Goal: Task Accomplishment & Management: Complete application form

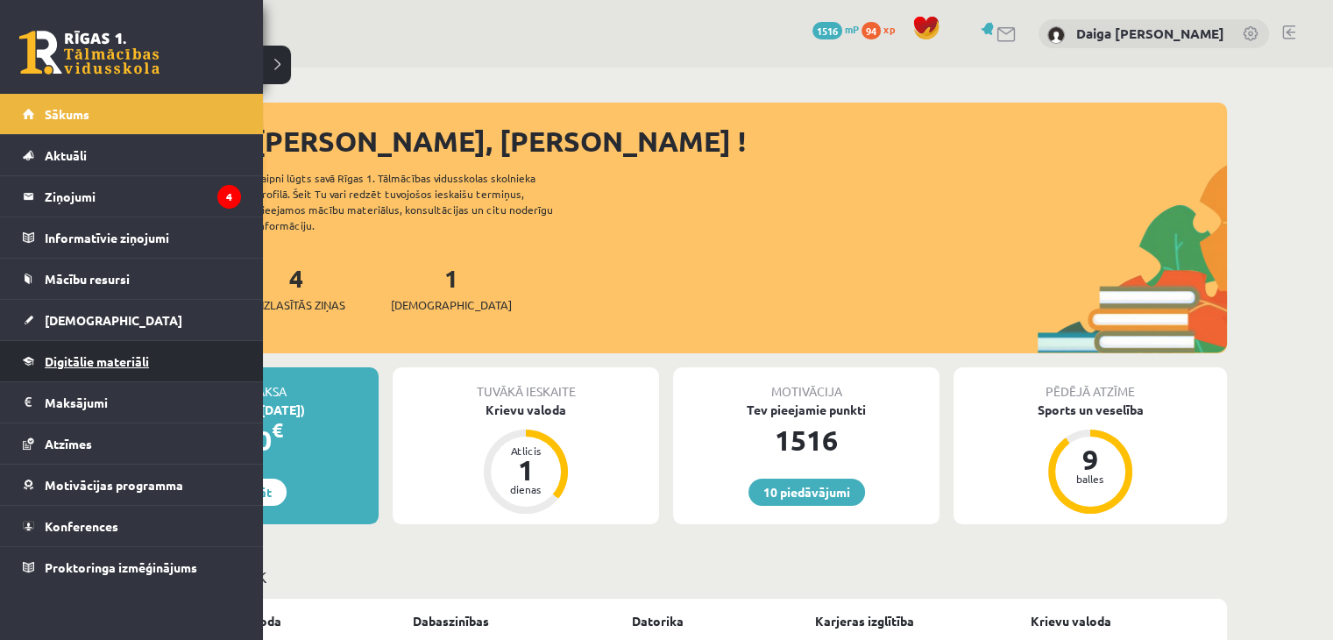
click at [54, 350] on link "Digitālie materiāli" at bounding box center [132, 361] width 218 height 40
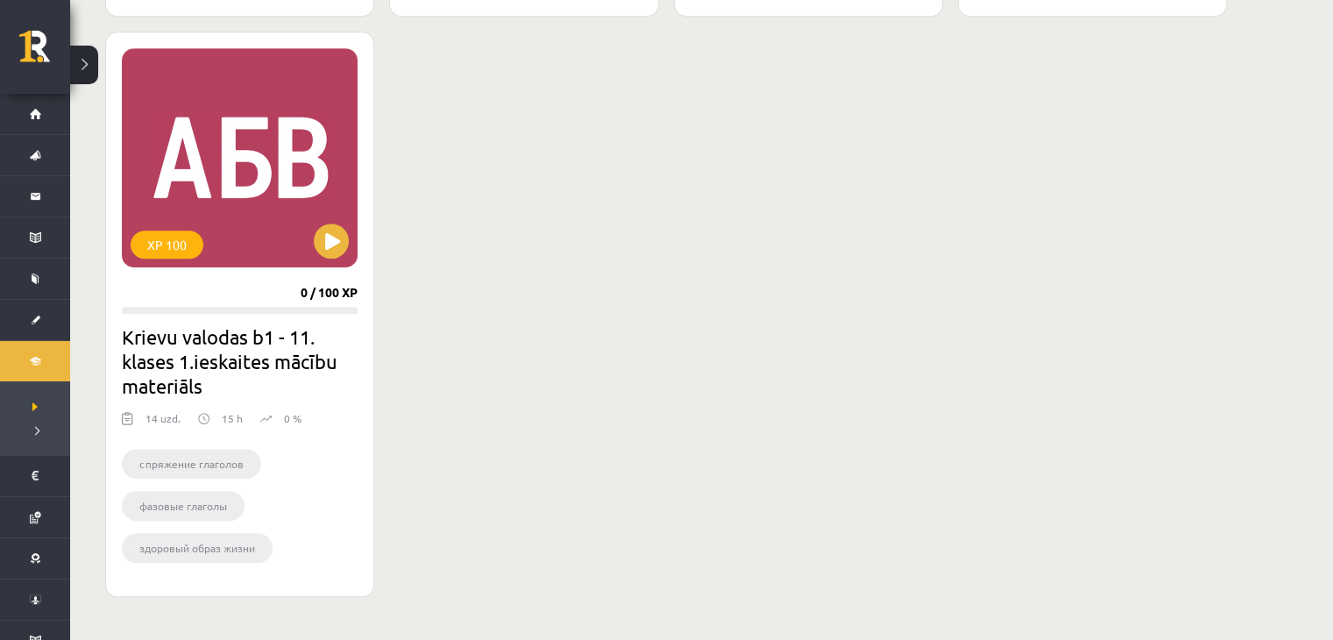
scroll to position [1025, 0]
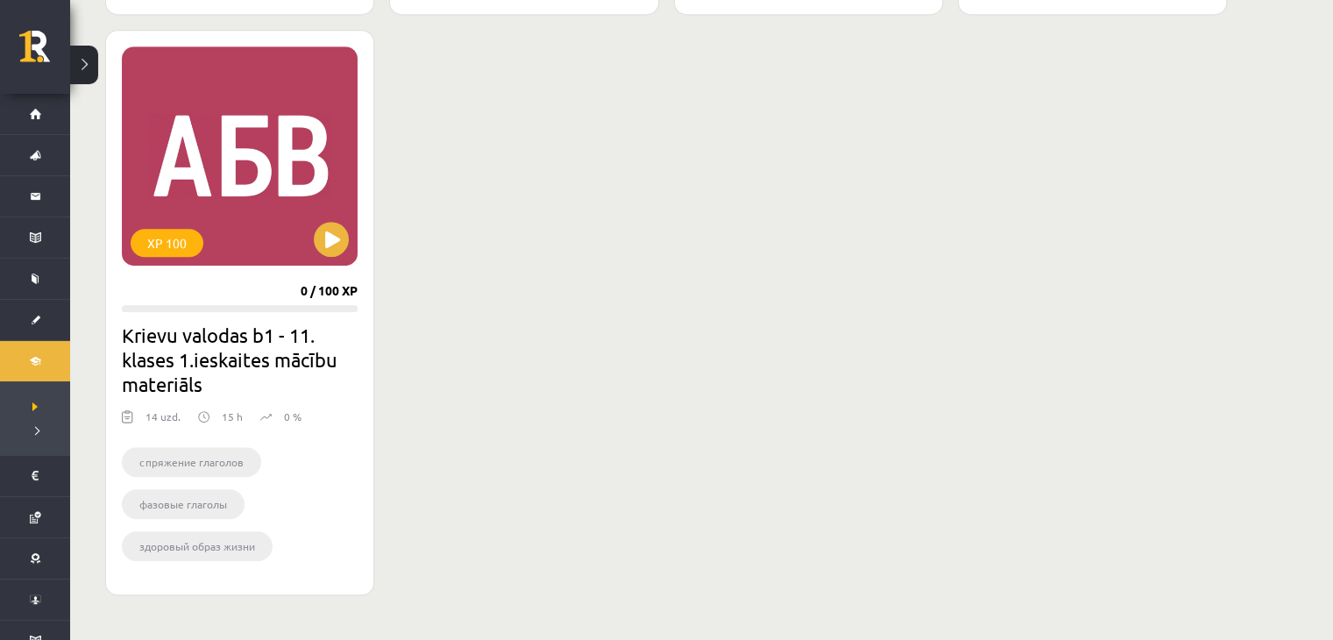
click at [251, 291] on div "XP 100 0 / 100 XP Krievu valodas b1 - 11. klases 1.ieskaites mācību materiāls 1…" at bounding box center [239, 312] width 269 height 565
click at [318, 245] on button at bounding box center [331, 239] width 35 height 35
click at [314, 247] on div "XP 100" at bounding box center [240, 155] width 236 height 219
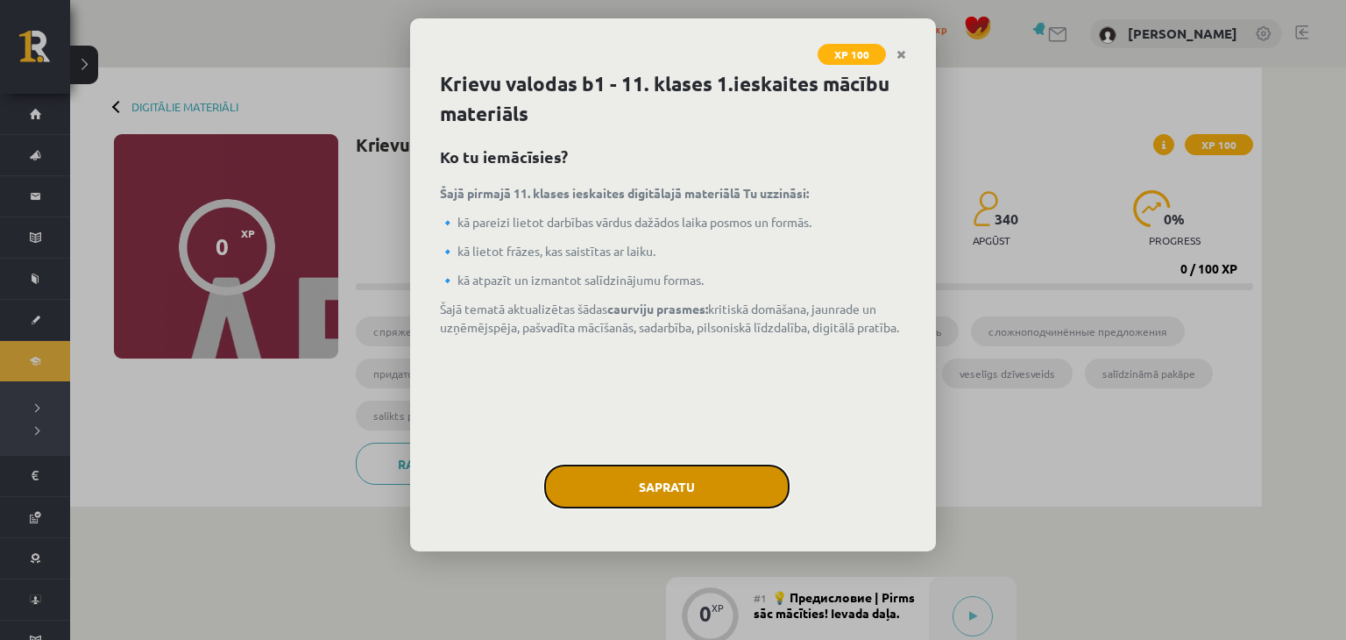
click at [626, 480] on button "Sapratu" at bounding box center [666, 486] width 245 height 44
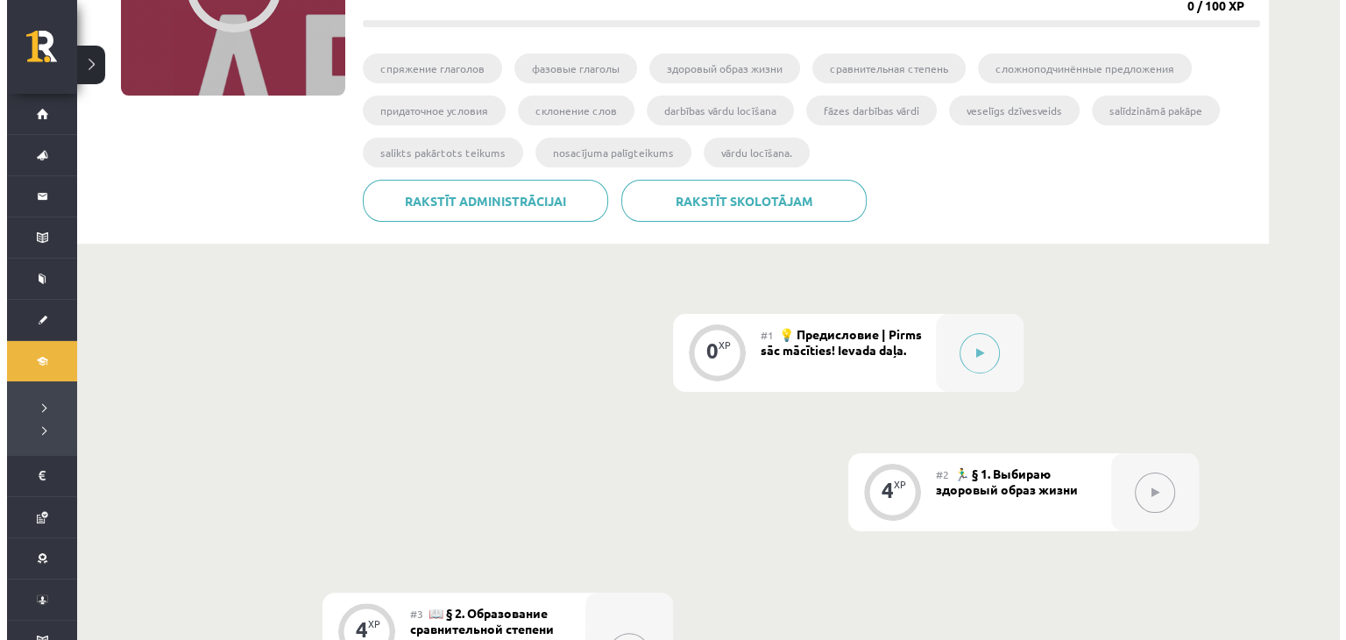
scroll to position [310, 0]
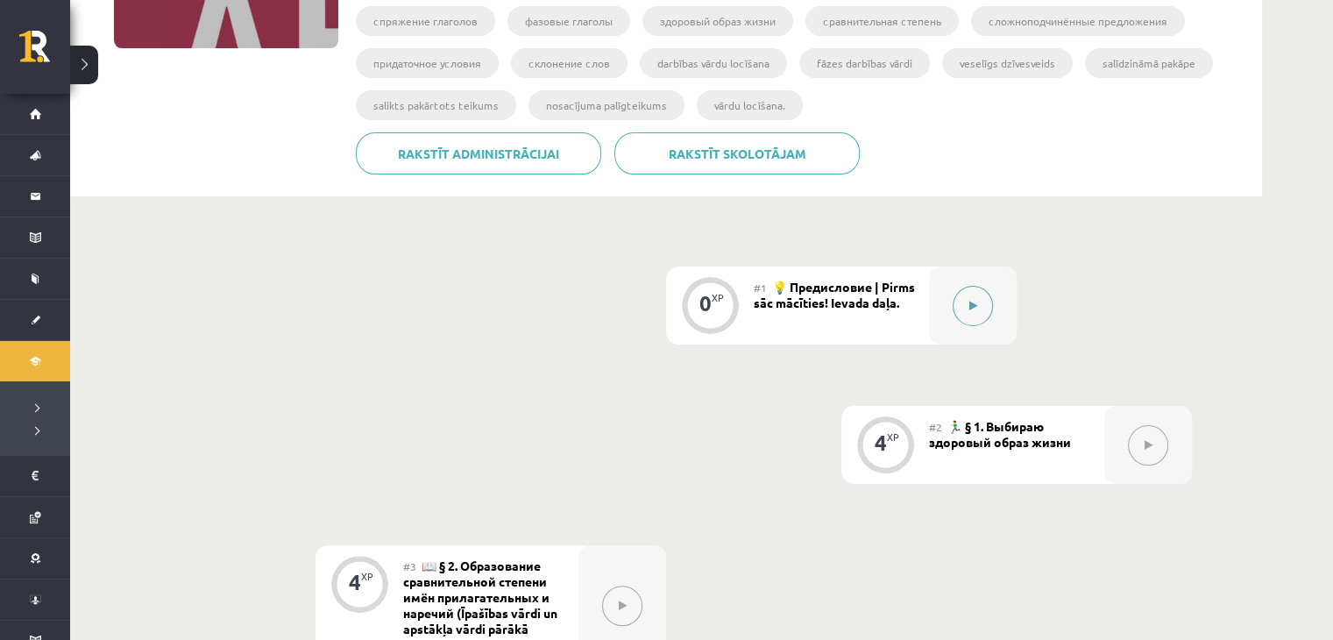
click at [967, 292] on button at bounding box center [972, 306] width 40 height 40
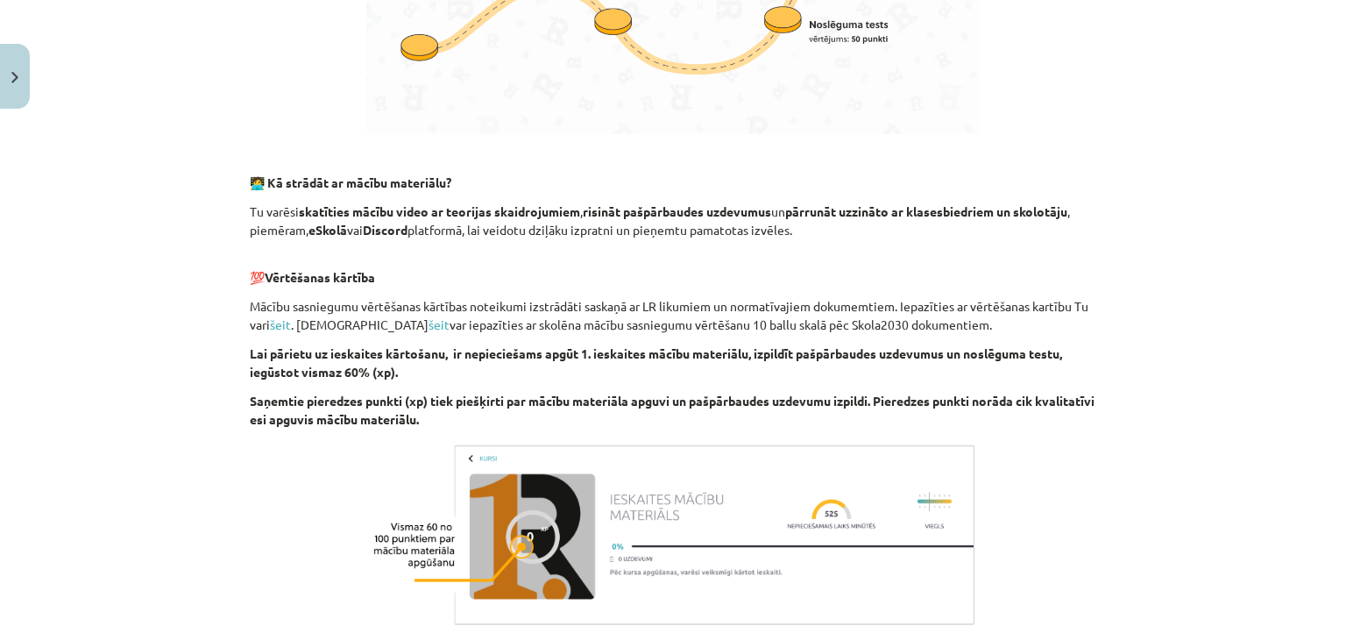
scroll to position [1149, 0]
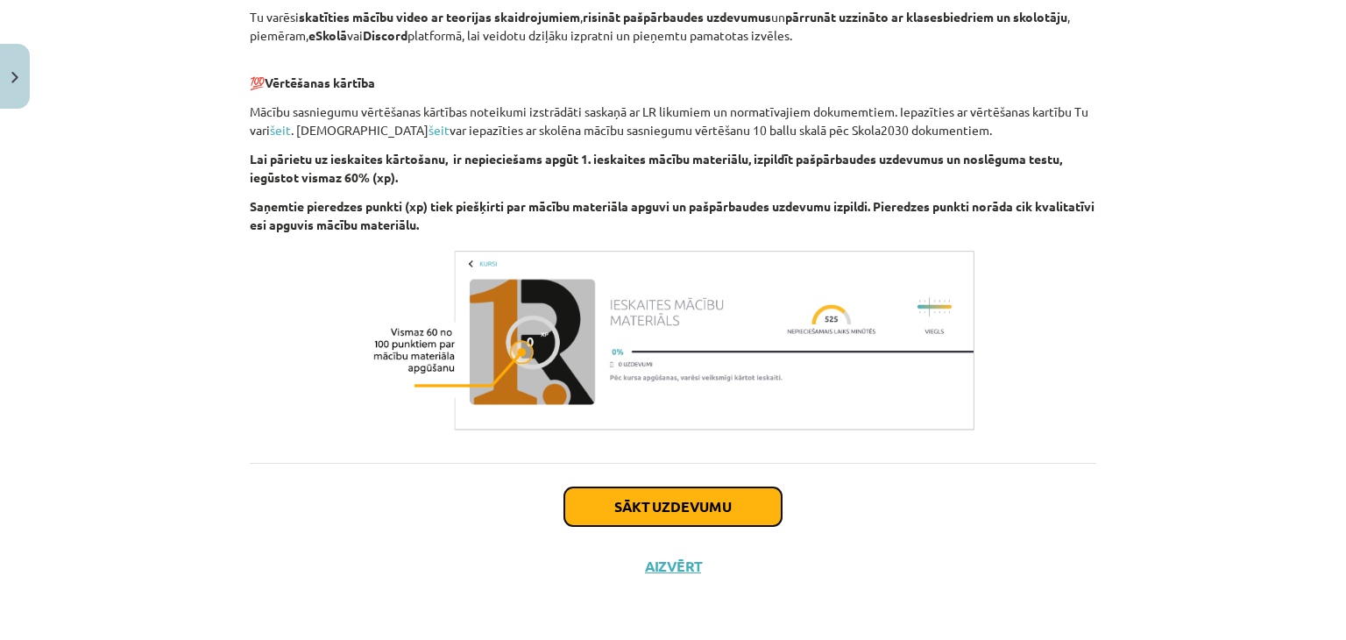
click at [648, 517] on button "Sākt uzdevumu" at bounding box center [672, 506] width 217 height 39
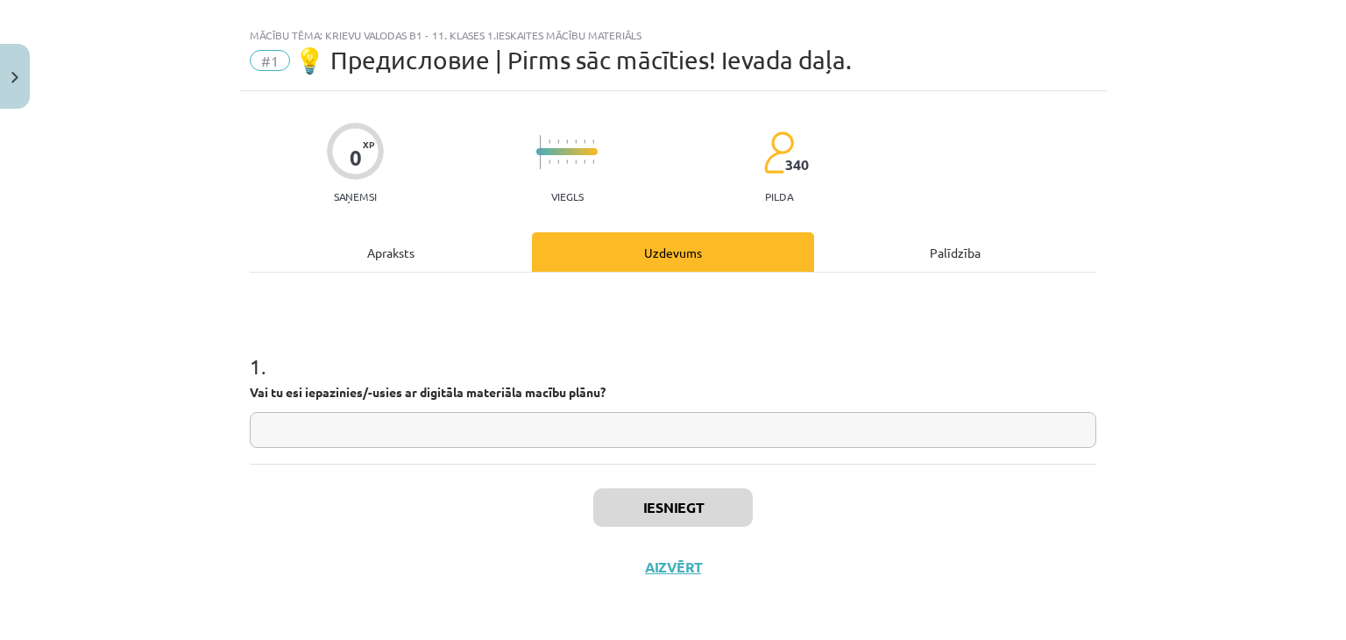
click at [594, 420] on input "text" at bounding box center [673, 430] width 846 height 36
type input "*"
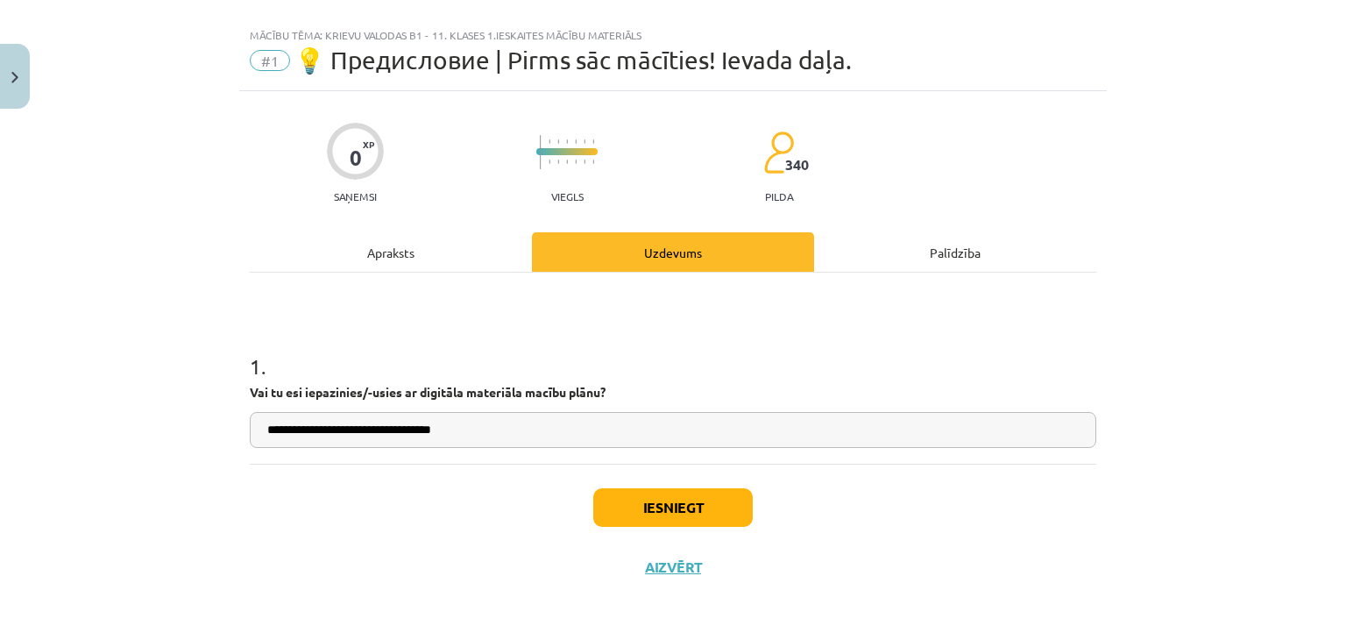
scroll to position [0, 0]
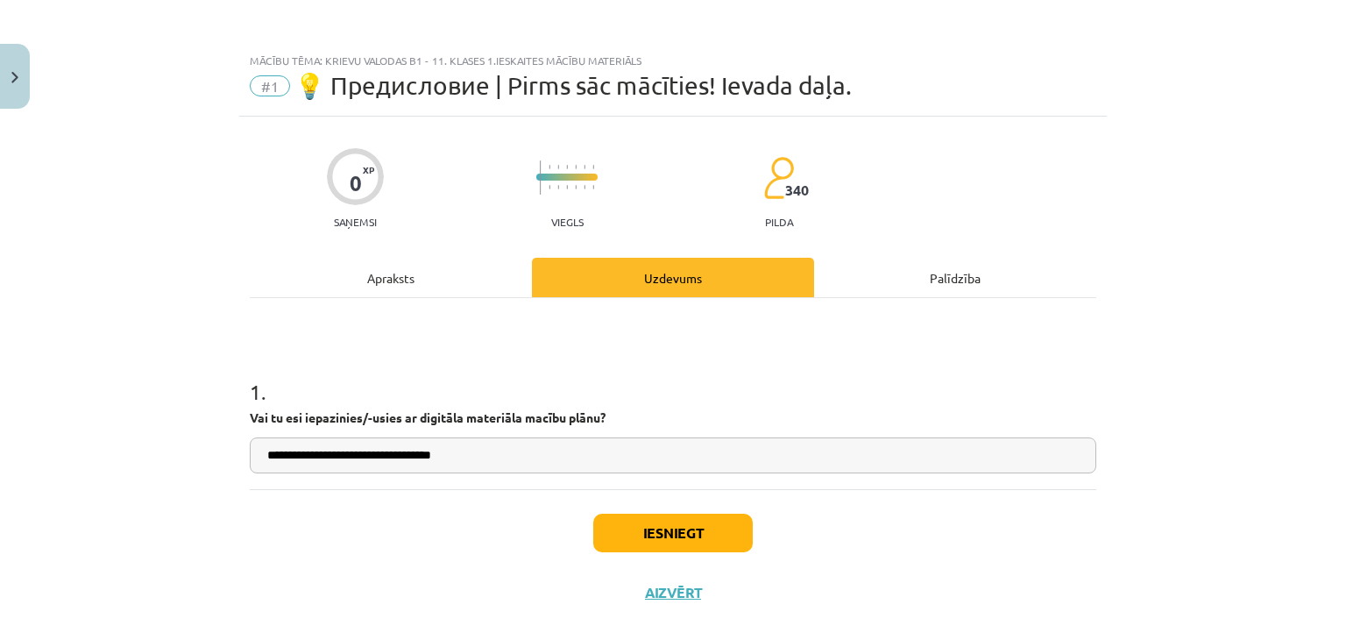
type input "**********"
click at [394, 267] on div "Apraksts" at bounding box center [391, 277] width 282 height 39
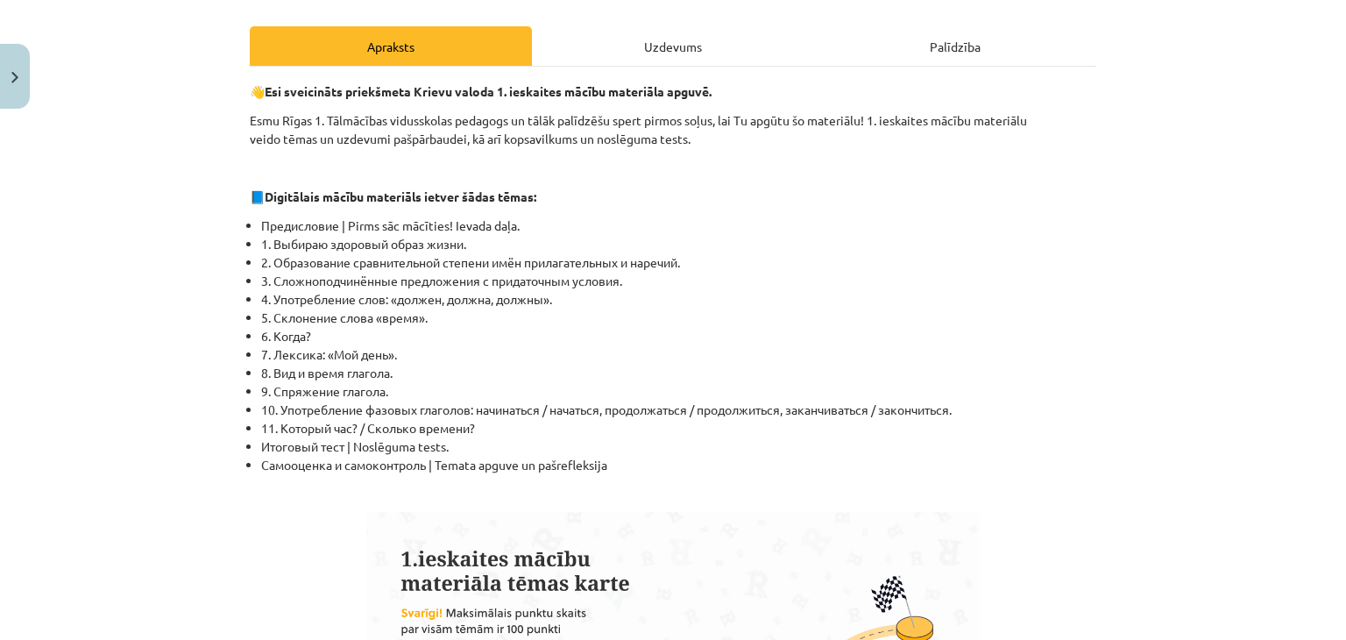
scroll to position [230, 0]
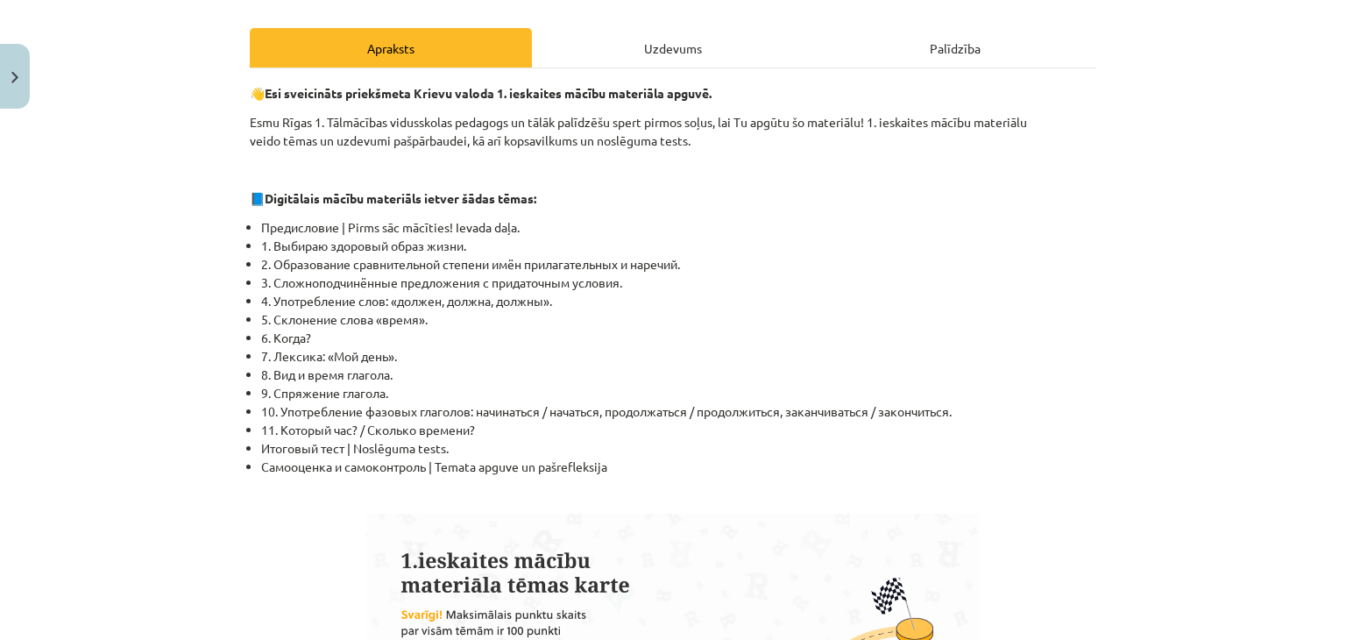
click at [669, 50] on div "Uzdevums" at bounding box center [673, 47] width 282 height 39
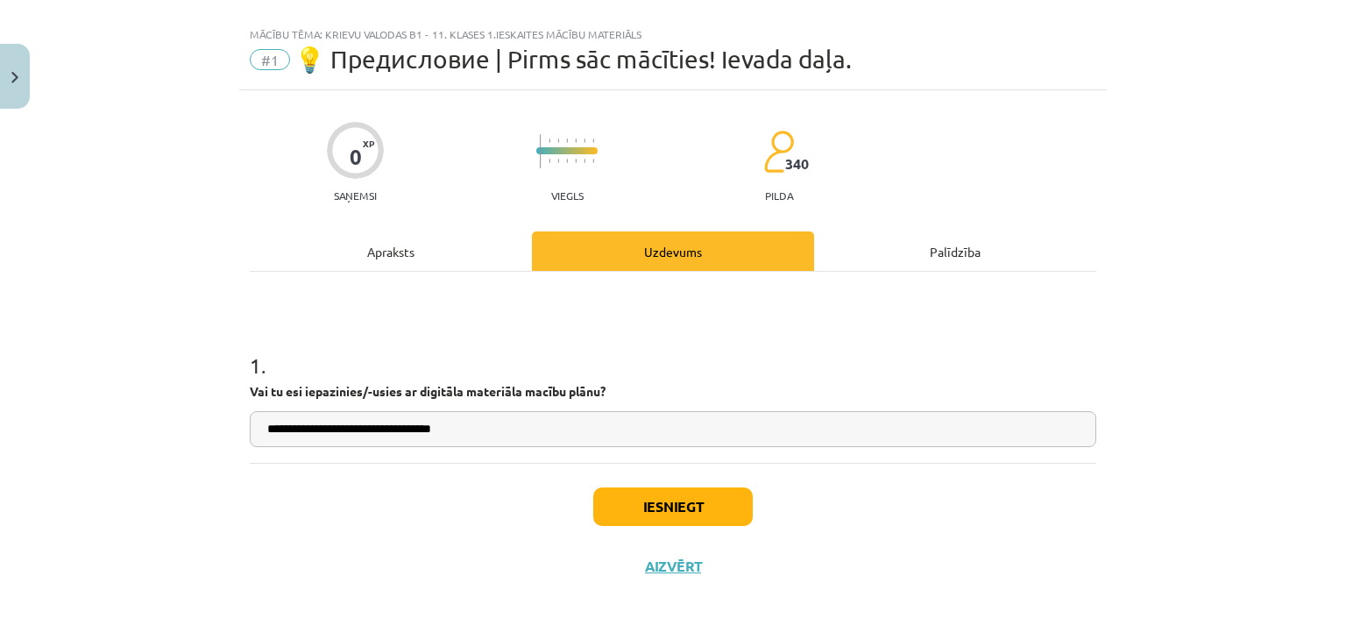
scroll to position [25, 0]
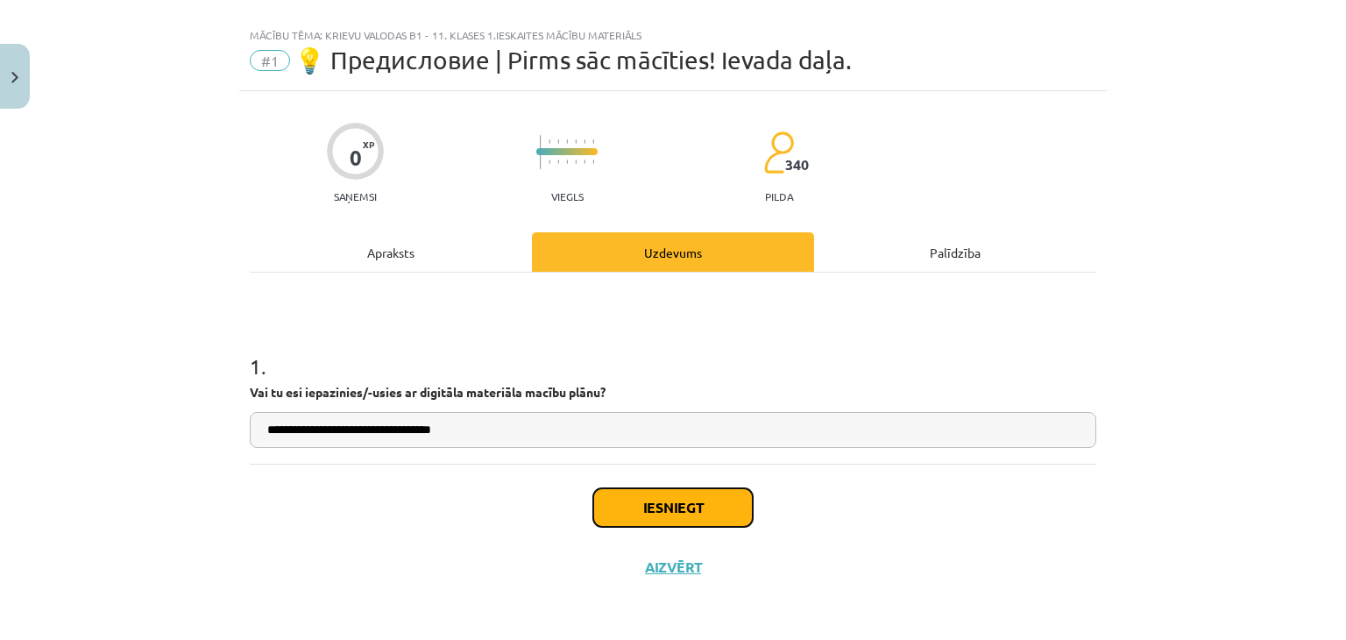
click at [593, 524] on button "Iesniegt" at bounding box center [672, 507] width 159 height 39
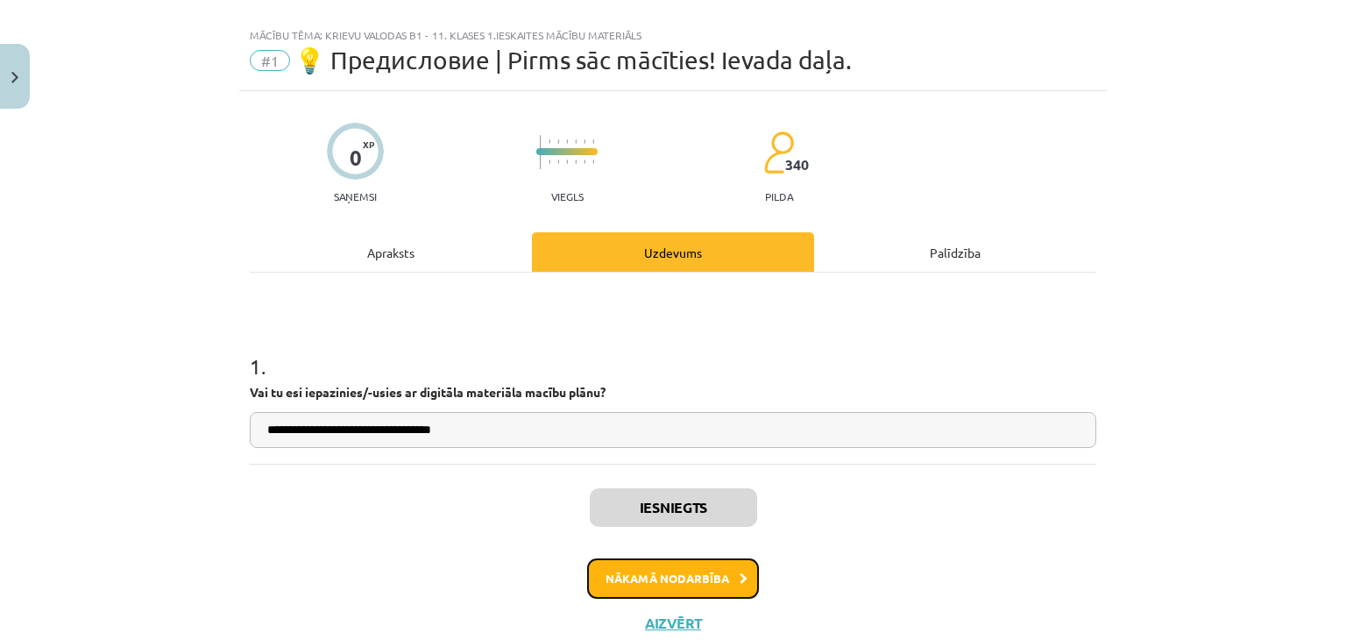
click at [643, 577] on button "Nākamā nodarbība" at bounding box center [673, 578] width 172 height 40
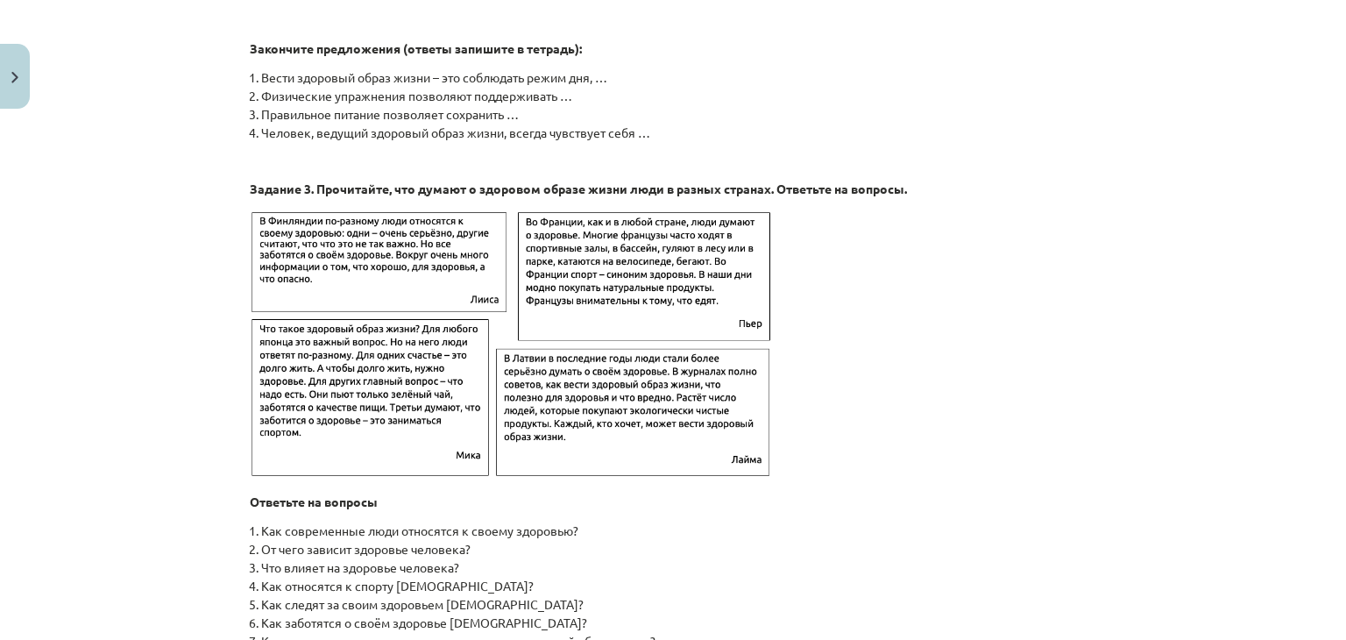
scroll to position [2814, 0]
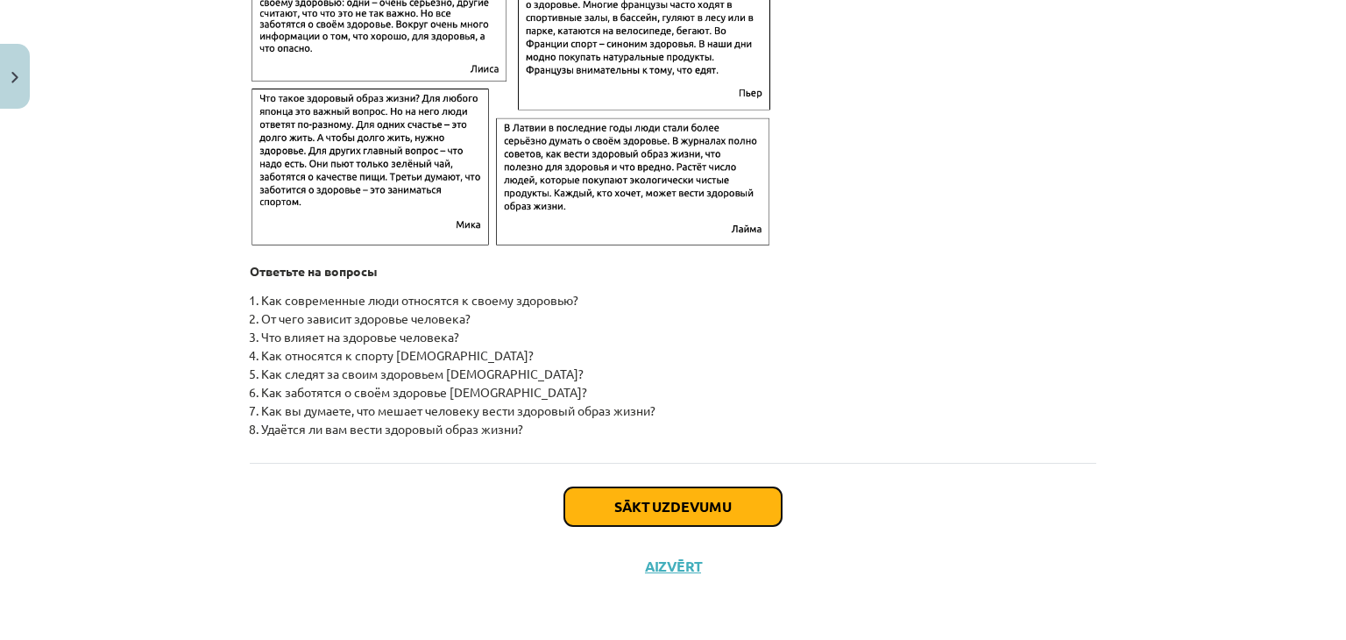
click at [661, 502] on button "Sākt uzdevumu" at bounding box center [672, 506] width 217 height 39
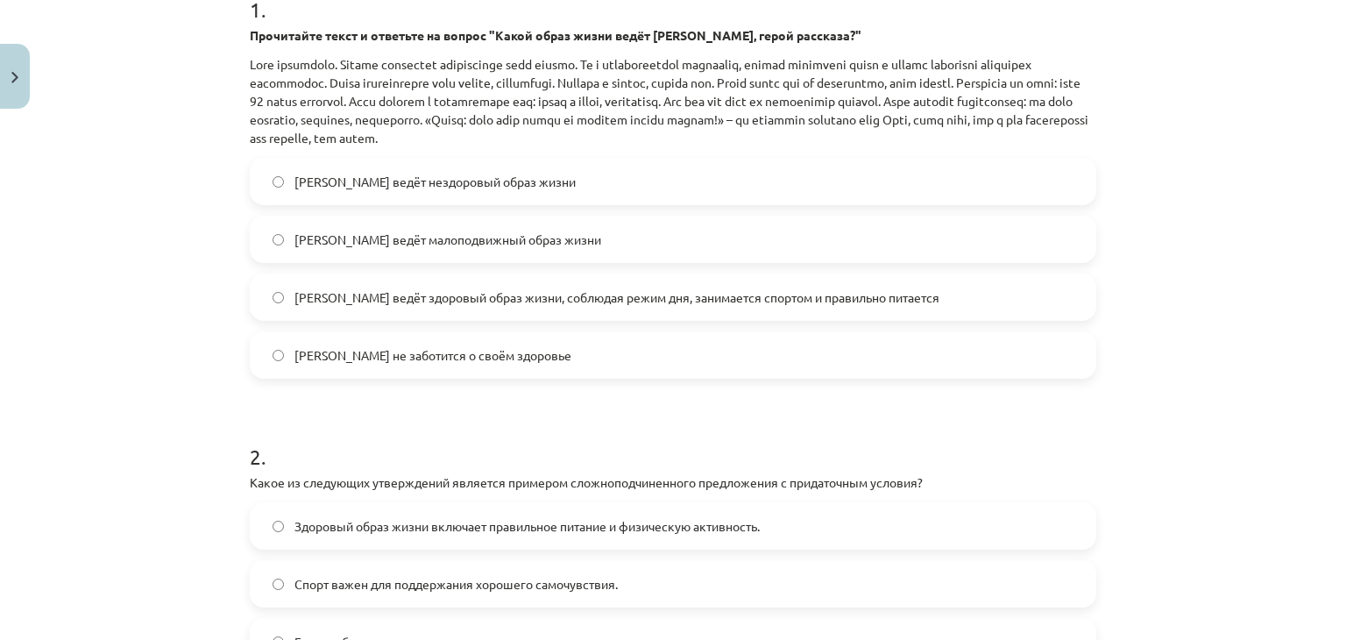
scroll to position [382, 0]
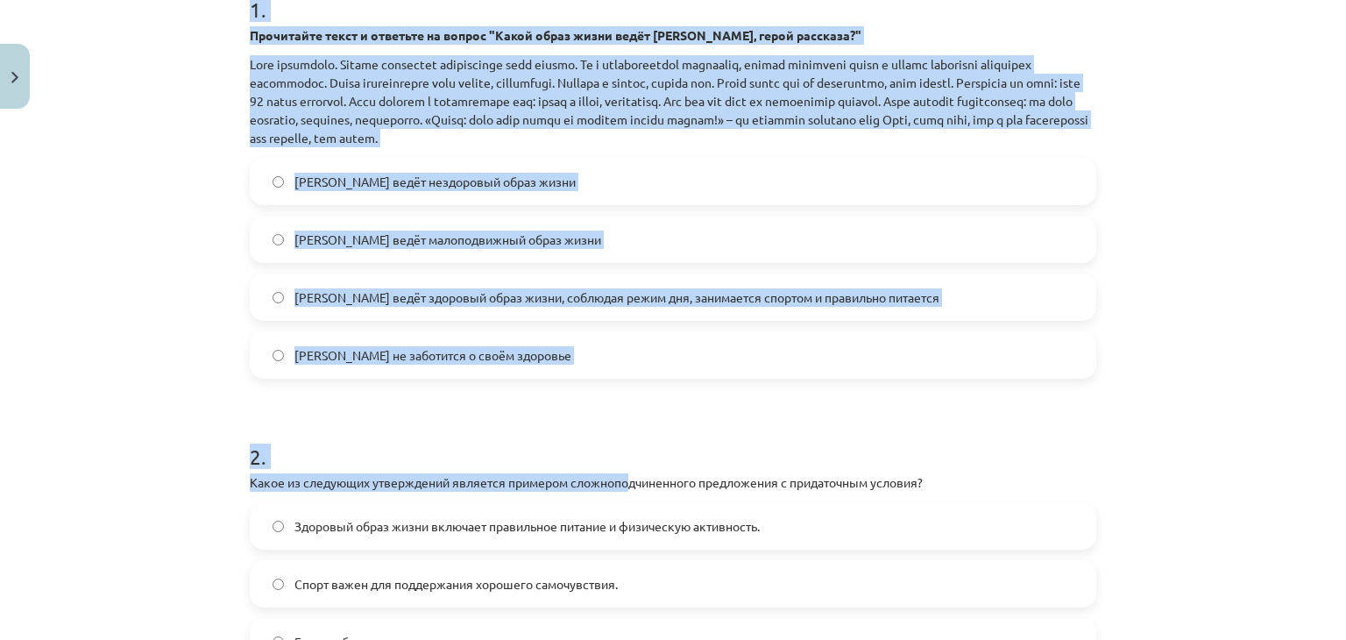
drag, startPoint x: 241, startPoint y: 11, endPoint x: 628, endPoint y: 477, distance: 606.0
click at [628, 477] on div "4 XP Saņemsi Grūts 340 pilda Apraksts Uzdevums Palīdzība 1 . Прочитайте текст и…" at bounding box center [672, 309] width 867 height 1148
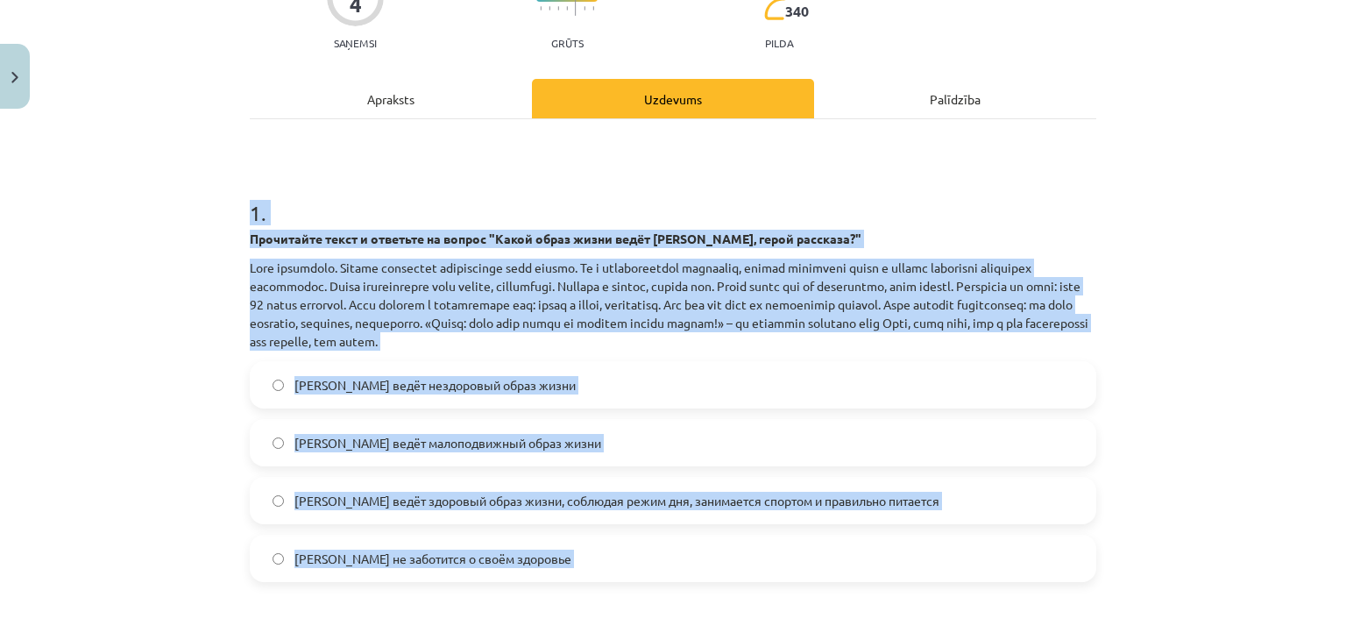
scroll to position [177, 0]
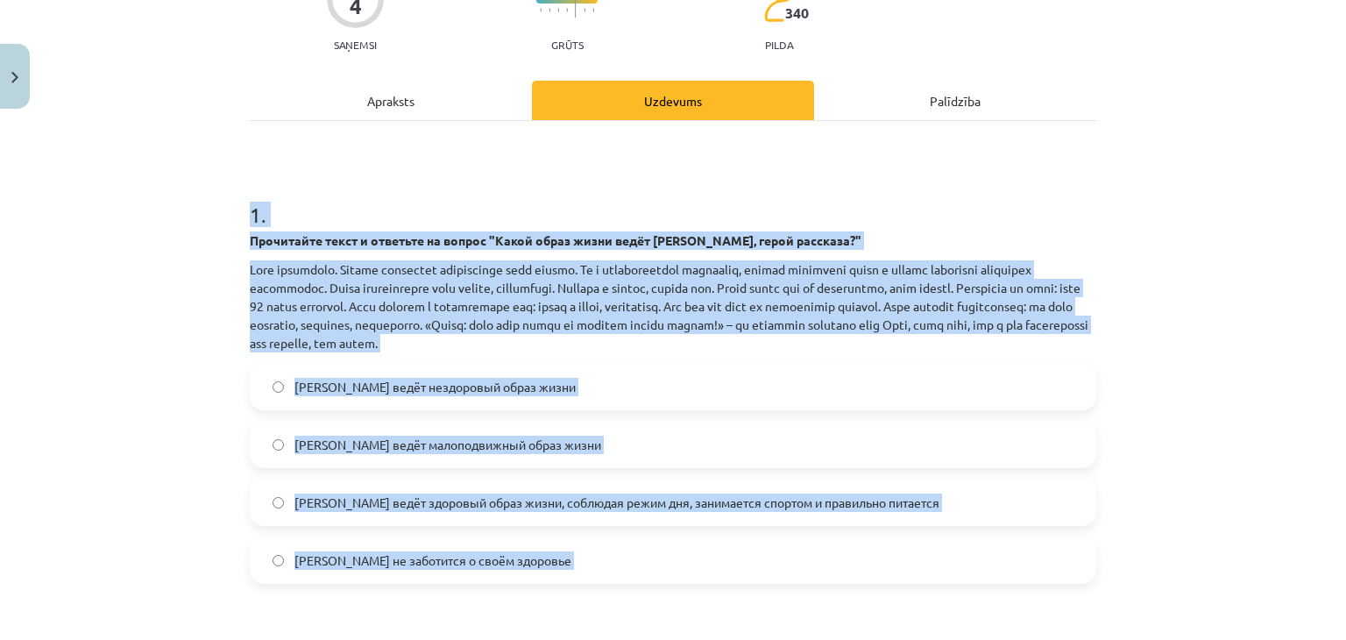
click at [147, 299] on div "Mācību tēma: Krievu valodas b1 - 11. klases 1.ieskaites mācību materiāls #2 🏃‍♂…" at bounding box center [673, 320] width 1346 height 640
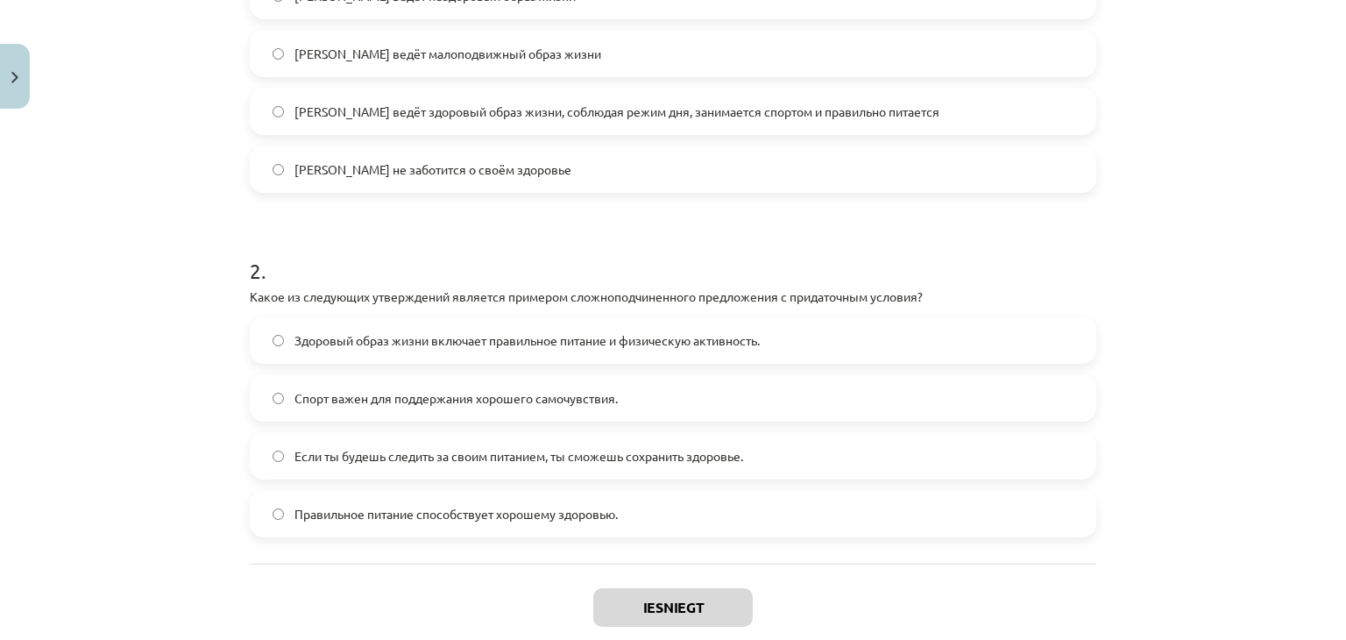
scroll to position [668, 0]
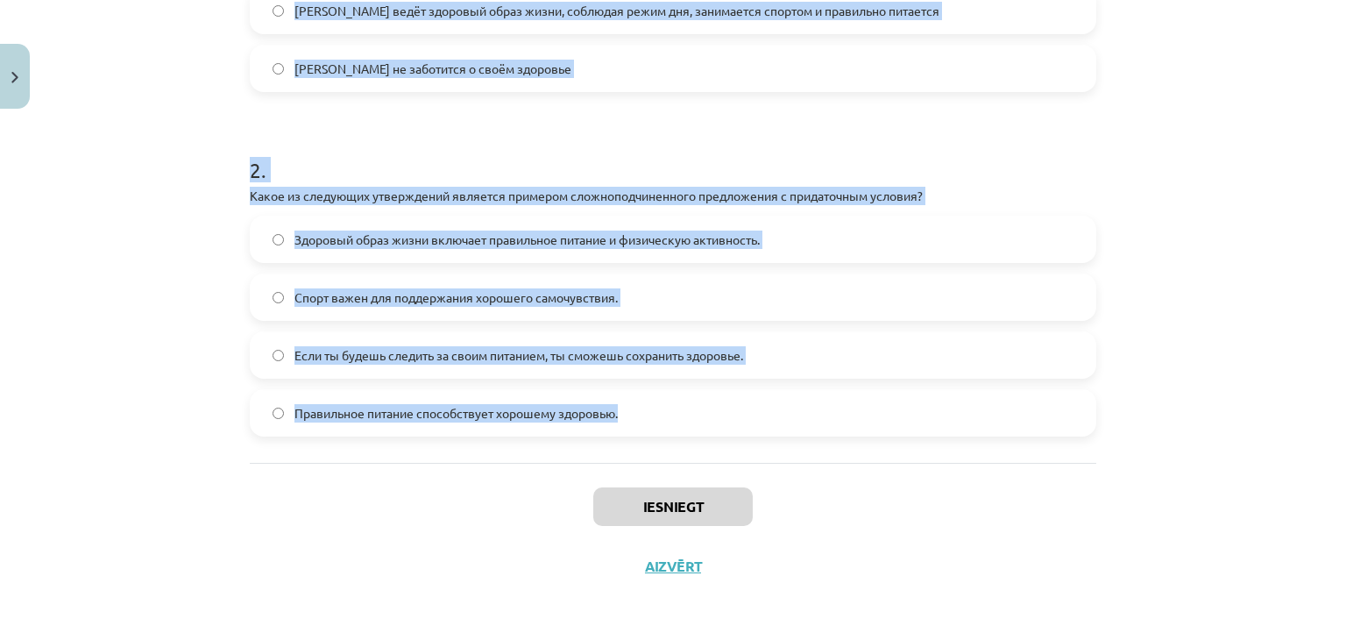
drag, startPoint x: 237, startPoint y: 219, endPoint x: 697, endPoint y: 440, distance: 511.0
click at [697, 440] on div "4 XP Saņemsi Grūts 340 pilda Apraksts Uzdevums Palīdzība 1 . Прочитайте текст и…" at bounding box center [672, 22] width 867 height 1148
copy form "1 . Прочитайте текст и ответьте на вопрос "Какой образ жизни ведёт Олег, герой …"
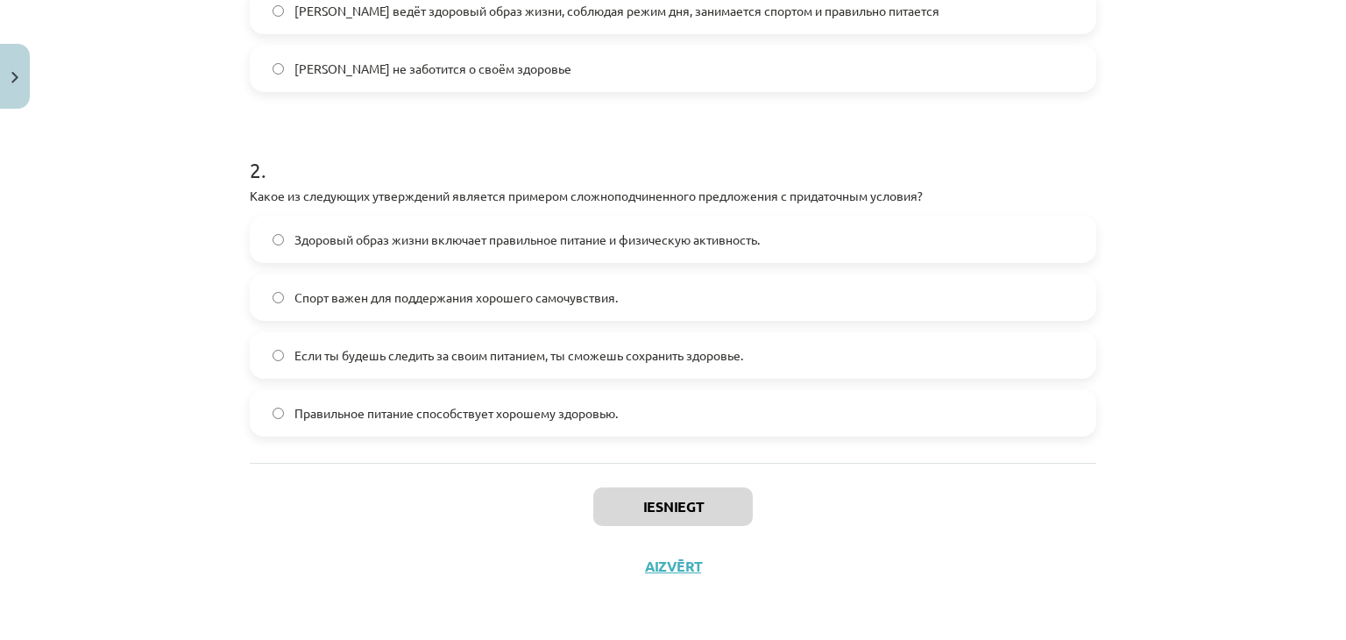
click at [497, 504] on div "Iesniegt Aizvērt" at bounding box center [673, 524] width 846 height 123
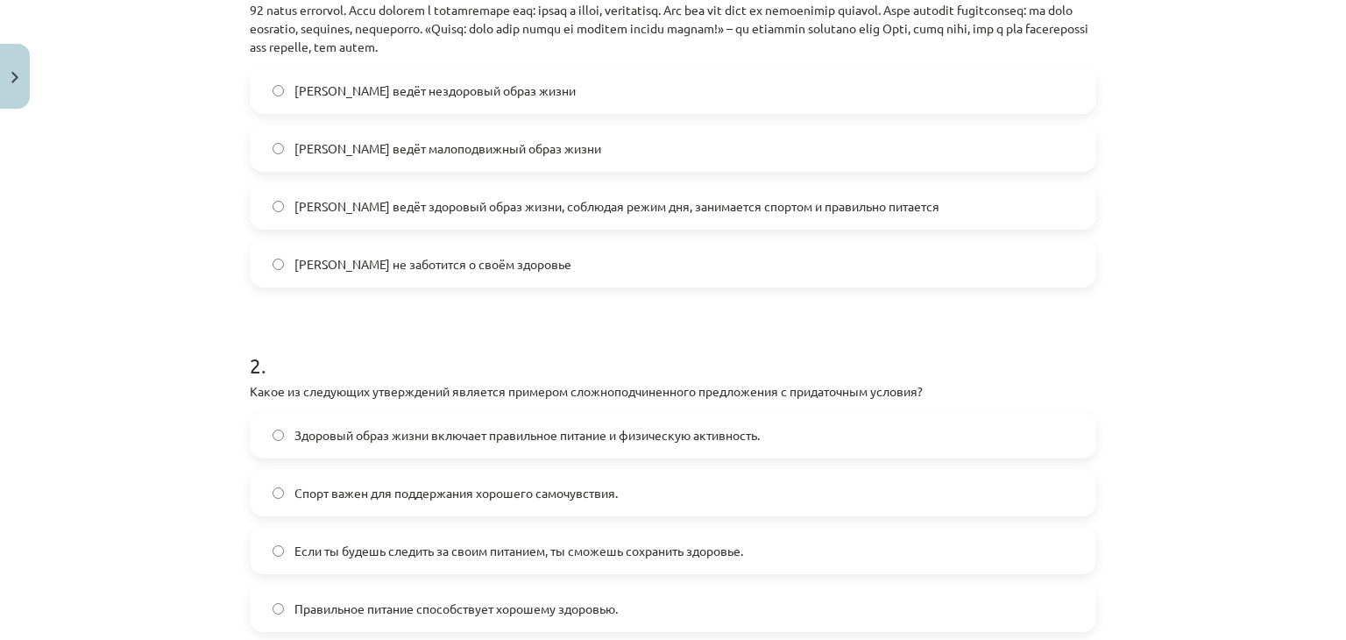
scroll to position [472, 0]
click at [649, 210] on span "Олег ведёт здоровый образ жизни, соблюдая режим дня, занимается спортом и прави…" at bounding box center [616, 207] width 645 height 18
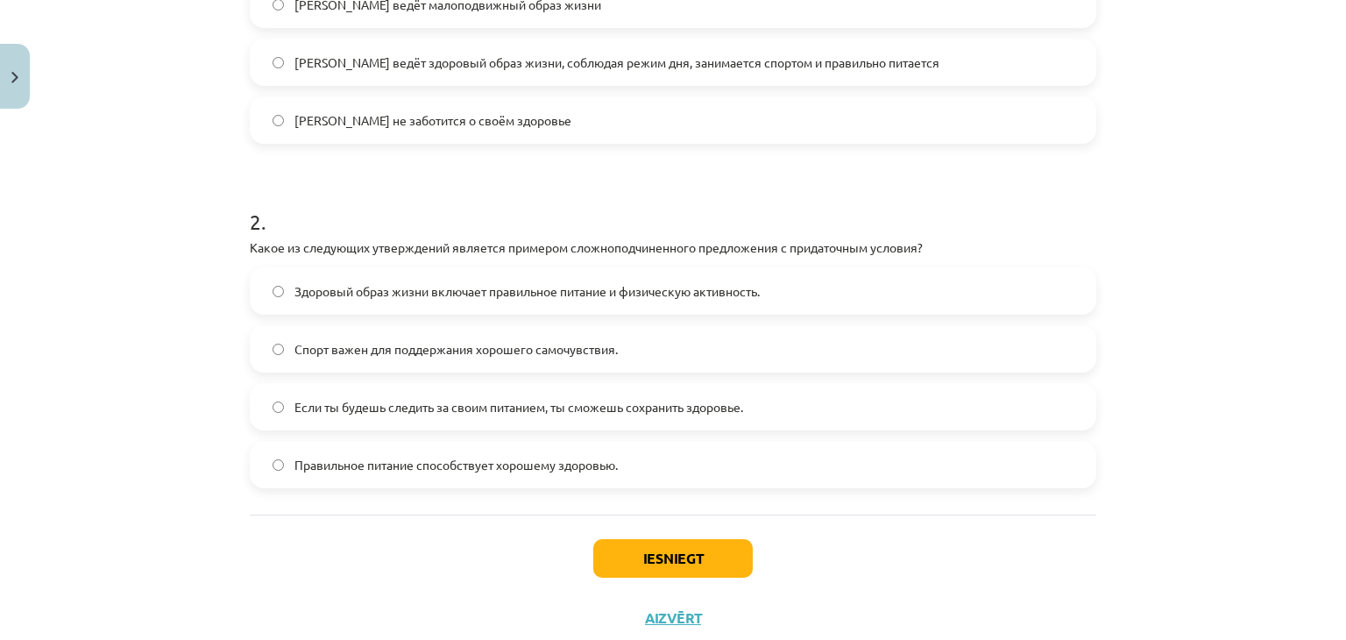
scroll to position [617, 0]
click at [758, 417] on label "Если ты будешь следить за своим питанием, ты сможешь сохранить здоровье." at bounding box center [672, 407] width 843 height 44
click at [673, 573] on button "Iesniegt" at bounding box center [672, 558] width 159 height 39
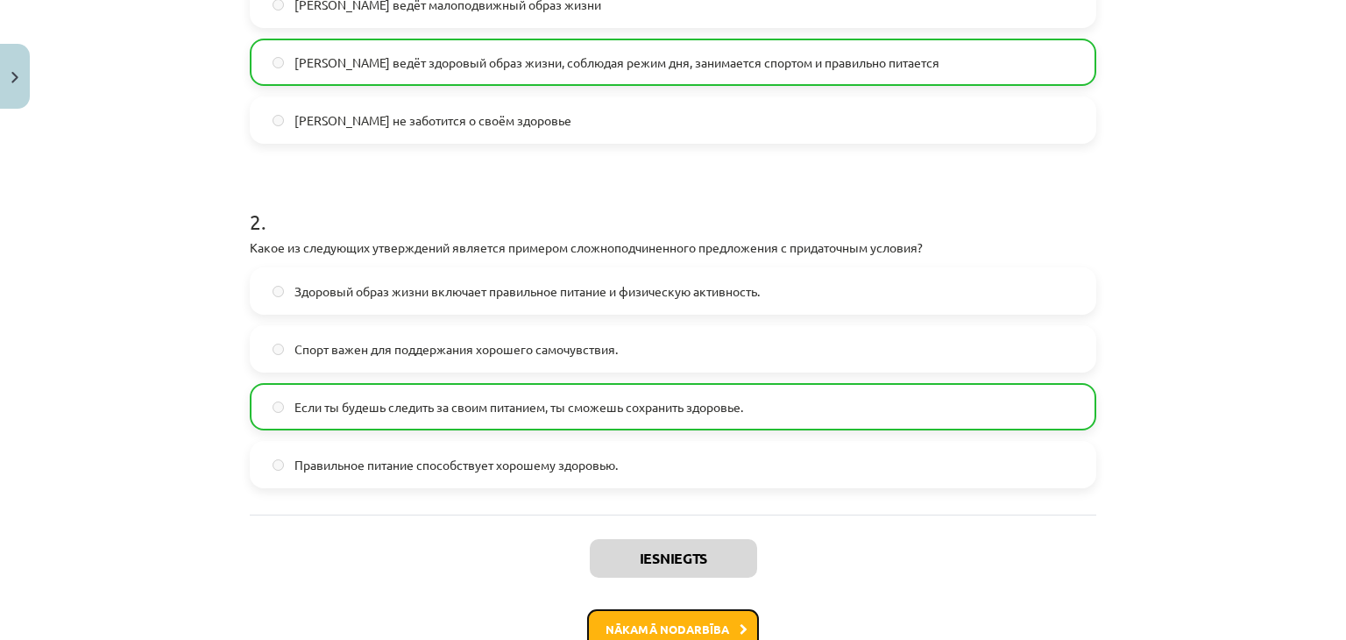
click at [670, 609] on button "Nākamā nodarbība" at bounding box center [673, 629] width 172 height 40
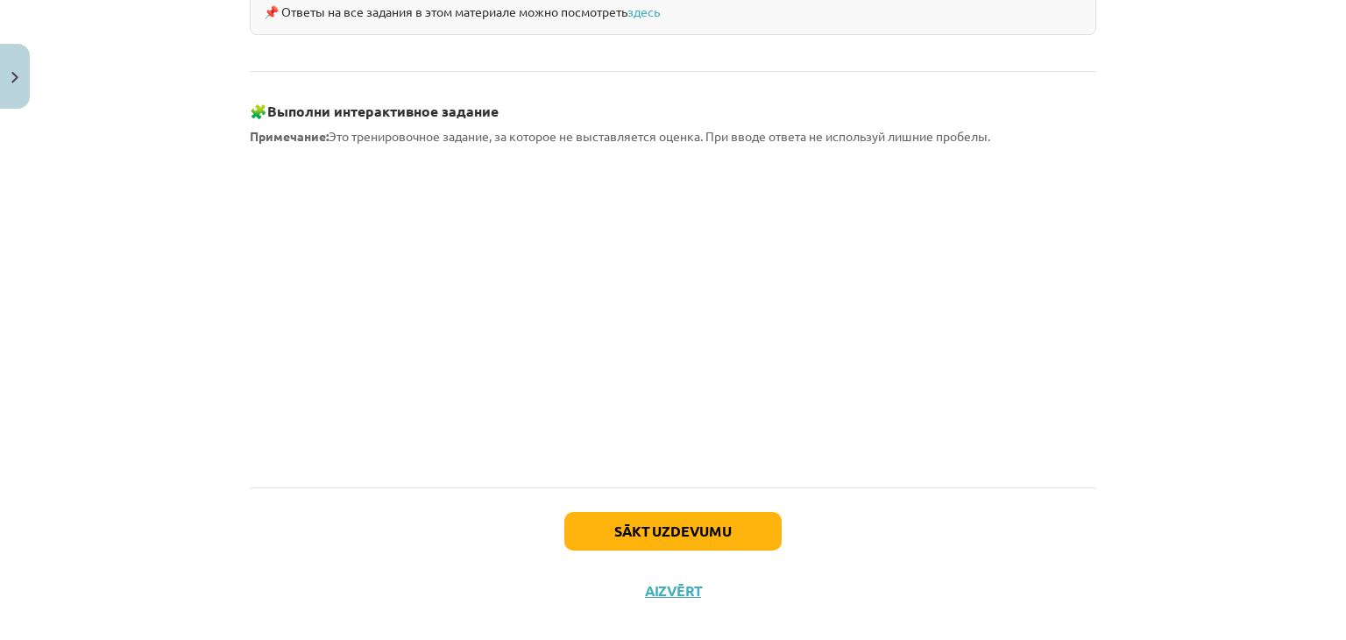
scroll to position [1578, 0]
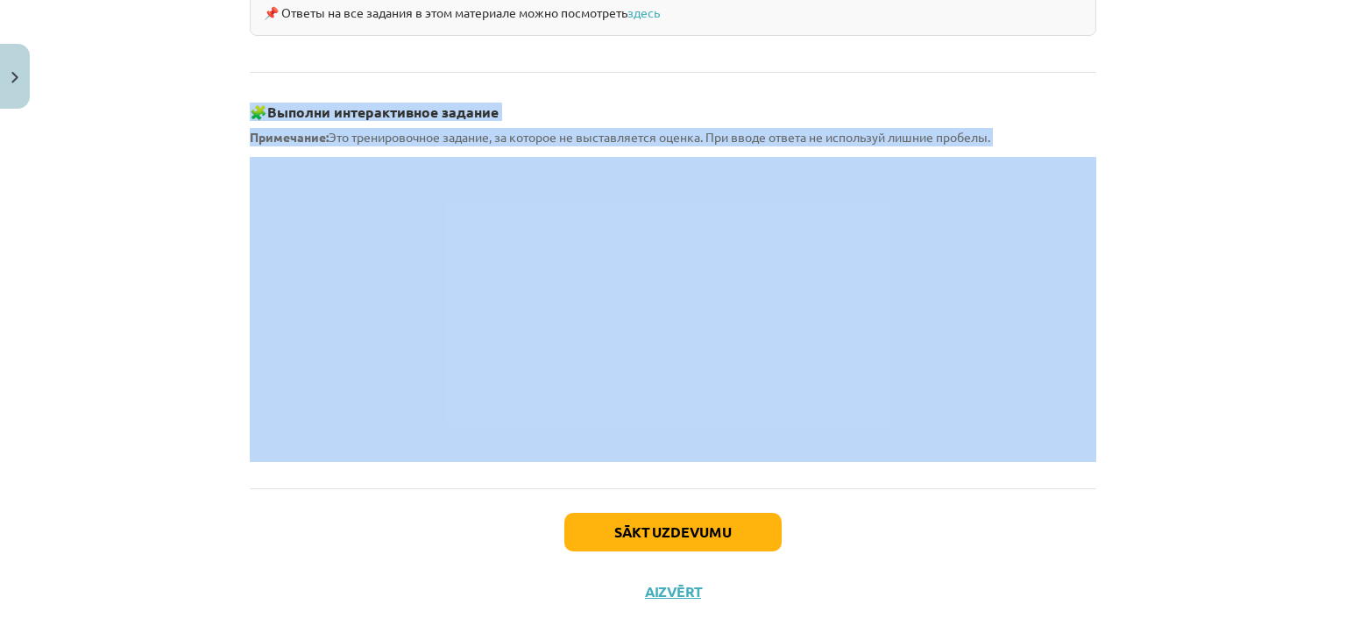
drag, startPoint x: 238, startPoint y: 81, endPoint x: 437, endPoint y: 131, distance: 205.3
copy div "🧩 Выполни интерактивное задание Примечание: Это тренировочное задание, за котор…"
click at [645, 513] on button "Sākt uzdevumu" at bounding box center [672, 532] width 217 height 39
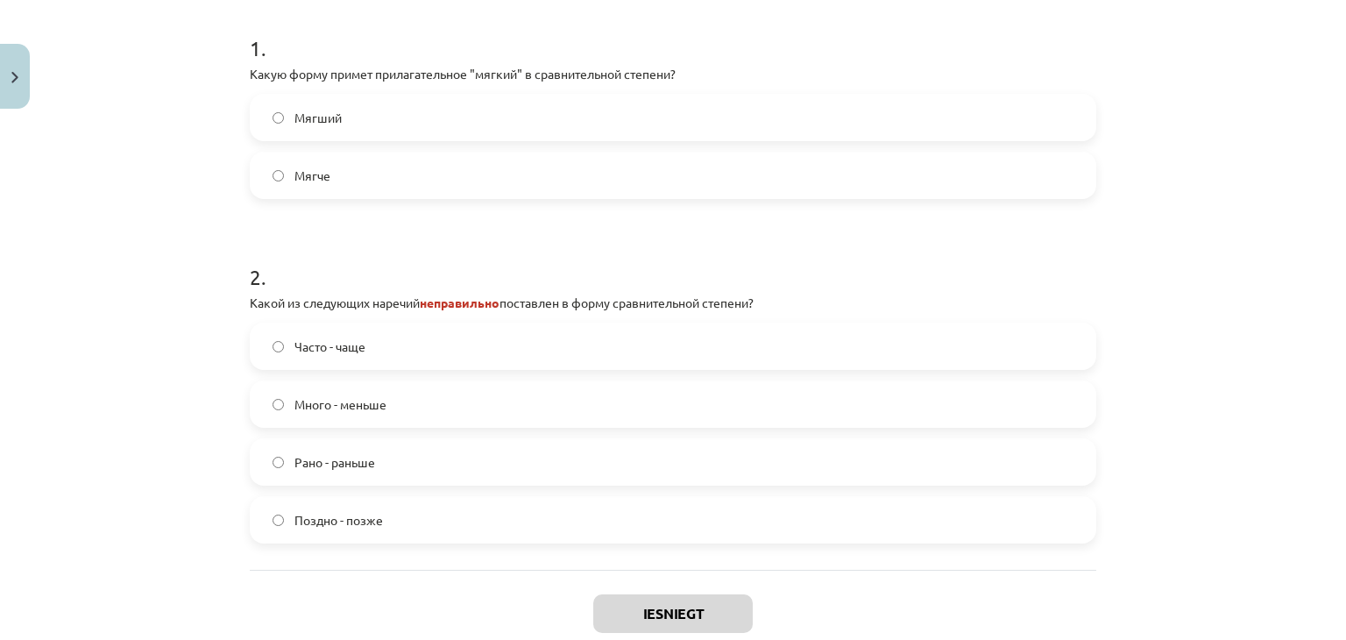
scroll to position [371, 0]
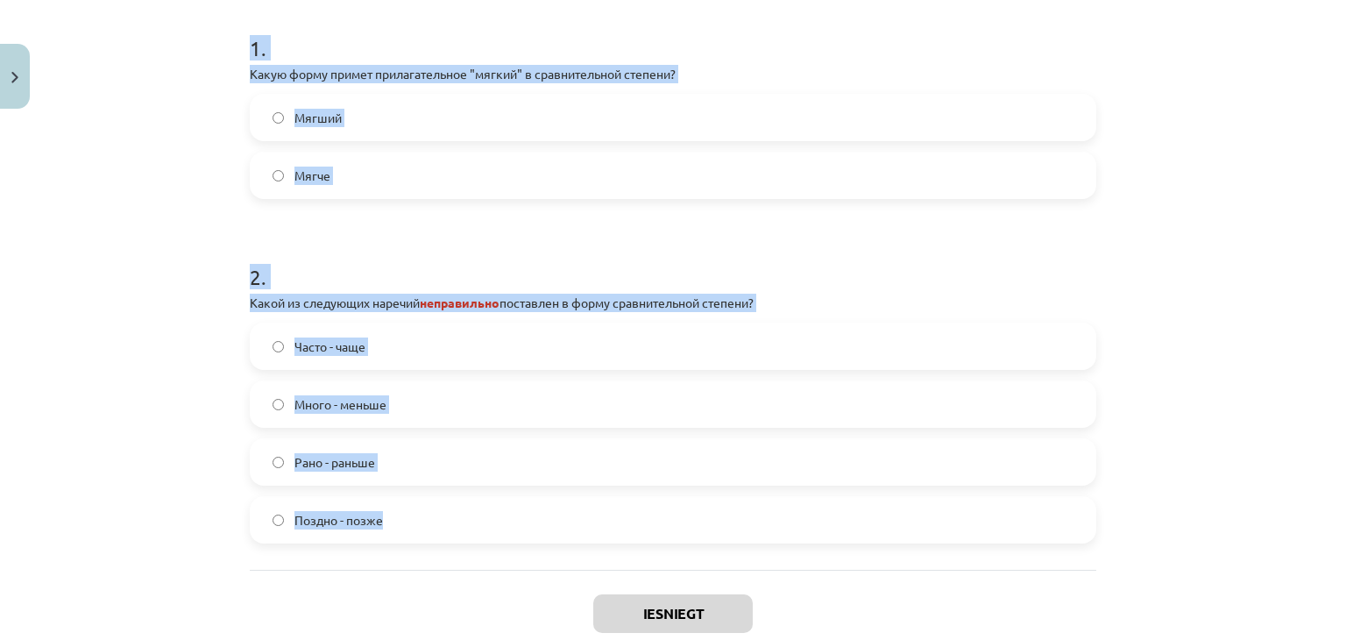
drag, startPoint x: 242, startPoint y: 48, endPoint x: 398, endPoint y: 533, distance: 509.0
click at [398, 533] on div "4 XP Saņemsi Grūts 340 pilda Apraksts Uzdevums Palīdzība 1 . Какую форму примет…" at bounding box center [672, 238] width 867 height 930
copy form "1 . Какую форму примет прилагательное "мягкий" в сравнительной степени? Мягший …"
click at [407, 218] on form "1 . Какую форму примет прилагательное "мягкий" в сравнительной степени? Мягший …" at bounding box center [673, 274] width 846 height 538
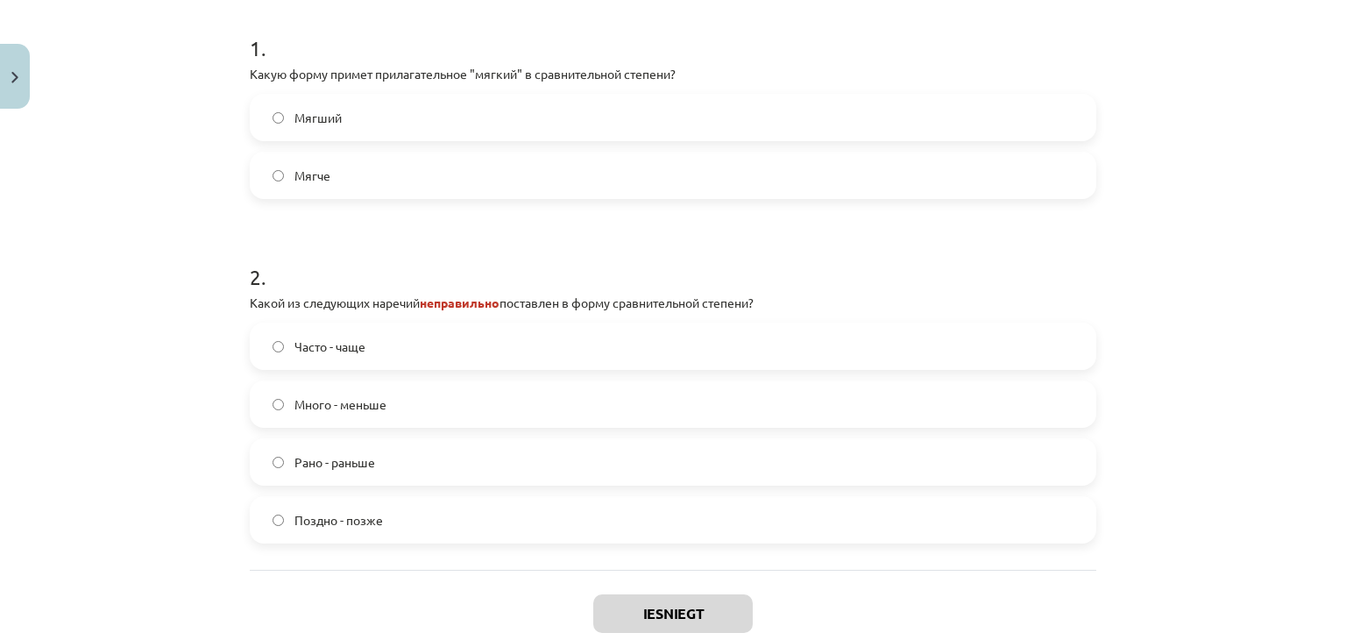
click at [410, 176] on label "Мягче" at bounding box center [672, 175] width 843 height 44
click at [364, 400] on span "Много - меньше" at bounding box center [340, 404] width 92 height 18
click at [670, 607] on button "Iesniegt" at bounding box center [672, 613] width 159 height 39
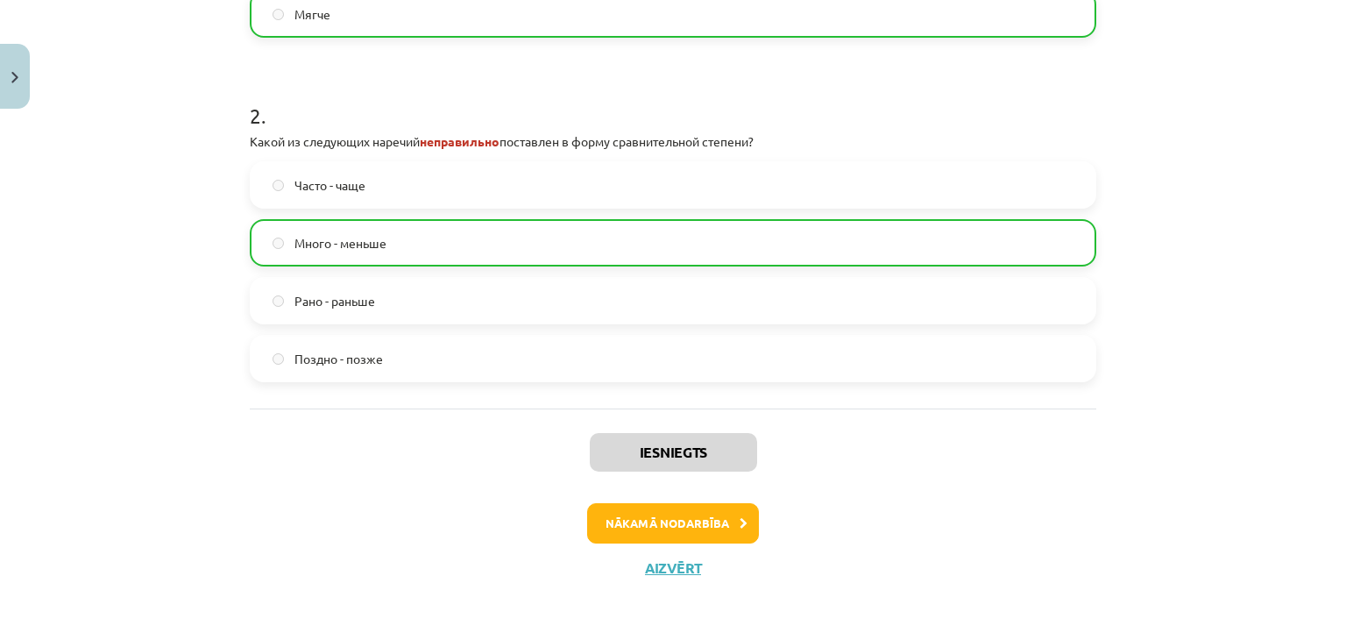
scroll to position [533, 0]
click at [627, 517] on button "Nākamā nodarbība" at bounding box center [673, 523] width 172 height 40
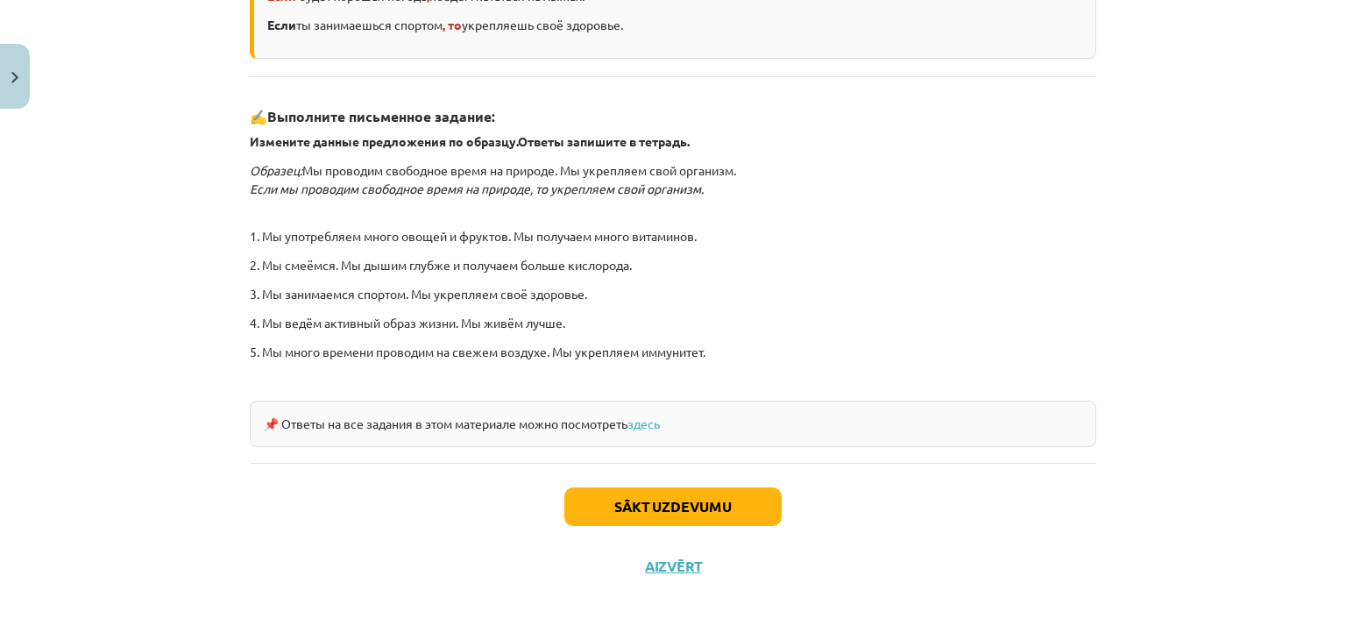
scroll to position [44, 0]
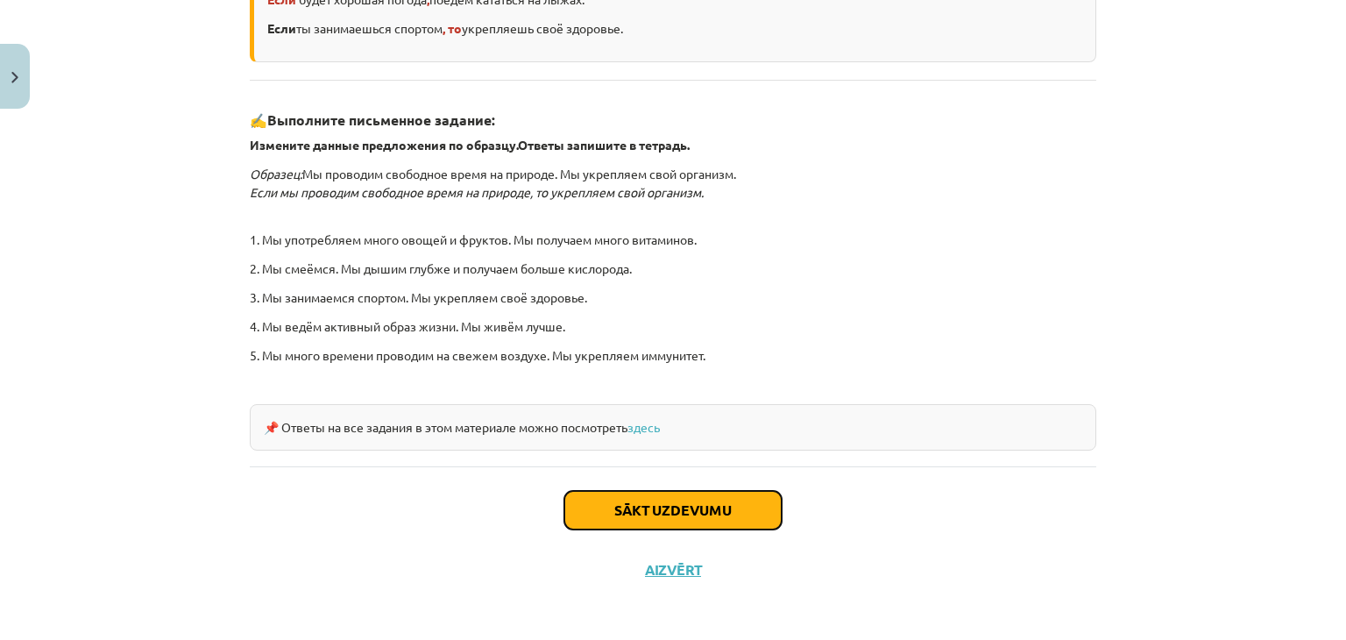
click at [627, 517] on button "Sākt uzdevumu" at bounding box center [672, 510] width 217 height 39
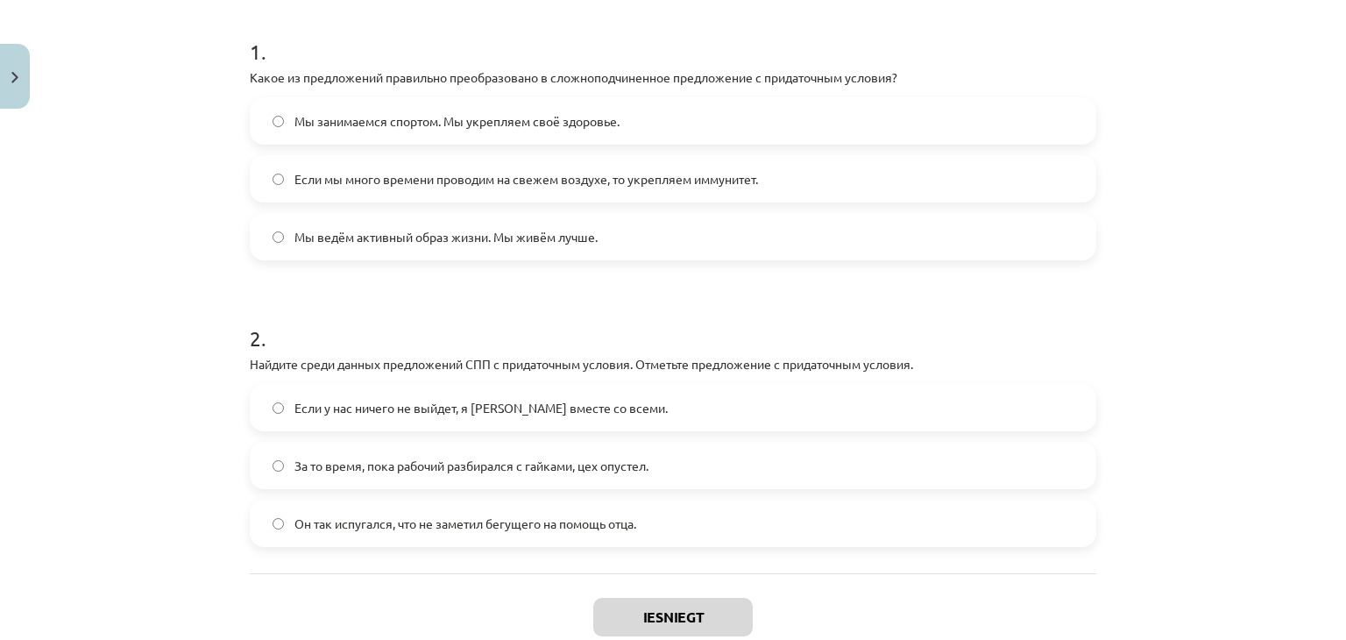
scroll to position [335, 0]
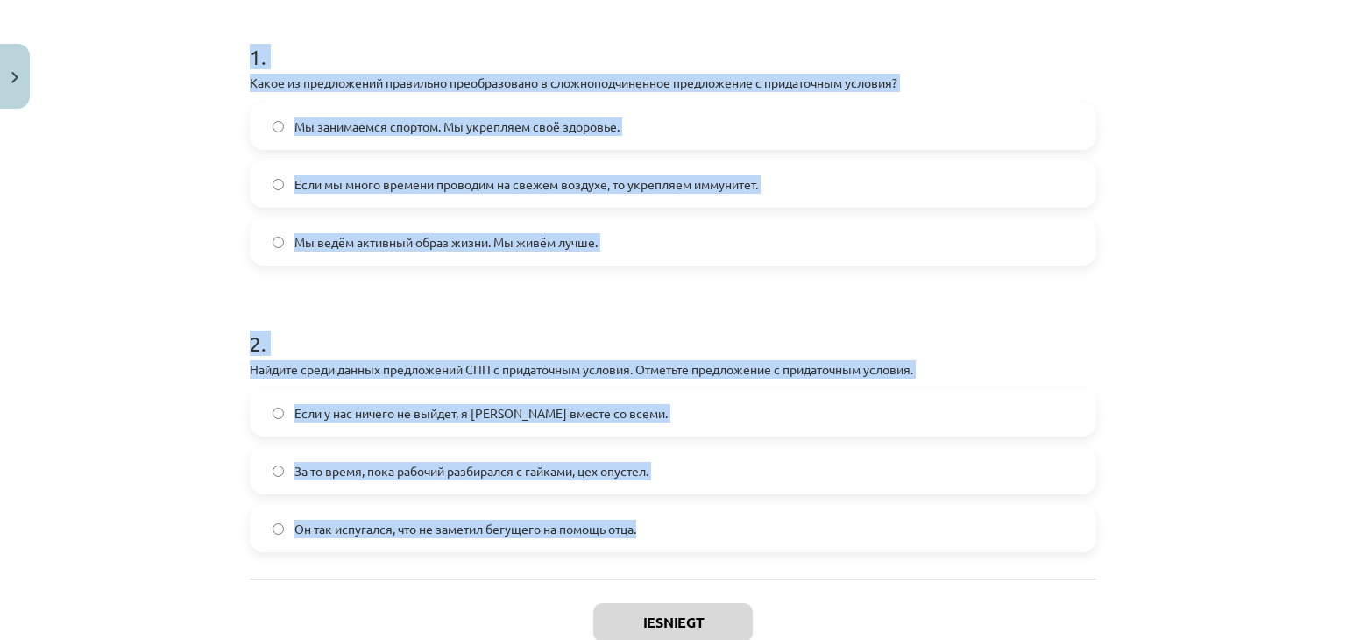
drag, startPoint x: 245, startPoint y: 60, endPoint x: 641, endPoint y: 527, distance: 612.3
click at [641, 527] on form "1 . Какое из предложений правильно преобразовано в сложноподчиненное предложени…" at bounding box center [673, 283] width 846 height 538
copy form "1 . Какое из предложений правильно преобразовано в сложноподчиненное предложени…"
click at [576, 294] on form "1 . Какое из предложений правильно преобразовано в сложноподчиненное предложени…" at bounding box center [673, 283] width 846 height 538
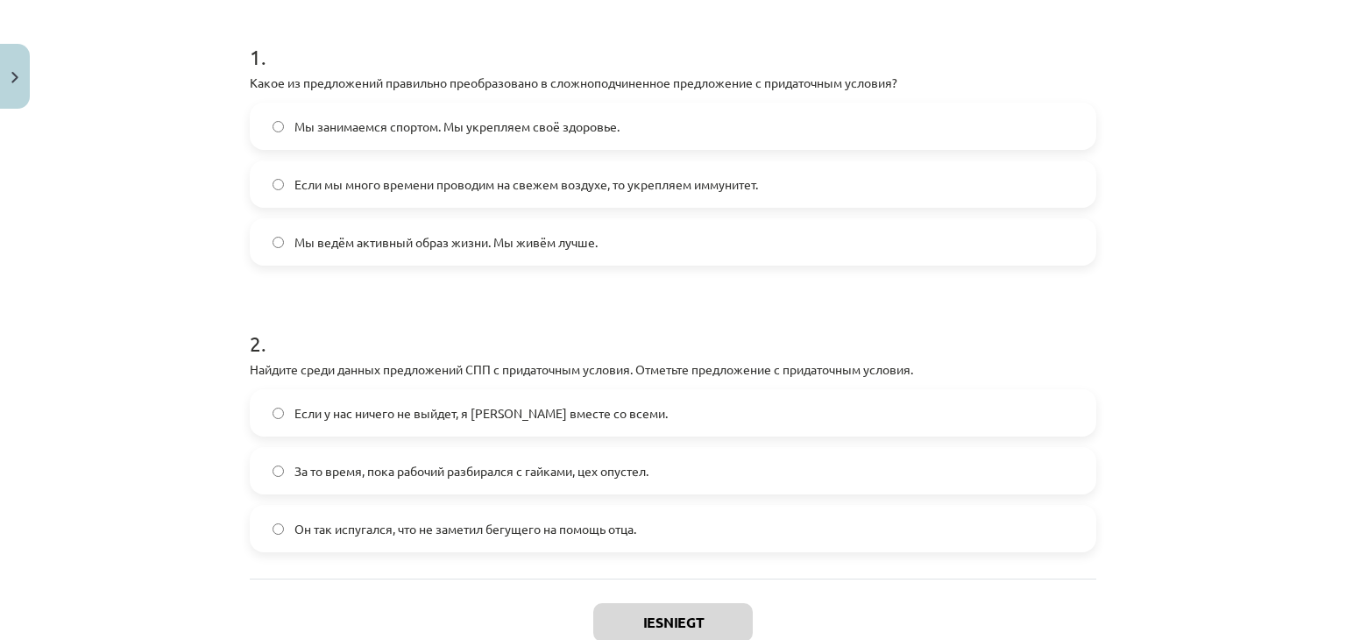
click at [648, 177] on span "Если мы много времени проводим на свежем воздухе, то укрепляем иммунитет." at bounding box center [525, 184] width 463 height 18
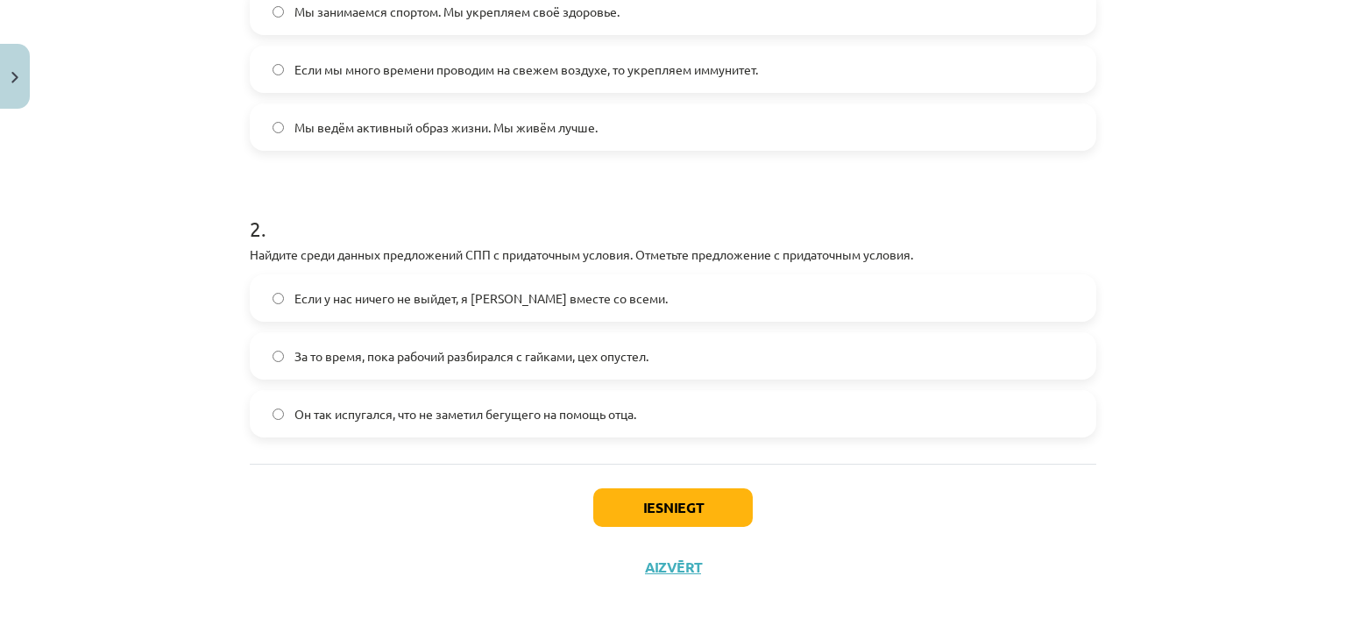
click at [575, 301] on span "Если у нас ничего не выйдет, я уеду вместе со всеми." at bounding box center [480, 298] width 373 height 18
click at [693, 511] on button "Iesniegt" at bounding box center [672, 507] width 159 height 39
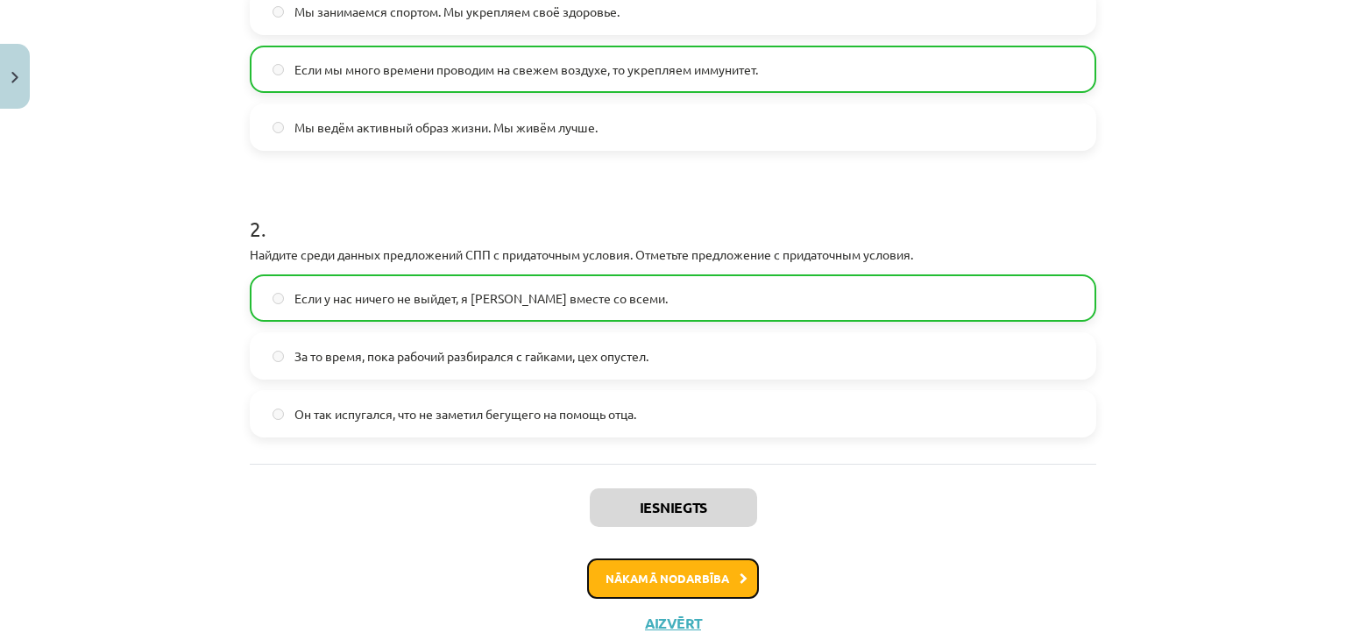
click at [669, 562] on button "Nākamā nodarbība" at bounding box center [673, 578] width 172 height 40
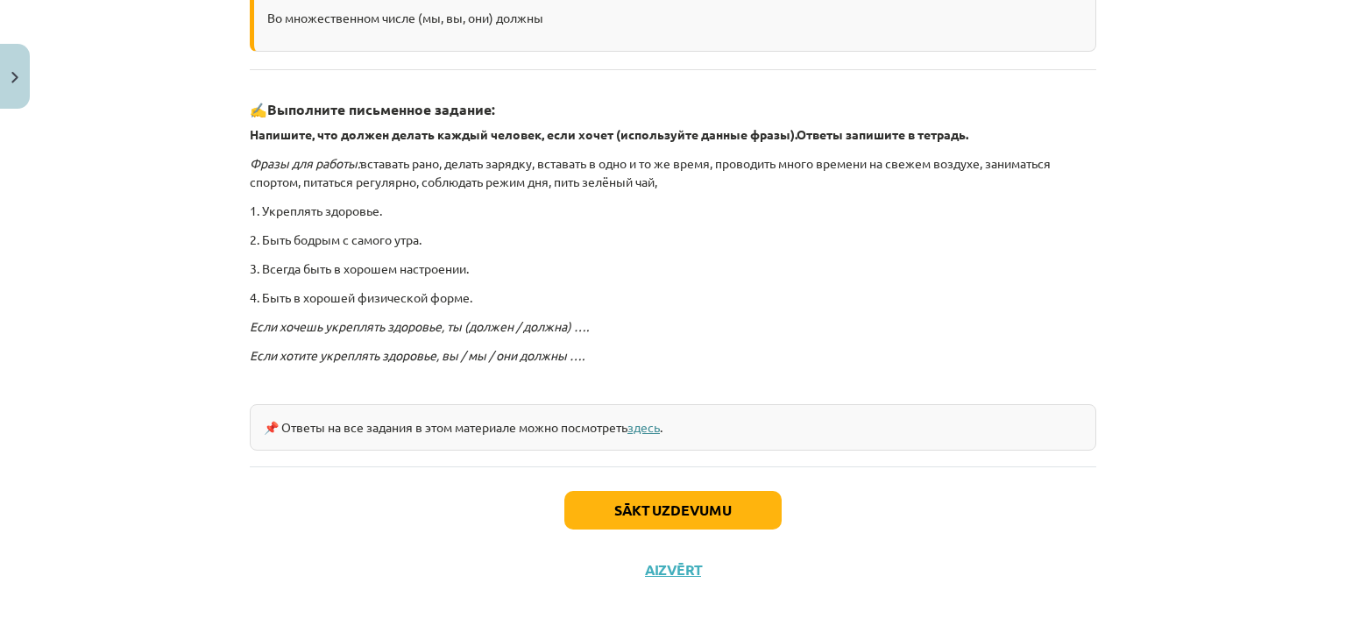
click at [651, 426] on link "здесь" at bounding box center [643, 427] width 32 height 16
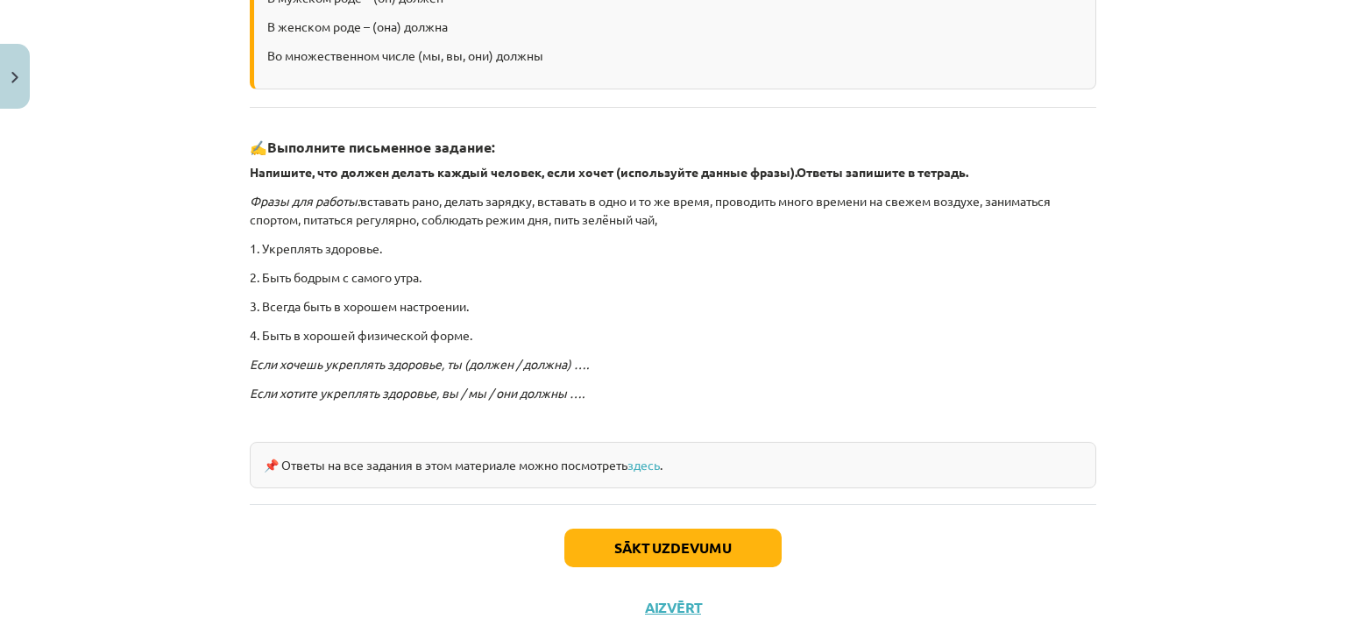
scroll to position [439, 0]
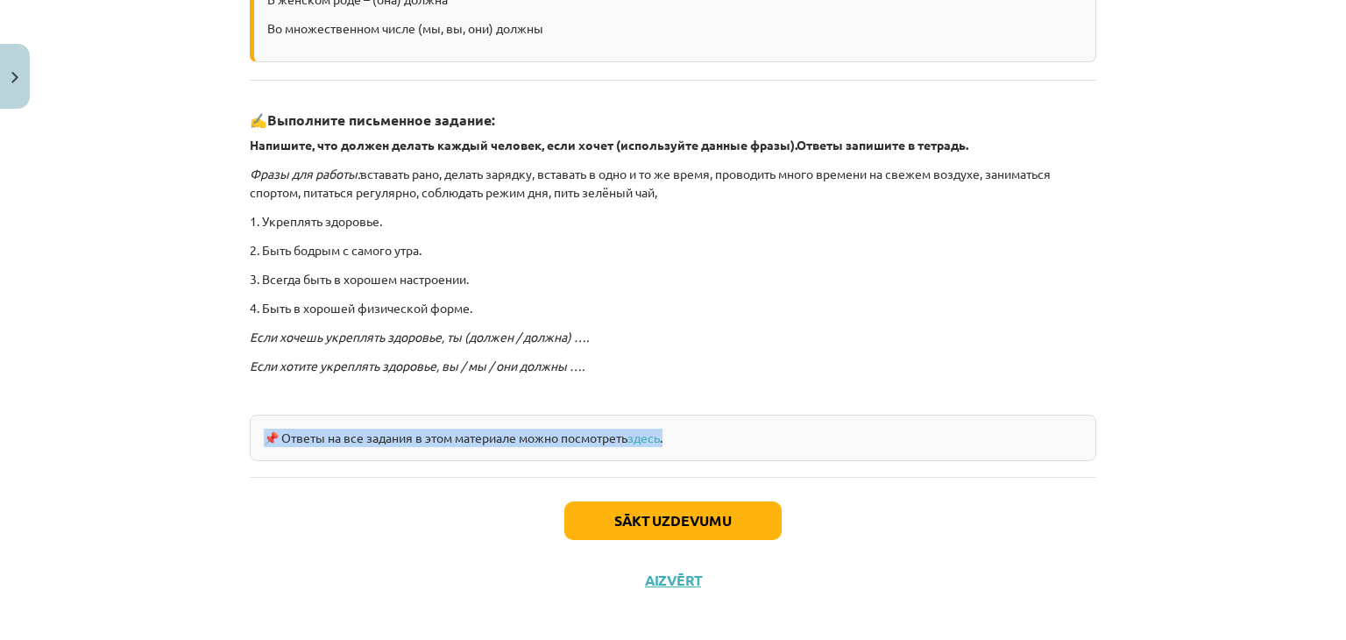
drag, startPoint x: 251, startPoint y: 435, endPoint x: 701, endPoint y: 427, distance: 450.4
click at [701, 427] on div "📌 Ответы на все задания в этом материале можно посмотреть здесь ." at bounding box center [673, 437] width 846 height 46
copy div "📌 Ответы на все задания в этом материале можно посмотреть здесь ."
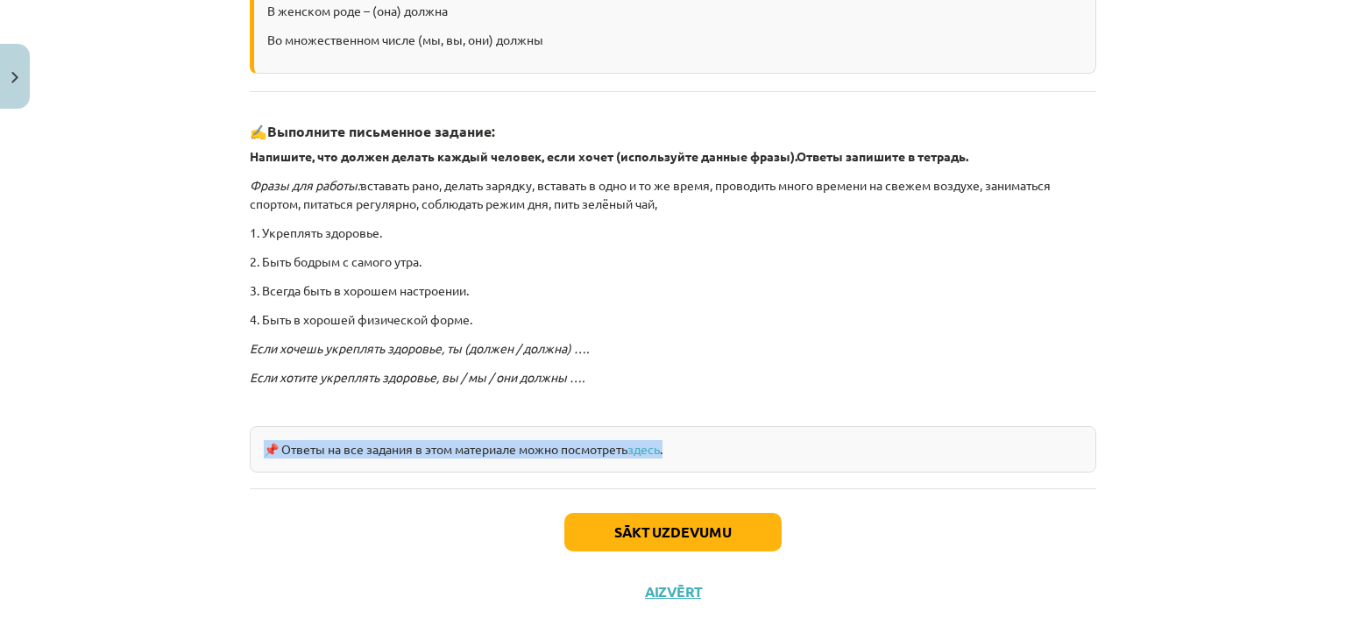
scroll to position [428, 0]
click at [654, 513] on button "Sākt uzdevumu" at bounding box center [672, 532] width 217 height 39
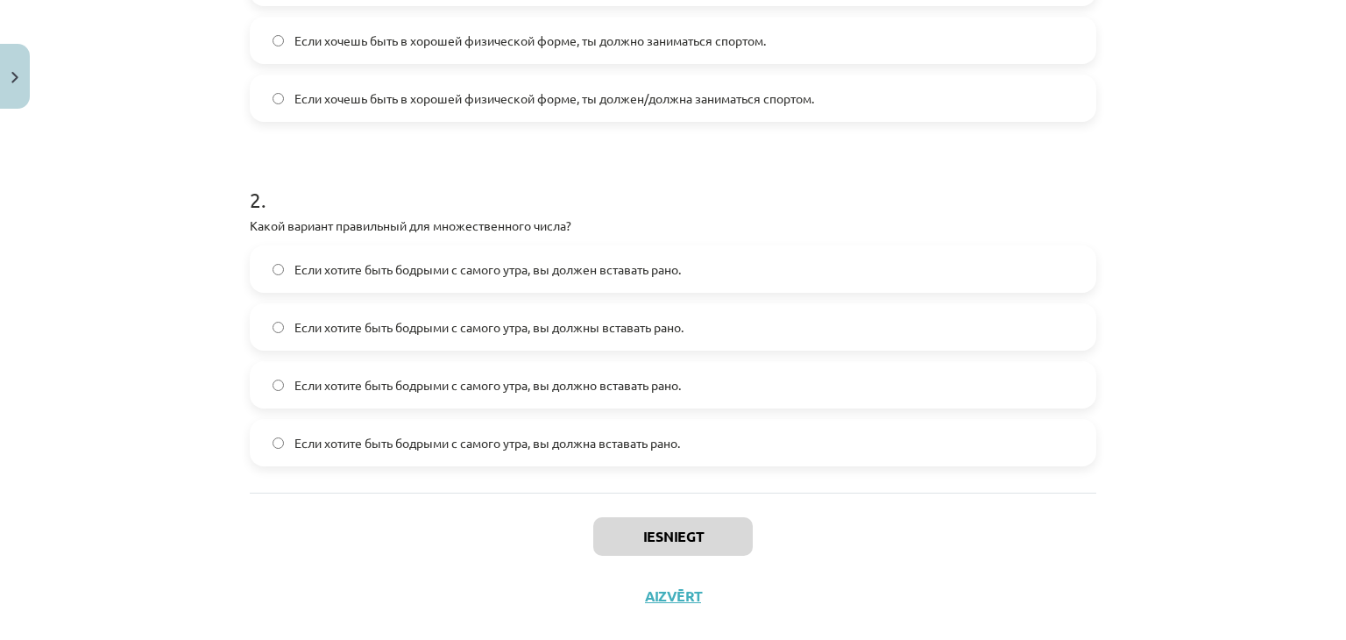
scroll to position [565, 0]
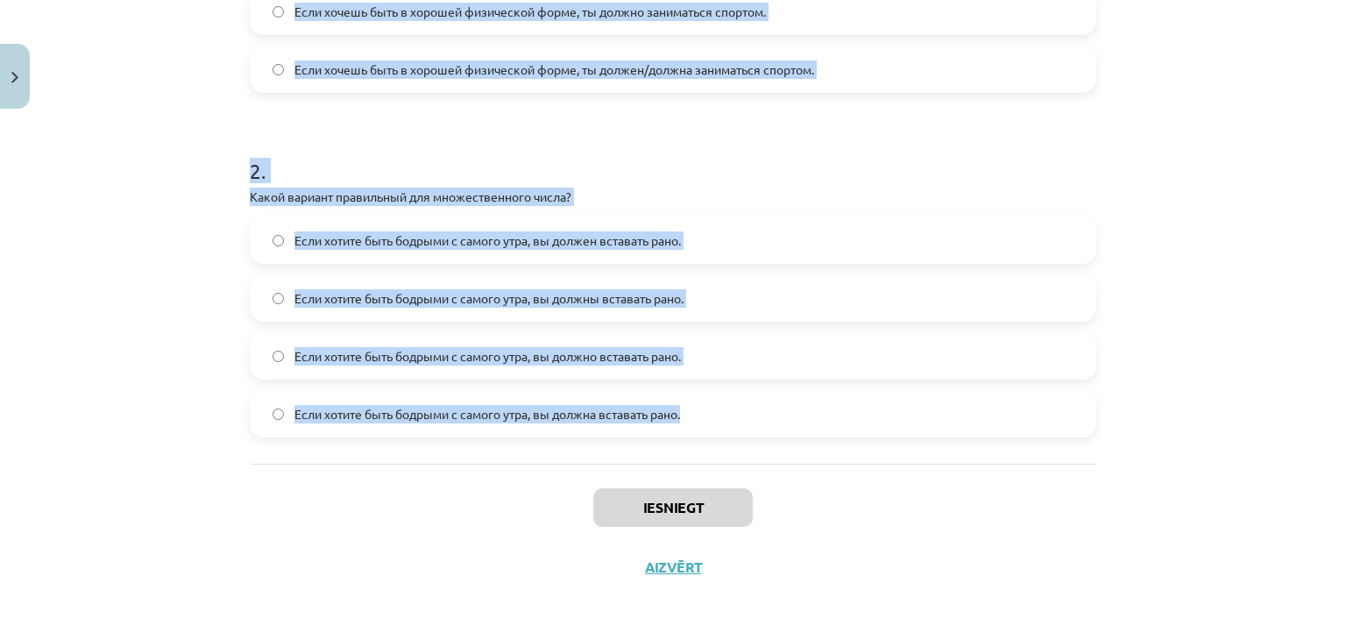
drag, startPoint x: 244, startPoint y: 98, endPoint x: 712, endPoint y: 460, distance: 592.1
click at [712, 460] on div "1 . Какое из предложений правильно использует форму глагола "должен" или "должн…" at bounding box center [673, 98] width 846 height 731
copy form "1 . Какое из предложений правильно использует форму глагола "должен" или "должн…"
click at [140, 334] on div "Mācību tēma: Krievu valodas b1 - 11. klases 1.ieskaites mācību materiāls #5 📖 §…" at bounding box center [673, 320] width 1346 height 640
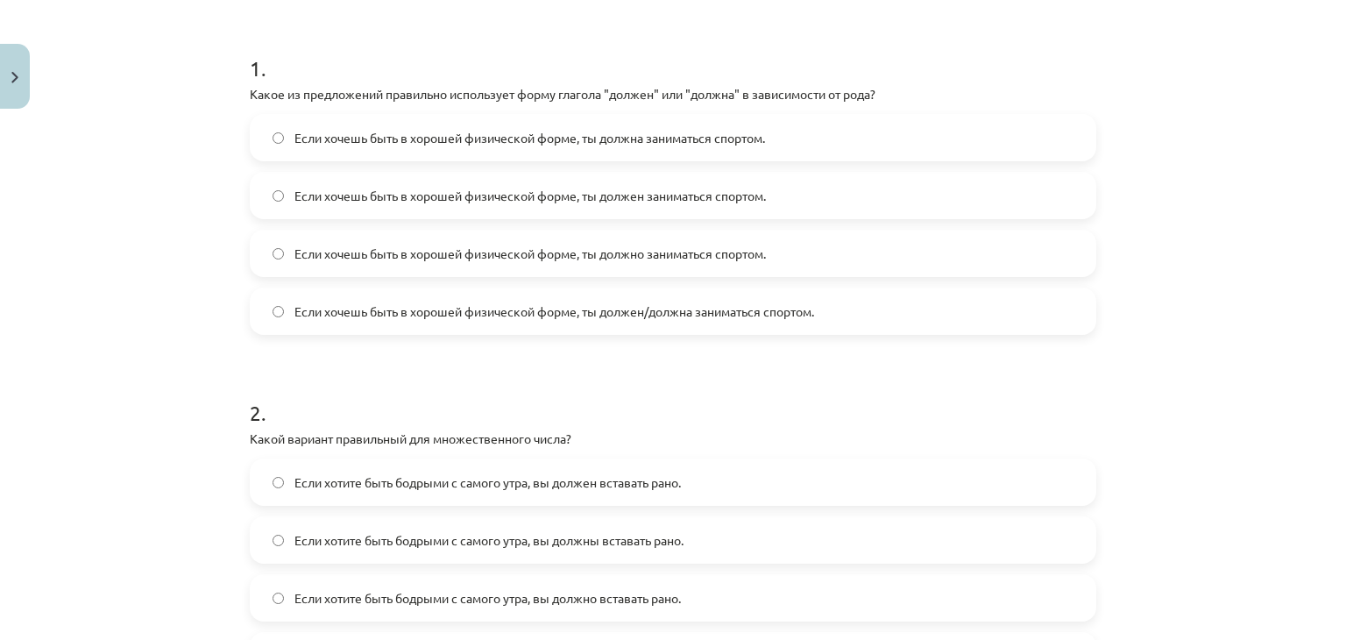
scroll to position [322, 0]
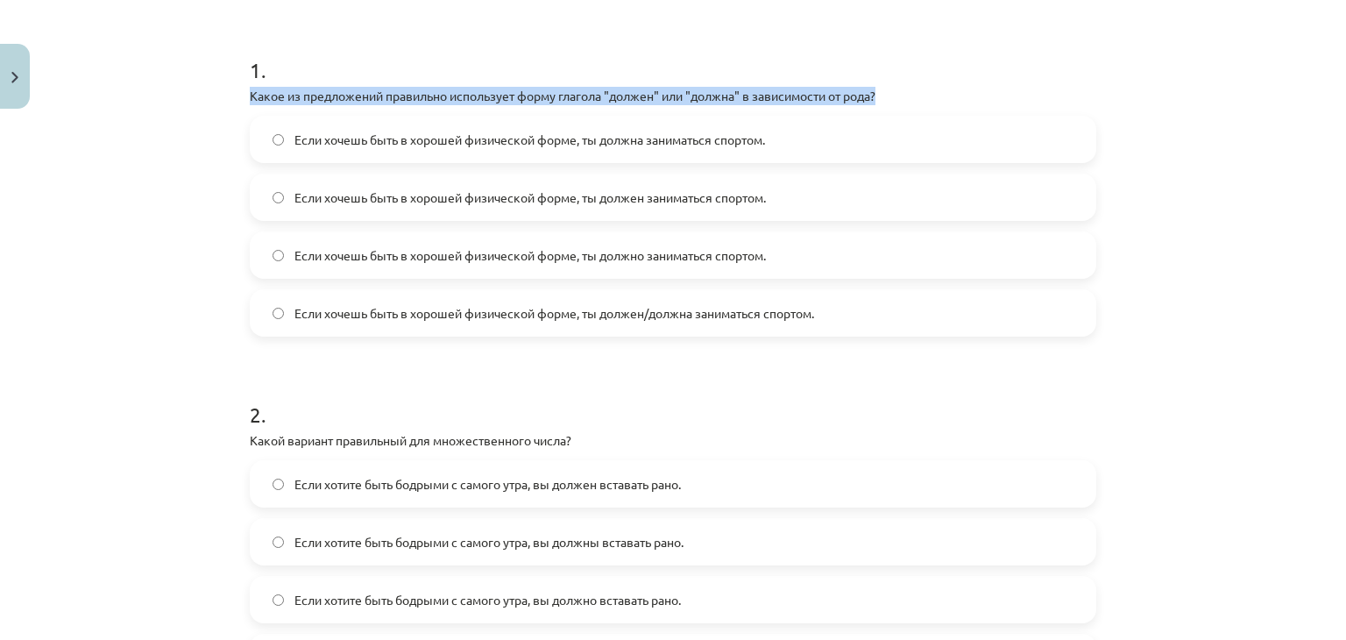
drag, startPoint x: 234, startPoint y: 93, endPoint x: 990, endPoint y: 84, distance: 756.2
click at [990, 84] on div "4 XP Saņemsi Grūts 338 pilda Apraksts Uzdevums Palīdzība 1 . Какое из предложен…" at bounding box center [672, 317] width 867 height 1045
click at [990, 84] on div "1 . Какое из предложений правильно использует форму глагола "должен" или "должн…" at bounding box center [673, 181] width 846 height 309
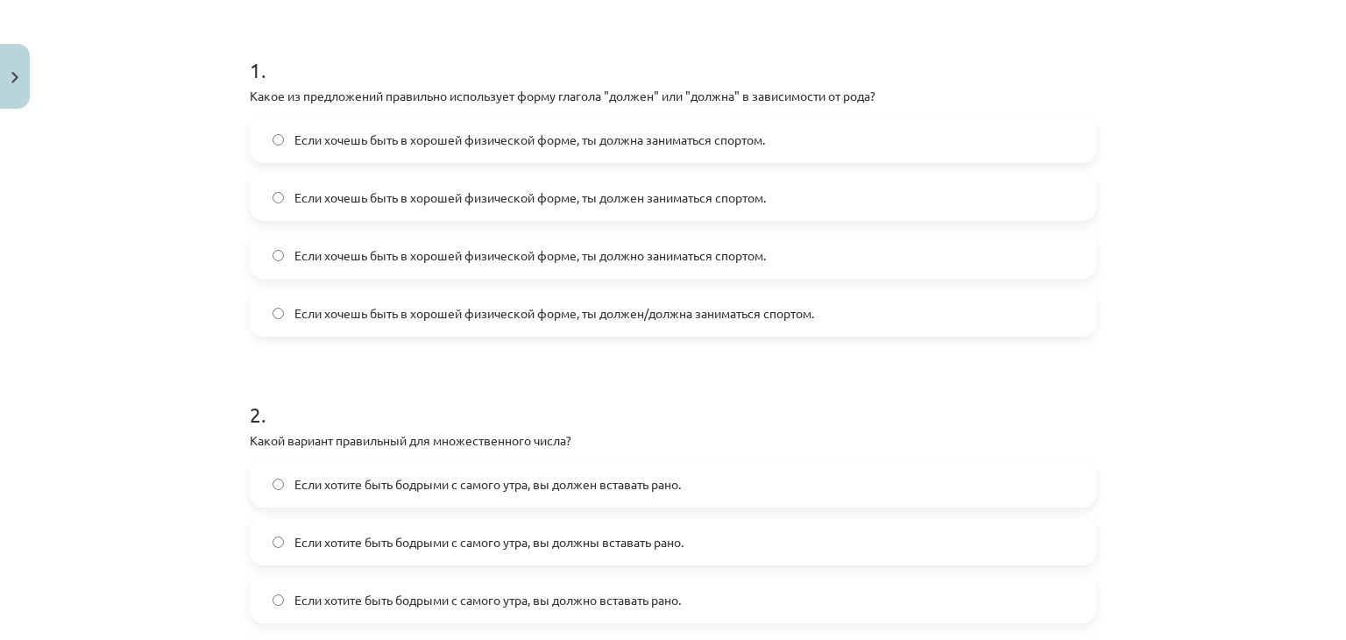
click at [525, 315] on span "Если хочешь быть в хорошей физической форме, ты должен/должна заниматься спорто…" at bounding box center [554, 313] width 520 height 18
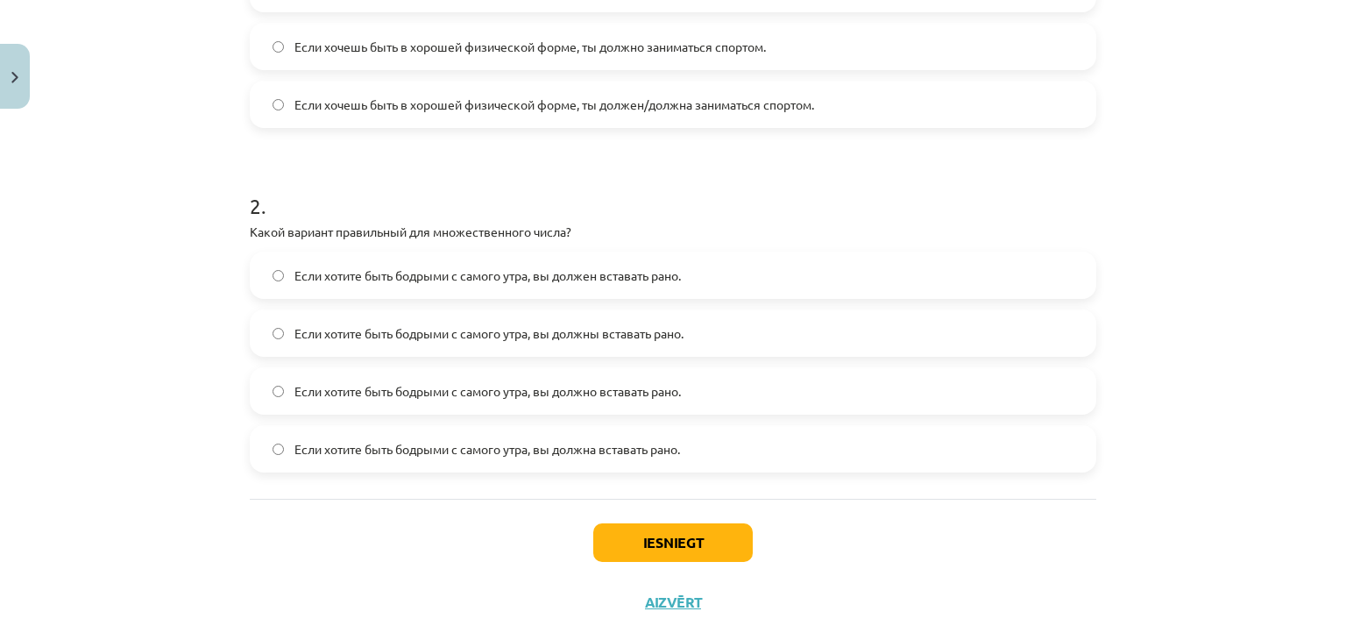
scroll to position [535, 0]
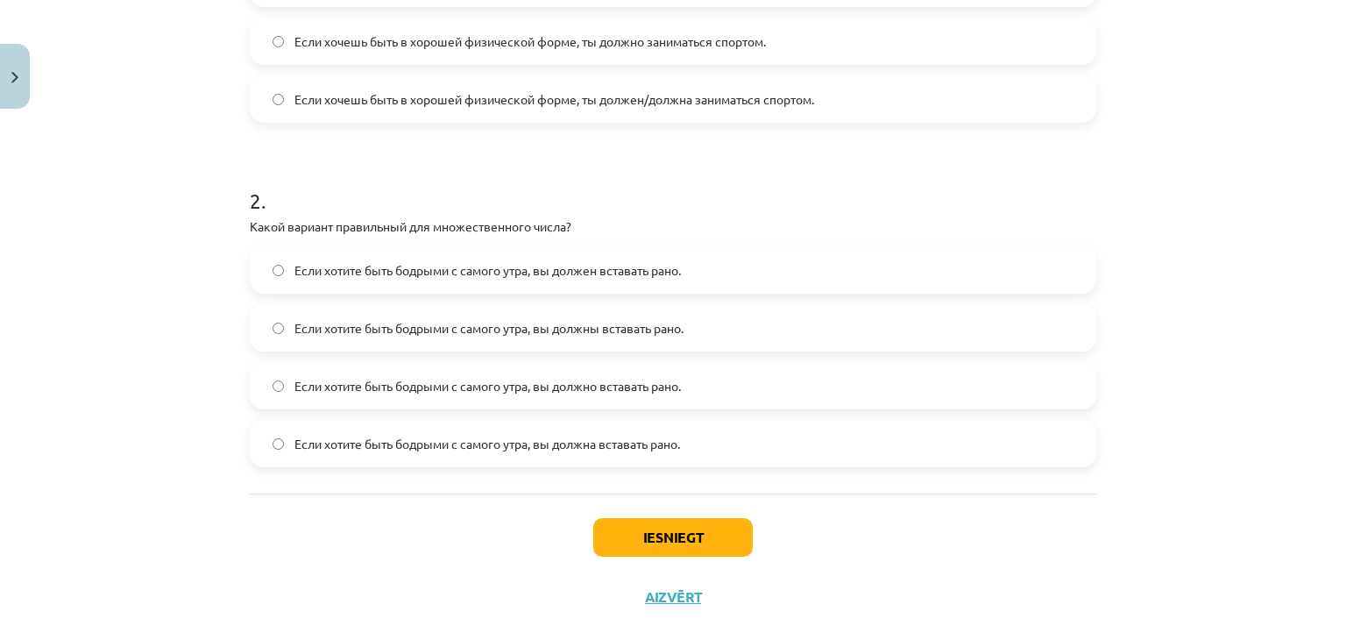
click at [614, 334] on span "Если хотите быть бодрыми с самого утра, вы должны вставать рано." at bounding box center [488, 328] width 389 height 18
click at [667, 536] on button "Iesniegt" at bounding box center [672, 537] width 159 height 39
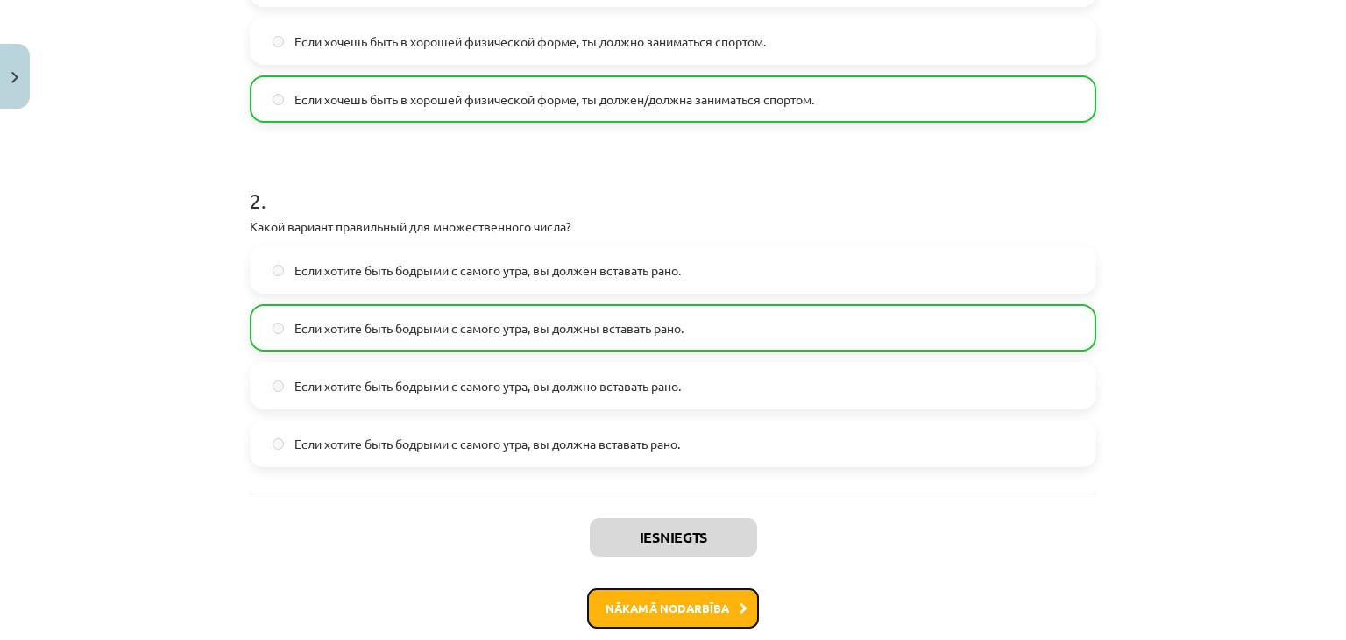
click at [660, 609] on button "Nākamā nodarbība" at bounding box center [673, 608] width 172 height 40
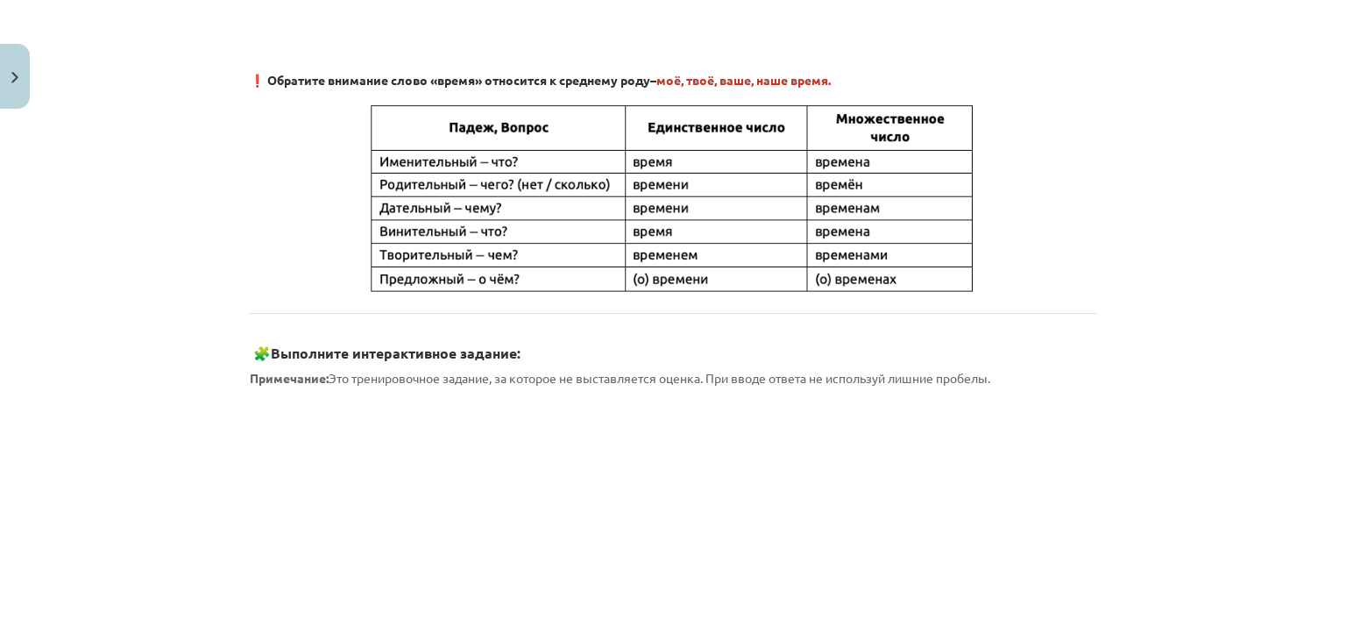
scroll to position [706, 0]
click at [476, 393] on div "Склонение слова «время» 🎥 Посмотрите видео с учителем русского языка по теме "В…" at bounding box center [673, 322] width 846 height 1431
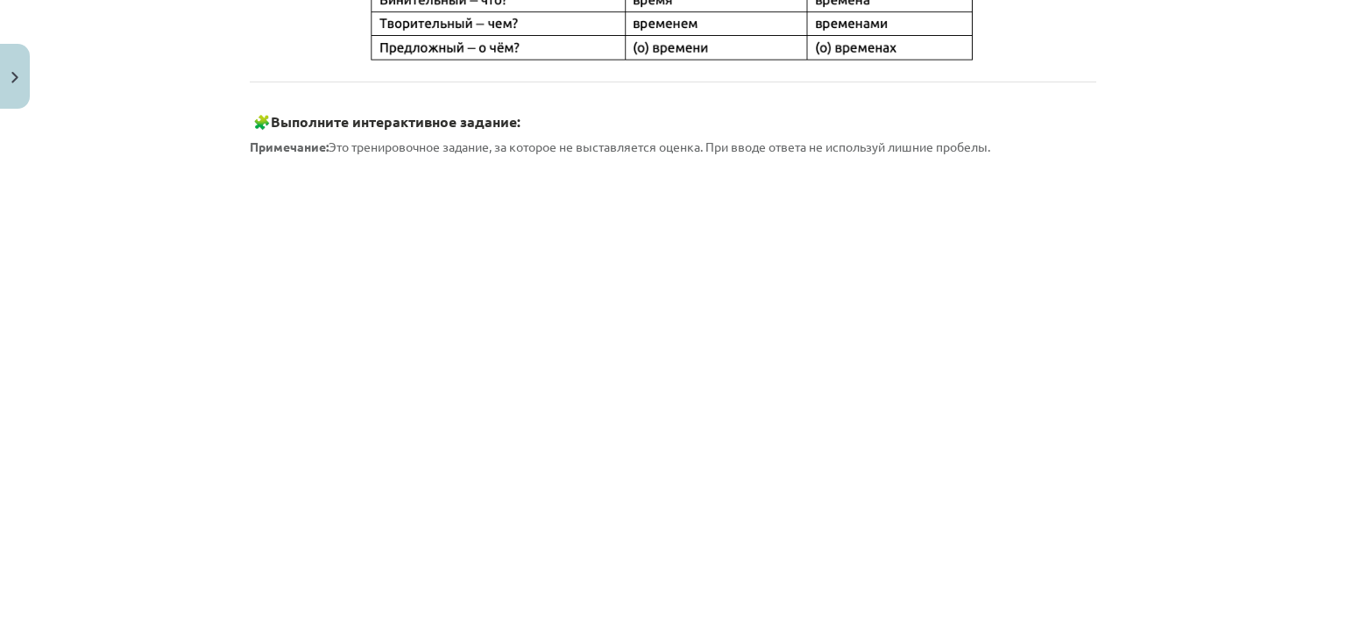
click at [284, 144] on strong "Примечание:" at bounding box center [289, 146] width 79 height 16
drag, startPoint x: 250, startPoint y: 103, endPoint x: 1004, endPoint y: 149, distance: 755.7
click at [1004, 149] on div "Склонение слова «время» 🎥 Посмотрите видео с учителем русского языка по теме "В…" at bounding box center [673, 89] width 846 height 1431
copy div "🧩 Выполните интерактивное задание: Примечание: Это тренировочное задание, за ко…"
click at [145, 293] on div "Mācību tēma: Krievu valodas b1 - 11. klases 1.ieskaites mācību materiāls #6 ⏳ §…" at bounding box center [673, 320] width 1346 height 640
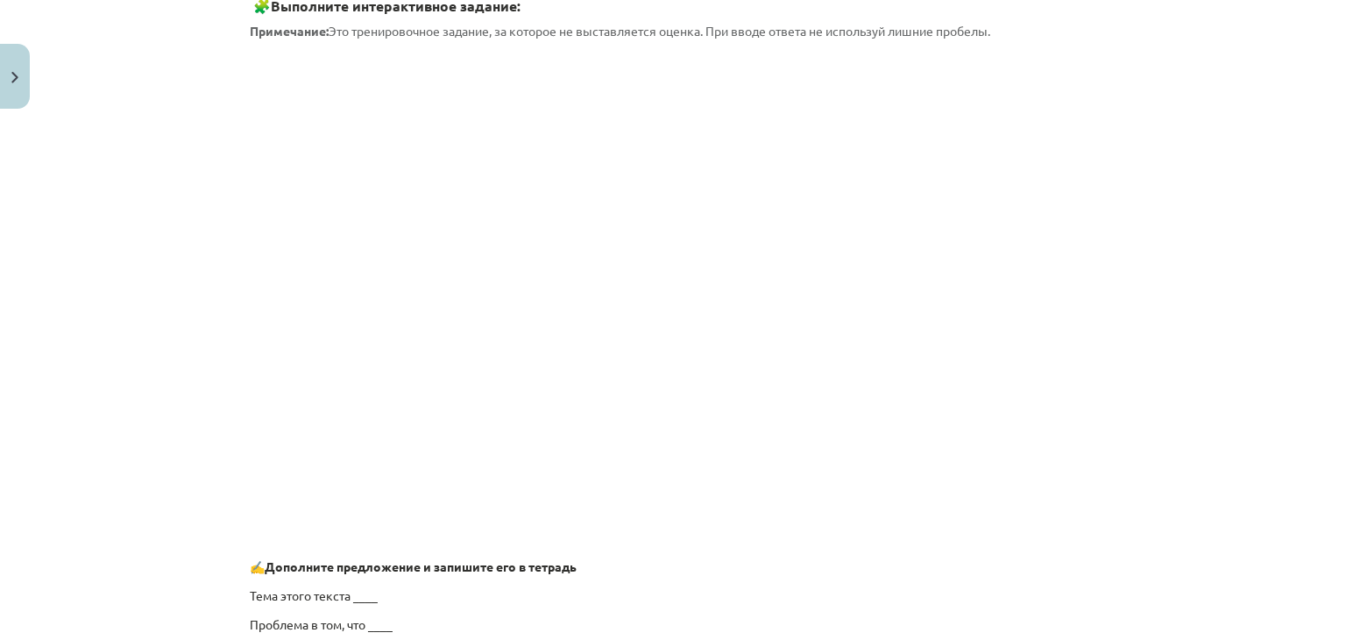
scroll to position [1381, 0]
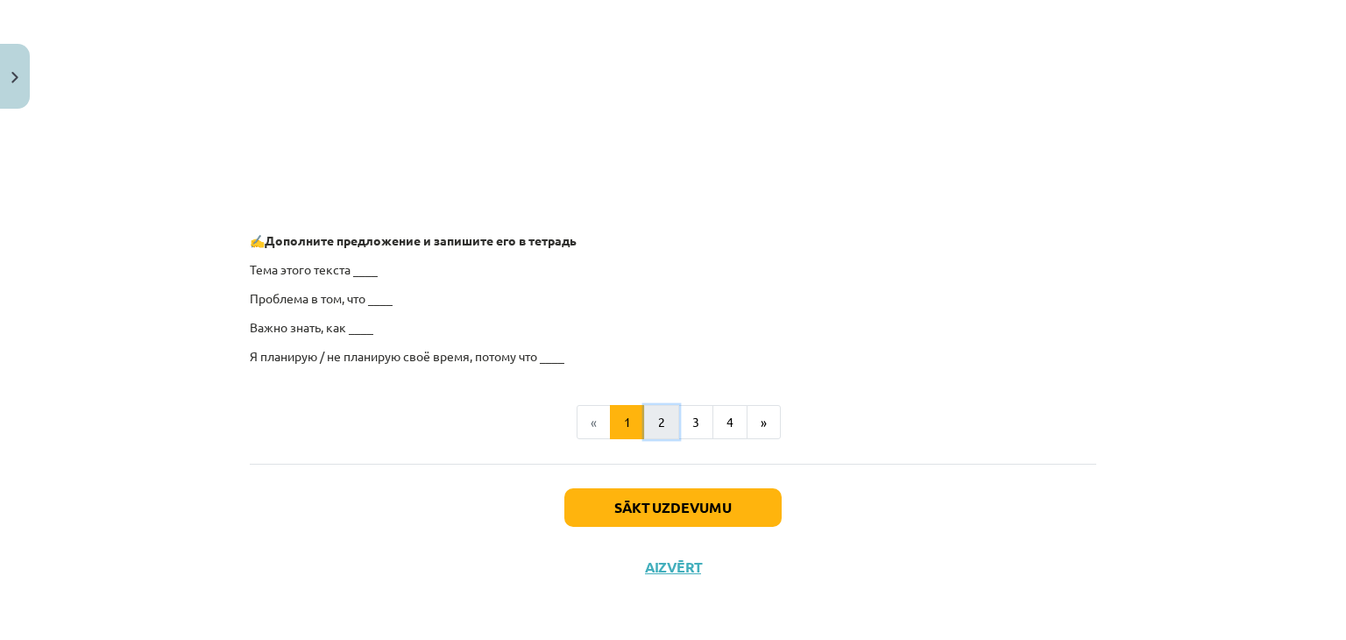
click at [649, 426] on button "2" at bounding box center [661, 422] width 35 height 35
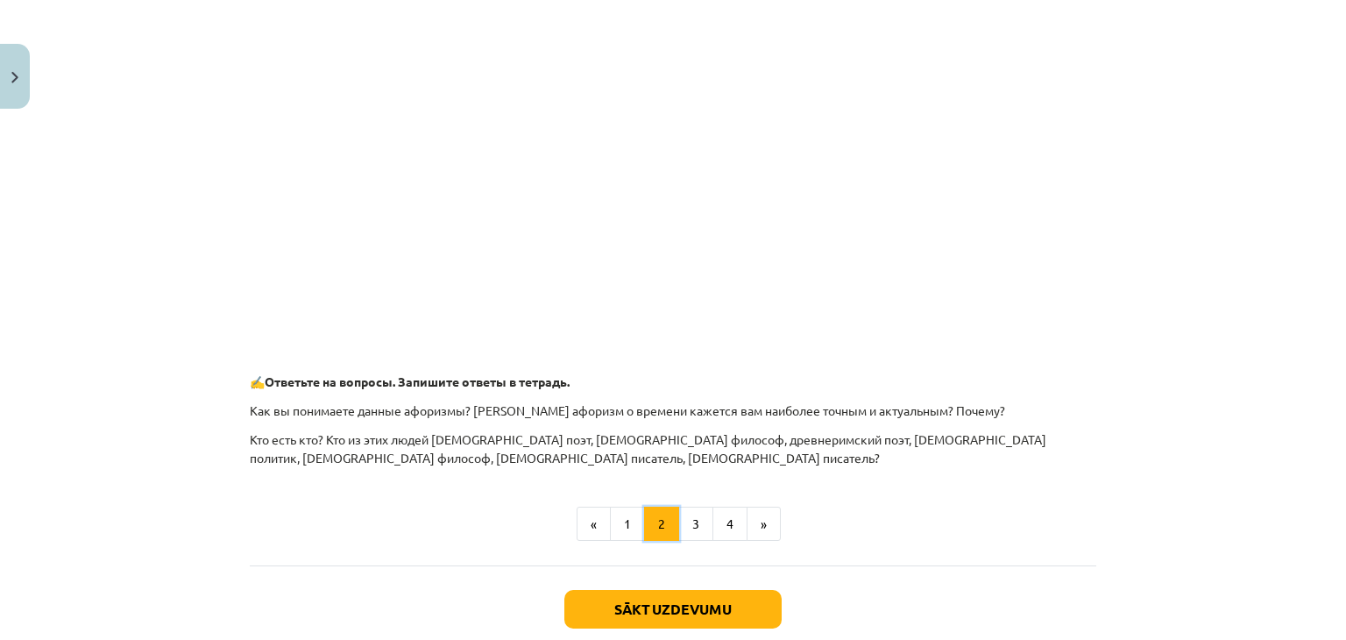
scroll to position [722, 0]
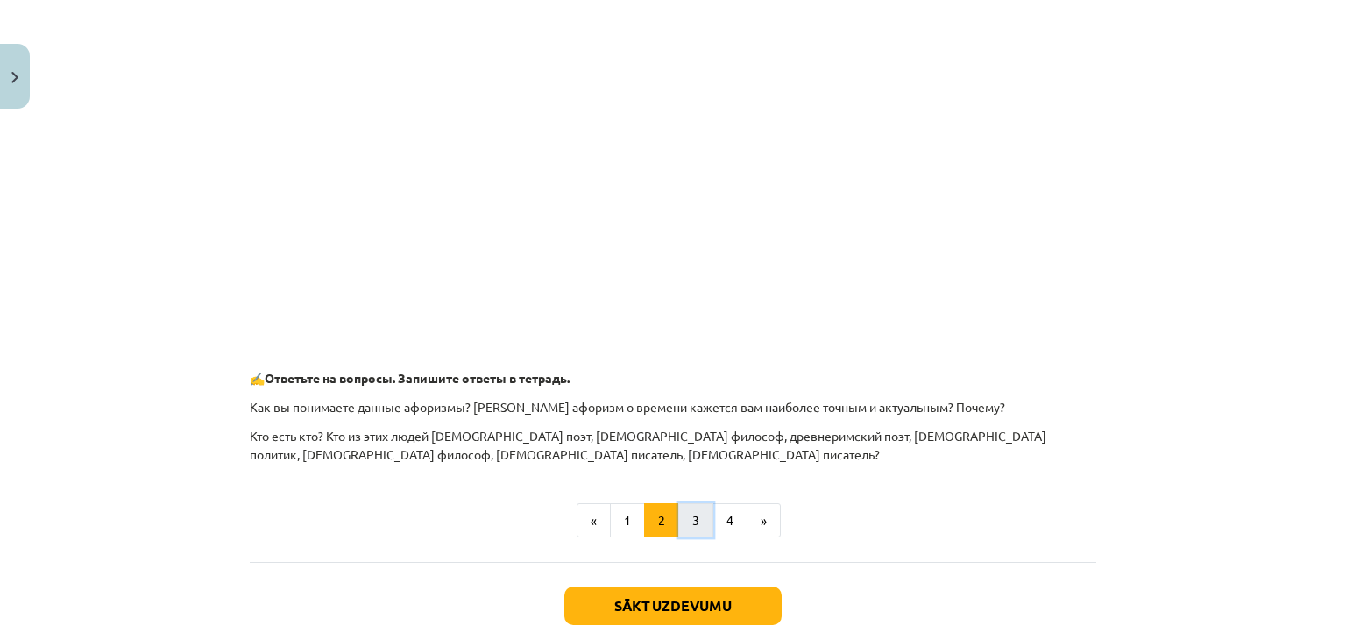
click at [685, 526] on button "3" at bounding box center [695, 520] width 35 height 35
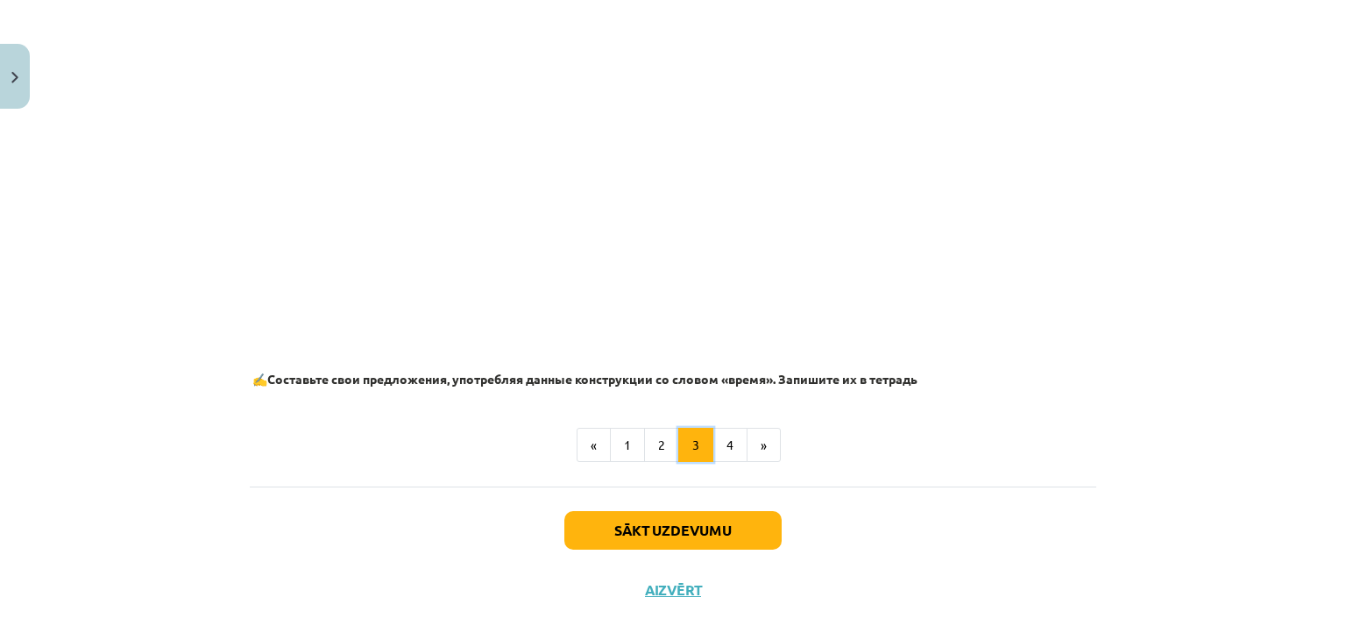
scroll to position [1060, 0]
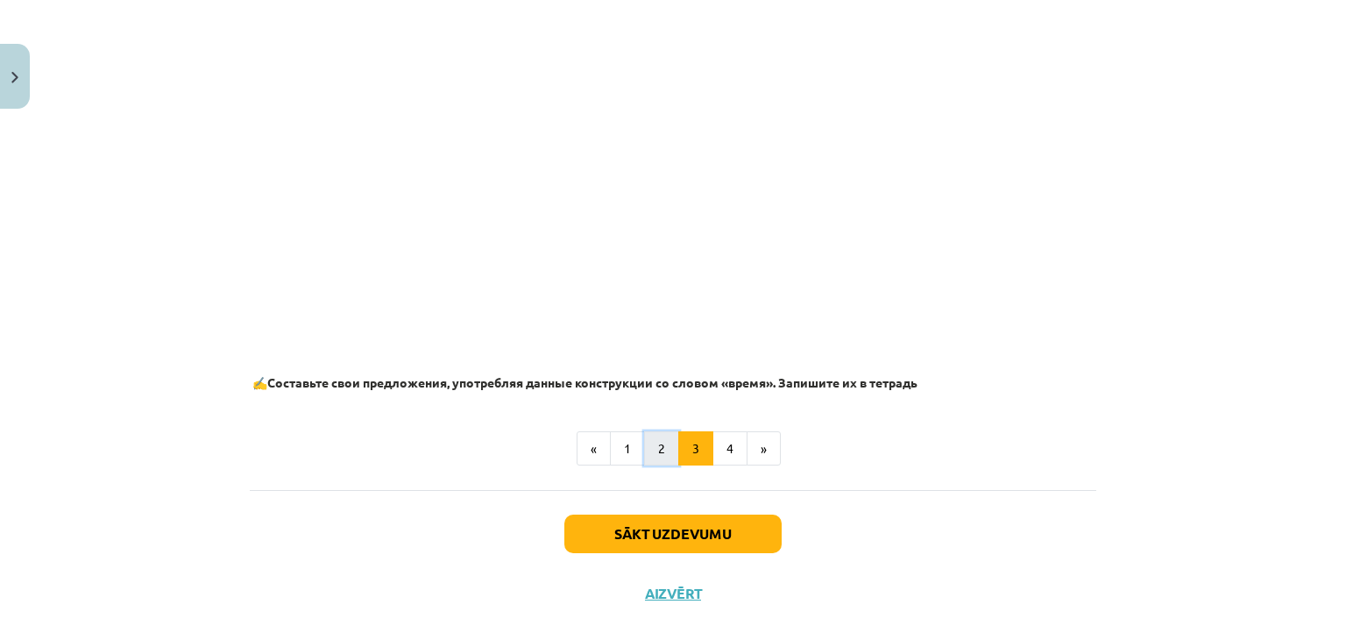
click at [652, 442] on button "2" at bounding box center [661, 448] width 35 height 35
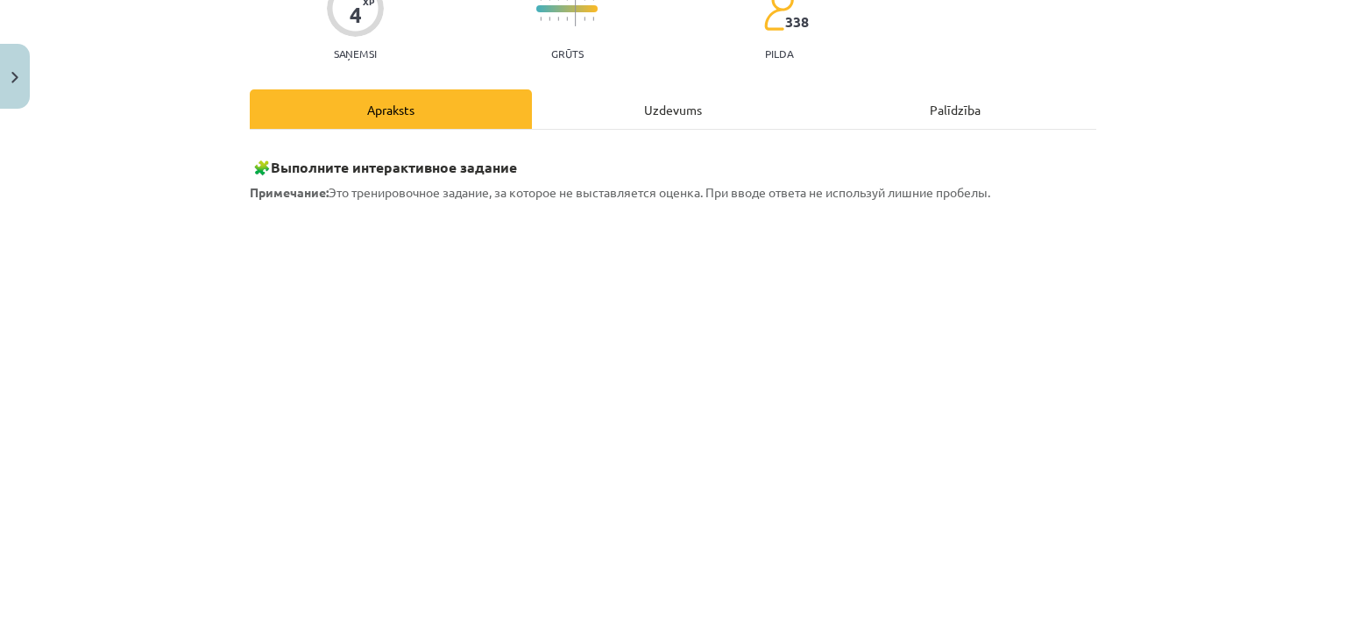
scroll to position [167, 0]
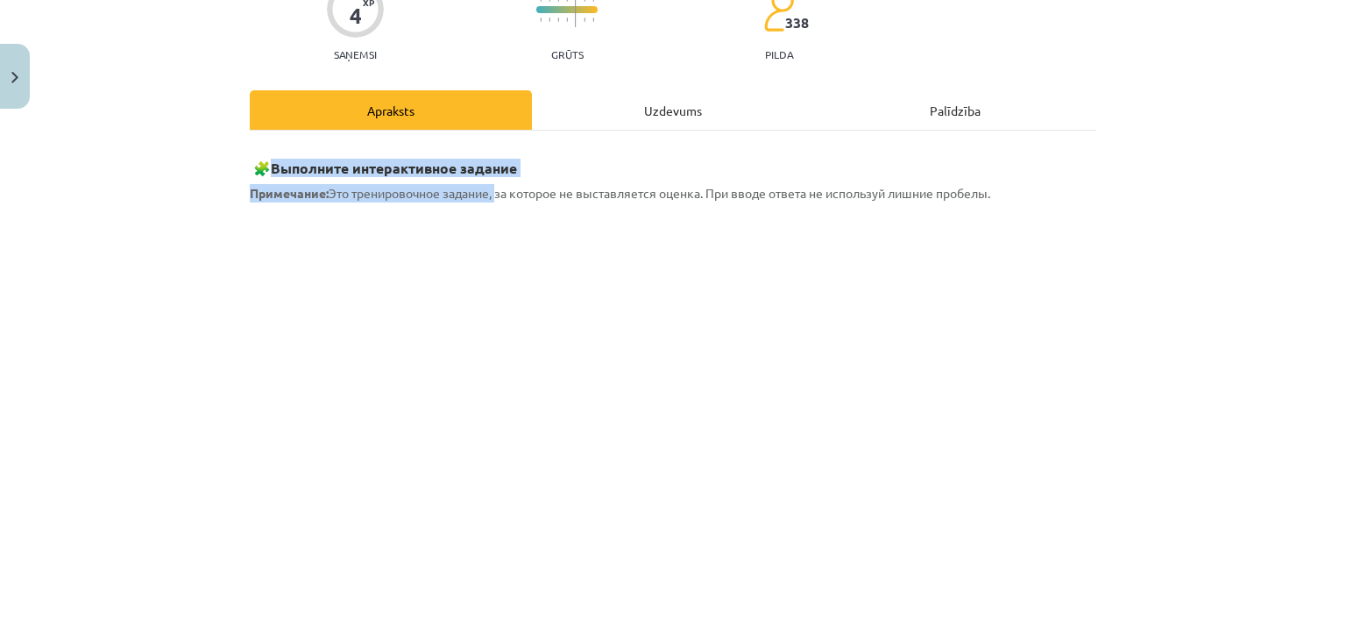
drag, startPoint x: 267, startPoint y: 169, endPoint x: 492, endPoint y: 199, distance: 226.3
click at [492, 199] on div "🧩 Выполните интерактивное задание Примечание: Это тренировочное задание, за кот…" at bounding box center [673, 582] width 846 height 872
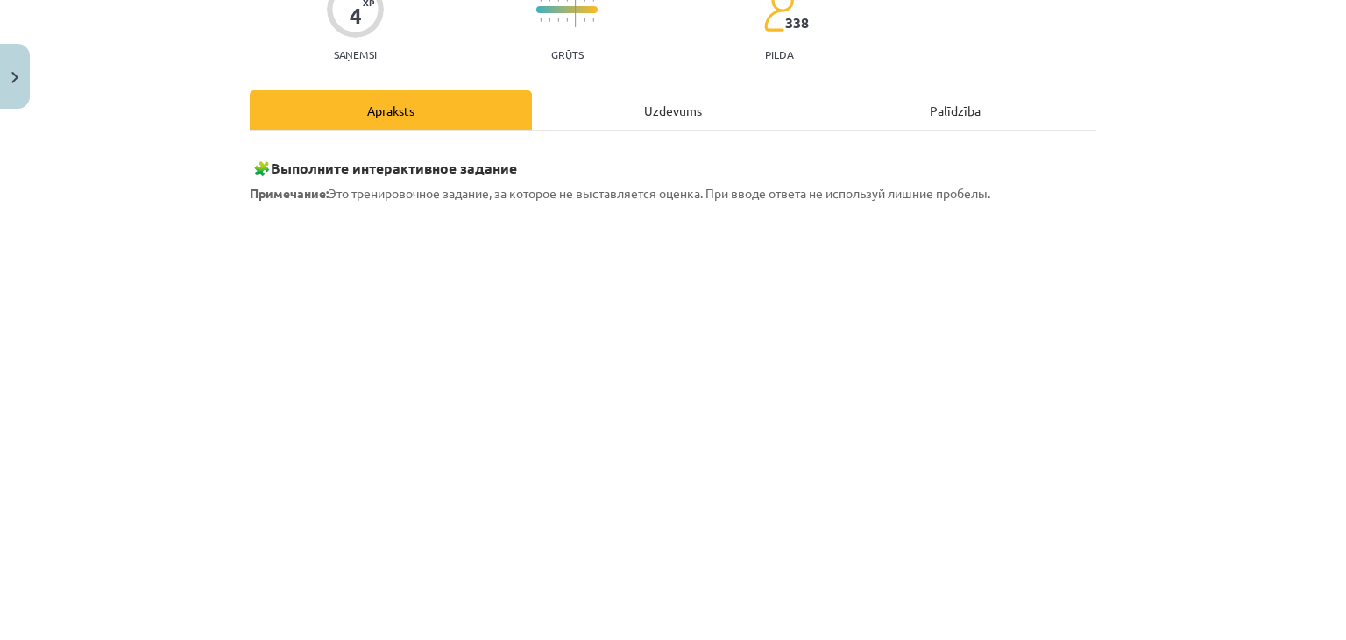
click at [250, 138] on div "🧩 Выполните интерактивное задание Примечание: Это тренировочное задание, за кот…" at bounding box center [673, 624] width 846 height 986
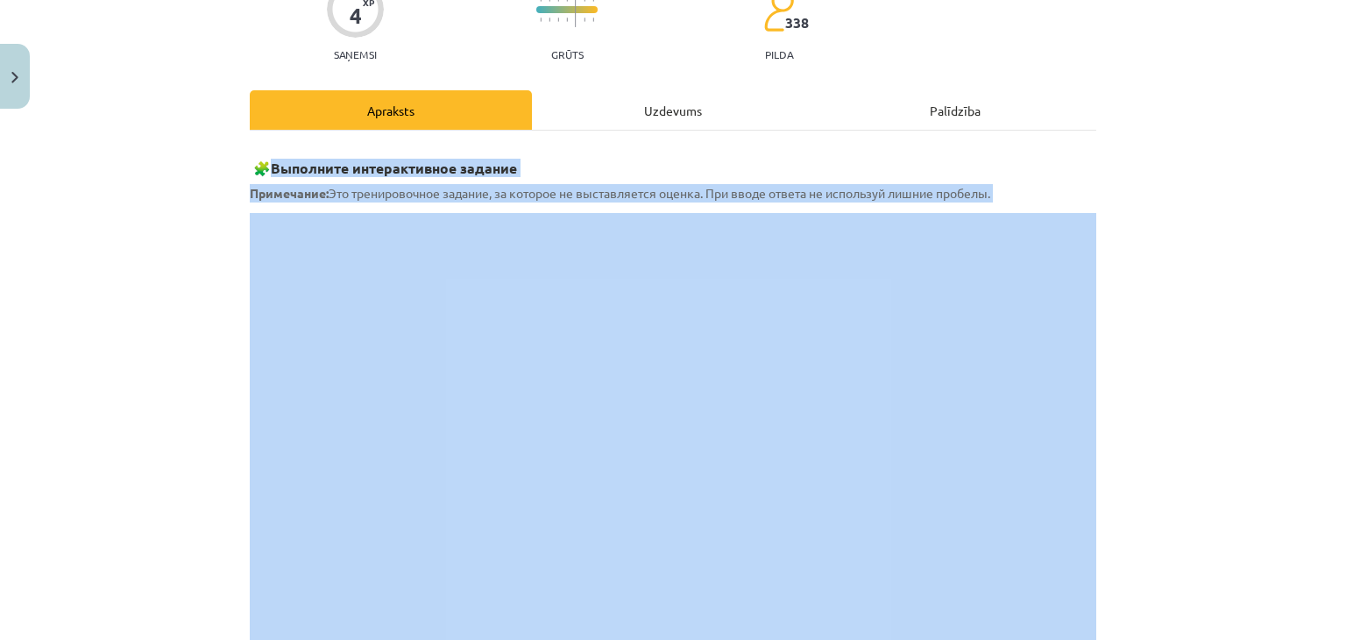
drag, startPoint x: 272, startPoint y: 172, endPoint x: 595, endPoint y: 211, distance: 325.7
click at [367, 1] on div "4 XP Saņemsi Grūts 338 pilda Apraksts Uzdevums Palīdzība 🧩 Выполните интерактив…" at bounding box center [672, 599] width 867 height 1300
copy div "Выполните интерактивное задание Примечание: Это тренировочное задание, за котор…"
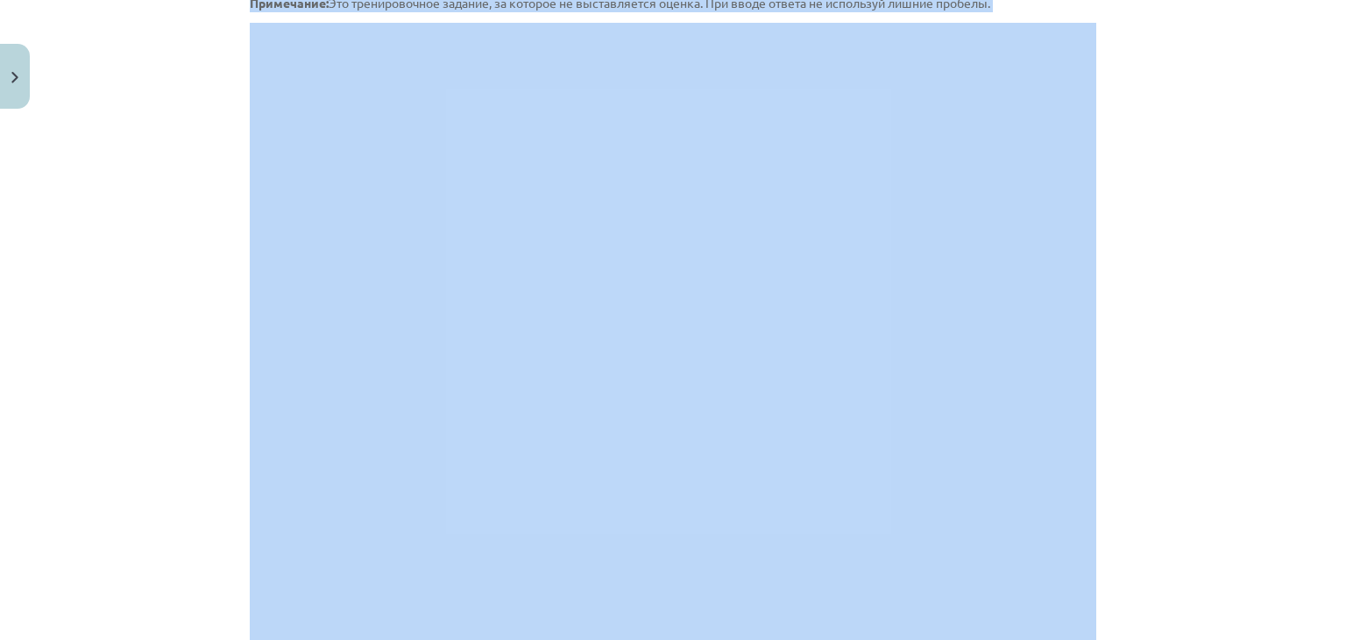
scroll to position [357, 0]
click at [137, 206] on div "Mācību tēma: Krievu valodas b1 - 11. klases 1.ieskaites mācību materiāls #6 ⏳ §…" at bounding box center [673, 320] width 1346 height 640
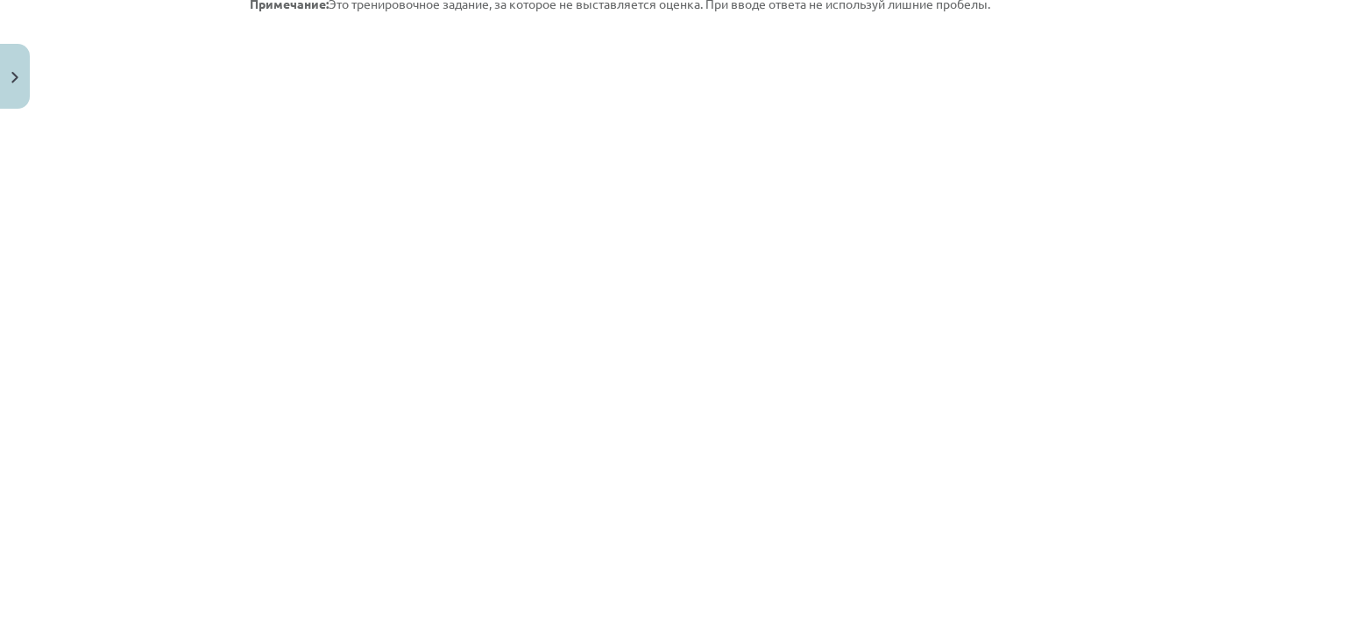
click at [137, 206] on div "Mācību tēma: Krievu valodas b1 - 11. klases 1.ieskaites mācību materiāls #6 ⏳ §…" at bounding box center [673, 320] width 1346 height 640
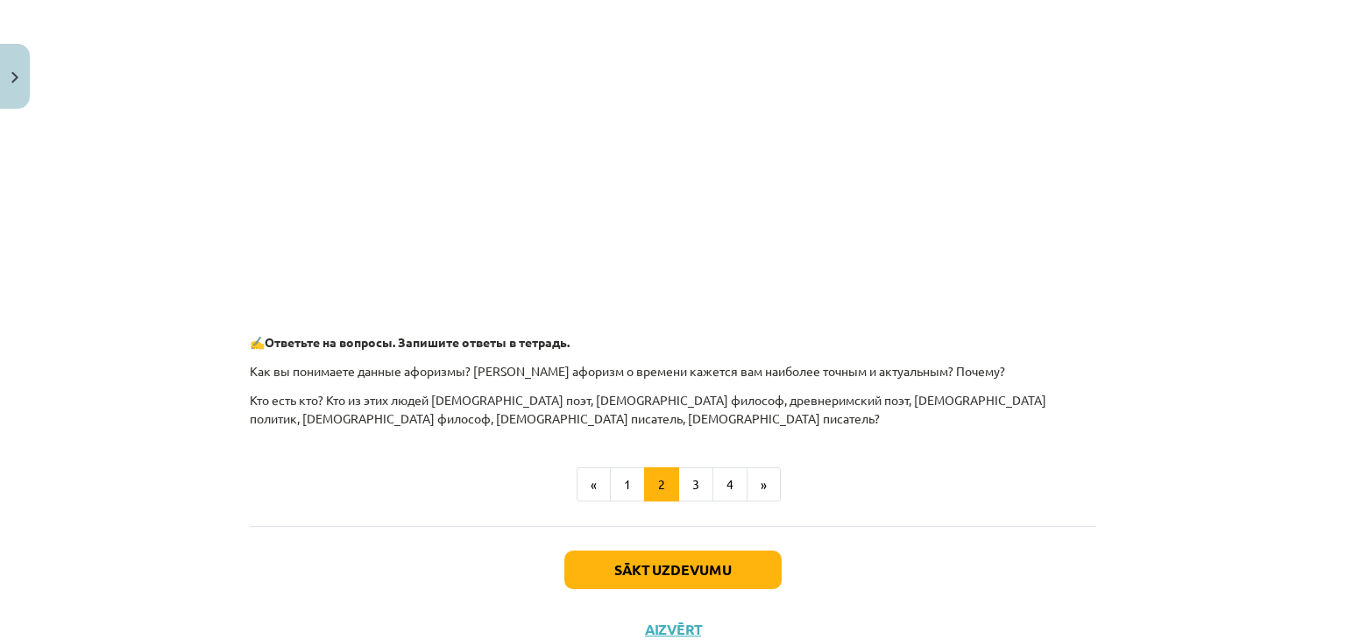
scroll to position [822, 0]
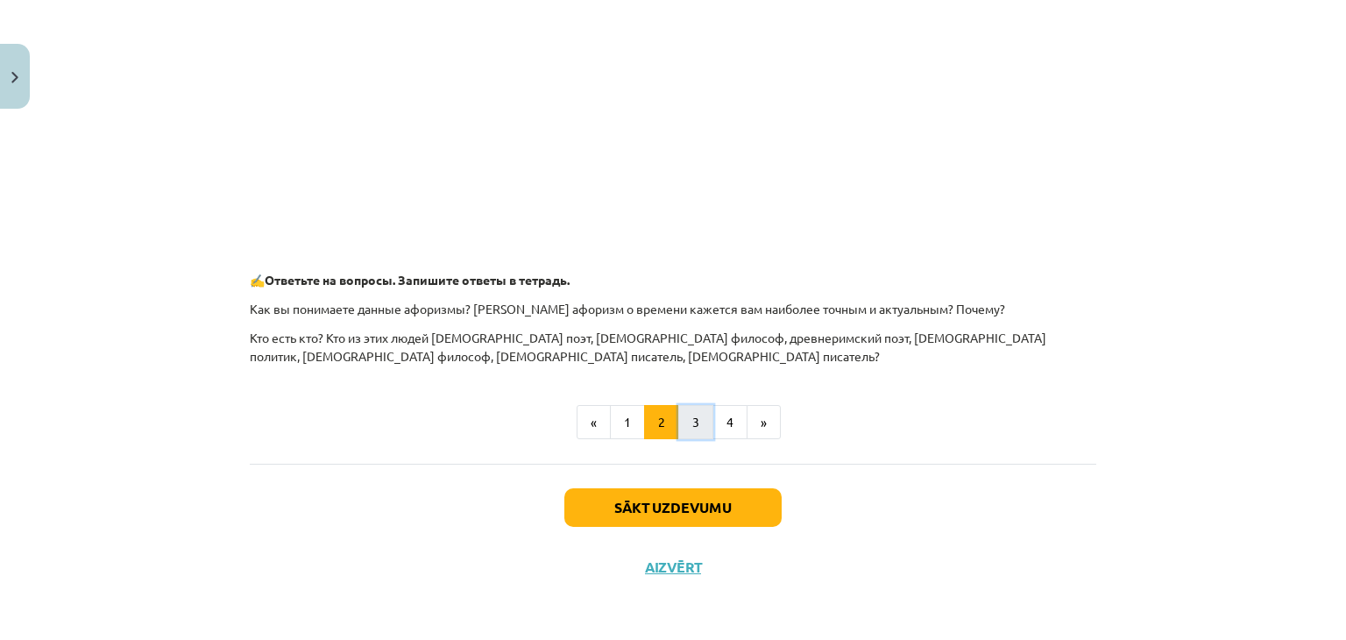
click at [686, 430] on button "3" at bounding box center [695, 422] width 35 height 35
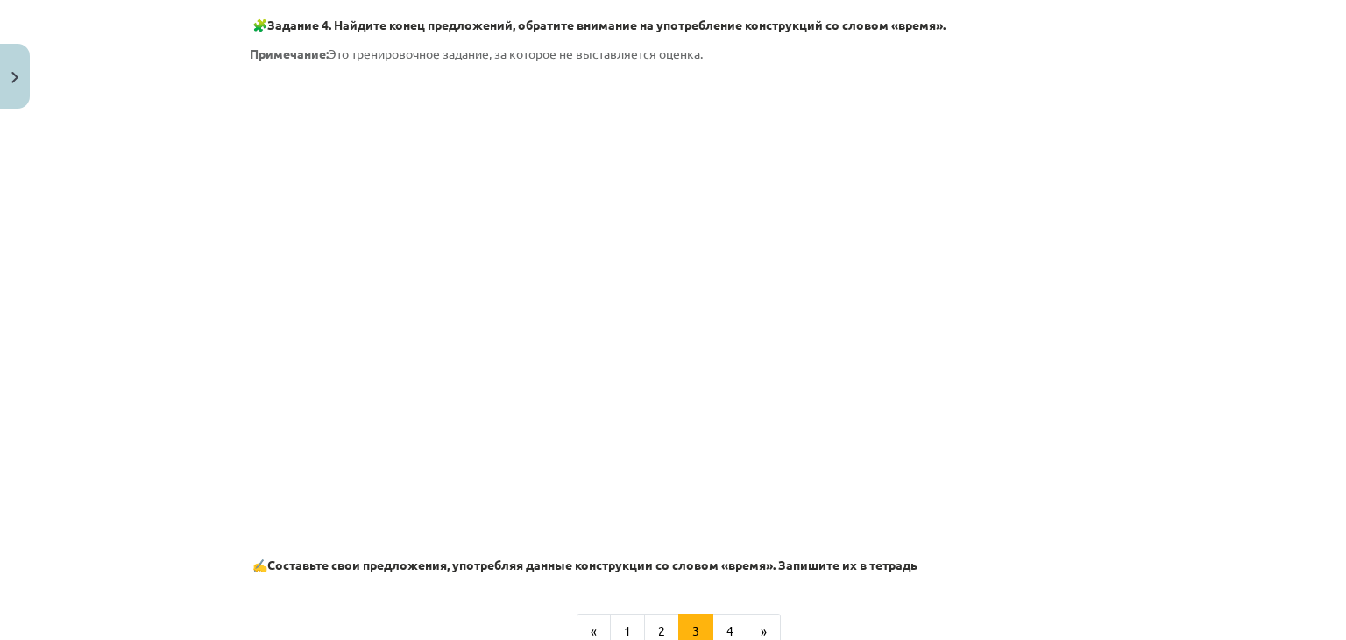
scroll to position [1089, 0]
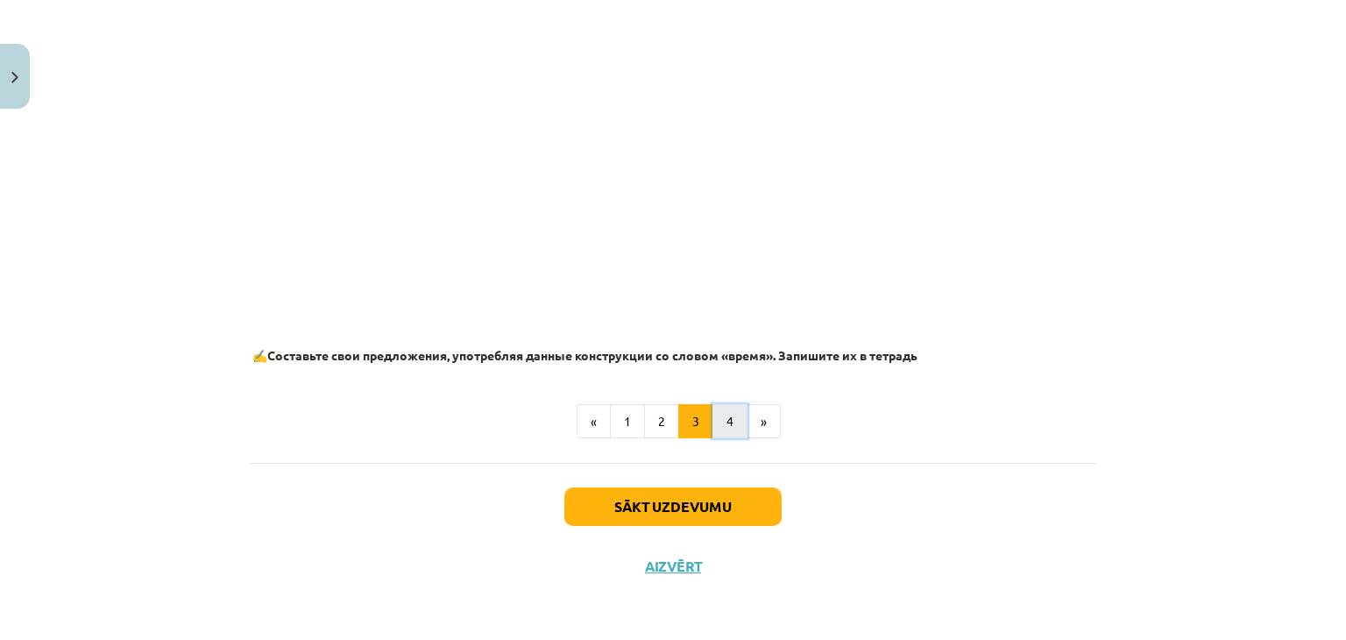
click at [718, 425] on button "4" at bounding box center [729, 421] width 35 height 35
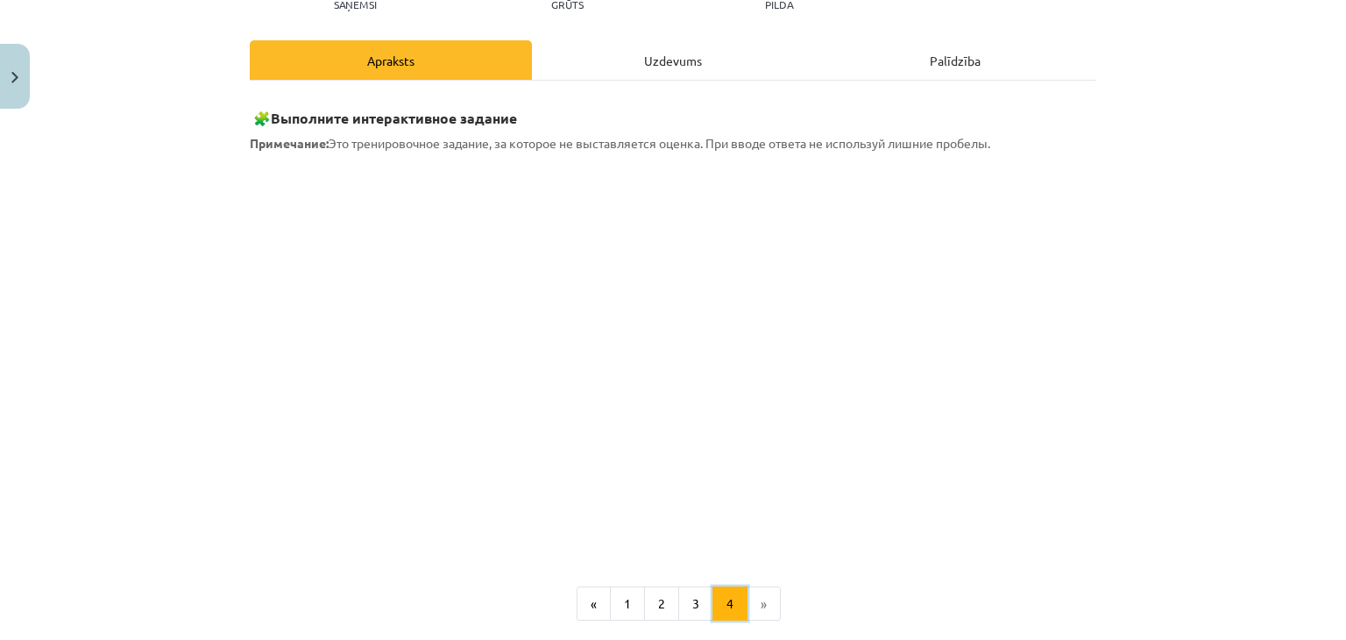
scroll to position [230, 0]
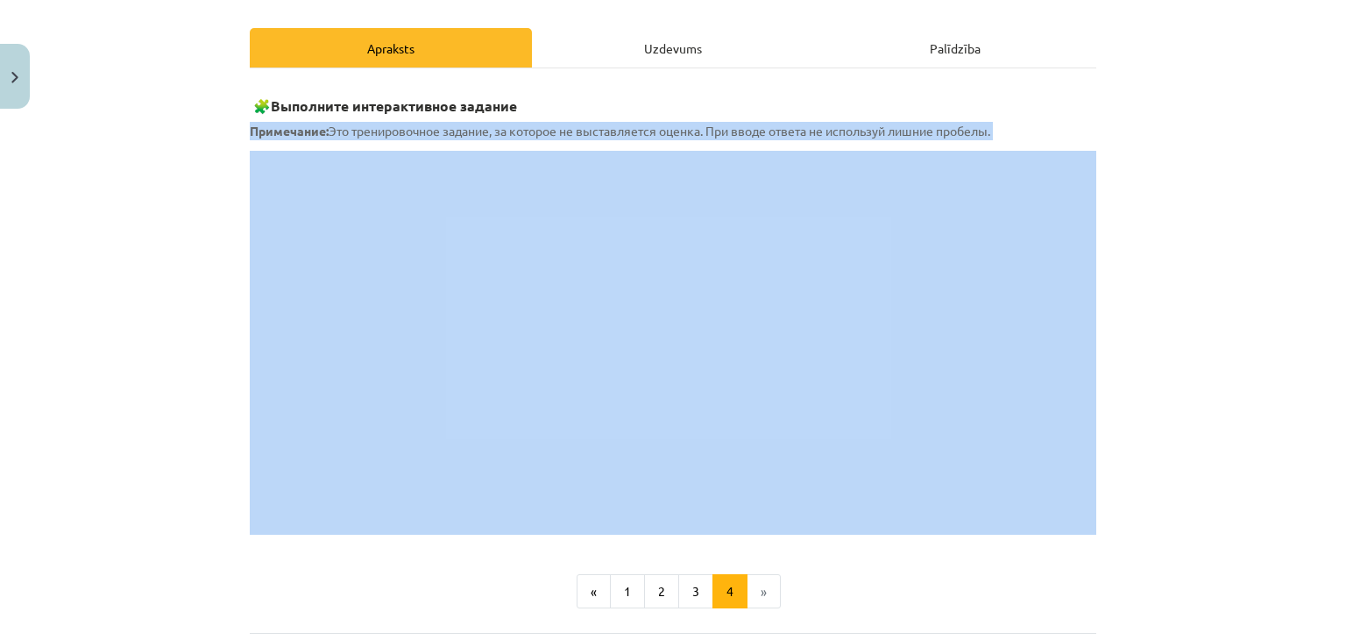
drag, startPoint x: 241, startPoint y: 125, endPoint x: 292, endPoint y: 149, distance: 56.1
click at [88, 25] on div "Mācību tēma: Krievu valodas b1 - 11. klases 1.ieskaites mācību materiāls #6 ⏳ §…" at bounding box center [673, 320] width 1346 height 640
click at [256, 148] on div "🧩 Выполните интерактивное задание Примечание: Это тренировочное задание, за кот…" at bounding box center [673, 309] width 846 height 450
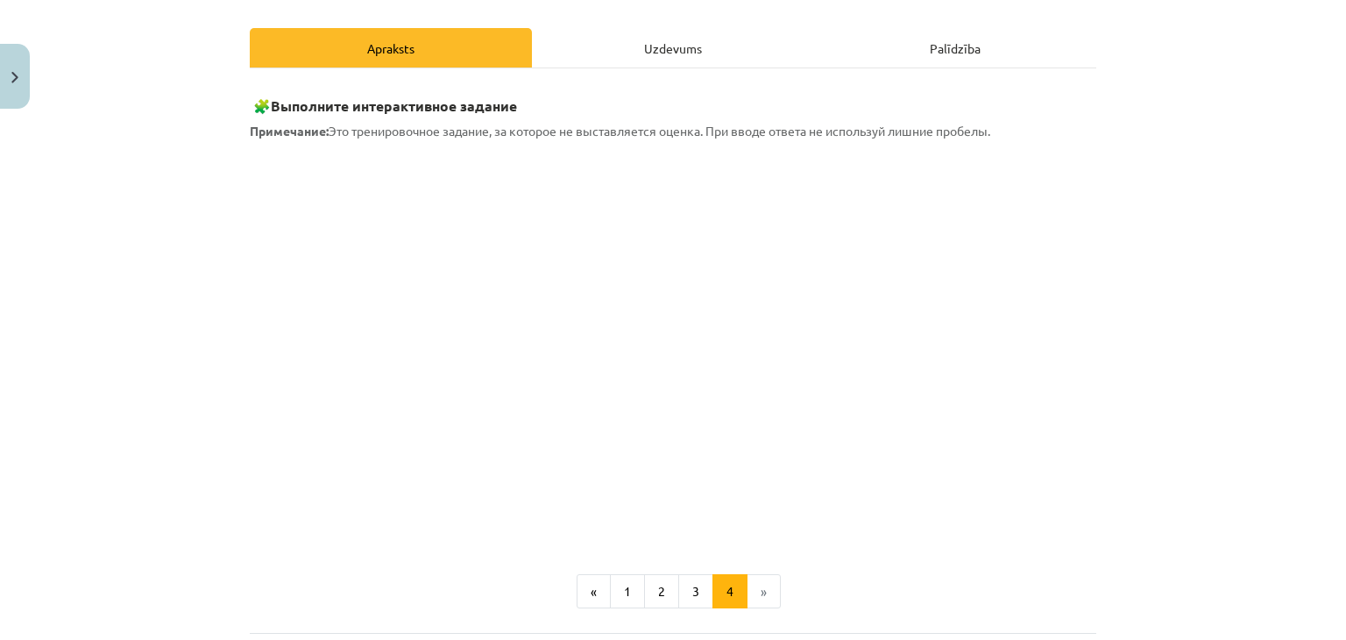
click at [239, 320] on div "4 XP Saņemsi Grūts 338 pilda Apraksts Uzdevums Palīdzība 🧩 Выполните интерактив…" at bounding box center [672, 326] width 867 height 879
click at [216, 336] on div "Mācību tēma: Krievu valodas b1 - 11. klases 1.ieskaites mācību materiāls #6 ⏳ §…" at bounding box center [673, 320] width 1346 height 640
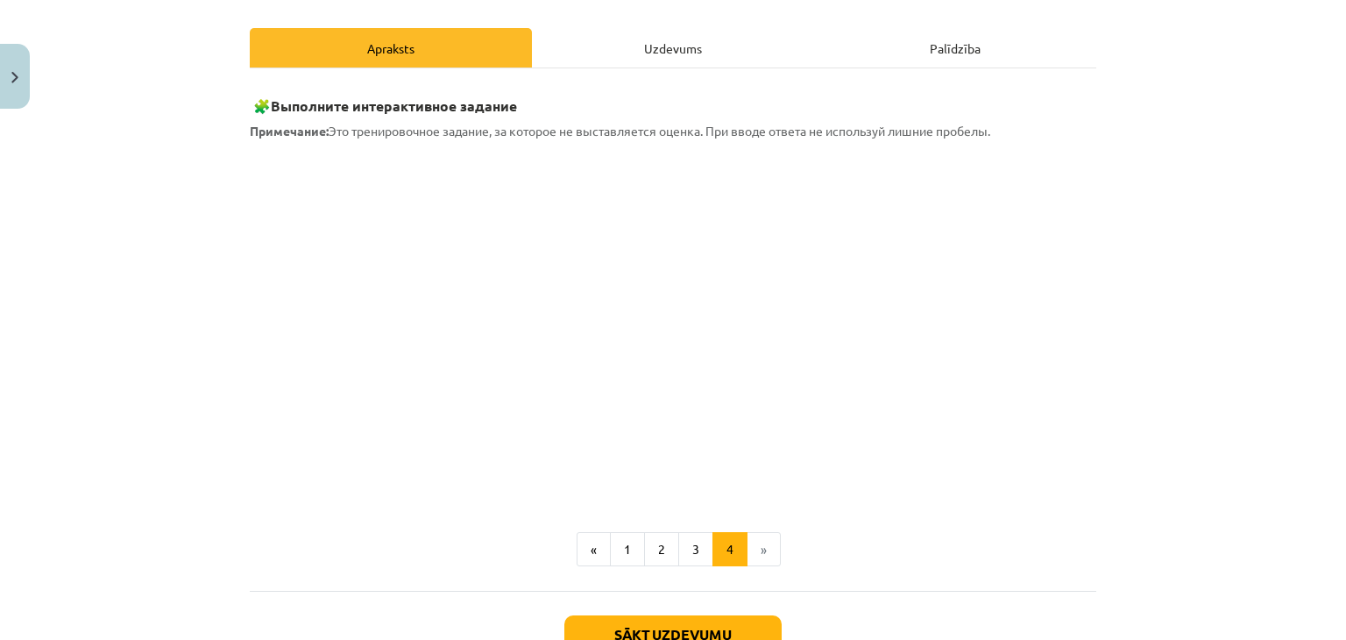
click at [145, 287] on div "Mācību tēma: Krievu valodas b1 - 11. klases 1.ieskaites mācību materiāls #6 ⏳ §…" at bounding box center [673, 320] width 1346 height 640
click at [207, 299] on div "Mācību tēma: Krievu valodas b1 - 11. klases 1.ieskaites mācību materiāls #6 ⏳ §…" at bounding box center [673, 320] width 1346 height 640
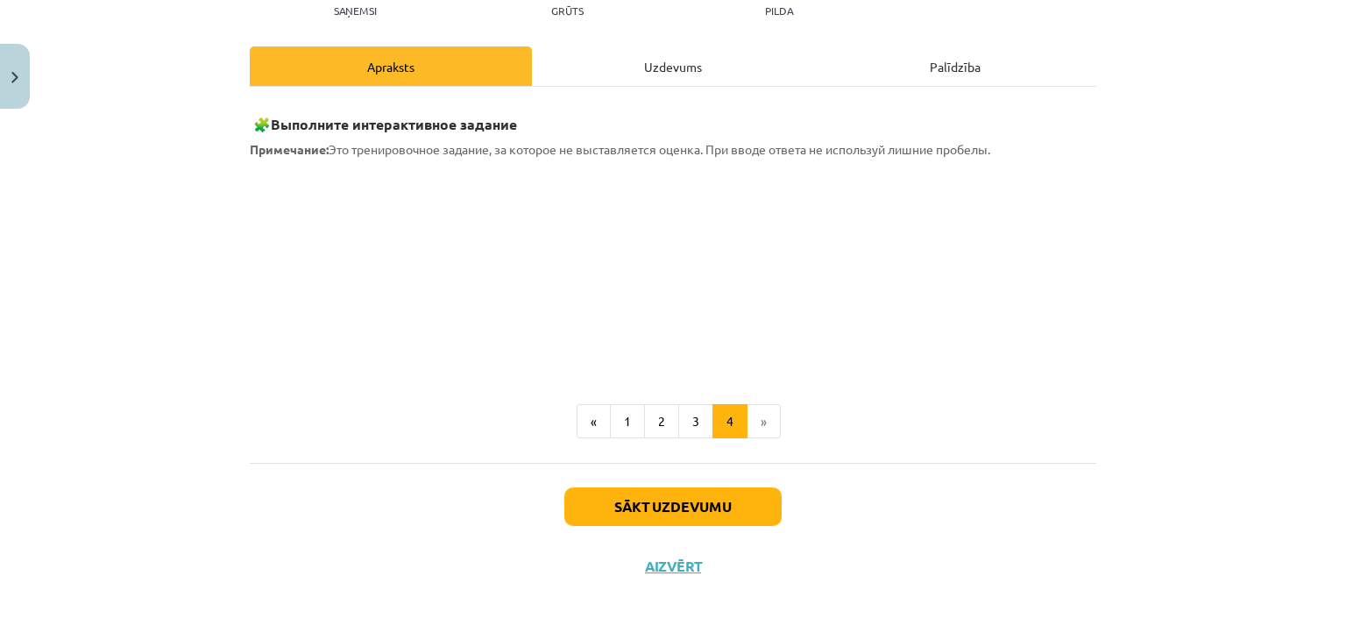
scroll to position [210, 0]
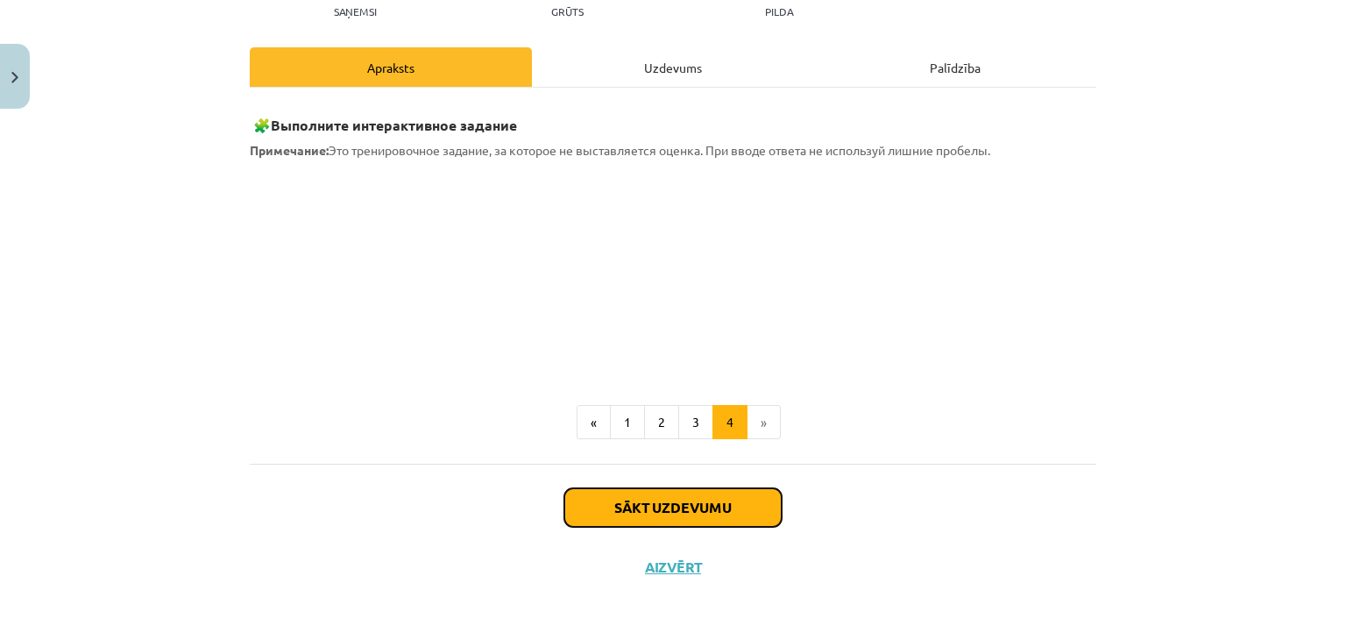
click at [661, 520] on button "Sākt uzdevumu" at bounding box center [672, 507] width 217 height 39
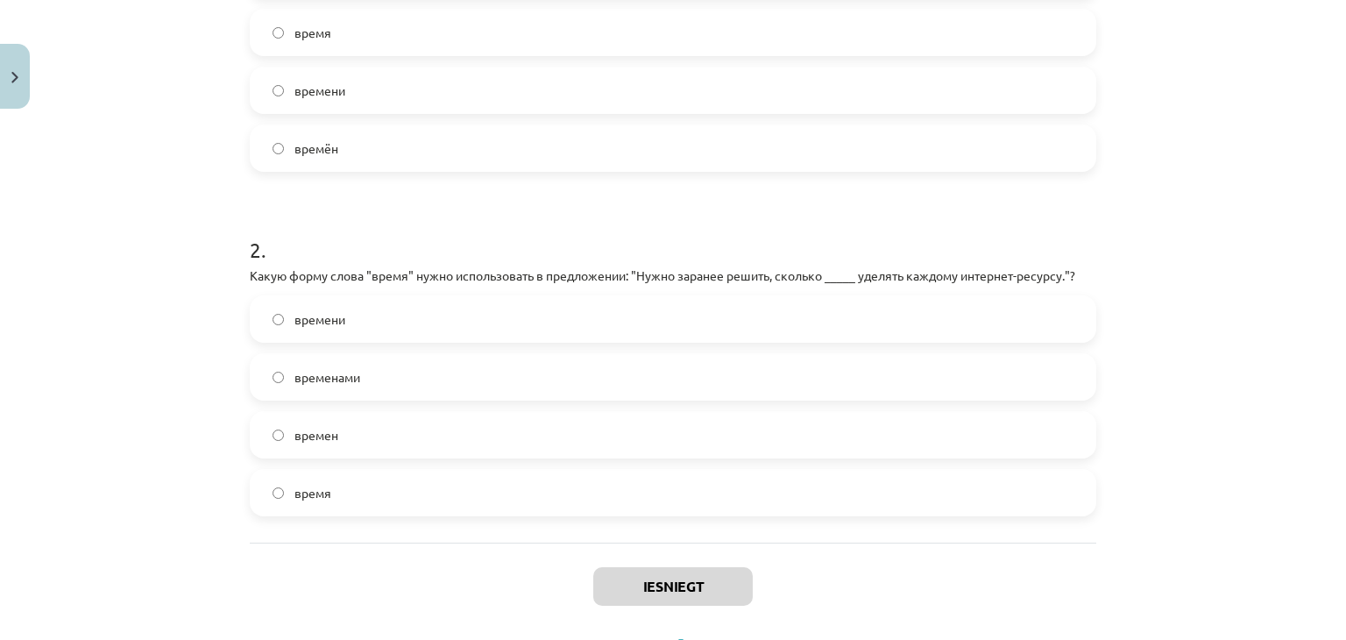
scroll to position [584, 0]
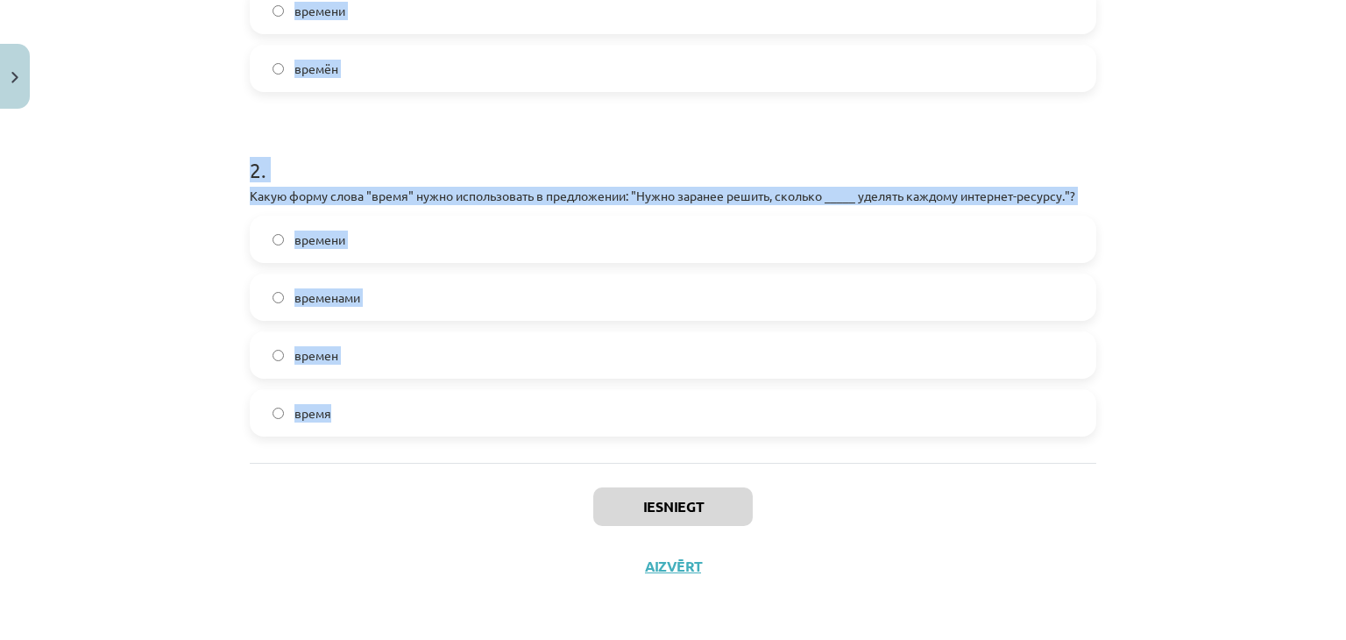
drag, startPoint x: 235, startPoint y: 23, endPoint x: 339, endPoint y: 421, distance: 412.0
click at [339, 421] on div "4 XP Saņemsi Grūts 338 pilda Apraksts Uzdevums Palīdzība 1 . Какую форму слова …" at bounding box center [672, 64] width 867 height 1064
copy form "1 . Какую форму слова "время" нужно использовать в следующем предложении: "Они …"
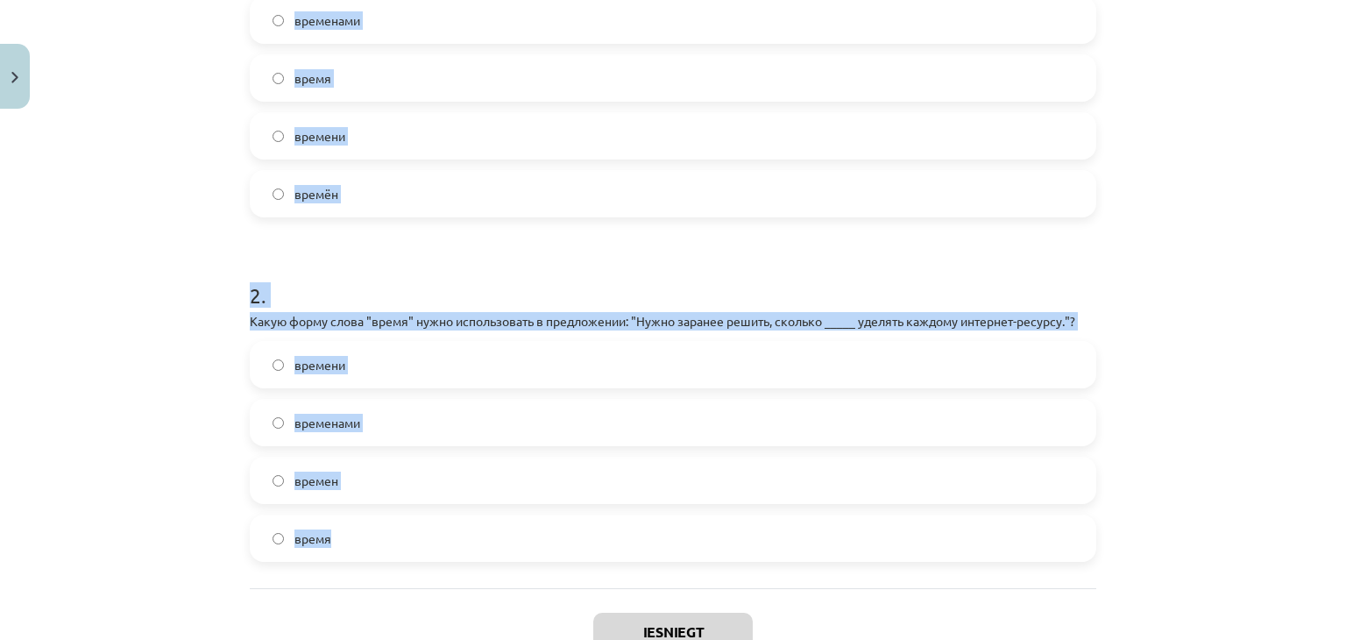
scroll to position [458, 0]
click at [390, 129] on label "времени" at bounding box center [672, 137] width 843 height 44
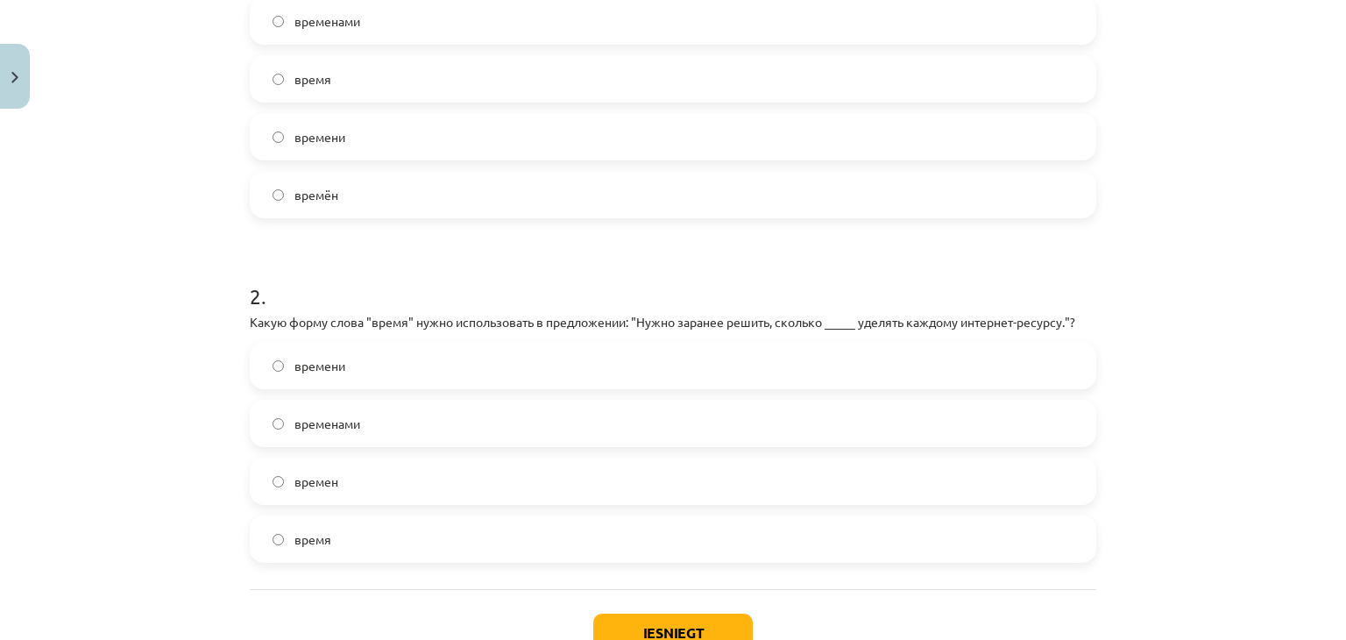
click at [390, 129] on label "времени" at bounding box center [672, 137] width 843 height 44
click at [383, 374] on label "времени" at bounding box center [672, 365] width 843 height 44
click at [682, 625] on button "Iesniegt" at bounding box center [672, 632] width 159 height 39
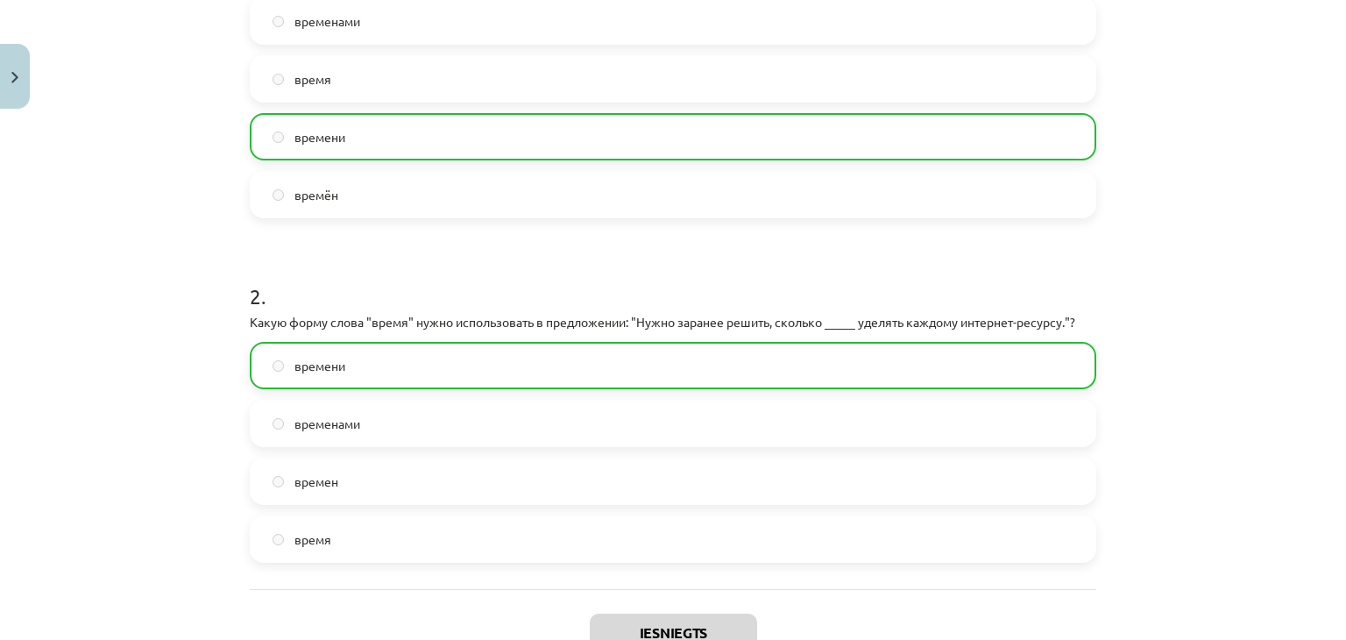
scroll to position [639, 0]
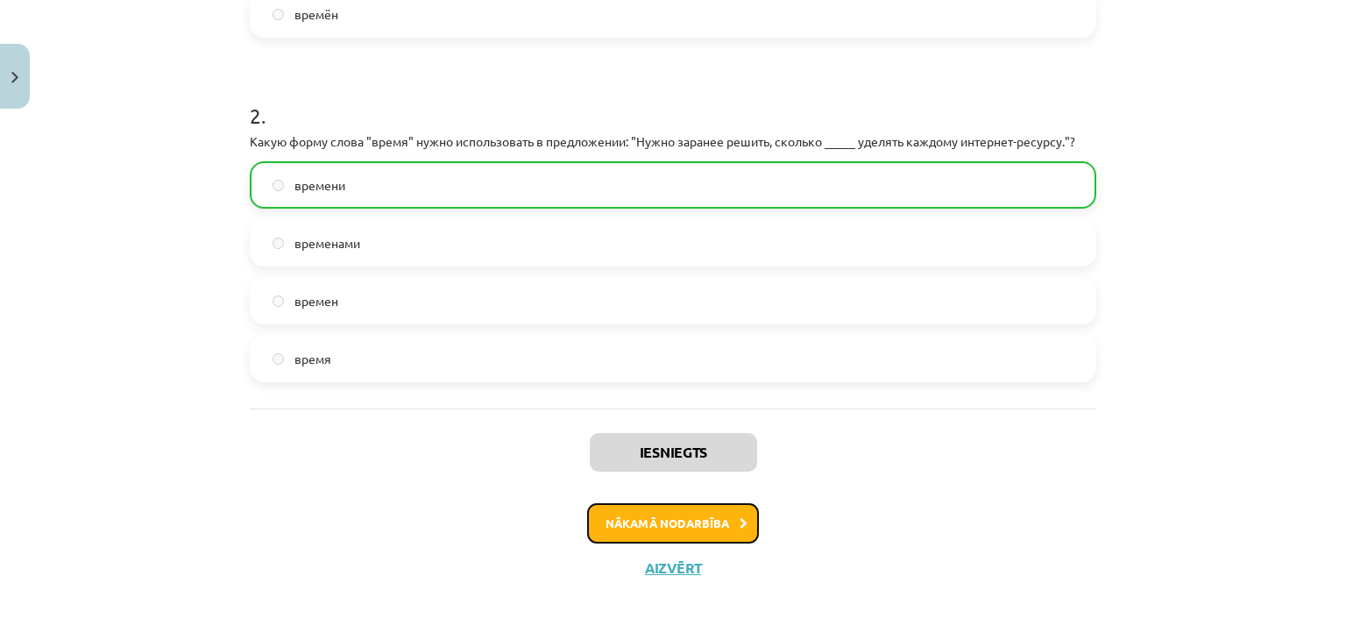
click at [701, 534] on button "Nākamā nodarbība" at bounding box center [673, 523] width 172 height 40
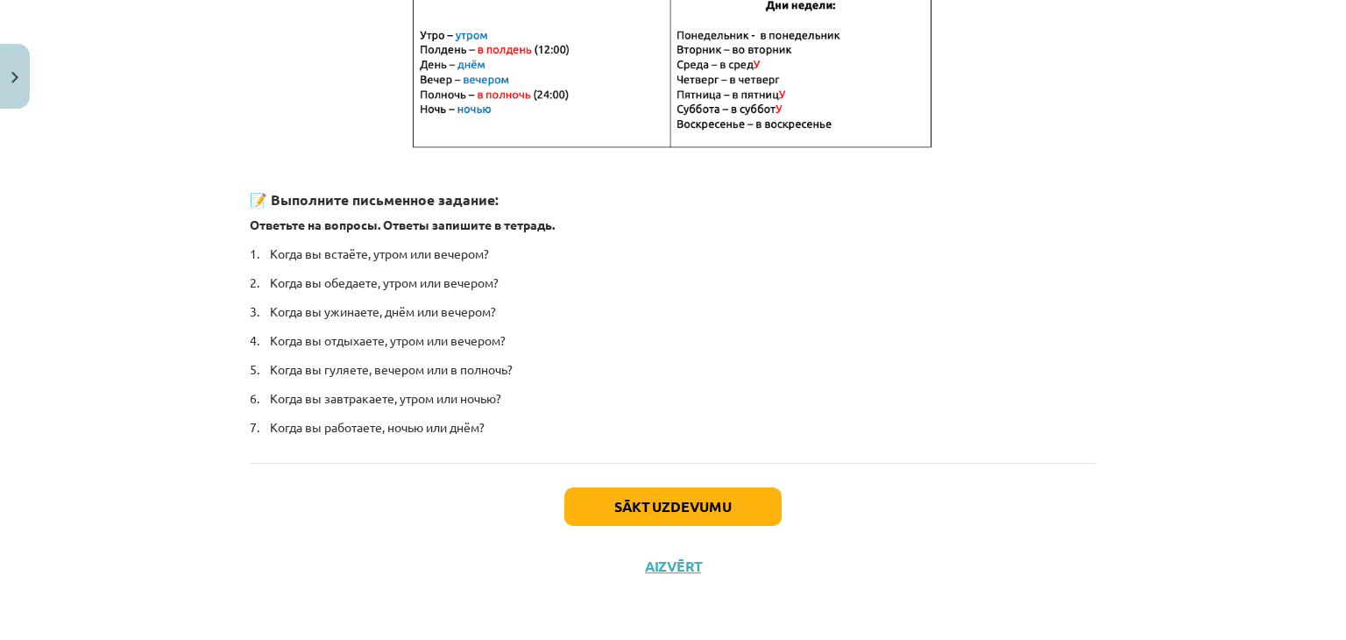
scroll to position [44, 0]
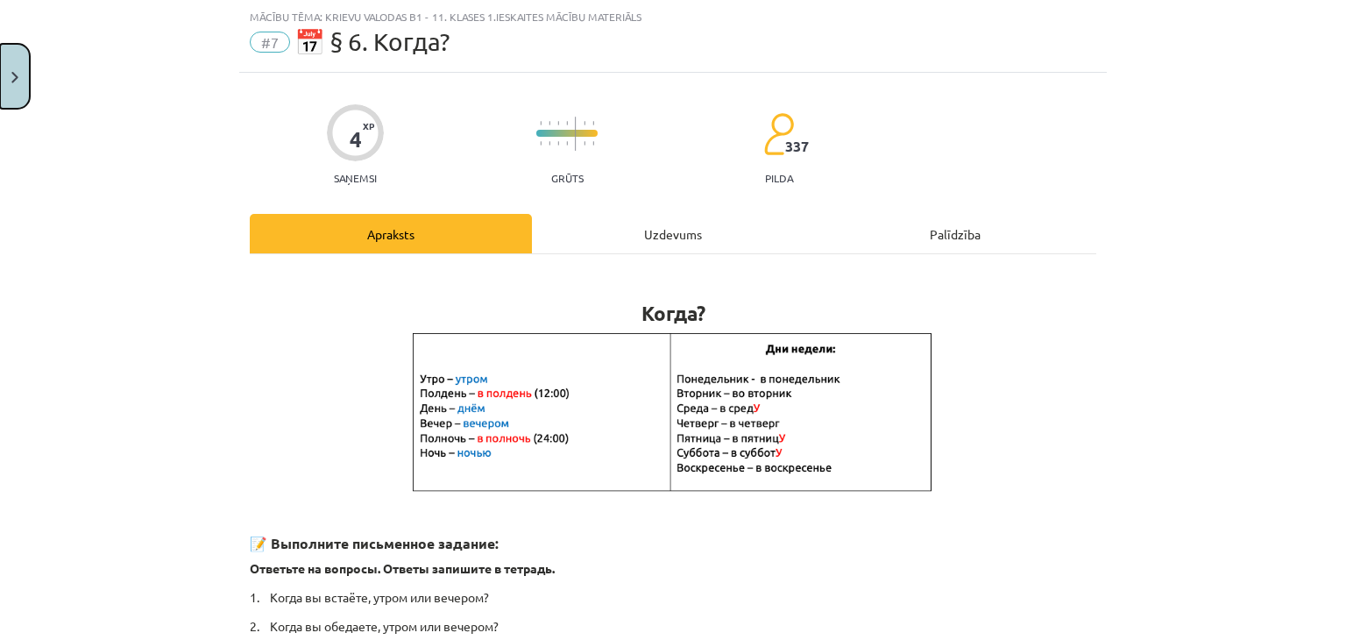
click at [17, 103] on button "Close" at bounding box center [15, 76] width 30 height 65
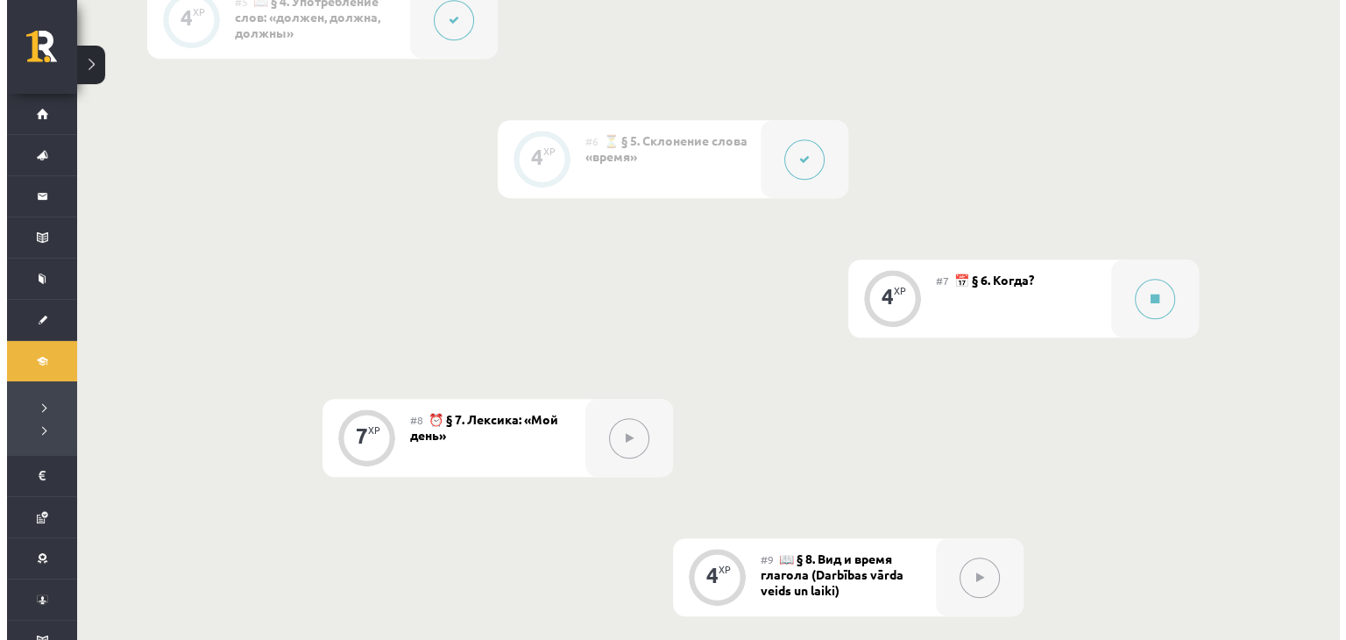
scroll to position [1206, 0]
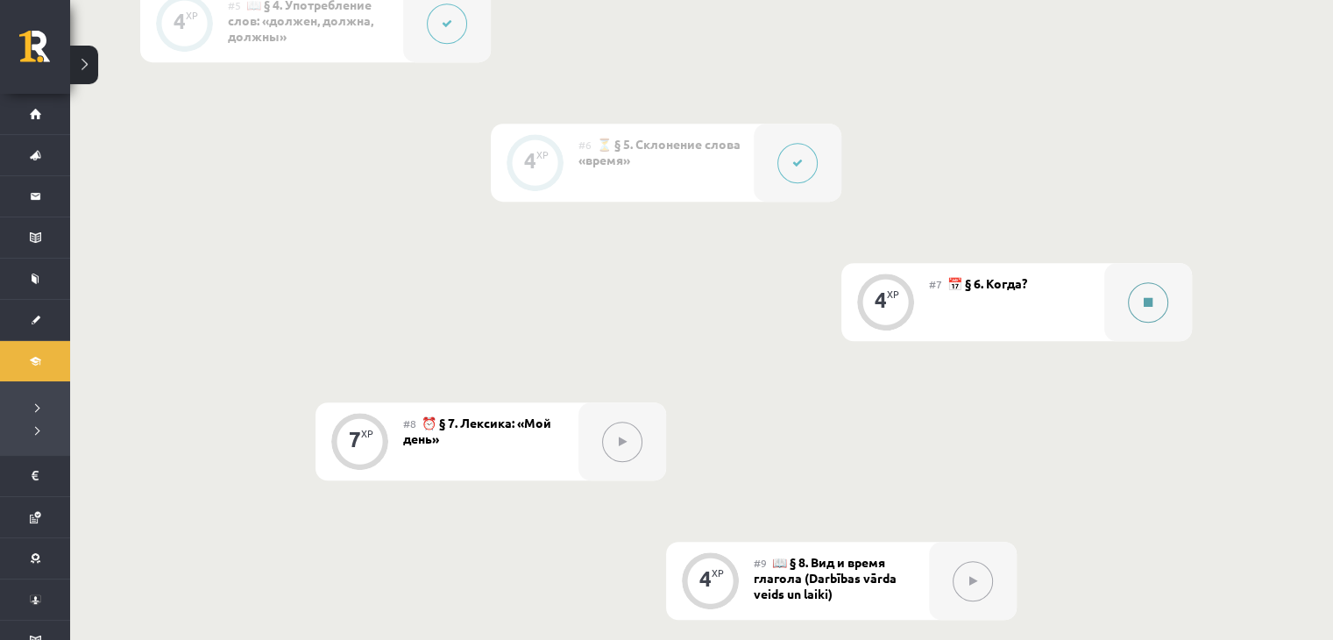
click at [1148, 287] on button at bounding box center [1148, 302] width 40 height 40
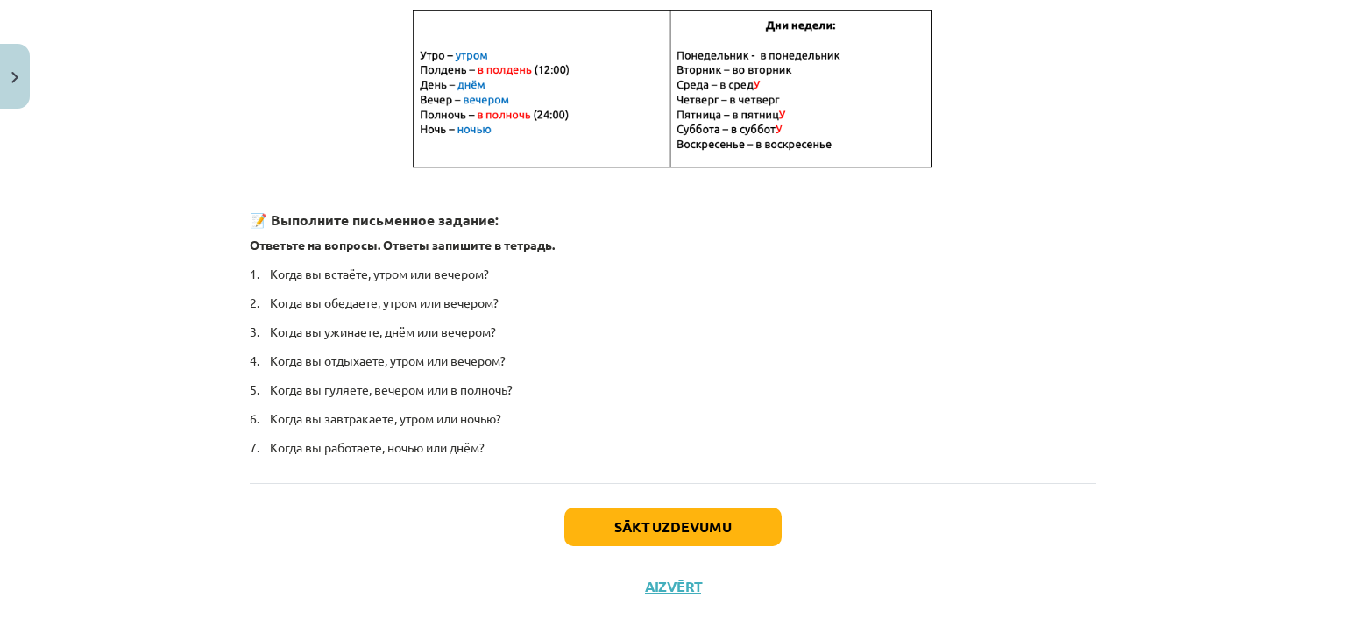
scroll to position [385, 0]
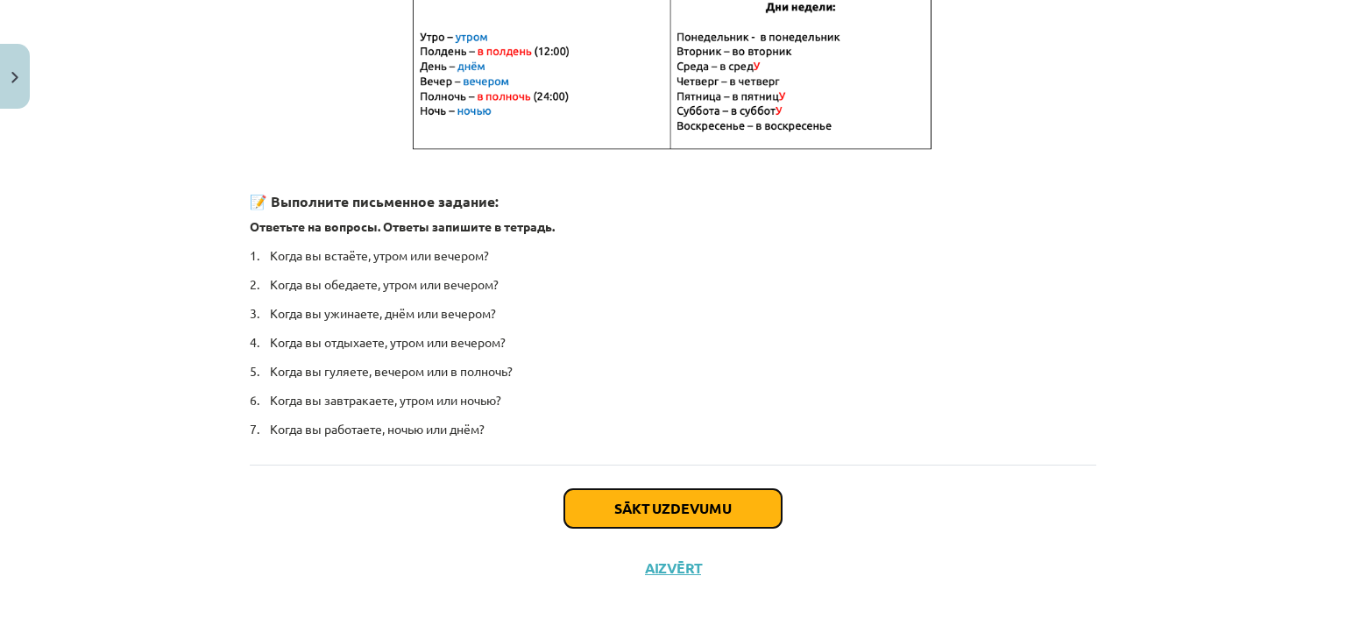
click at [665, 512] on button "Sākt uzdevumu" at bounding box center [672, 508] width 217 height 39
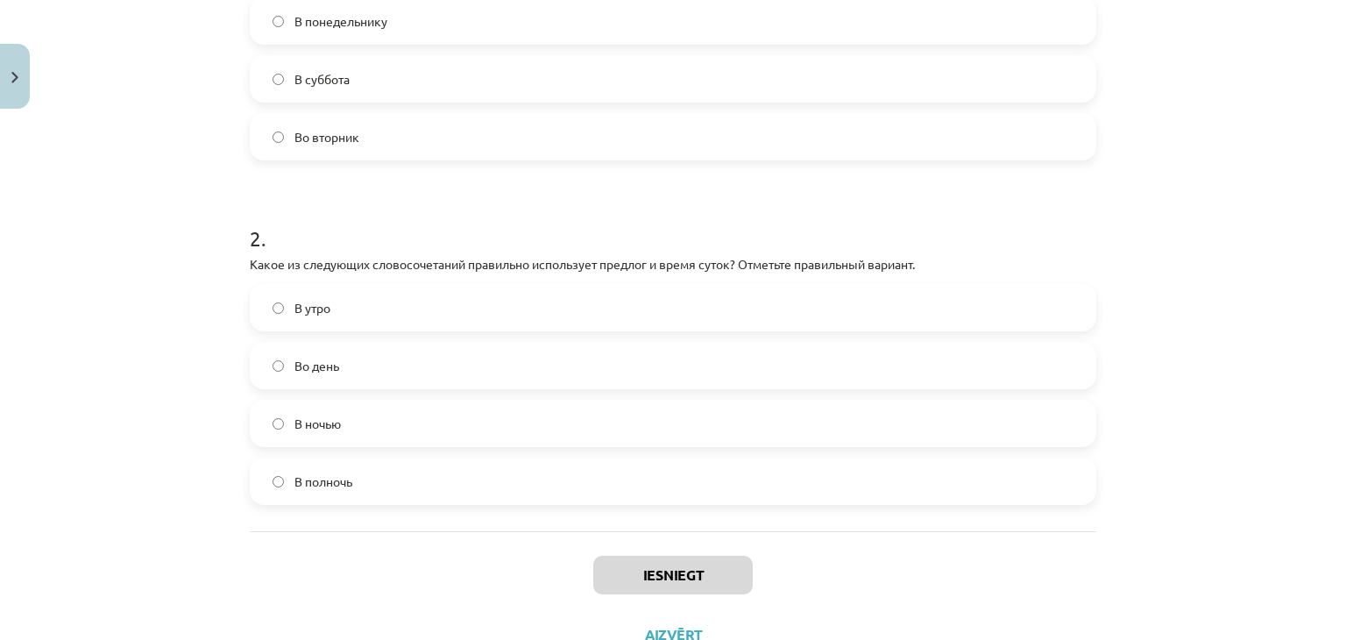
scroll to position [565, 0]
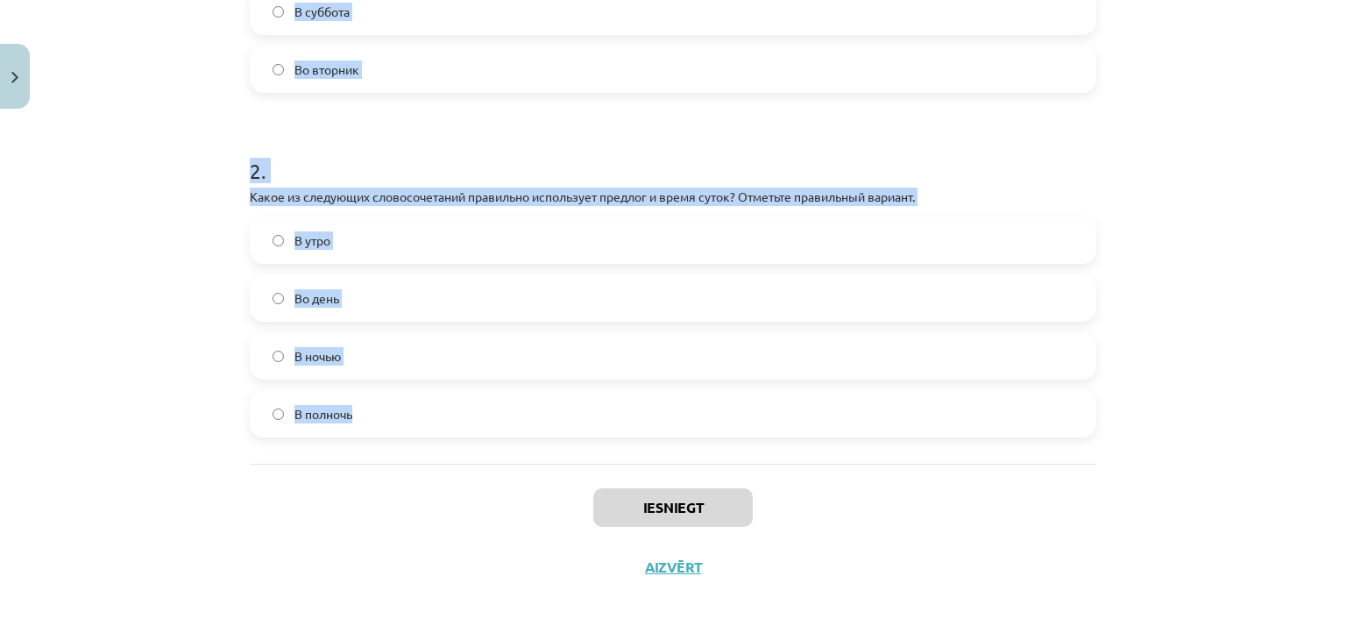
drag, startPoint x: 242, startPoint y: 219, endPoint x: 387, endPoint y: 407, distance: 237.3
click at [387, 407] on div "4 XP Saņemsi Grūts 337 pilda Apraksts Uzdevums Palīdzība 1 . Какое из следующих…" at bounding box center [672, 73] width 867 height 1045
copy form "1 . Какое из следующих утверждений правильно использует предлог и день недели? …"
click at [279, 132] on h1 "2 ." at bounding box center [673, 155] width 846 height 54
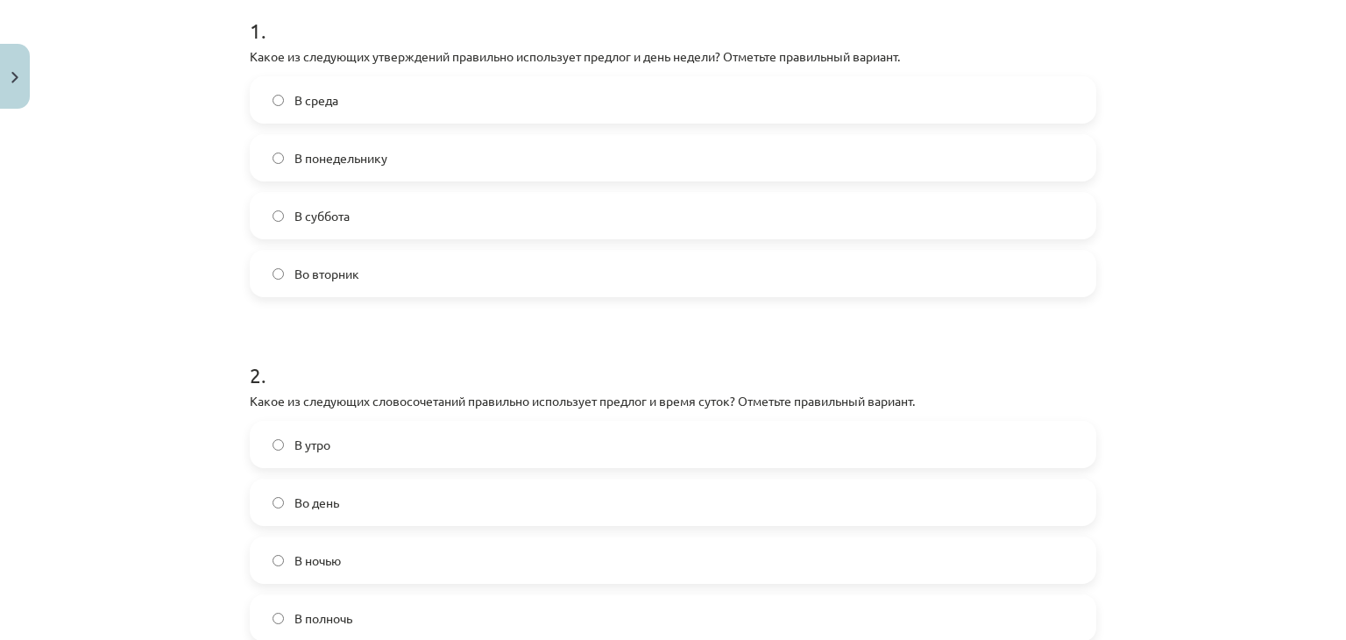
scroll to position [359, 0]
click at [341, 263] on label "Во вторник" at bounding box center [672, 275] width 843 height 44
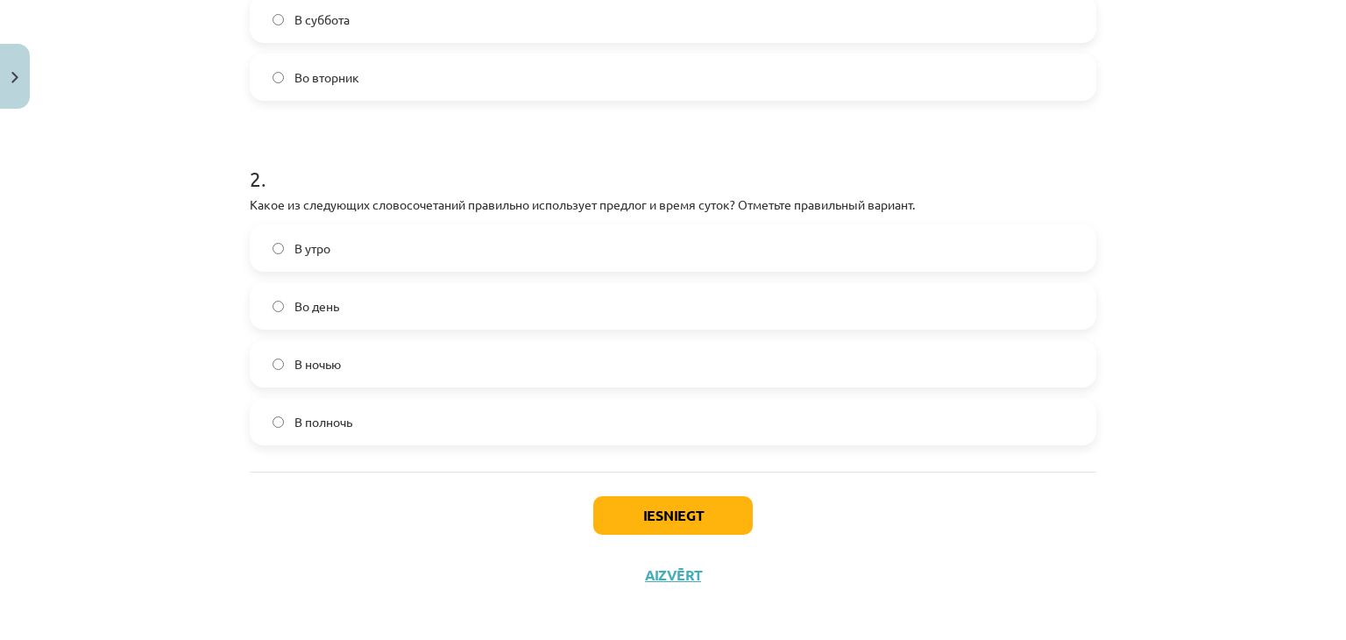
scroll to position [558, 0]
click at [361, 426] on label "В полночь" at bounding box center [672, 421] width 843 height 44
click at [629, 517] on button "Iesniegt" at bounding box center [672, 514] width 159 height 39
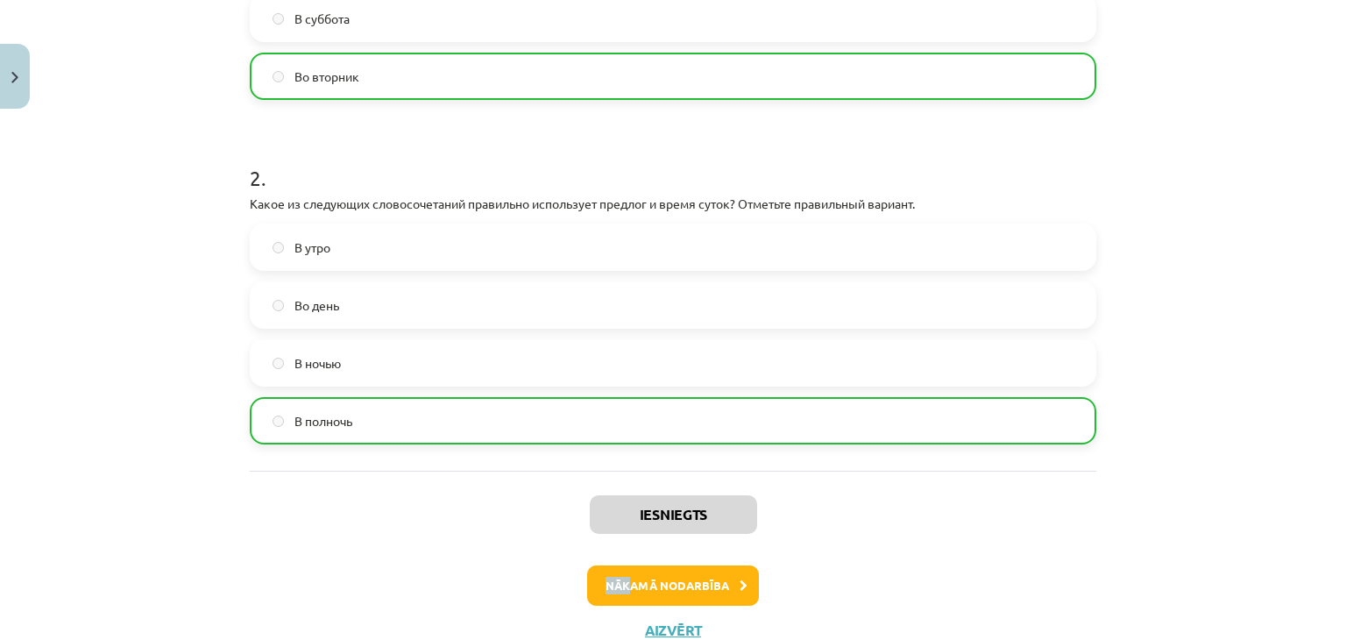
drag, startPoint x: 624, startPoint y: 561, endPoint x: 621, endPoint y: 582, distance: 21.2
click at [621, 582] on div "Iesniegts Nākamā nodarbība Aizvērt" at bounding box center [673, 559] width 846 height 179
click at [621, 582] on button "Nākamā nodarbība" at bounding box center [673, 585] width 172 height 40
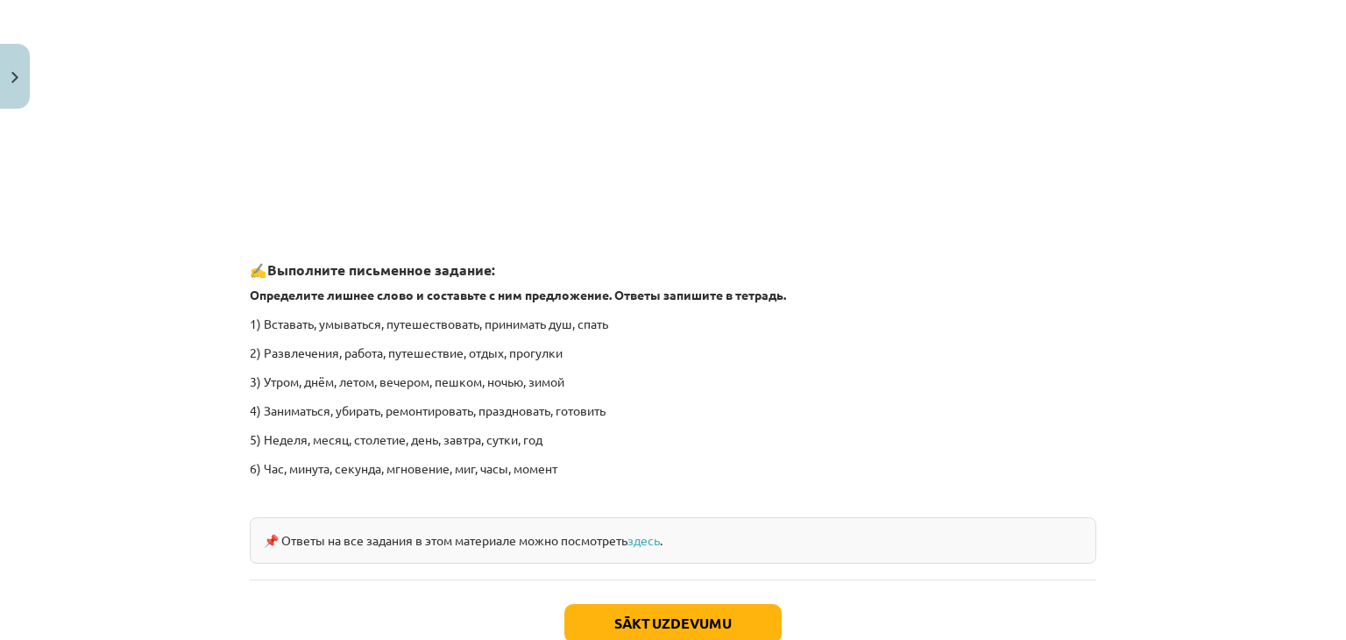
scroll to position [2515, 0]
click at [643, 543] on link "здесь" at bounding box center [643, 540] width 32 height 16
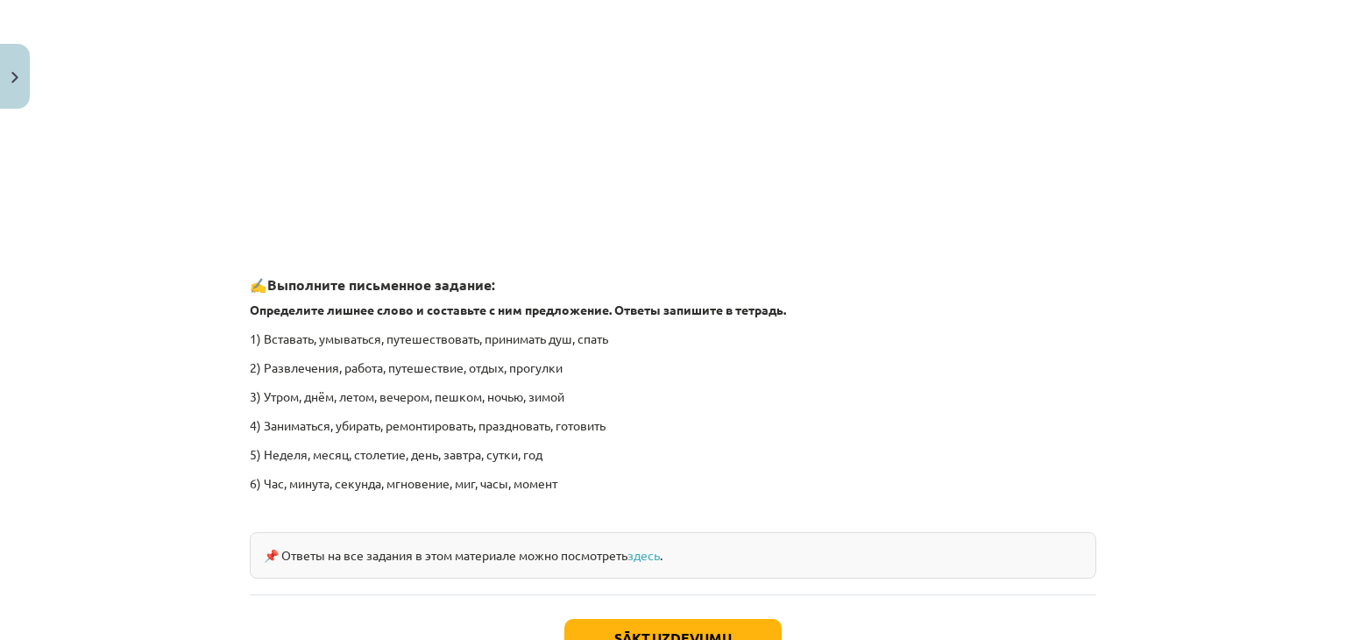
scroll to position [2631, 0]
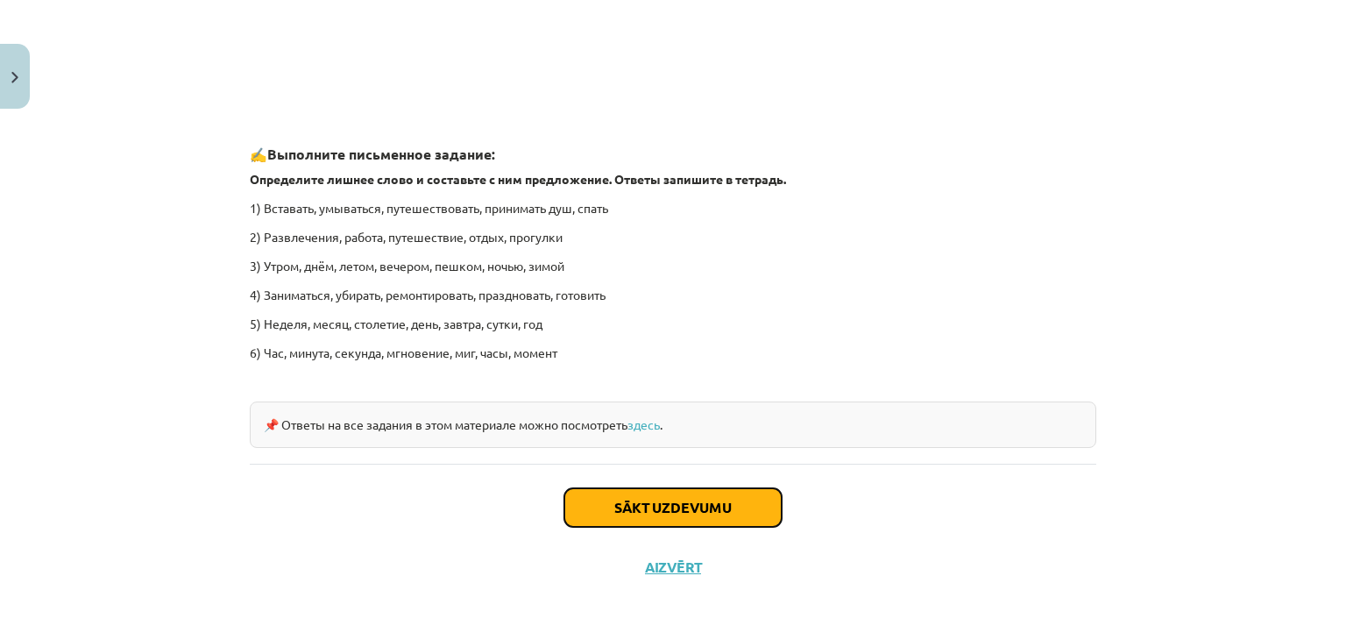
click at [619, 513] on button "Sākt uzdevumu" at bounding box center [672, 507] width 217 height 39
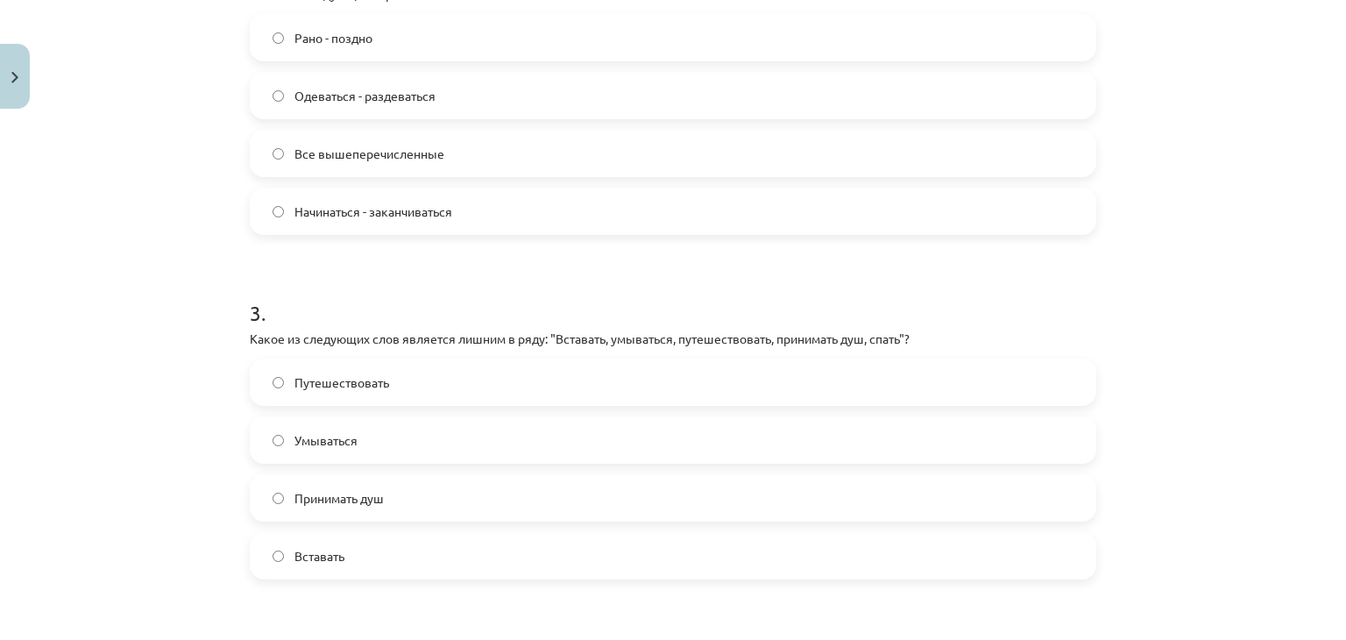
scroll to position [1196, 0]
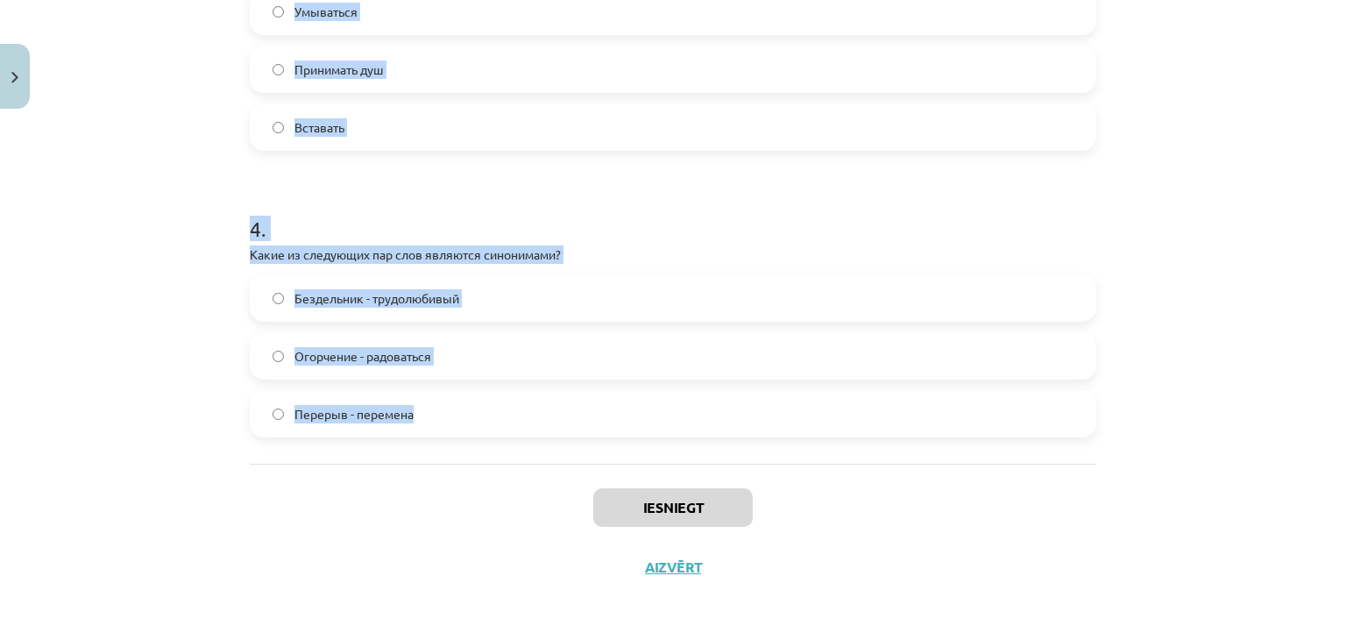
drag, startPoint x: 243, startPoint y: 109, endPoint x: 441, endPoint y: 418, distance: 367.2
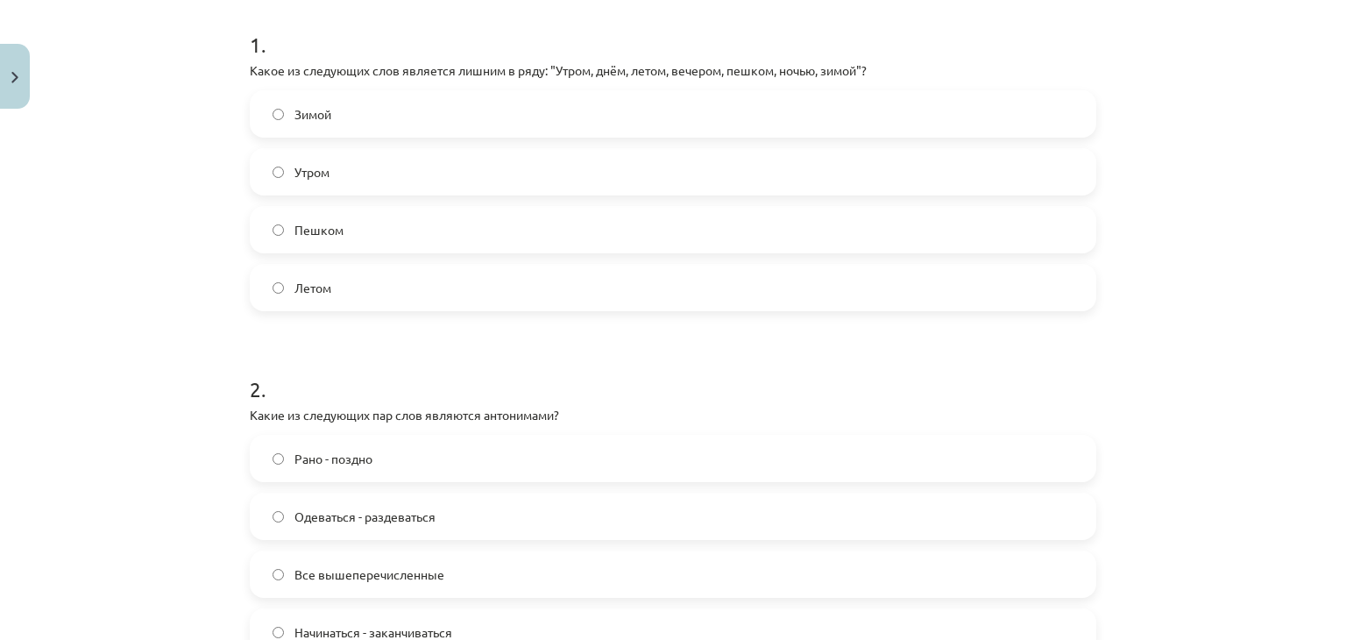
scroll to position [343, 0]
click at [329, 232] on span "Пешком" at bounding box center [318, 233] width 49 height 18
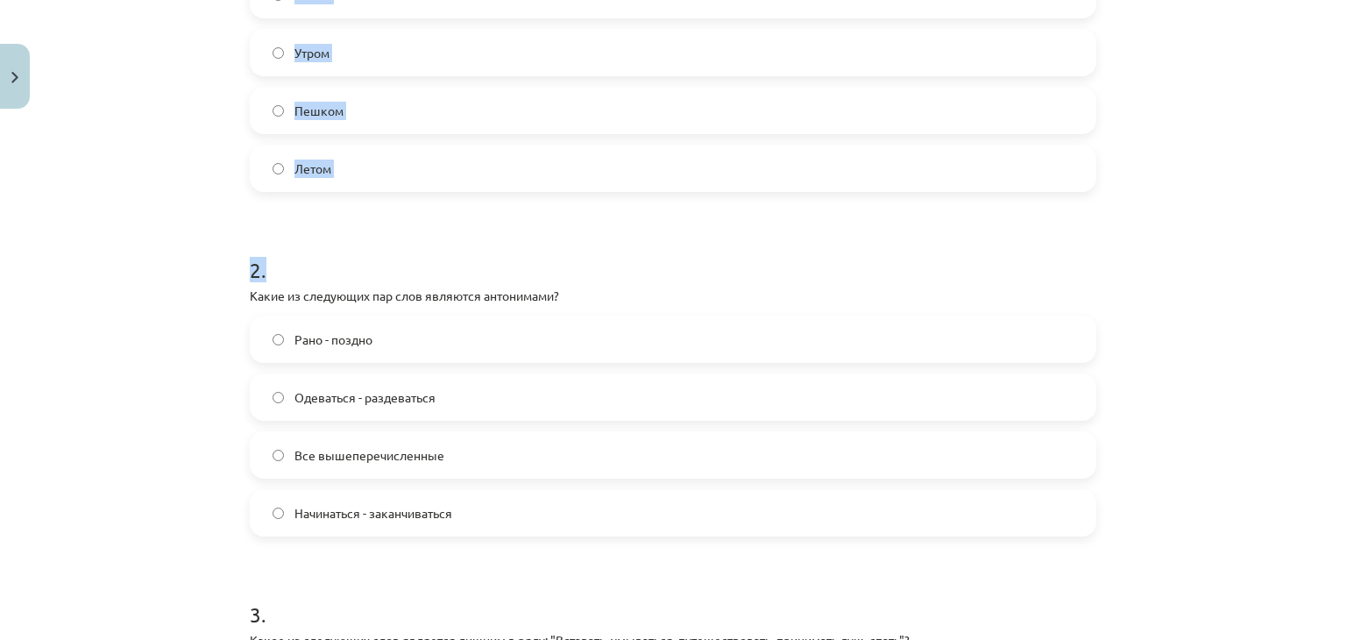
scroll to position [0, 0]
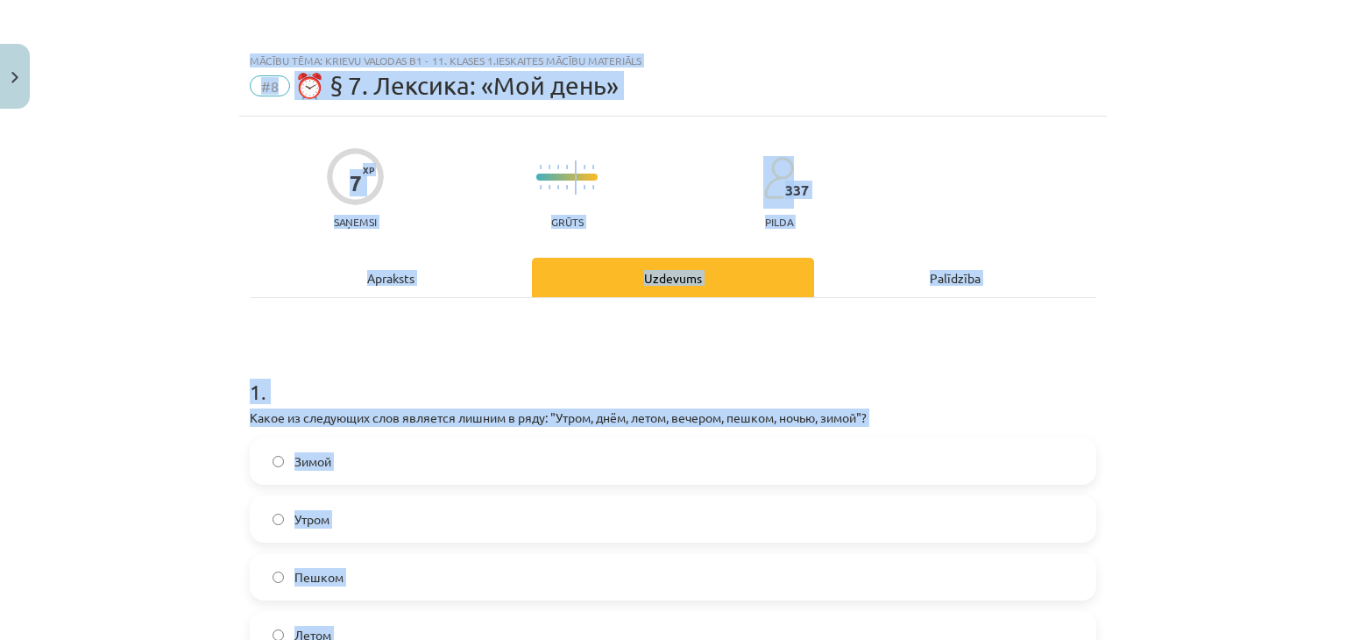
drag, startPoint x: 329, startPoint y: 232, endPoint x: 320, endPoint y: -76, distance: 308.5
click at [250, 197] on div "7 XP Saņemsi Grūts 337 pilda" at bounding box center [673, 183] width 846 height 90
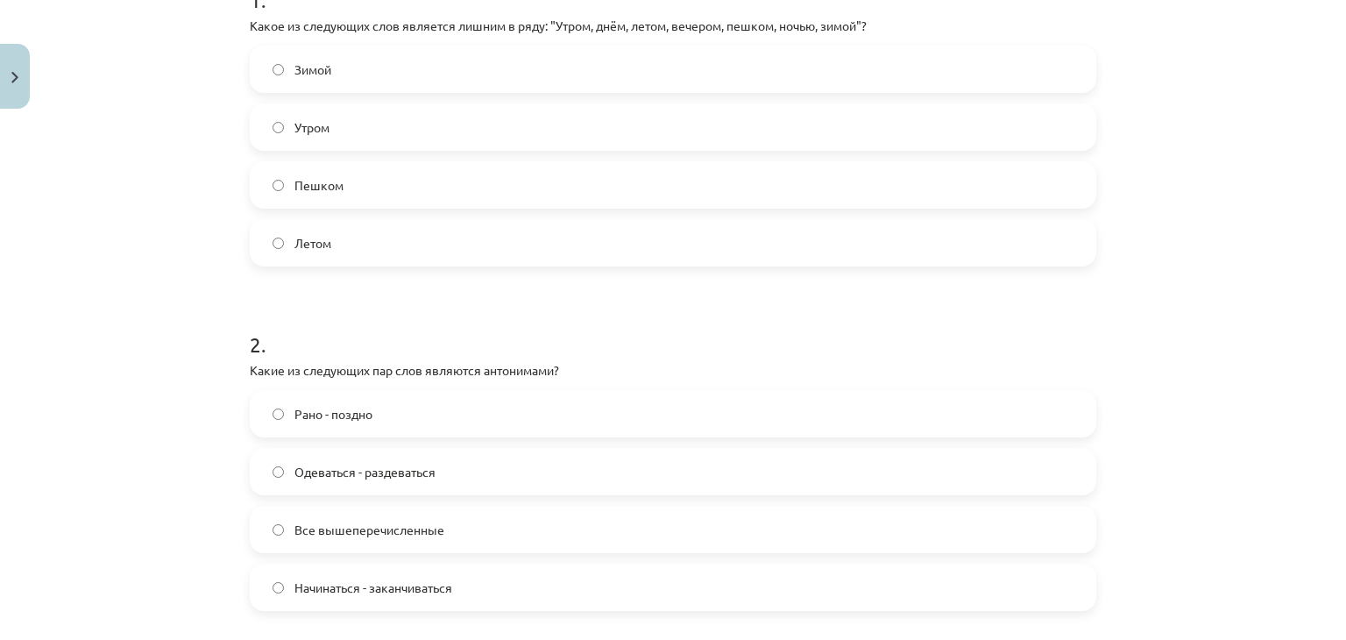
scroll to position [560, 0]
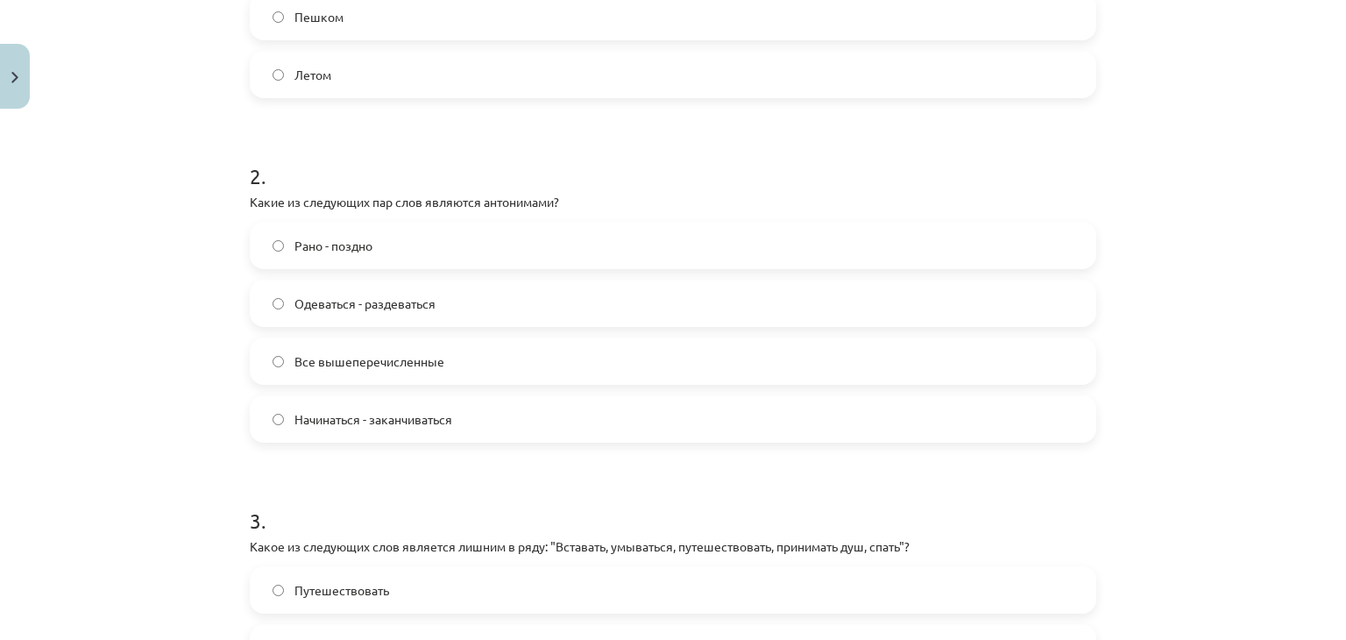
click at [326, 371] on label "Все вышеперечисленные" at bounding box center [672, 361] width 843 height 44
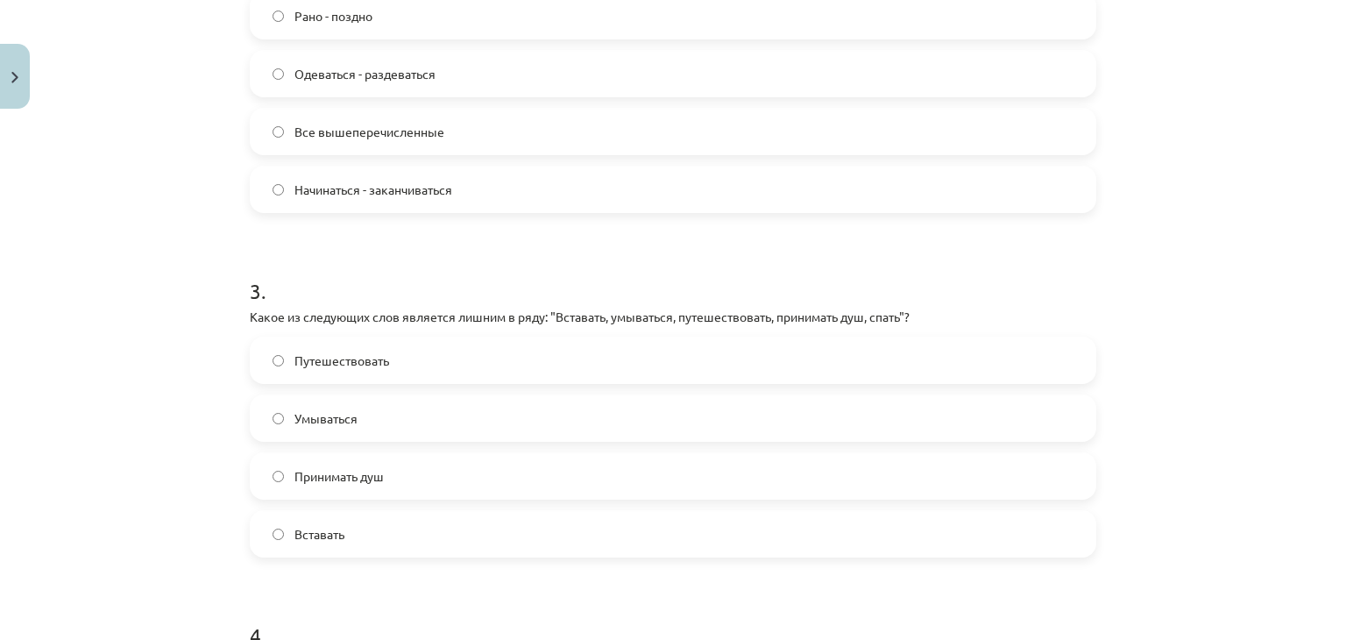
scroll to position [810, 0]
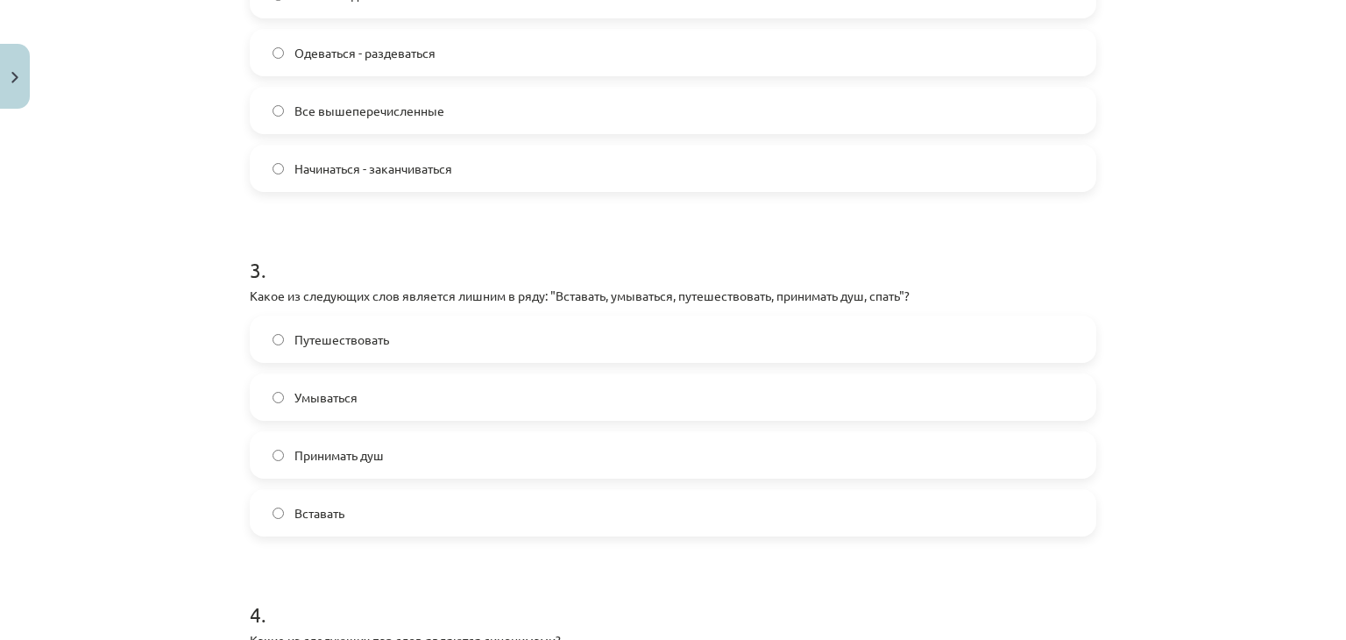
click at [364, 525] on label "Вставать" at bounding box center [672, 513] width 843 height 44
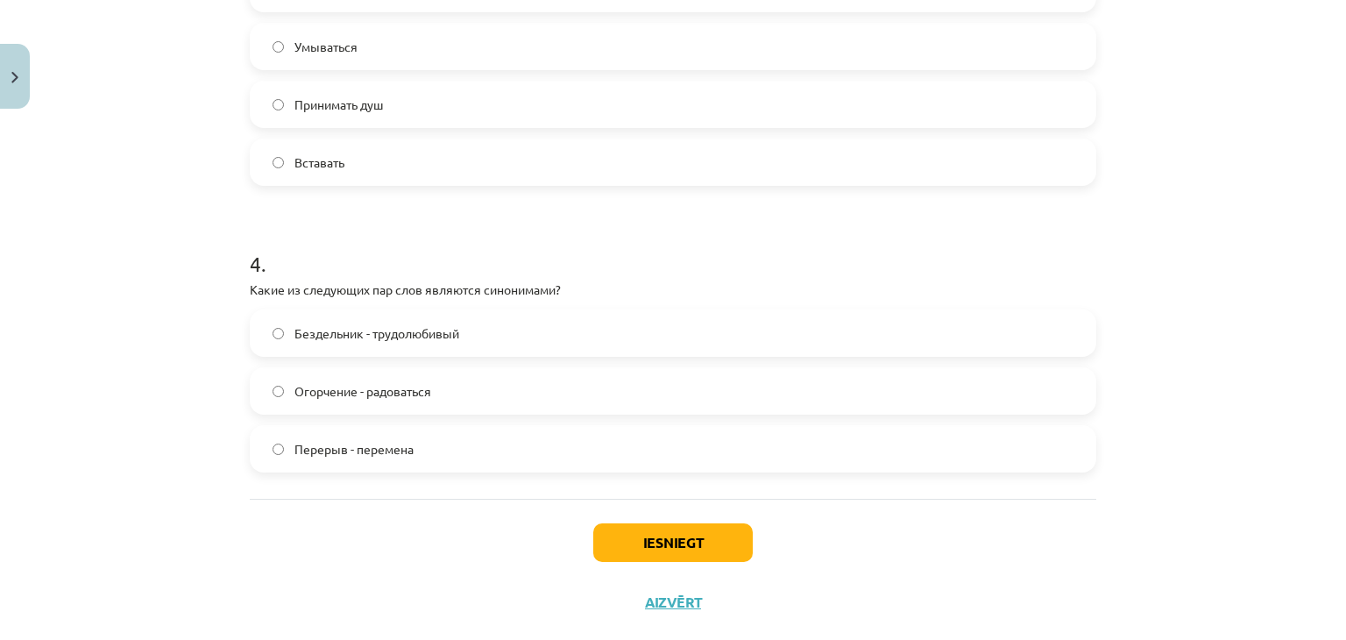
click at [371, 440] on span "Перерыв - перемена" at bounding box center [353, 449] width 119 height 18
click at [650, 551] on button "Iesniegt" at bounding box center [672, 542] width 159 height 39
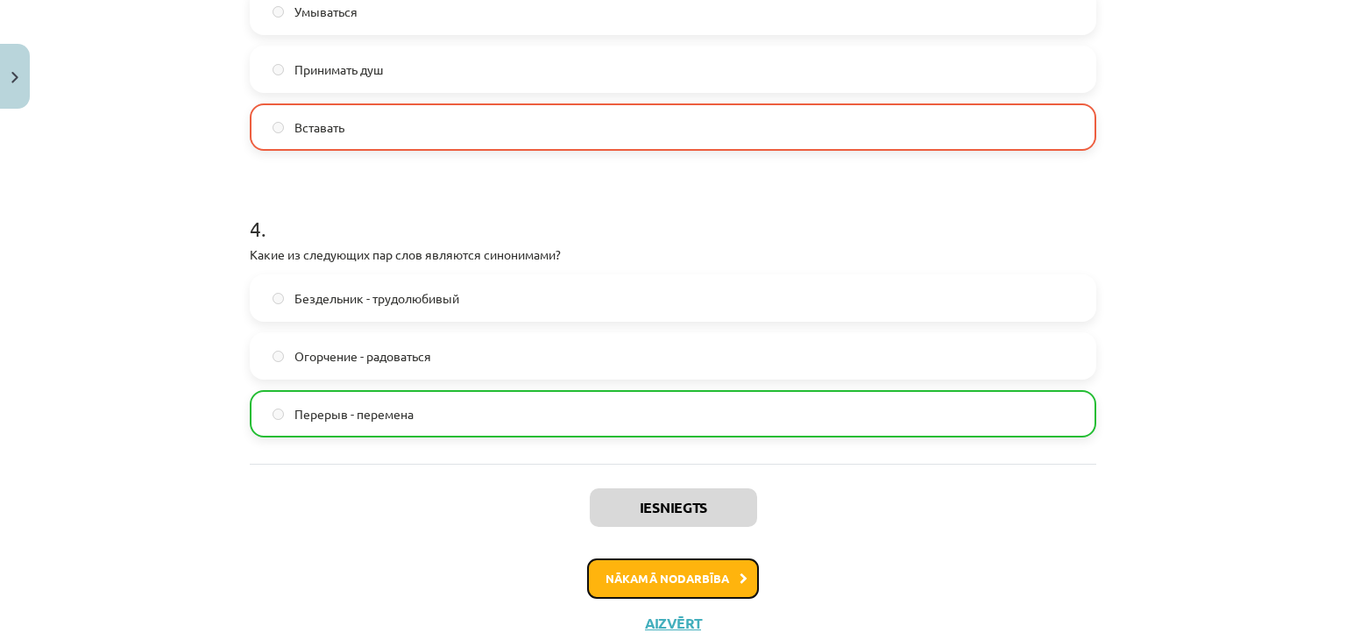
click at [649, 579] on button "Nākamā nodarbība" at bounding box center [673, 578] width 172 height 40
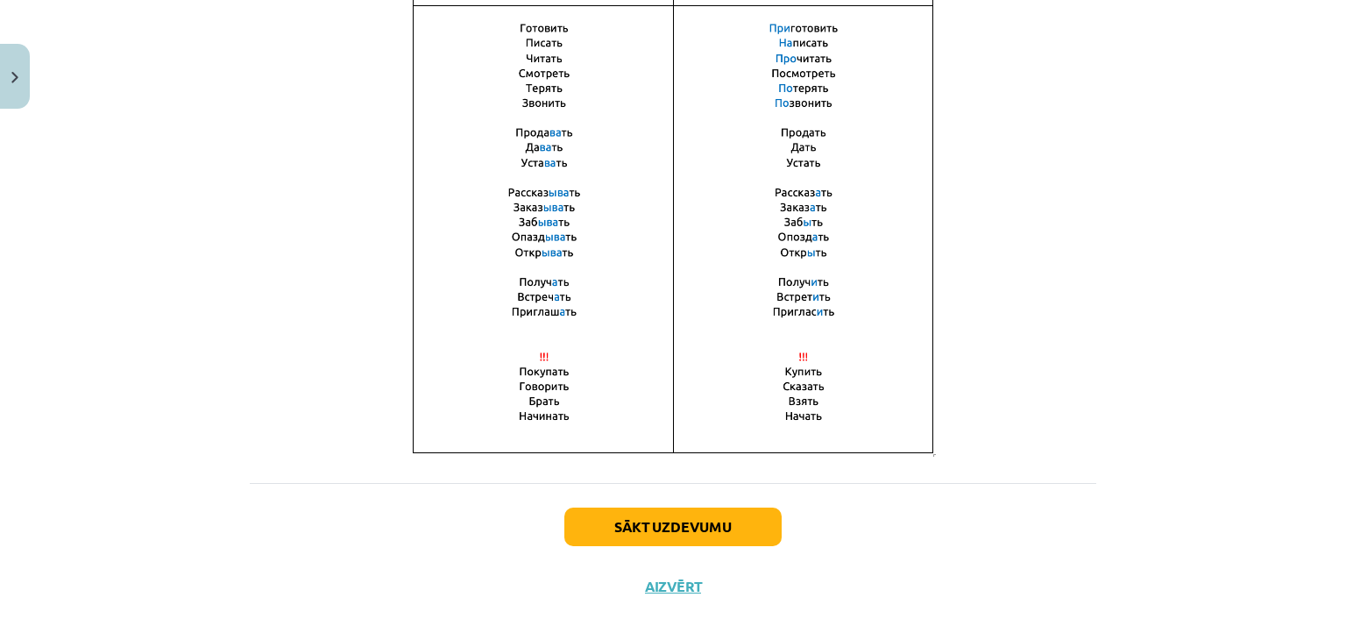
scroll to position [1241, 0]
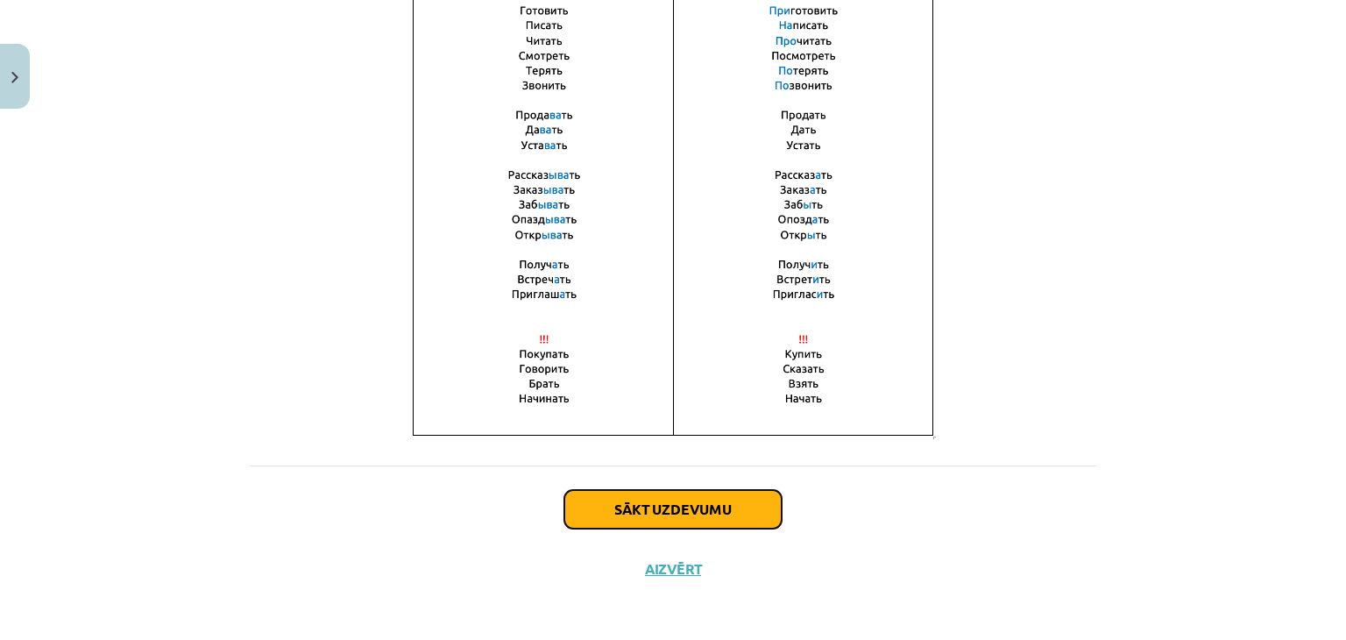
click at [647, 501] on button "Sākt uzdevumu" at bounding box center [672, 509] width 217 height 39
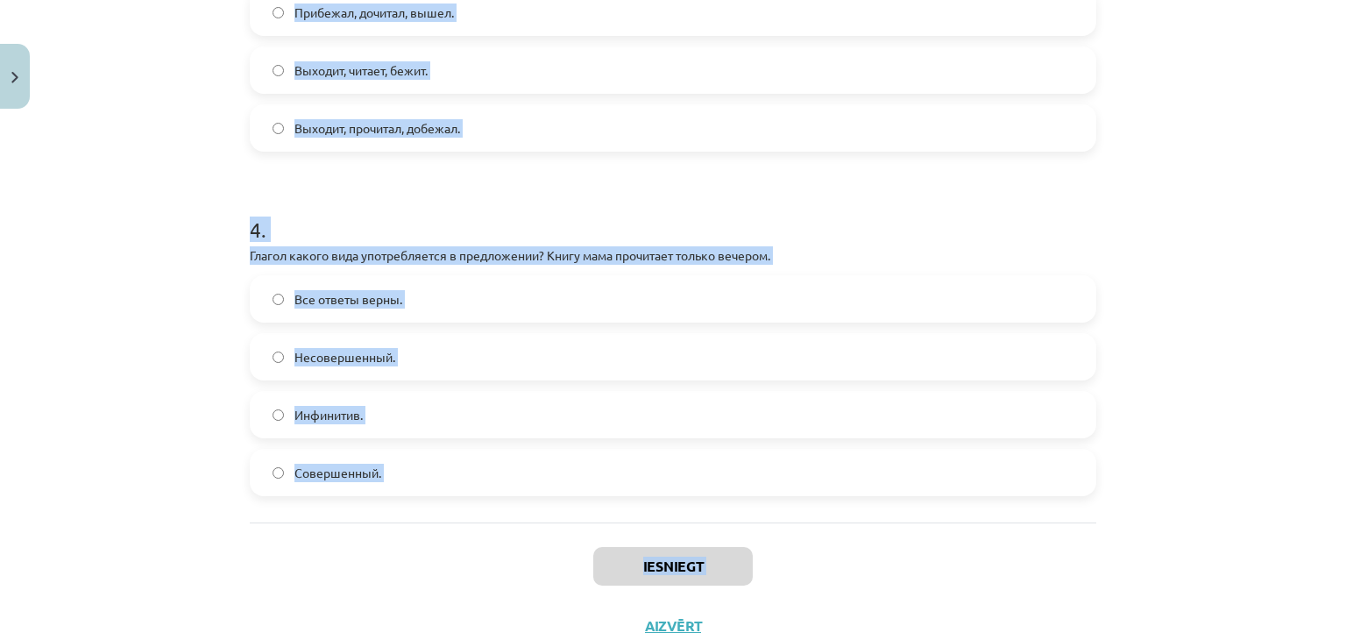
scroll to position [1254, 0]
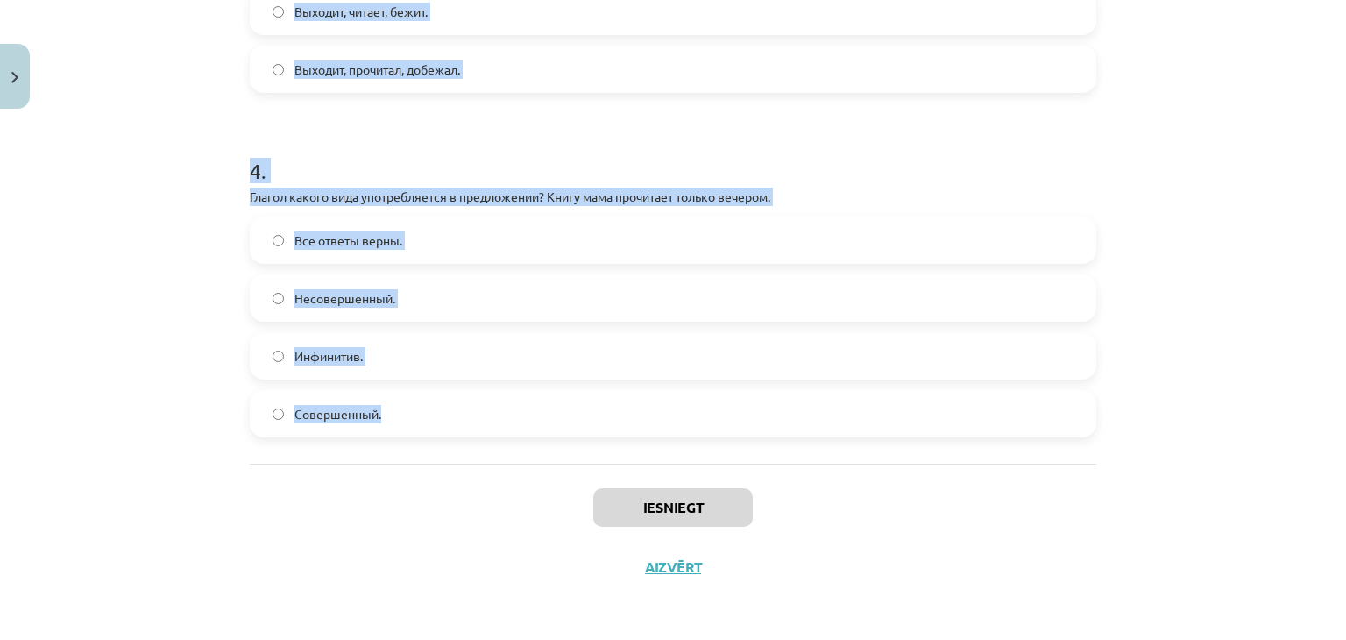
drag, startPoint x: 232, startPoint y: 385, endPoint x: 382, endPoint y: 425, distance: 155.1
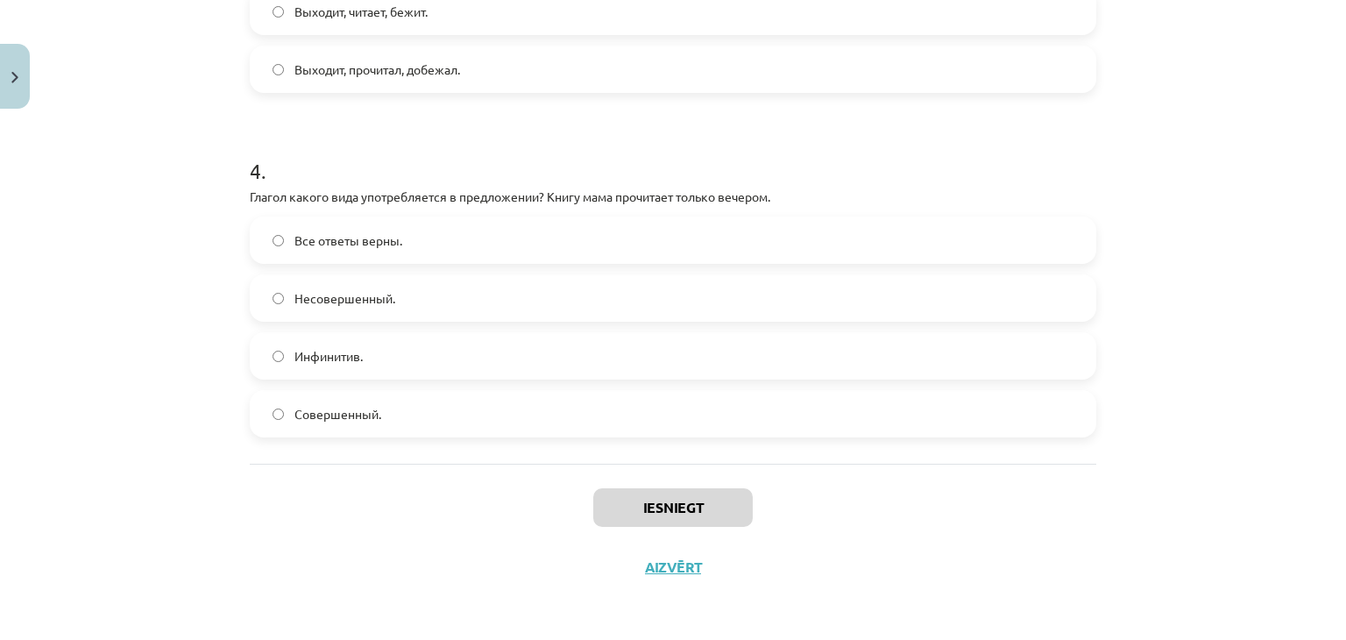
click at [357, 502] on div "Iesniegt Aizvērt" at bounding box center [673, 524] width 846 height 123
click at [394, 426] on label "Совершенный." at bounding box center [672, 414] width 843 height 44
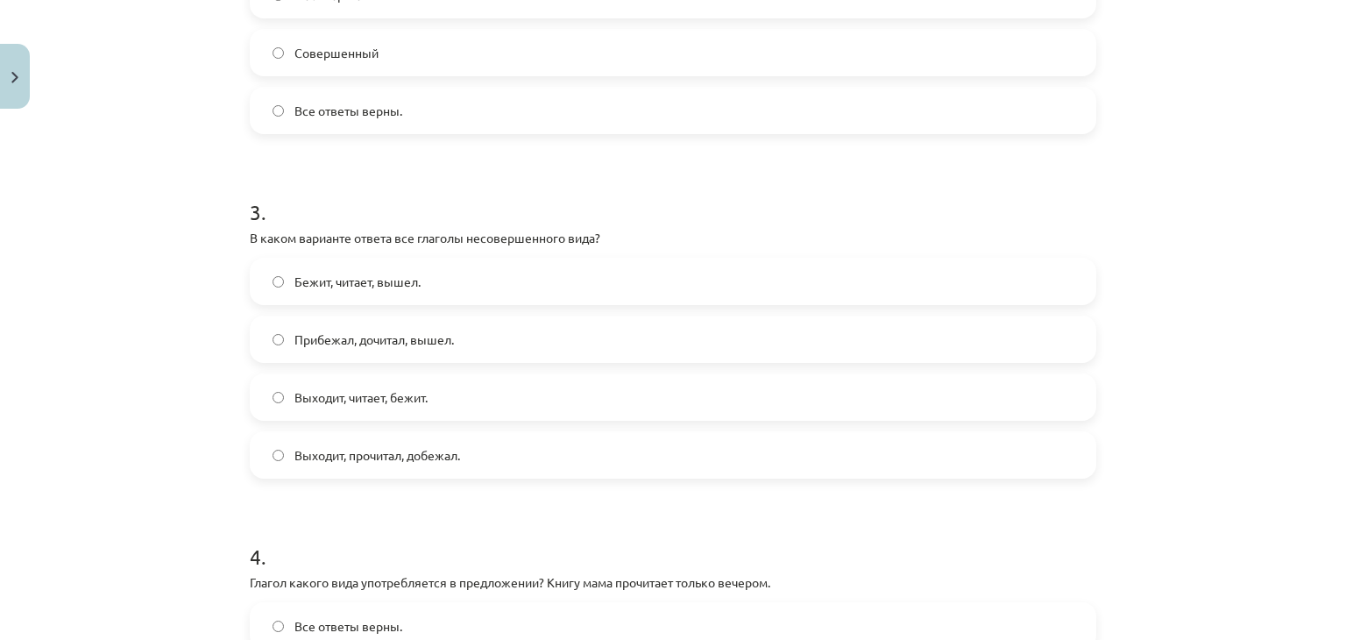
scroll to position [858, 0]
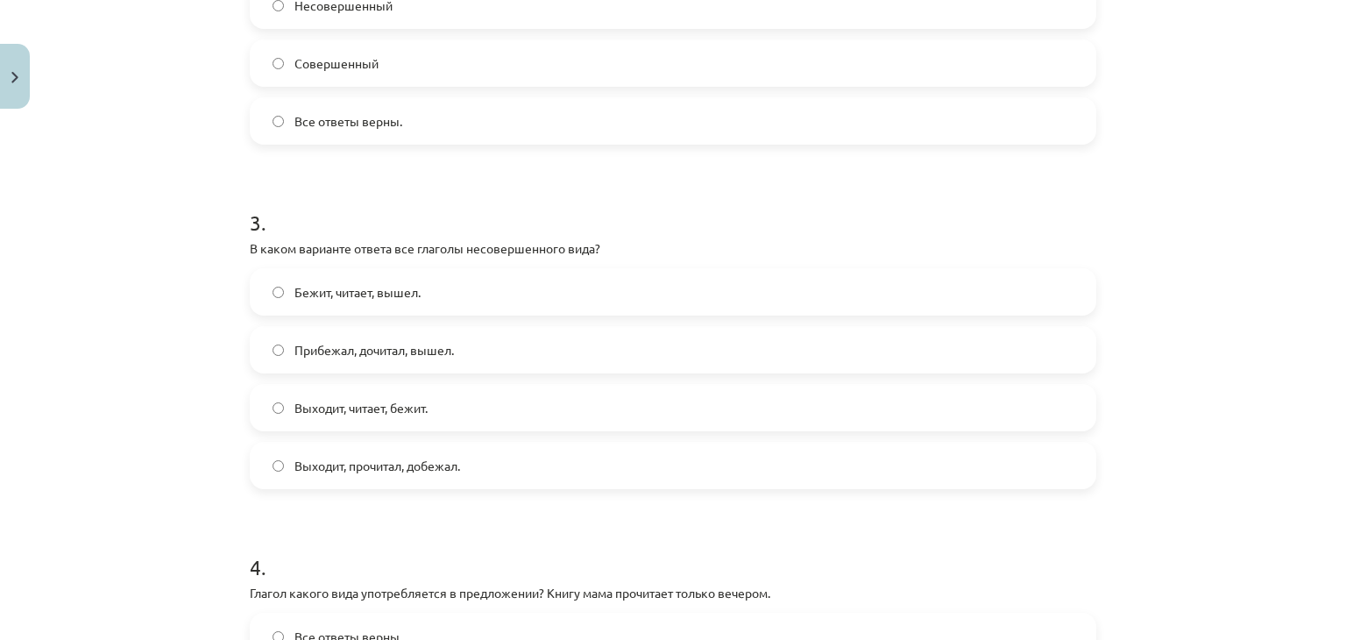
click at [380, 394] on label "Выходит, читает, бежит." at bounding box center [672, 407] width 843 height 44
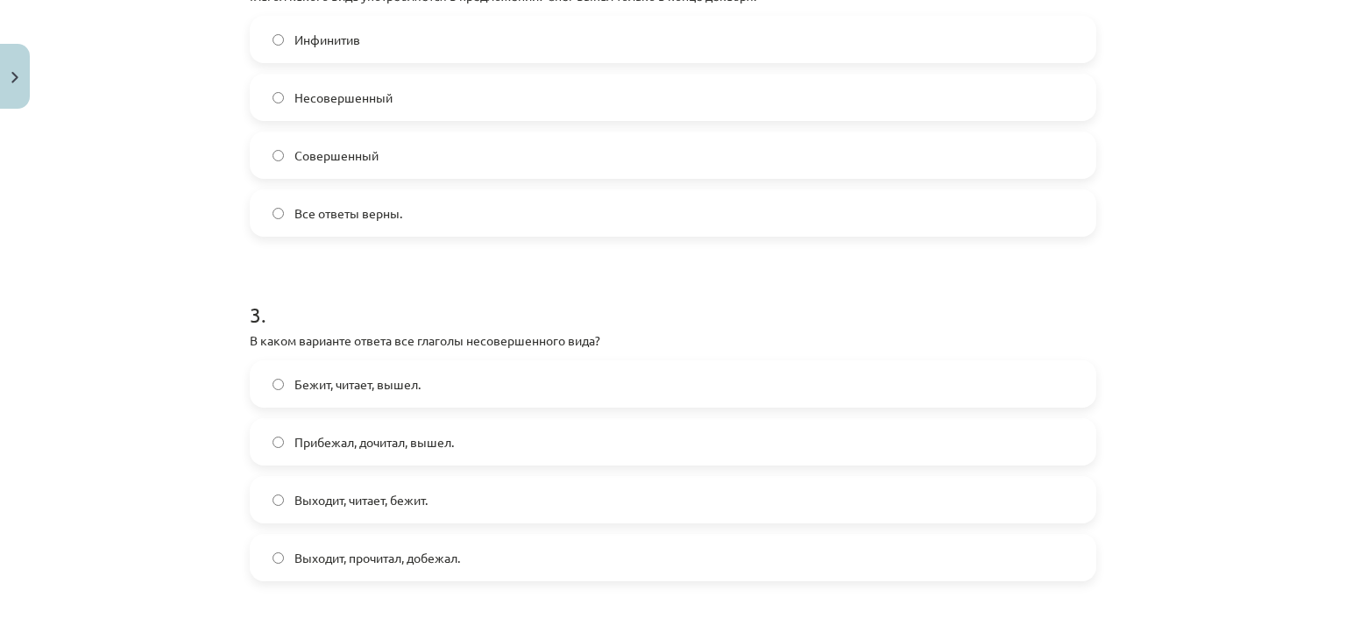
scroll to position [712, 0]
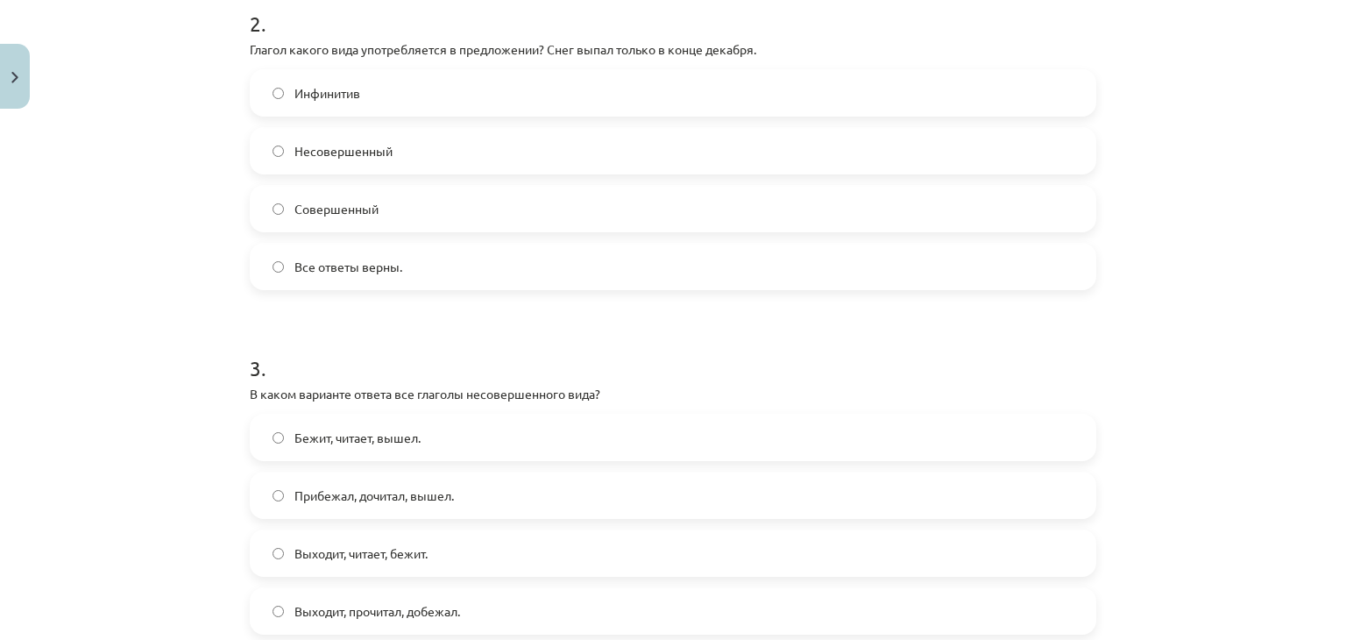
click at [321, 193] on label "Совершенный" at bounding box center [672, 209] width 843 height 44
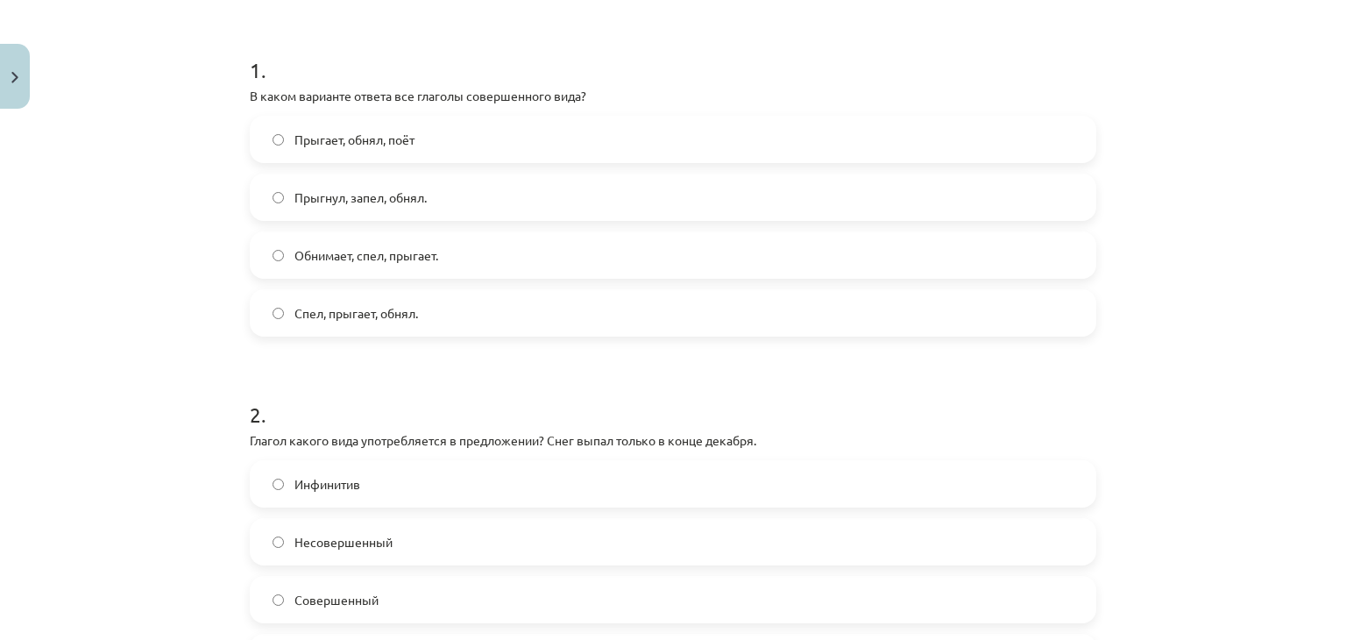
scroll to position [321, 0]
click at [364, 194] on span "Прыгнул, запел, обнял." at bounding box center [360, 198] width 132 height 18
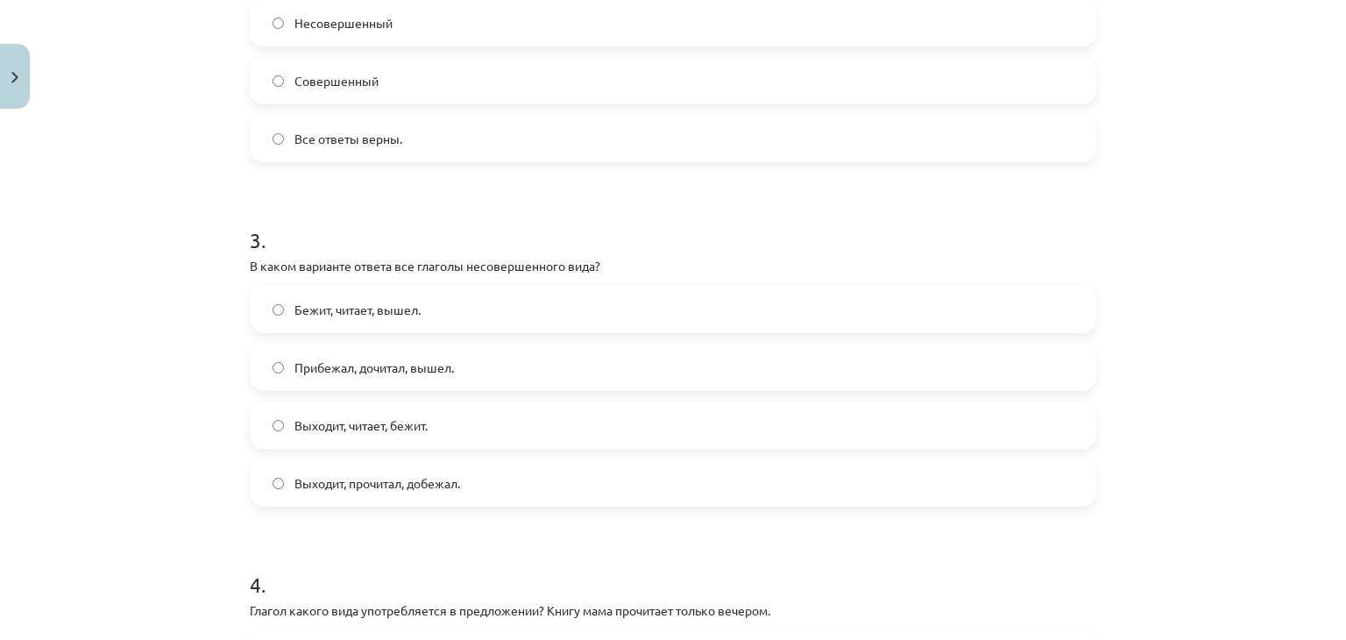
scroll to position [1255, 0]
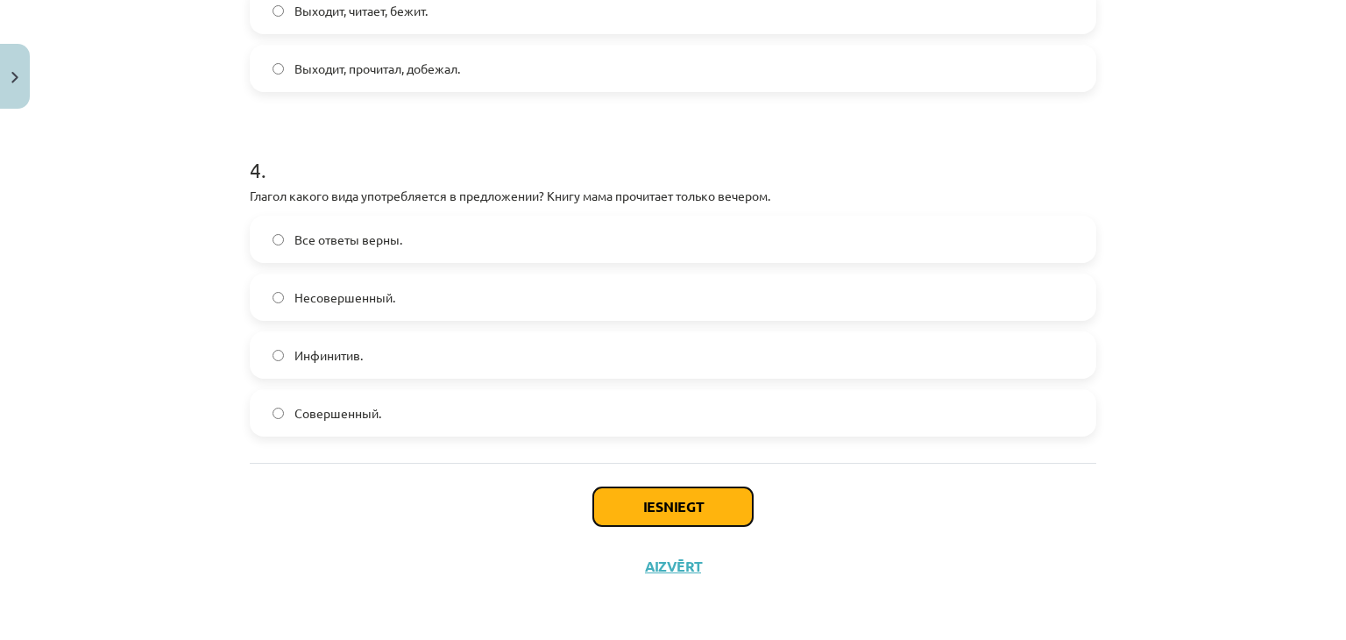
click at [625, 513] on button "Iesniegt" at bounding box center [672, 506] width 159 height 39
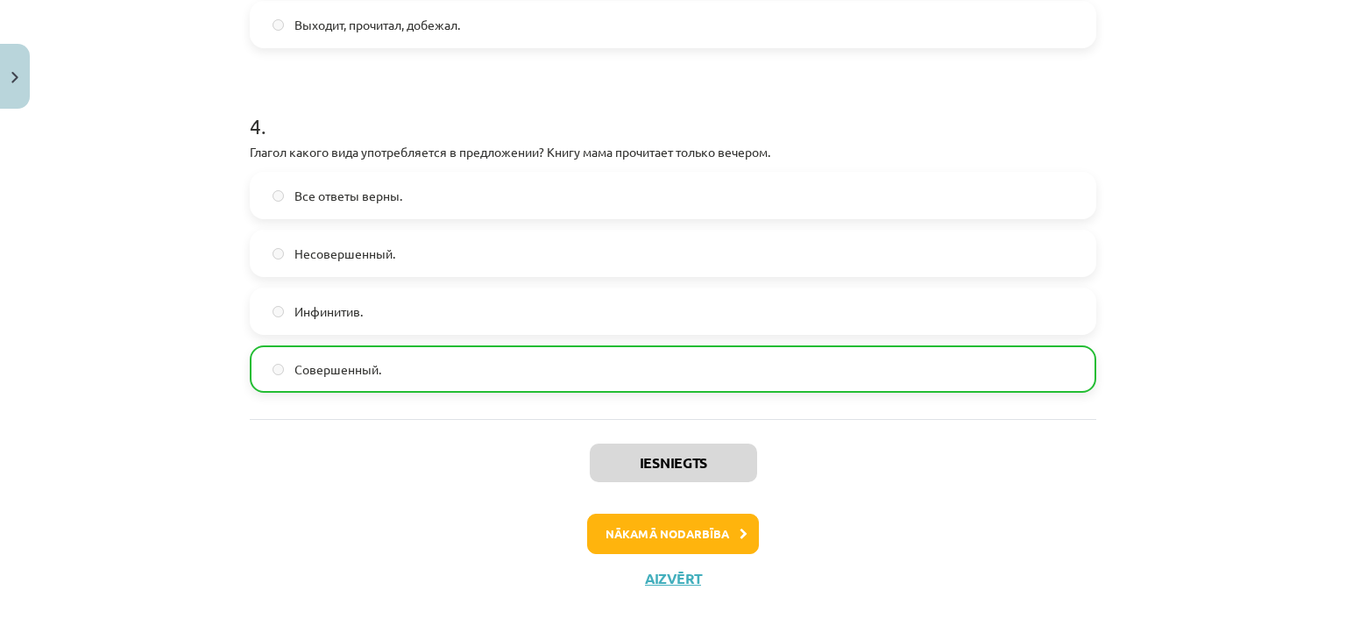
scroll to position [1310, 0]
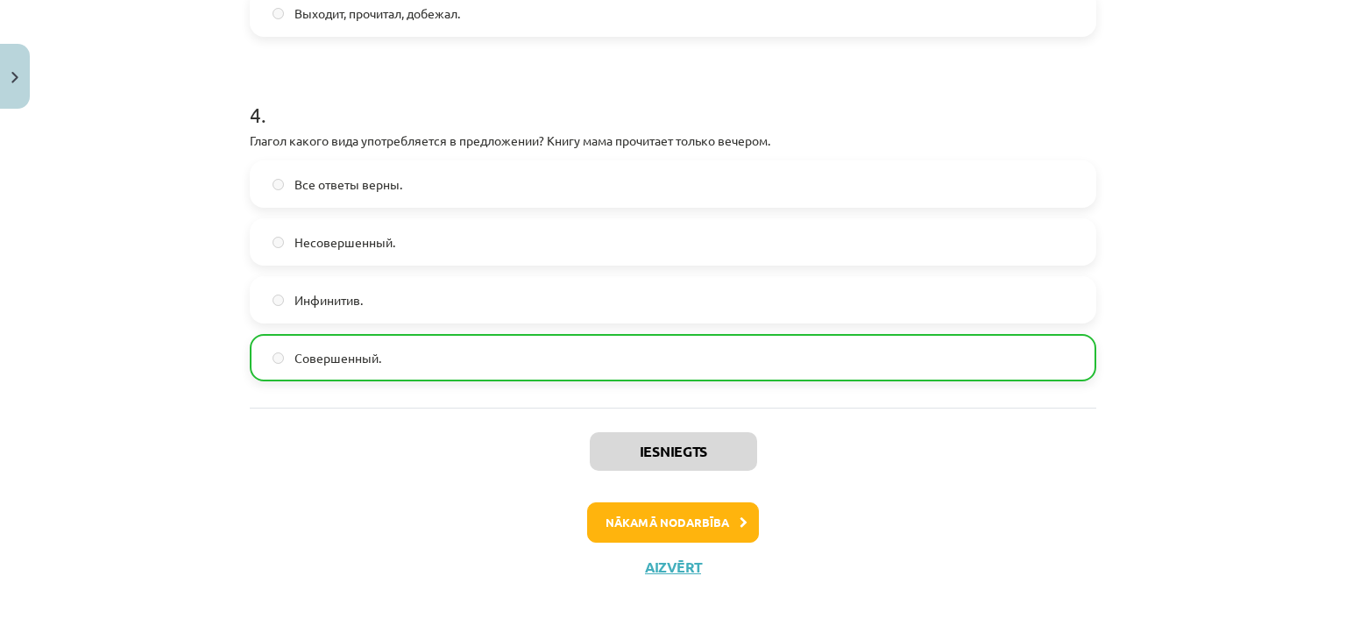
click at [629, 499] on div "Iesniegts Nākamā nodarbība Aizvērt" at bounding box center [673, 496] width 846 height 179
click at [627, 523] on button "Nākamā nodarbība" at bounding box center [673, 522] width 172 height 40
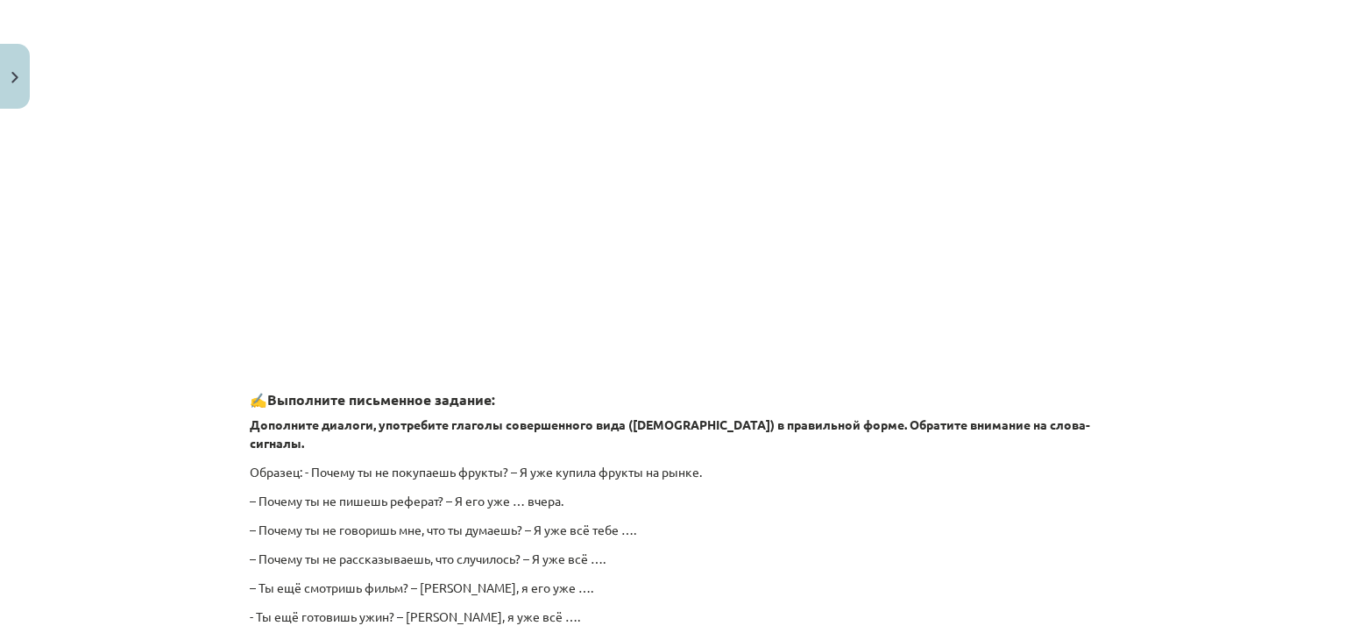
scroll to position [1568, 0]
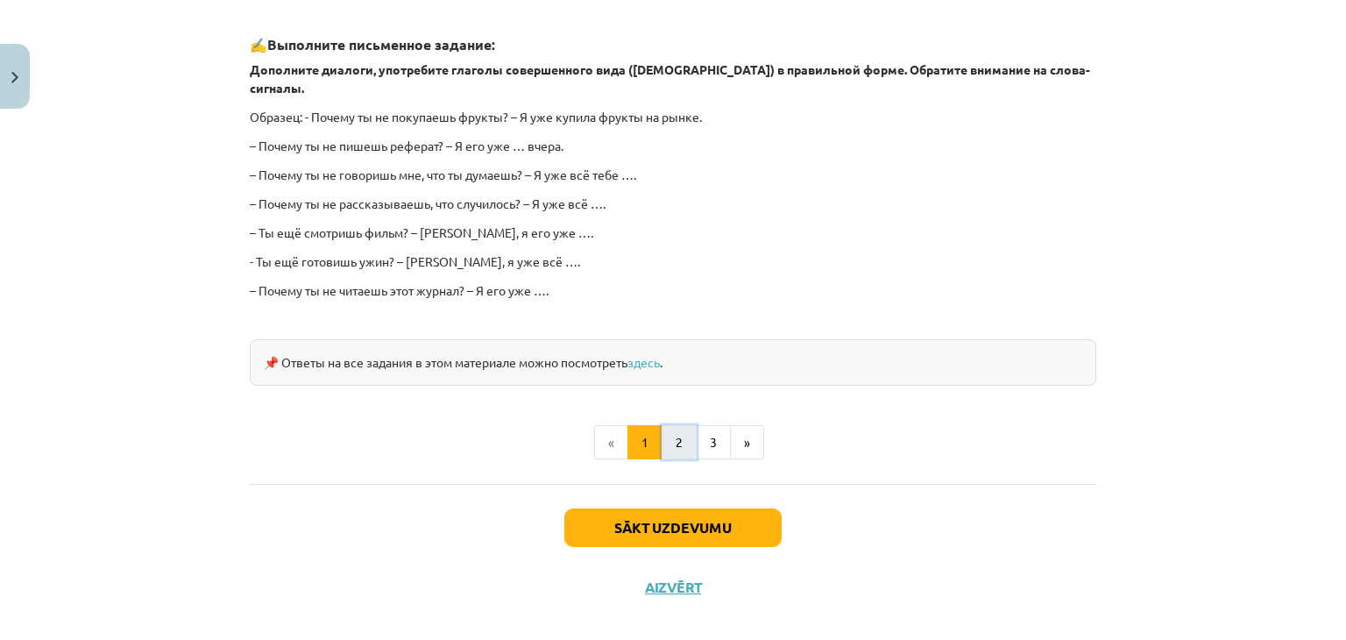
click at [661, 431] on button "2" at bounding box center [678, 442] width 35 height 35
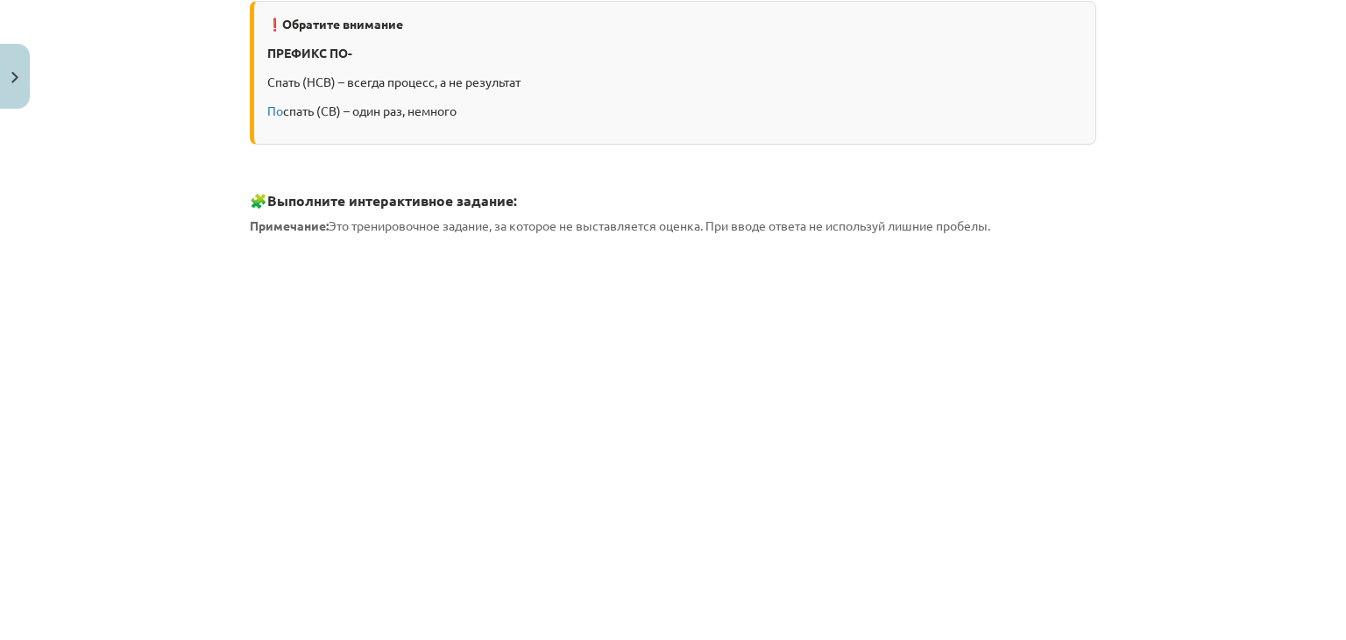
scroll to position [736, 0]
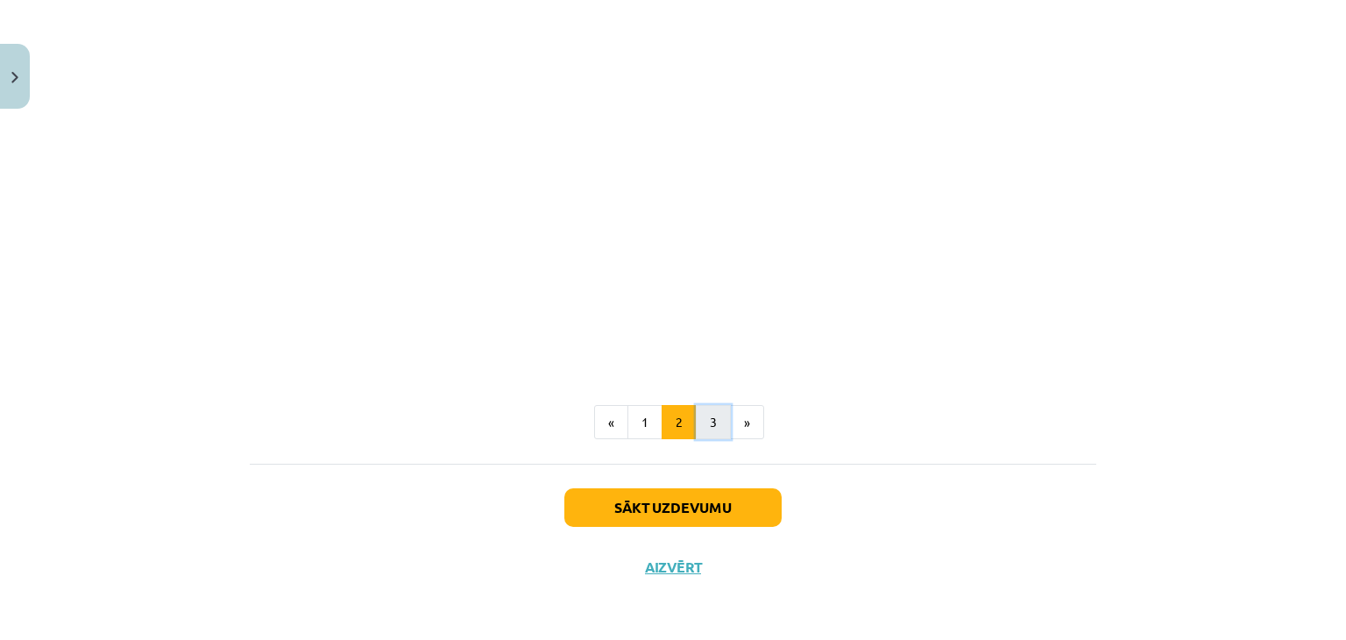
click at [704, 423] on button "3" at bounding box center [713, 422] width 35 height 35
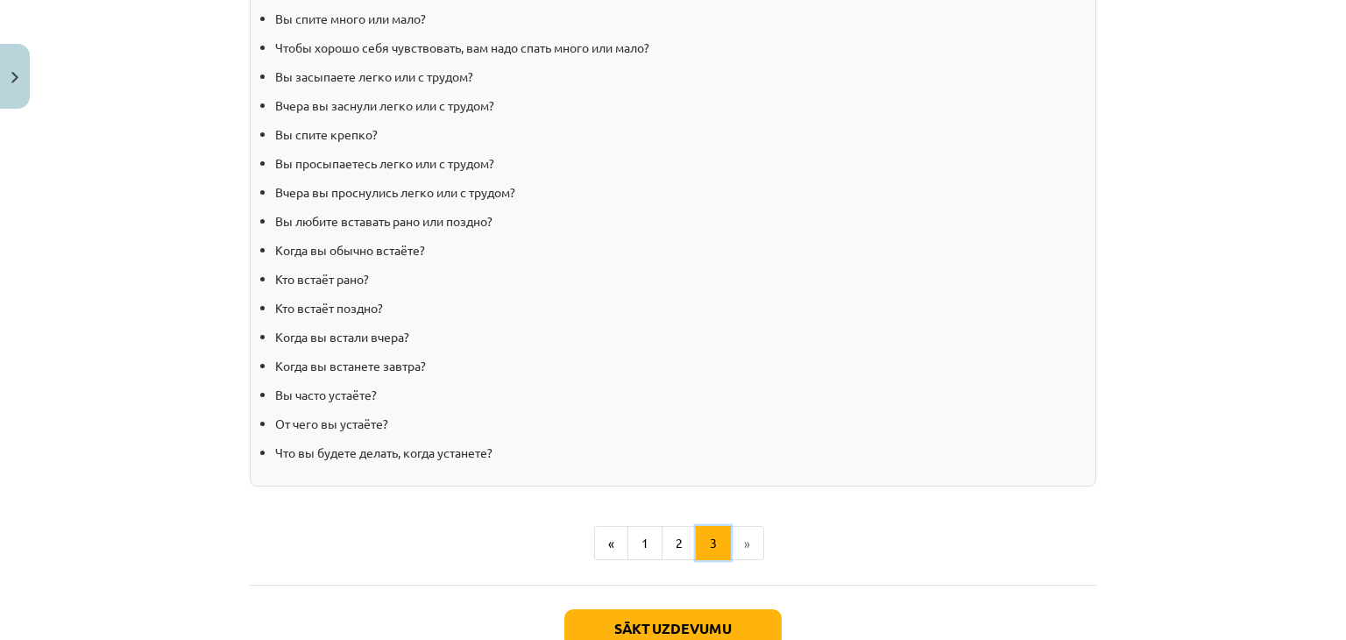
scroll to position [1788, 0]
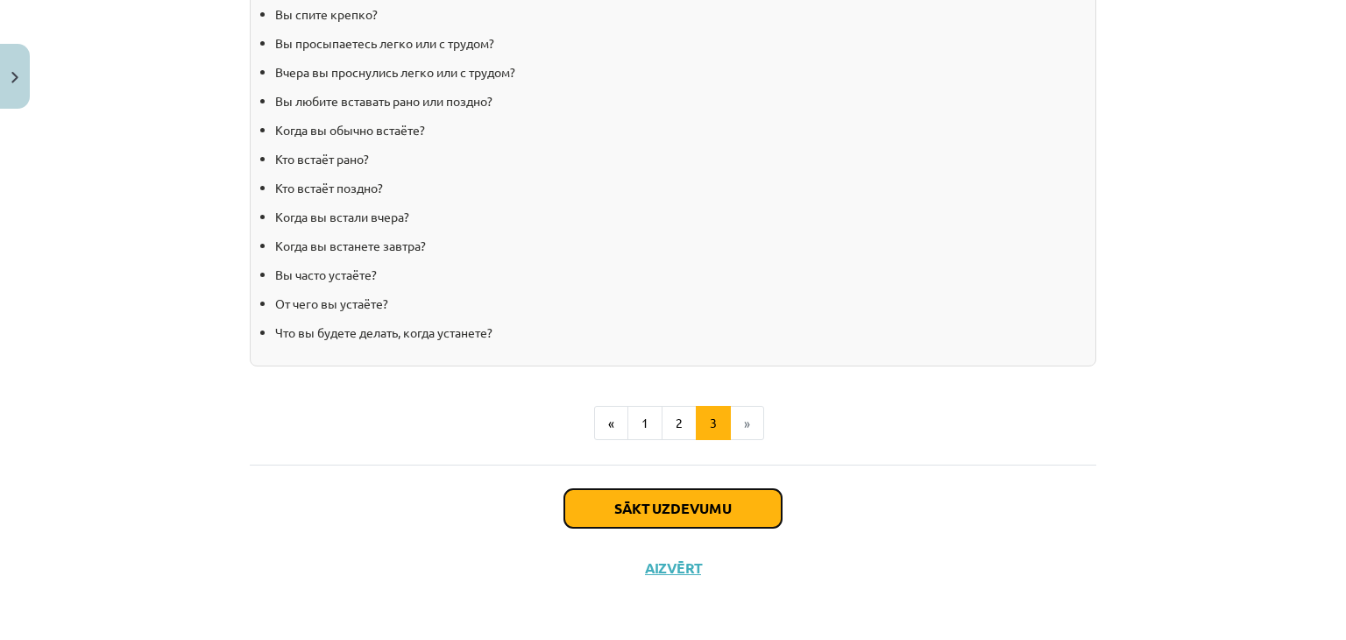
click at [690, 499] on button "Sākt uzdevumu" at bounding box center [672, 508] width 217 height 39
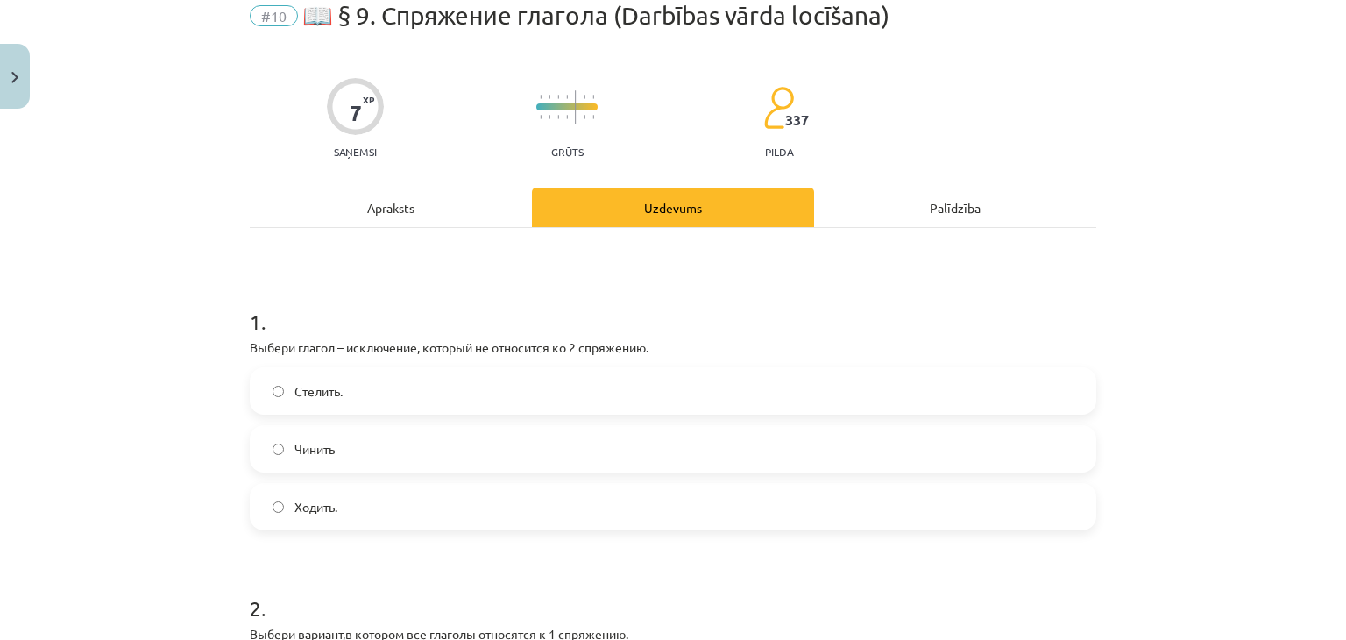
scroll to position [0, 0]
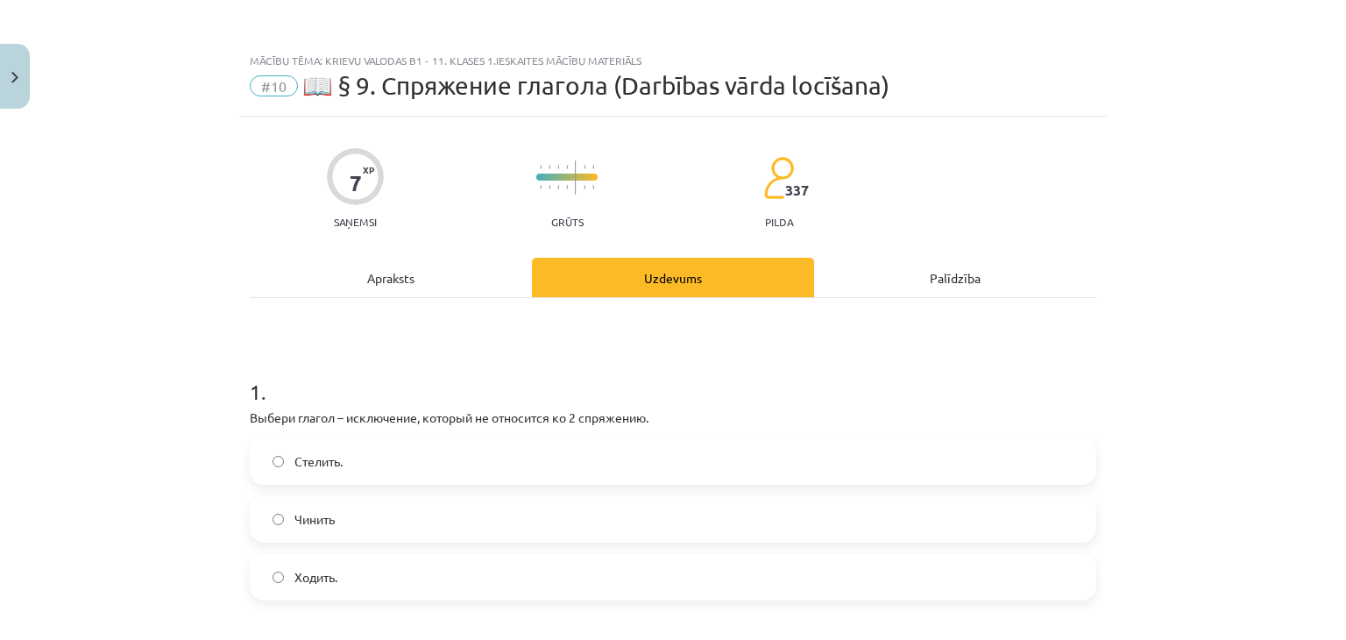
click at [690, 499] on label "Чинить" at bounding box center [672, 519] width 843 height 44
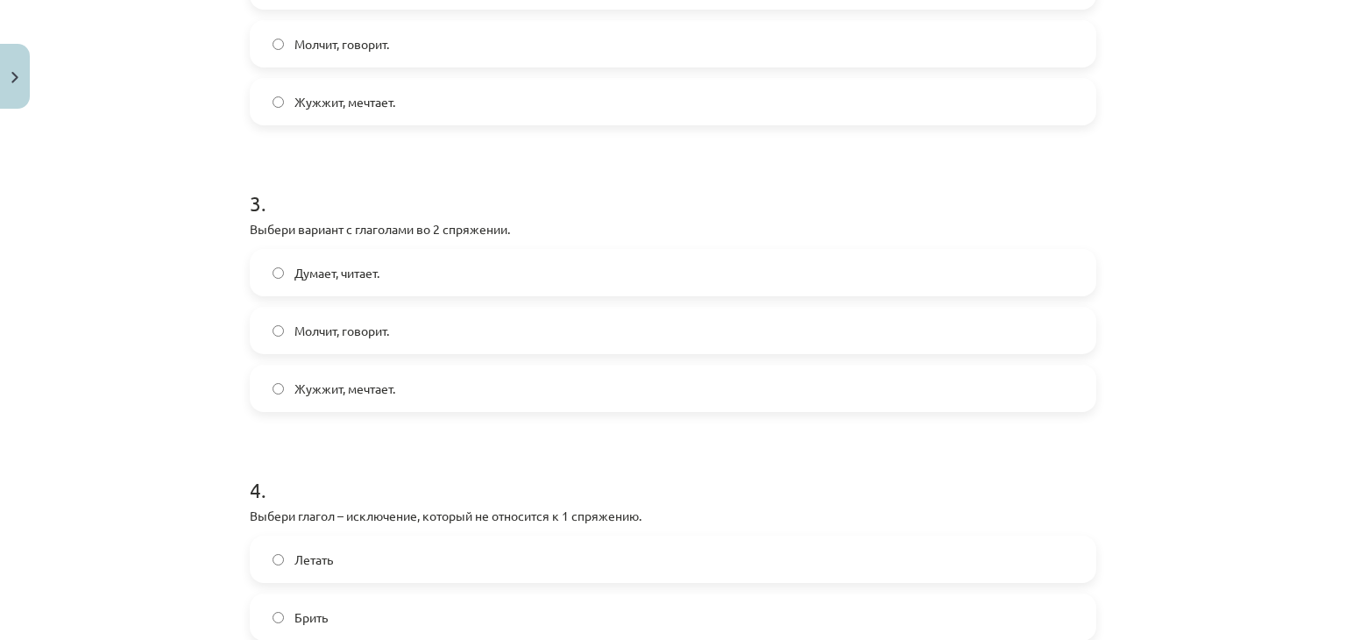
scroll to position [1023, 0]
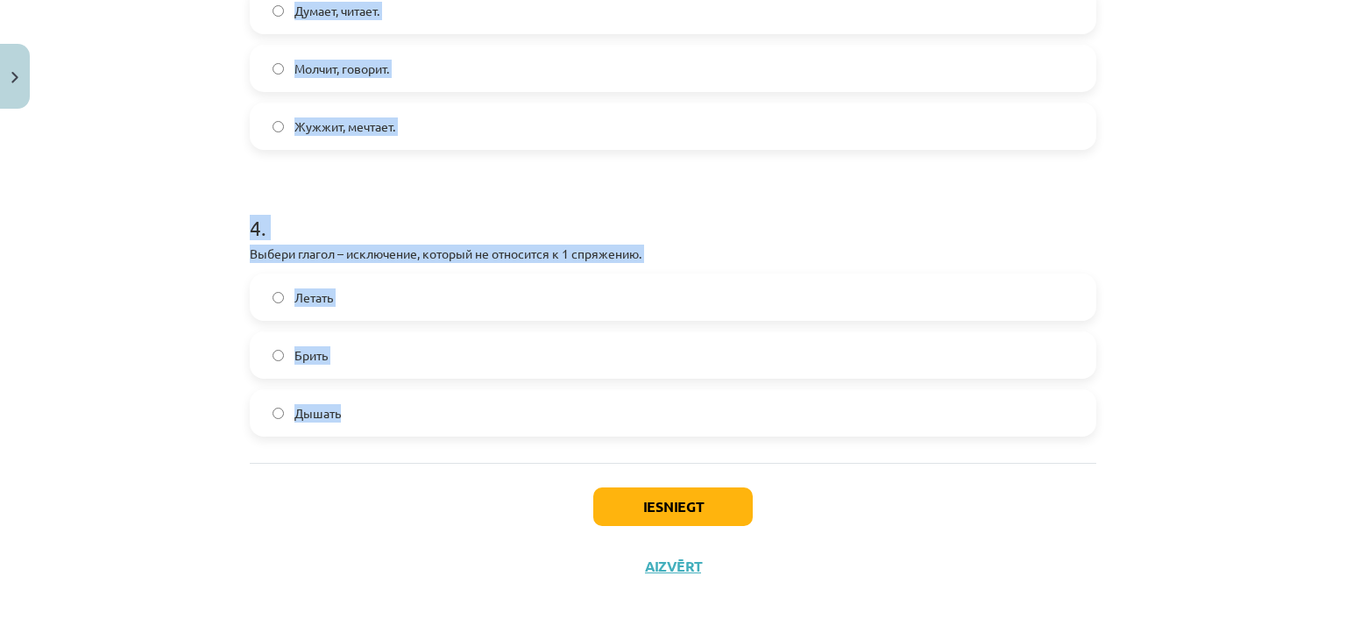
drag, startPoint x: 242, startPoint y: 393, endPoint x: 442, endPoint y: 432, distance: 203.4
drag, startPoint x: 393, startPoint y: 531, endPoint x: 375, endPoint y: -54, distance: 585.5
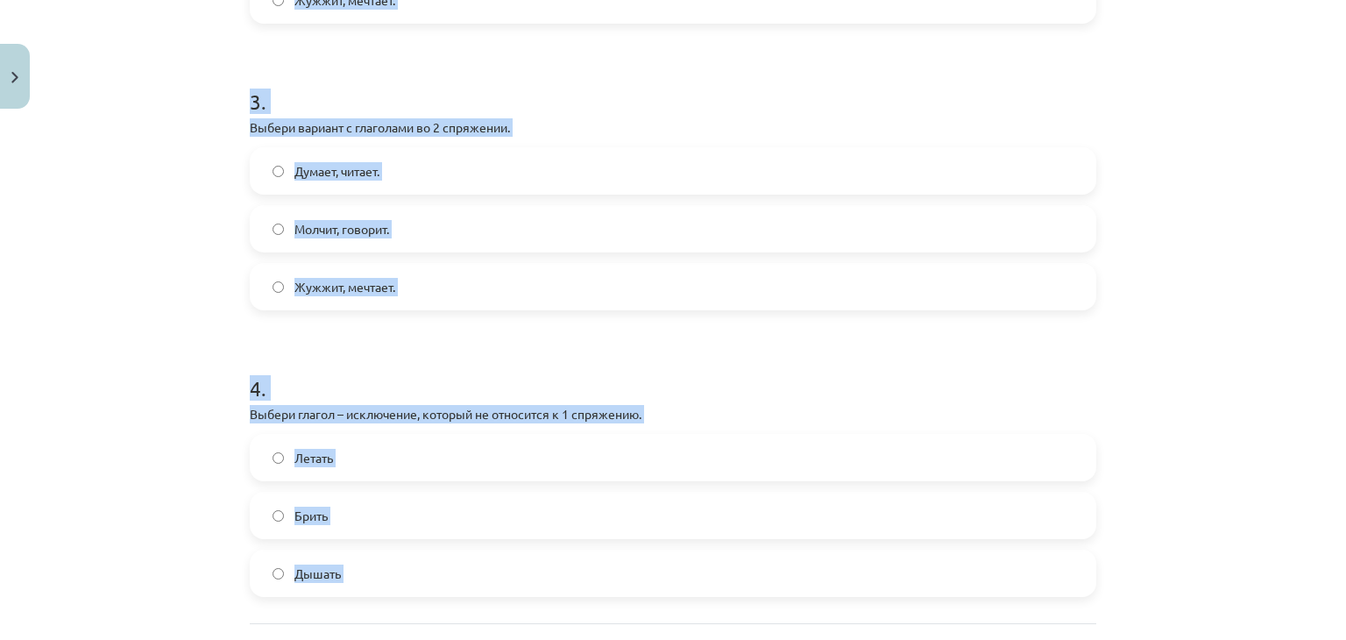
click at [534, 46] on form "1 . Выбери глагол – исключение, который не относится ко 2 спряжению. Стелить. Ч…" at bounding box center [673, 41] width 846 height 1111
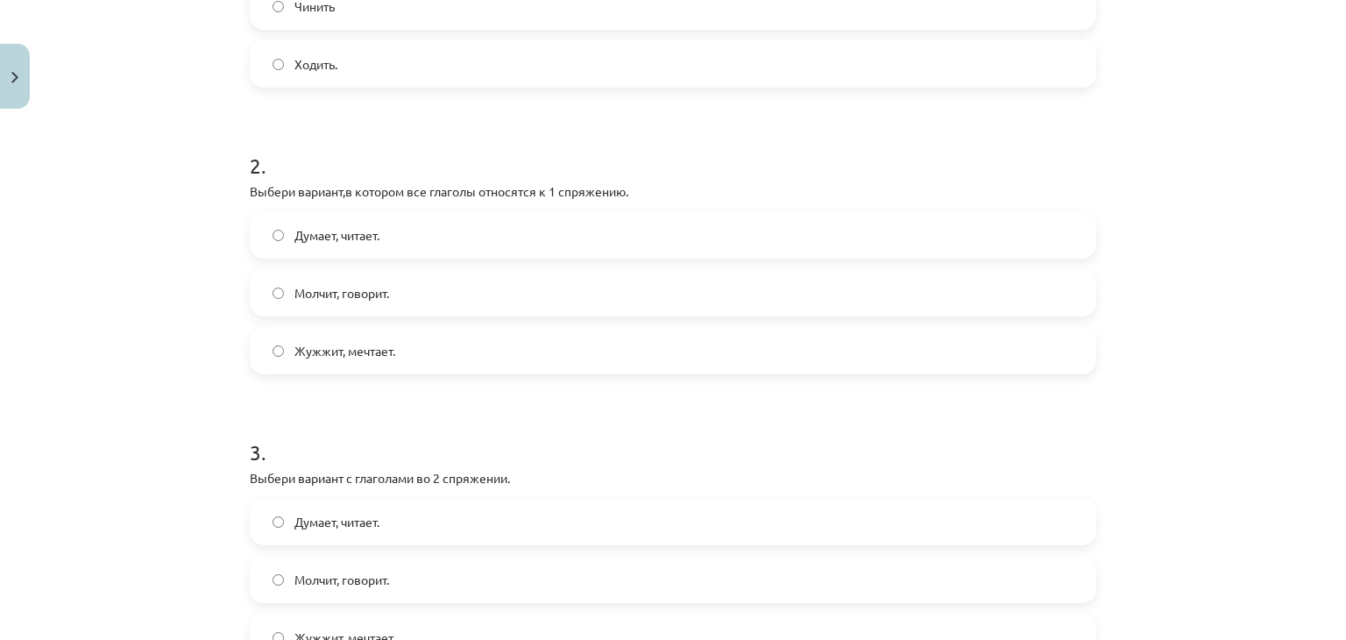
scroll to position [210, 0]
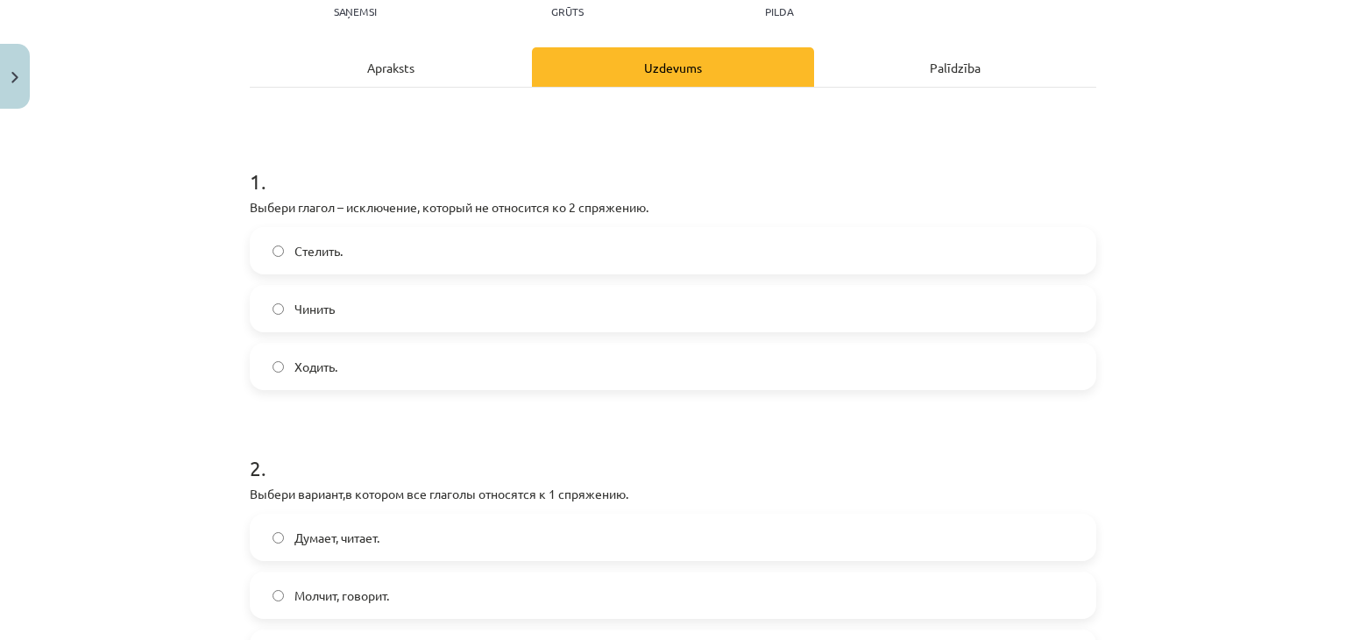
click at [379, 248] on label "Стелить." at bounding box center [672, 251] width 843 height 44
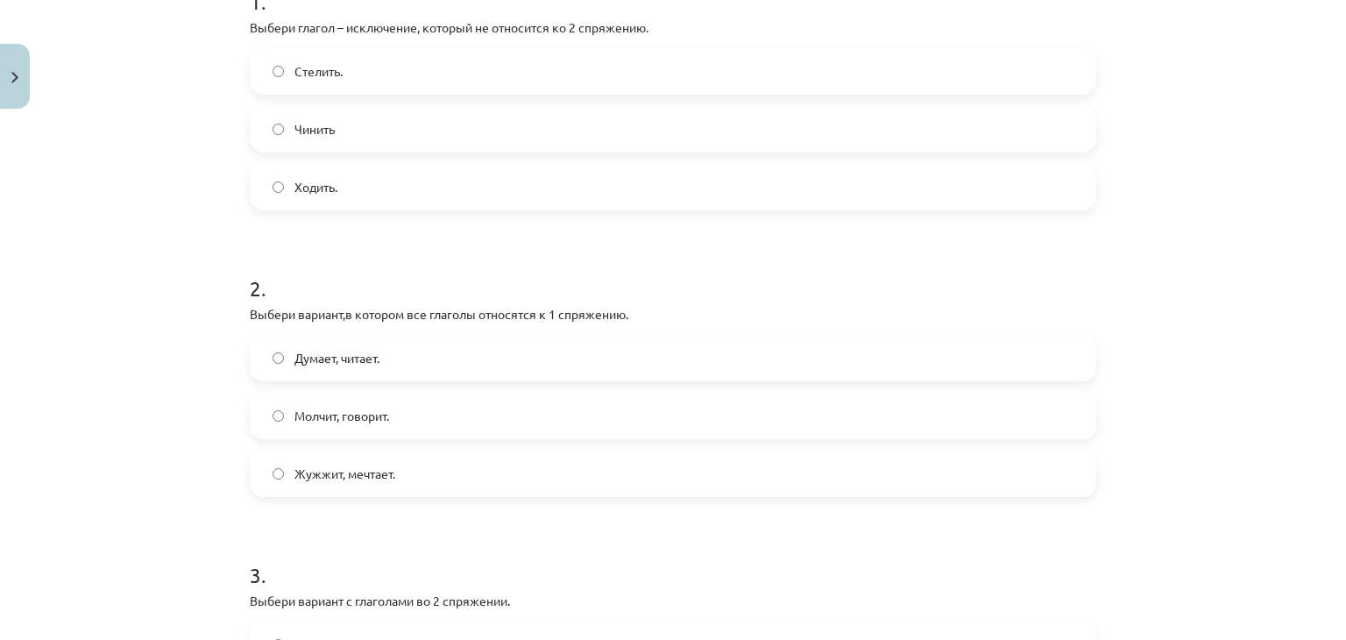
scroll to position [400, 0]
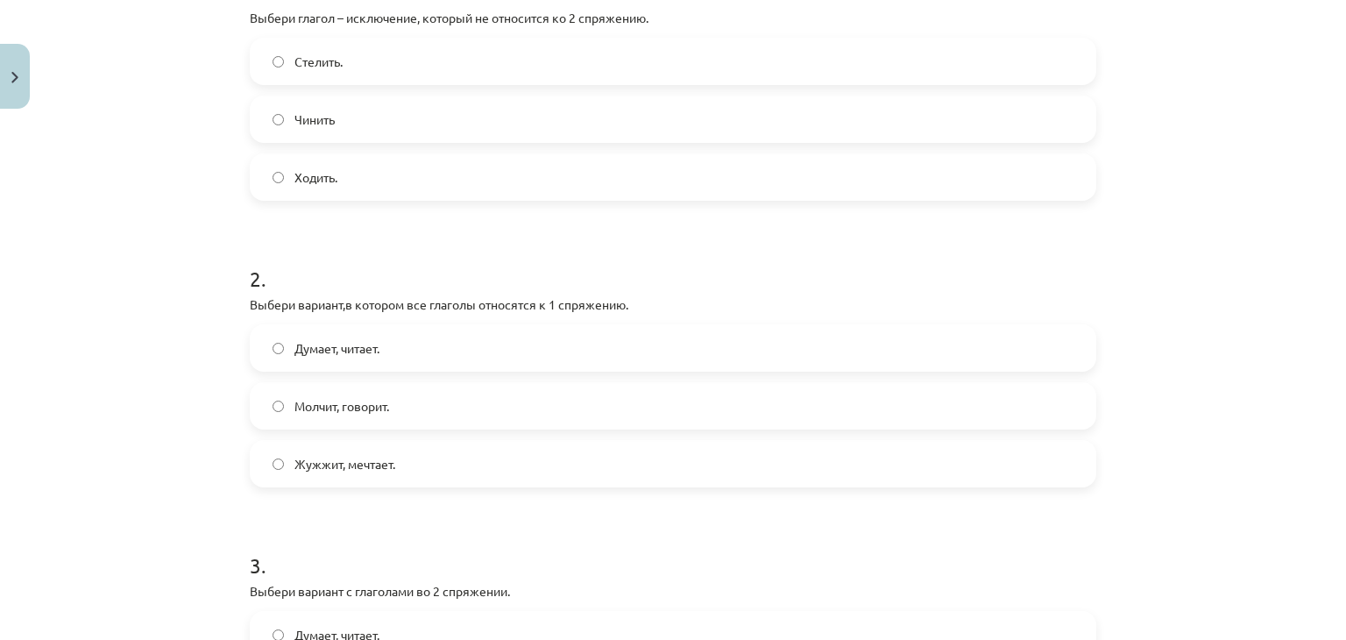
click at [479, 343] on label "Думает, читает." at bounding box center [672, 348] width 843 height 44
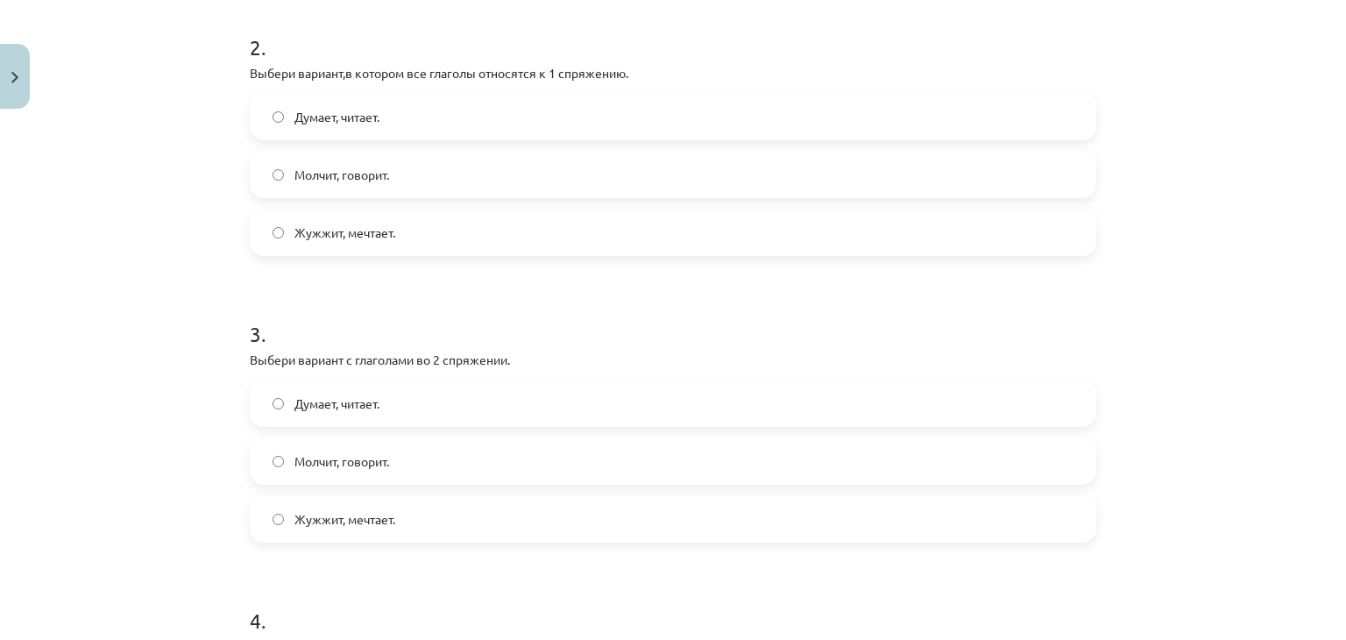
click at [368, 472] on label "Молчит, говорит." at bounding box center [672, 461] width 843 height 44
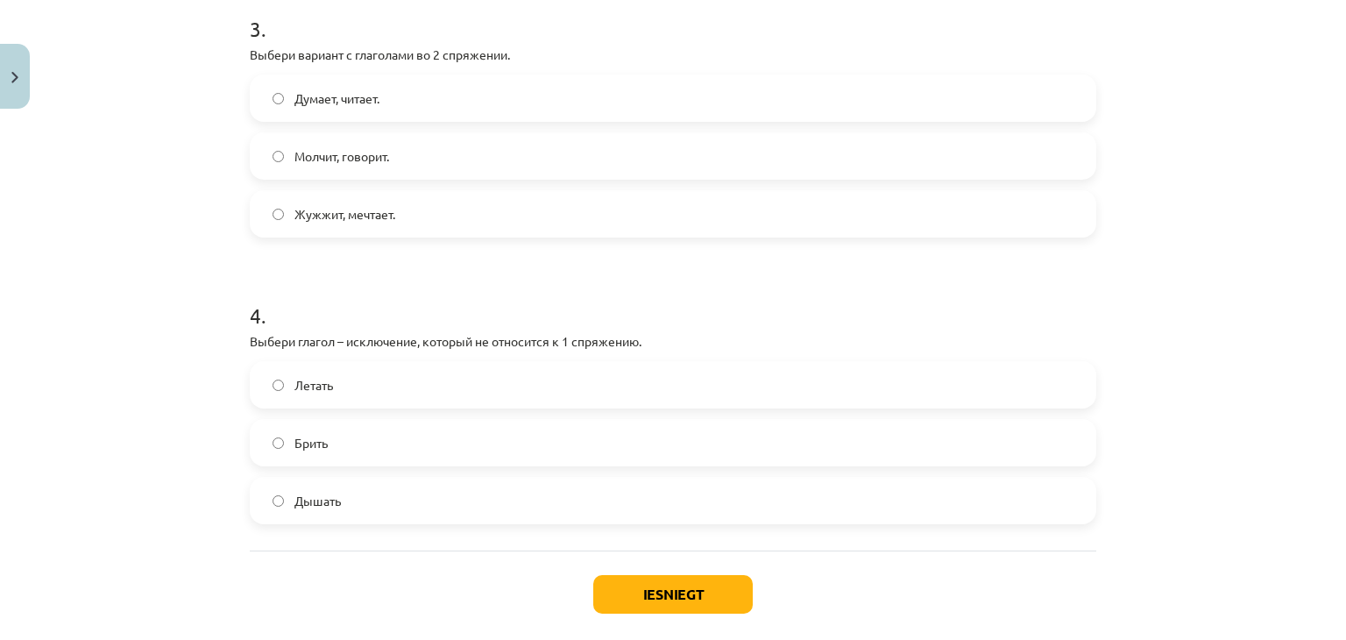
scroll to position [937, 0]
click at [346, 441] on label "Брить" at bounding box center [672, 442] width 843 height 44
click at [683, 579] on button "Iesniegt" at bounding box center [672, 593] width 159 height 39
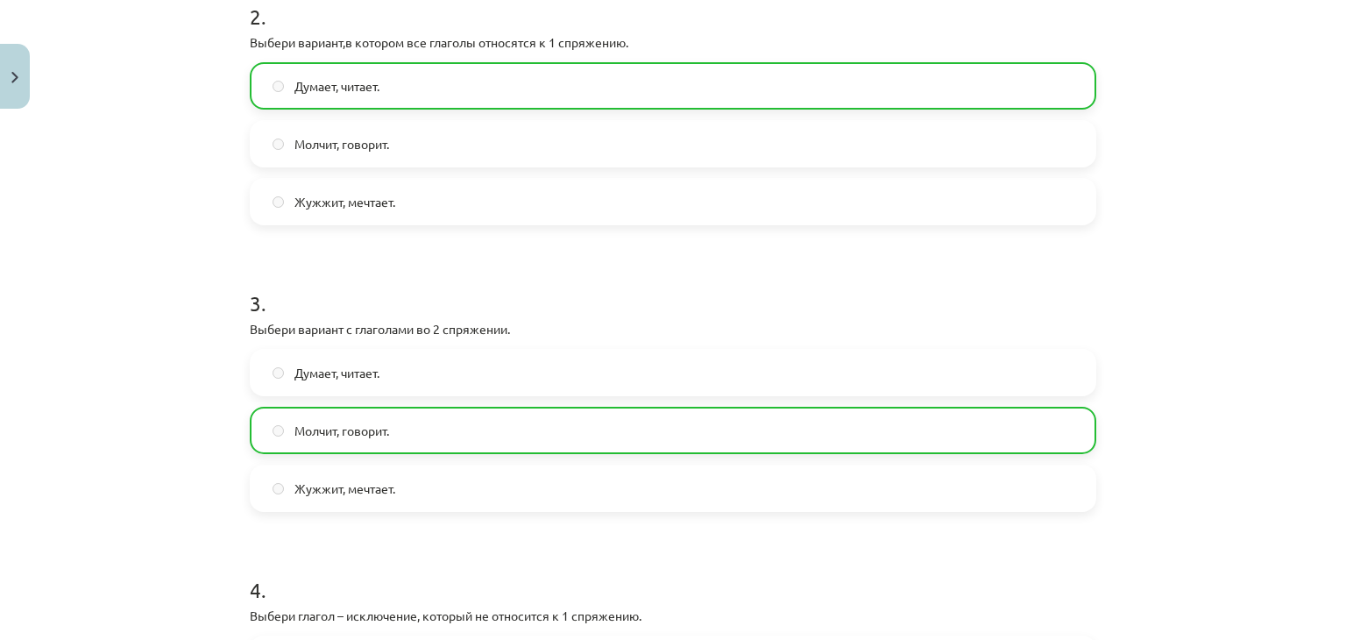
scroll to position [1079, 0]
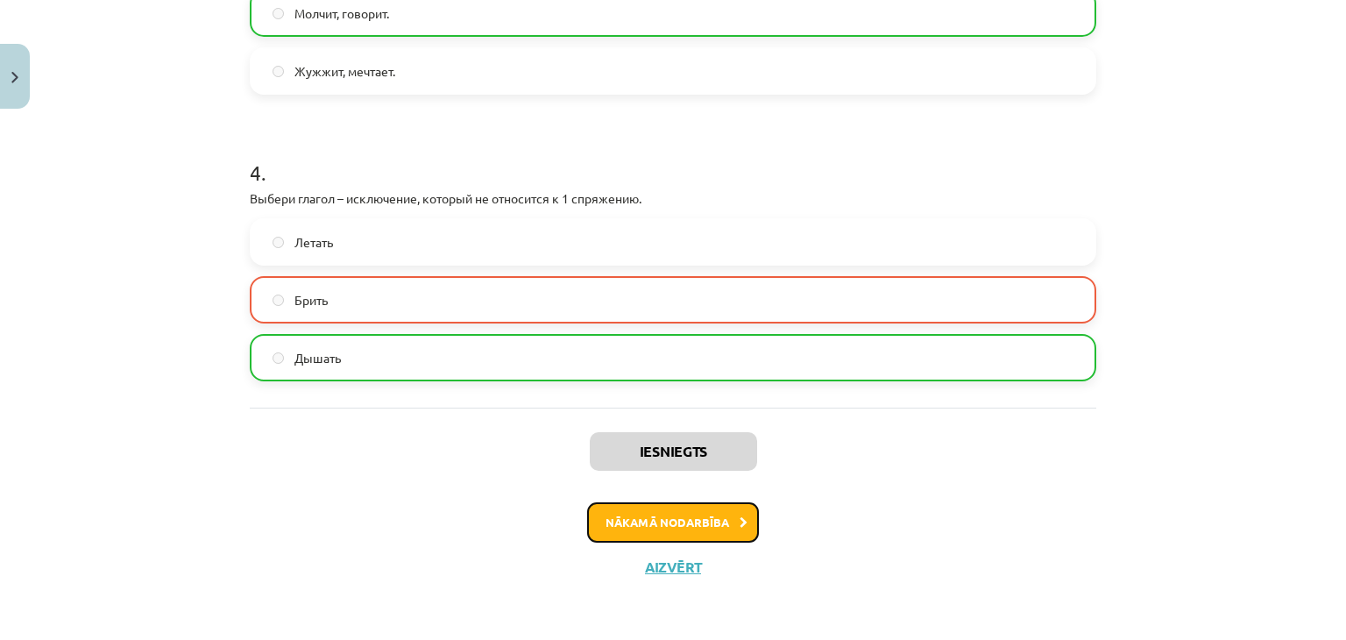
click at [665, 534] on button "Nākamā nodarbība" at bounding box center [673, 522] width 172 height 40
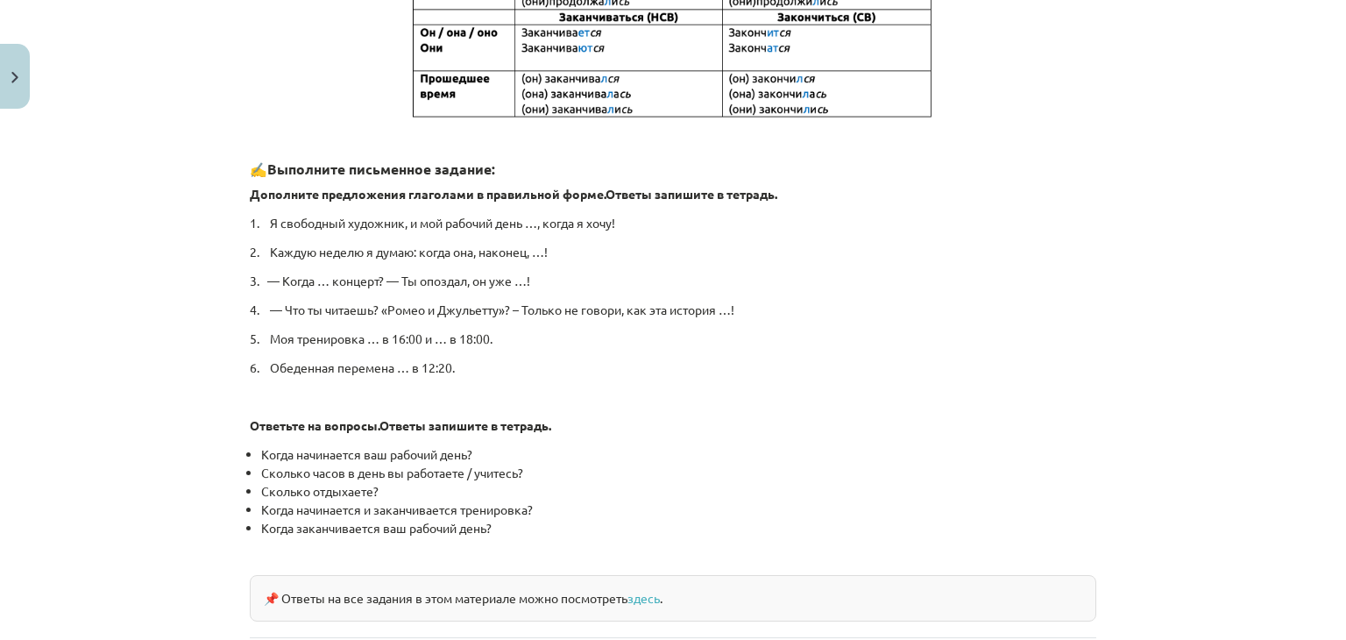
scroll to position [916, 0]
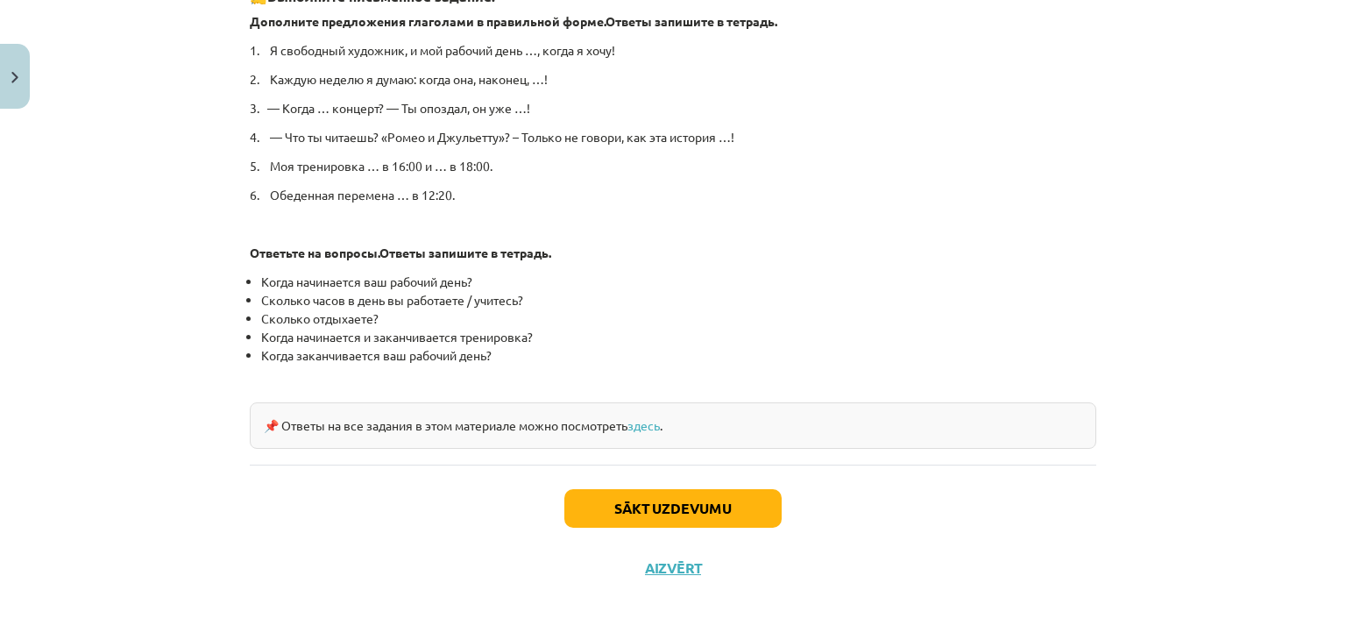
click at [657, 528] on div "Sākt uzdevumu Aizvērt" at bounding box center [673, 525] width 846 height 123
click at [668, 514] on button "Sākt uzdevumu" at bounding box center [672, 508] width 217 height 39
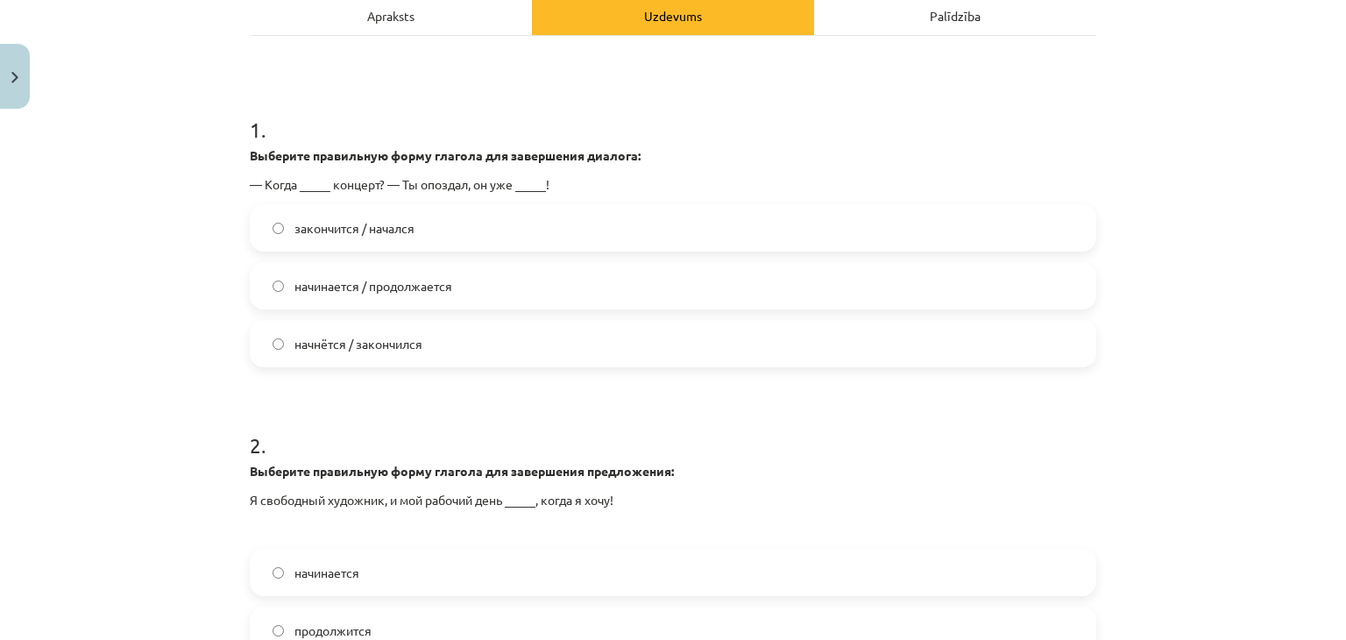
scroll to position [140, 0]
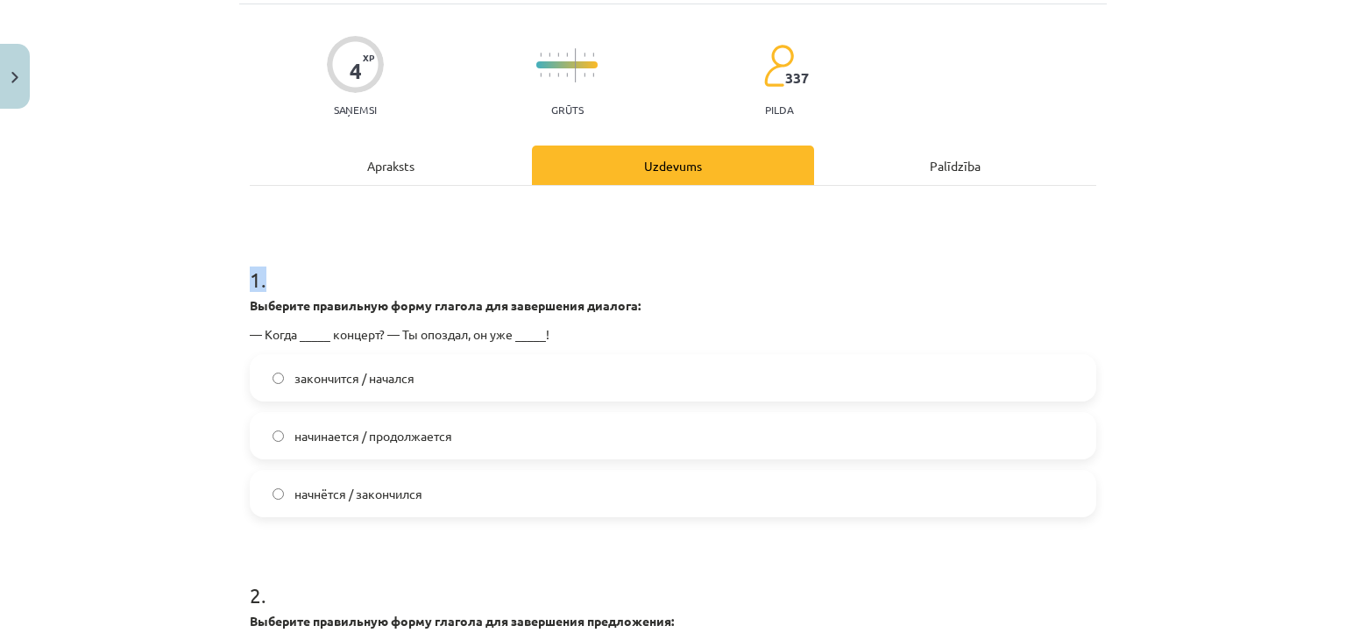
drag, startPoint x: 238, startPoint y: 294, endPoint x: 244, endPoint y: 285, distance: 11.0
click at [244, 285] on div "4 XP Saņemsi Grūts 337 pilda Apraksts Uzdevums Palīdzība 1 . Выберите правильну…" at bounding box center [672, 512] width 867 height 1016
click at [160, 325] on div "Mācību tēma: Krievu valodas b1 - 11. klases 1.ieskaites mācību materiāls #11 📖 …" at bounding box center [673, 320] width 1346 height 640
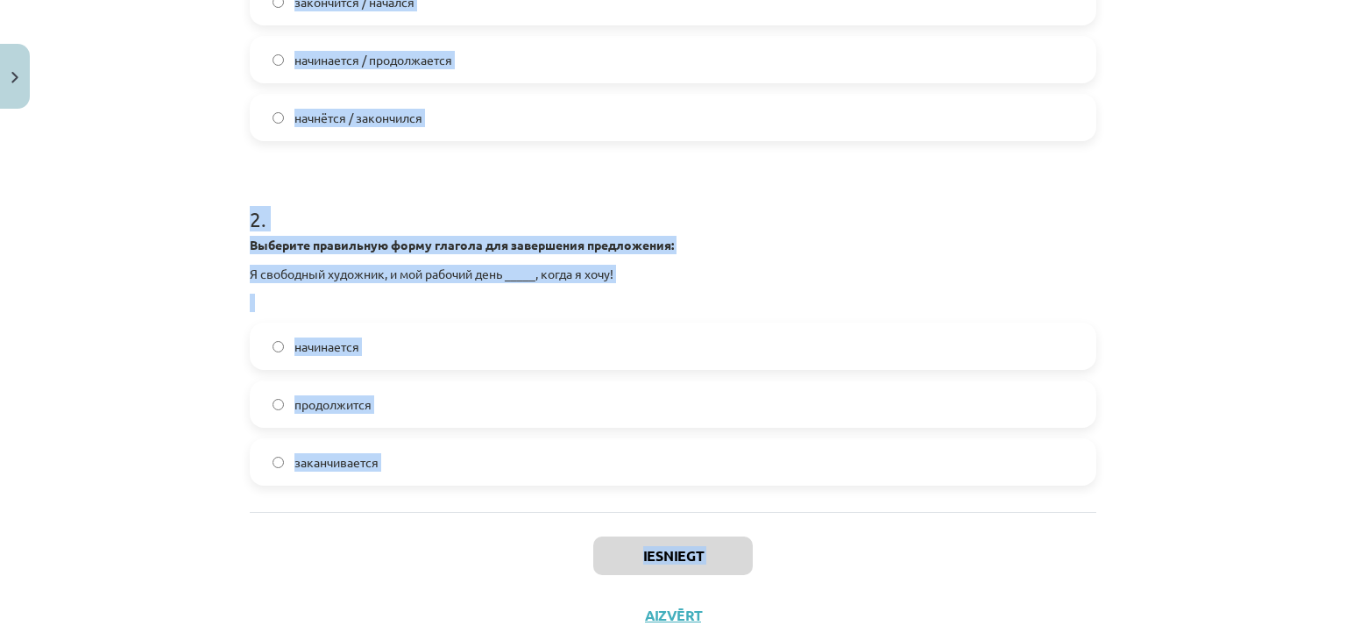
scroll to position [520, 0]
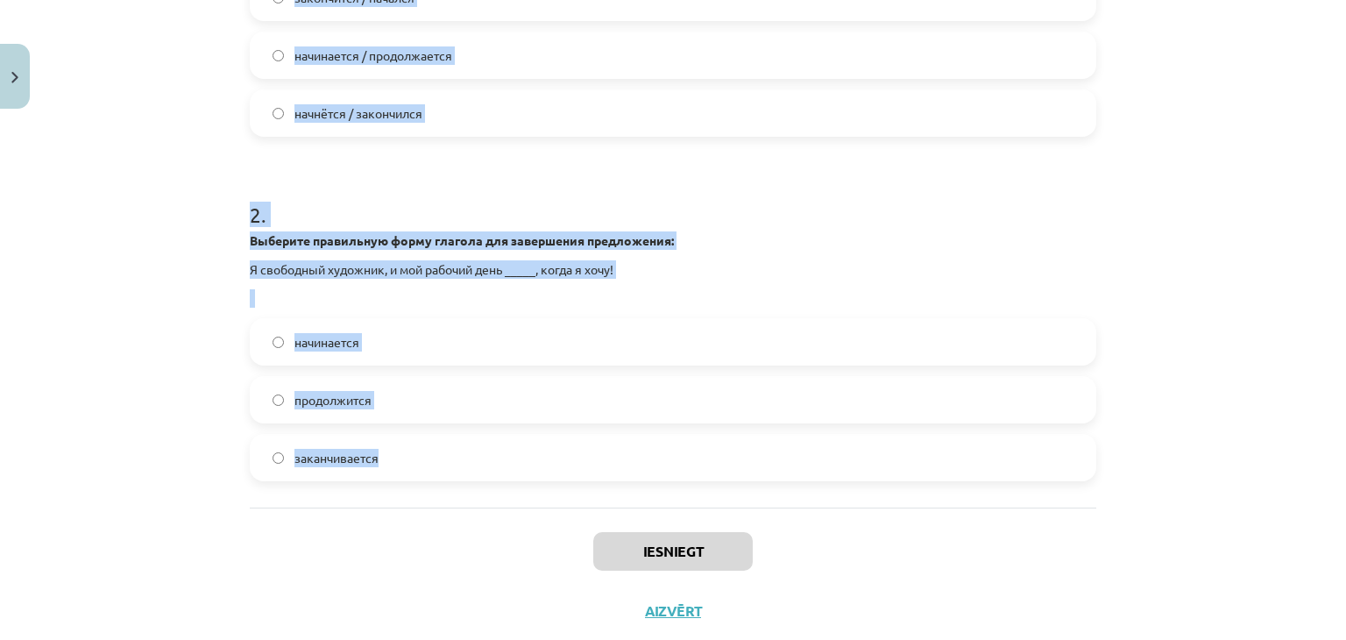
drag, startPoint x: 239, startPoint y: 270, endPoint x: 375, endPoint y: 459, distance: 232.9
click at [375, 459] on div "4 XP Saņemsi Grūts 337 pilda Apraksts Uzdevums Palīdzība 1 . Выберите правильну…" at bounding box center [672, 132] width 867 height 1016
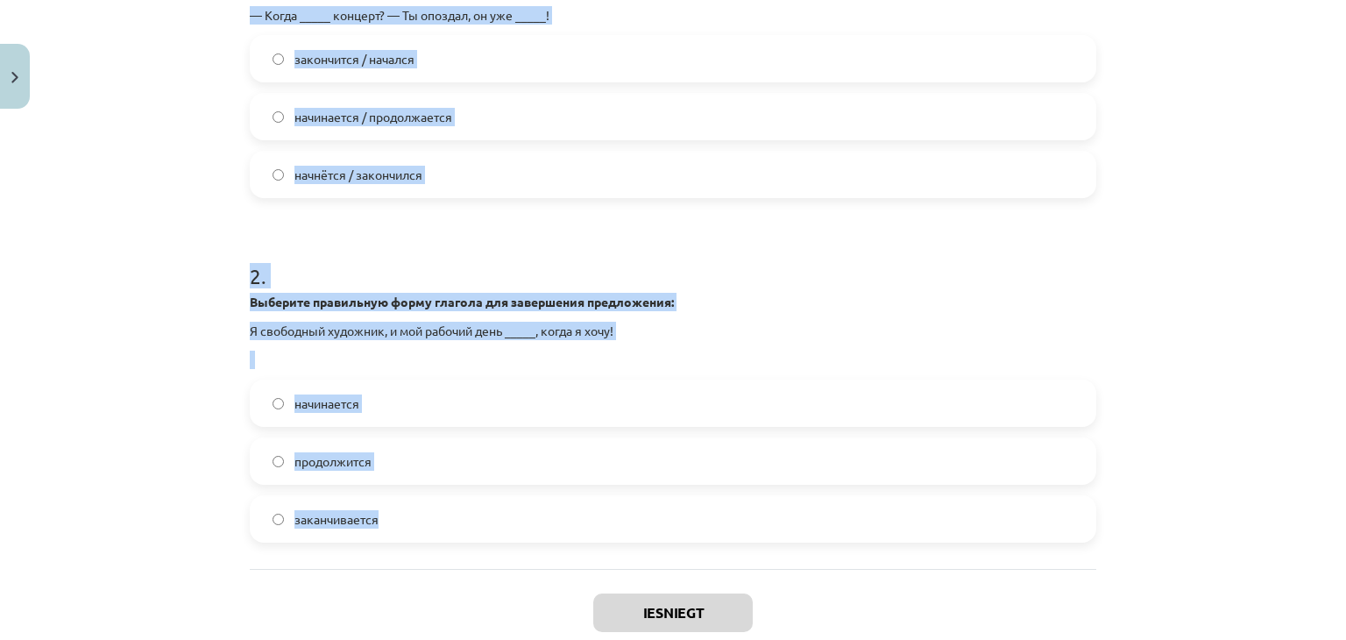
scroll to position [450, 0]
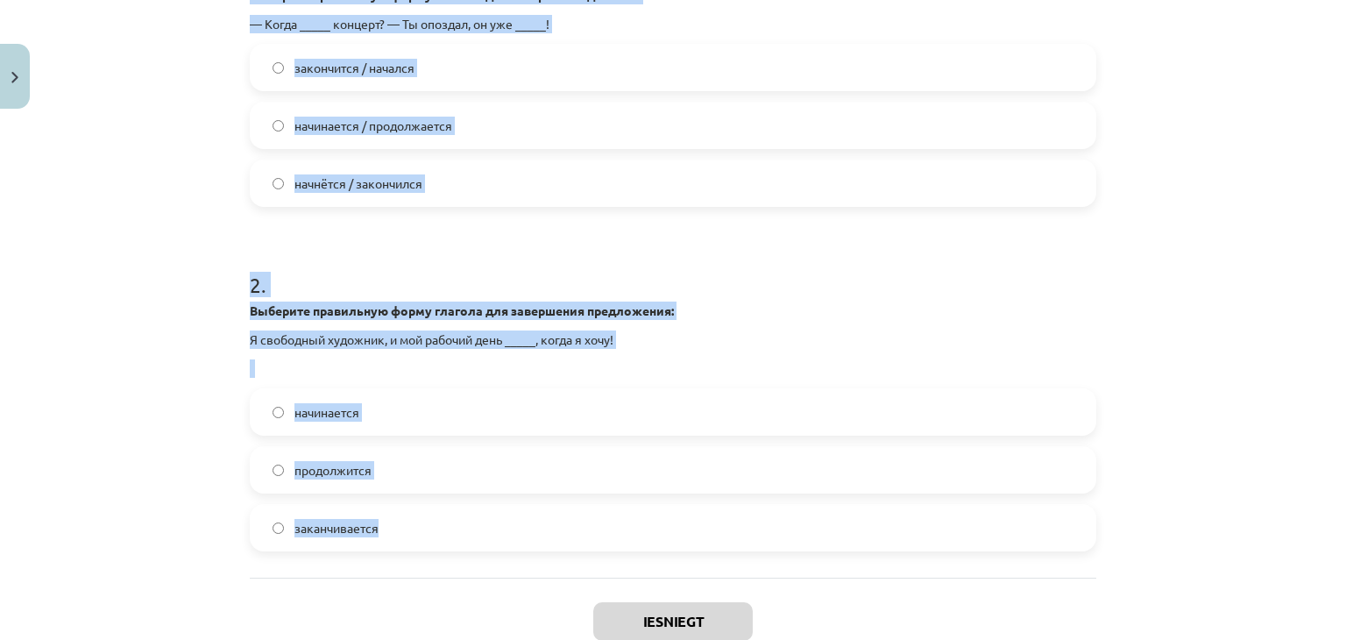
click at [410, 190] on span "начнётся / закончился" at bounding box center [358, 183] width 128 height 18
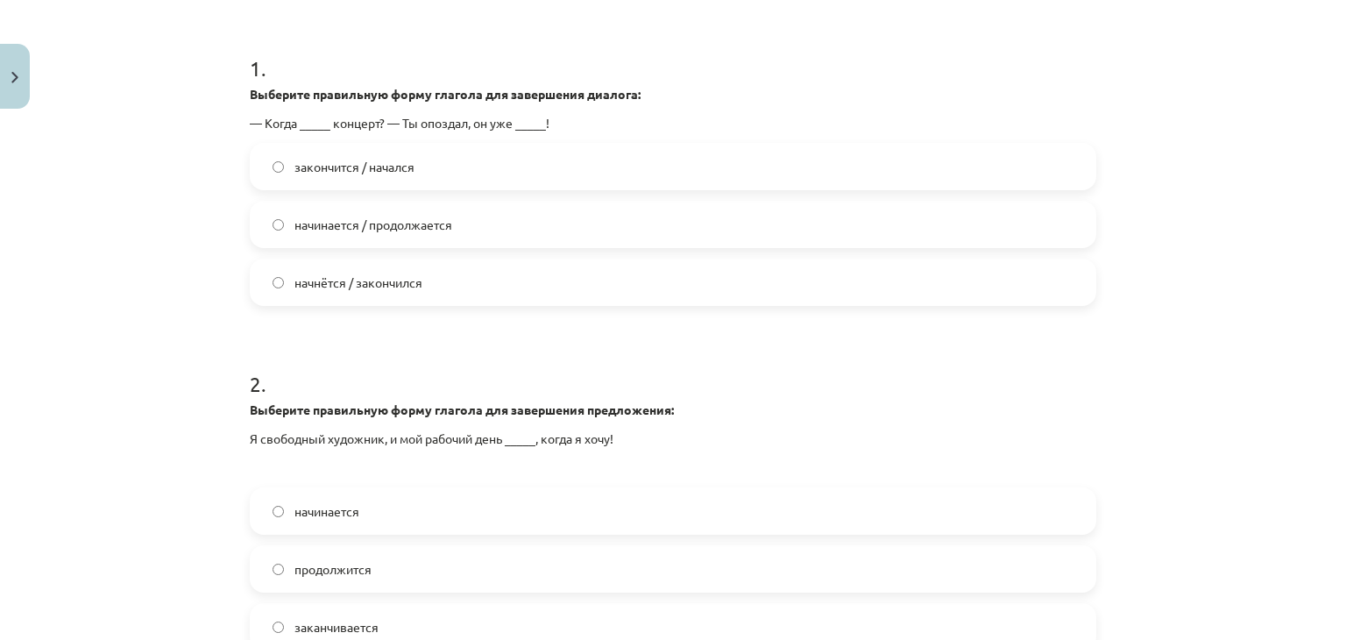
scroll to position [564, 0]
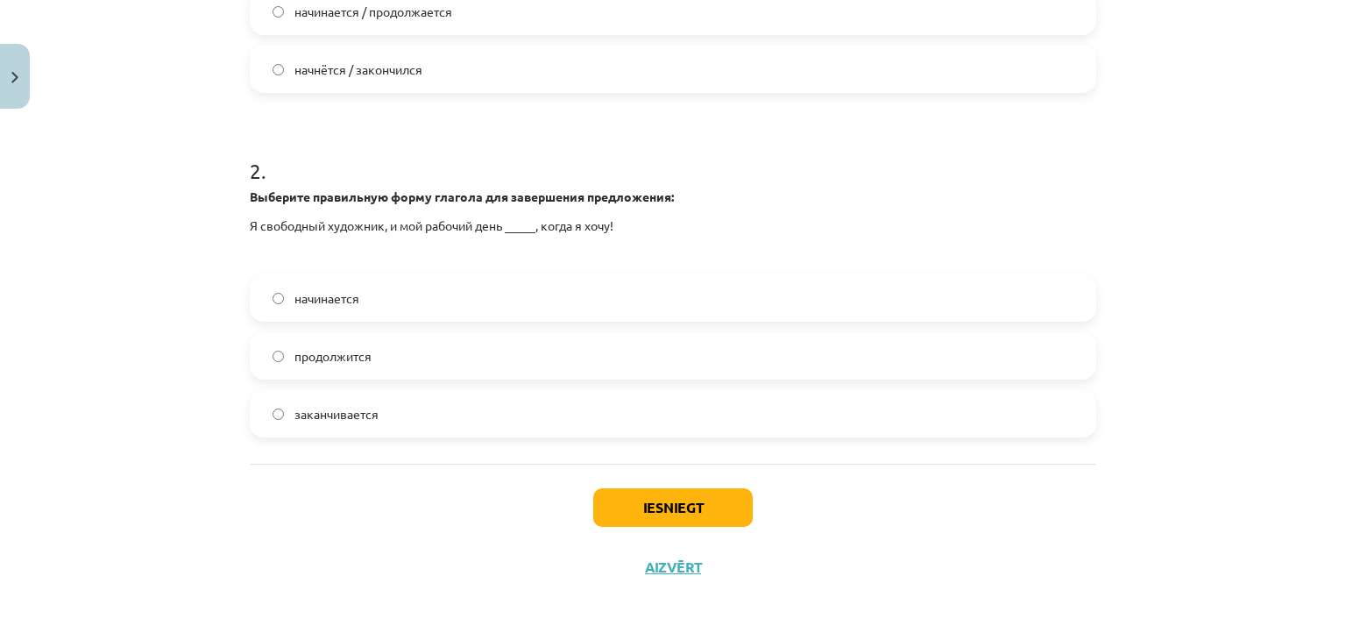
click at [352, 301] on span "начинается" at bounding box center [326, 298] width 65 height 18
drag, startPoint x: 633, startPoint y: 527, endPoint x: 643, endPoint y: 502, distance: 26.4
click at [643, 502] on div "Iesniegt Aizvērt" at bounding box center [673, 524] width 846 height 123
click at [643, 502] on button "Iesniegt" at bounding box center [672, 507] width 159 height 39
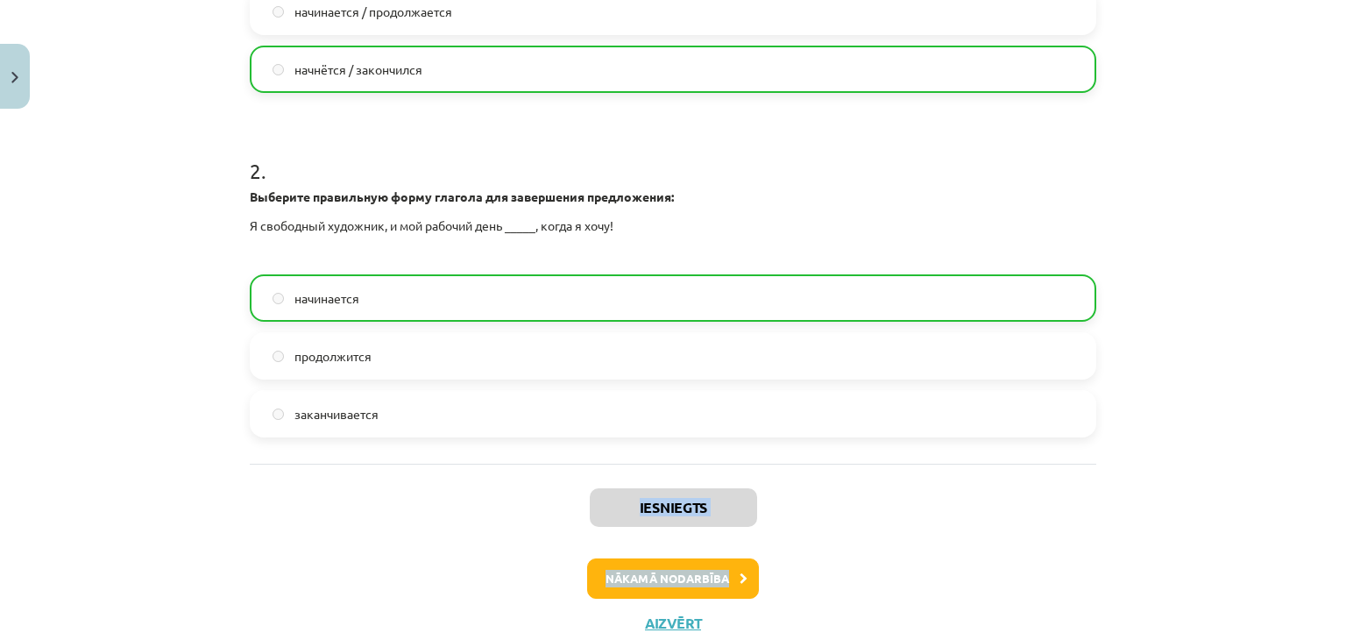
click at [803, 511] on div "Iesniegts Nākamā nodarbība Aizvērt" at bounding box center [673, 552] width 846 height 179
click at [725, 582] on button "Nākamā nodarbība" at bounding box center [673, 578] width 172 height 40
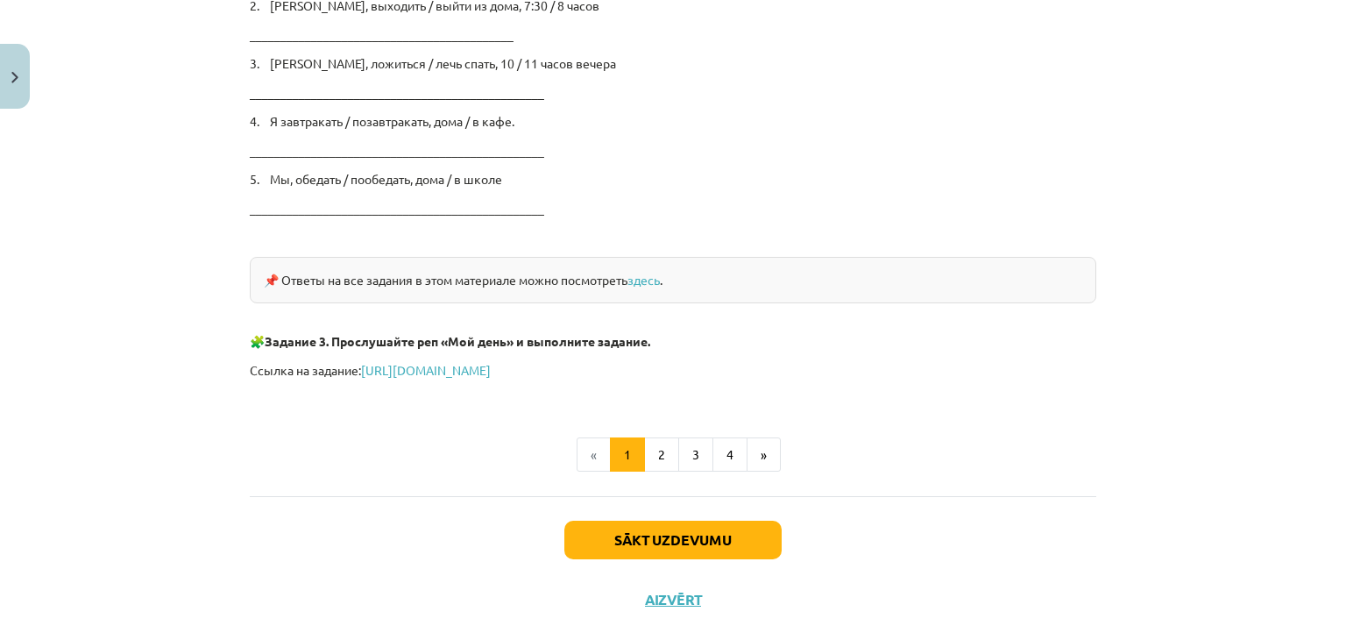
scroll to position [2973, 0]
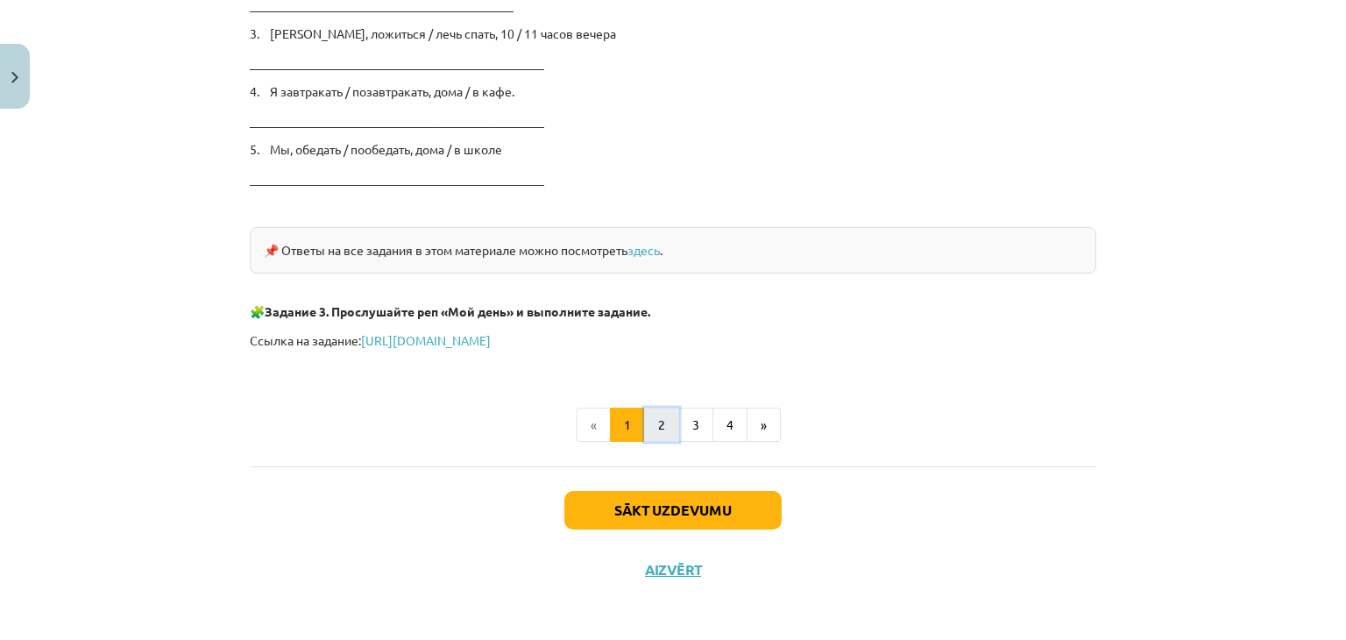
click at [647, 415] on button "2" at bounding box center [661, 424] width 35 height 35
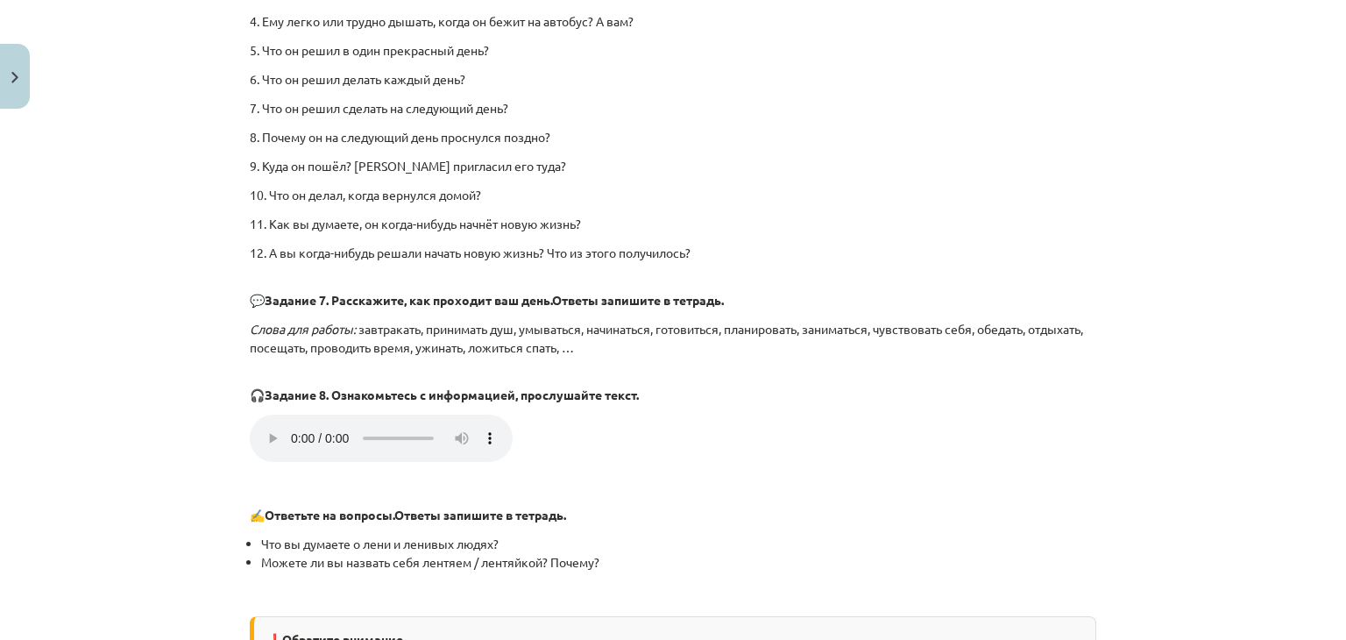
scroll to position [2117, 0]
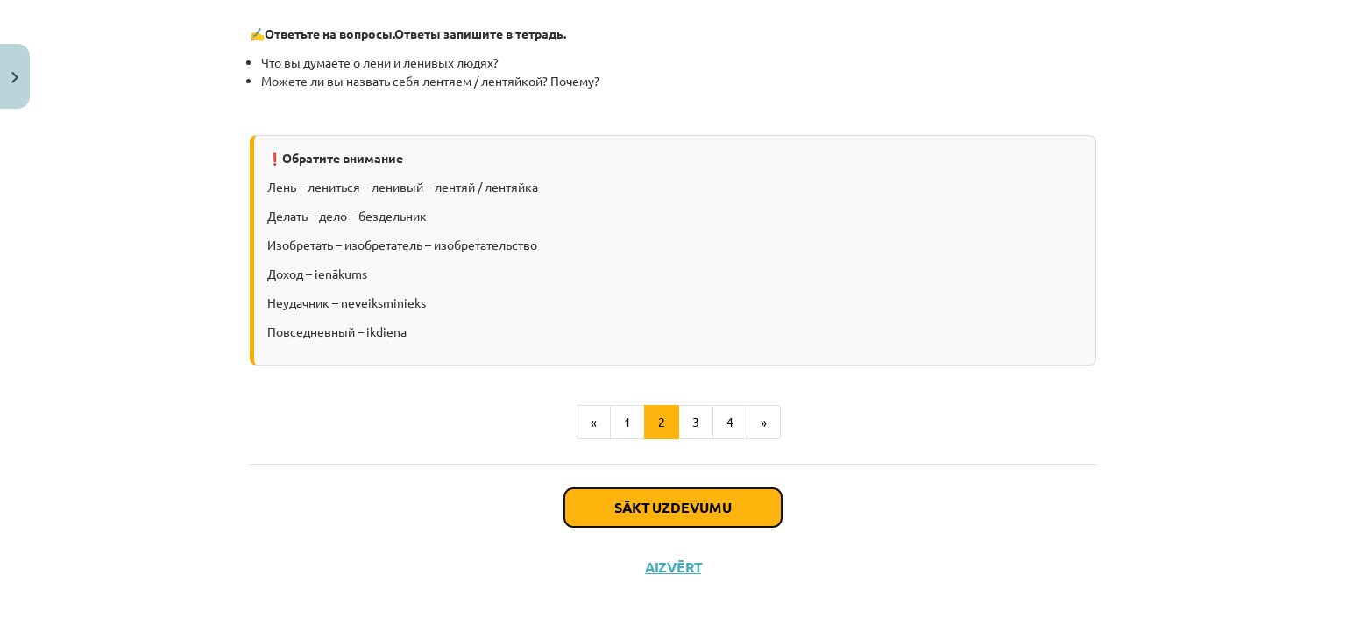
click at [702, 519] on button "Sākt uzdevumu" at bounding box center [672, 507] width 217 height 39
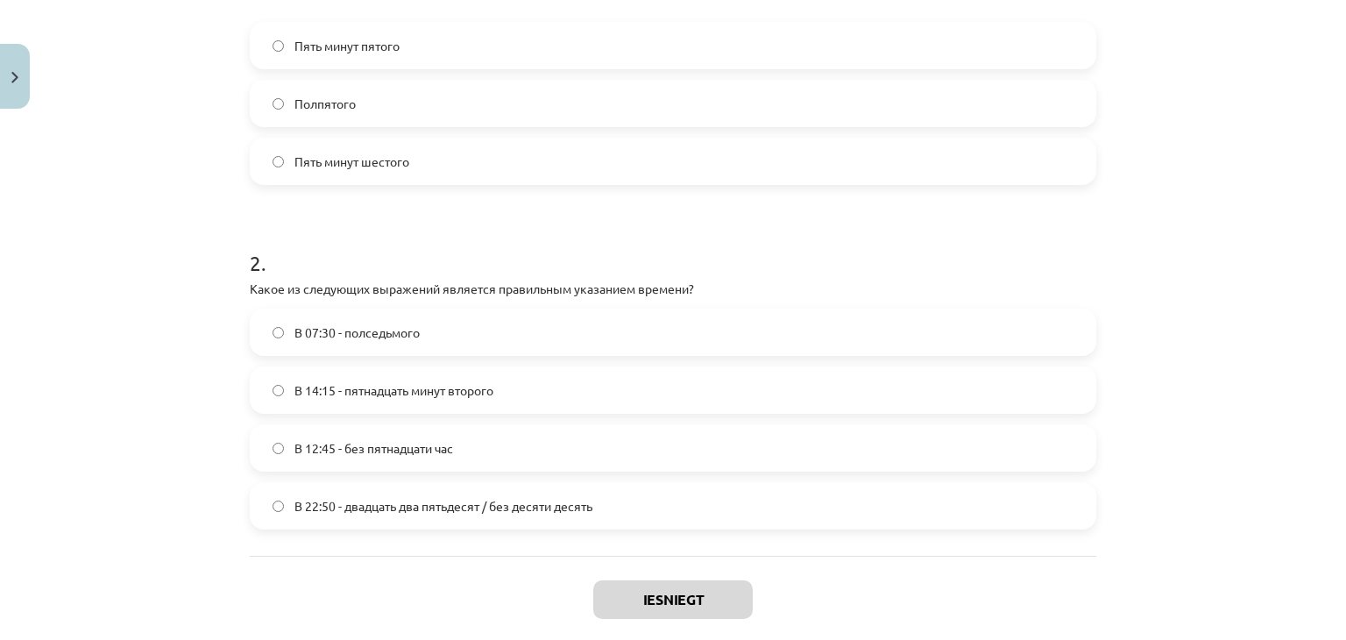
scroll to position [565, 0]
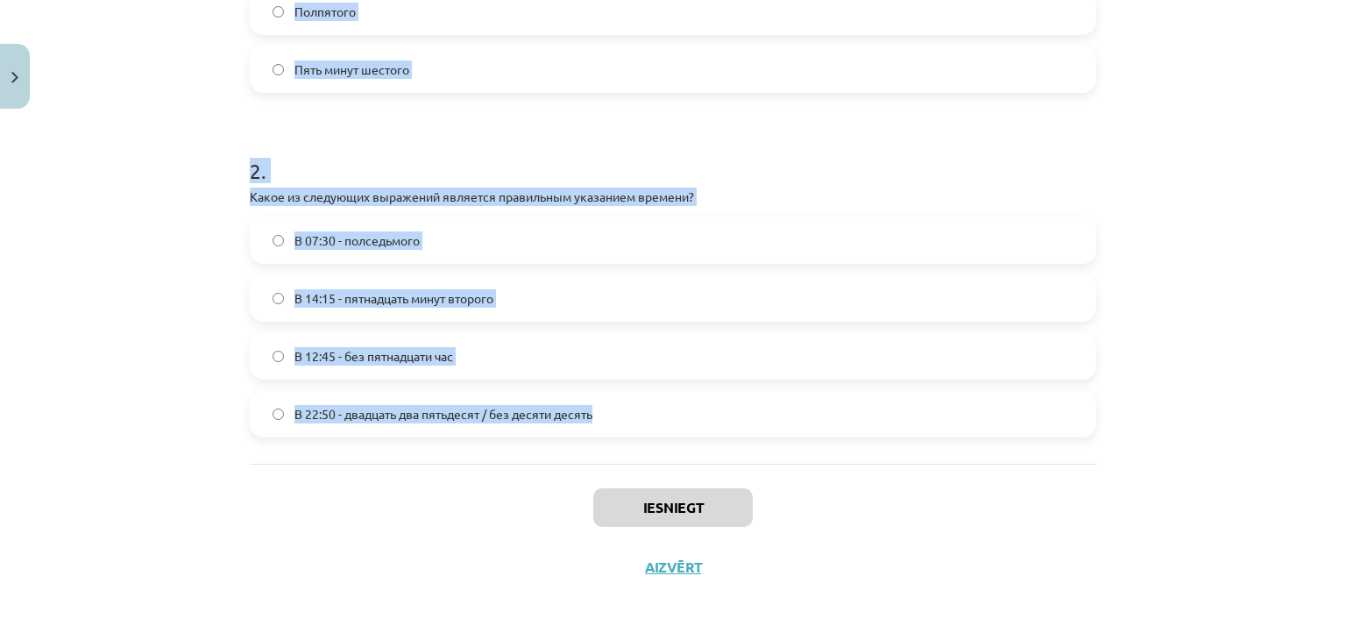
drag, startPoint x: 234, startPoint y: 220, endPoint x: 613, endPoint y: 435, distance: 435.9
click at [613, 435] on div "4 XP Saņemsi Grūts 337 pilda Apraksts Uzdevums Palīdzība 1 . Соответствует ли п…" at bounding box center [672, 73] width 867 height 1045
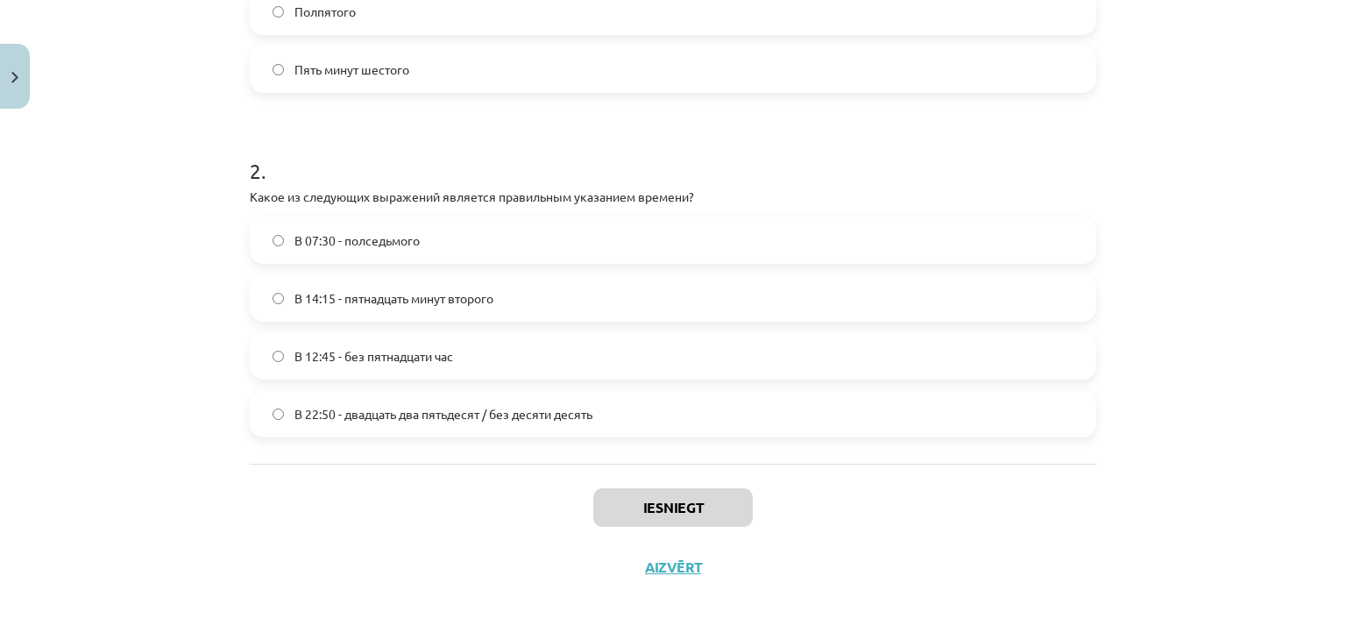
click at [500, 523] on div "Iesniegt Aizvērt" at bounding box center [673, 524] width 846 height 123
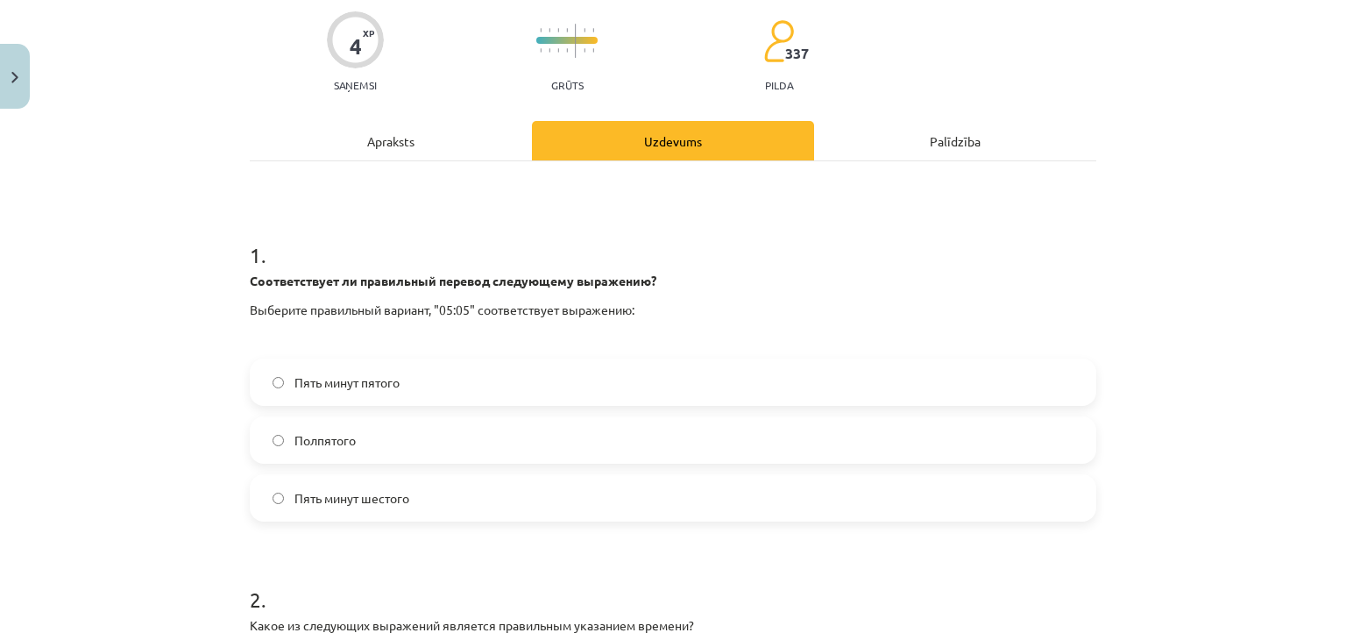
scroll to position [263, 0]
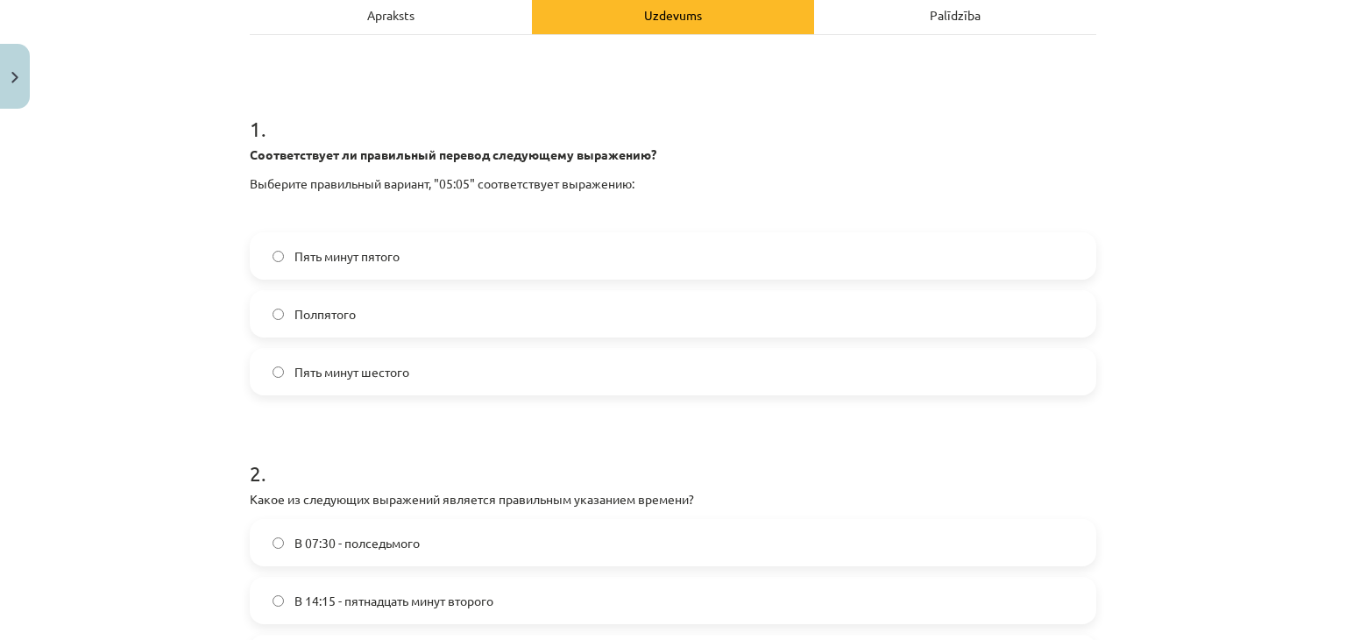
click at [359, 359] on label "Пять минут шестого" at bounding box center [672, 372] width 843 height 44
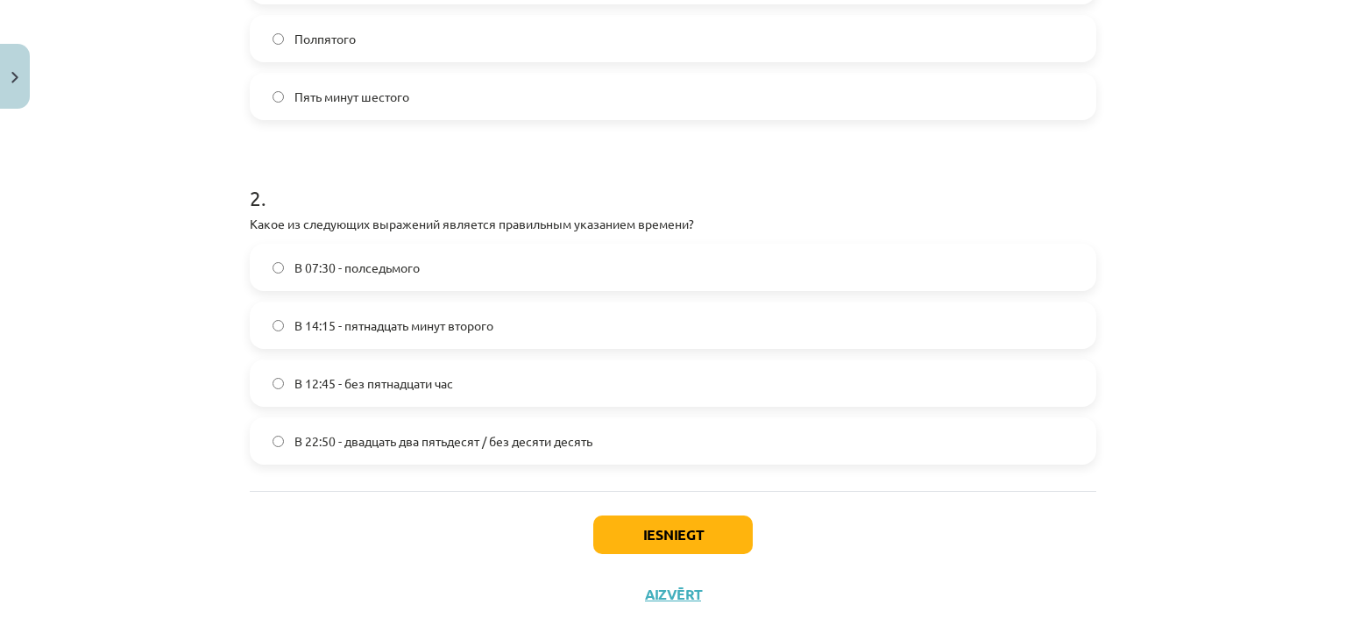
scroll to position [539, 0]
click at [370, 456] on label "В 22:50 - двадцать два пятьдесят / без десяти десять" at bounding box center [672, 440] width 843 height 44
click at [610, 537] on button "Iesniegt" at bounding box center [672, 533] width 159 height 39
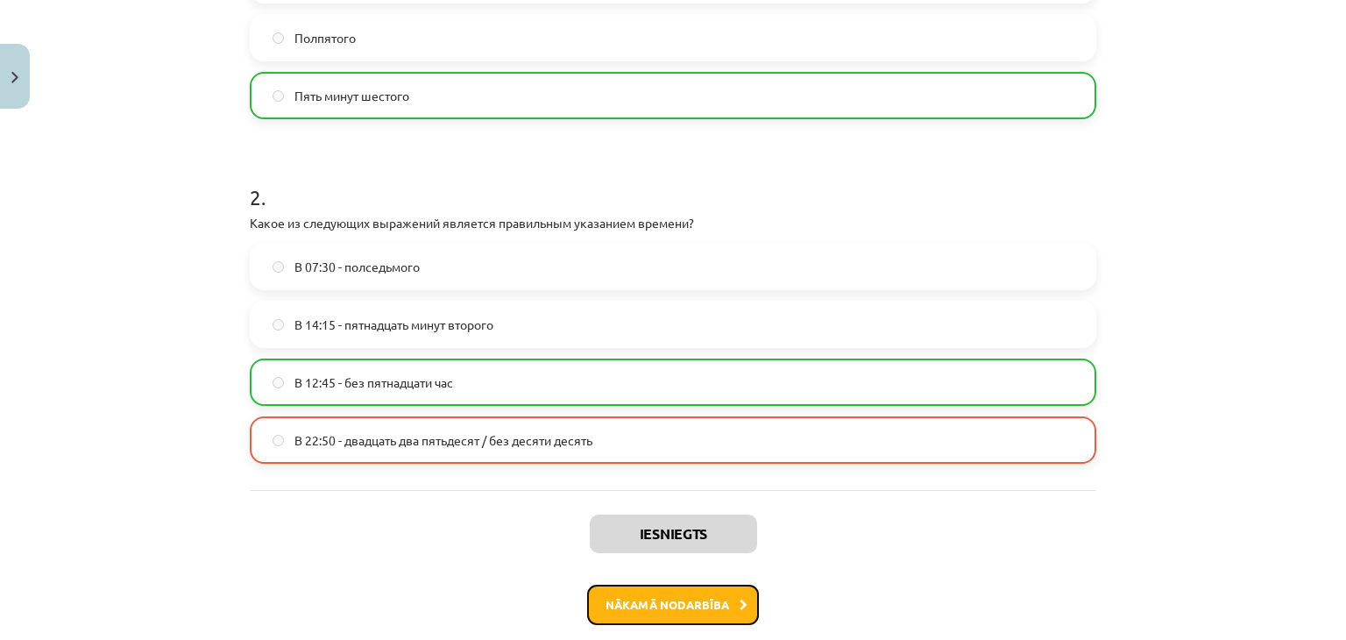
click at [661, 612] on button "Nākamā nodarbība" at bounding box center [673, 604] width 172 height 40
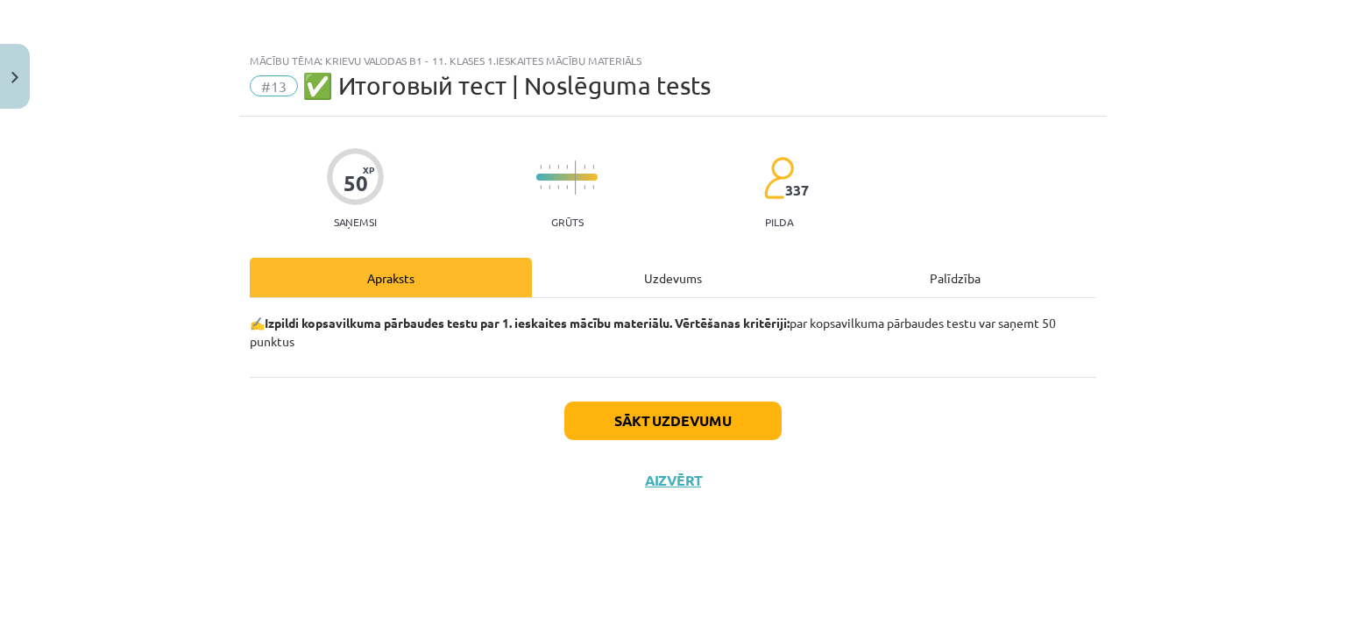
scroll to position [0, 0]
click at [661, 612] on div "Mācību tēma: Krievu valodas b1 - 11. klases 1.ieskaites mācību materiāls #13 ✅ …" at bounding box center [673, 320] width 1346 height 640
click at [657, 421] on button "Sākt uzdevumu" at bounding box center [672, 420] width 217 height 39
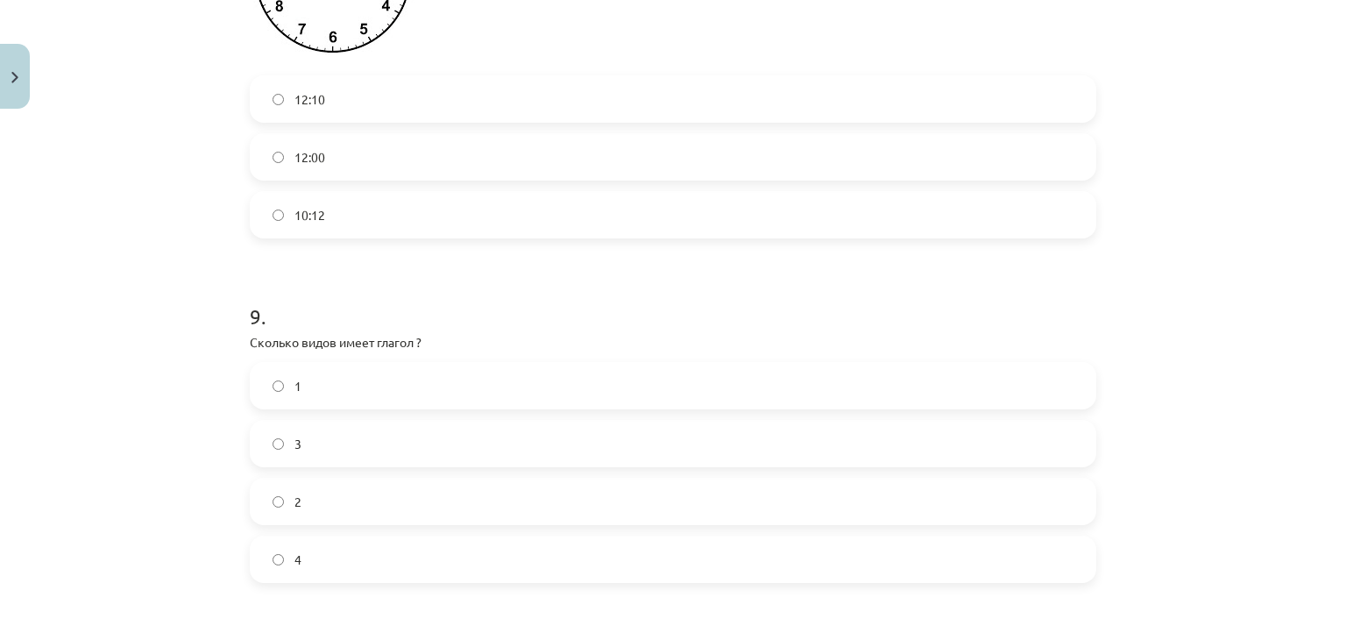
scroll to position [3441, 0]
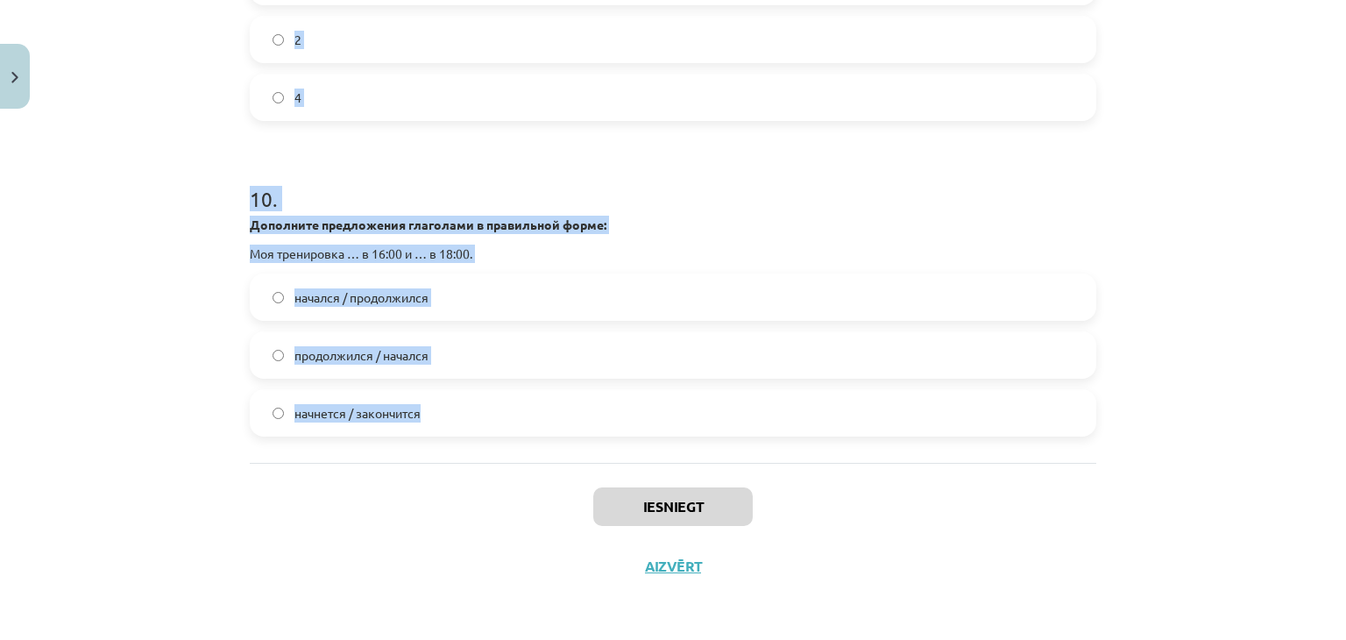
drag, startPoint x: 240, startPoint y: 390, endPoint x: 386, endPoint y: 462, distance: 163.0
click at [441, 174] on h1 "10 ." at bounding box center [673, 183] width 846 height 54
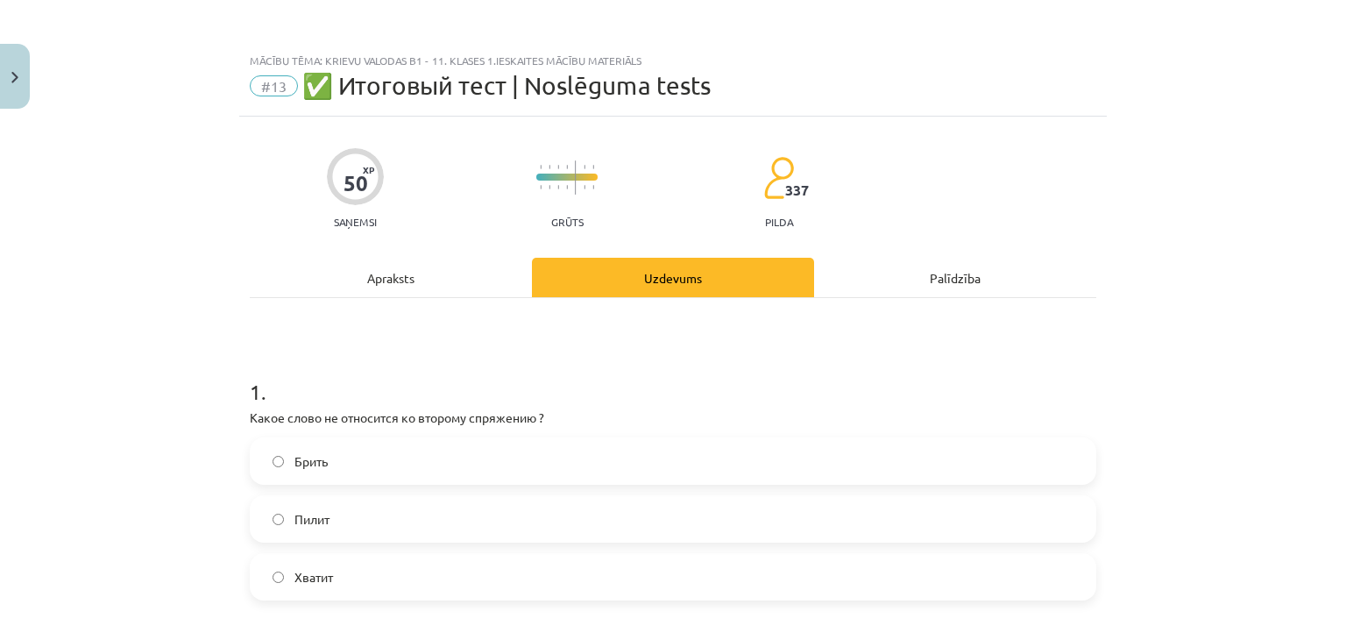
scroll to position [102, 0]
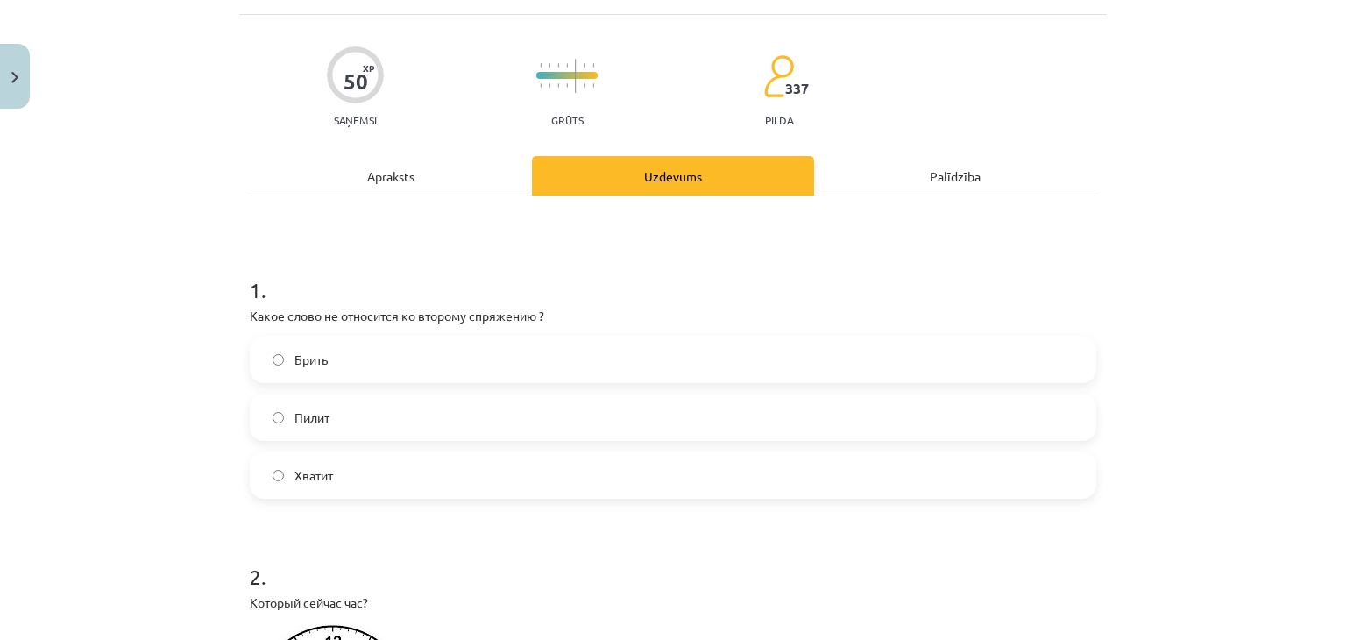
click at [347, 353] on label "Брить" at bounding box center [672, 359] width 843 height 44
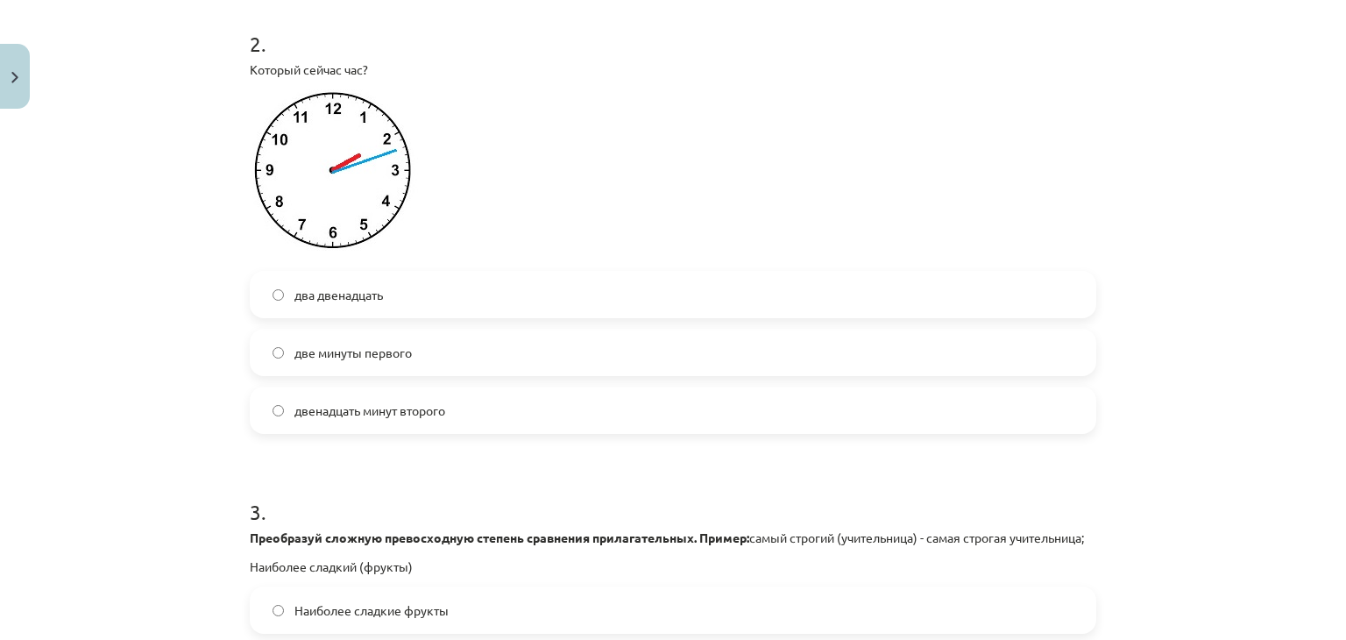
scroll to position [636, 0]
click at [378, 359] on label "две минуты первого" at bounding box center [672, 351] width 843 height 44
drag, startPoint x: 287, startPoint y: 410, endPoint x: 449, endPoint y: 411, distance: 162.1
click at [449, 411] on label "двенадцать минут второго" at bounding box center [672, 408] width 843 height 44
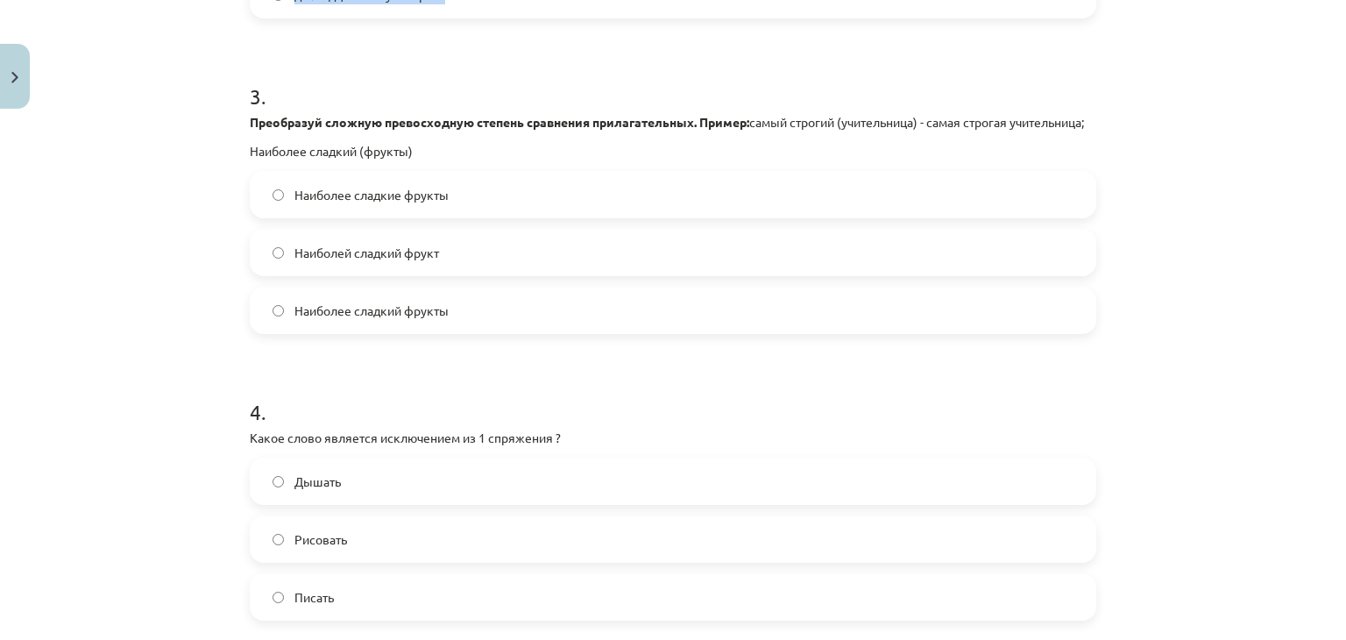
scroll to position [1055, 0]
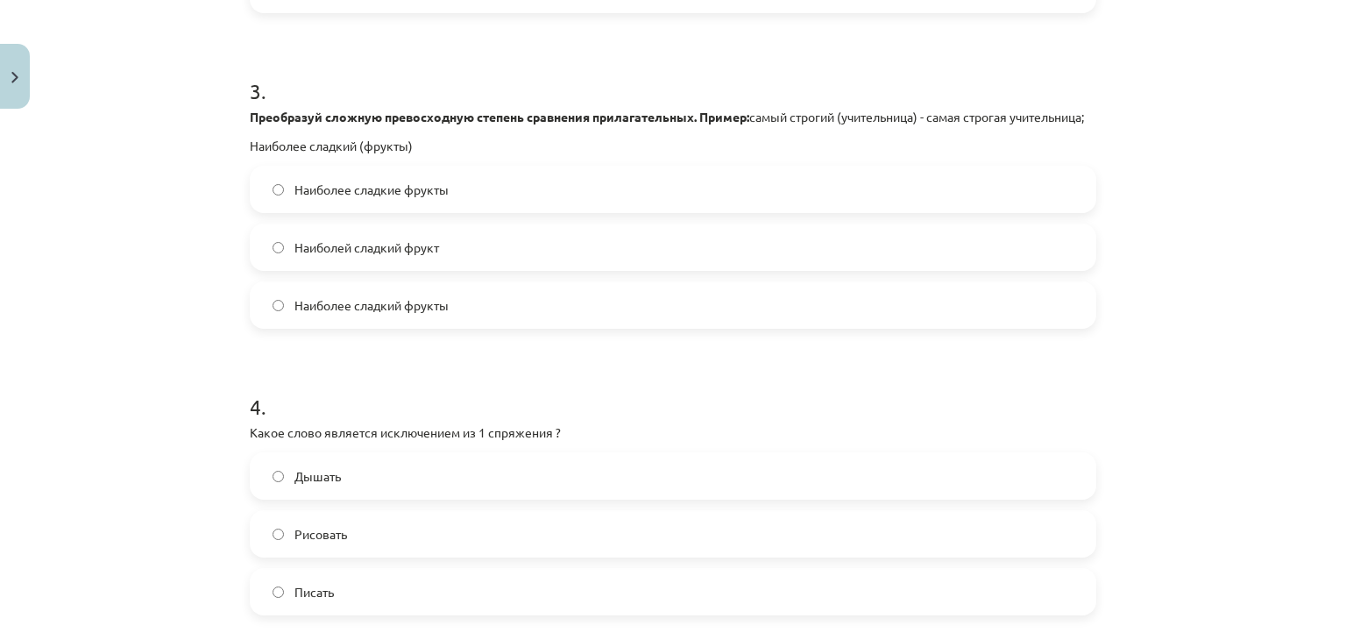
click at [454, 211] on label "Наиболее сладкие фрукты" at bounding box center [672, 189] width 843 height 44
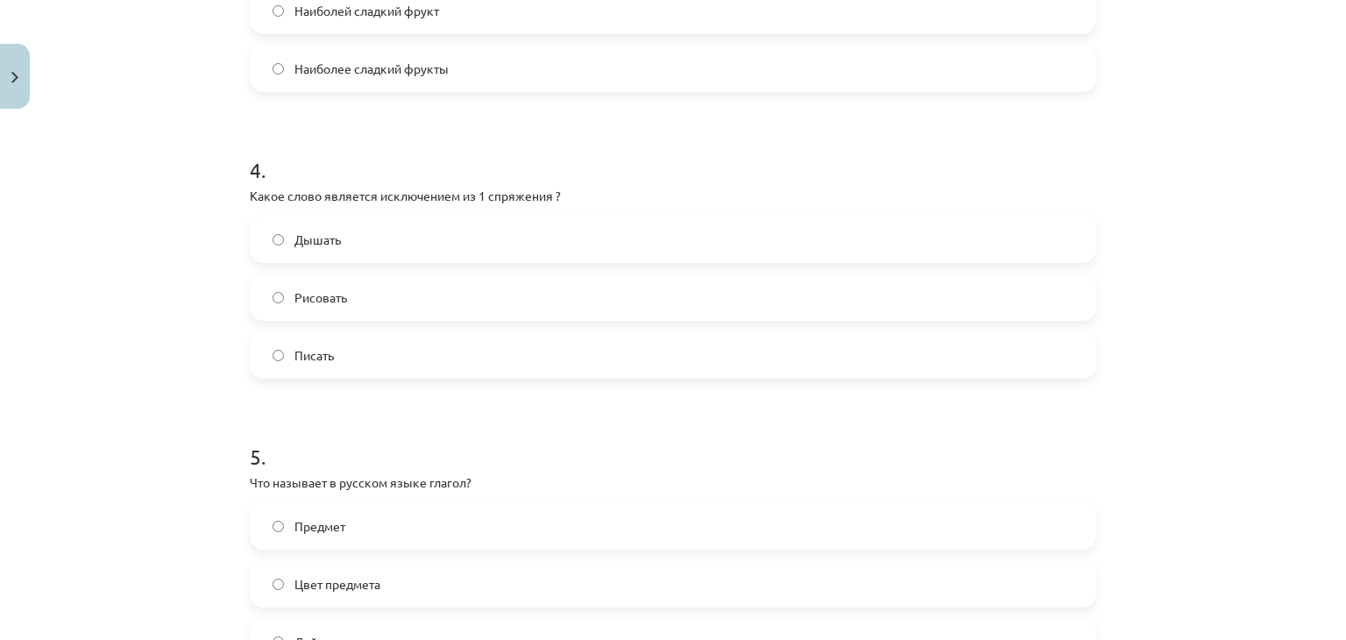
click at [334, 261] on label "Дышать" at bounding box center [672, 239] width 843 height 44
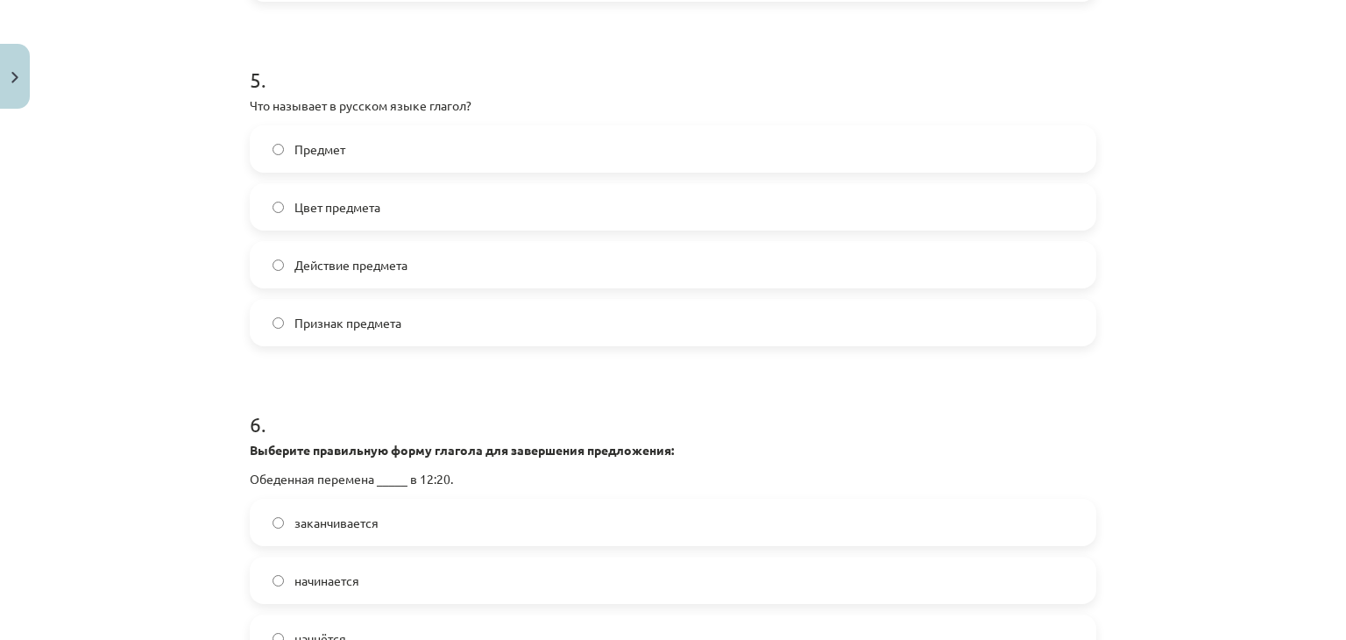
scroll to position [1670, 0]
click at [339, 272] on span "Действие предмета" at bounding box center [350, 263] width 113 height 18
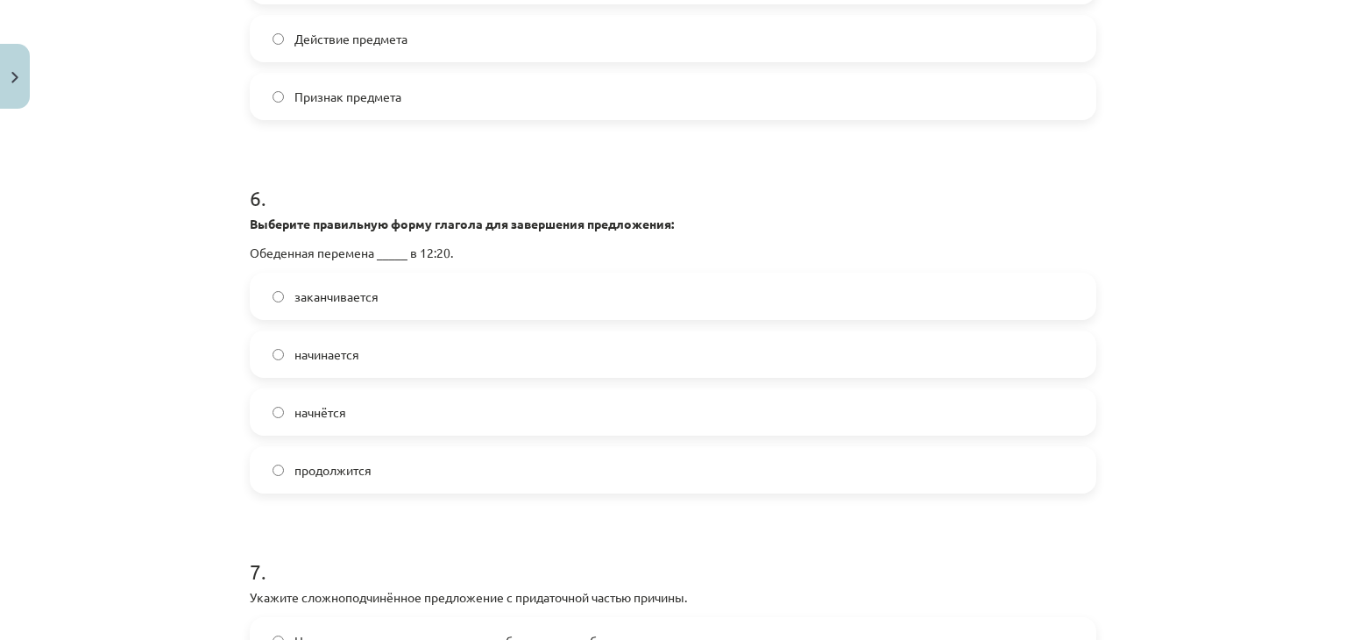
scroll to position [1895, 0]
click at [378, 314] on label "заканчивается" at bounding box center [672, 295] width 843 height 44
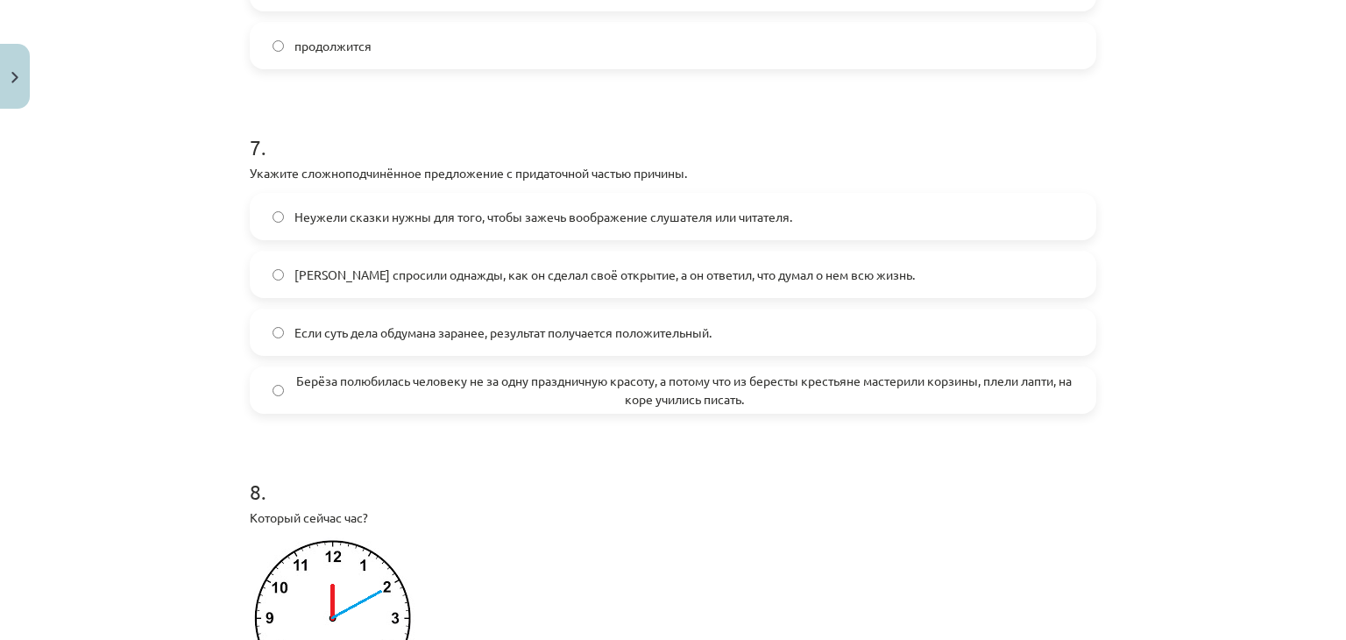
scroll to position [2319, 0]
click at [312, 407] on span "Берёза полюбилась человеку не за одну праздничную красоту, а потому что из бере…" at bounding box center [683, 389] width 779 height 37
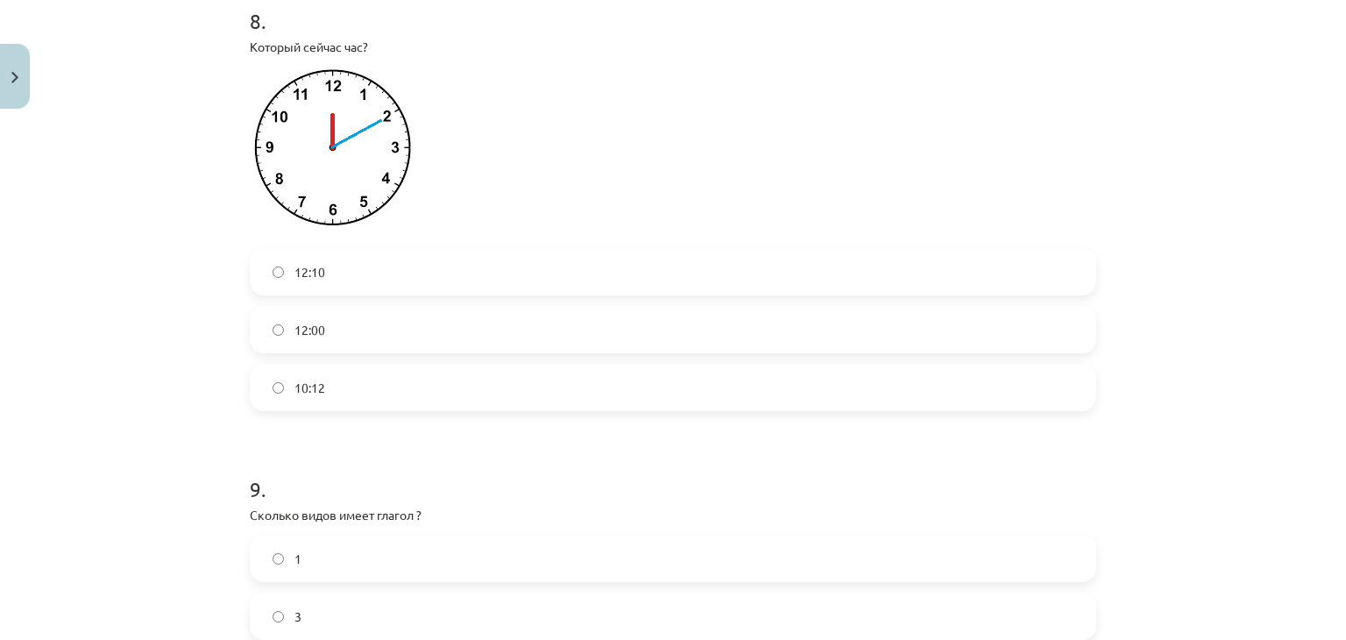
scroll to position [2758, 0]
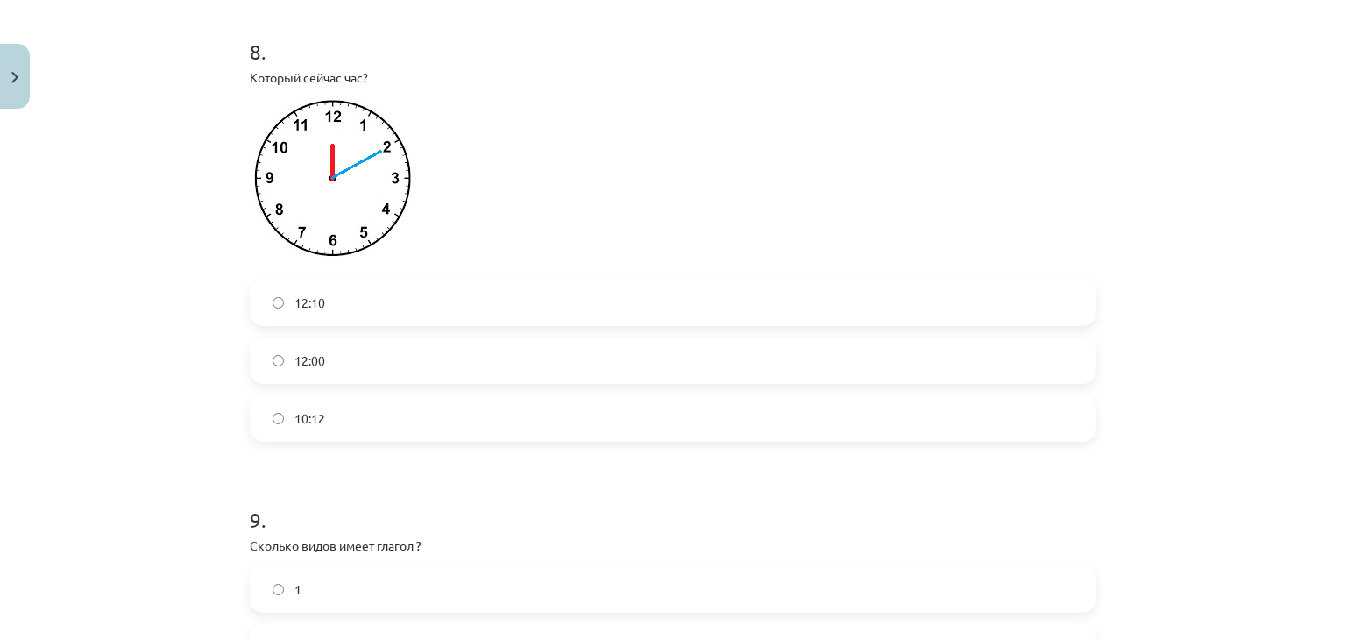
click at [301, 312] on span "12:10" at bounding box center [309, 303] width 31 height 18
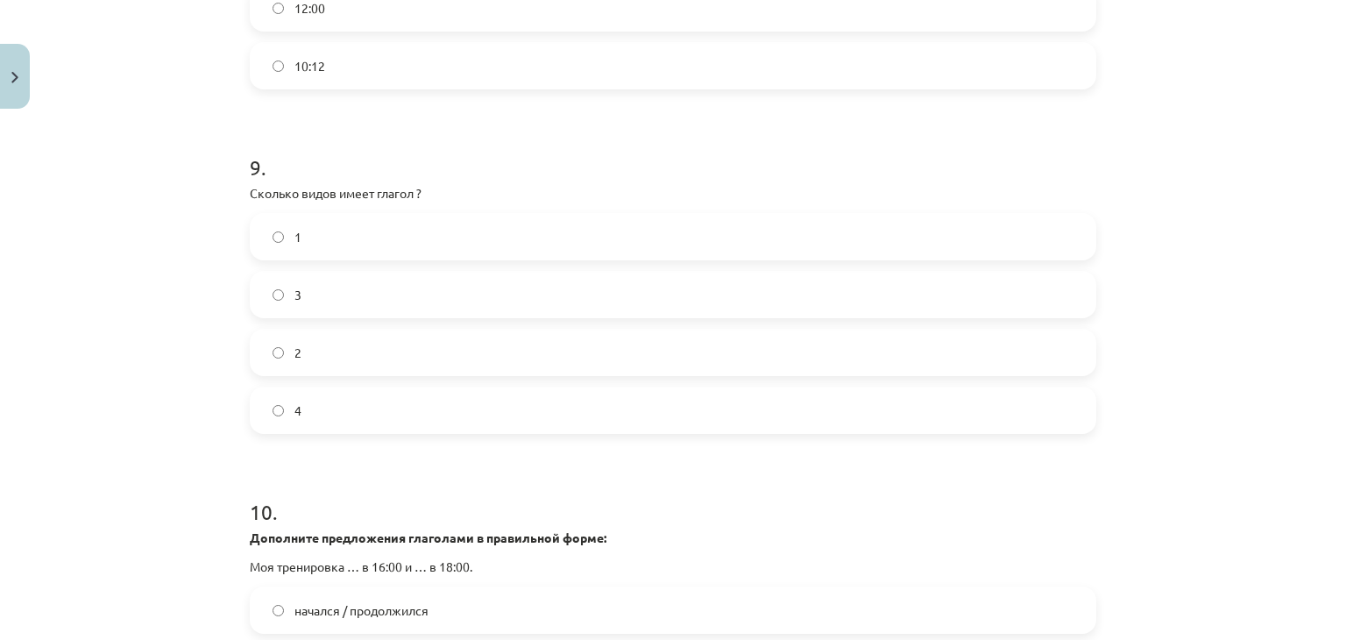
scroll to position [3111, 0]
click at [335, 373] on label "2" at bounding box center [672, 351] width 843 height 44
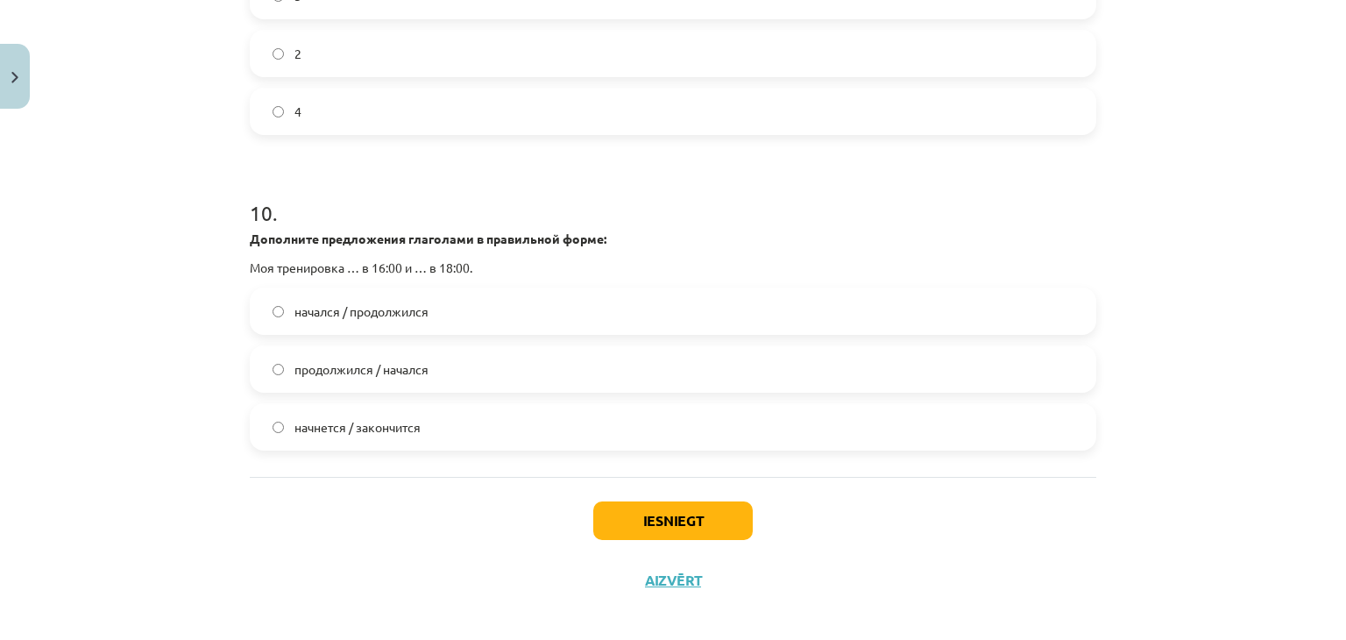
scroll to position [3412, 0]
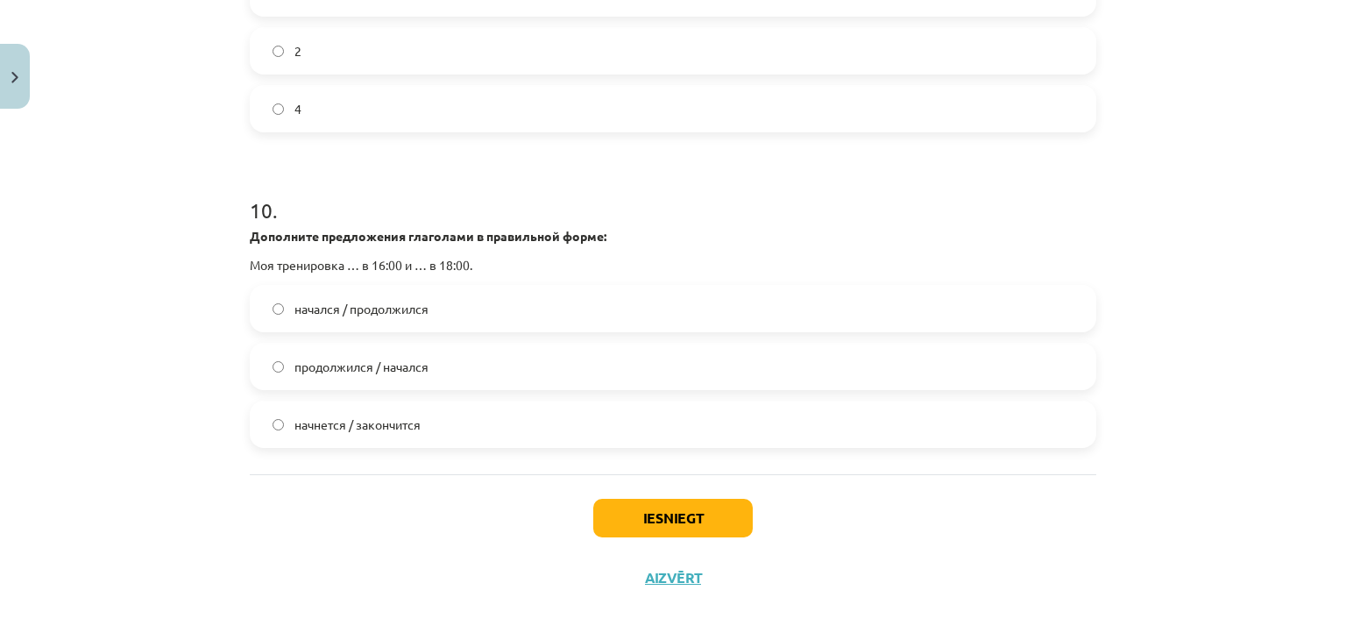
click at [308, 318] on span "начался / продолжился" at bounding box center [361, 309] width 134 height 18
click at [375, 446] on label "начнется / закончится" at bounding box center [672, 424] width 843 height 44
click at [624, 533] on button "Iesniegt" at bounding box center [672, 518] width 159 height 39
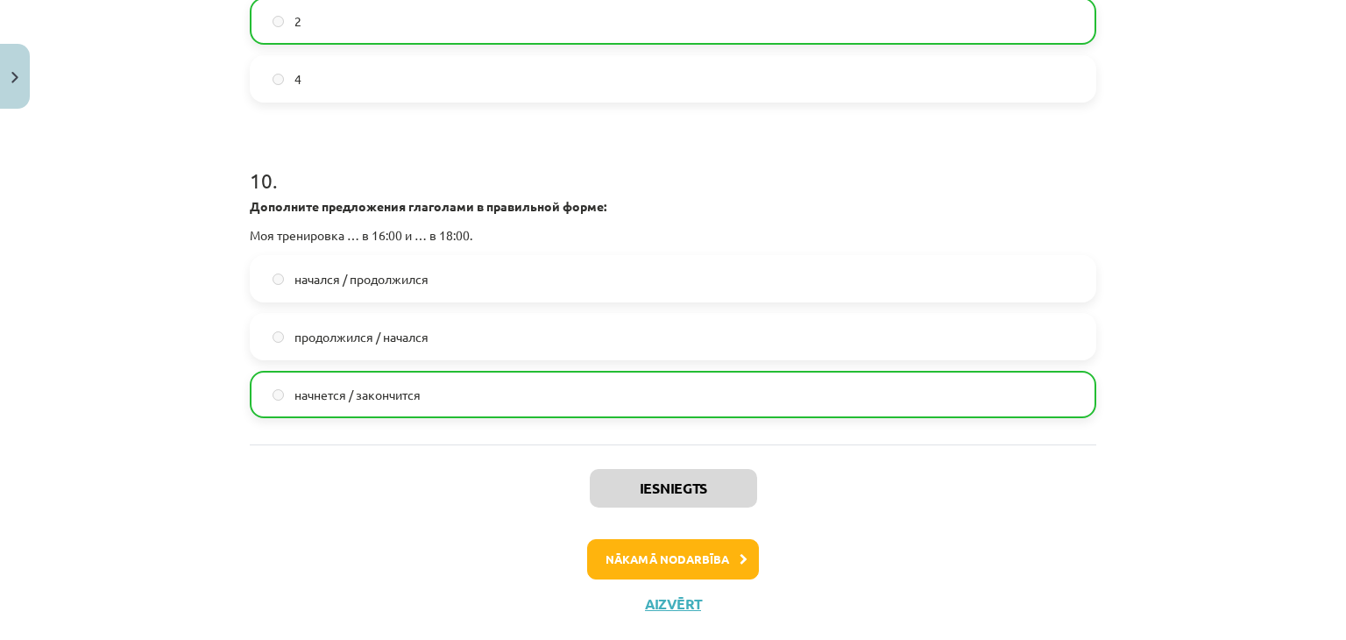
scroll to position [3497, 0]
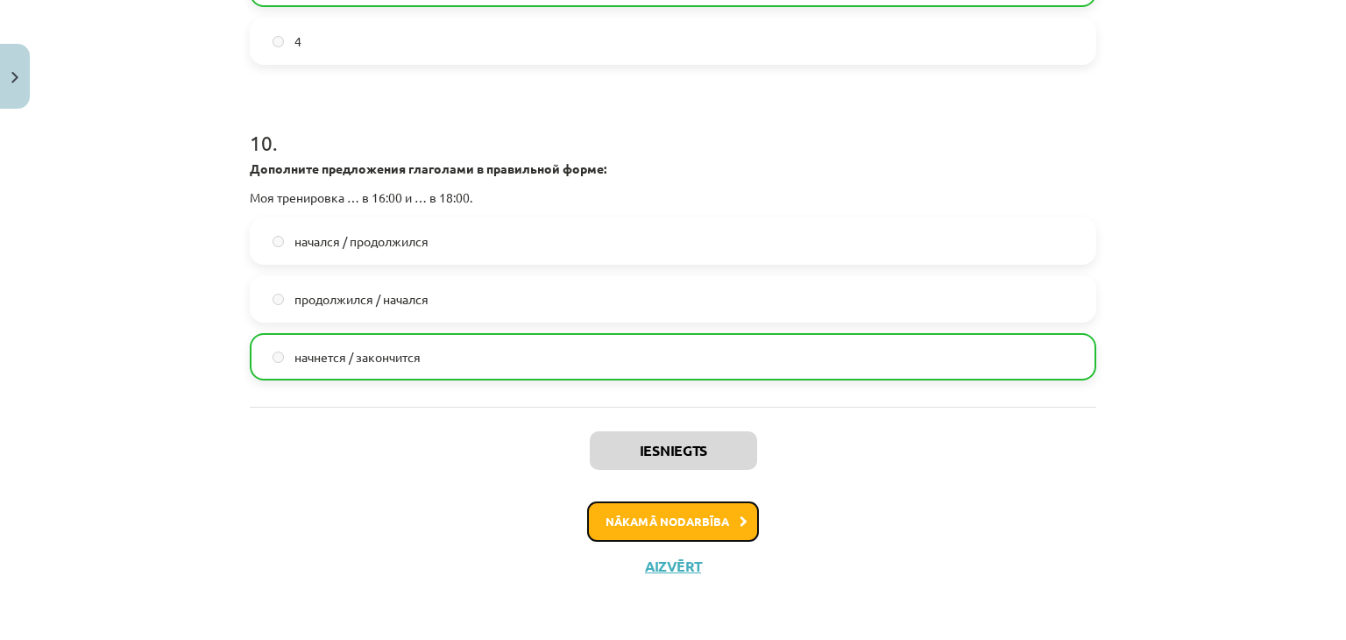
click at [607, 518] on button "Nākamā nodarbība" at bounding box center [673, 521] width 172 height 40
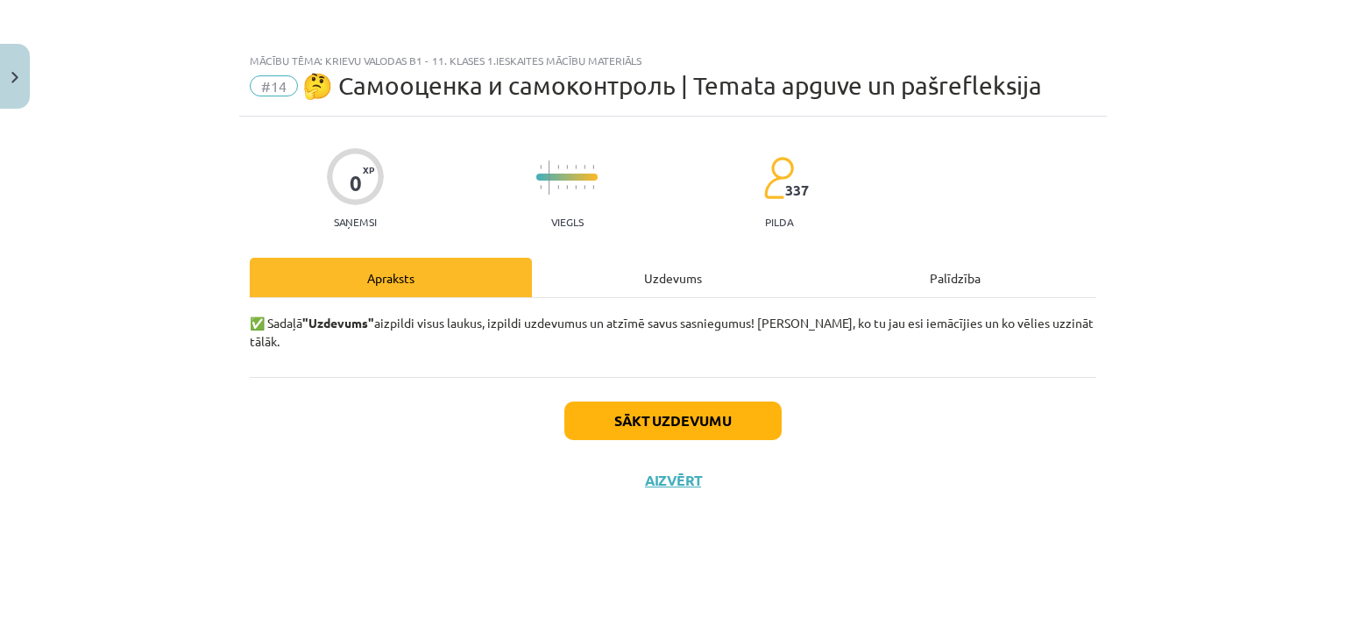
scroll to position [0, 0]
click at [612, 403] on button "Sākt uzdevumu" at bounding box center [672, 420] width 217 height 39
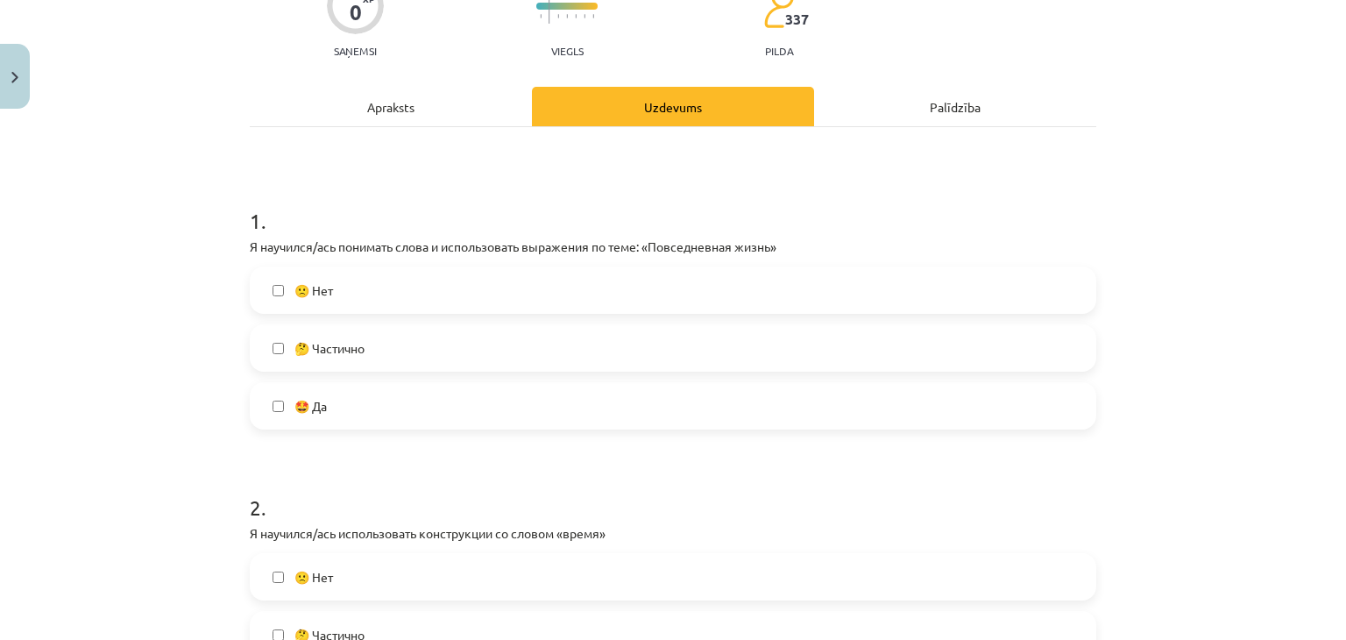
scroll to position [172, 0]
click at [588, 334] on label "🤔 Частично" at bounding box center [672, 347] width 843 height 44
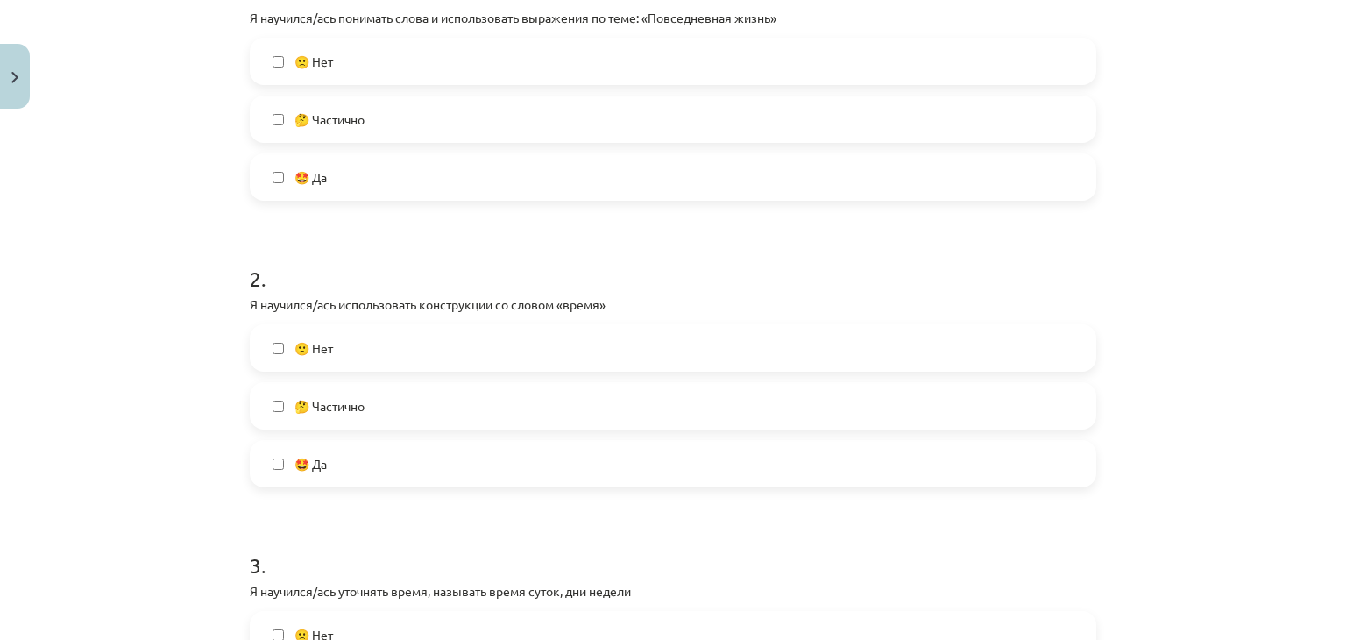
scroll to position [428, 0]
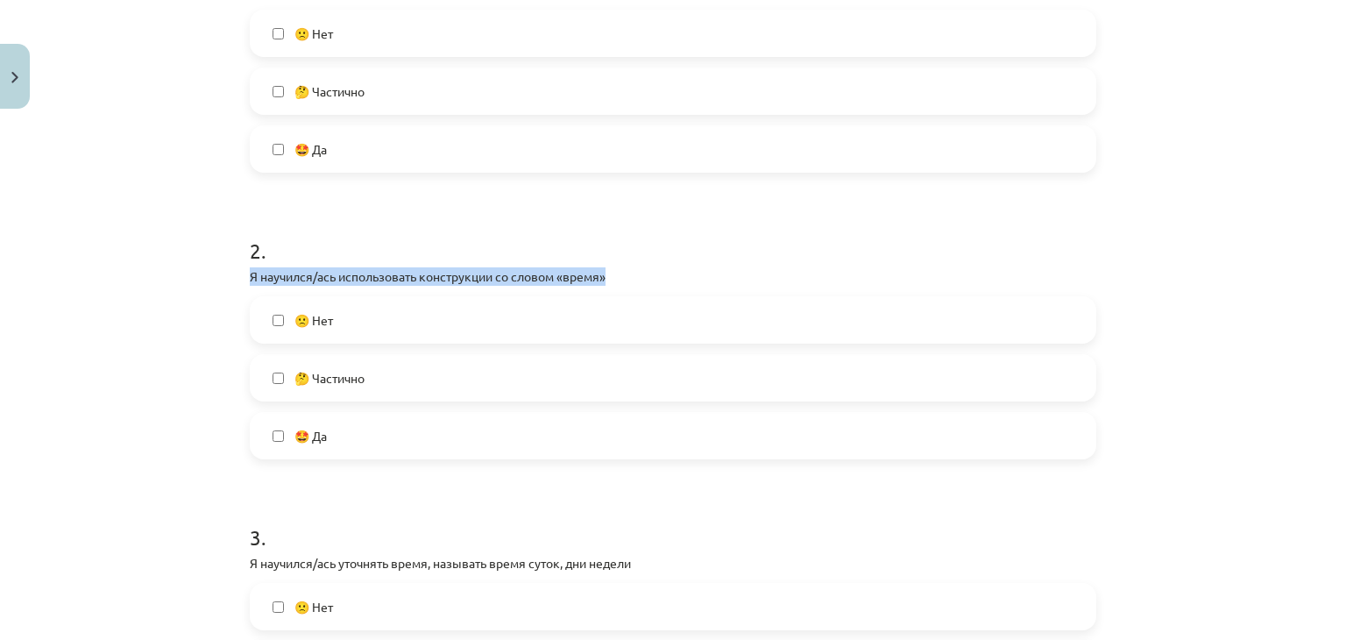
drag, startPoint x: 227, startPoint y: 280, endPoint x: 626, endPoint y: 276, distance: 398.7
click at [626, 276] on div "Mācību tēma: Krievu valodas b1 - 11. klases 1.ieskaites mācību materiāls #14 🤔 …" at bounding box center [673, 320] width 1346 height 640
click at [385, 390] on label "🤔 Частично" at bounding box center [672, 378] width 843 height 44
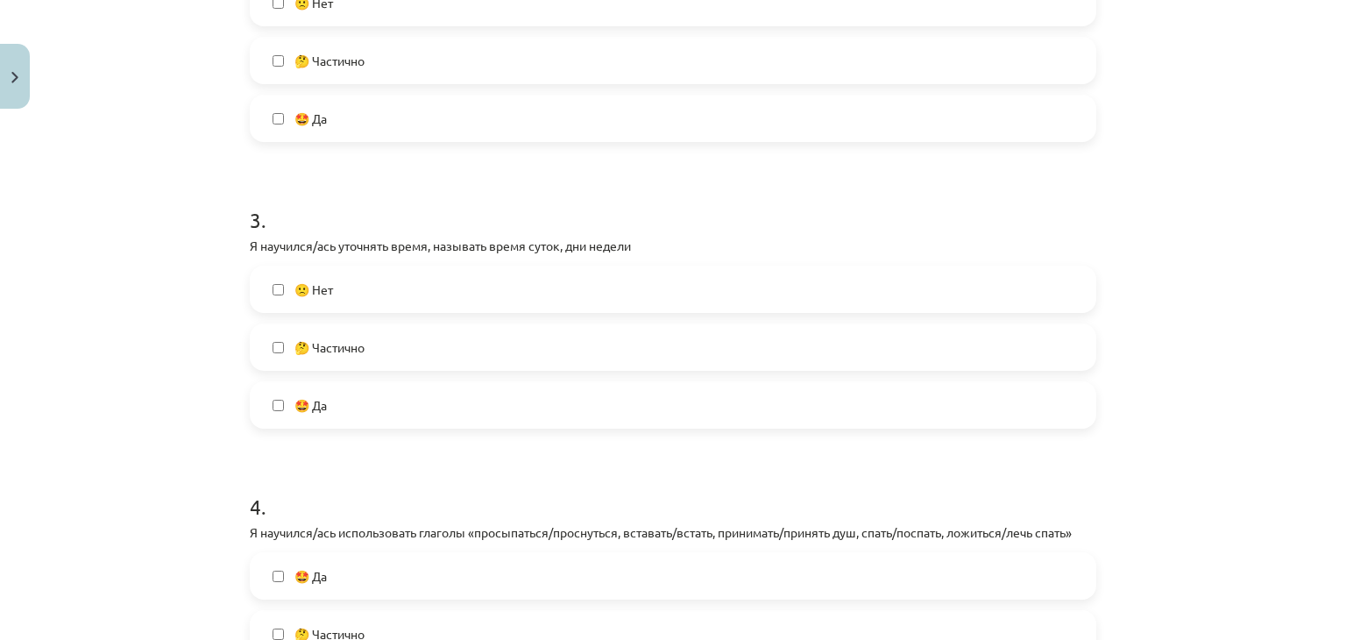
scroll to position [746, 0]
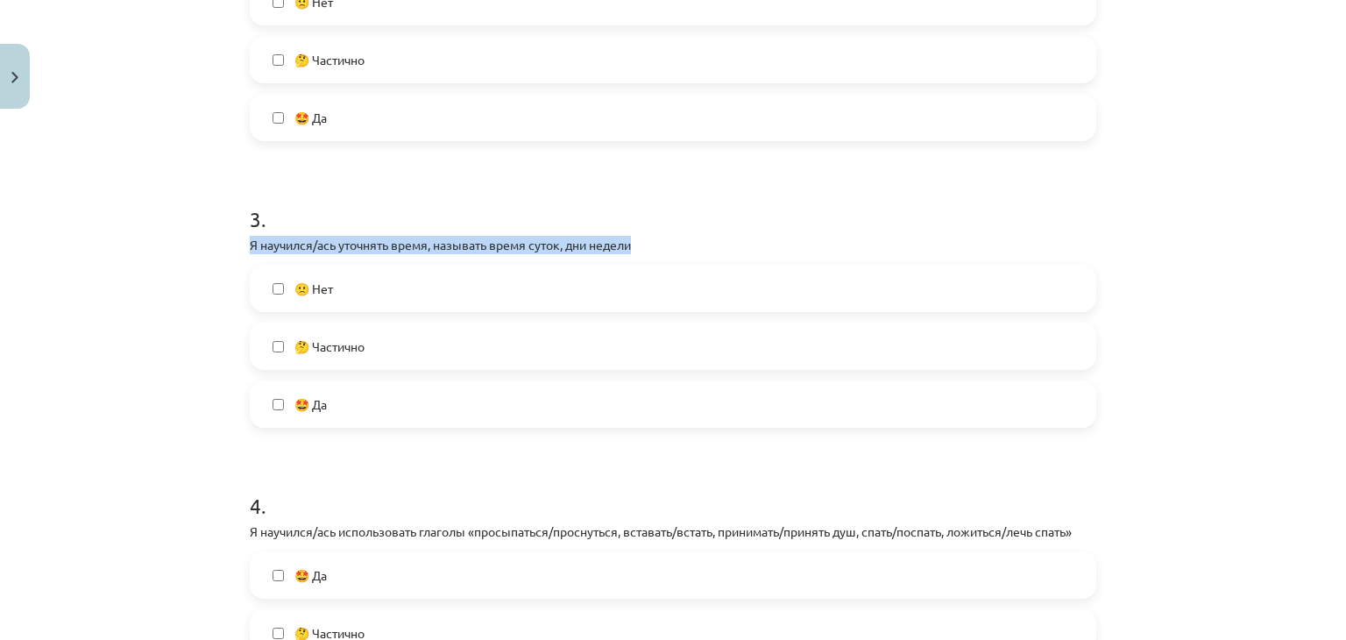
drag, startPoint x: 238, startPoint y: 247, endPoint x: 660, endPoint y: 242, distance: 421.5
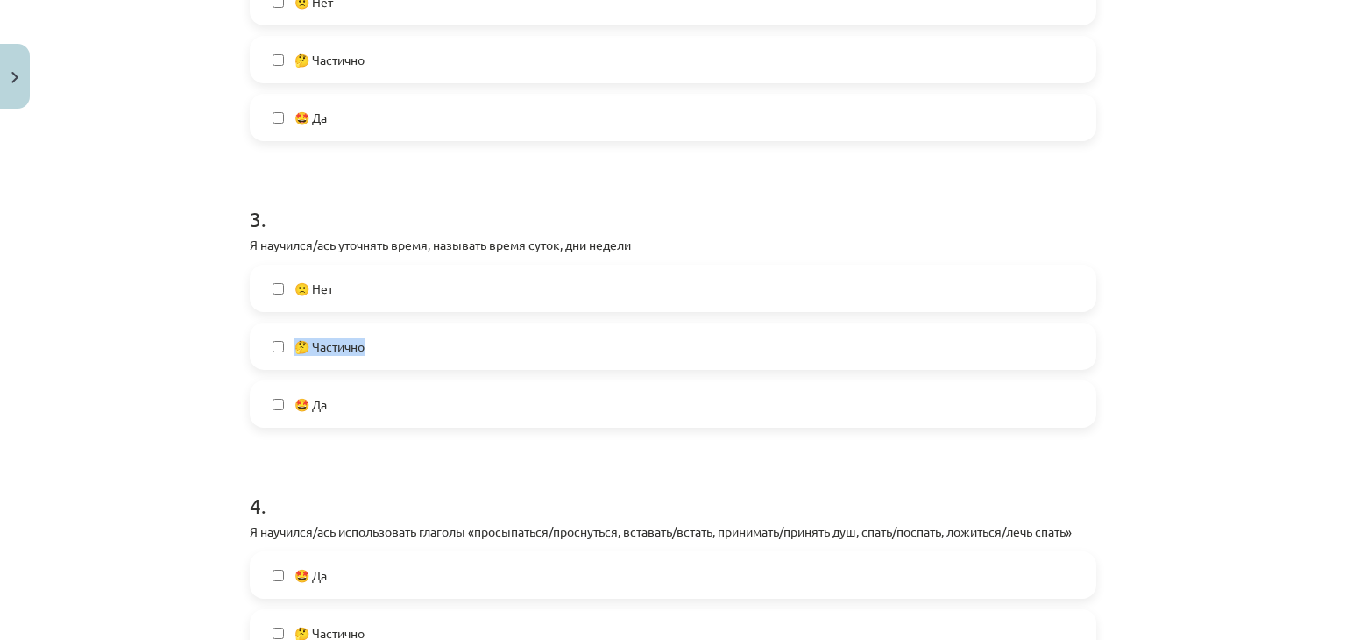
drag, startPoint x: 291, startPoint y: 341, endPoint x: 378, endPoint y: 348, distance: 87.0
click at [378, 348] on label "🤔 Частично" at bounding box center [672, 346] width 843 height 44
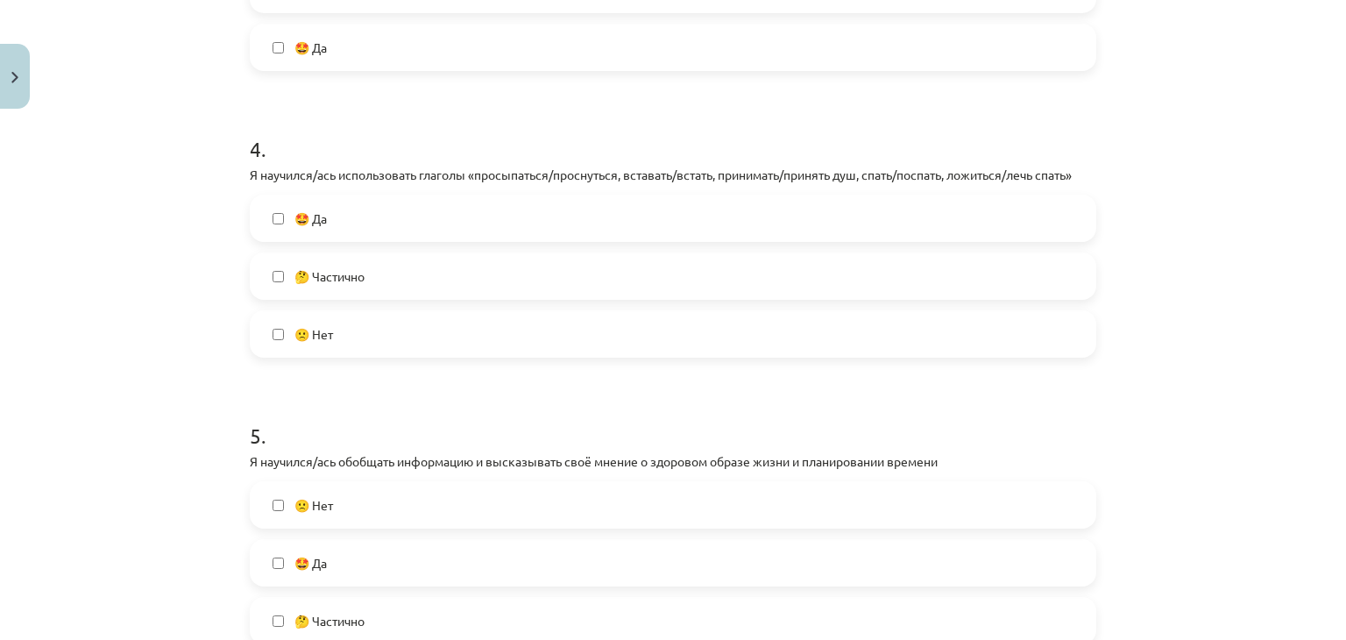
scroll to position [1103, 0]
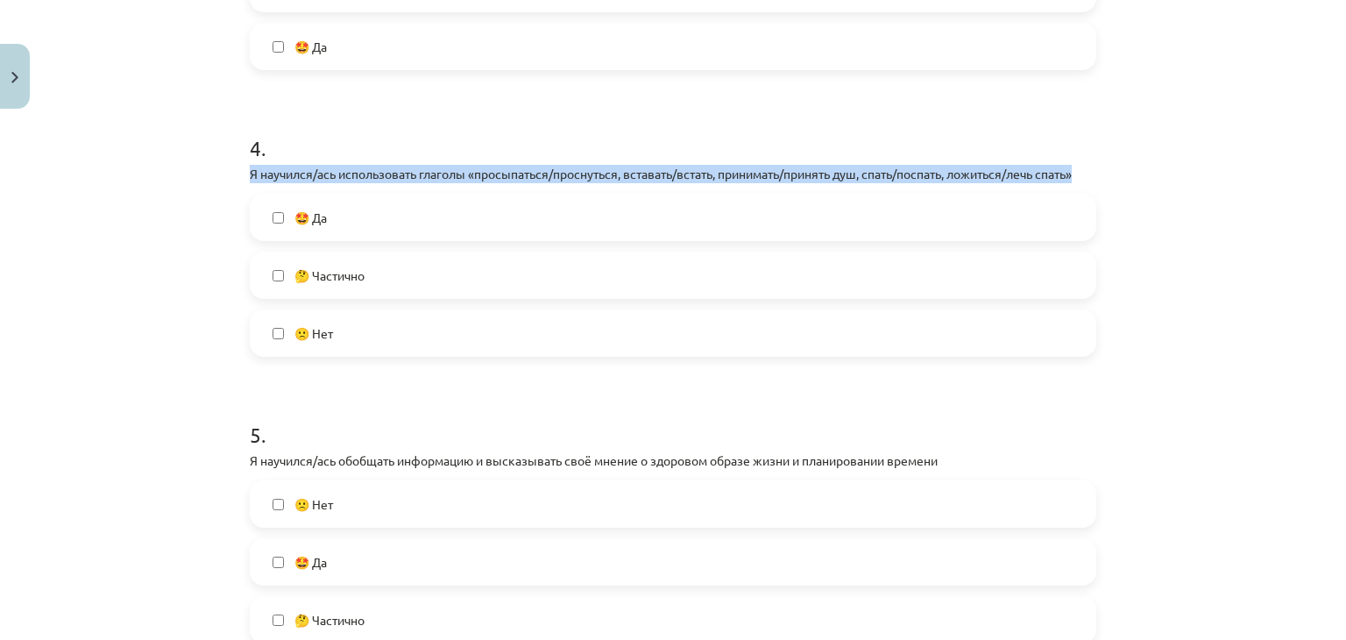
drag, startPoint x: 239, startPoint y: 171, endPoint x: 1107, endPoint y: 173, distance: 868.2
click at [1107, 173] on div "Mācību tēma: Krievu valodas b1 - 11. klases 1.ieskaites mācību materiāls #14 🤔 …" at bounding box center [673, 320] width 1346 height 640
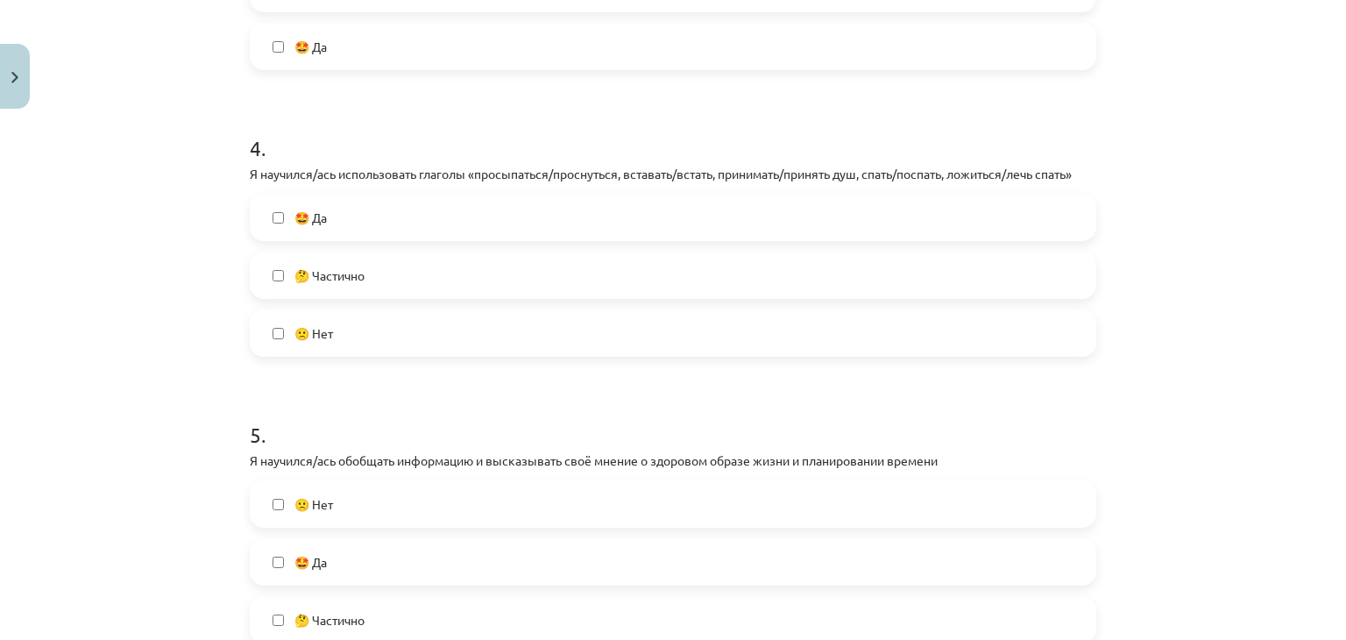
click at [407, 271] on label "🤔 Частично" at bounding box center [672, 275] width 843 height 44
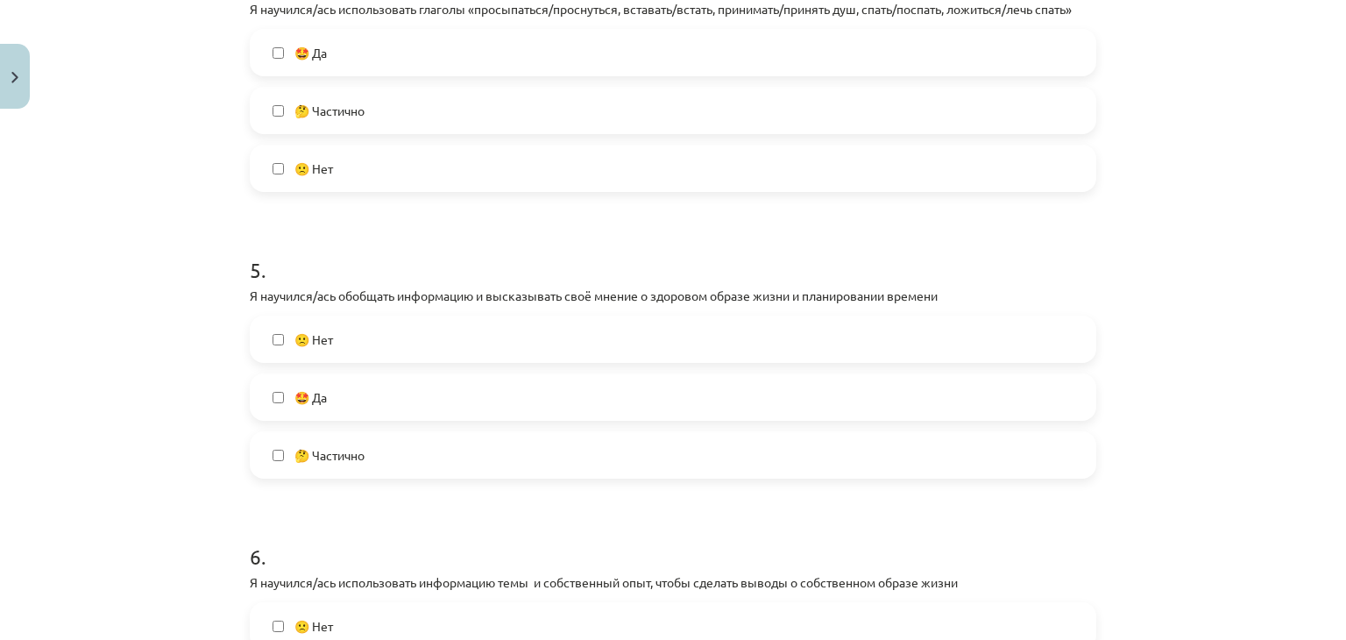
scroll to position [1373, 0]
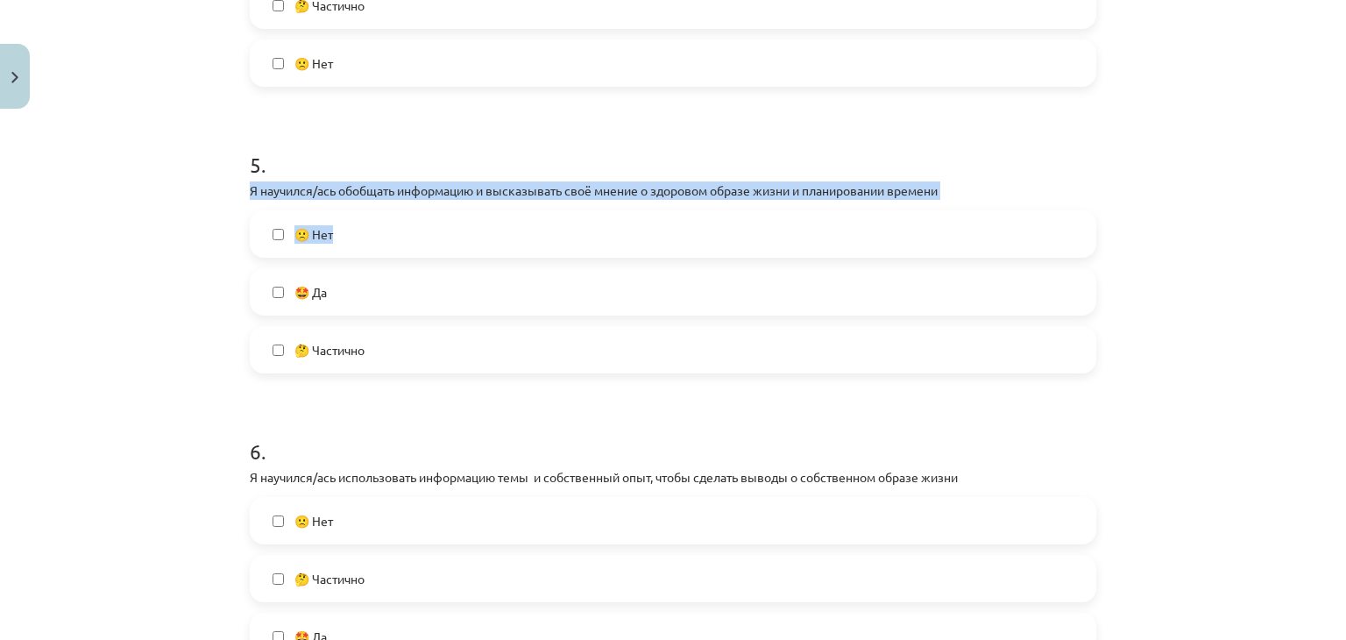
drag, startPoint x: 237, startPoint y: 183, endPoint x: 845, endPoint y: 217, distance: 609.0
click at [845, 217] on div "0 XP Saņemsi Viegls 337 pilda Apraksts Uzdevums Palīdzība 1 . Я научился/ась по…" at bounding box center [672, 153] width 867 height 2819
click at [354, 190] on p "Я научился/ась обобщать информацию и высказывать своё мнение о здоровом образе …" at bounding box center [673, 190] width 846 height 18
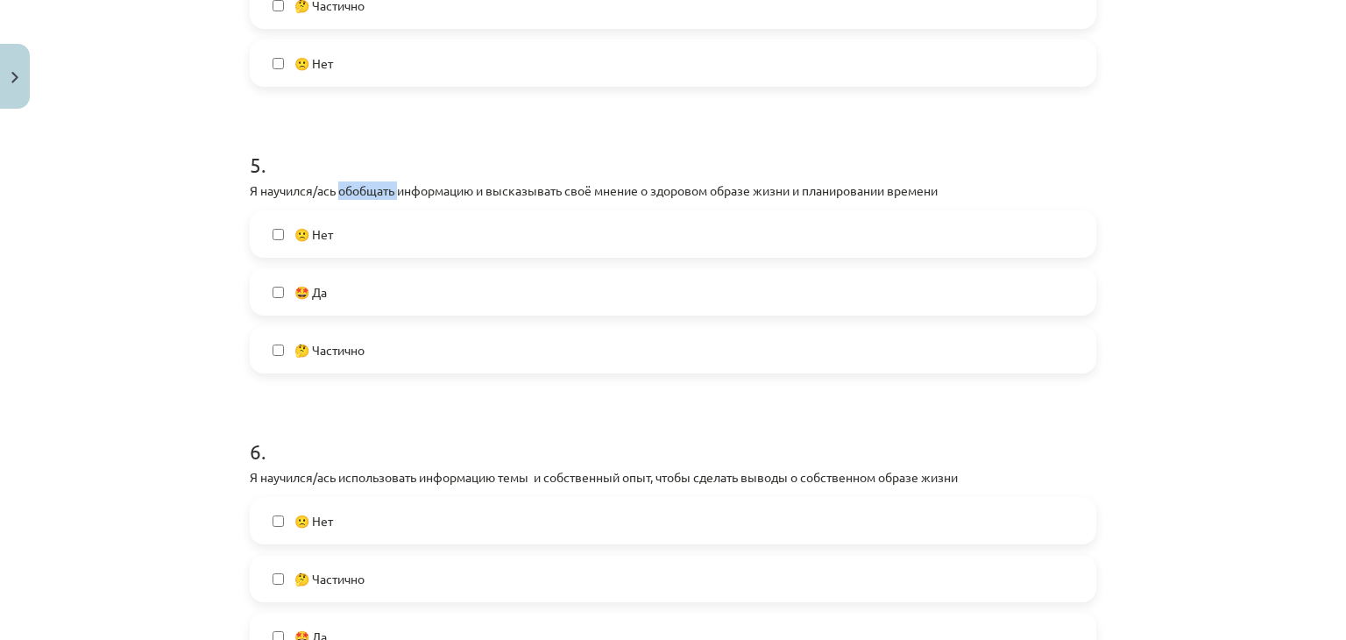
click at [354, 190] on p "Я научился/ась обобщать информацию и высказывать своё мнение о здоровом образе …" at bounding box center [673, 190] width 846 height 18
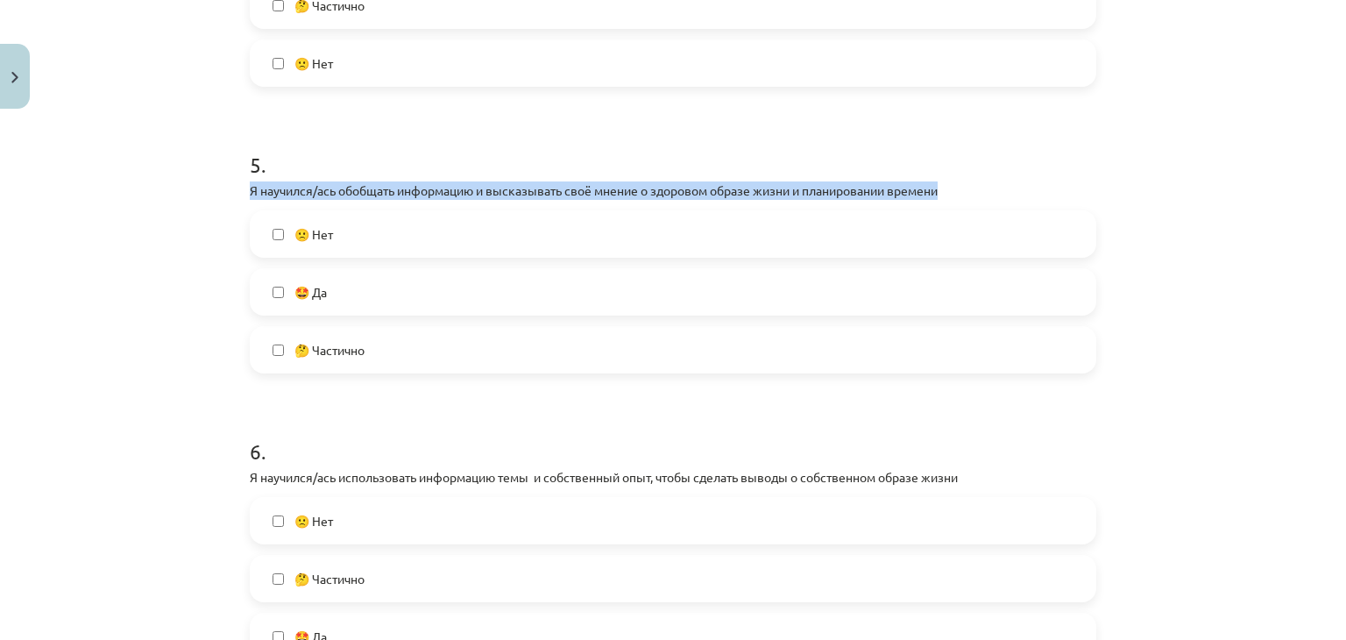
click at [354, 190] on p "Я научился/ась обобщать информацию и высказывать своё мнение о здоровом образе …" at bounding box center [673, 190] width 846 height 18
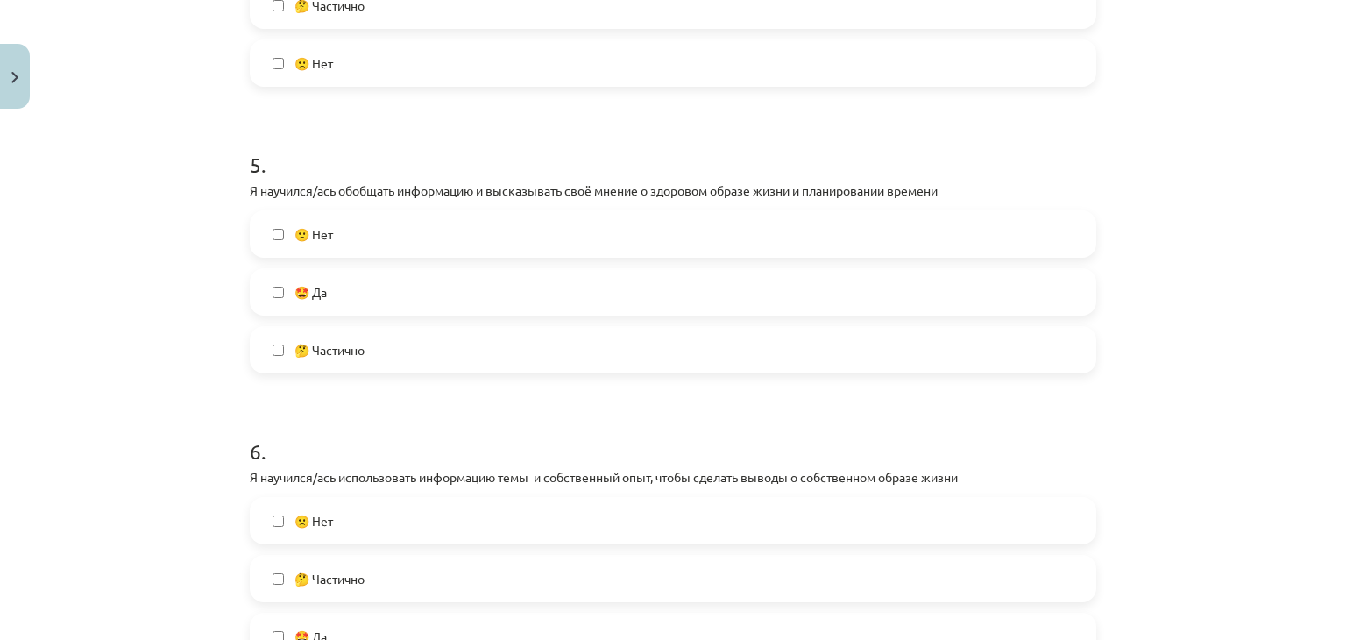
click at [218, 246] on div "Mācību tēma: Krievu valodas b1 - 11. klases 1.ieskaites mācību materiāls #14 🤔 …" at bounding box center [673, 320] width 1346 height 640
click at [304, 346] on span "🤔 Частично" at bounding box center [329, 350] width 70 height 18
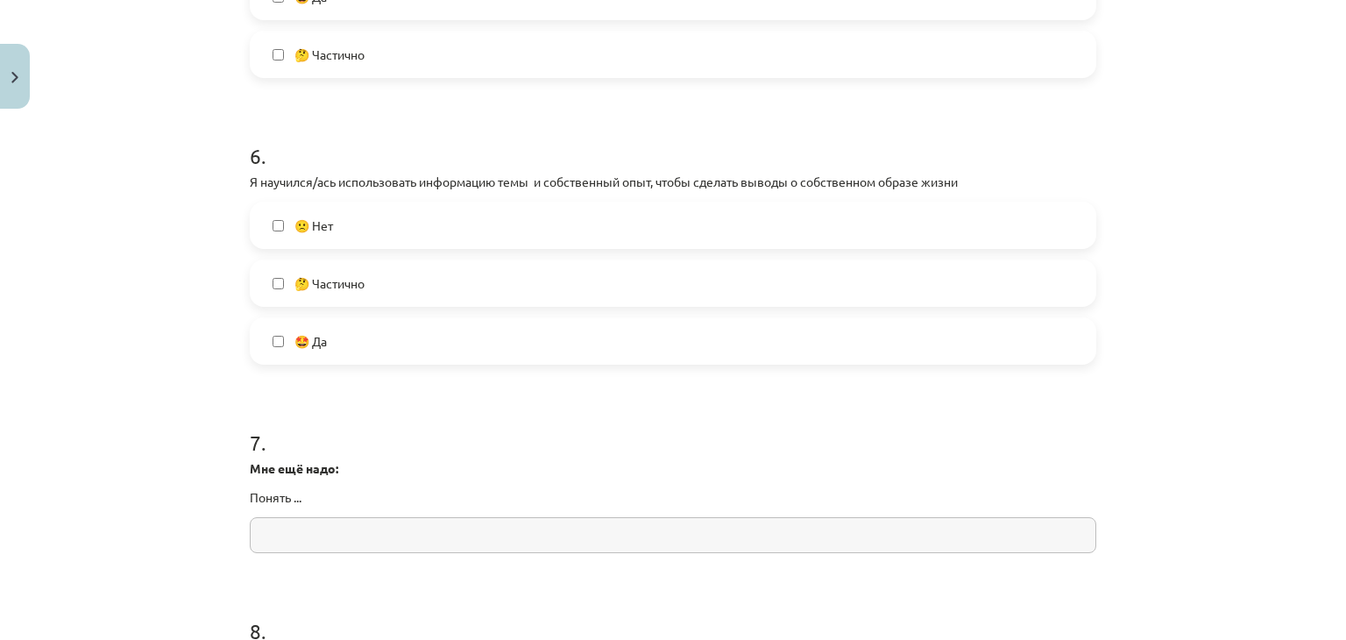
scroll to position [1668, 0]
click at [304, 346] on span "🤩 Да" at bounding box center [310, 341] width 32 height 18
drag, startPoint x: 346, startPoint y: 254, endPoint x: 343, endPoint y: 281, distance: 27.3
click at [343, 281] on div "🙁 Нет 🤔 Частично 🤩 Да" at bounding box center [673, 283] width 846 height 163
click at [343, 281] on span "🤔 Частично" at bounding box center [329, 283] width 70 height 18
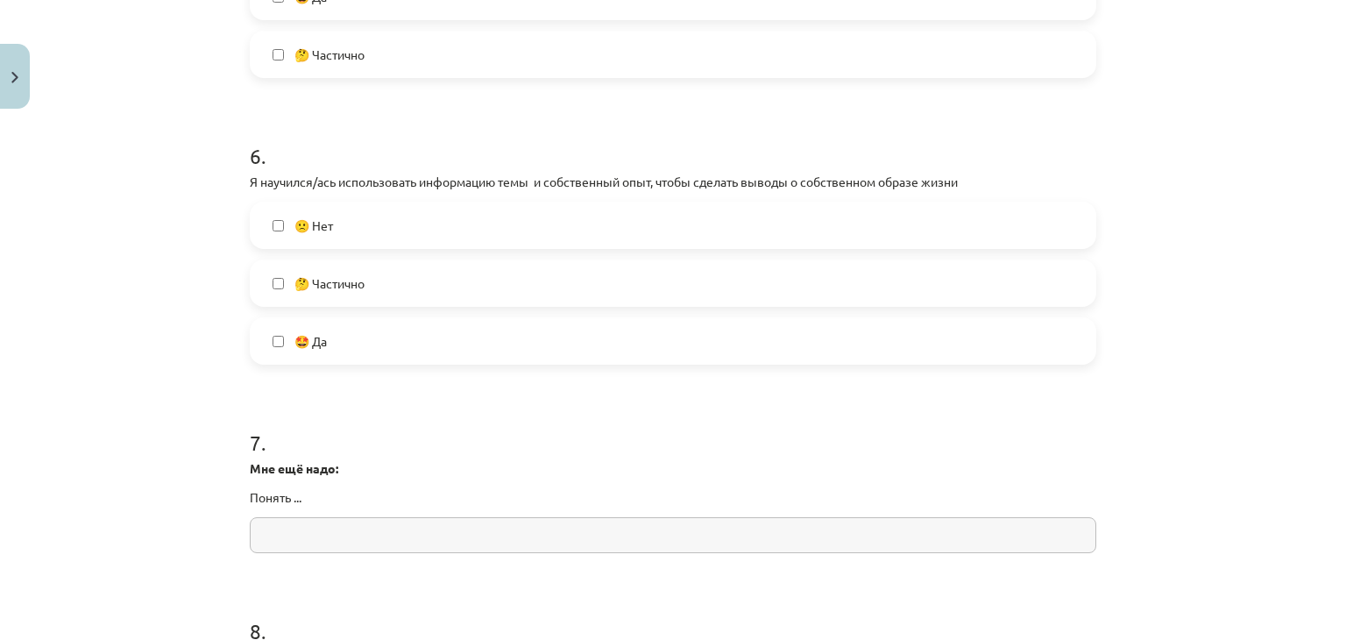
scroll to position [1962, 0]
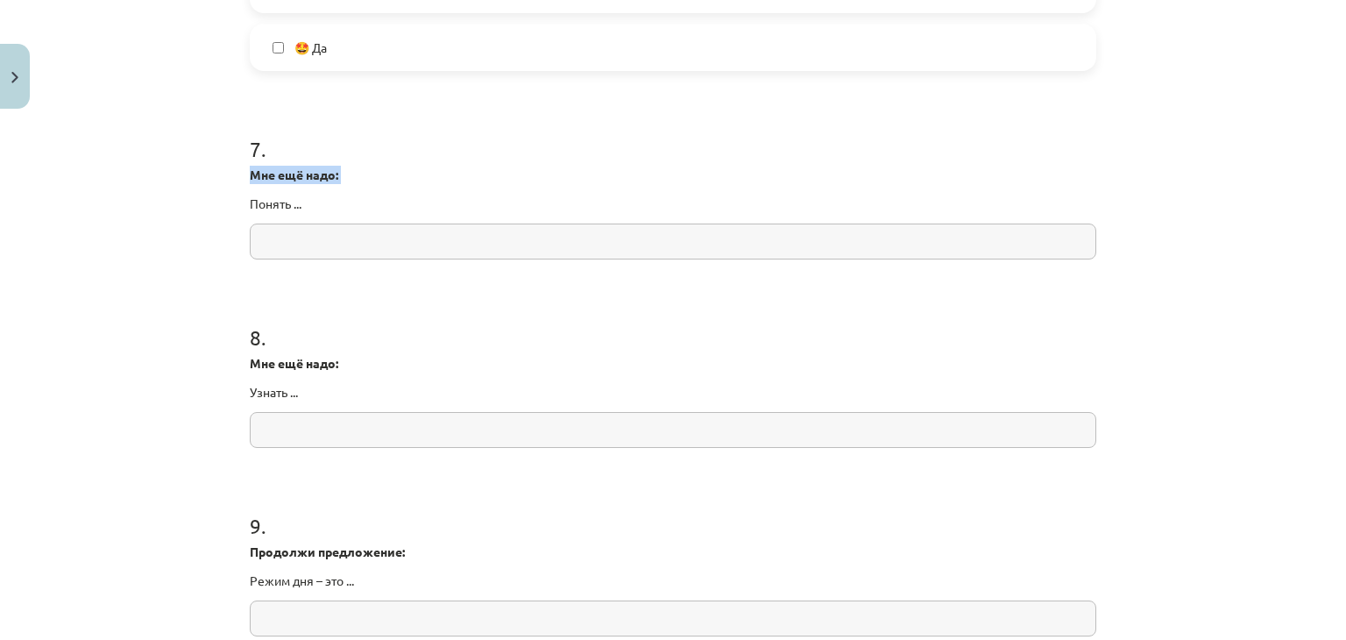
drag, startPoint x: 245, startPoint y: 209, endPoint x: 304, endPoint y: 212, distance: 58.8
click at [304, 212] on div "7 . Мне ещё надо: Понять ..." at bounding box center [673, 182] width 846 height 153
drag, startPoint x: 241, startPoint y: 181, endPoint x: 308, endPoint y: 207, distance: 72.1
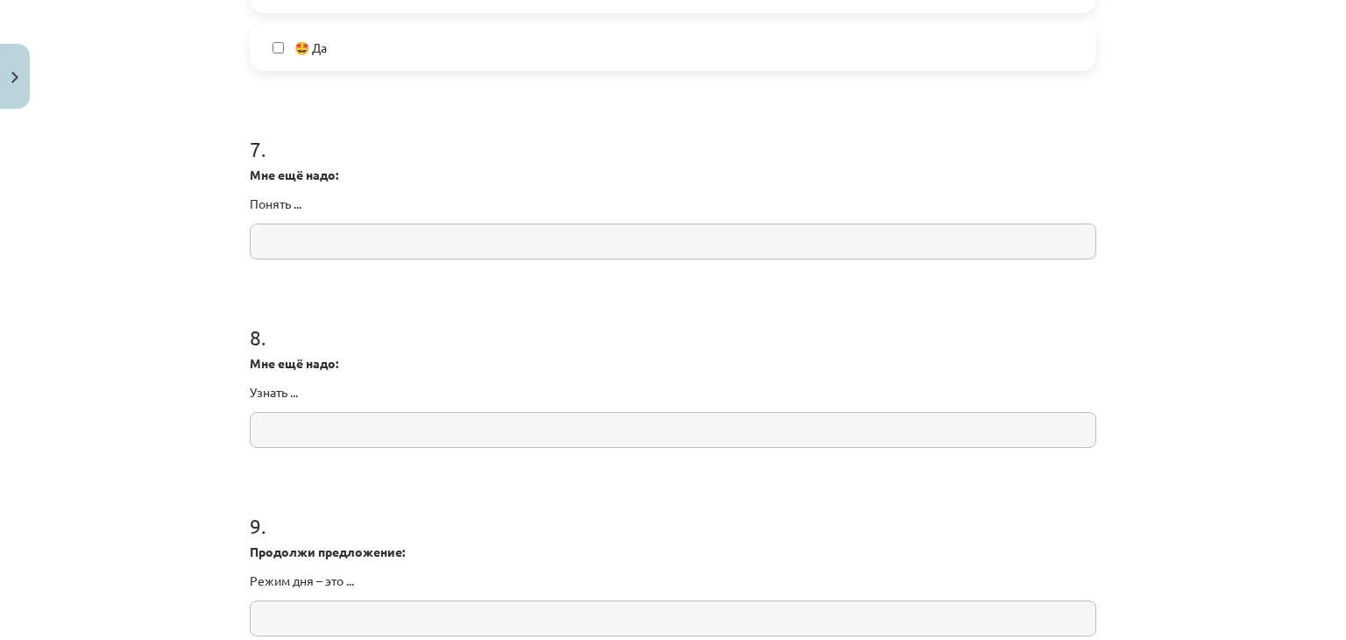
click at [326, 245] on input "text" at bounding box center [673, 241] width 846 height 36
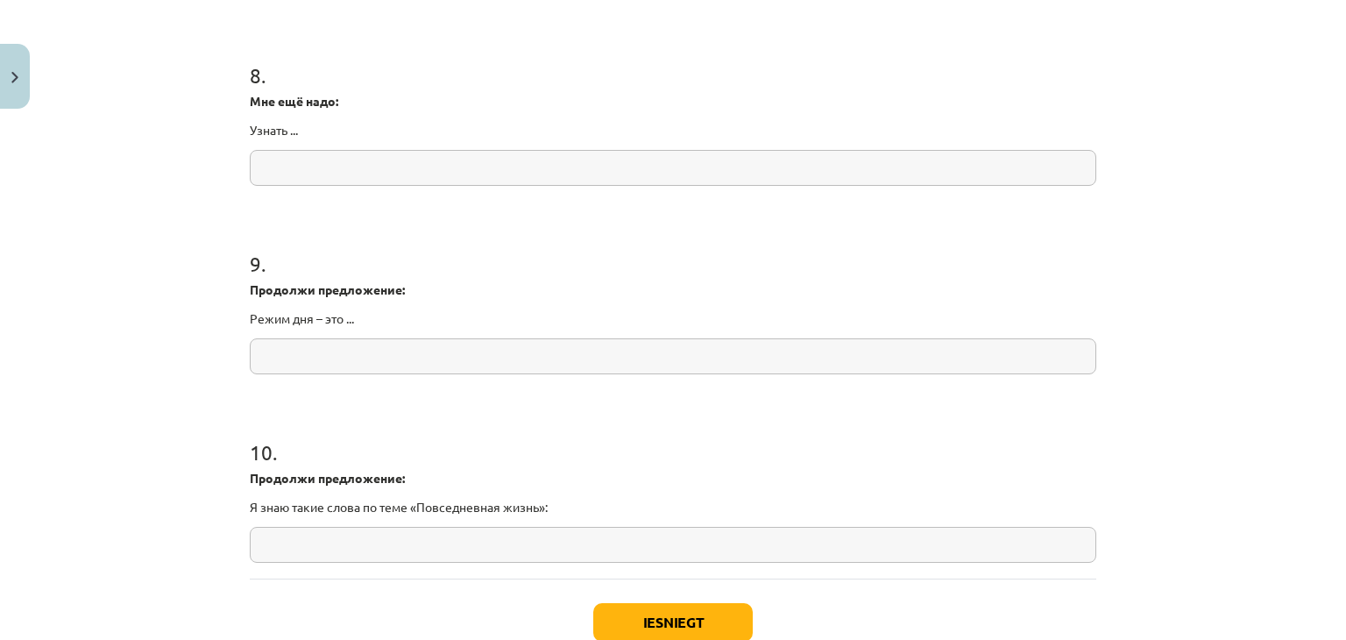
scroll to position [2338, 0]
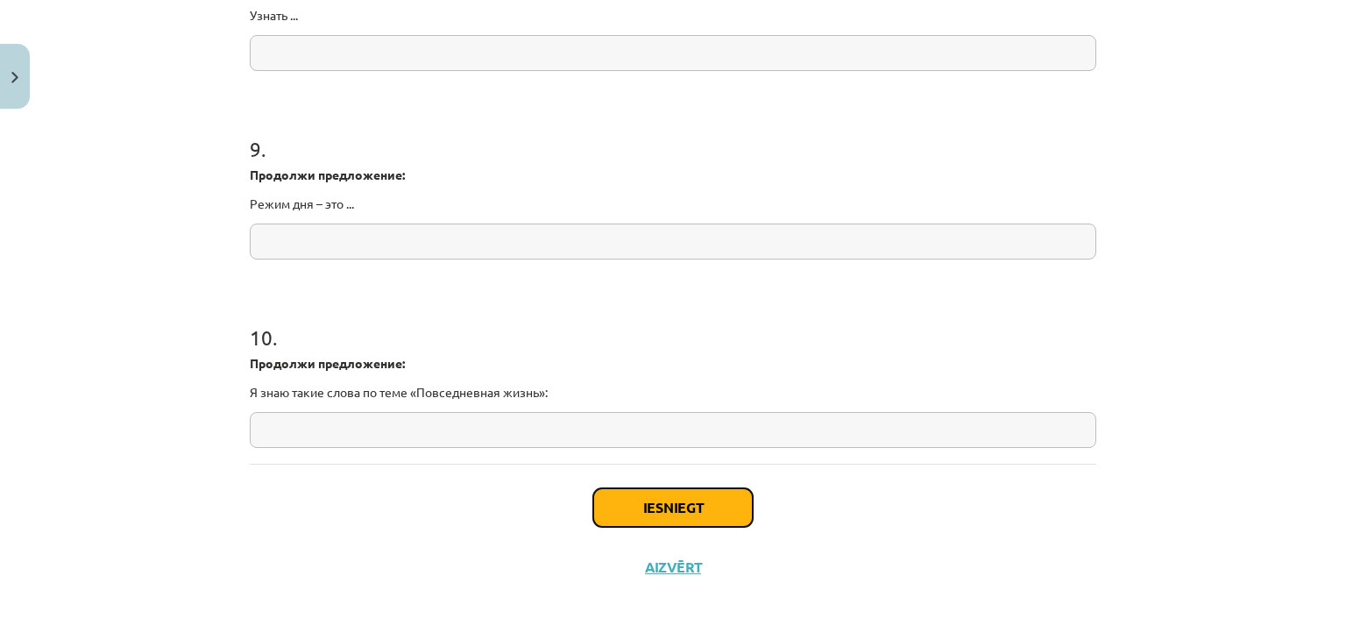
click at [655, 518] on button "Iesniegt" at bounding box center [672, 507] width 159 height 39
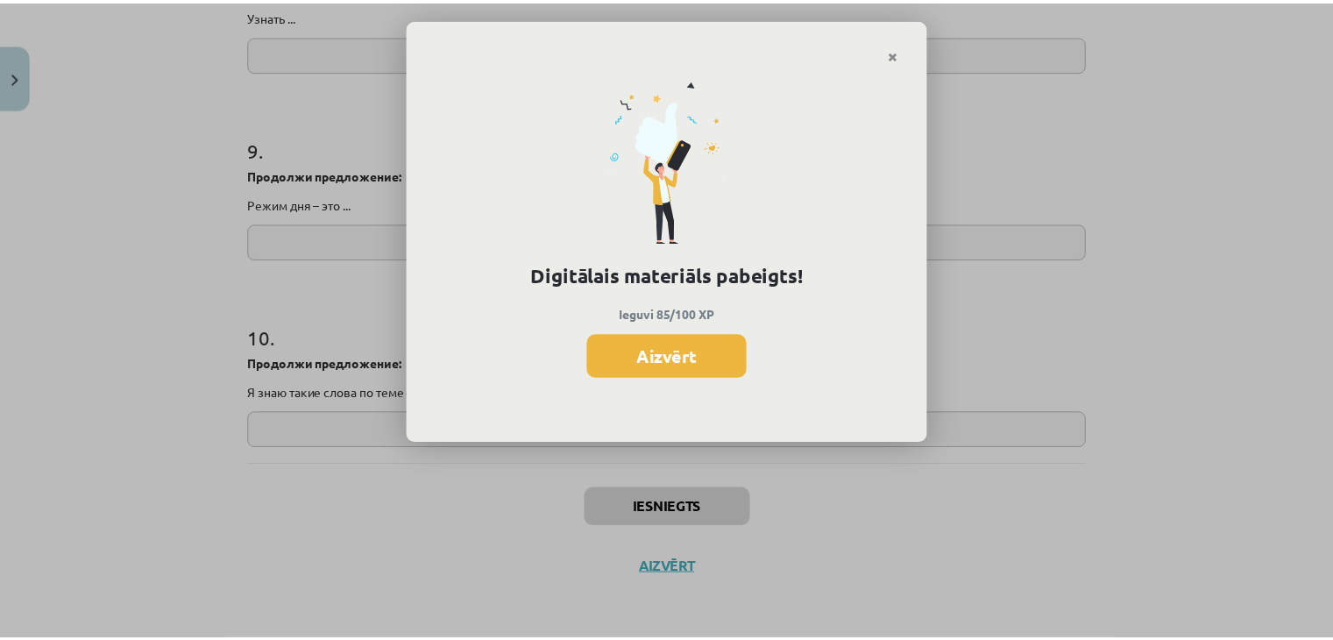
scroll to position [1205, 0]
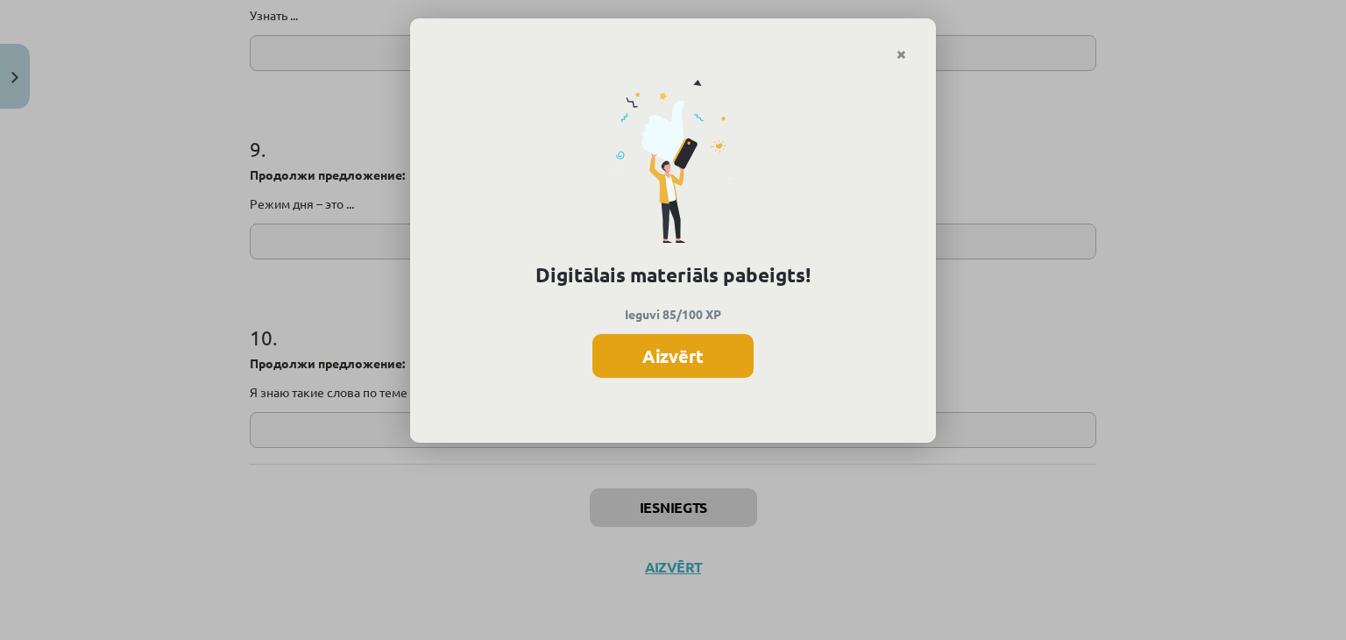
click at [687, 346] on button "Aizvērt" at bounding box center [672, 356] width 161 height 44
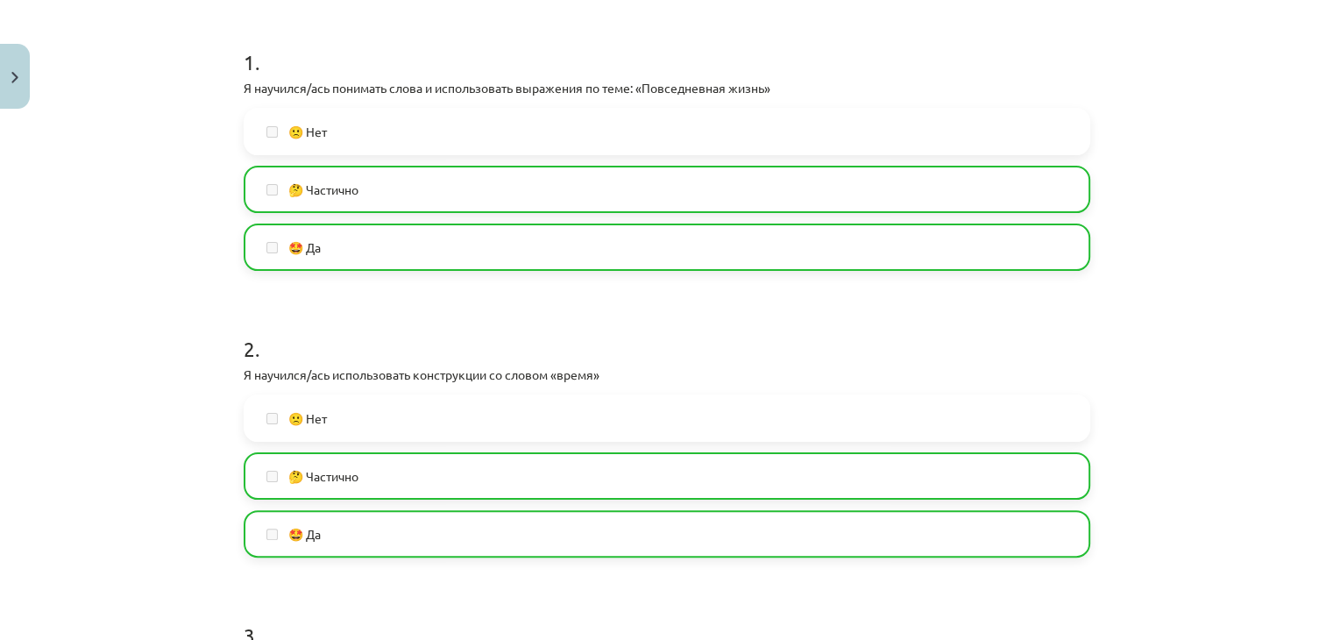
scroll to position [0, 0]
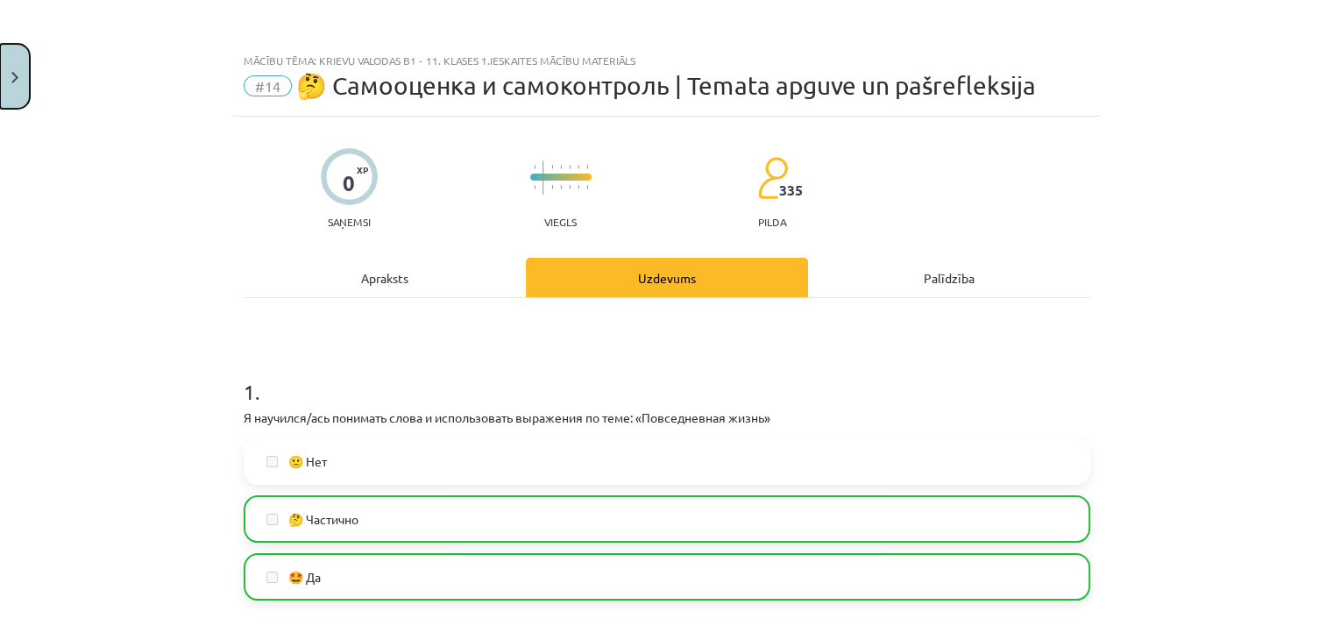
click at [21, 83] on button "Close" at bounding box center [15, 76] width 30 height 65
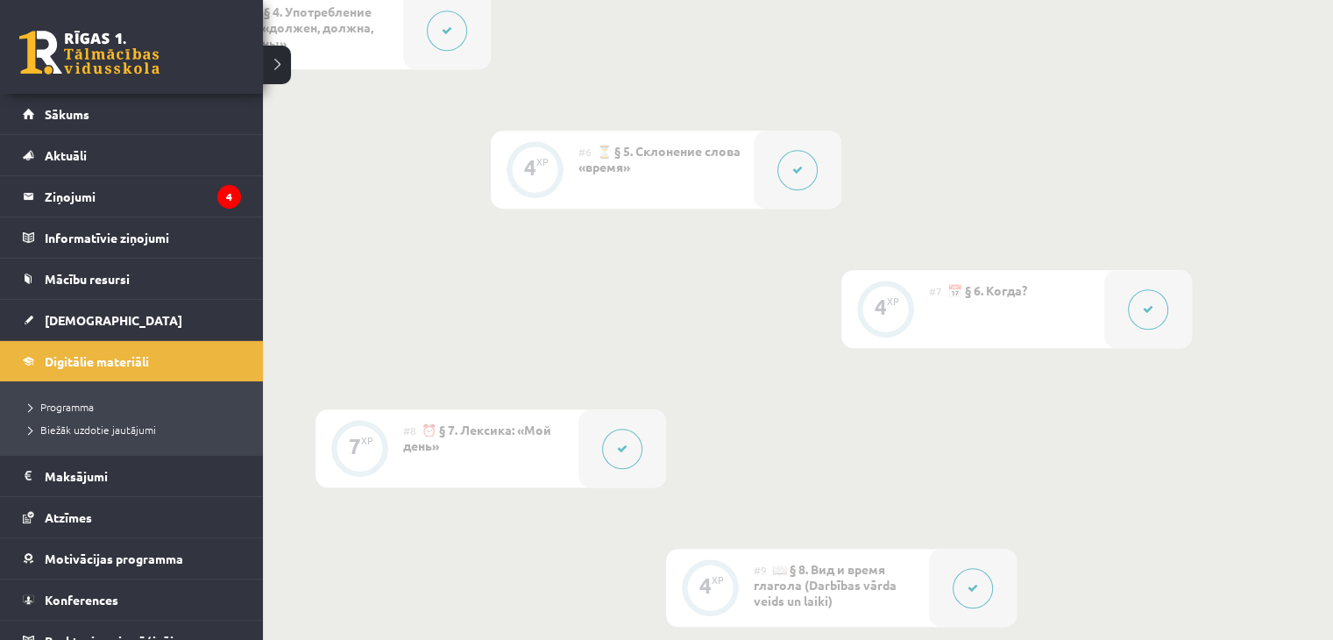
scroll to position [1200, 0]
click at [67, 194] on legend "Ziņojumi 4" at bounding box center [143, 196] width 196 height 40
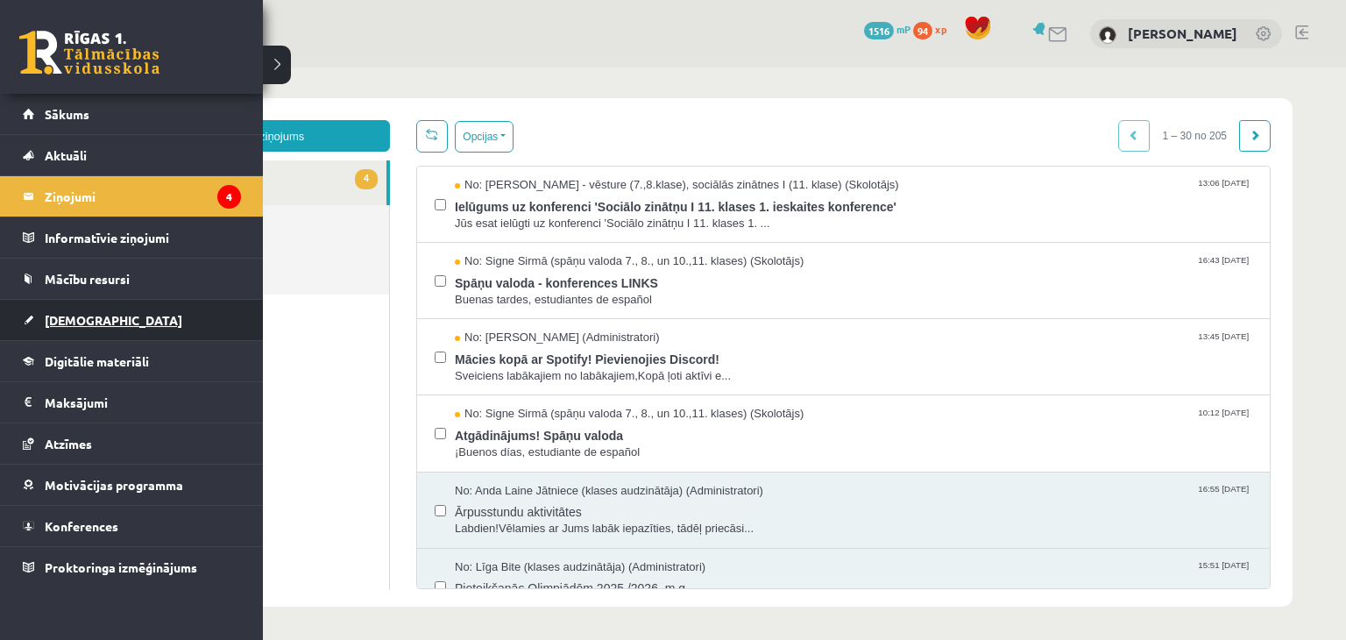
click at [74, 328] on link "[DEMOGRAPHIC_DATA]" at bounding box center [132, 320] width 218 height 40
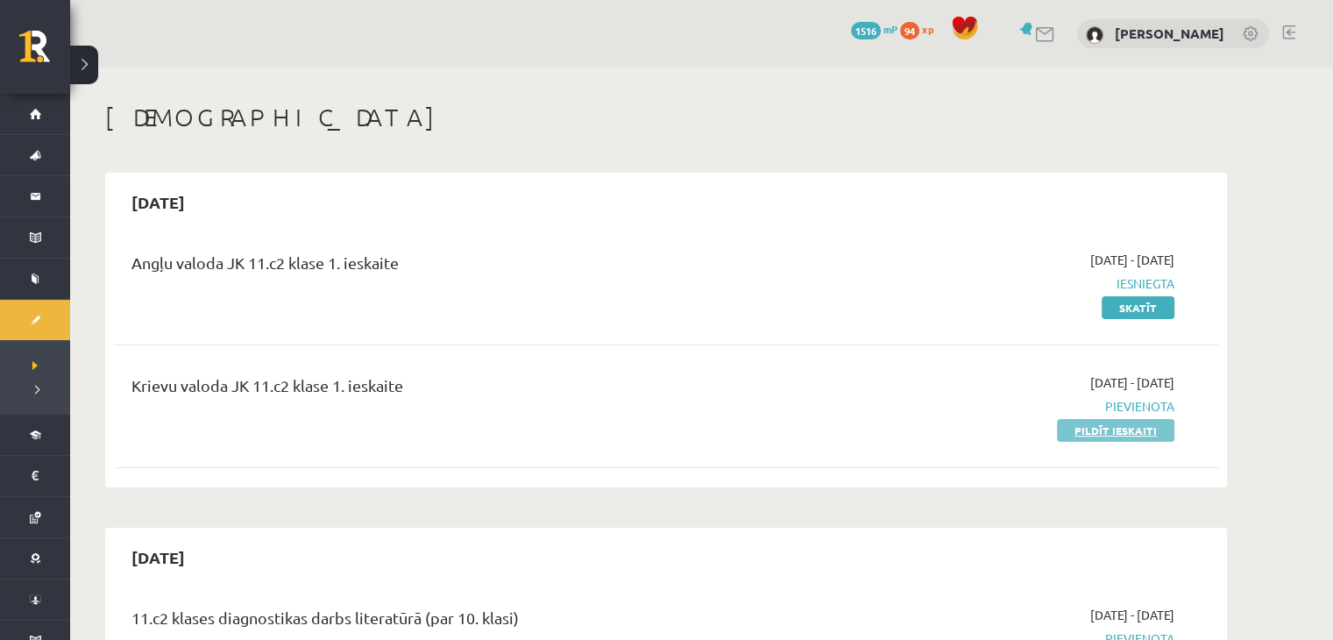
click at [1109, 435] on link "Pildīt ieskaiti" at bounding box center [1115, 430] width 117 height 23
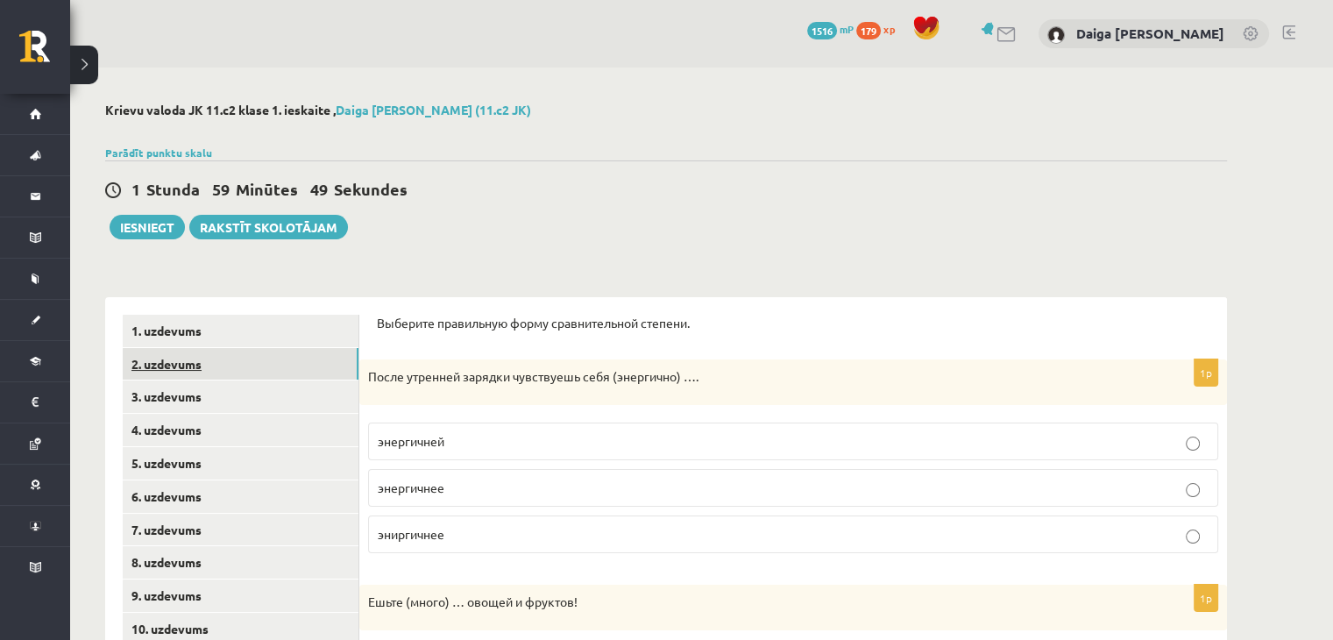
click at [183, 358] on link "2. uzdevums" at bounding box center [241, 364] width 236 height 32
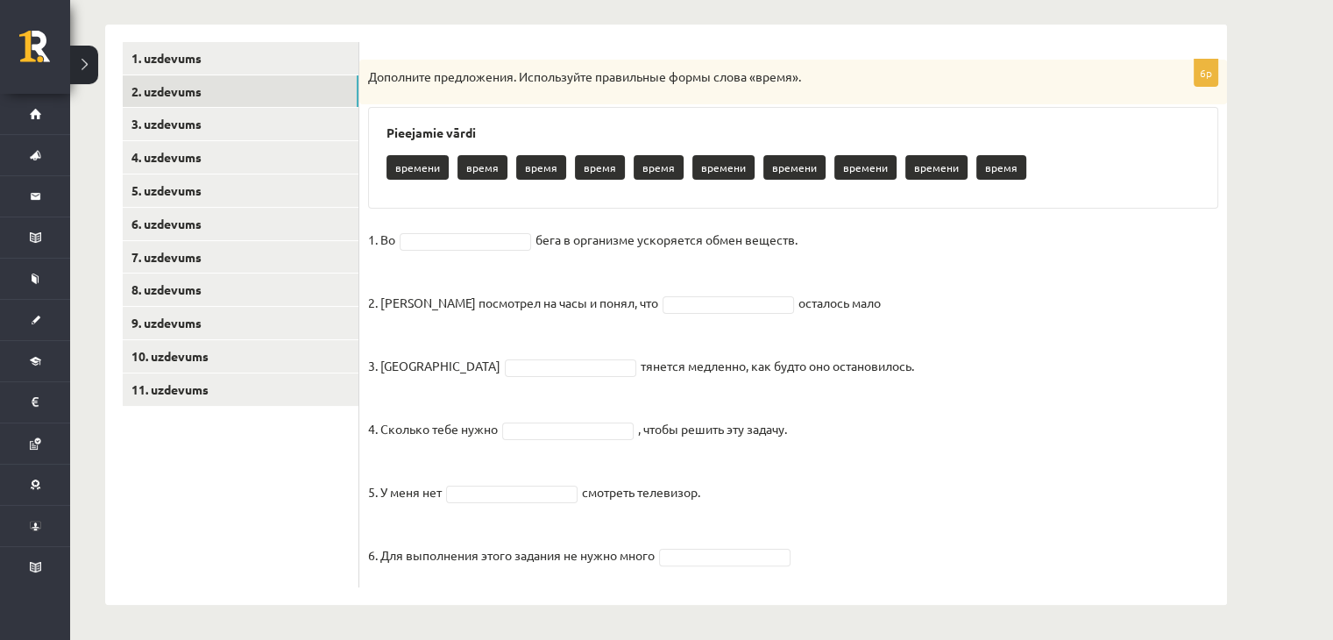
scroll to position [272, 0]
click at [153, 127] on link "3. uzdevums" at bounding box center [241, 125] width 236 height 32
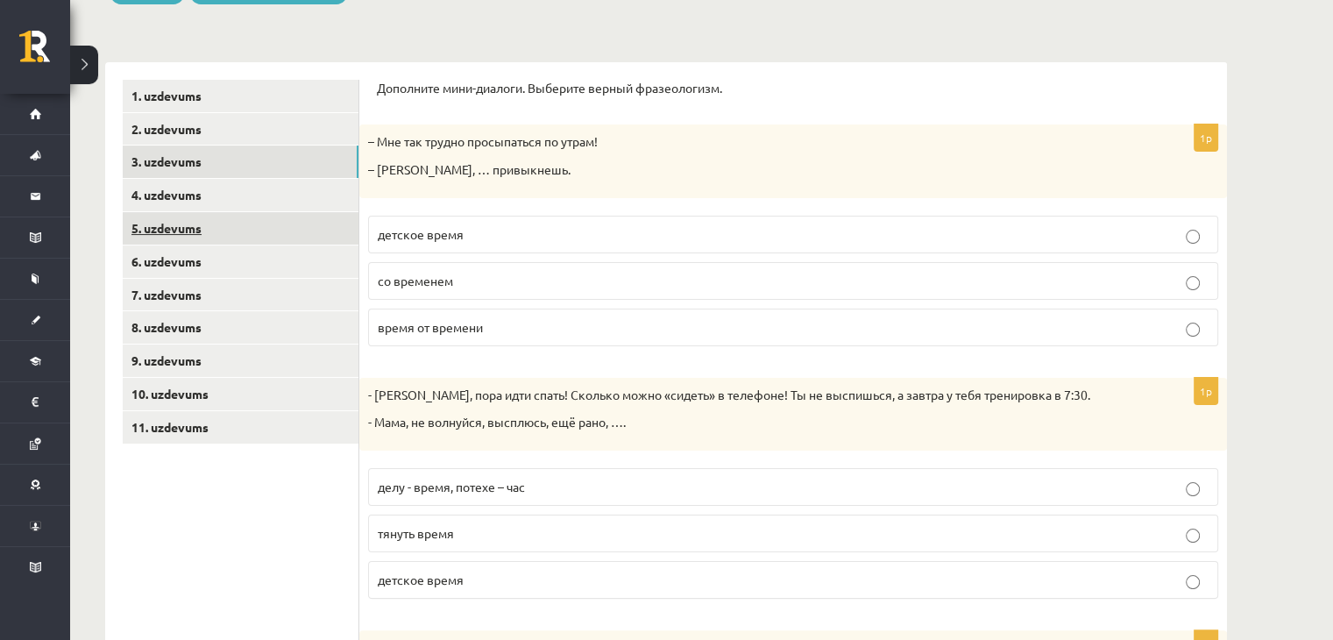
scroll to position [0, 0]
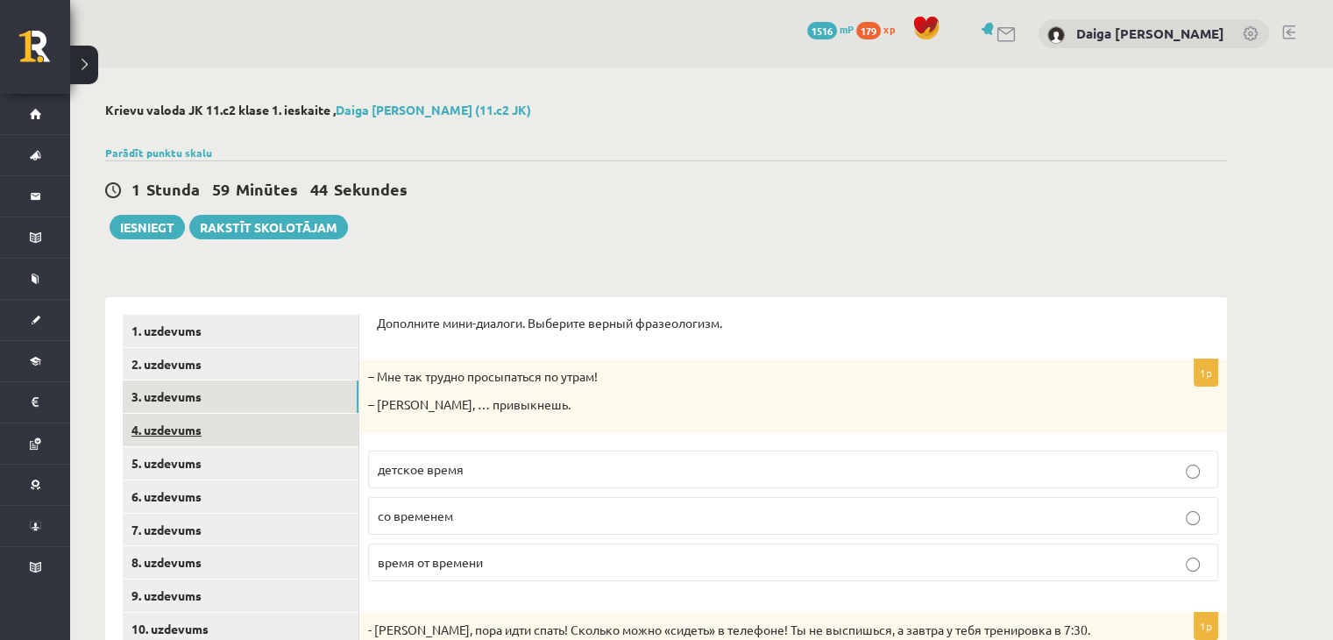
click at [139, 442] on link "4. uzdevums" at bounding box center [241, 430] width 236 height 32
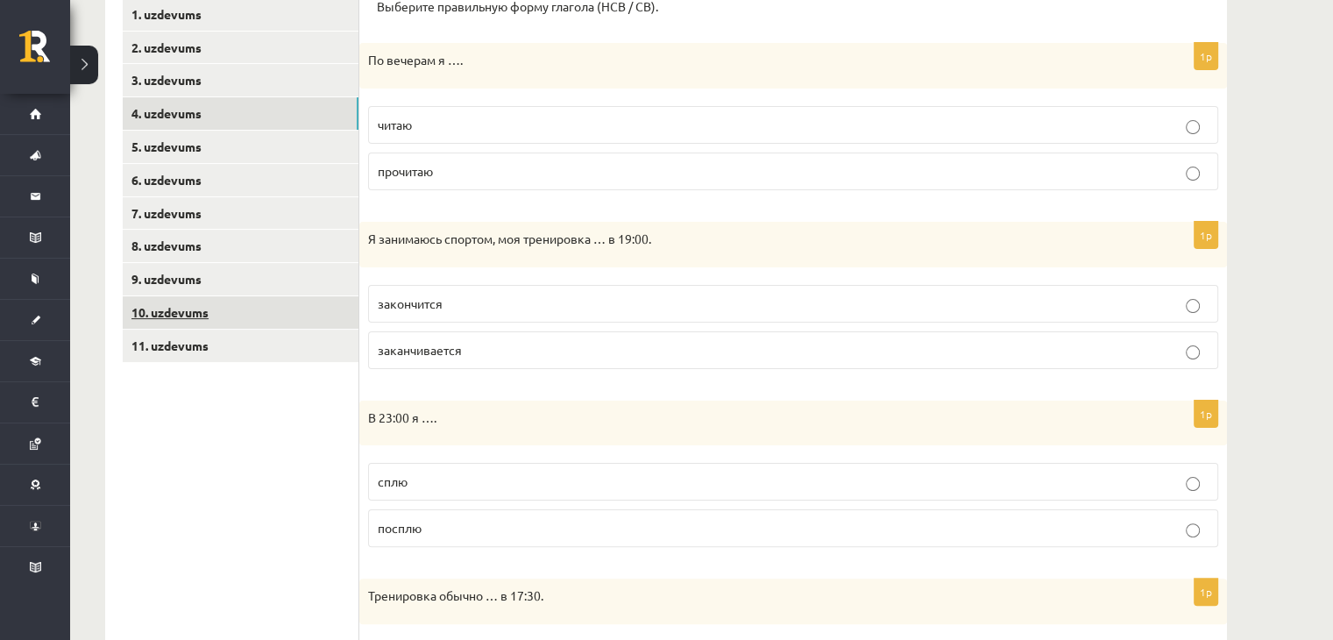
scroll to position [227, 0]
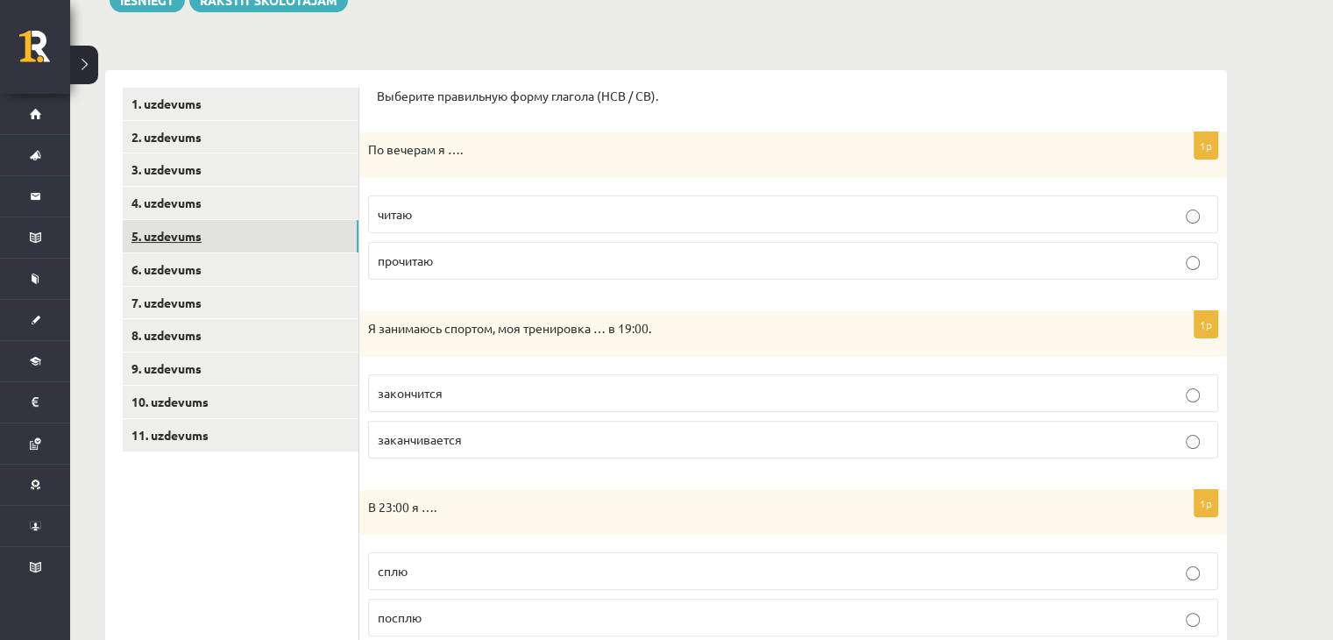
click at [180, 233] on link "5. uzdevums" at bounding box center [241, 236] width 236 height 32
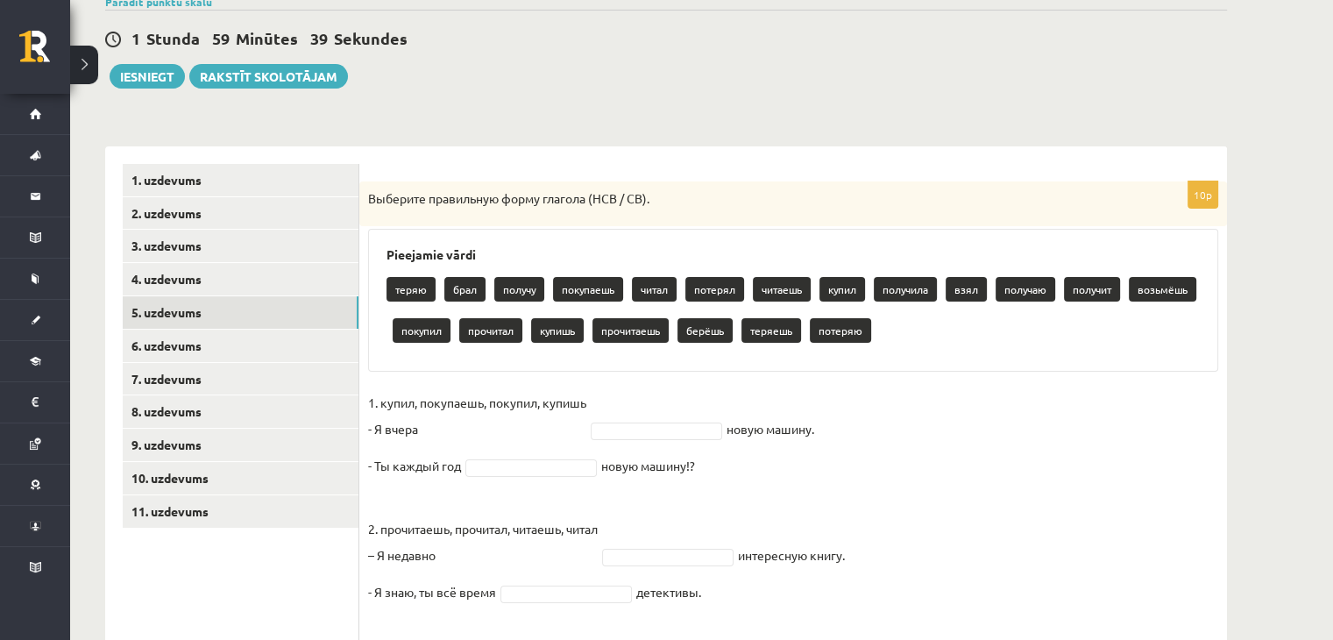
scroll to position [0, 0]
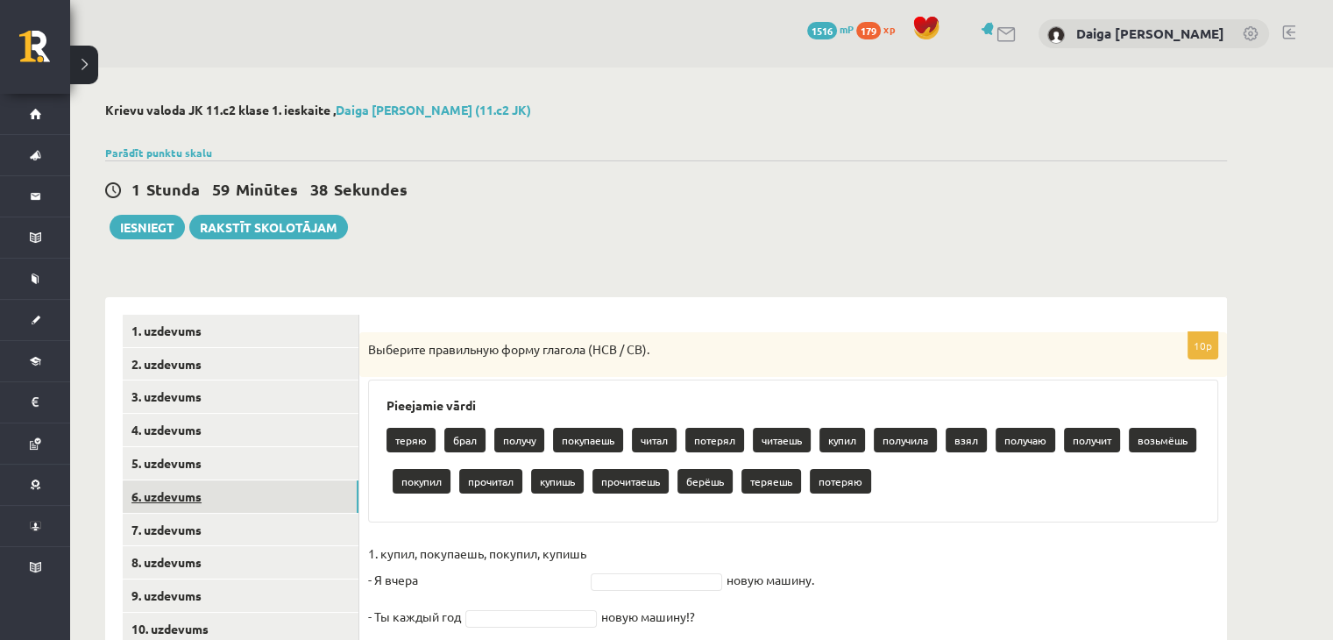
click at [168, 492] on link "6. uzdevums" at bounding box center [241, 496] width 236 height 32
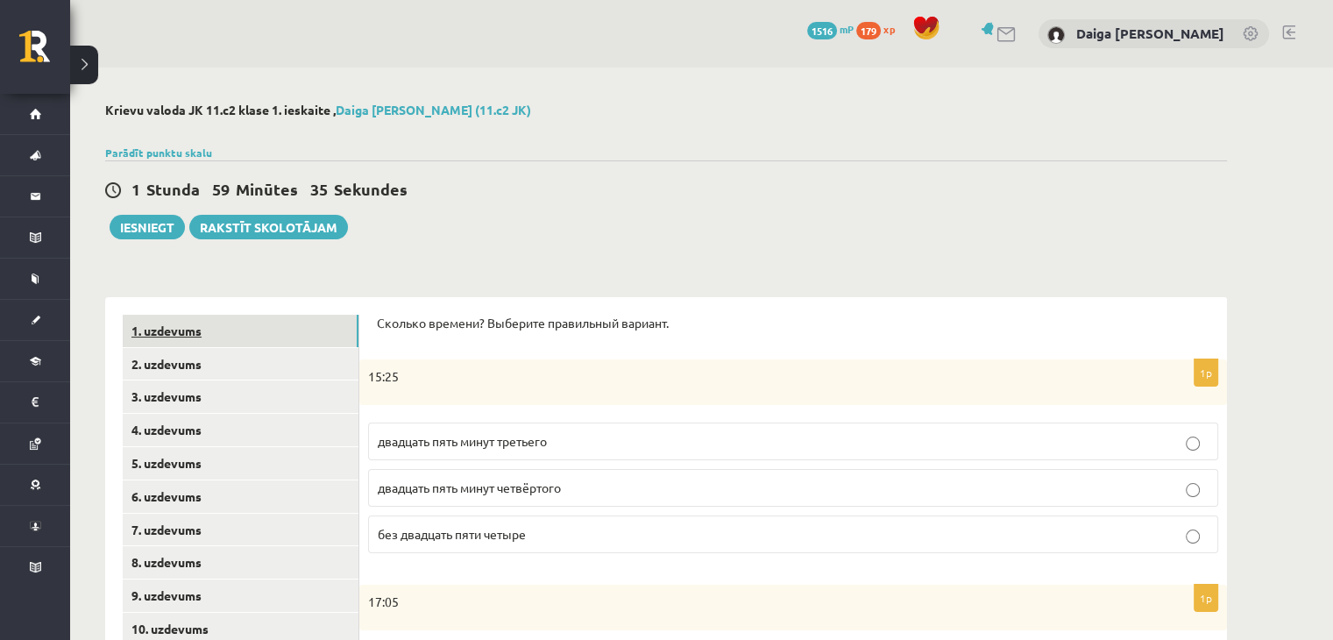
click at [183, 331] on link "1. uzdevums" at bounding box center [241, 331] width 236 height 32
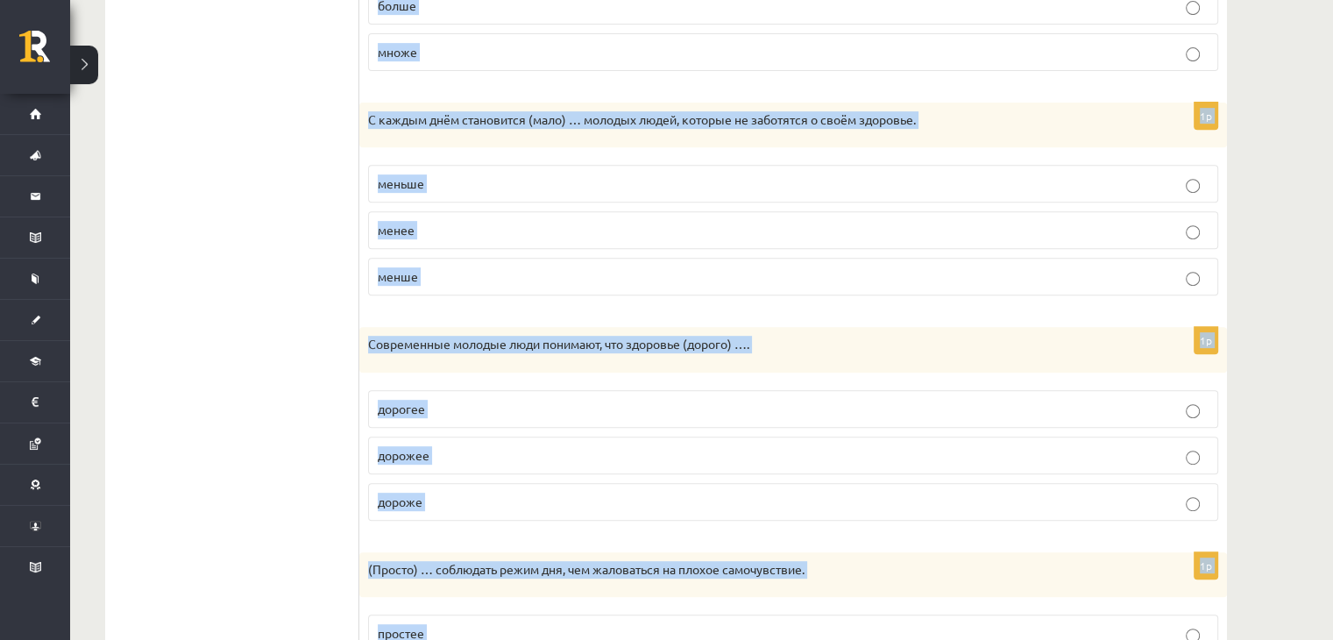
scroll to position [874, 0]
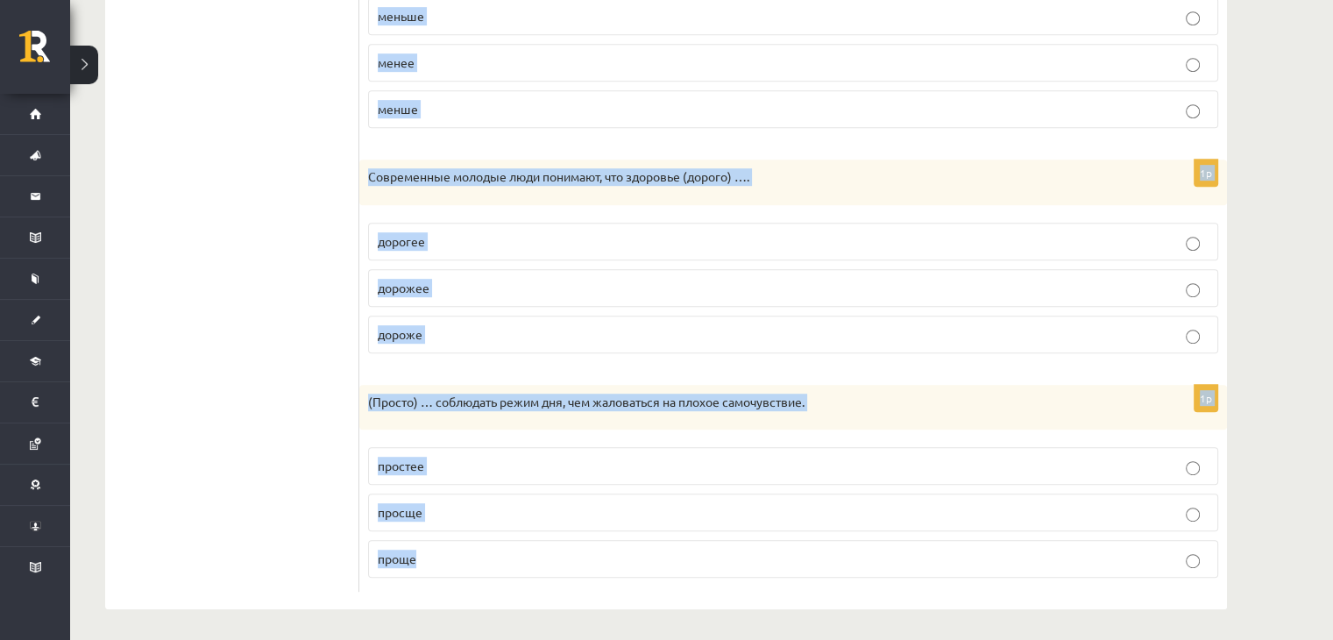
drag, startPoint x: 377, startPoint y: 325, endPoint x: 656, endPoint y: 680, distance: 451.7
copy form "Выберите правильную форму сравнительной степени. 1p После утренней зарядки чувс…"
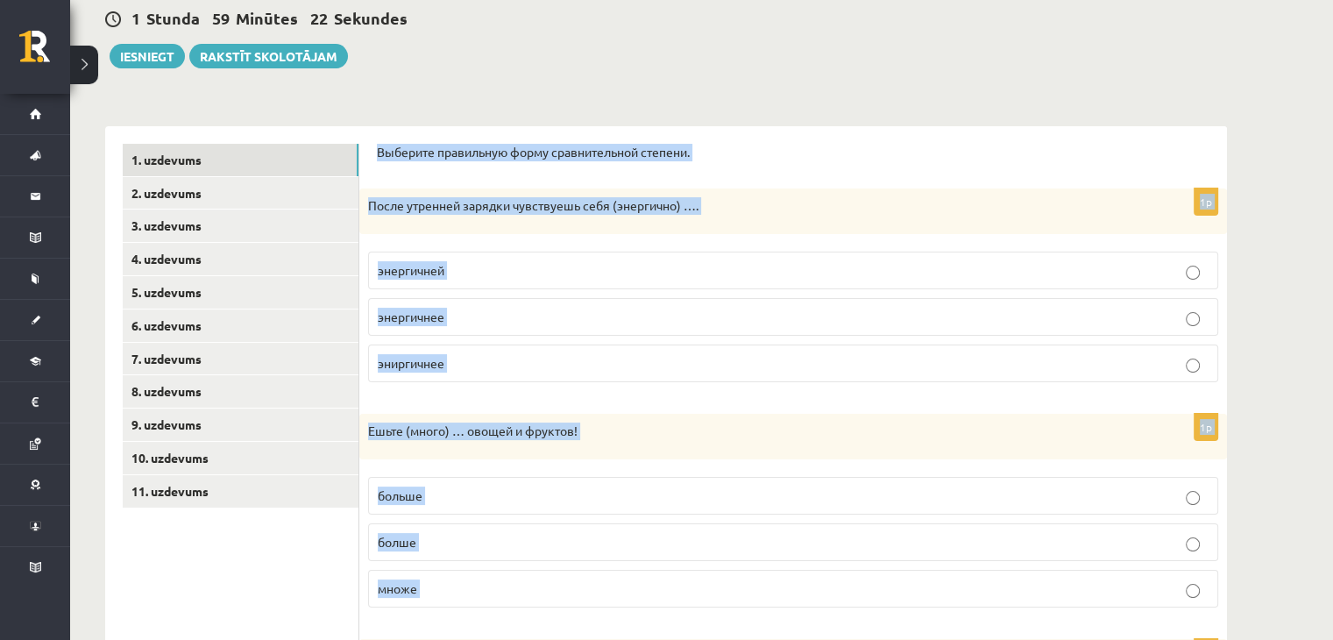
scroll to position [170, 0]
click at [460, 243] on div "1p После утренней зарядки чувствуешь себя (энергично) …. энергичней энергичнее …" at bounding box center [792, 293] width 867 height 208
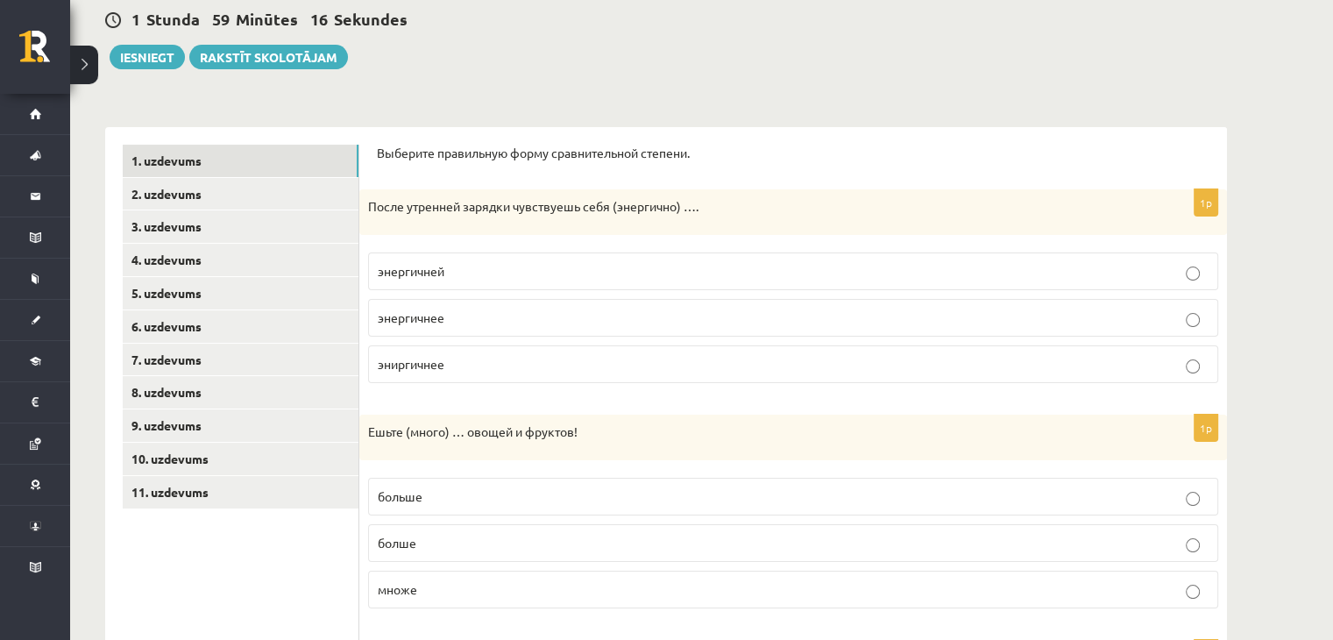
click at [452, 270] on p "энергичней" at bounding box center [793, 271] width 831 height 18
click at [435, 309] on span "энергичнее" at bounding box center [411, 317] width 67 height 16
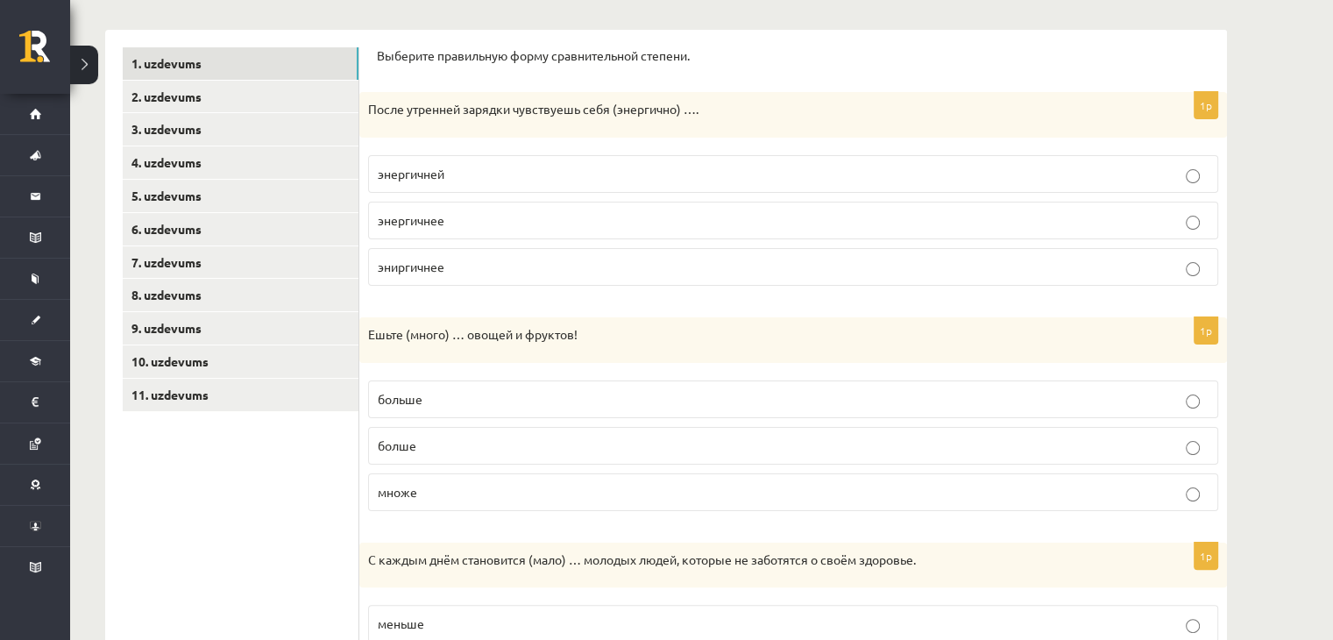
scroll to position [268, 0]
click at [443, 404] on p "больше" at bounding box center [793, 398] width 831 height 18
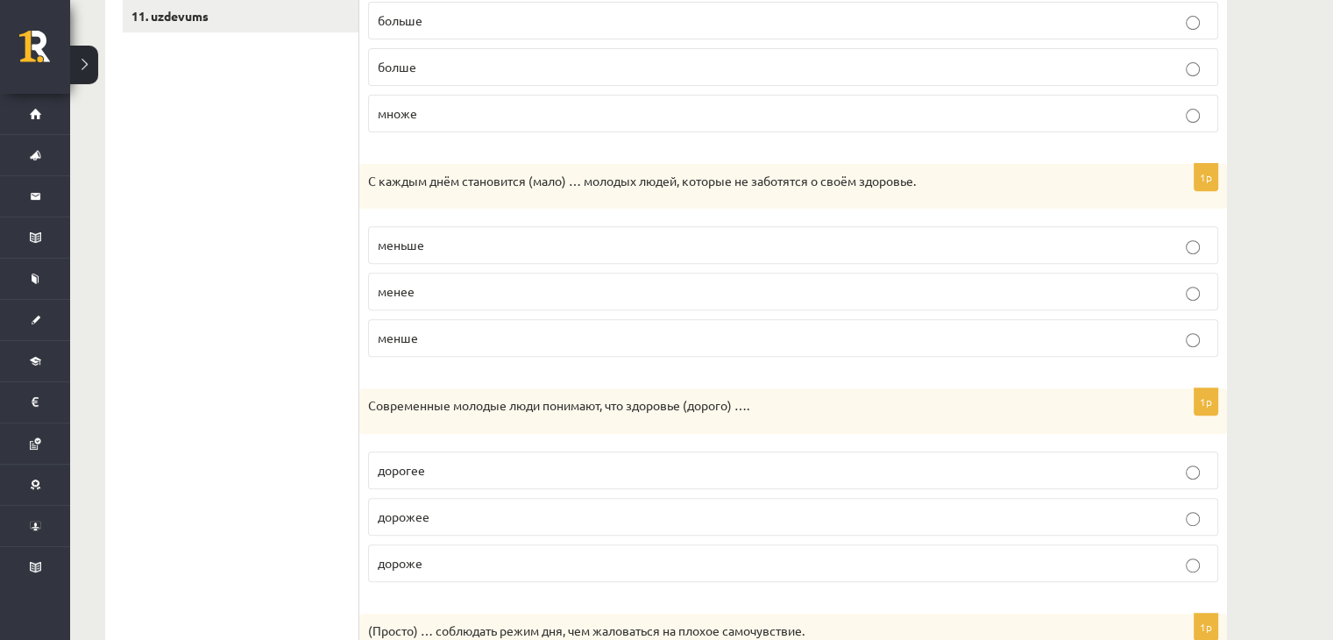
scroll to position [647, 0]
click at [442, 241] on p "меньше" at bounding box center [793, 244] width 831 height 18
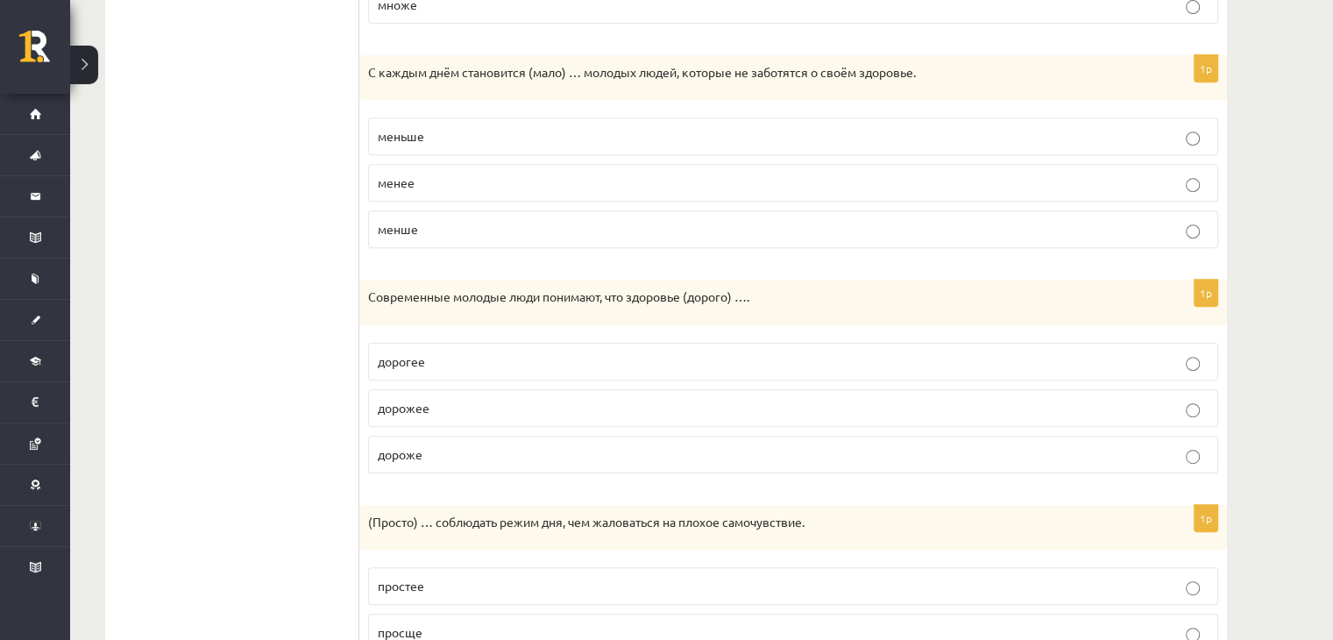
scroll to position [755, 0]
click at [445, 460] on label "дороже" at bounding box center [793, 454] width 850 height 38
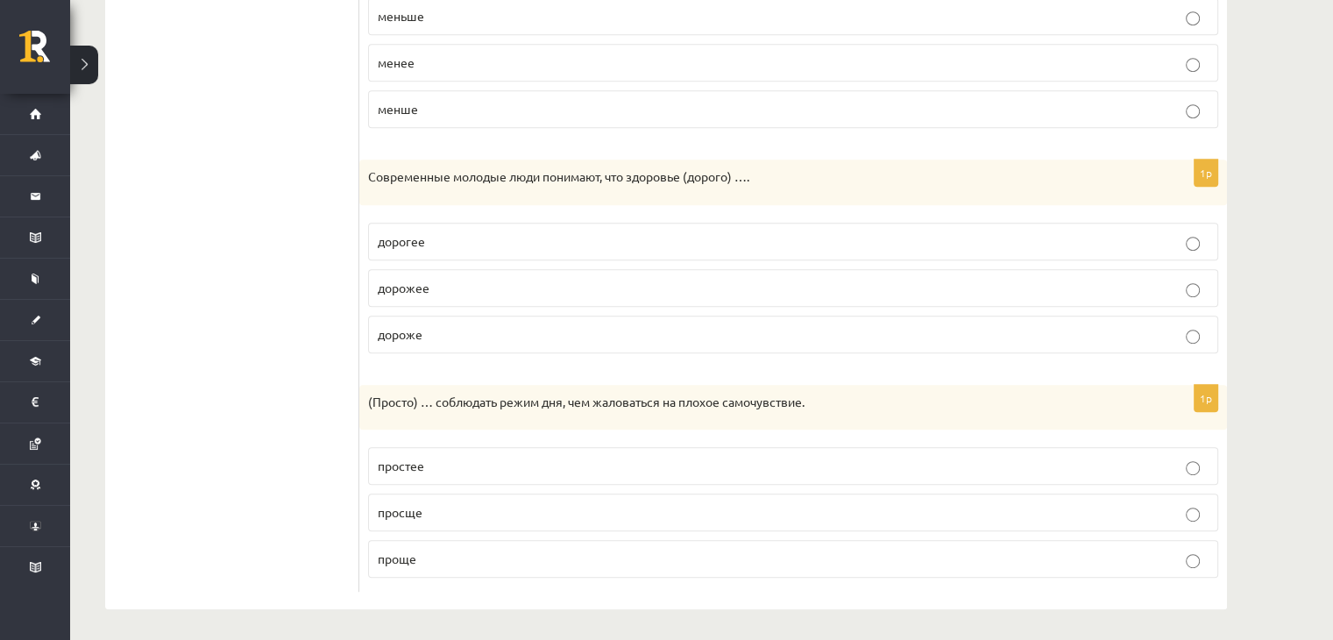
click at [452, 549] on p "проще" at bounding box center [793, 558] width 831 height 18
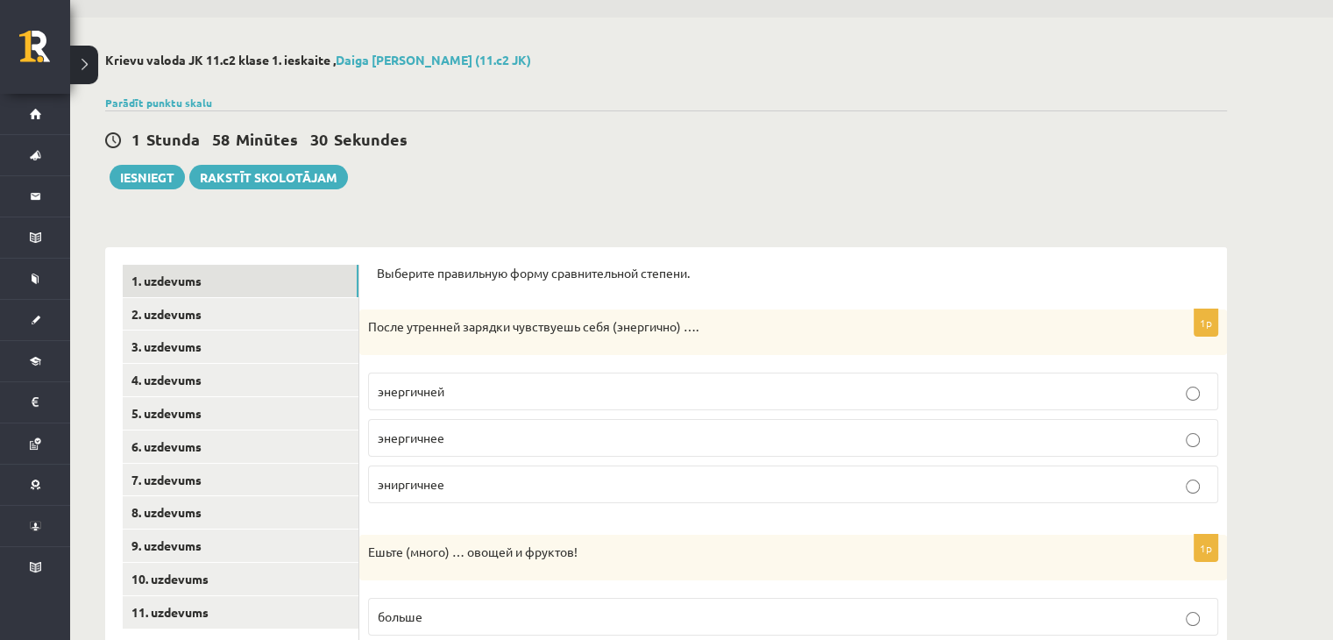
scroll to position [0, 0]
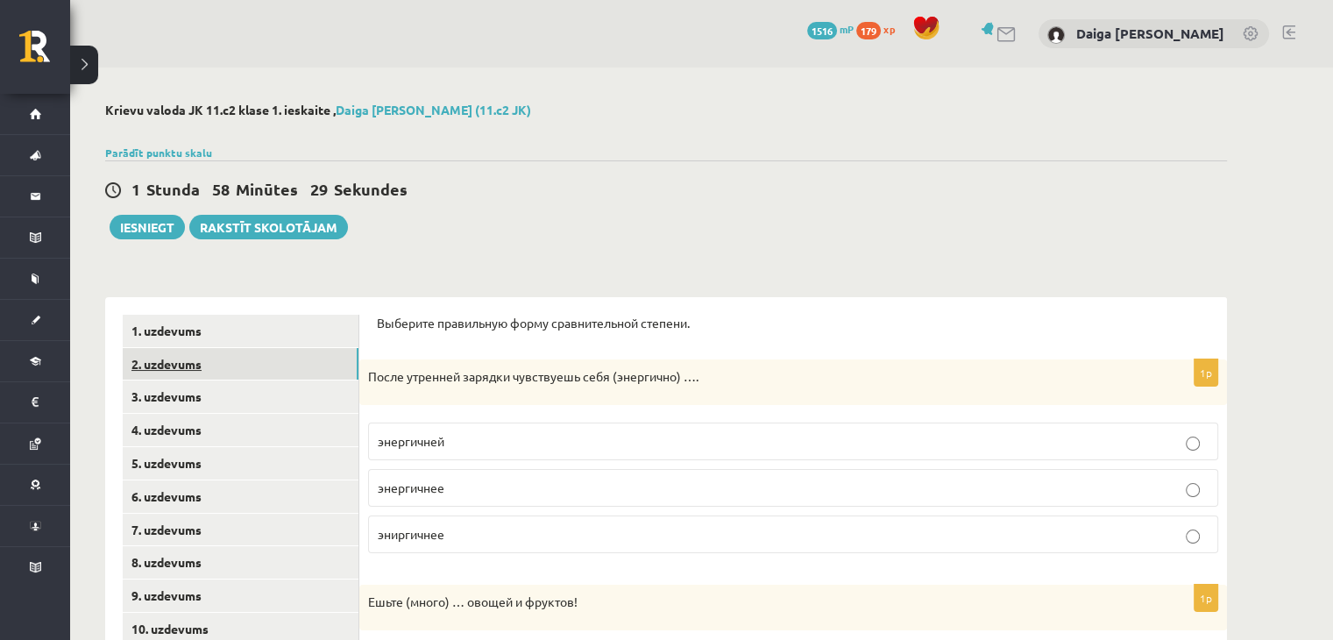
click at [152, 355] on link "2. uzdevums" at bounding box center [241, 364] width 236 height 32
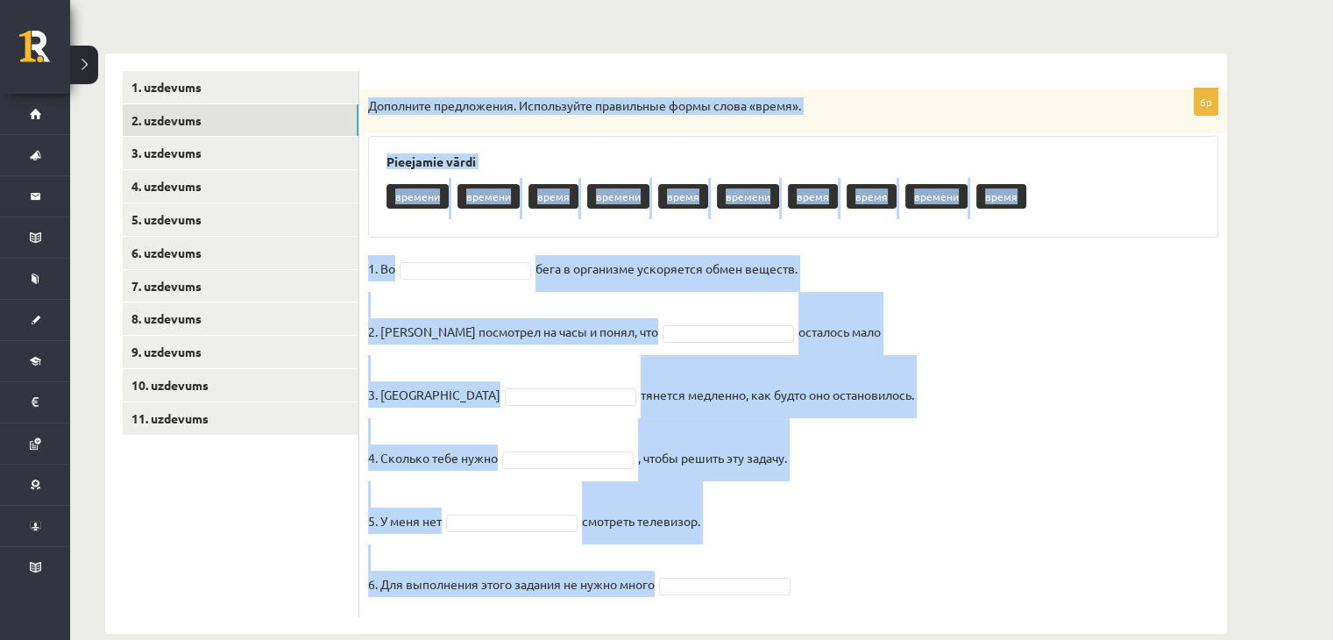
scroll to position [272, 0]
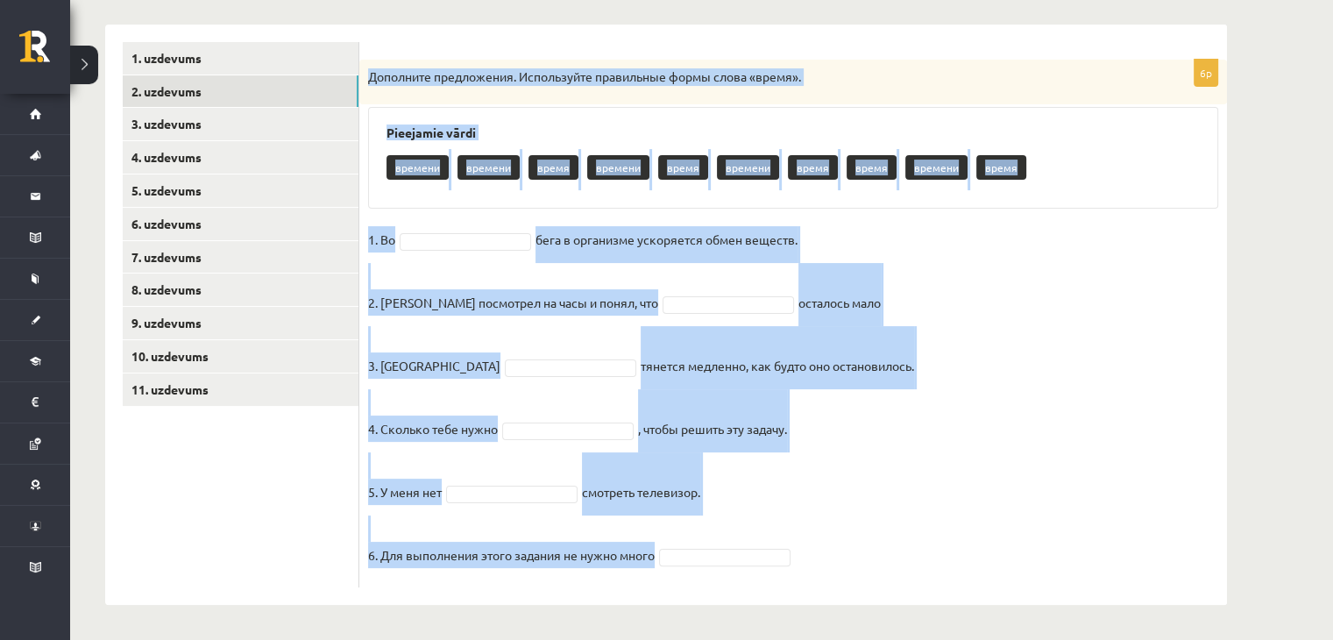
drag, startPoint x: 370, startPoint y: 210, endPoint x: 863, endPoint y: 674, distance: 676.8
click at [863, 367] on html "0 Dāvanas 1516 mP 179 xp Daiga Daina Pētersone Sākums Aktuāli Kā mācīties eSKOL…" at bounding box center [666, 48] width 1333 height 640
copy div "Дополните предложения. Используйте правильные формы слова «время». Pieejamie vā…"
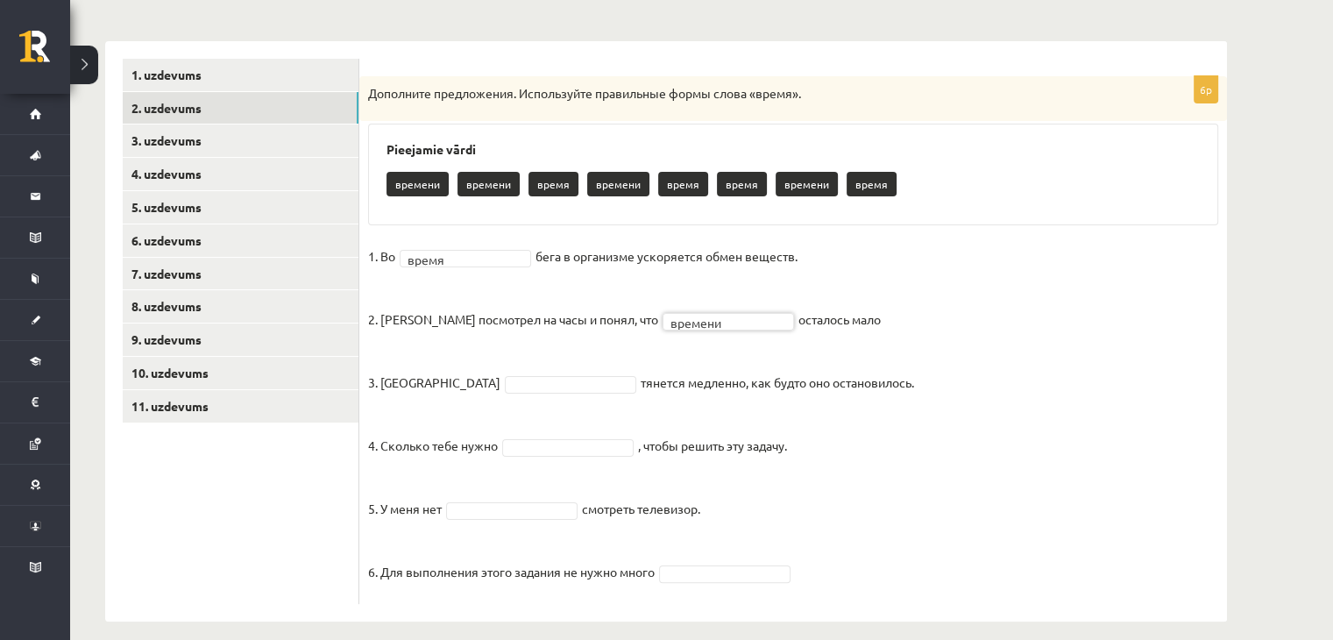
scroll to position [256, 0]
click at [499, 393] on fieldset "1. Во время ***** бега в организме ускоряется обмен веществ. 2. Андрис посмотре…" at bounding box center [793, 419] width 850 height 352
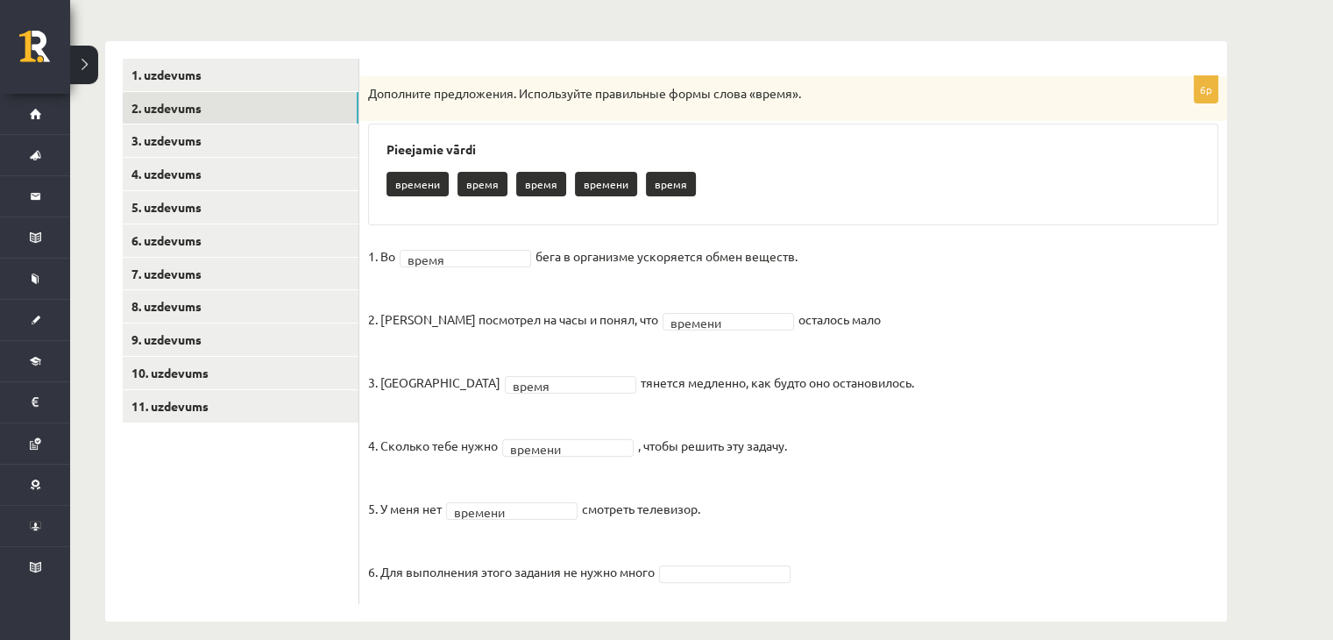
click at [704, 562] on fieldset "1. Во время ***** бега в организме ускоряется обмен веществ. 2. Андрис посмотре…" at bounding box center [793, 419] width 850 height 352
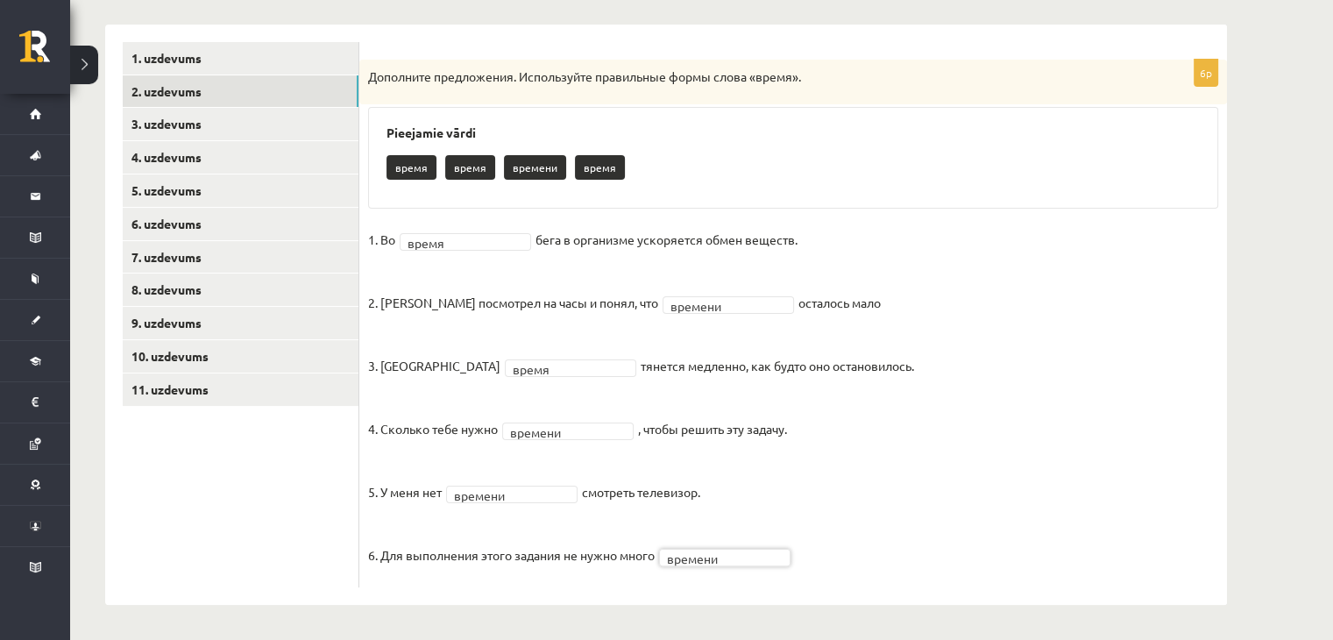
scroll to position [180, 0]
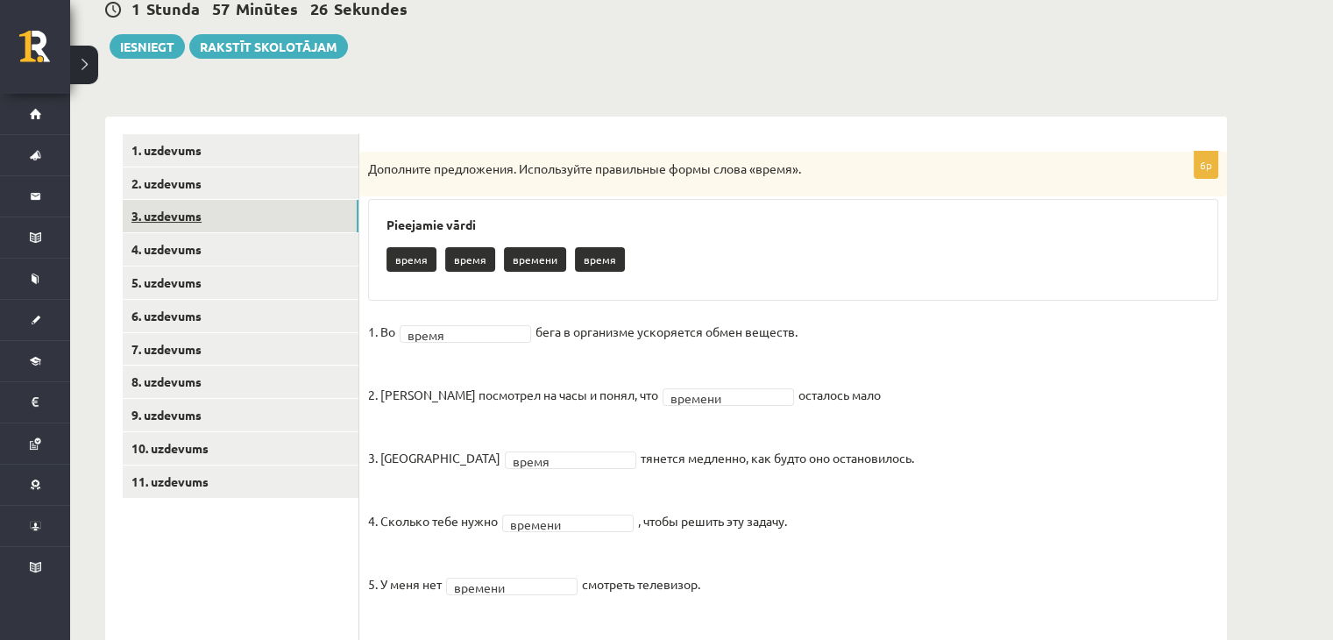
click at [179, 216] on link "3. uzdevums" at bounding box center [241, 216] width 236 height 32
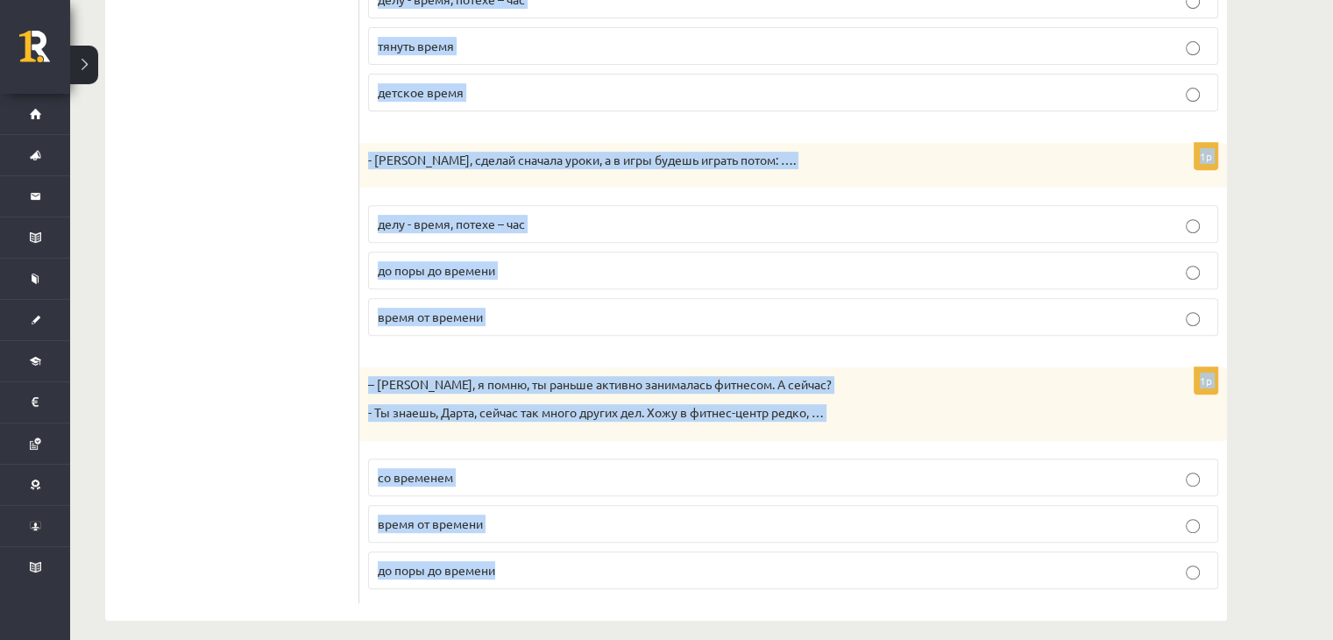
scroll to position [733, 0]
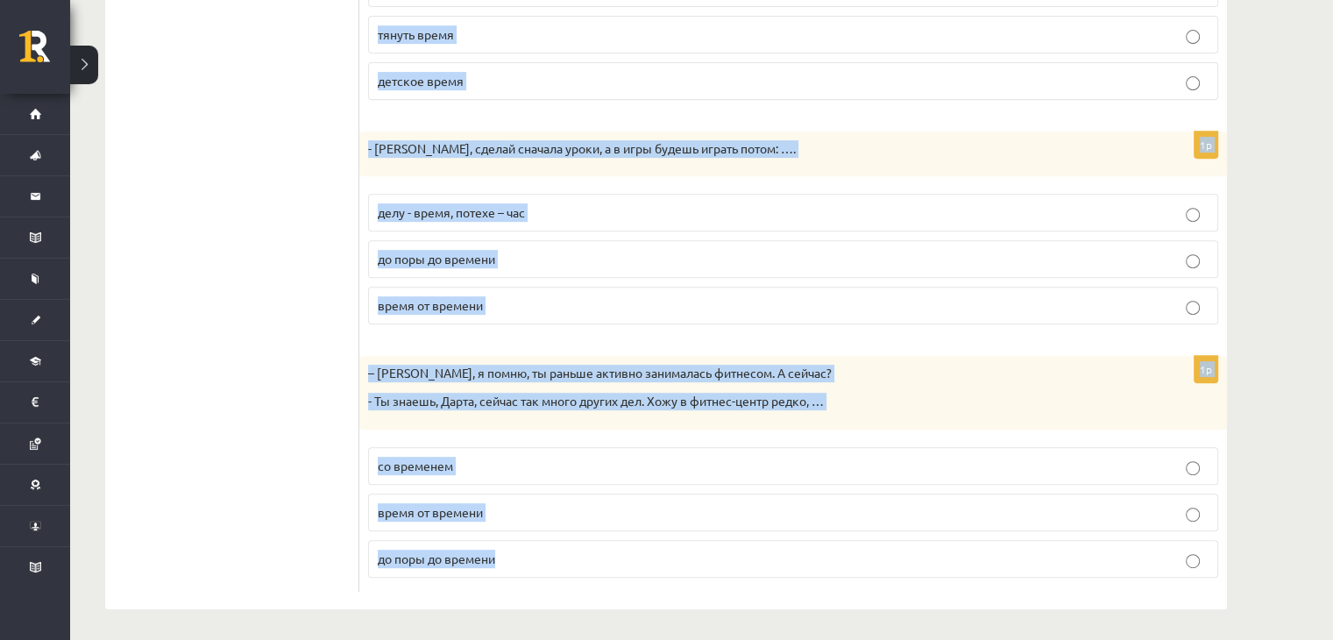
drag, startPoint x: 372, startPoint y: 113, endPoint x: 696, endPoint y: 680, distance: 652.6
copy form "Дополните мини-диалоги. Выберите верный фразеологизм. 1p – Мне так трудно просы…"
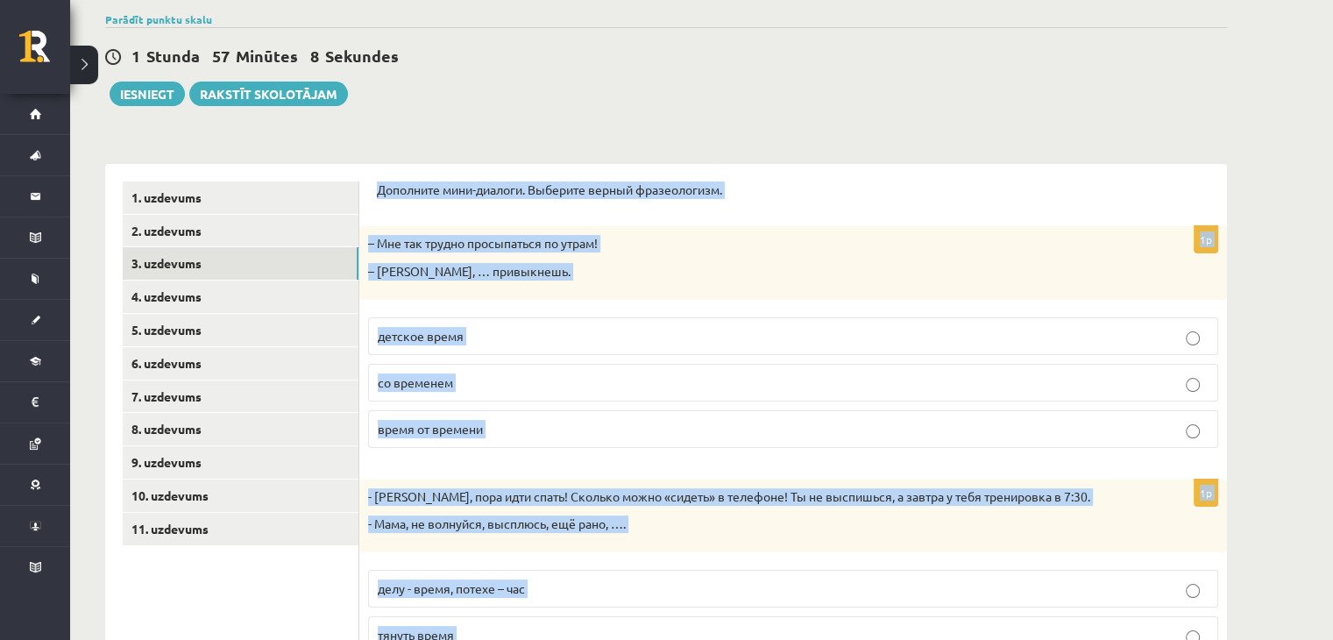
scroll to position [94, 0]
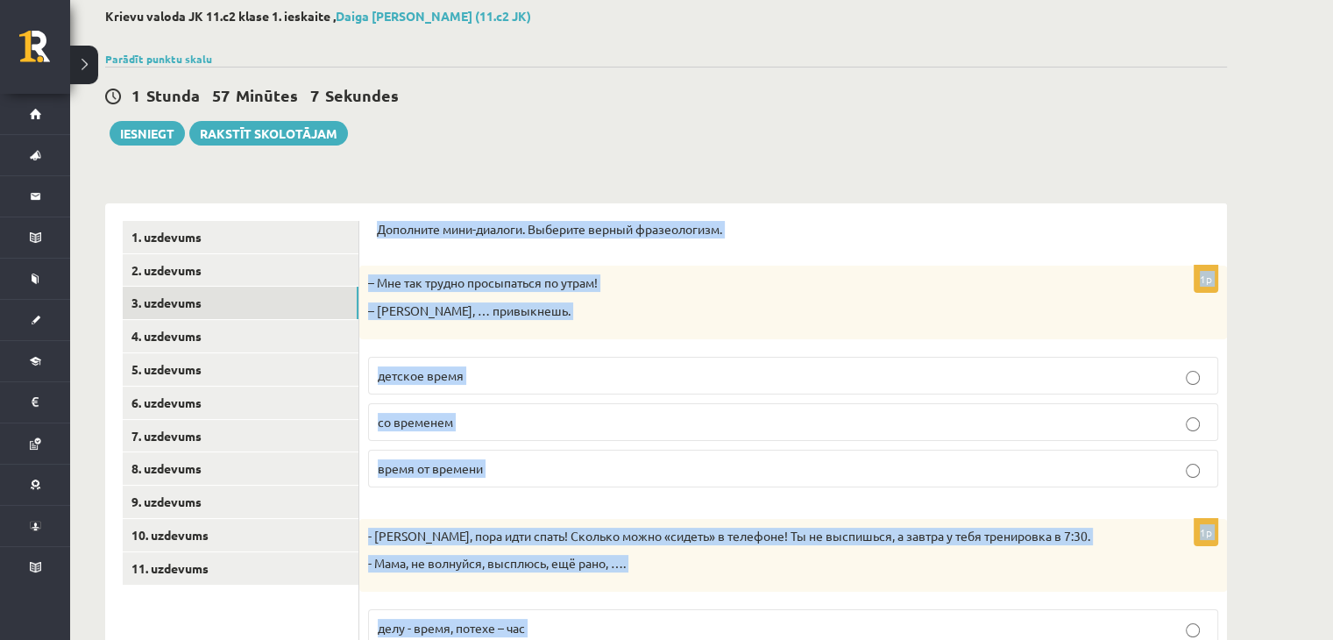
click at [431, 341] on div "1p – Мне так трудно просыпаться по утрам! – Ничего, … привыкнешь. детское время…" at bounding box center [792, 382] width 867 height 235
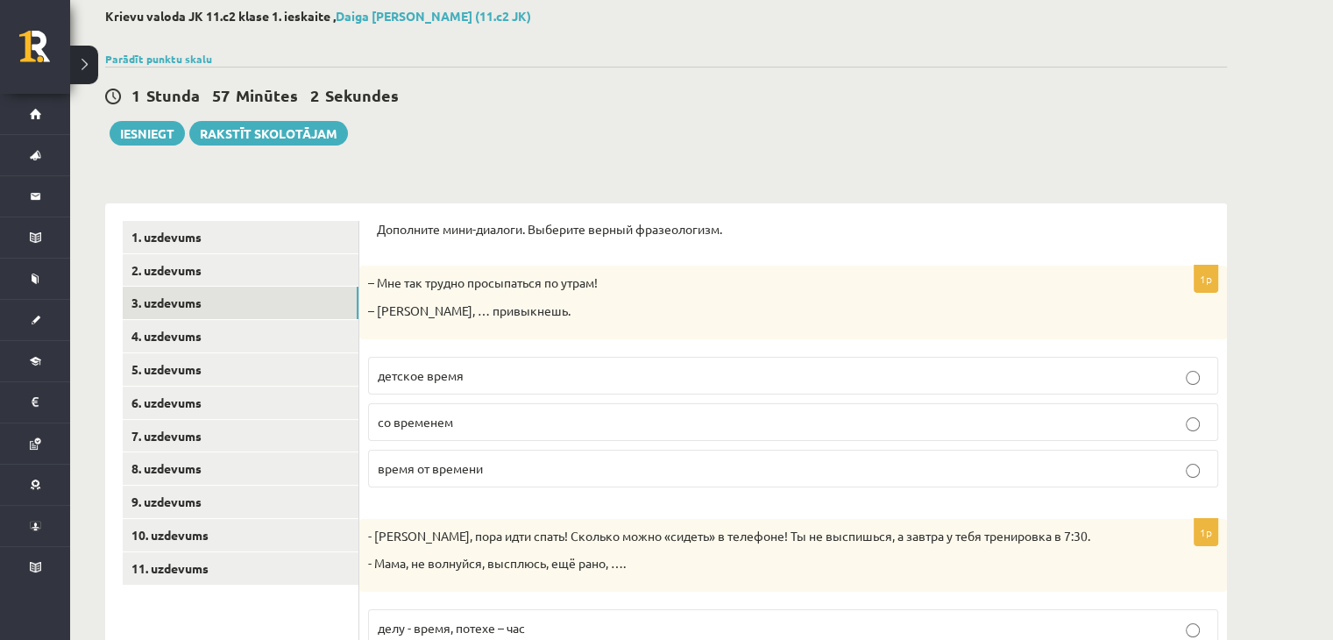
click at [479, 438] on label "со временем" at bounding box center [793, 422] width 850 height 38
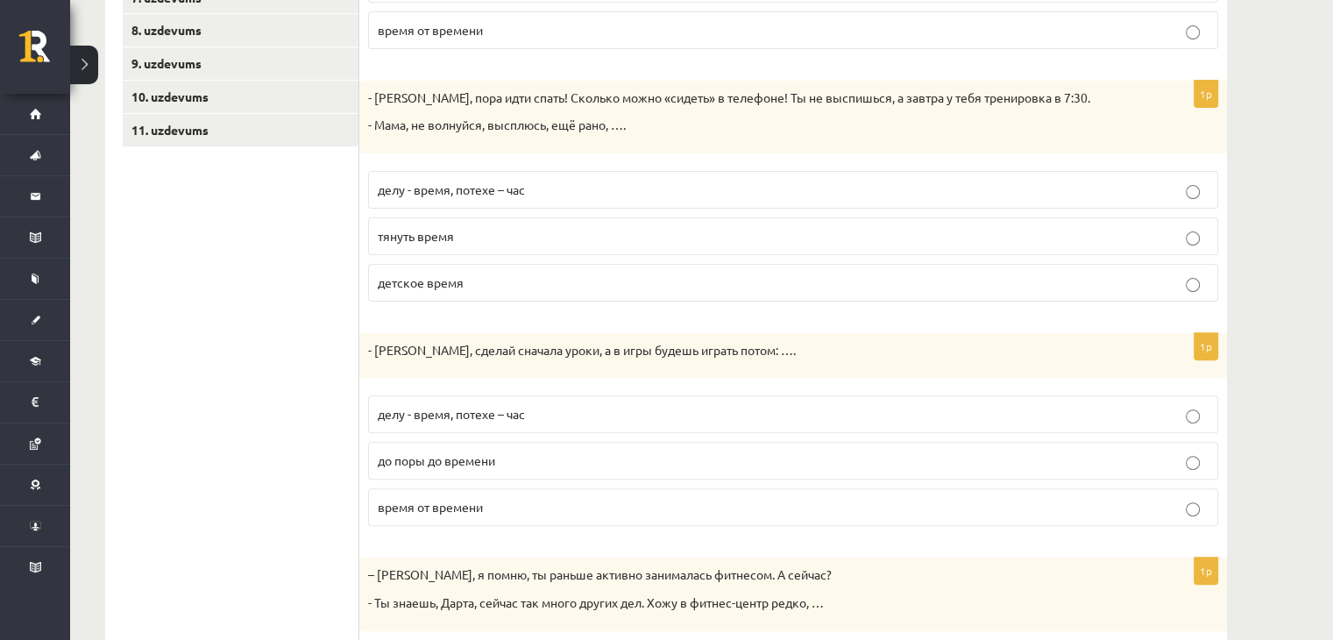
scroll to position [533, 0]
click at [450, 194] on p "делу - время, потехе – час" at bounding box center [793, 189] width 831 height 18
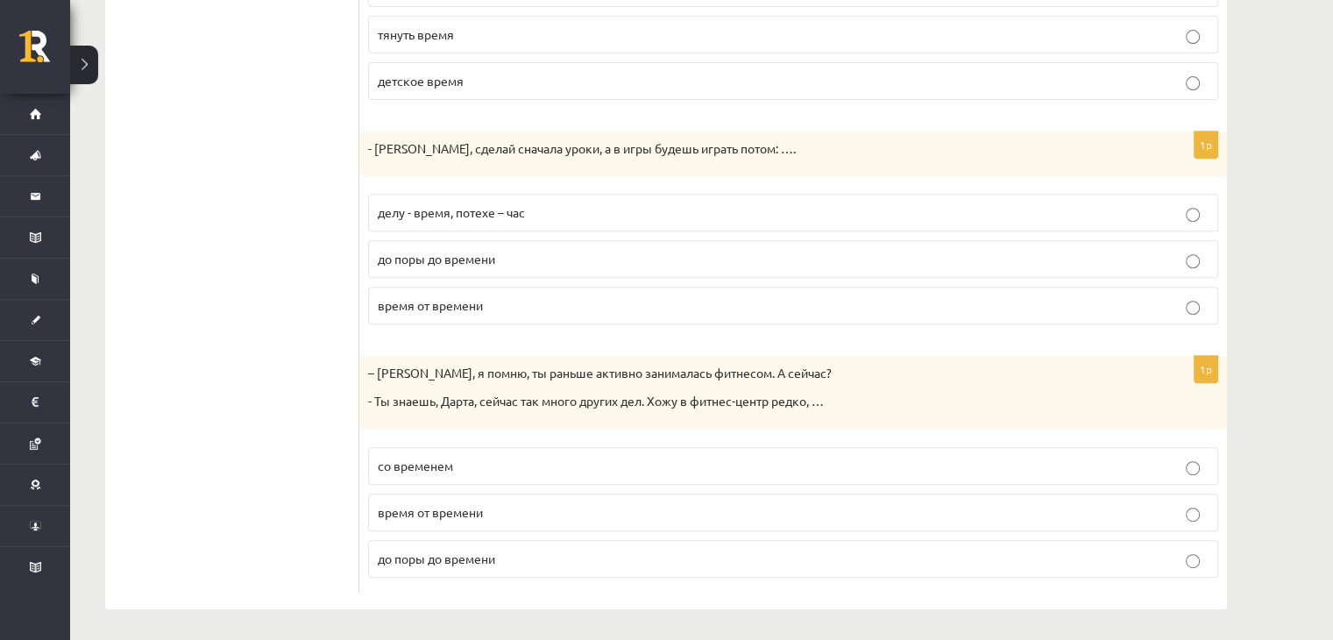
scroll to position [591, 0]
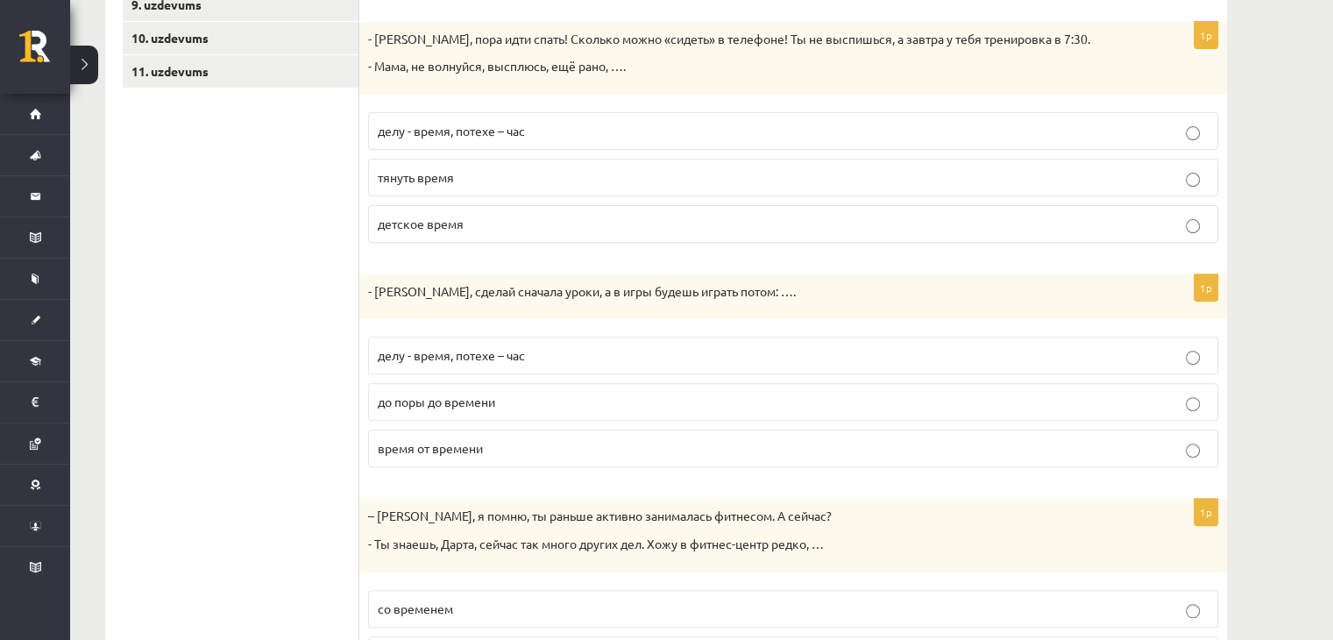
click at [421, 352] on span "делу - время, потехе – час" at bounding box center [451, 355] width 147 height 16
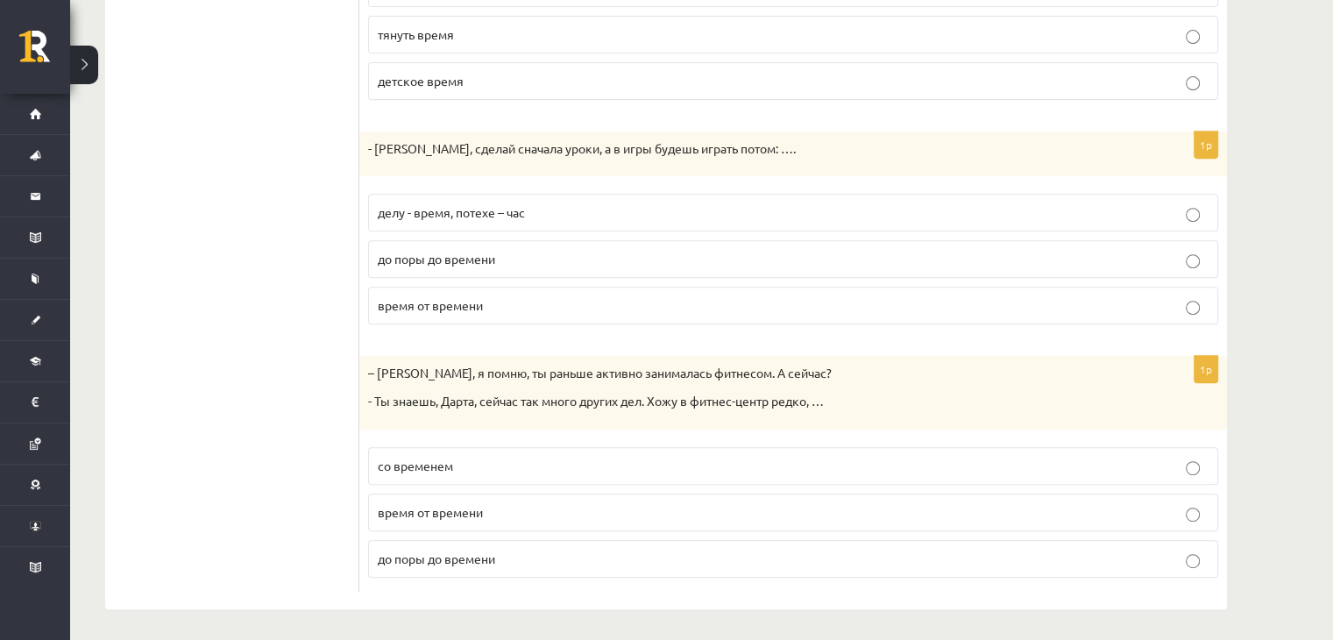
click at [453, 518] on label "время от времени" at bounding box center [793, 512] width 850 height 38
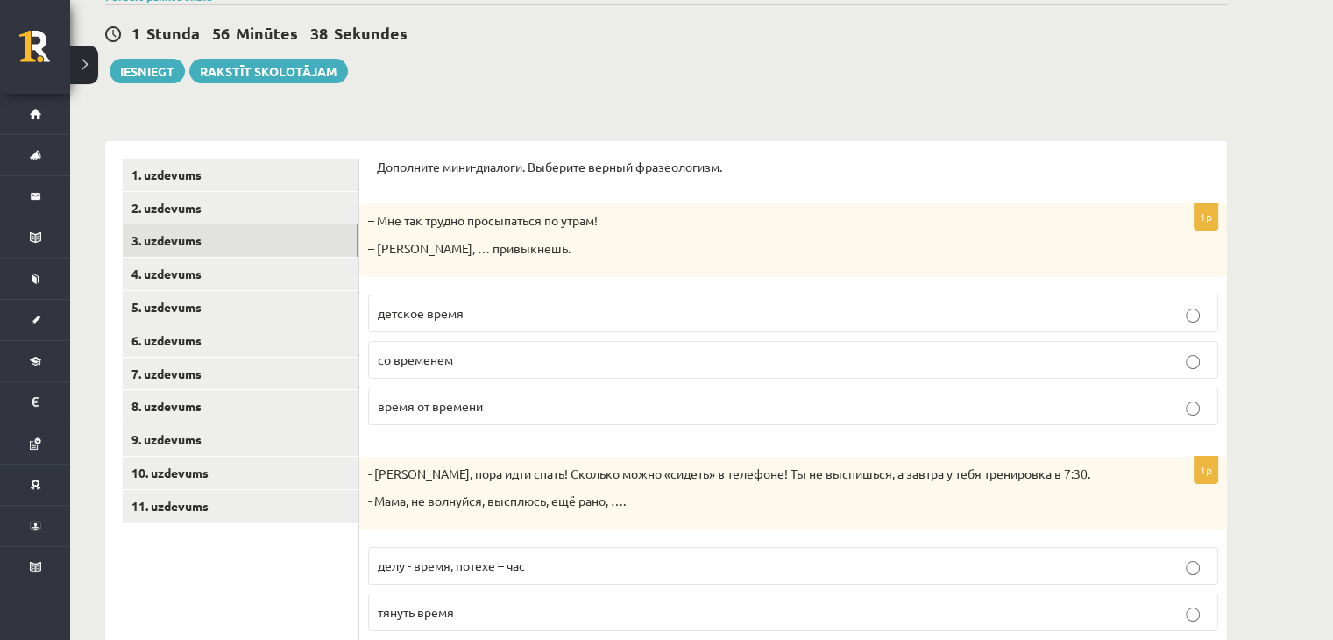
scroll to position [155, 0]
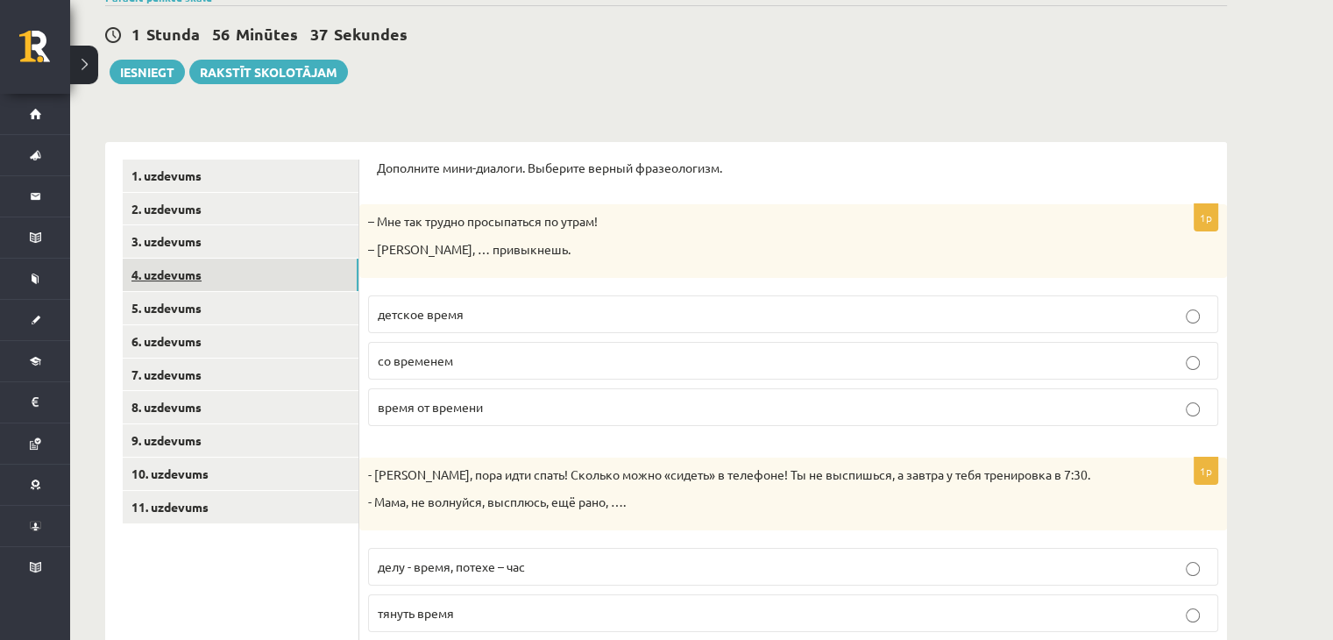
click at [150, 281] on link "4. uzdevums" at bounding box center [241, 274] width 236 height 32
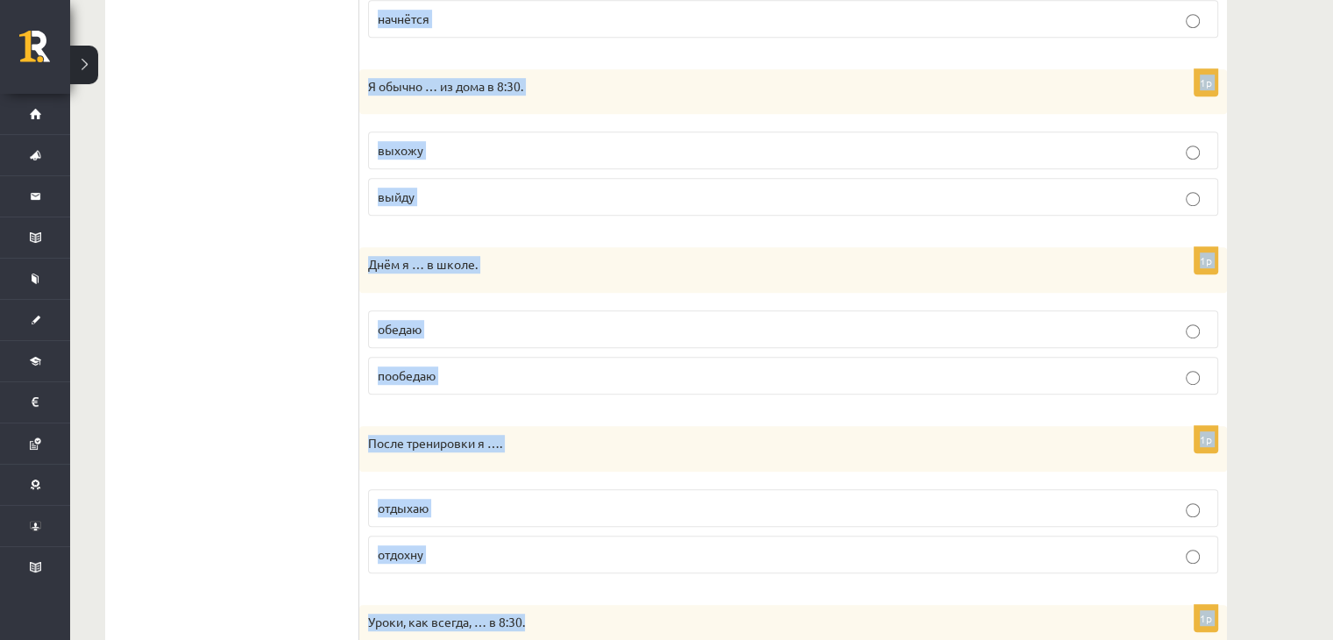
scroll to position [1177, 0]
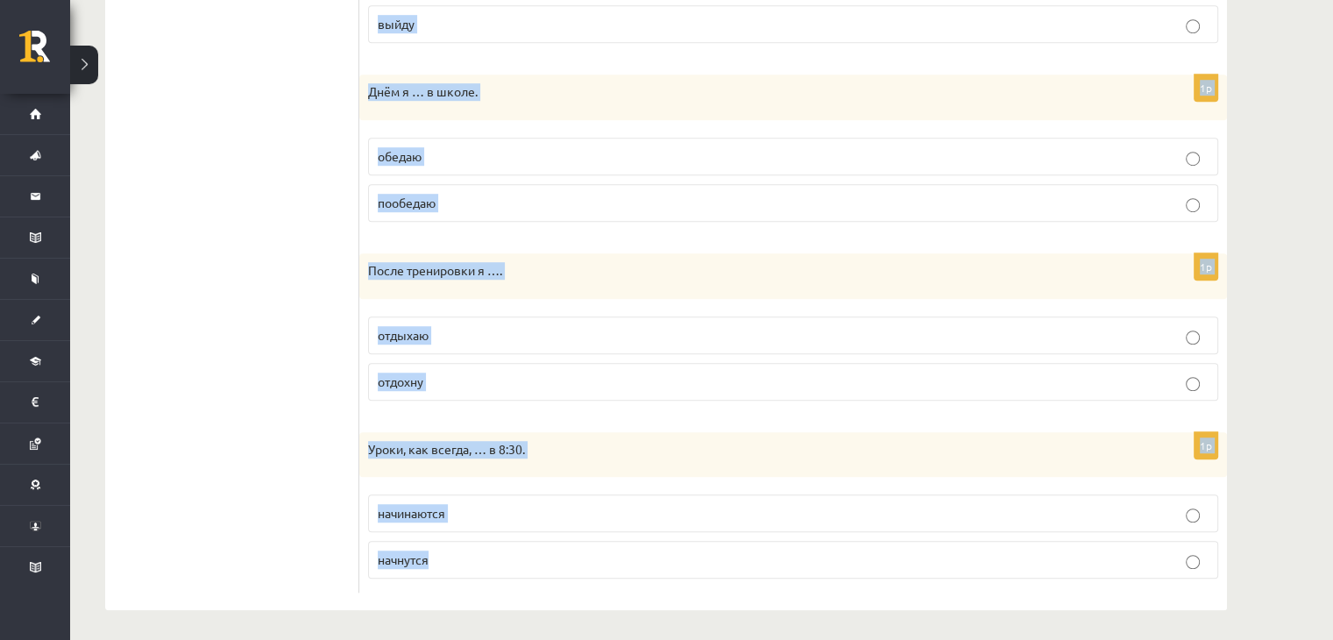
drag, startPoint x: 375, startPoint y: 166, endPoint x: 573, endPoint y: 680, distance: 551.1
copy form "Выберите правильную форму глагола (НСВ / СВ). 1p По вечерам я …. читаю прочитаю…"
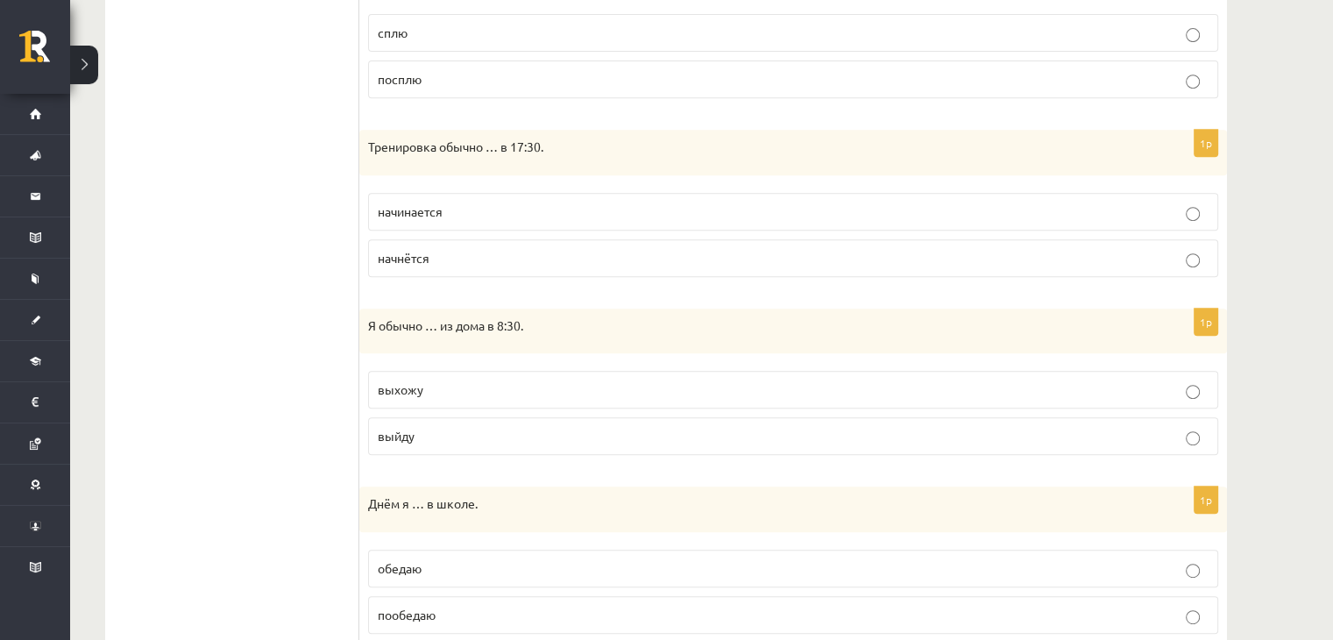
click at [295, 166] on ul "1. uzdevums 2. uzdevums 3. uzdevums 4. uzdevums 5. uzdevums 6. uzdevums 7. uzde…" at bounding box center [241, 277] width 237 height 1454
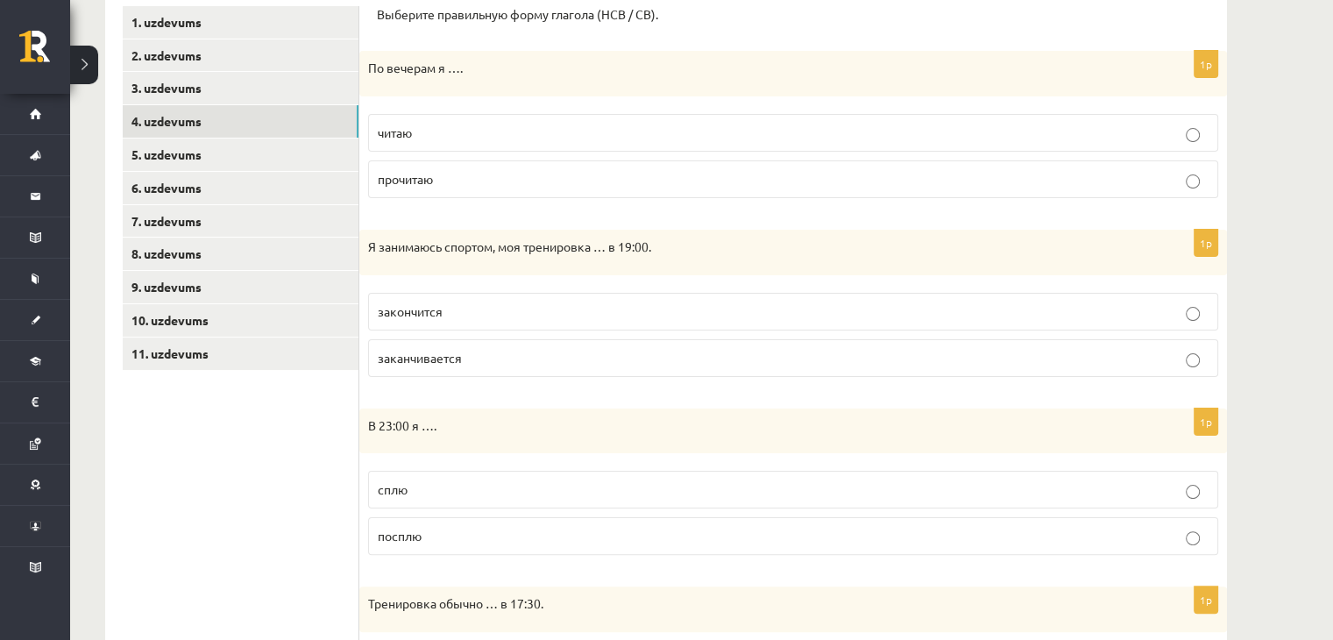
scroll to position [301, 0]
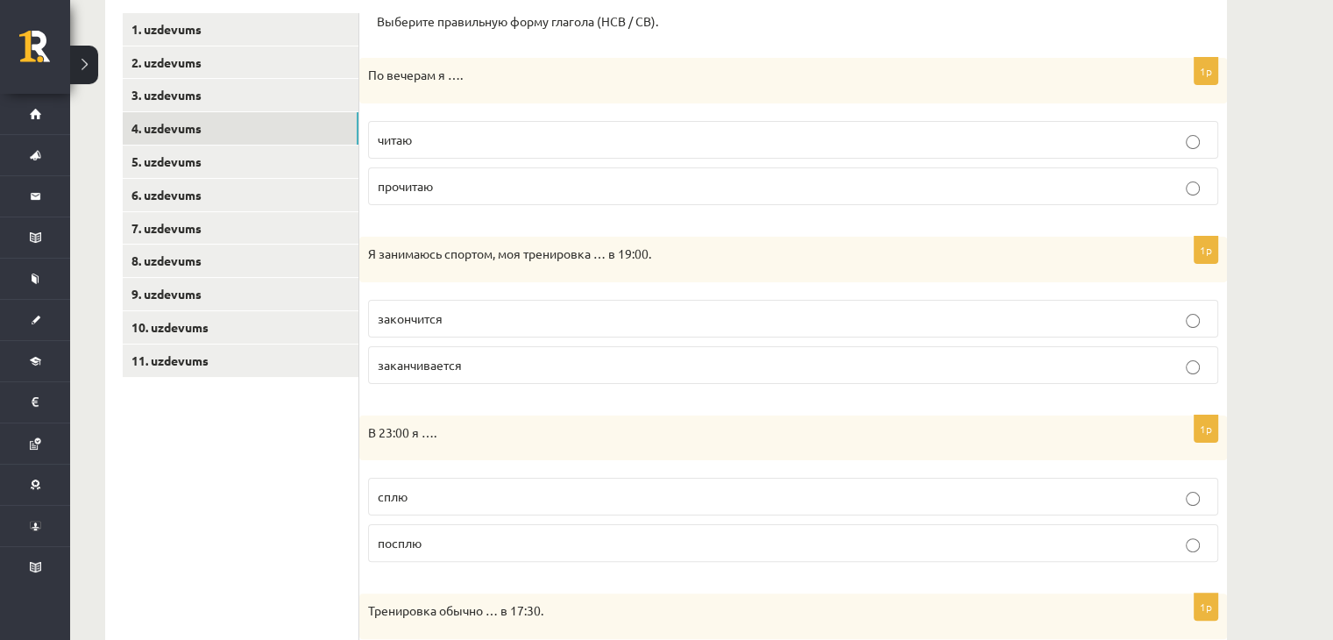
click at [459, 133] on p "читаю" at bounding box center [793, 140] width 831 height 18
click at [428, 372] on label "заканчивается" at bounding box center [793, 365] width 850 height 38
click at [420, 500] on p "сплю" at bounding box center [793, 496] width 831 height 18
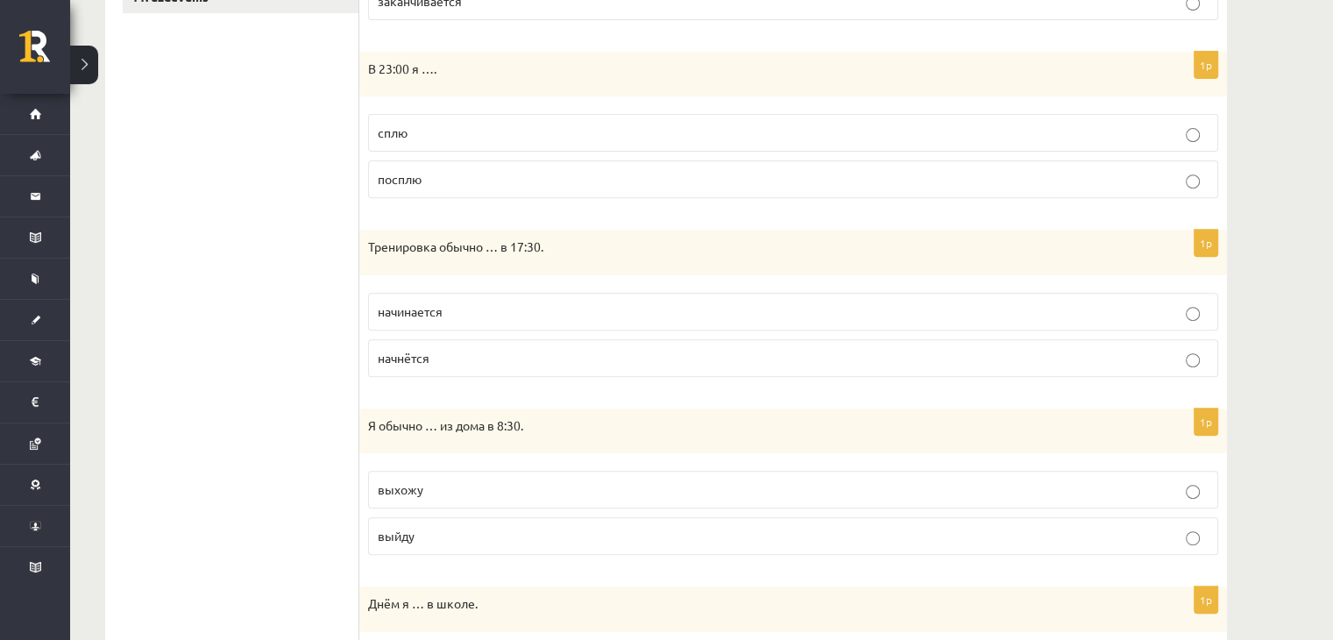
click at [442, 309] on span "начинается" at bounding box center [410, 311] width 65 height 16
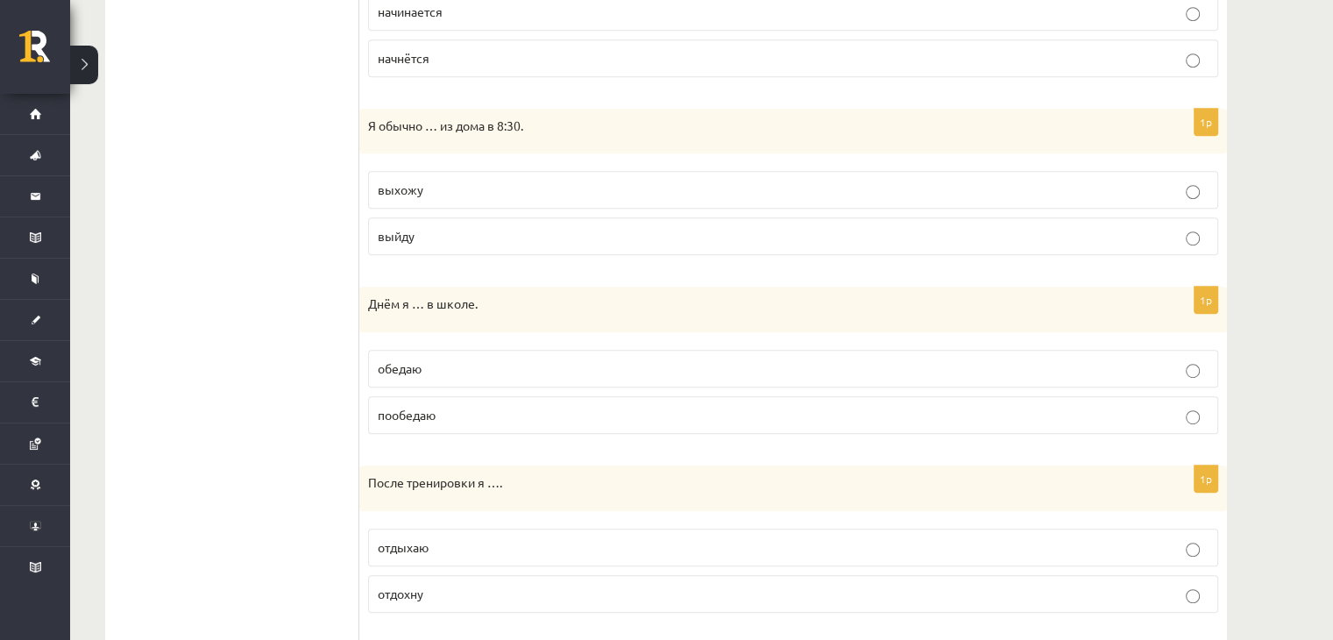
scroll to position [968, 0]
click at [414, 190] on p "выхожу" at bounding box center [793, 186] width 831 height 18
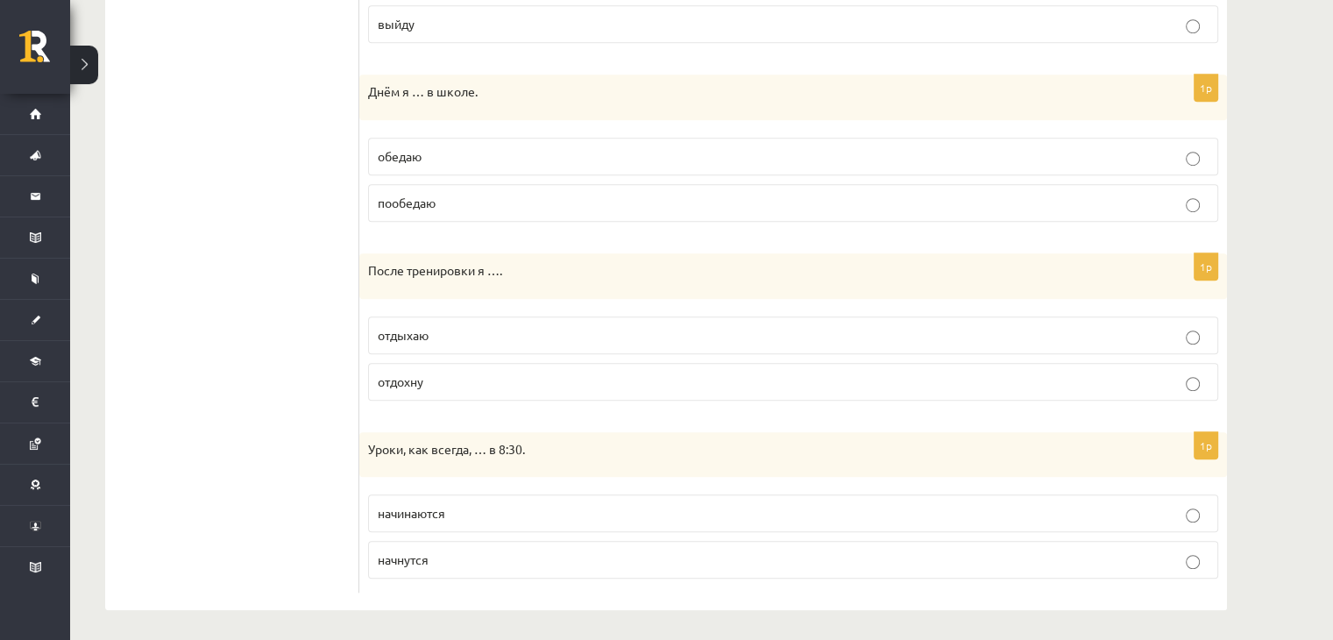
click at [418, 329] on span "отдыхаю" at bounding box center [403, 335] width 51 height 16
click at [473, 148] on p "обедаю" at bounding box center [793, 156] width 831 height 18
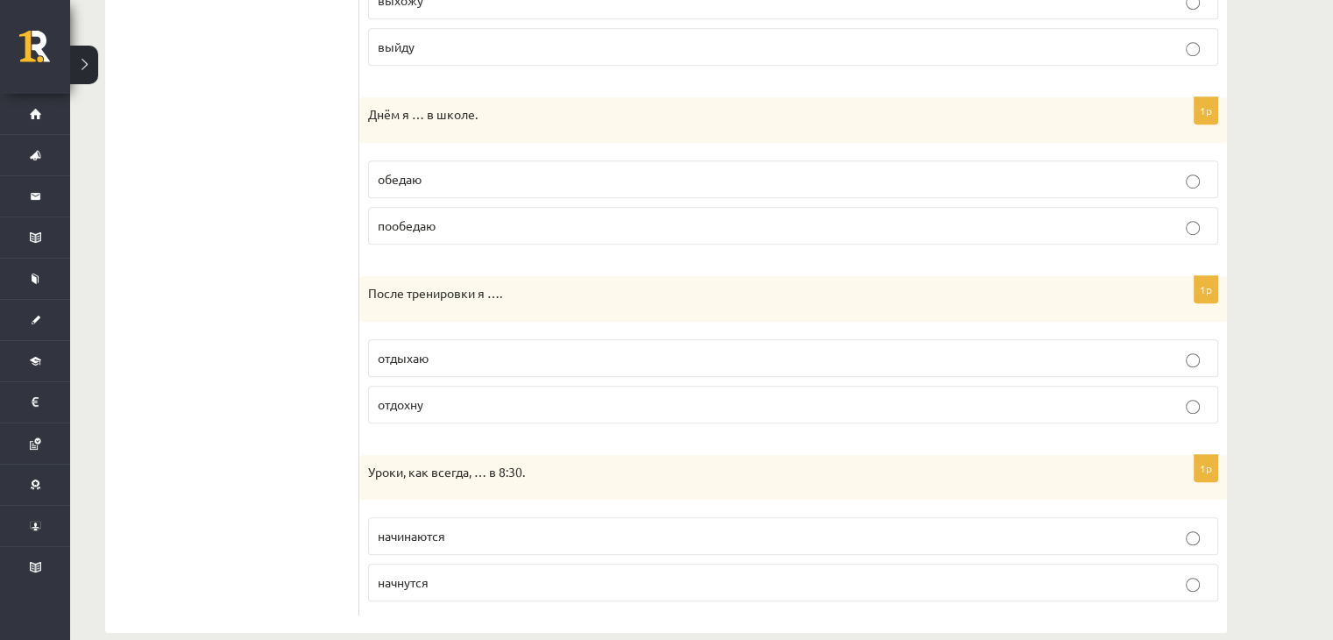
scroll to position [1164, 0]
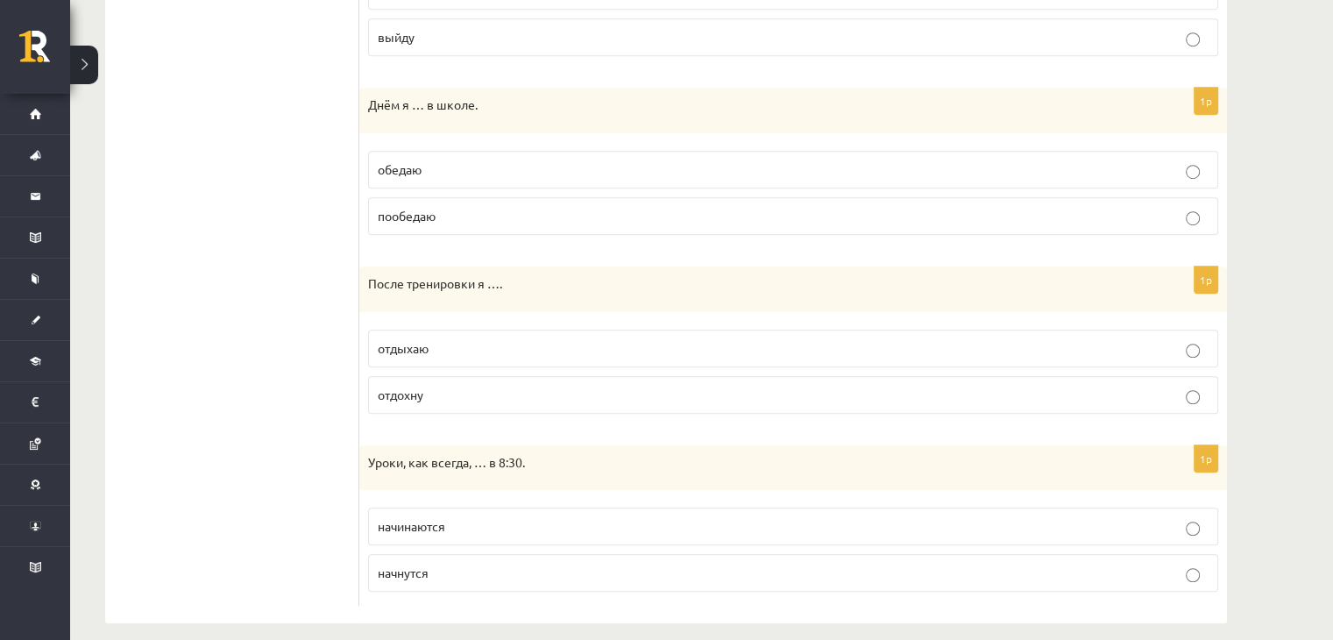
click at [480, 538] on label "начинаются" at bounding box center [793, 526] width 850 height 38
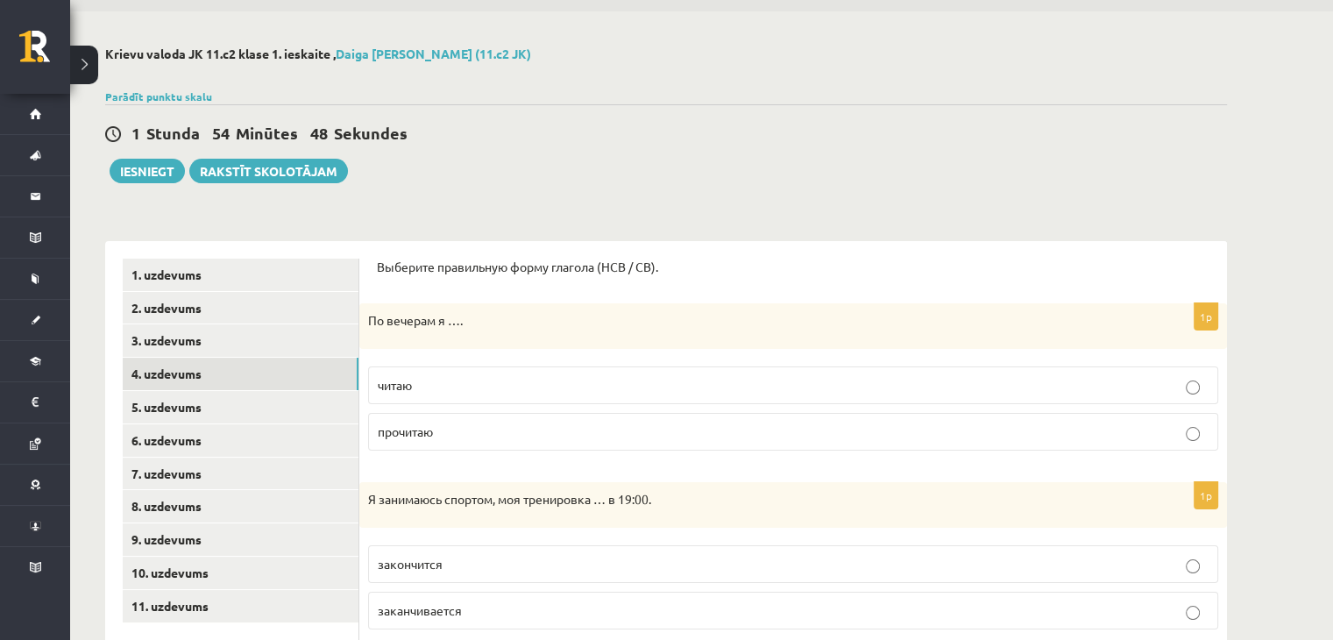
scroll to position [25, 0]
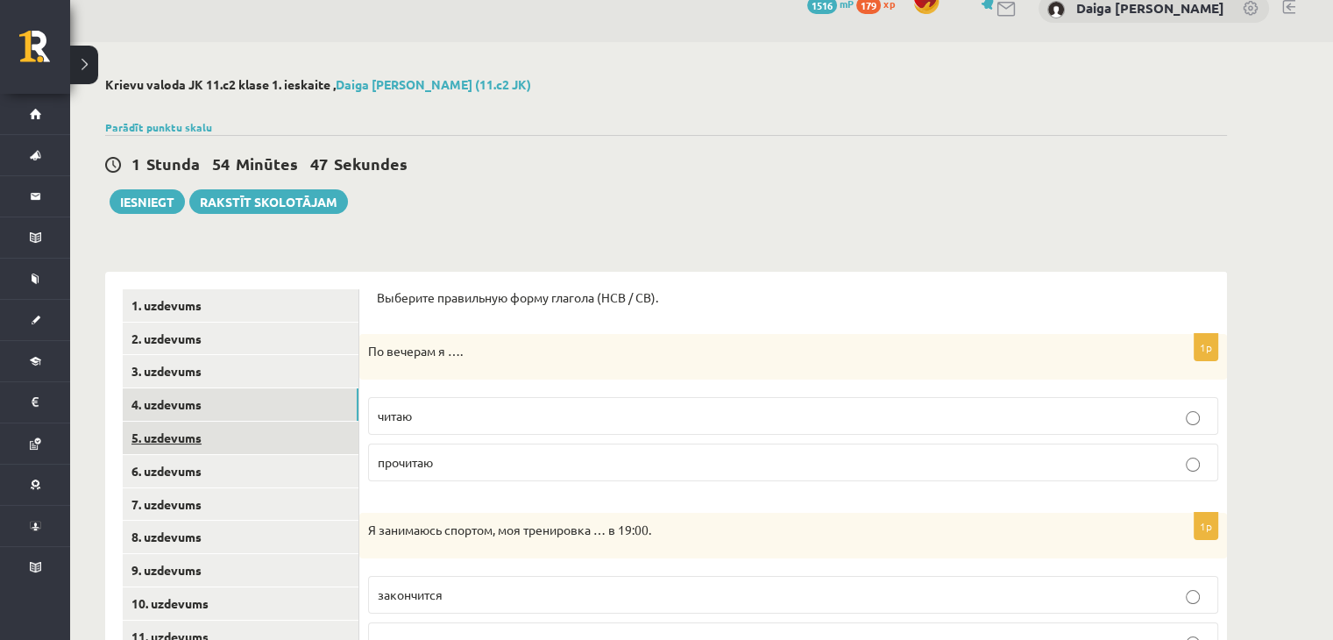
click at [168, 442] on link "5. uzdevums" at bounding box center [241, 437] width 236 height 32
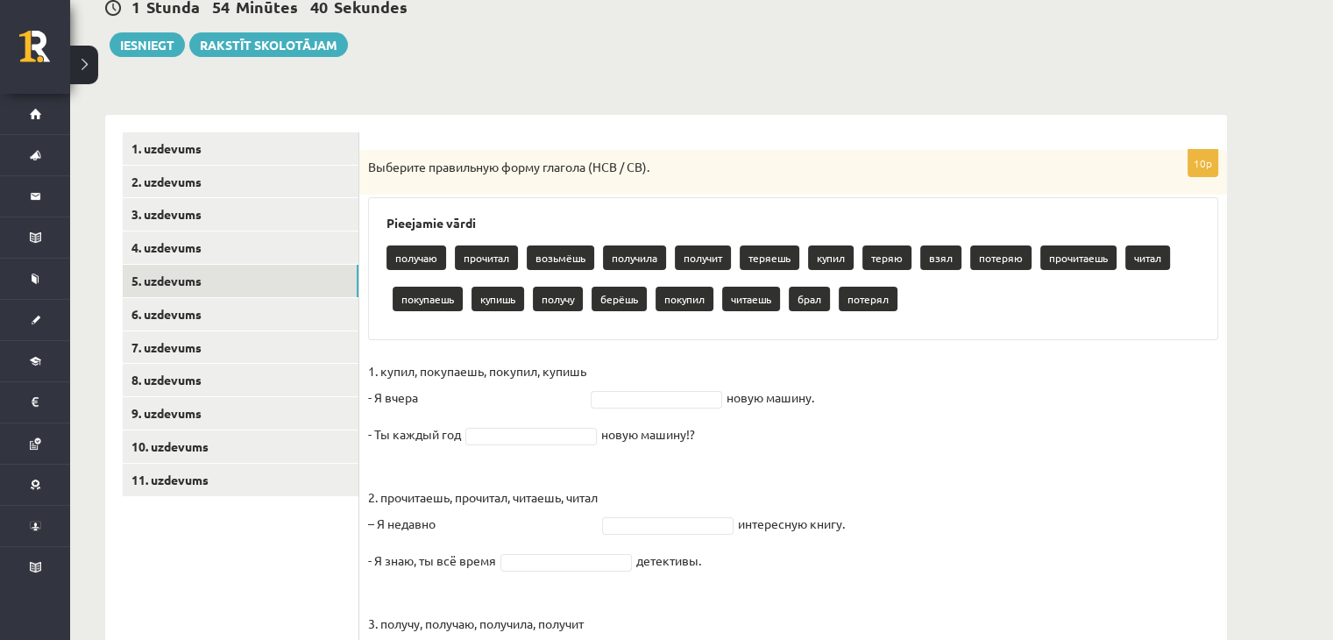
scroll to position [566, 0]
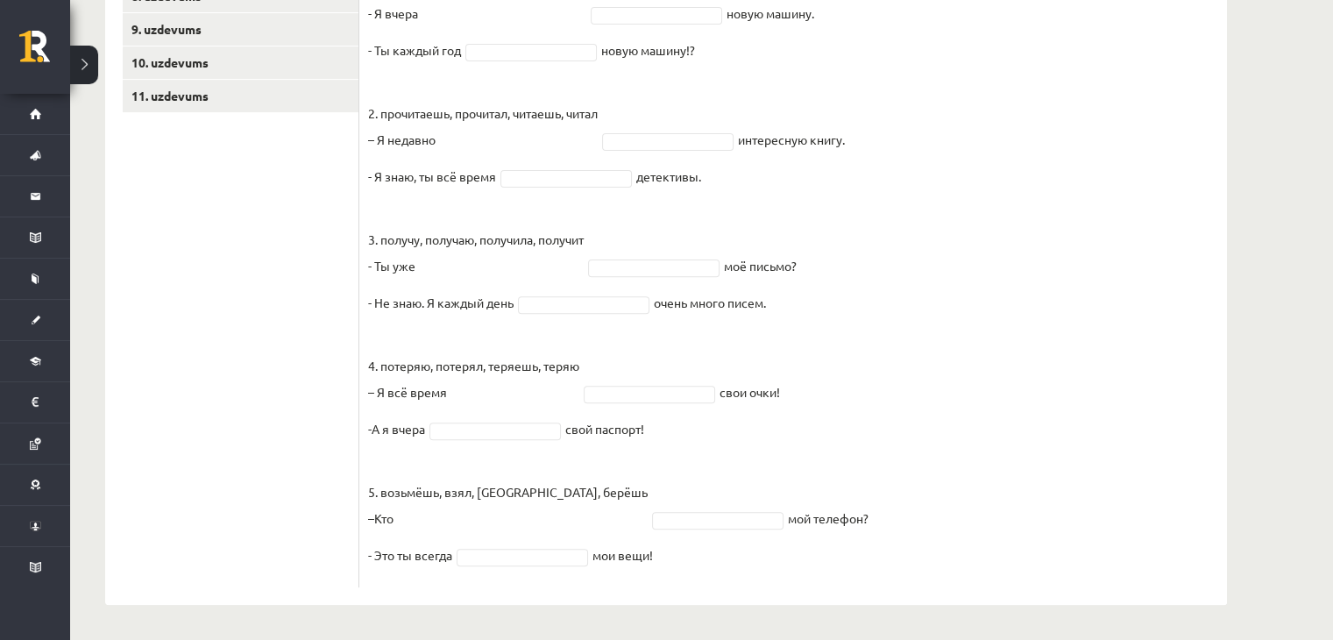
drag, startPoint x: 370, startPoint y: 166, endPoint x: 779, endPoint y: 672, distance: 651.0
copy div "Выберите правильную форму глагола (НСВ / СВ). Pieejamie vārdi получаю прочитал …"
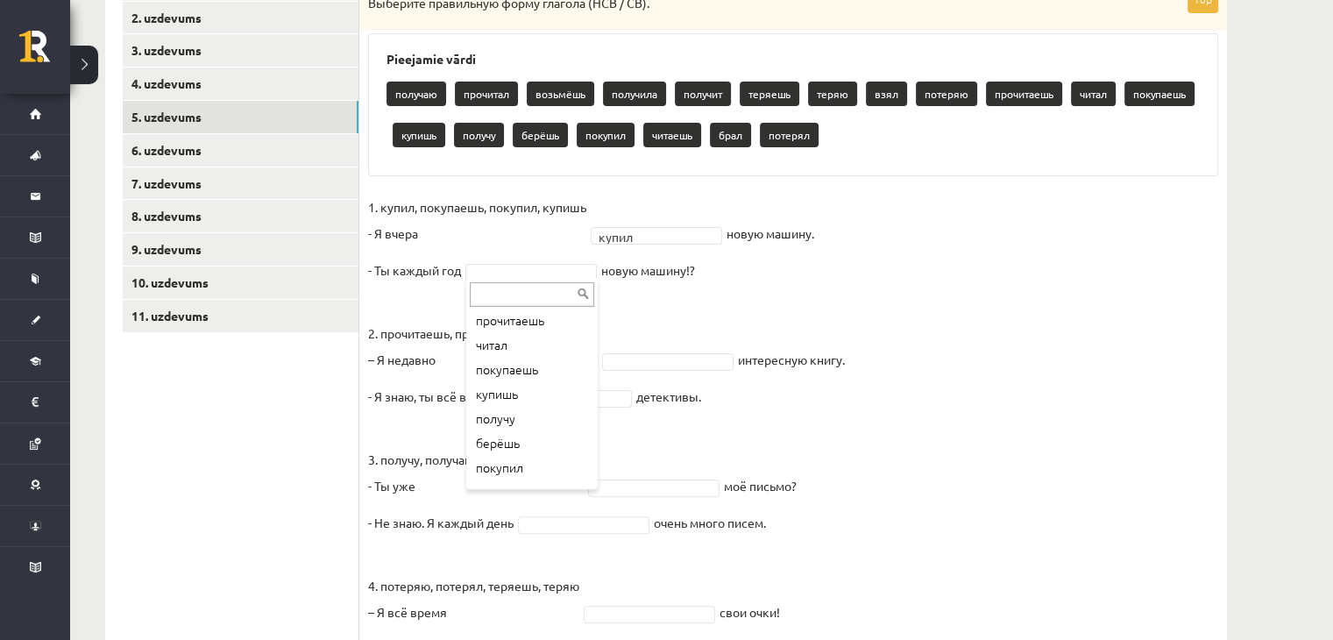
scroll to position [315, 0]
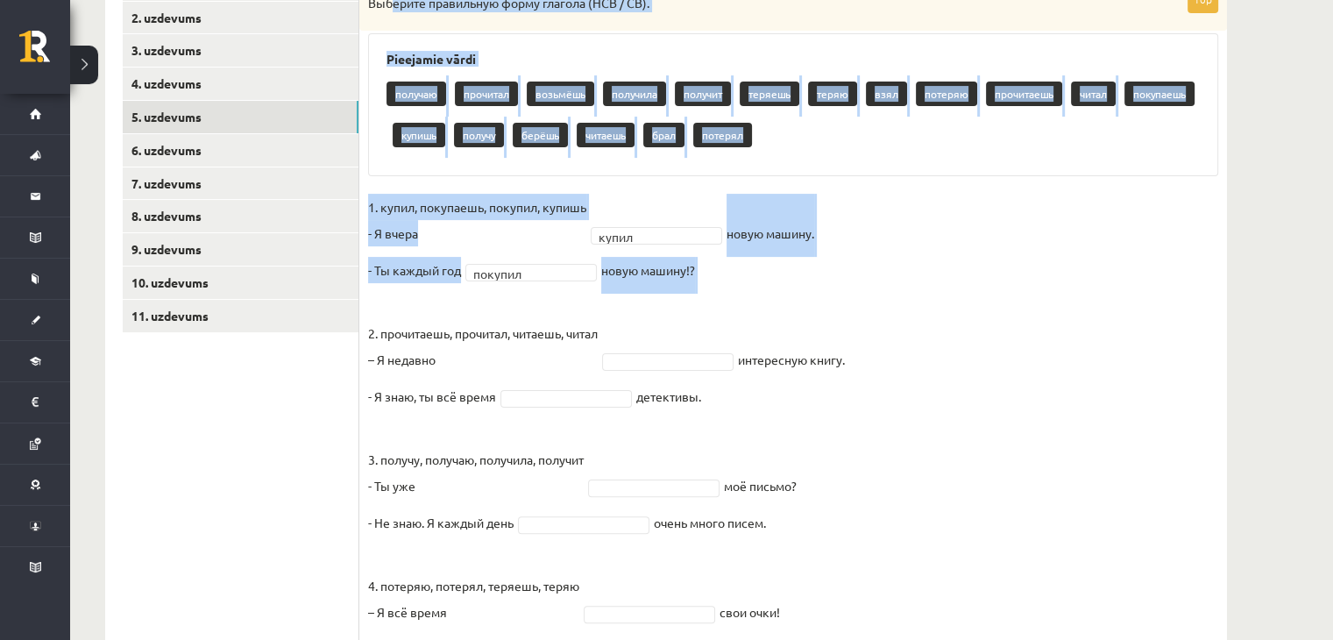
drag, startPoint x: 505, startPoint y: 399, endPoint x: 393, endPoint y: -73, distance: 484.5
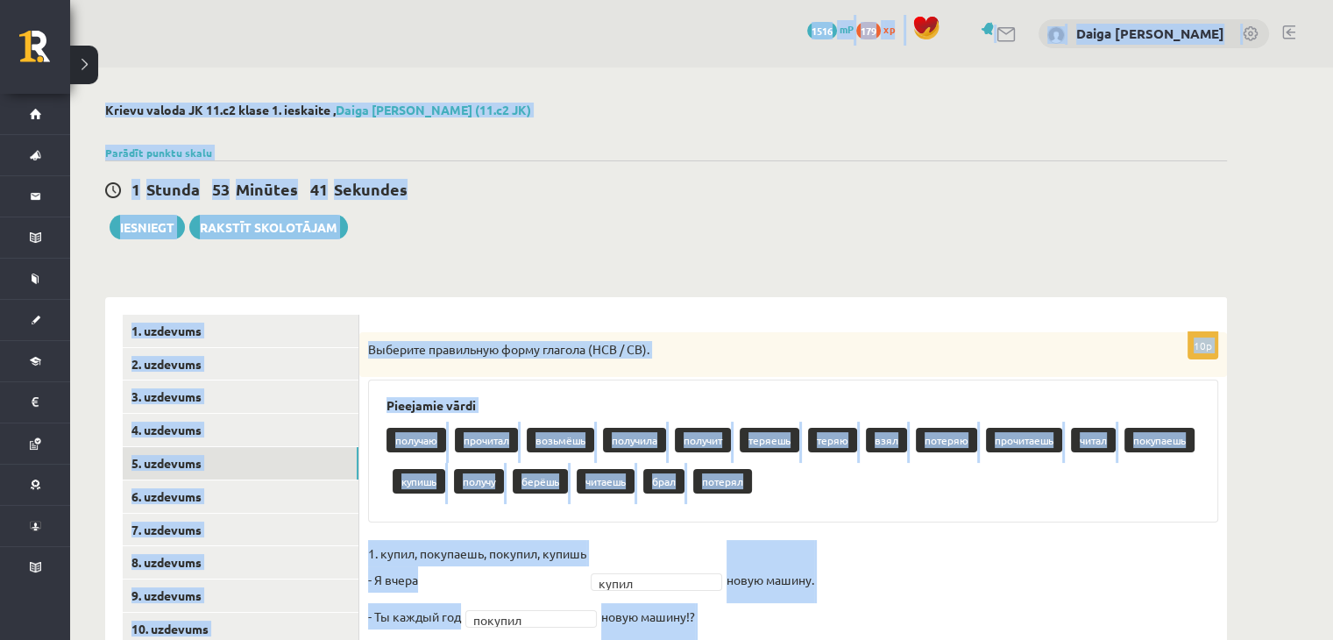
drag, startPoint x: 493, startPoint y: 420, endPoint x: 603, endPoint y: 371, distance: 120.0
click at [603, 371] on div "Выберите правильную форму глагола (НСВ / СВ)." at bounding box center [792, 355] width 867 height 46
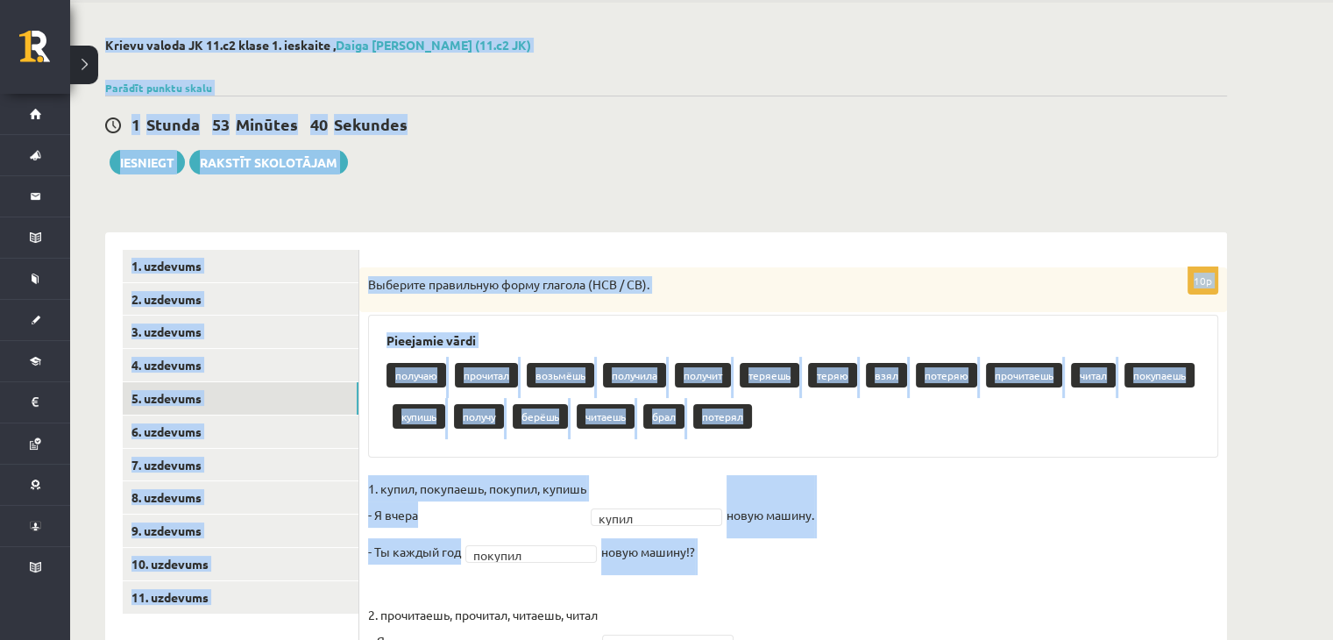
scroll to position [74, 0]
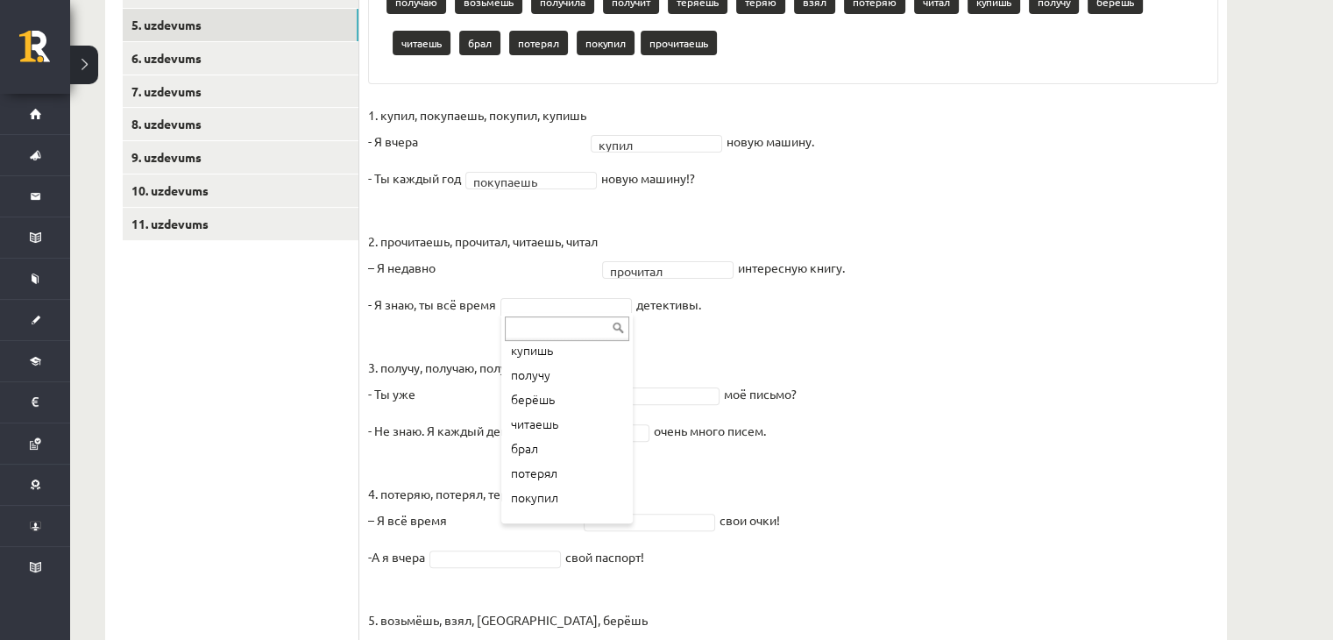
scroll to position [266, 0]
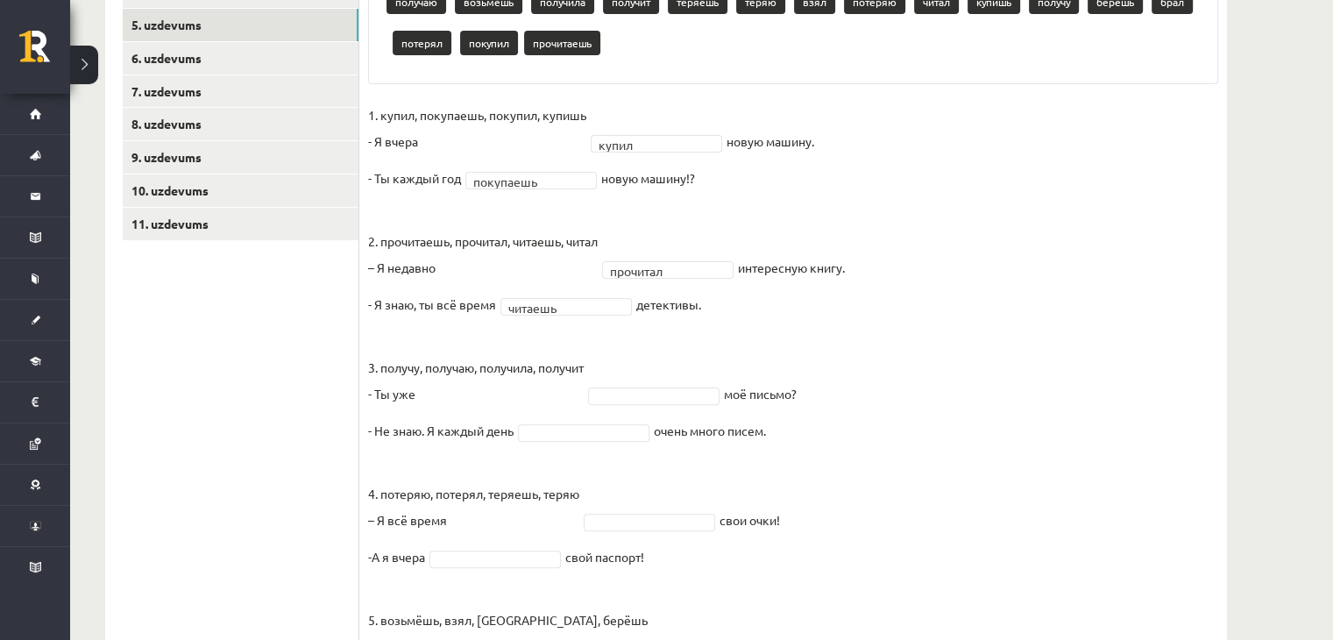
click at [653, 383] on fieldset "1. купил, покупаешь, покупил, купишь - Я вчера купил ***** новую машину. - Ты к…" at bounding box center [793, 404] width 850 height 605
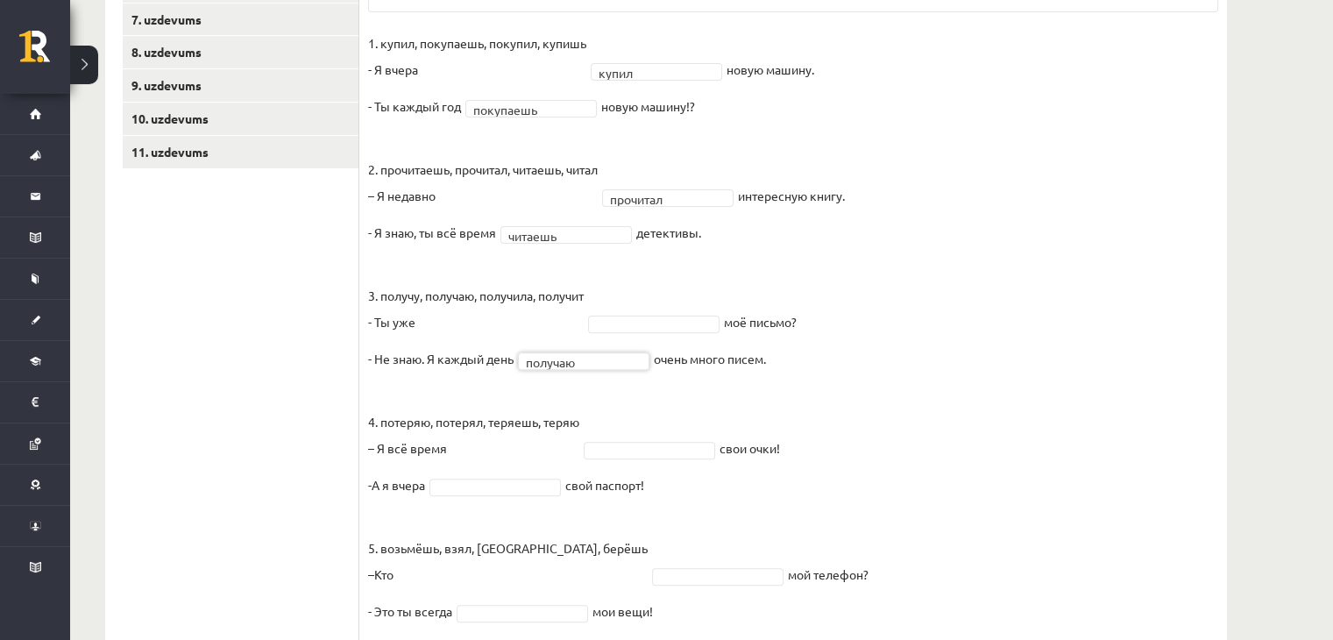
scroll to position [506, 0]
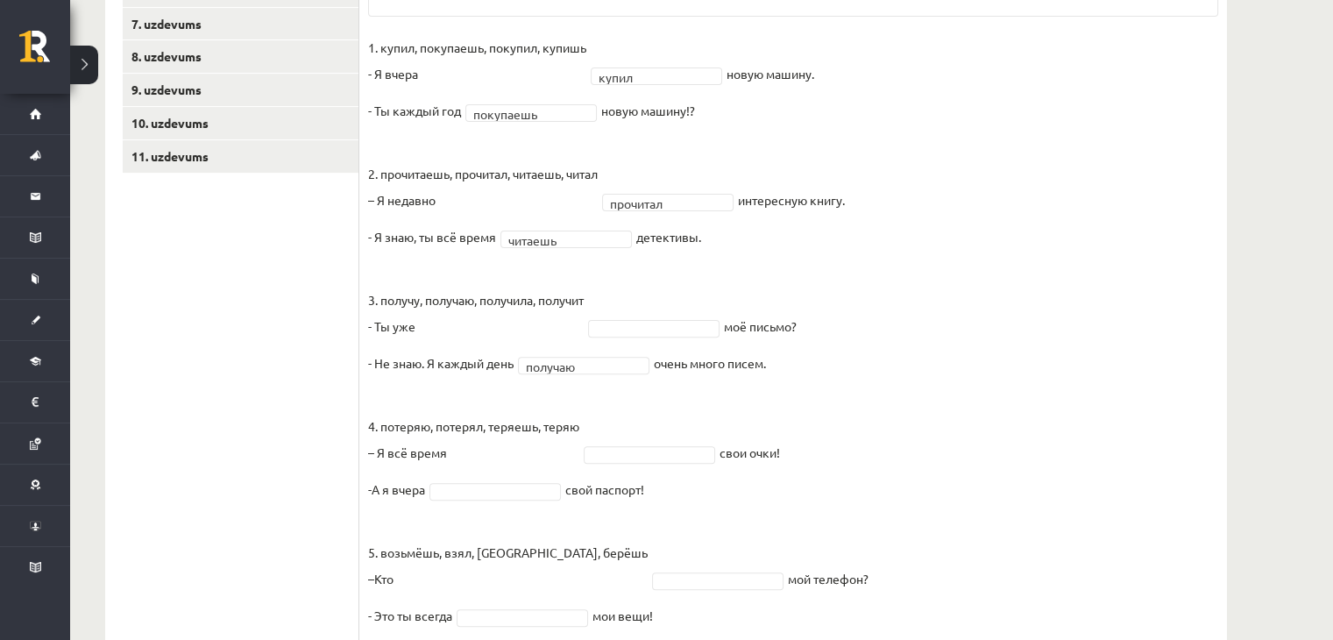
click at [584, 292] on p "3. получу, получаю, получила, получит - Ты уже" at bounding box center [476, 299] width 216 height 79
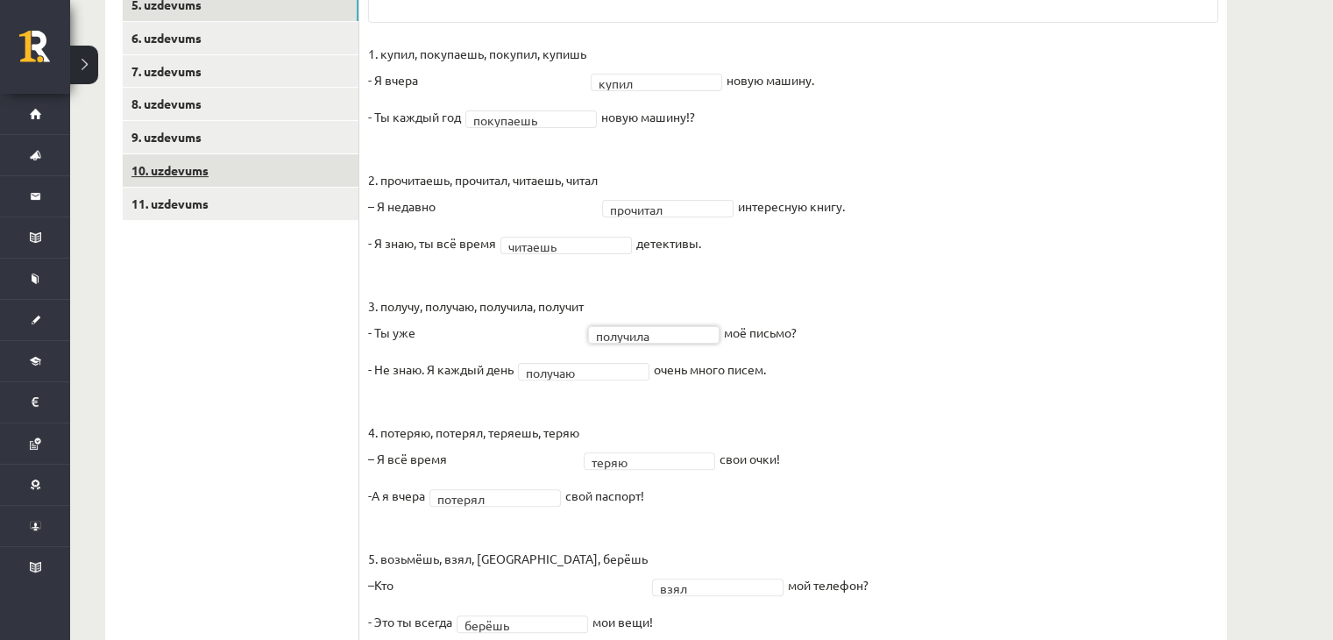
scroll to position [388, 0]
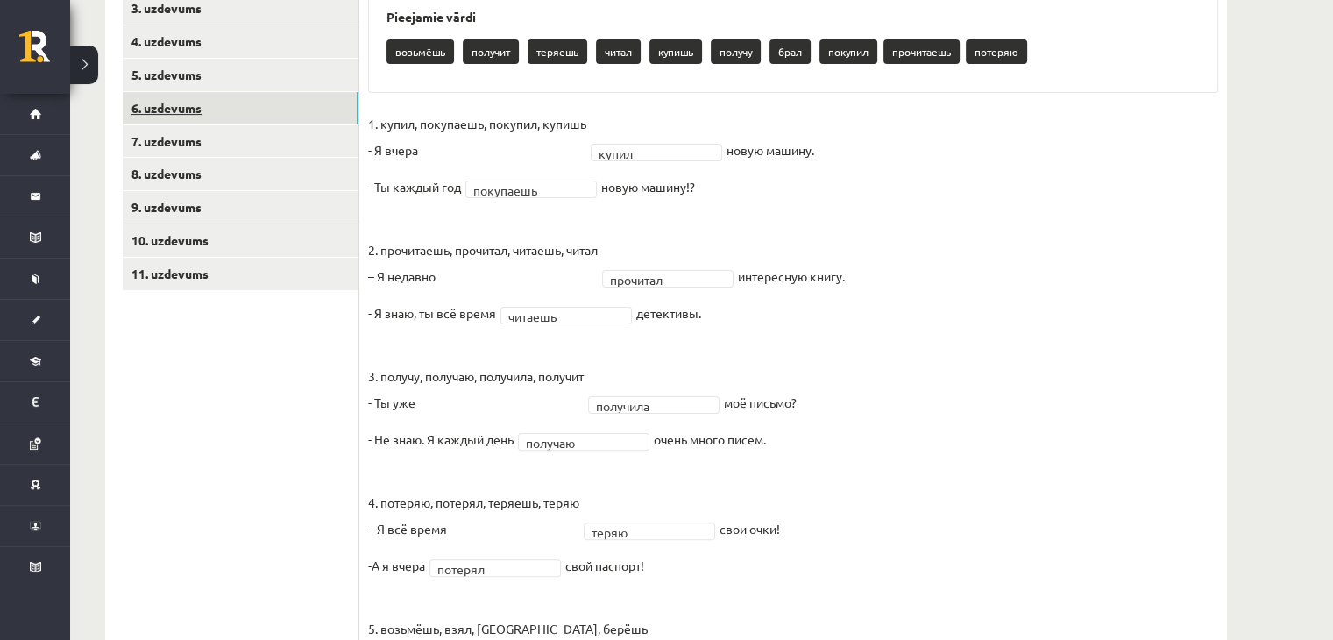
click at [197, 103] on link "6. uzdevums" at bounding box center [241, 108] width 236 height 32
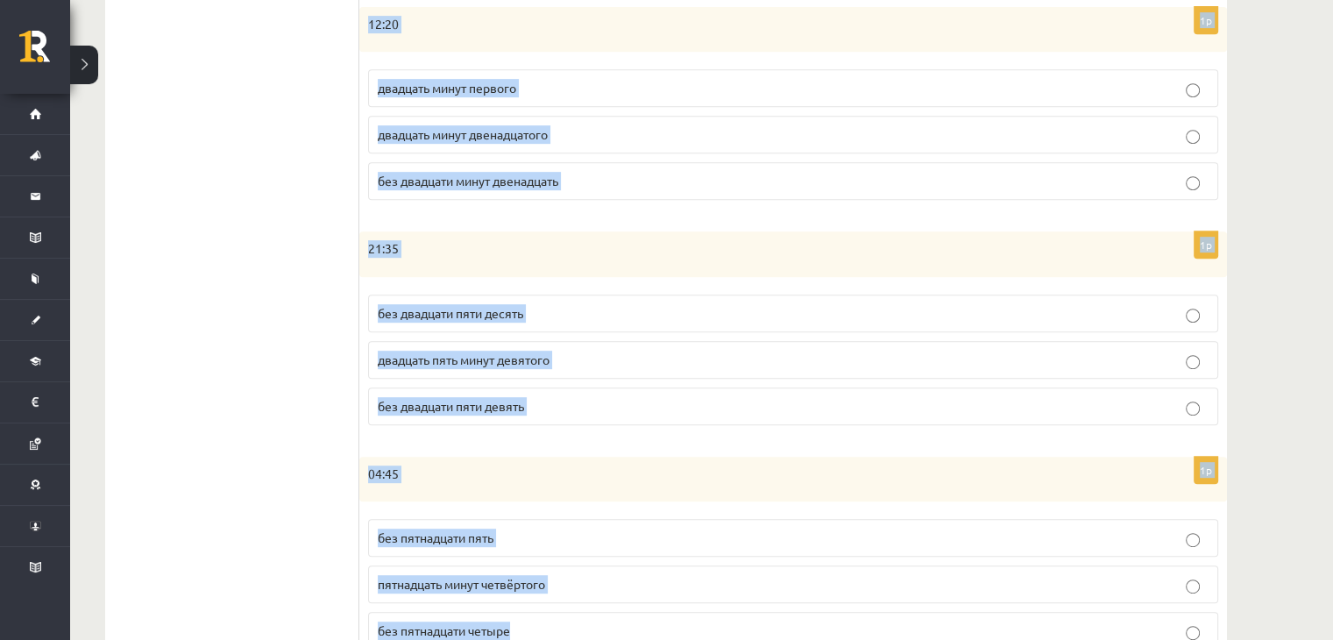
scroll to position [874, 0]
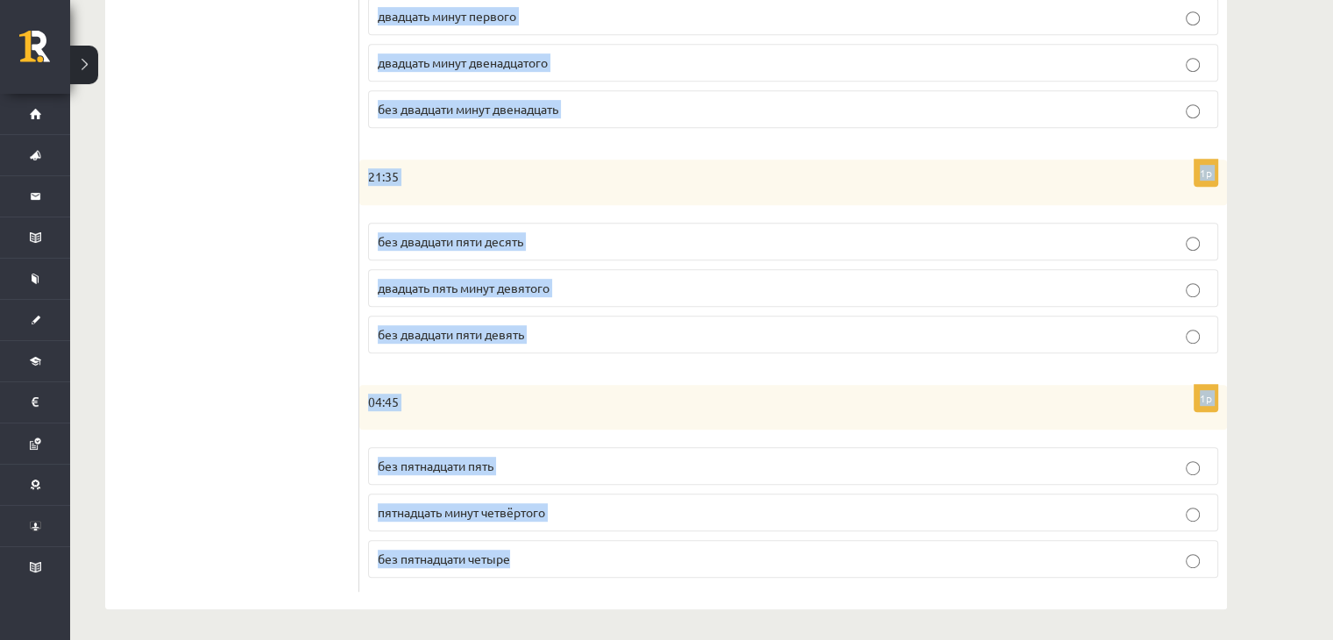
drag, startPoint x: 378, startPoint y: 322, endPoint x: 622, endPoint y: 661, distance: 418.2
copy form "Сколько времени? Выберите правильный вариант. 1p 15:25 двадцать пять минут трет…"
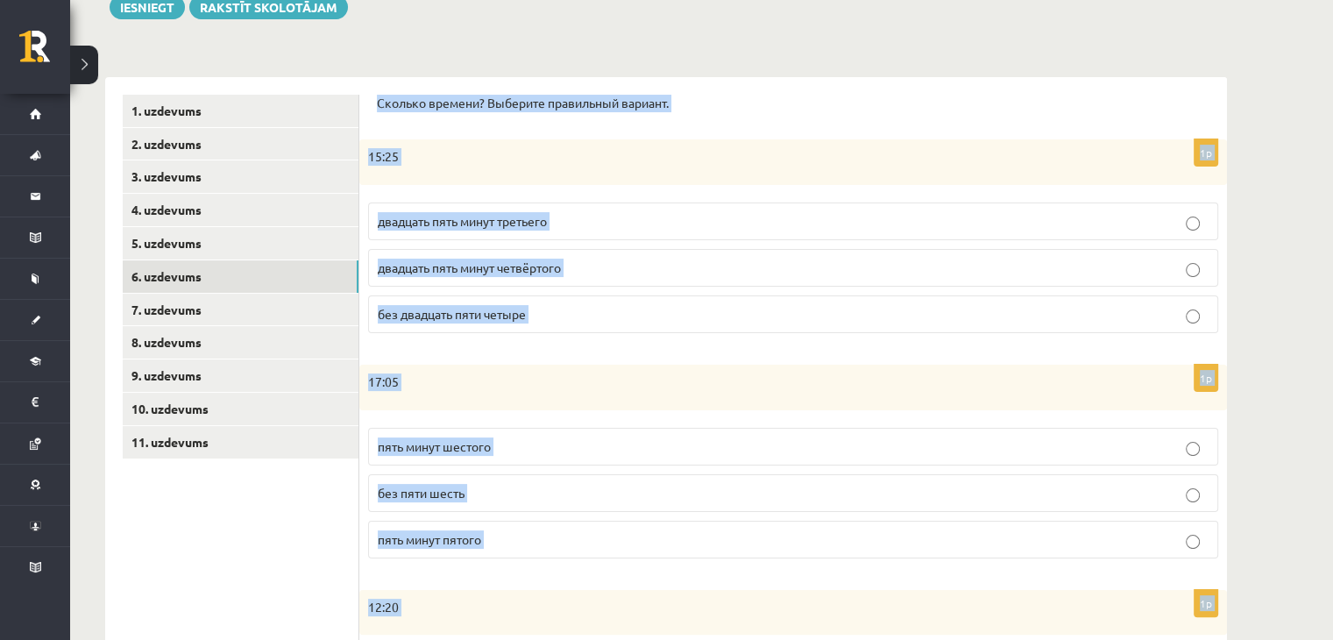
scroll to position [185, 0]
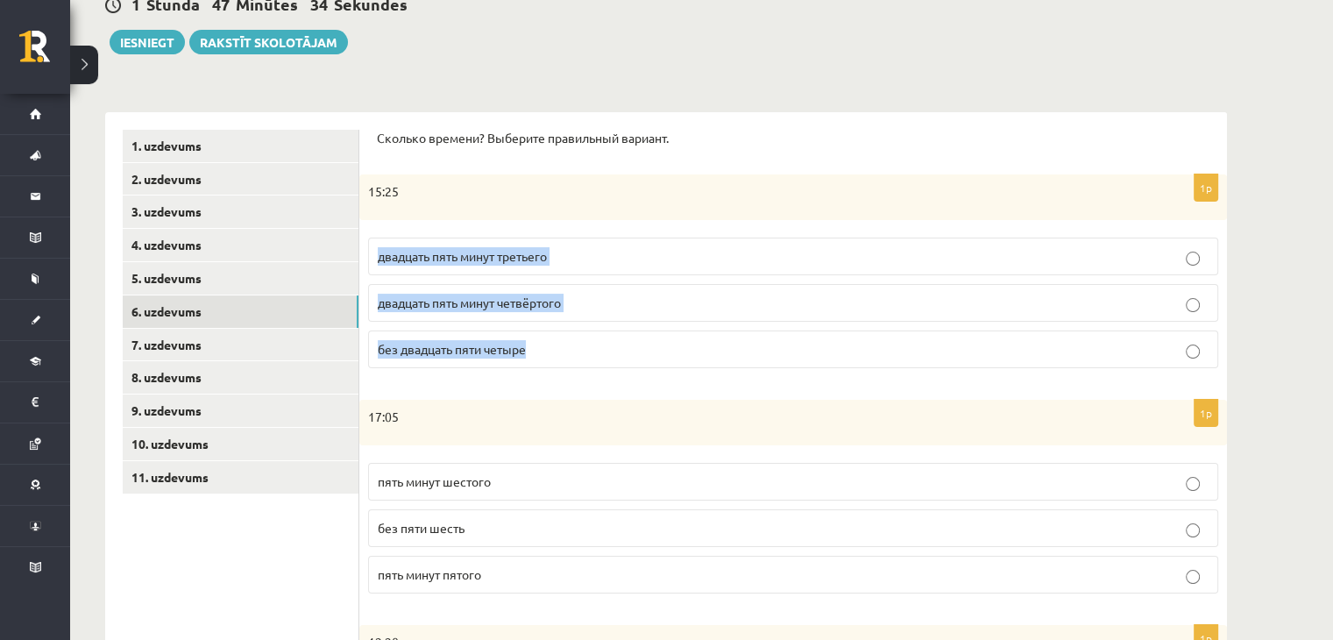
drag, startPoint x: 371, startPoint y: 251, endPoint x: 539, endPoint y: 364, distance: 202.4
click at [539, 364] on fieldset "двадцать пять минут третьего двадцать пять минут четвёртого без двадцать пяти ч…" at bounding box center [793, 301] width 850 height 145
copy fieldset "двадцать пять минут третьего двадцать пять минут четвёртого без двадцать пяти ч…"
click at [561, 298] on span "двадцать пять минут четвёртого" at bounding box center [469, 302] width 183 height 16
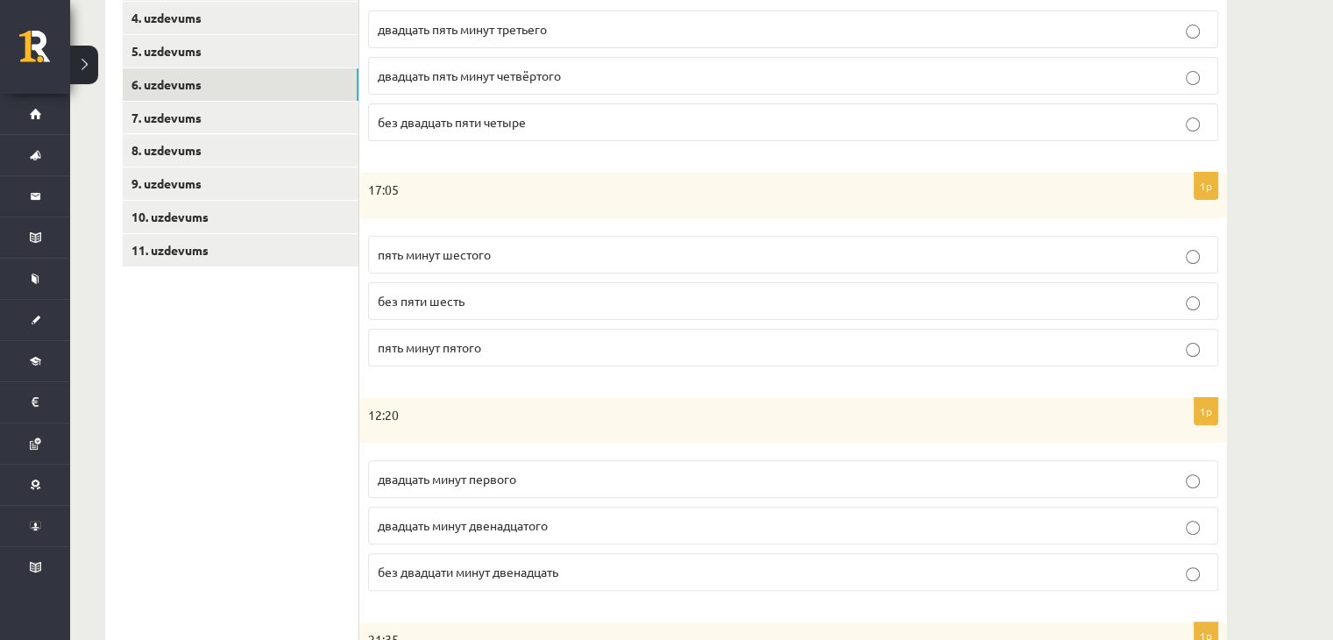
scroll to position [415, 0]
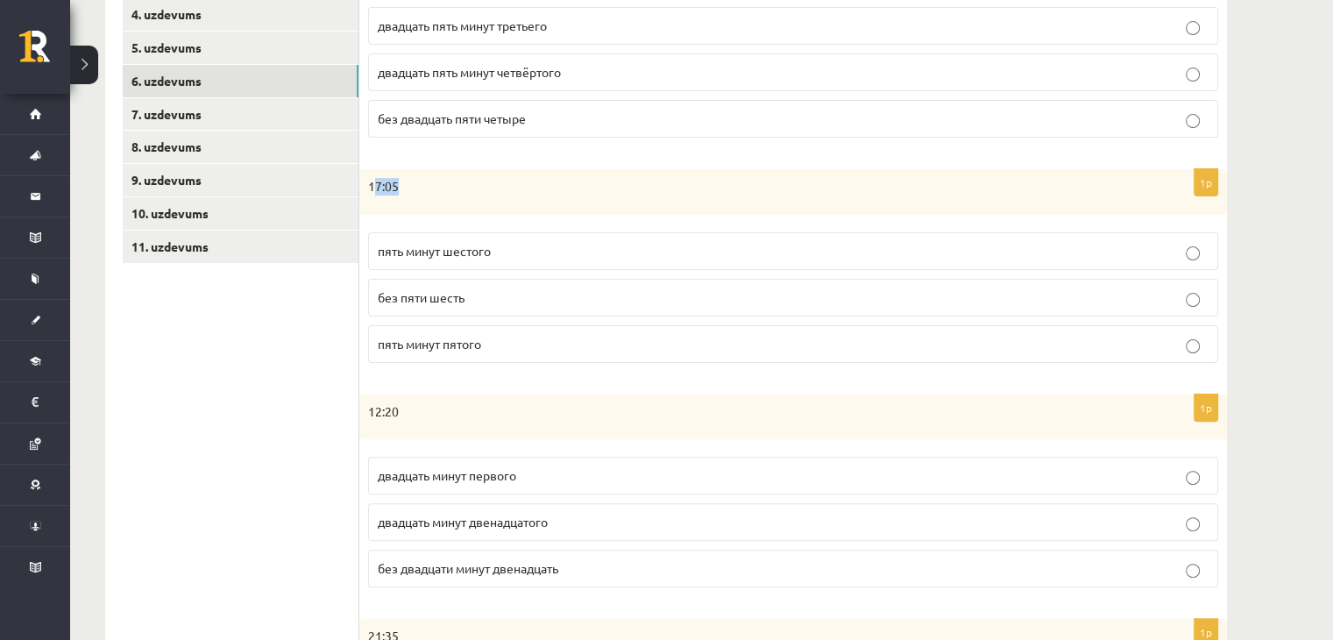
drag, startPoint x: 373, startPoint y: 191, endPoint x: 378, endPoint y: 236, distance: 45.0
click at [378, 236] on div "1p 17:05 пять минут шестого без пяти шесть пять минут пятого" at bounding box center [792, 273] width 867 height 208
click at [366, 199] on div "17:05" at bounding box center [792, 192] width 867 height 46
drag, startPoint x: 364, startPoint y: 196, endPoint x: 499, endPoint y: 346, distance: 201.6
click at [499, 346] on div "1p 17:05 пять минут шестого без пяти шесть пять минут пятого" at bounding box center [792, 273] width 867 height 208
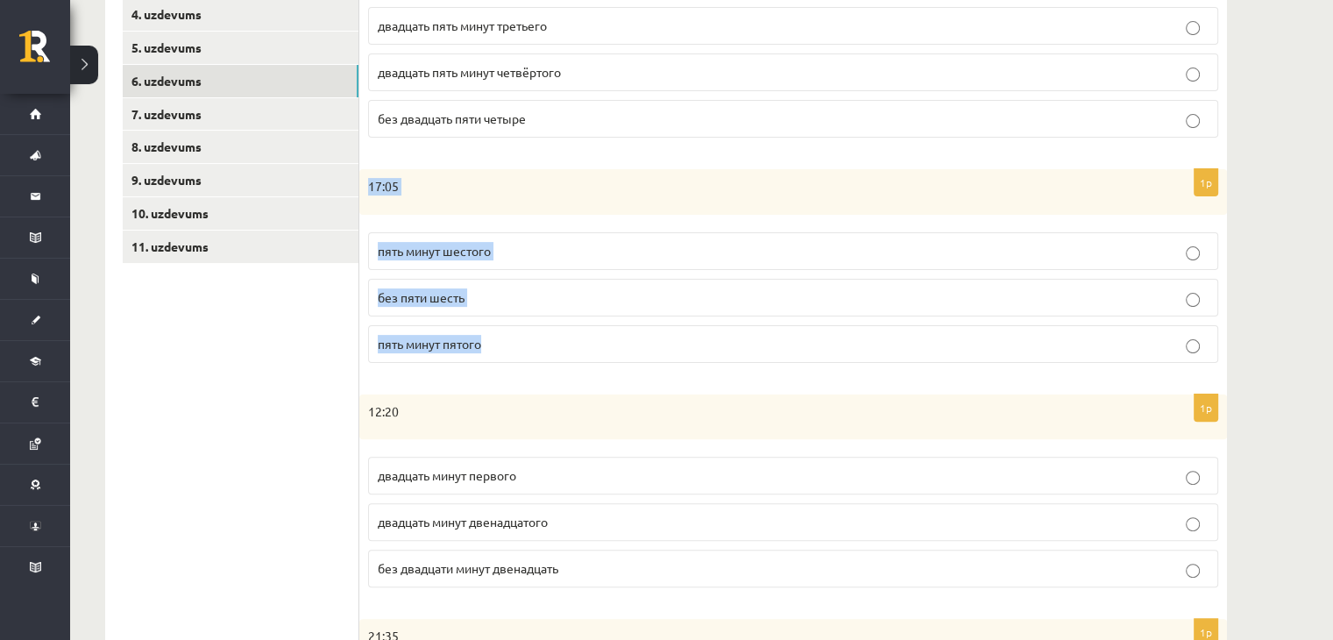
copy div "17:05 пять минут шестого без пяти шесть пять минут пятого"
click at [460, 244] on span "пять минут шестого" at bounding box center [434, 251] width 113 height 16
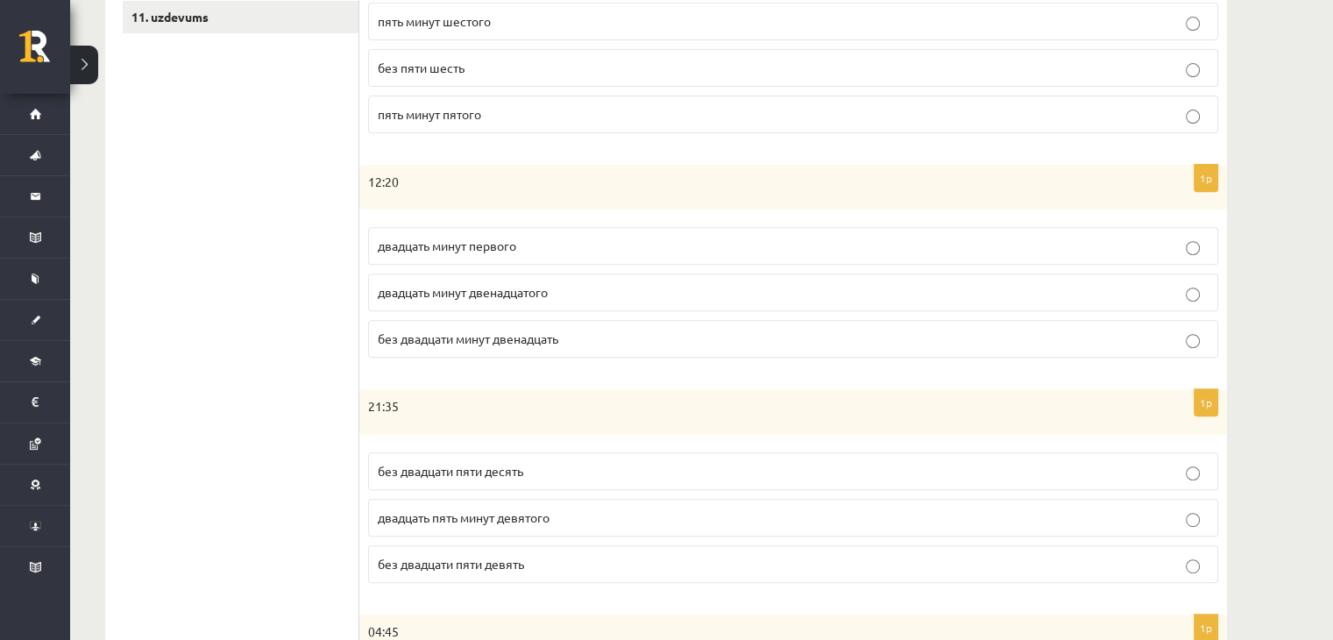
scroll to position [654, 0]
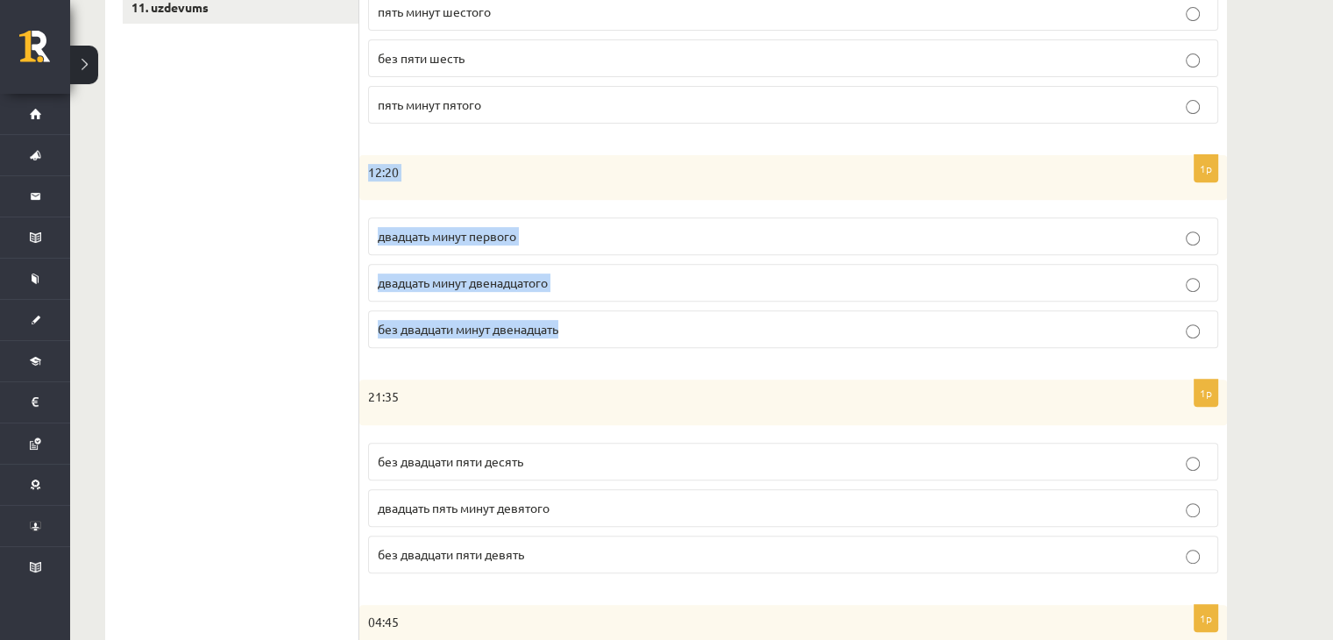
drag, startPoint x: 371, startPoint y: 179, endPoint x: 598, endPoint y: 323, distance: 269.1
click at [598, 323] on div "1p 12:20 двадцать минут первого двадцать минут двенадцатого без двадцати минут …" at bounding box center [792, 259] width 867 height 208
copy div "12:20 двадцать минут первого двадцать минут двенадцатого без двадцати минут две…"
click at [516, 237] on span "двадцать минут первого" at bounding box center [447, 236] width 138 height 16
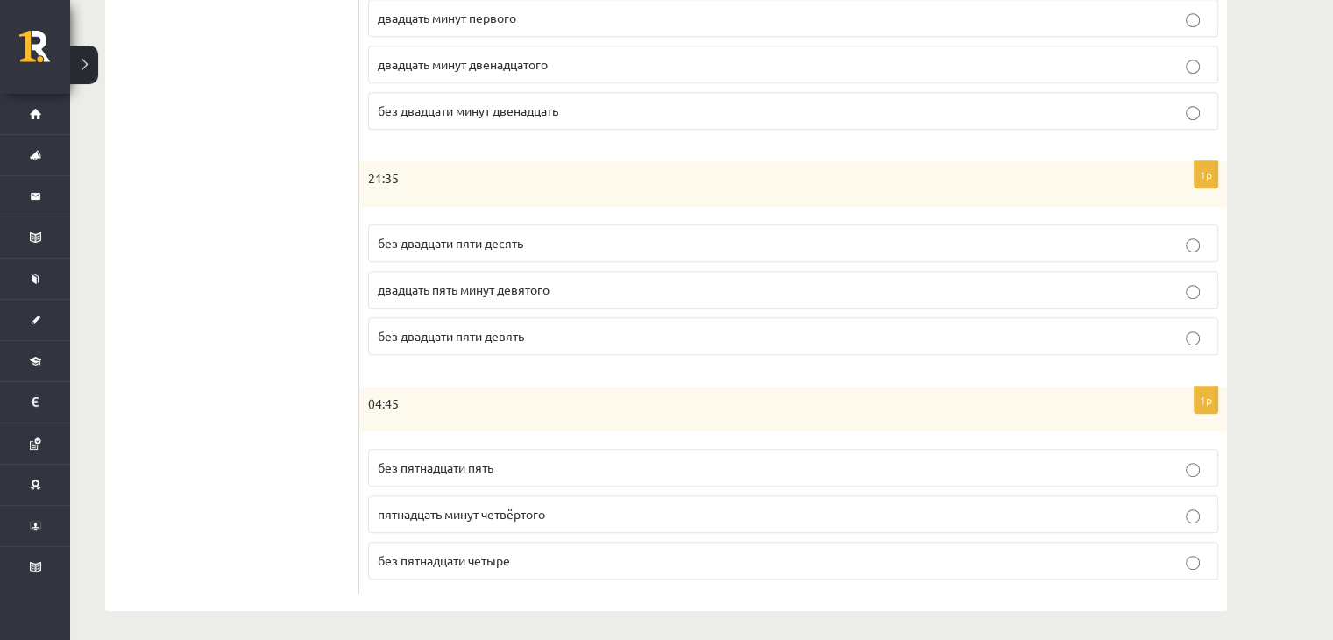
scroll to position [872, 0]
drag, startPoint x: 372, startPoint y: 176, endPoint x: 418, endPoint y: 204, distance: 53.5
click at [418, 204] on div "21:35" at bounding box center [792, 185] width 867 height 46
click at [378, 177] on p "21:35" at bounding box center [749, 180] width 762 height 18
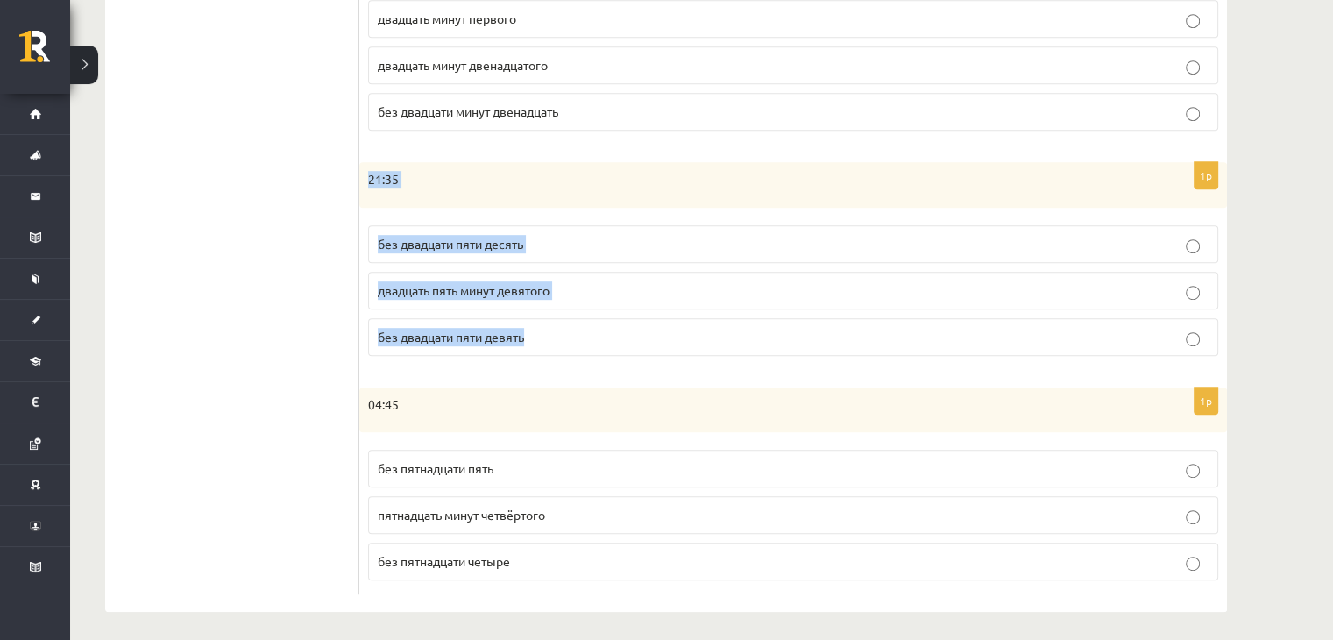
drag, startPoint x: 366, startPoint y: 177, endPoint x: 547, endPoint y: 332, distance: 238.0
click at [547, 332] on div "1p 21:35 без двадцати пяти десять двадцать пять минут девятого без двадцати пят…" at bounding box center [792, 266] width 867 height 208
copy div "21:35 без двадцати пяти десять двадцать пять минут девятого без двадцати пяти д…"
click at [551, 237] on p "без двадцати пяти десять" at bounding box center [793, 244] width 831 height 18
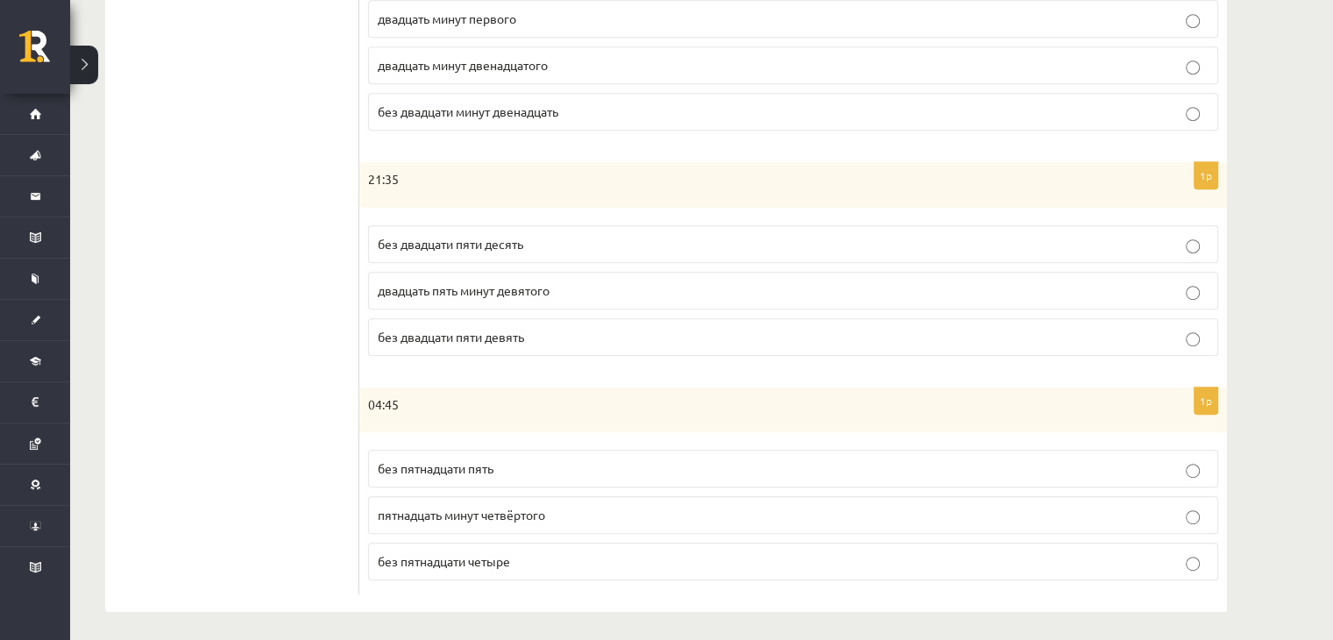
scroll to position [874, 0]
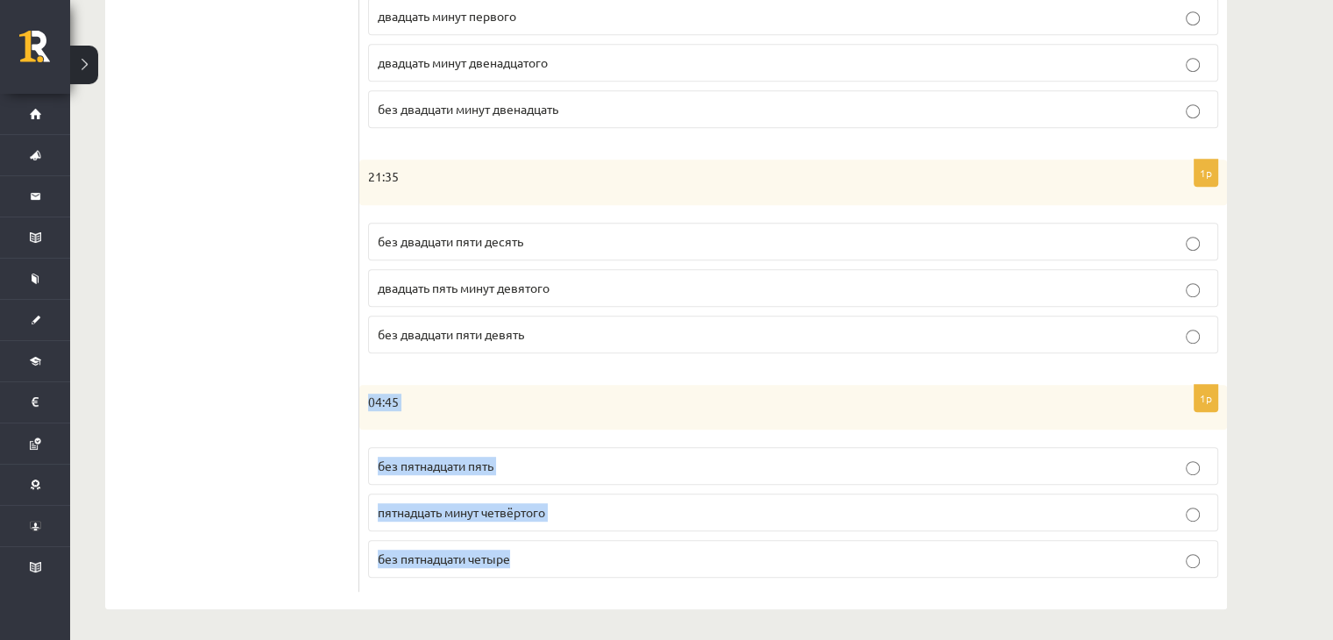
drag, startPoint x: 366, startPoint y: 393, endPoint x: 568, endPoint y: 565, distance: 264.8
click at [568, 565] on div "1p 04:45 без пятнадцати пять пятнадцать минут четвёртого без пятнадцати четыре" at bounding box center [792, 489] width 867 height 208
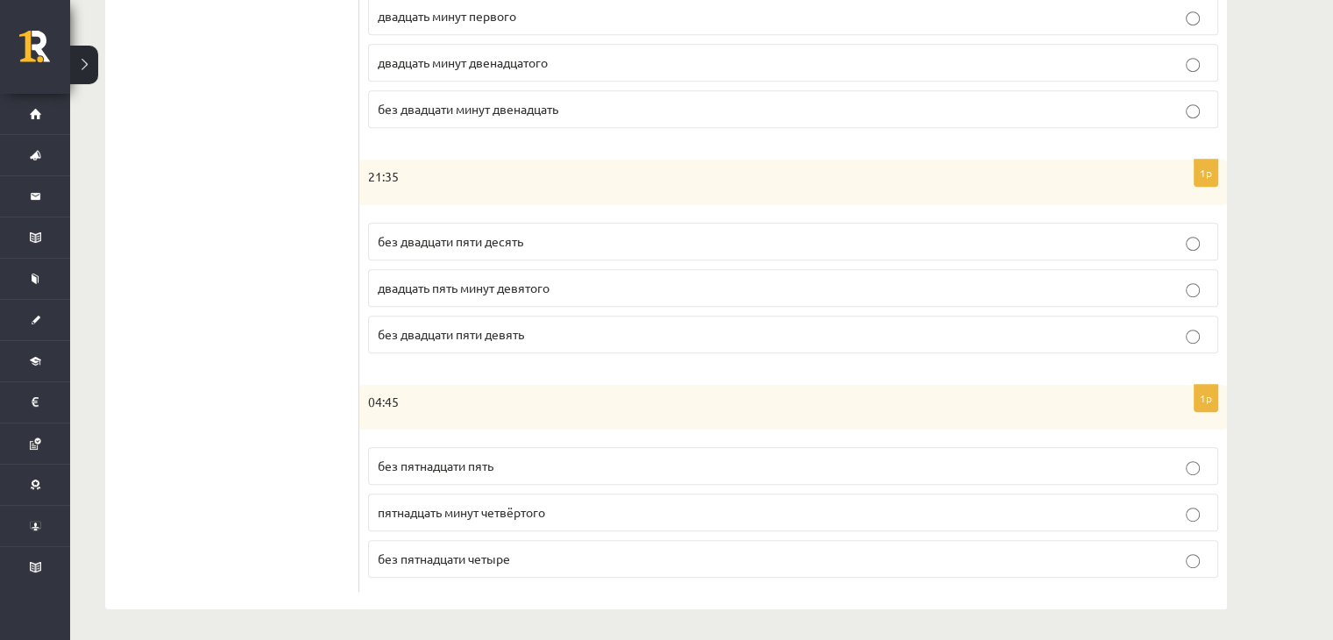
click at [281, 458] on ul "1. uzdevums 2. uzdevums 3. uzdevums 4. uzdevums 5. uzdevums 6. uzdevums 7. uzde…" at bounding box center [241, 16] width 237 height 1152
click at [547, 558] on p "без пятнадцати четыре" at bounding box center [793, 558] width 831 height 18
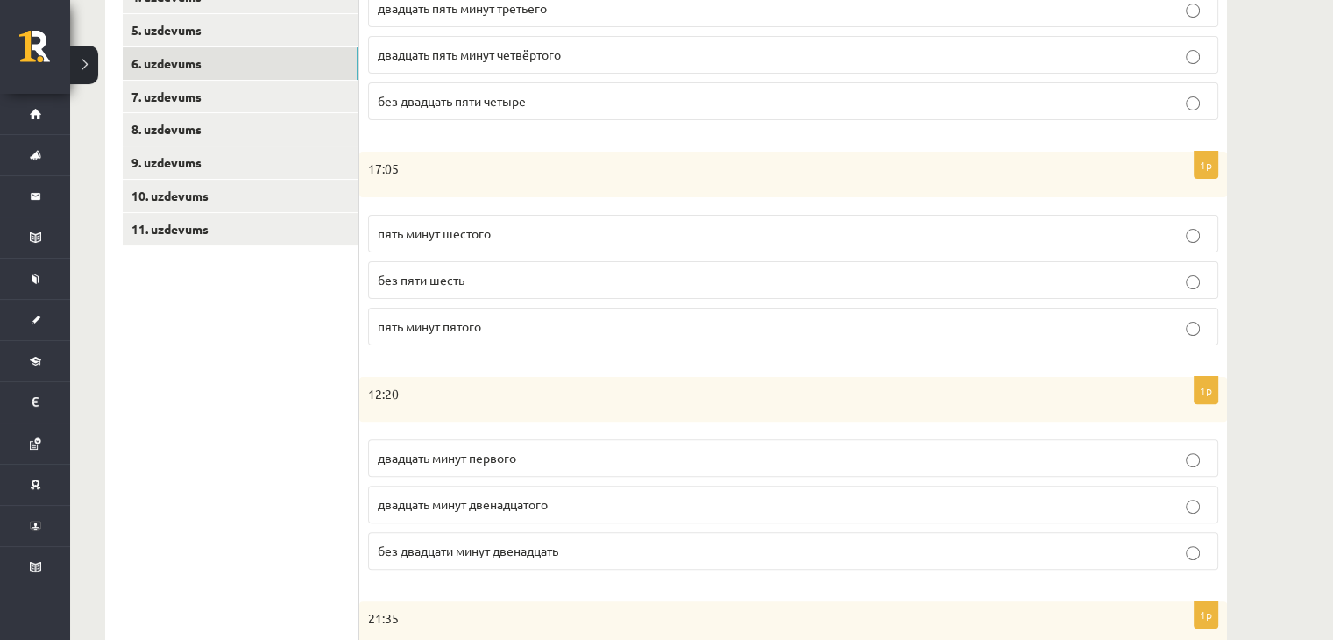
scroll to position [420, 0]
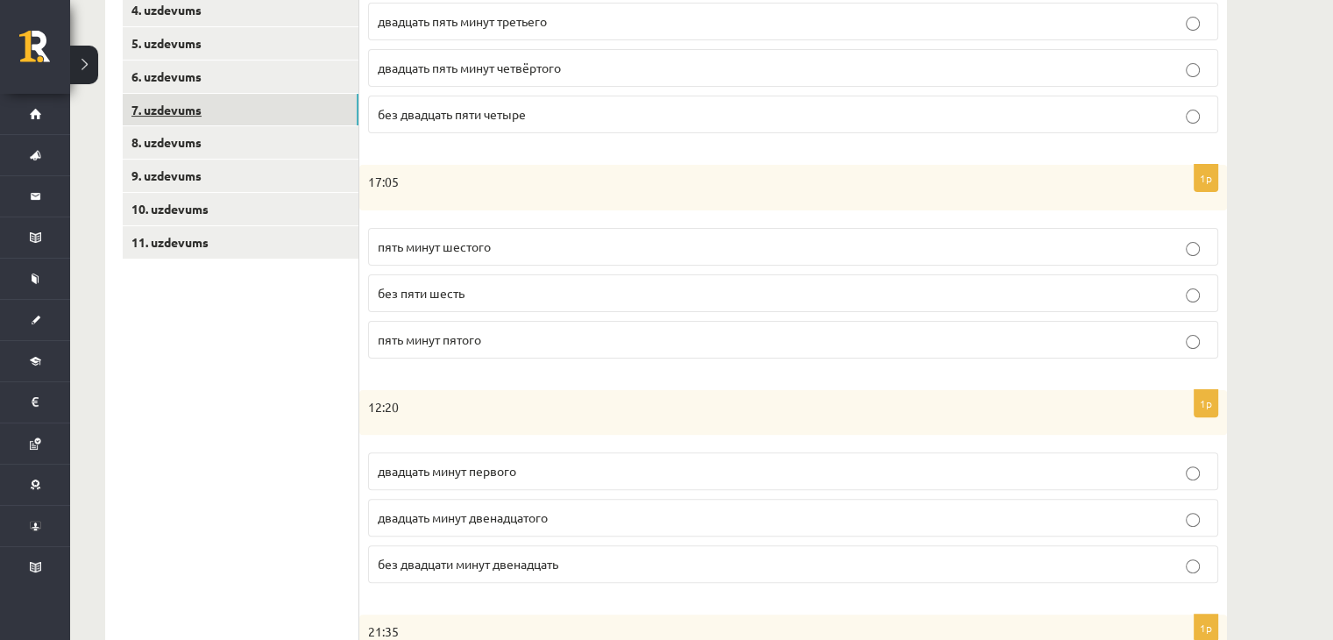
click at [152, 106] on link "7. uzdevums" at bounding box center [241, 110] width 236 height 32
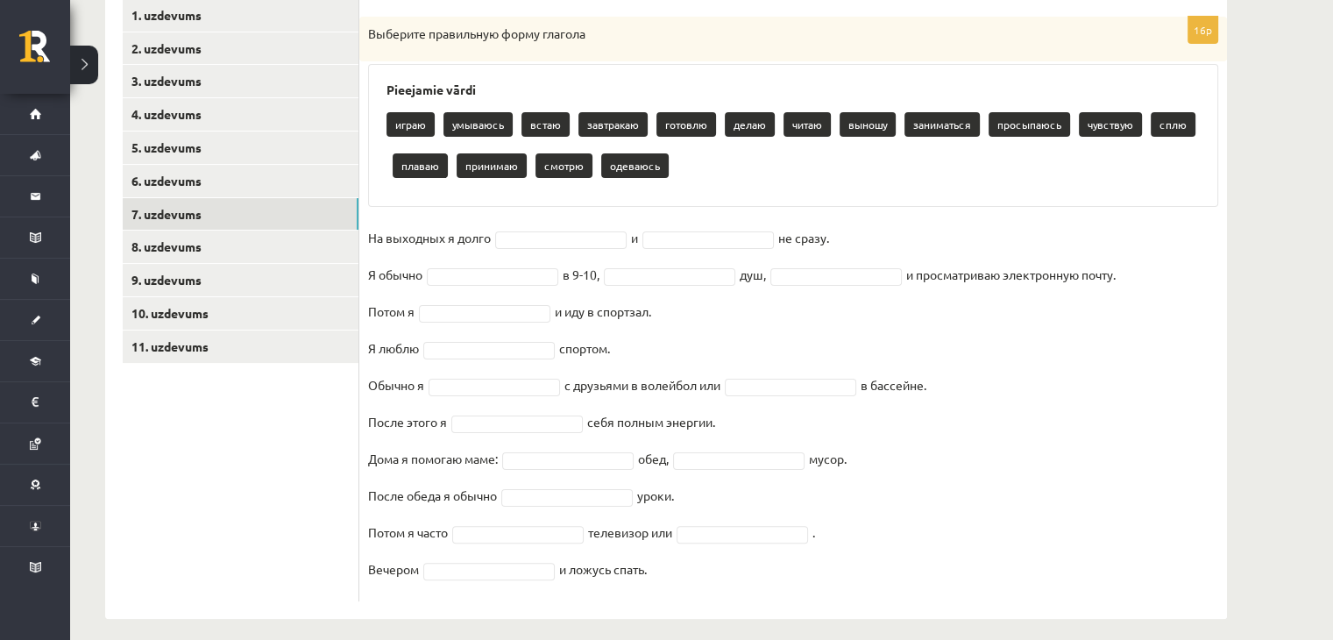
scroll to position [315, 0]
drag, startPoint x: 363, startPoint y: 31, endPoint x: 661, endPoint y: 612, distance: 652.8
click at [661, 612] on div "16p Выберите правильную форму глагола Pieejamie vārdi играю умываюсь встаю завт…" at bounding box center [792, 300] width 867 height 637
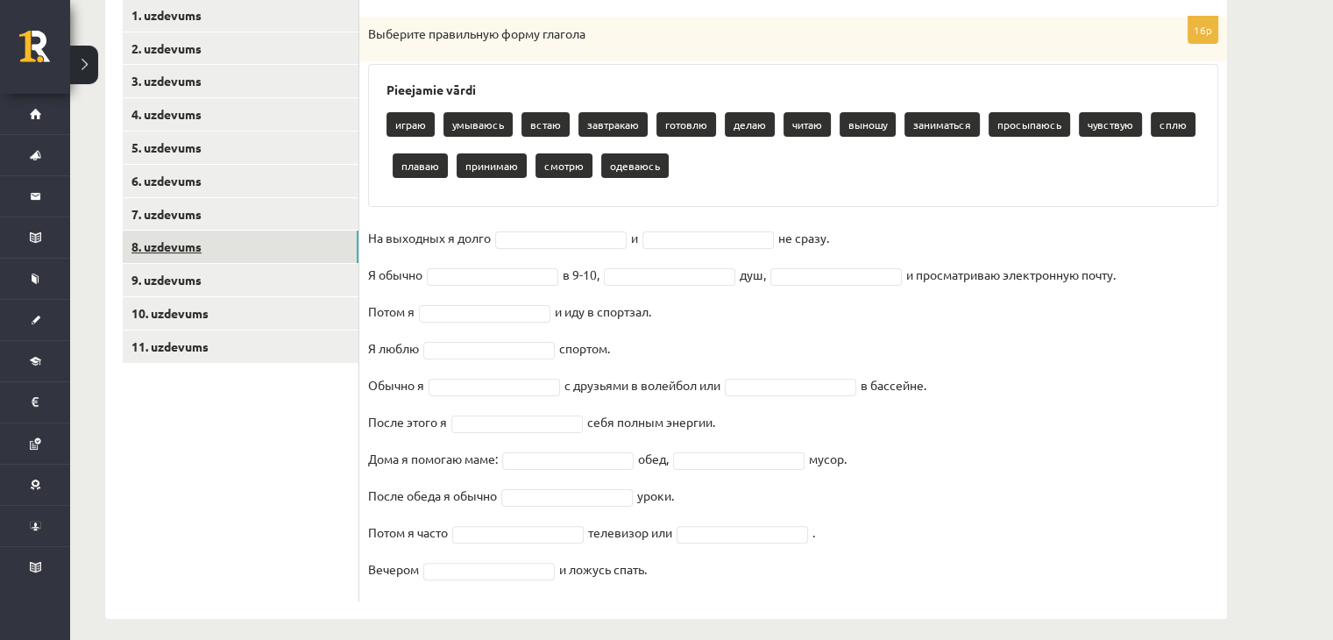
click at [152, 244] on link "8. uzdevums" at bounding box center [241, 246] width 236 height 32
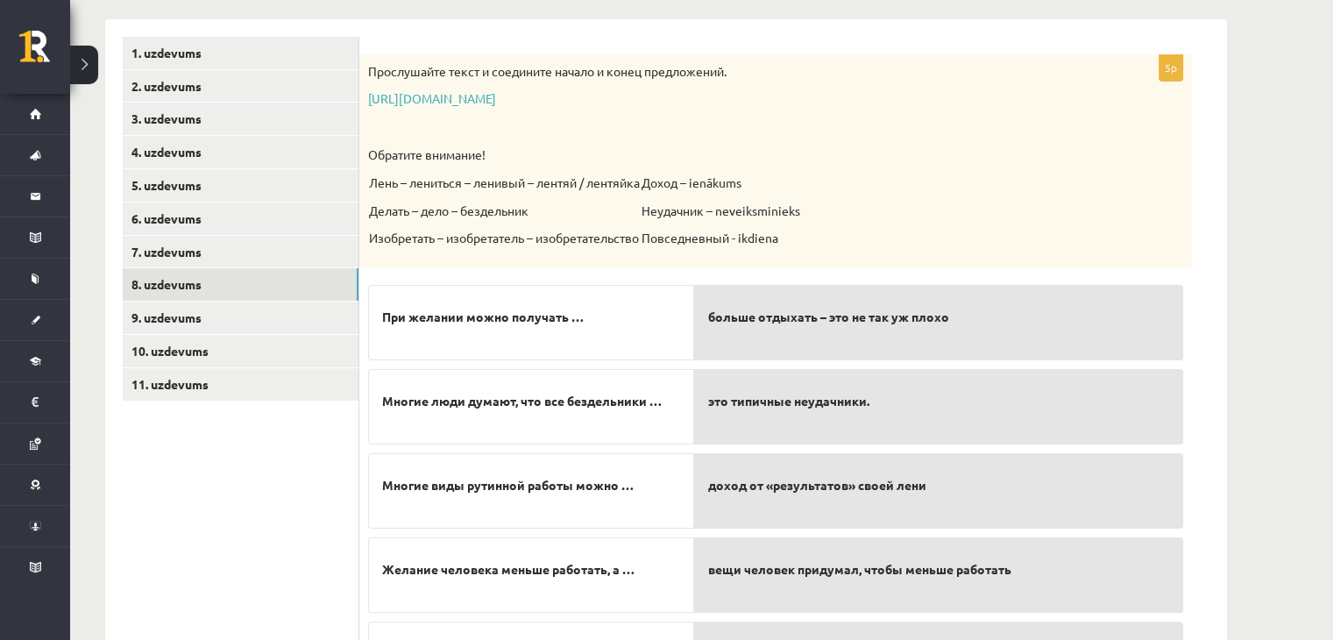
scroll to position [277, 0]
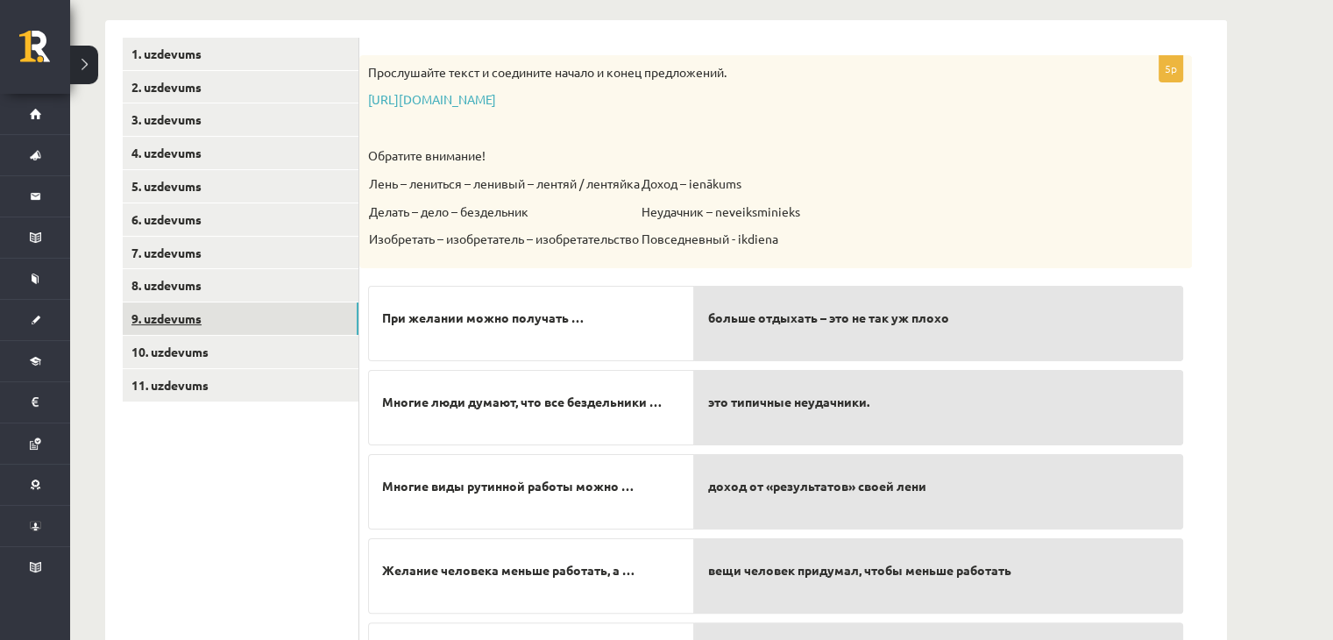
click at [172, 315] on link "9. uzdevums" at bounding box center [241, 318] width 236 height 32
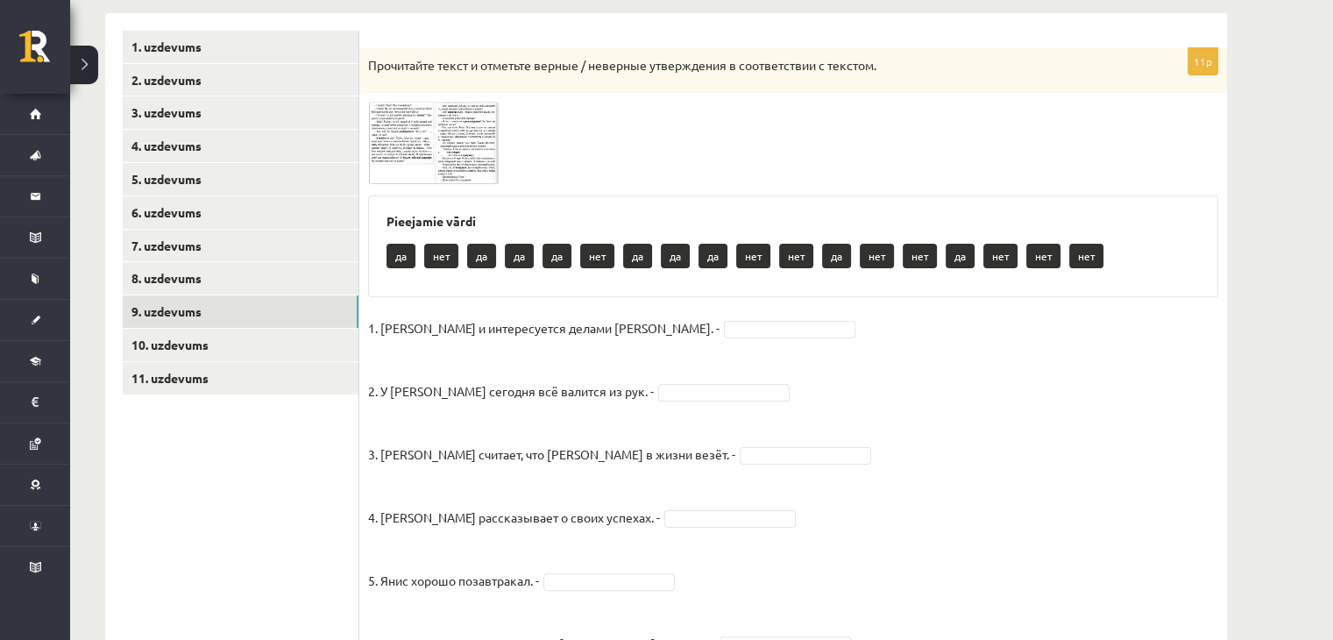
scroll to position [276, 0]
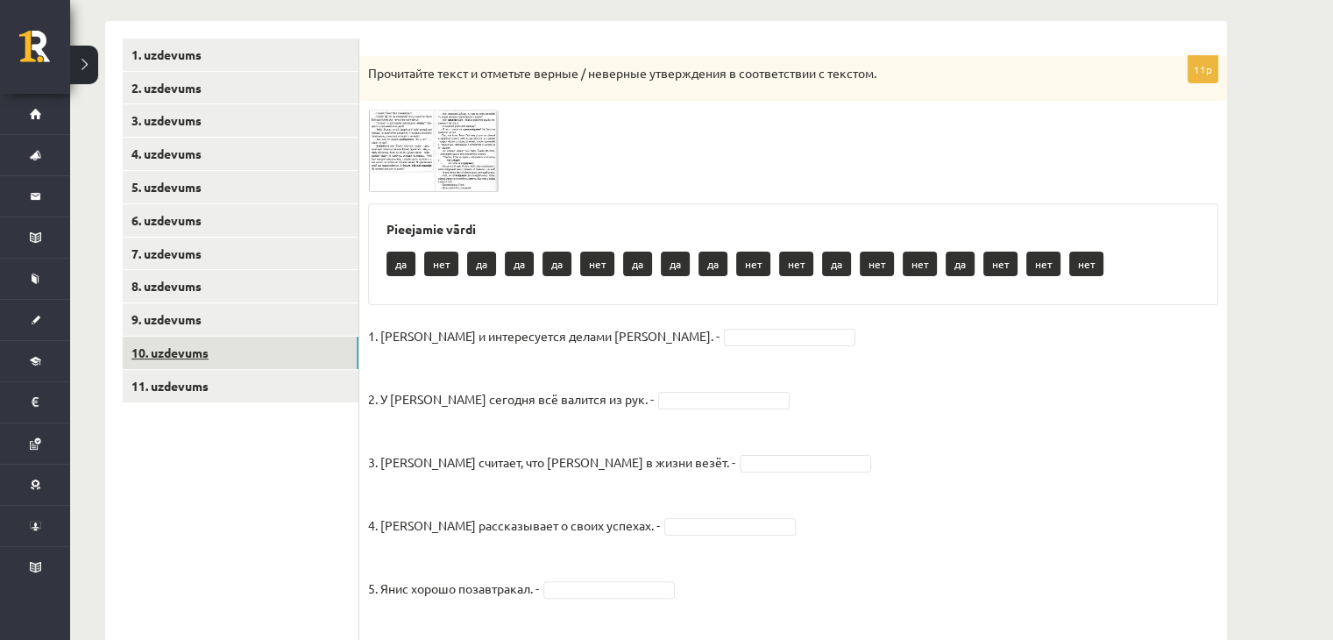
click at [186, 350] on link "10. uzdevums" at bounding box center [241, 352] width 236 height 32
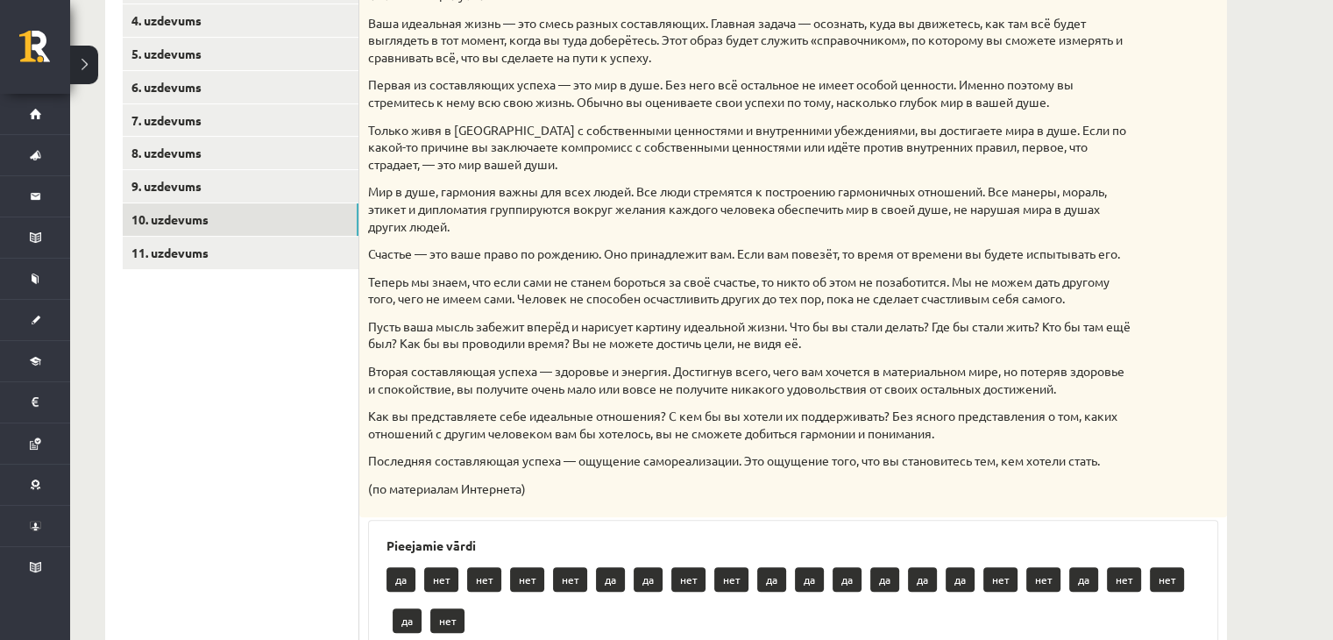
scroll to position [397, 0]
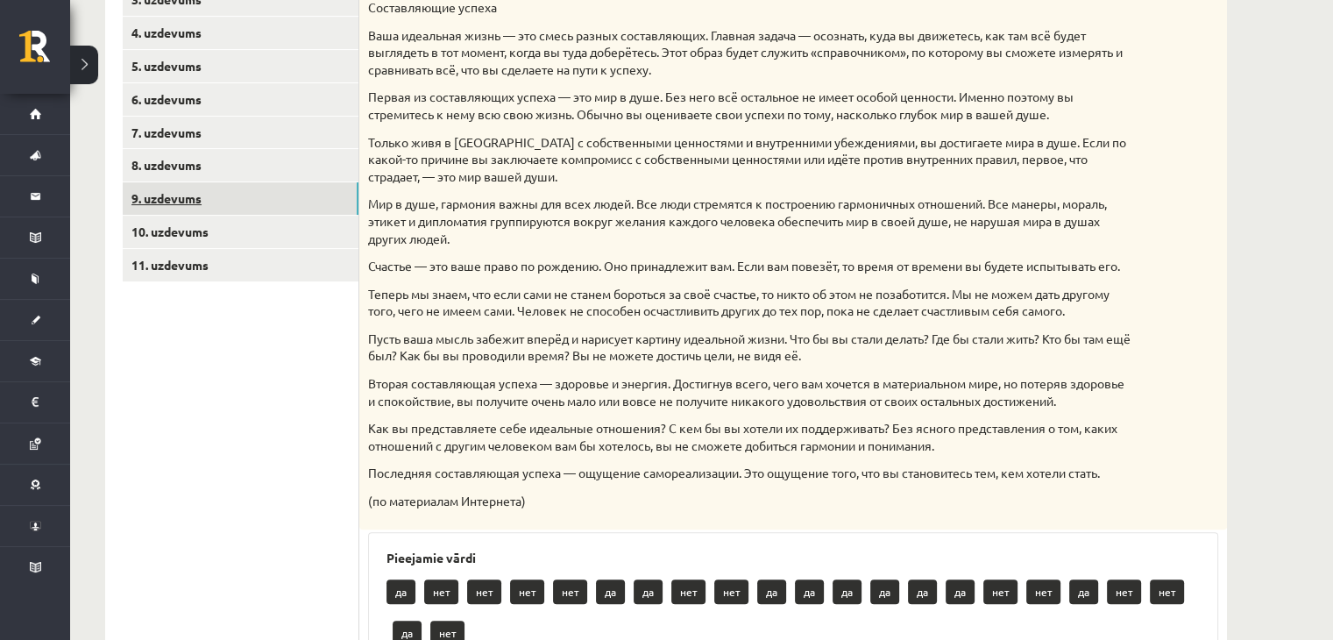
click at [185, 199] on link "9. uzdevums" at bounding box center [241, 198] width 236 height 32
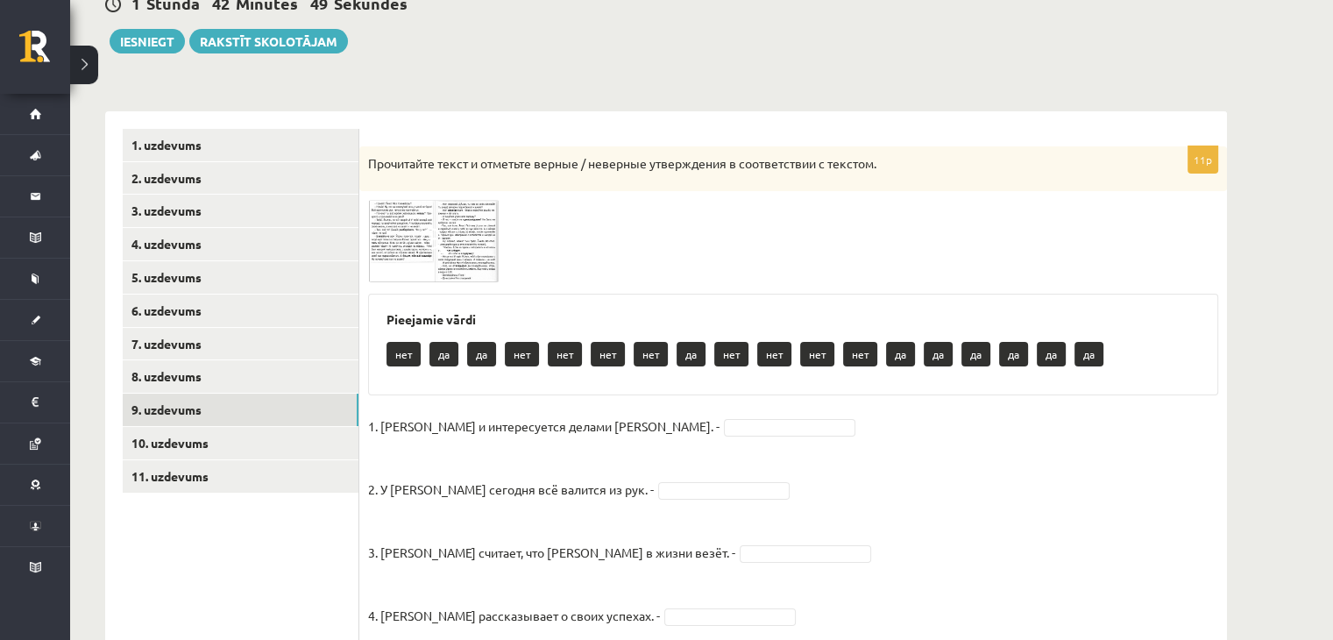
scroll to position [185, 0]
click at [404, 248] on img at bounding box center [433, 242] width 131 height 82
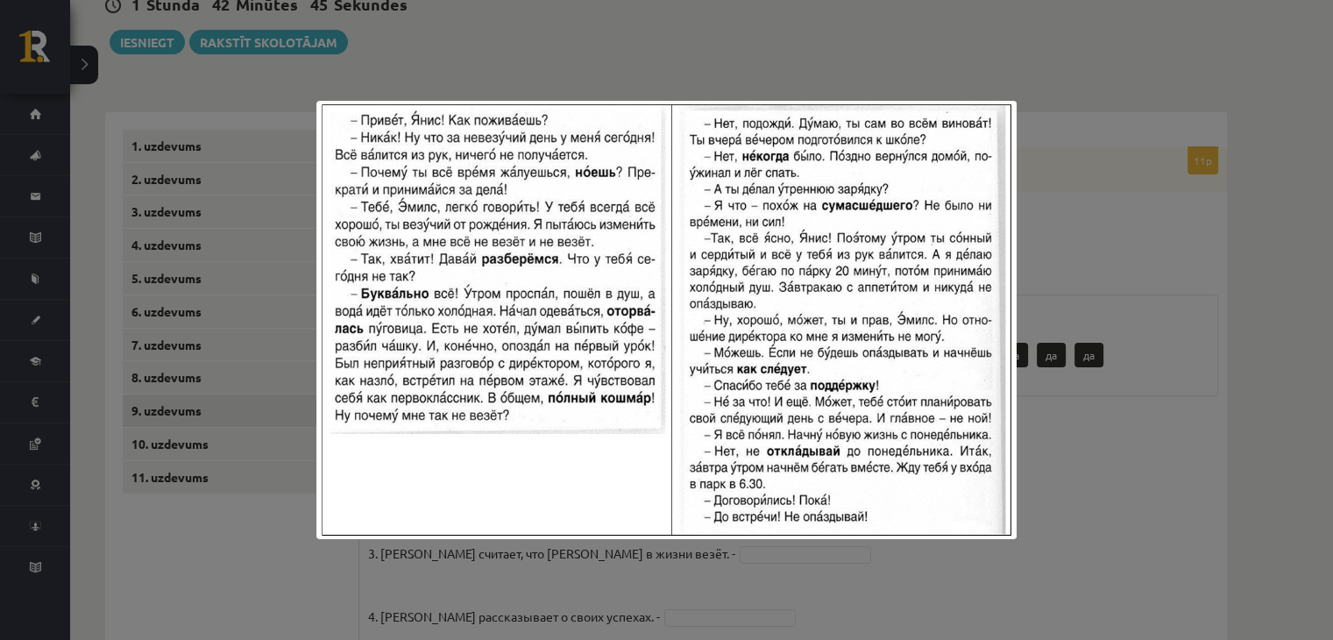
click at [832, 84] on div at bounding box center [666, 320] width 1333 height 640
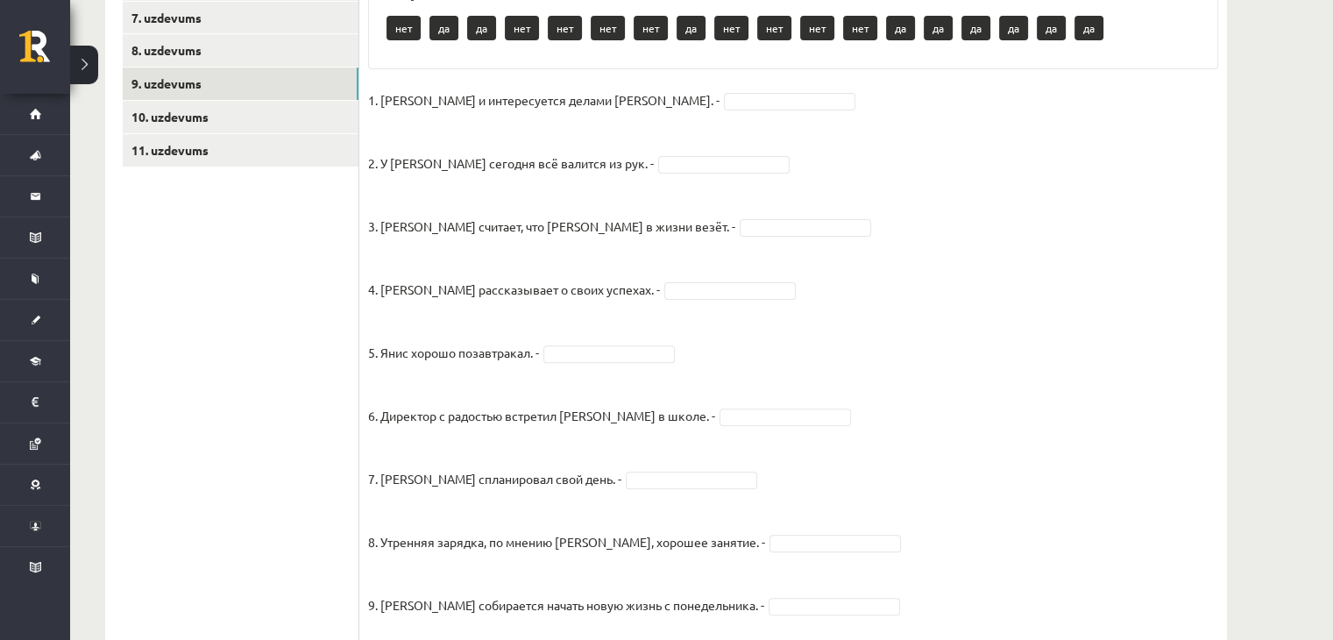
scroll to position [519, 0]
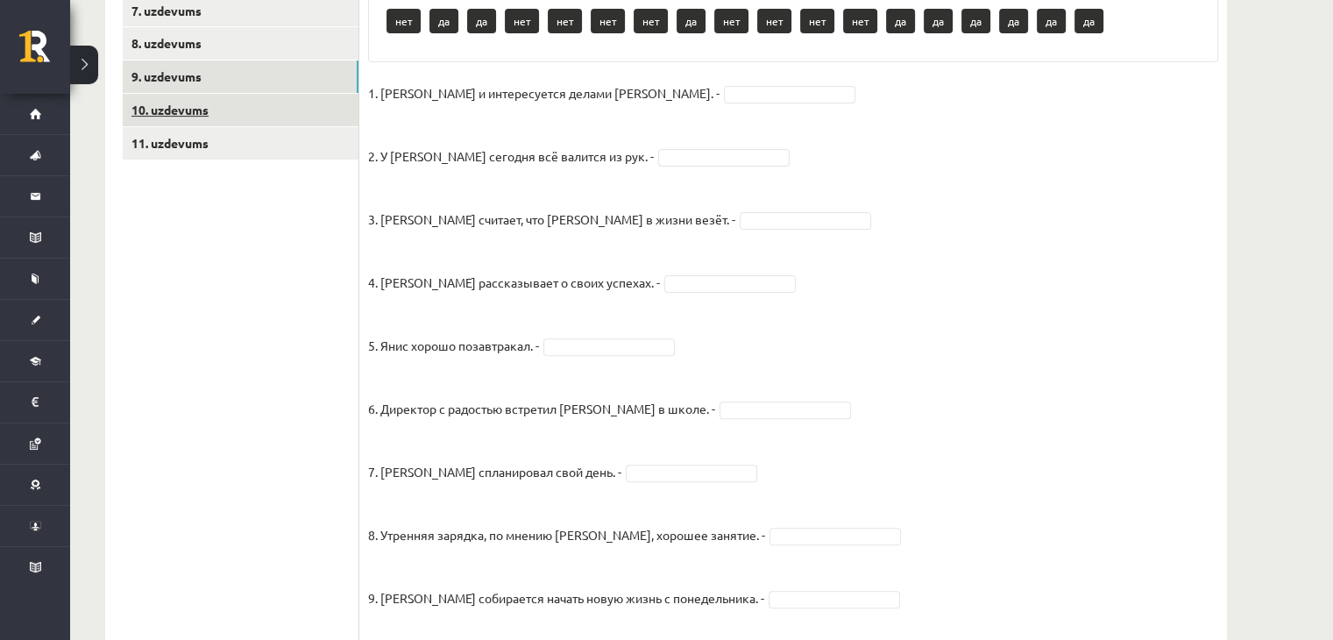
click at [190, 114] on link "10. uzdevums" at bounding box center [241, 110] width 236 height 32
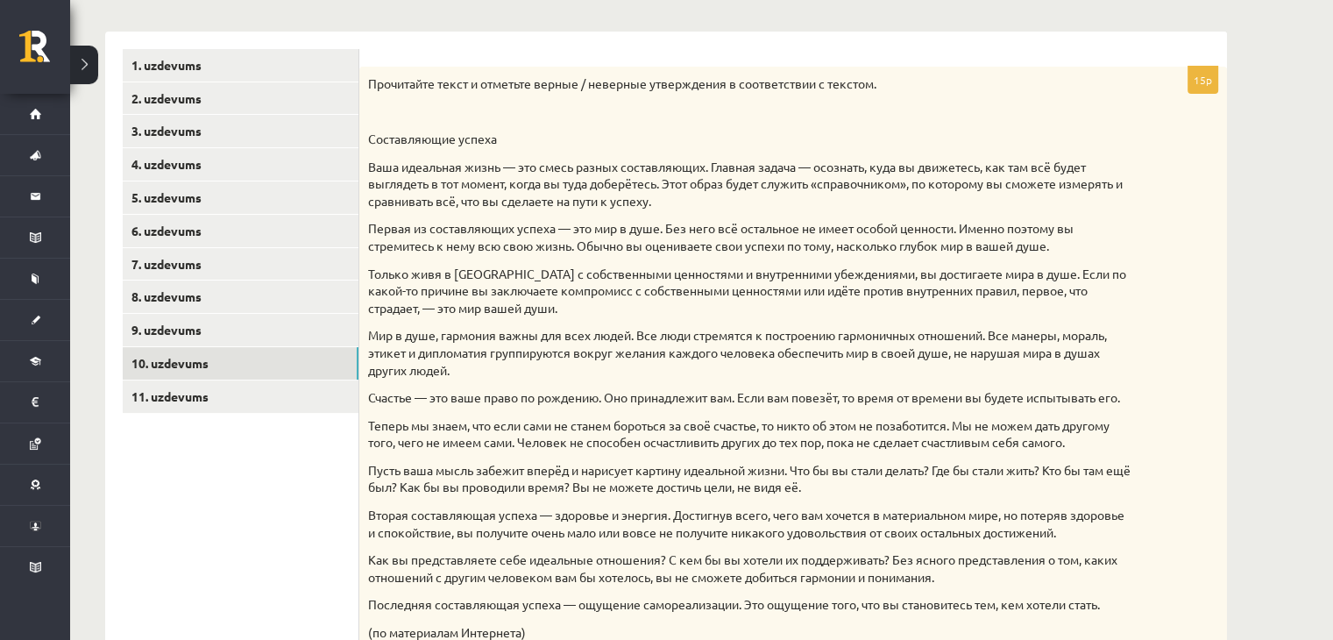
scroll to position [260, 0]
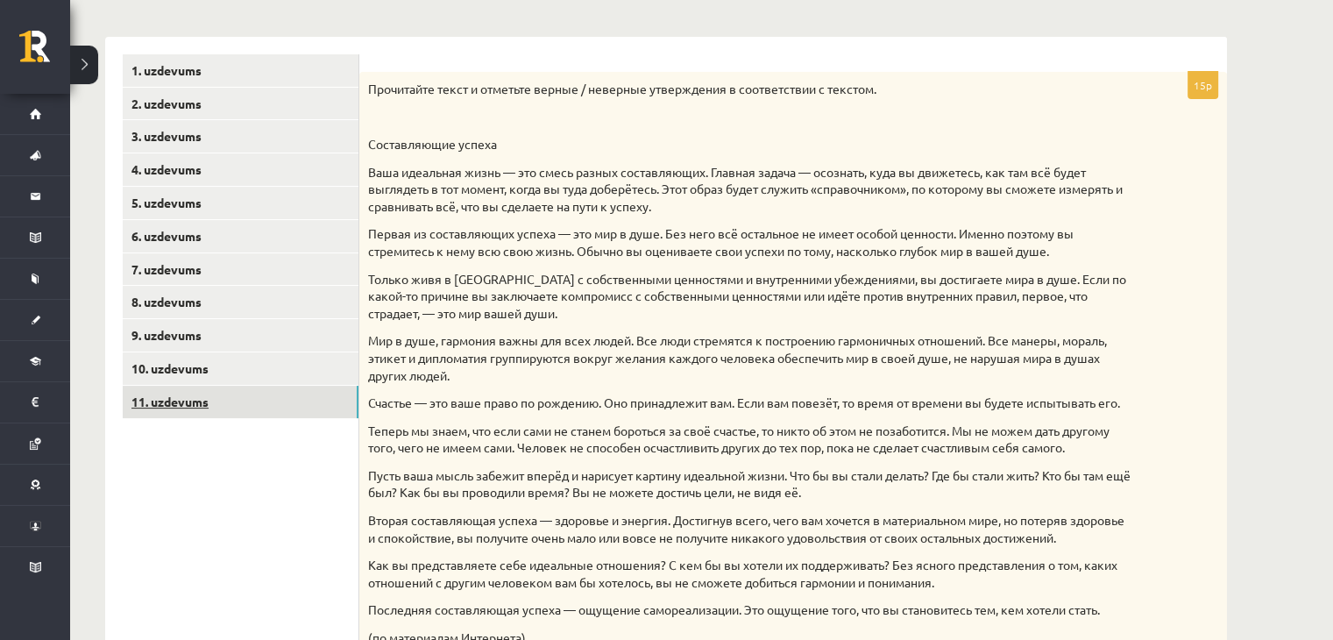
click at [163, 413] on link "11. uzdevums" at bounding box center [241, 401] width 236 height 32
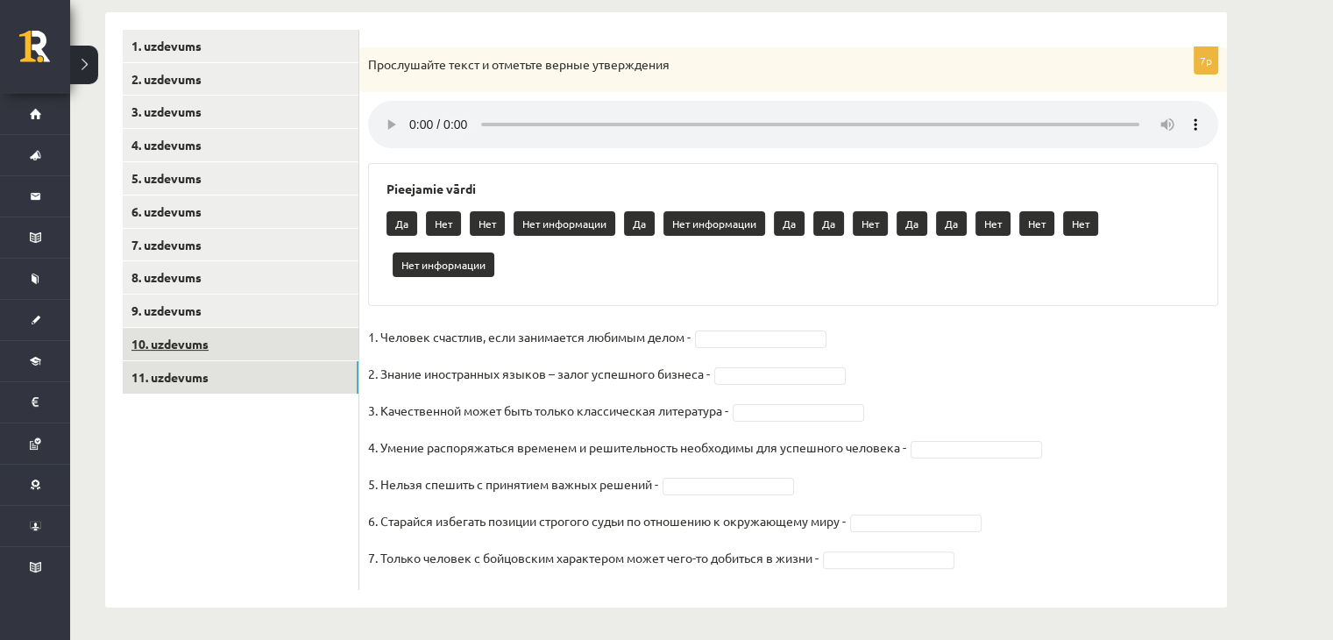
scroll to position [61, 0]
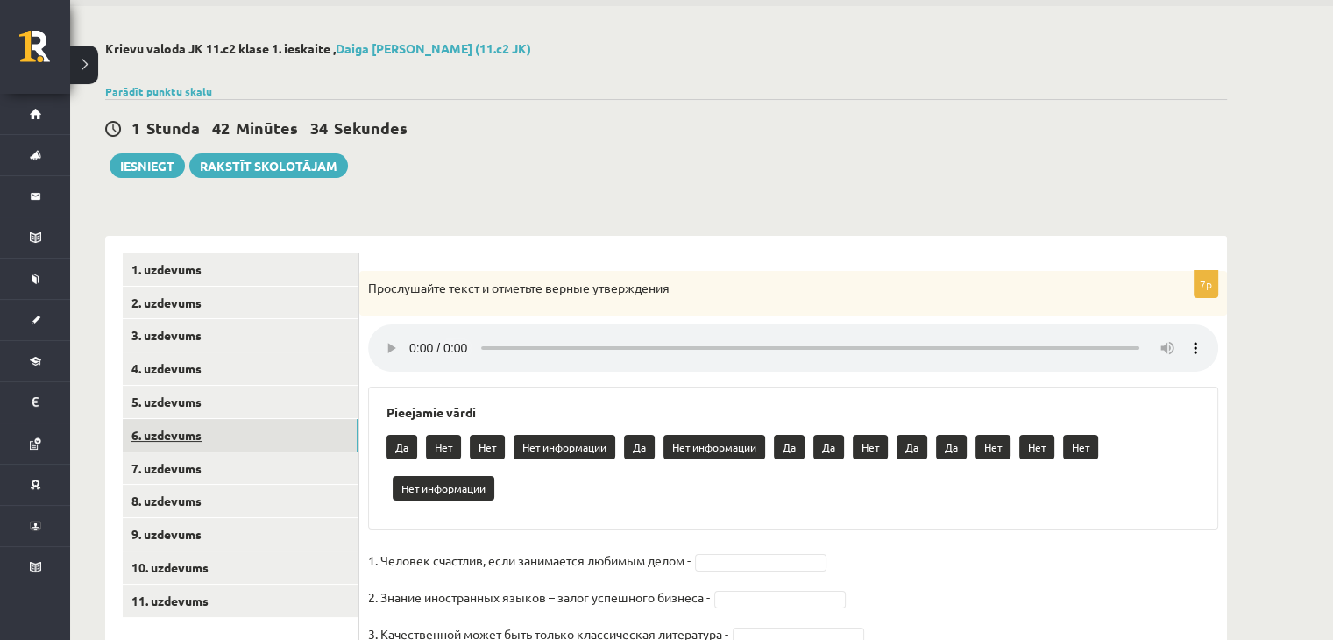
click at [182, 435] on link "6. uzdevums" at bounding box center [241, 435] width 236 height 32
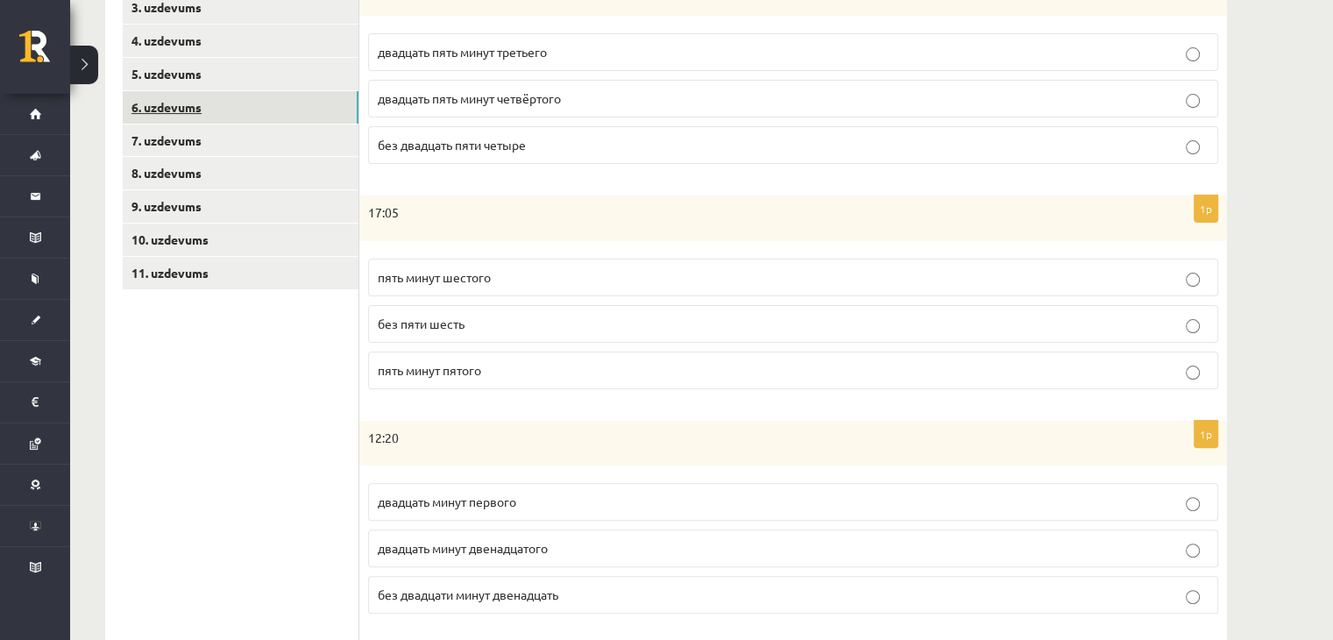
scroll to position [396, 0]
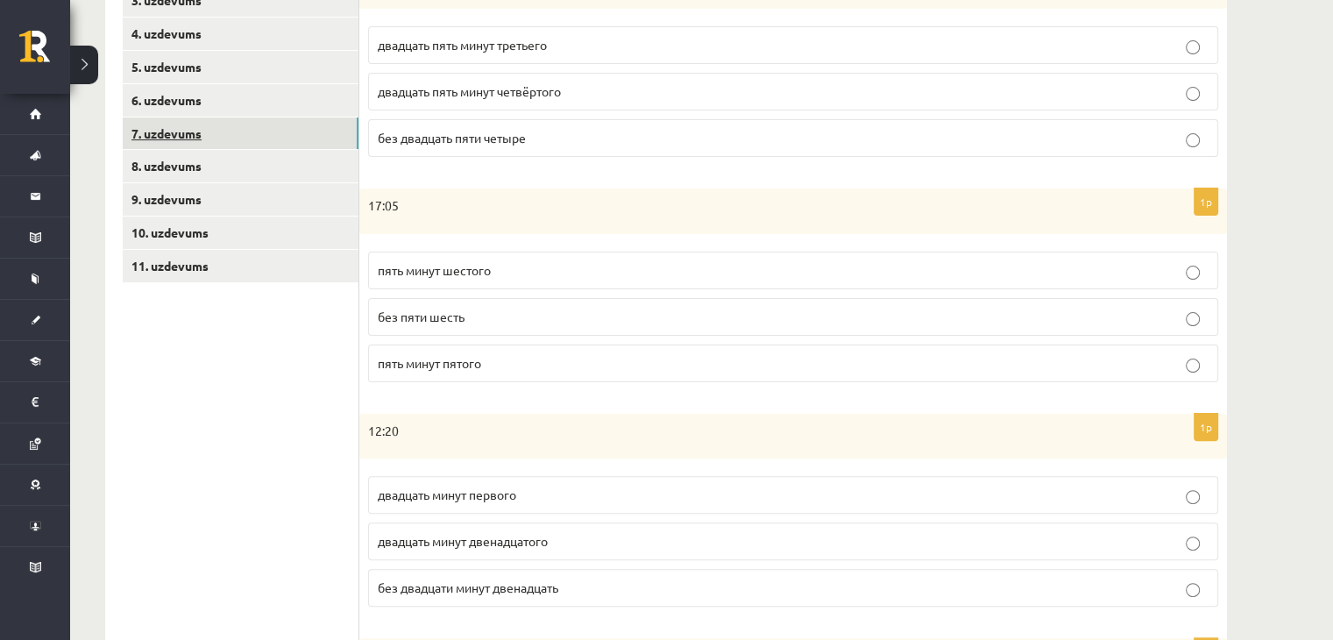
click at [156, 143] on link "7. uzdevums" at bounding box center [241, 133] width 236 height 32
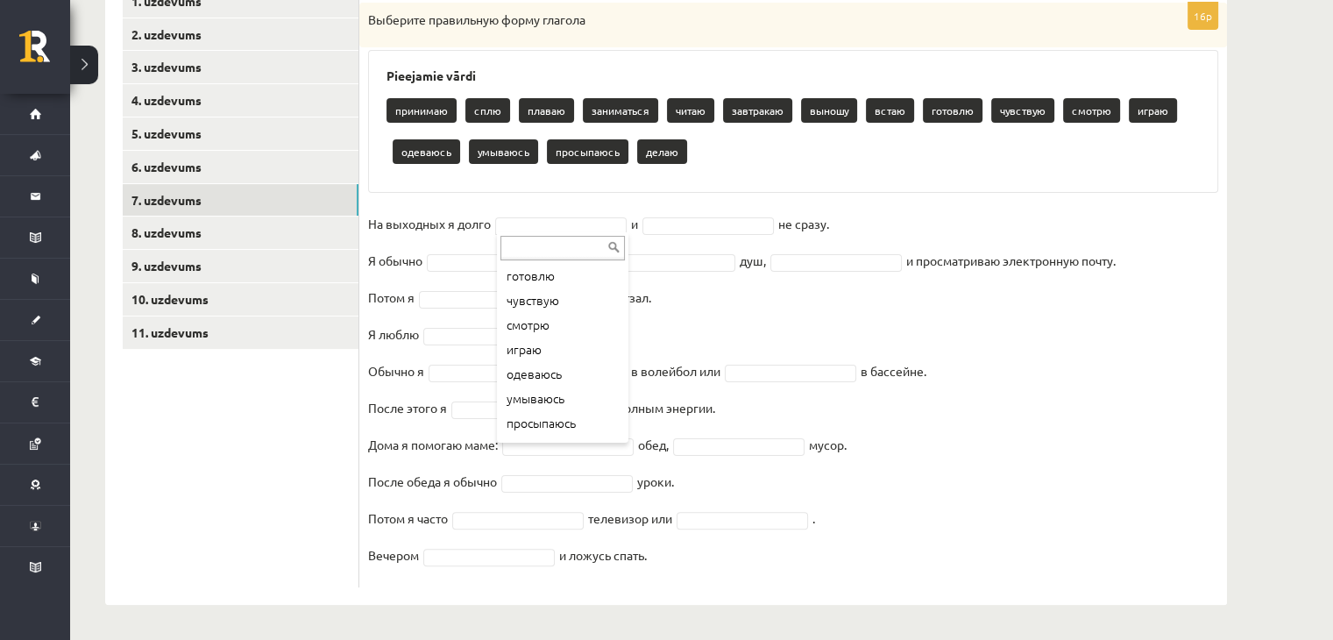
scroll to position [242, 0]
drag, startPoint x: 554, startPoint y: 282, endPoint x: 694, endPoint y: 236, distance: 147.7
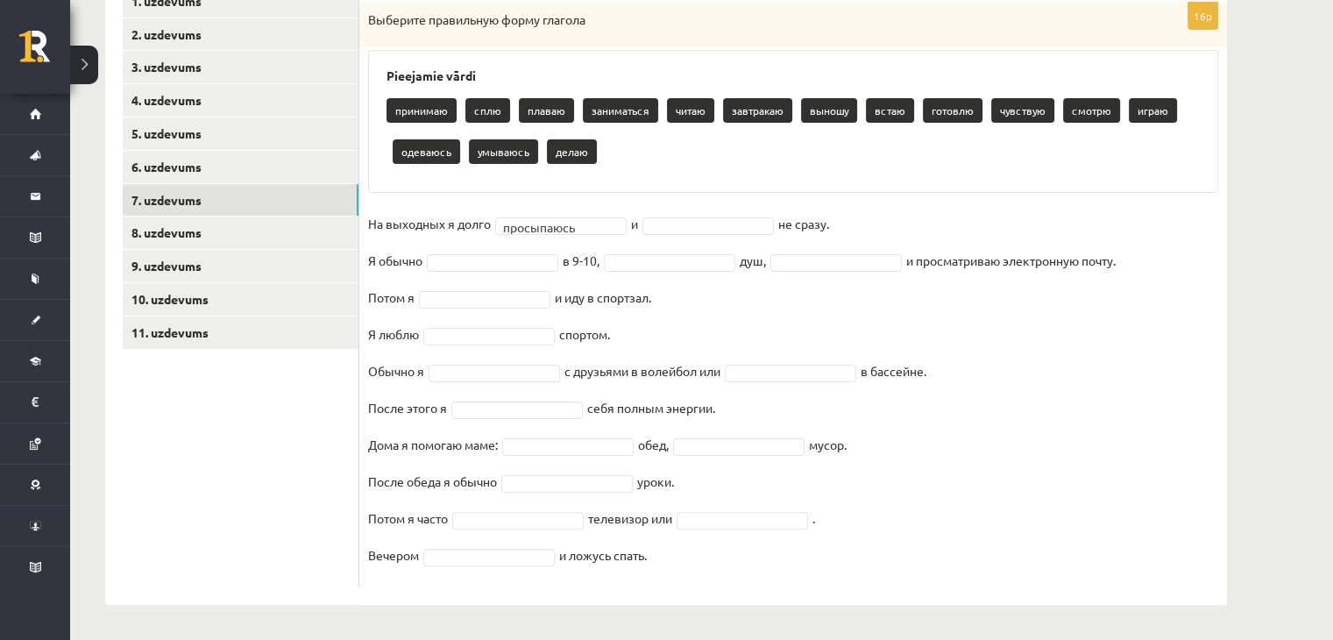
click at [591, 232] on fieldset "**********" at bounding box center [793, 394] width 850 height 368
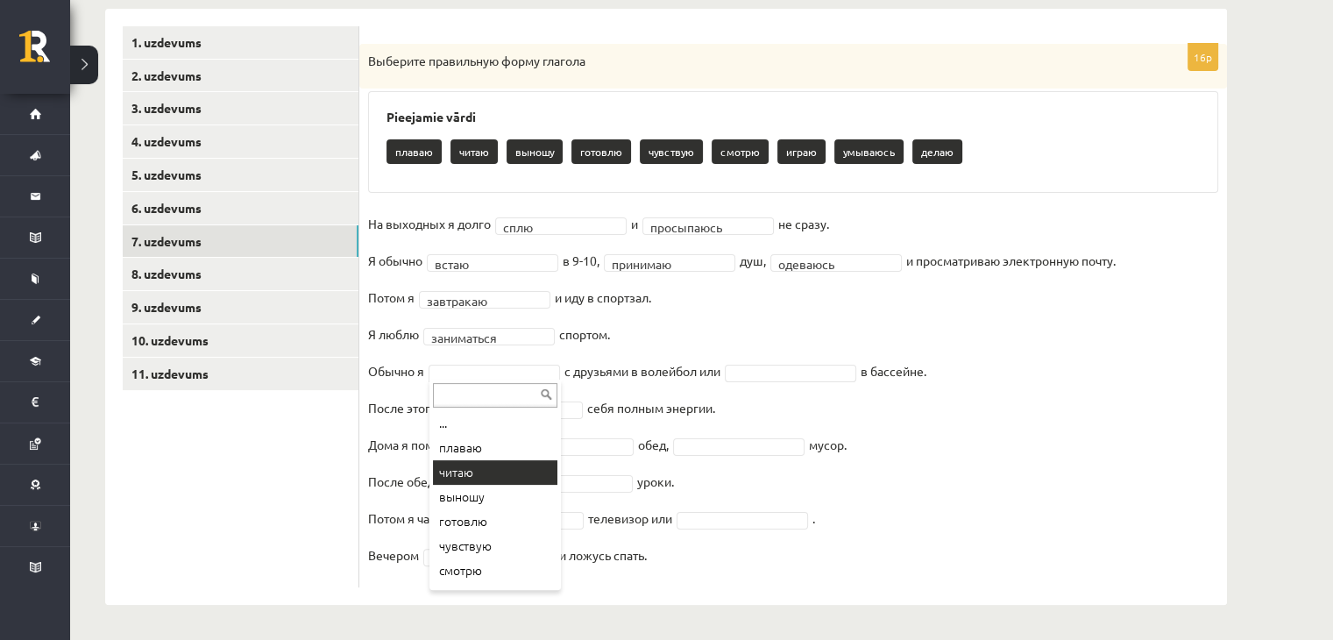
scroll to position [70, 0]
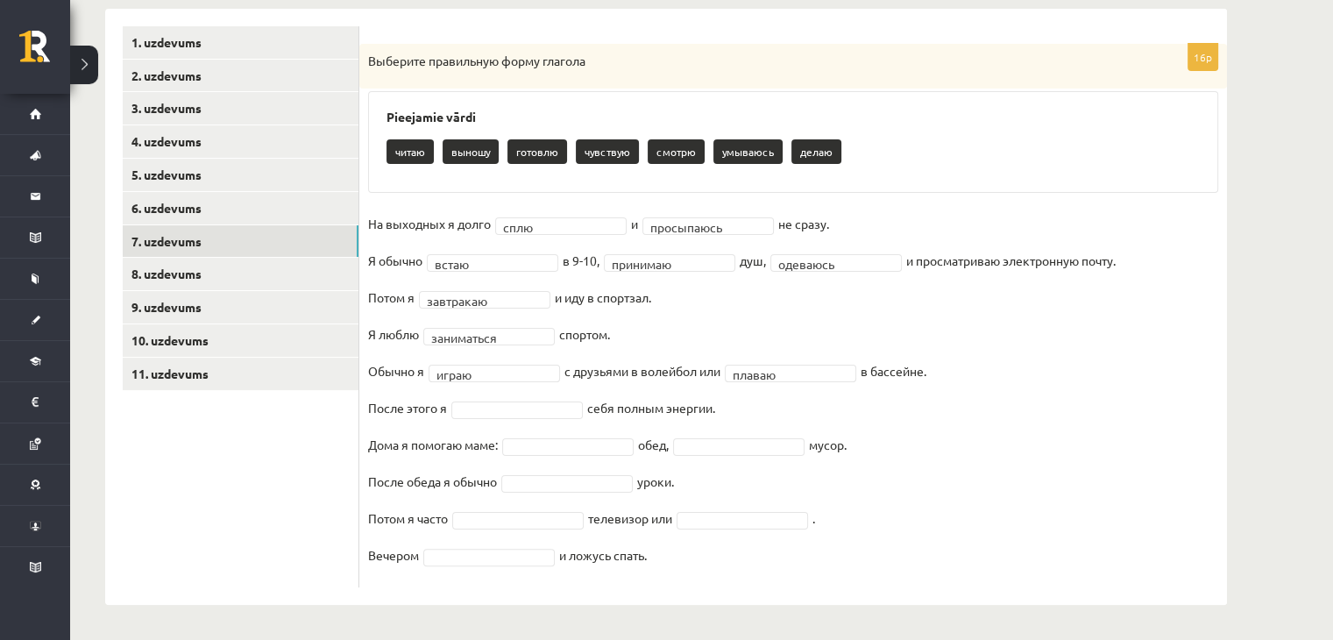
drag, startPoint x: 539, startPoint y: 419, endPoint x: 550, endPoint y: 414, distance: 12.2
click at [550, 414] on fieldset "**********" at bounding box center [793, 394] width 850 height 368
click at [530, 422] on fieldset "**********" at bounding box center [793, 394] width 850 height 368
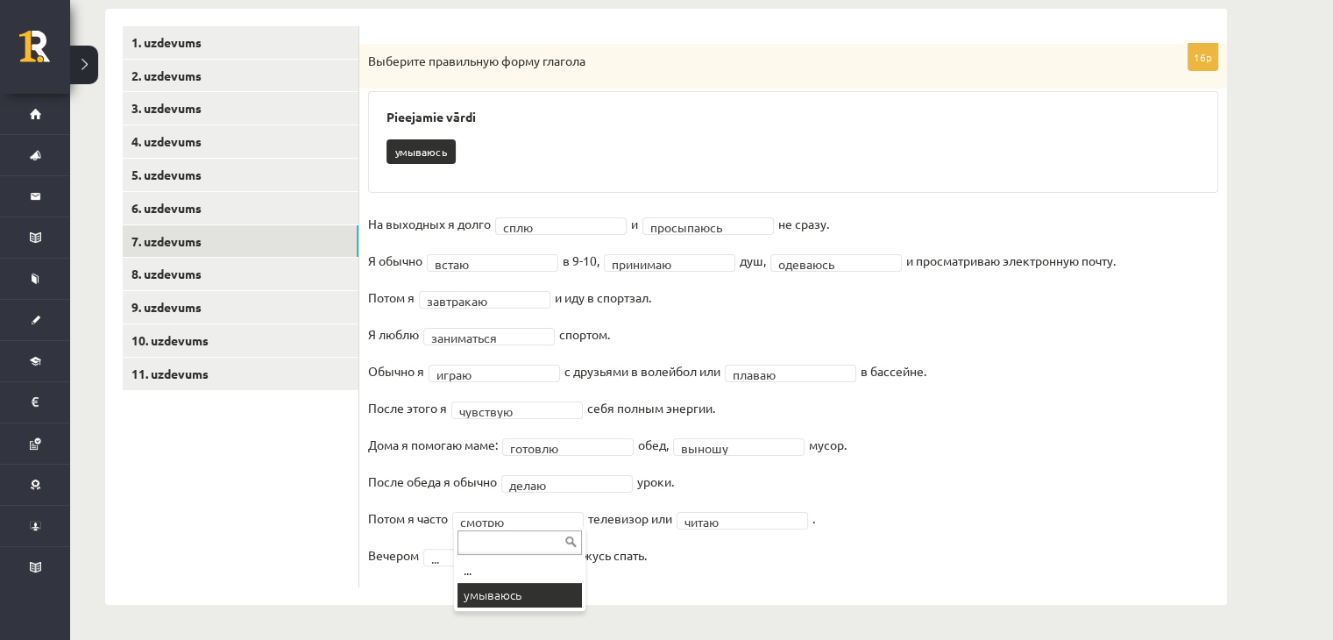
drag, startPoint x: 515, startPoint y: 516, endPoint x: 505, endPoint y: 599, distance: 83.9
drag, startPoint x: 568, startPoint y: 582, endPoint x: 548, endPoint y: 526, distance: 59.6
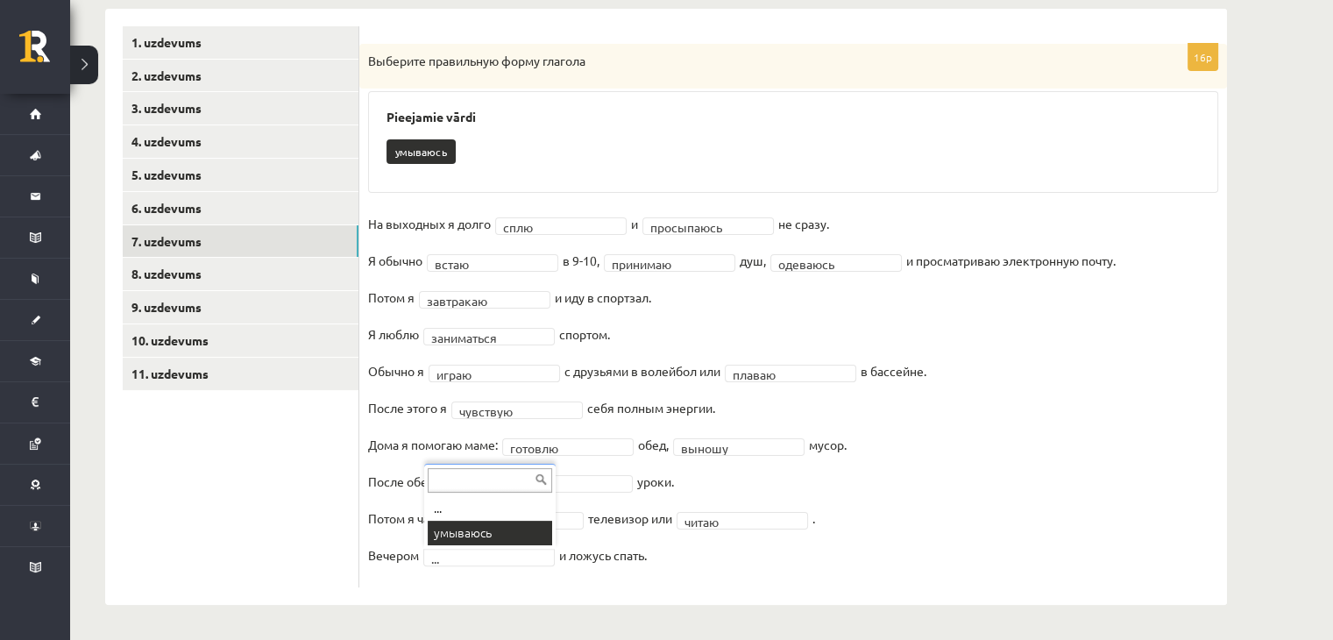
scroll to position [247, 0]
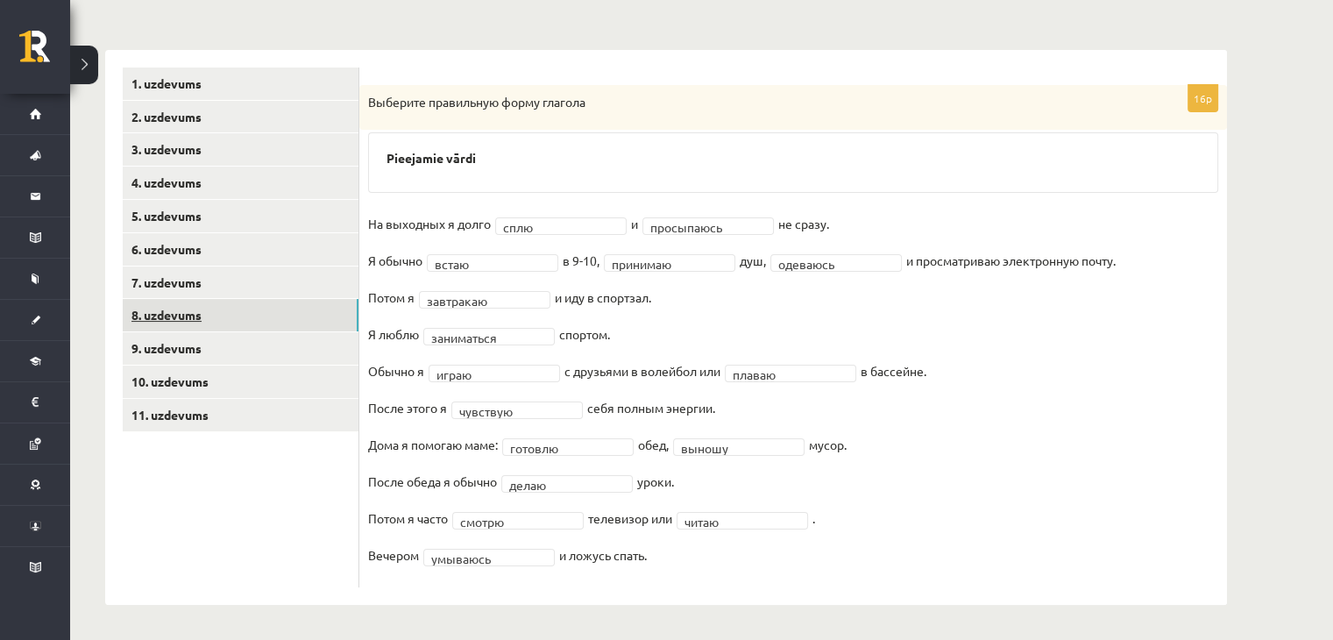
click at [188, 314] on link "8. uzdevums" at bounding box center [241, 315] width 236 height 32
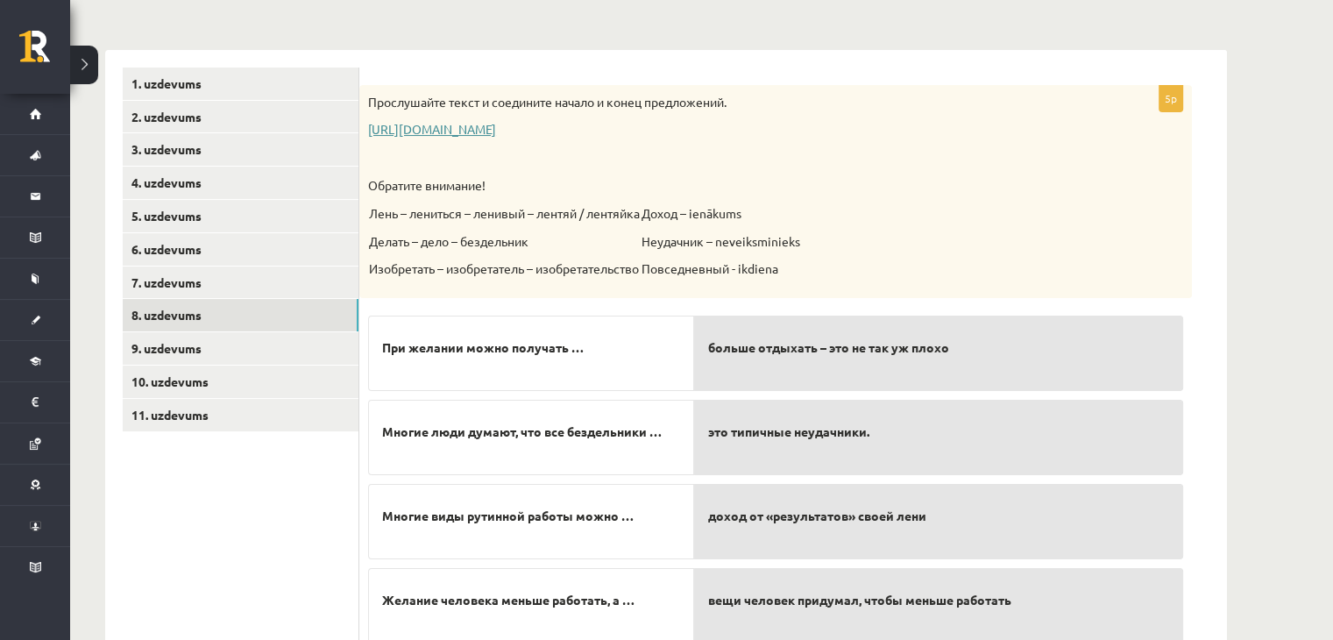
click at [410, 131] on link "https://www.zvaigzne.lv/upload/audio/100Urokov/2/49%202.mp3" at bounding box center [432, 129] width 128 height 16
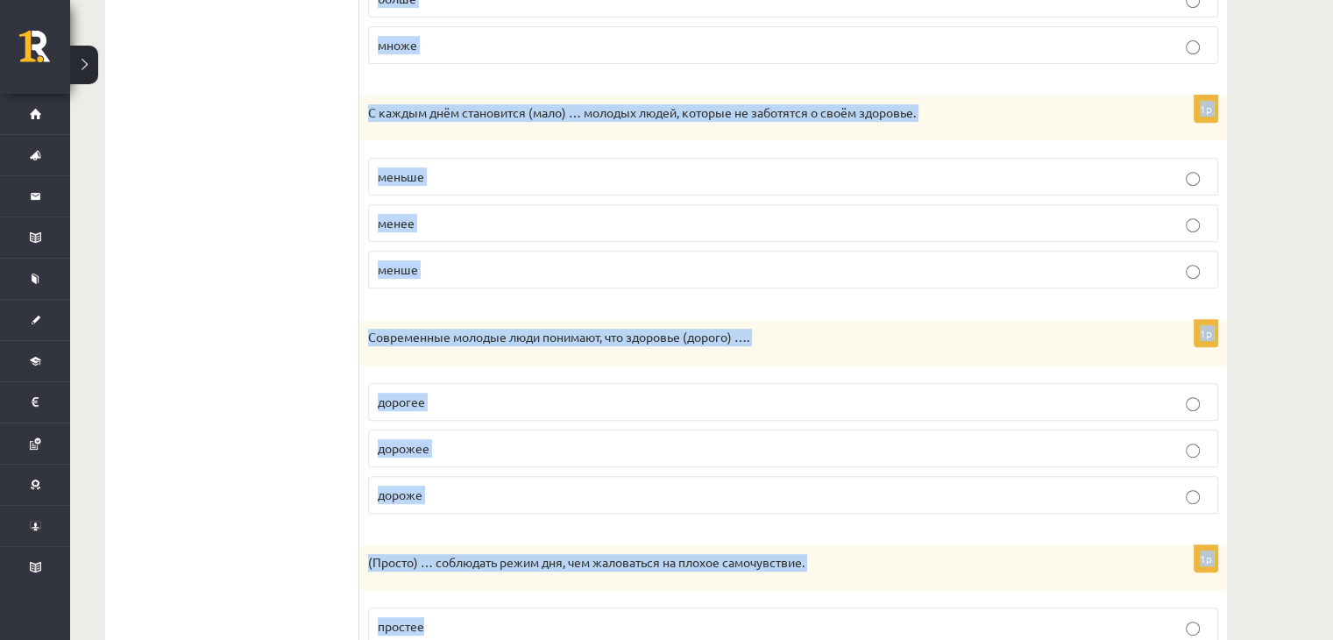
scroll to position [874, 0]
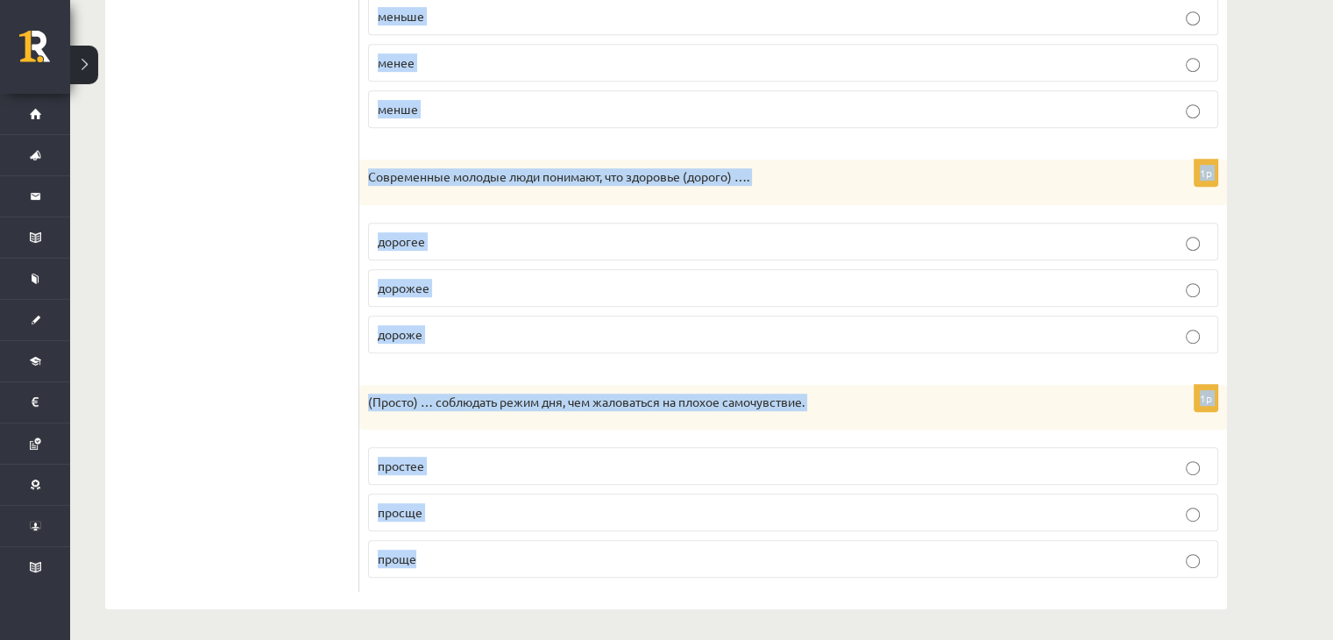
drag, startPoint x: 376, startPoint y: 81, endPoint x: 825, endPoint y: 635, distance: 713.9
copy form "Выберите правильную форму сравнительной степени. 1p После утренней зарядки чувс…"
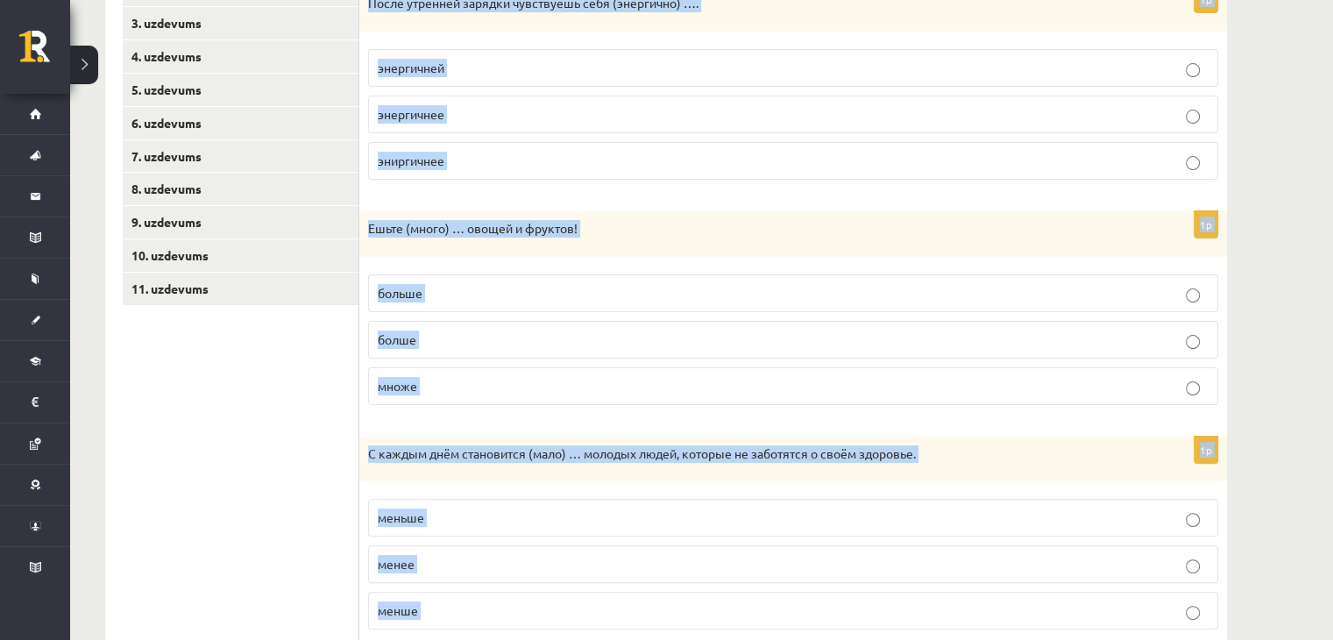
scroll to position [259, 0]
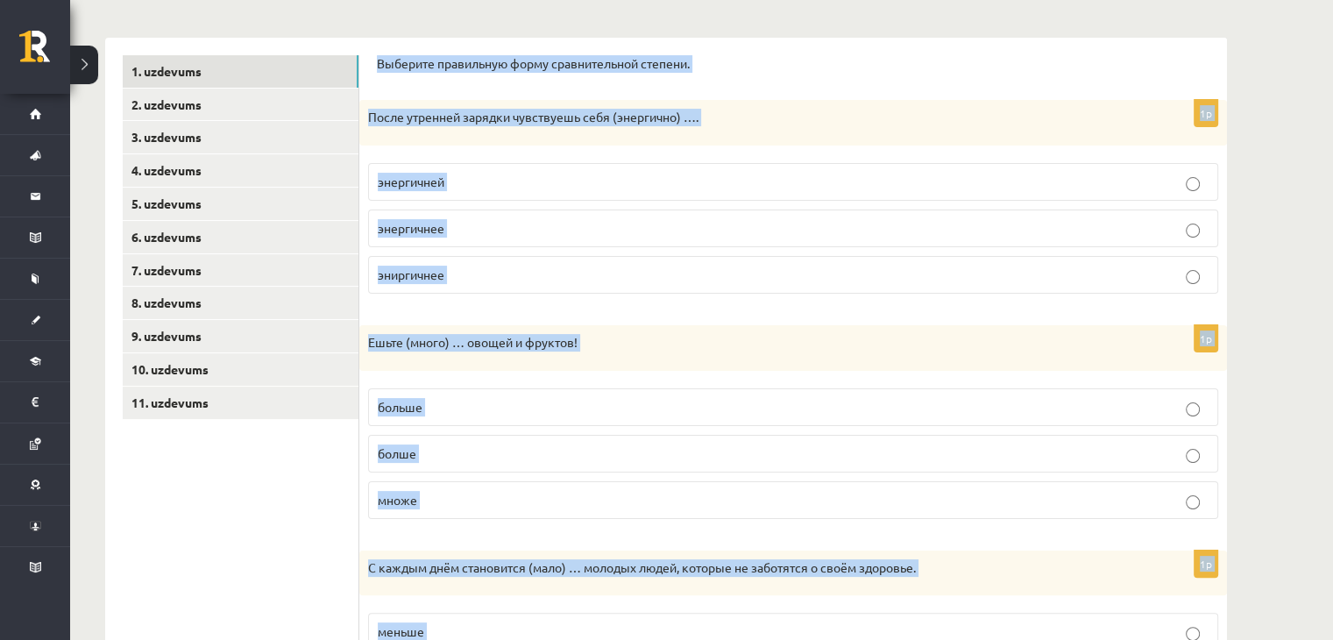
click at [478, 146] on div "1p После утренней зарядки чувствуешь себя (энергично) …. энергичней энергичнее …" at bounding box center [792, 204] width 867 height 208
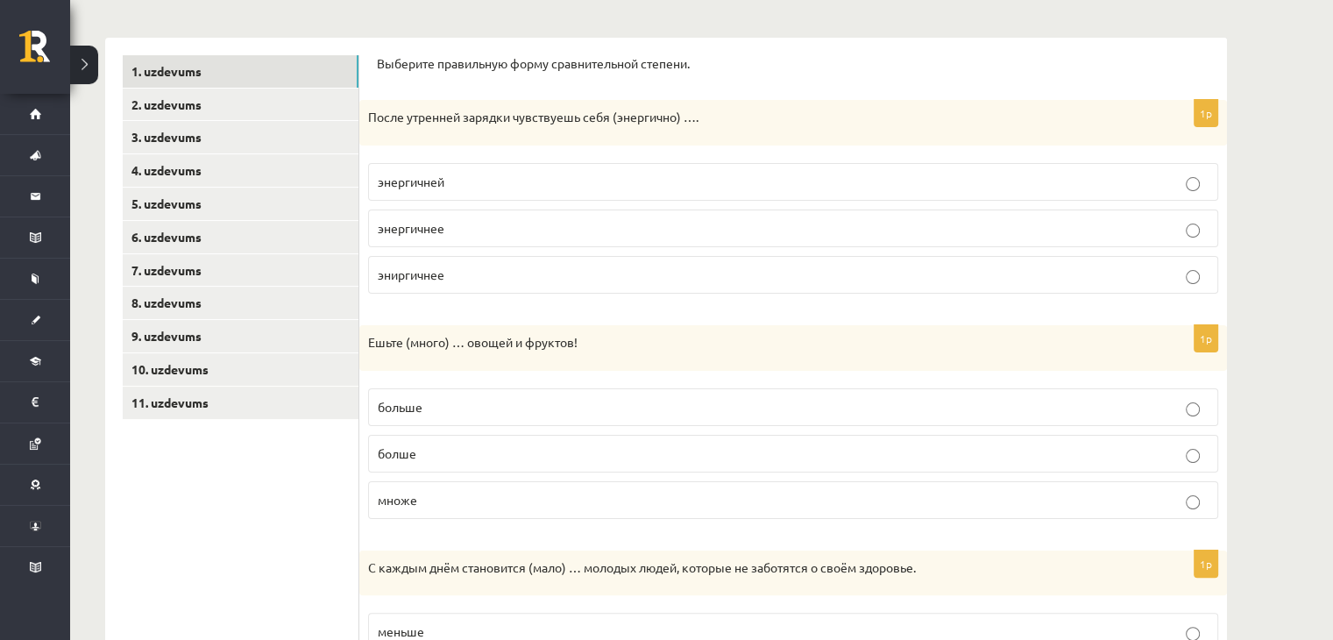
click at [478, 146] on div "1p После утренней зарядки чувствуешь себя (энергично) …. энергичней энергичнее …" at bounding box center [792, 204] width 867 height 208
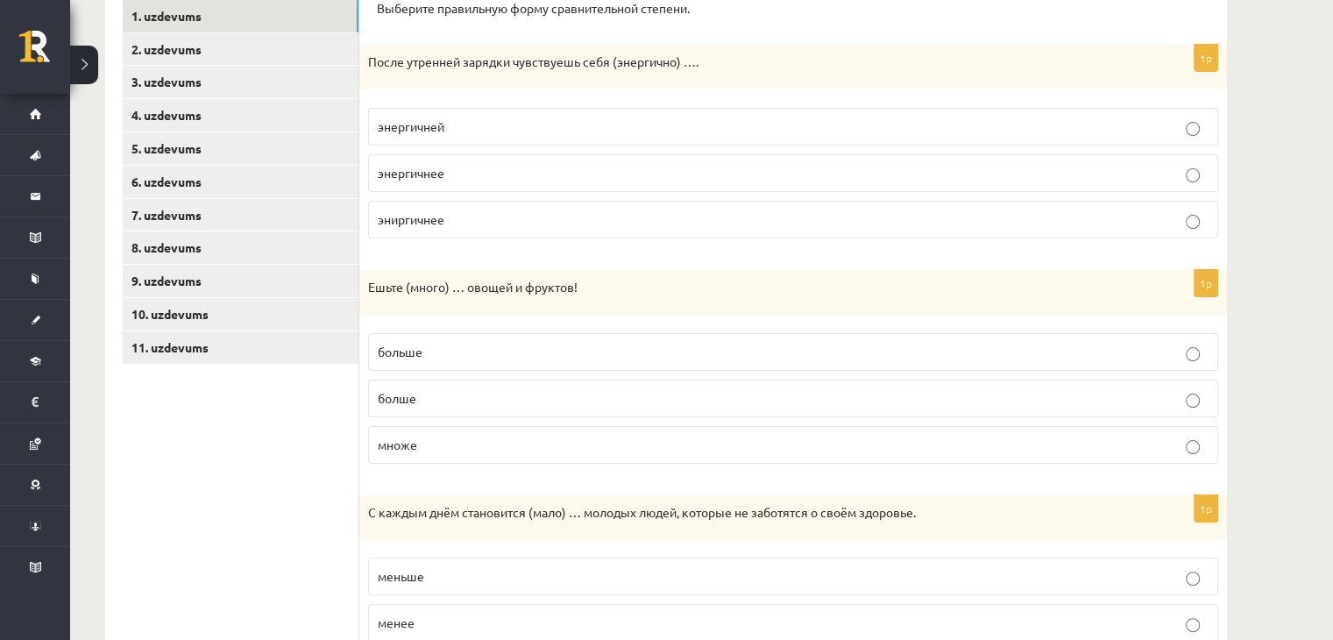
scroll to position [315, 0]
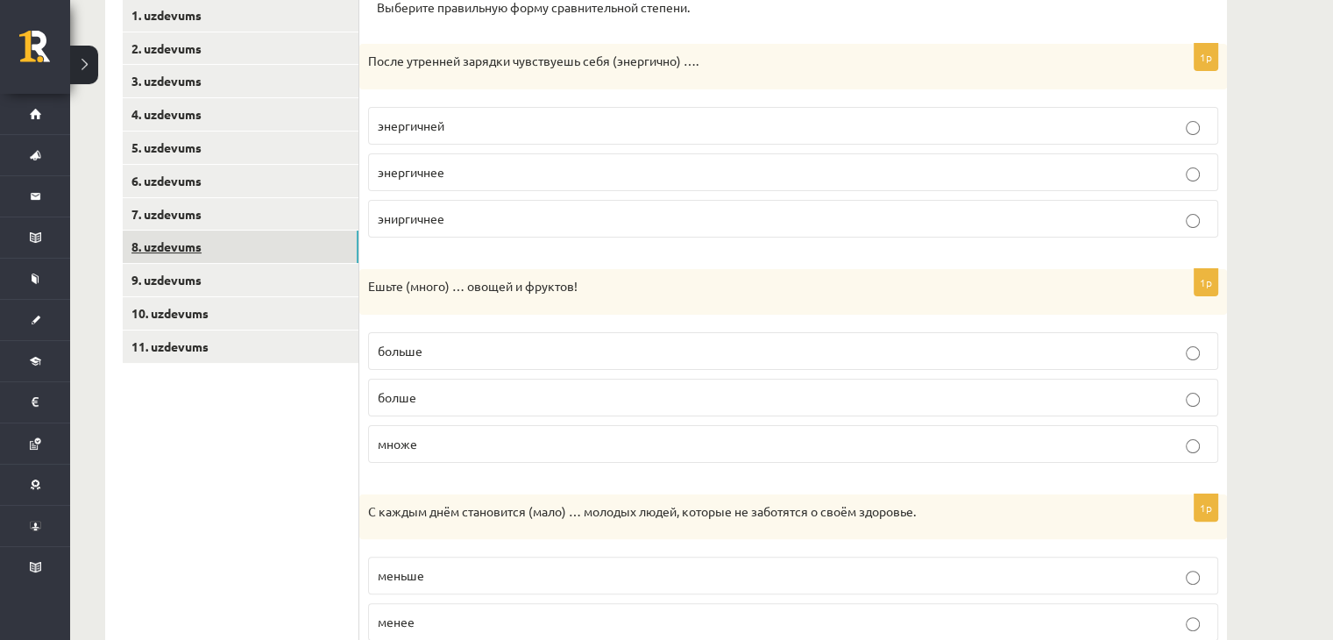
click at [180, 247] on link "8. uzdevums" at bounding box center [241, 246] width 236 height 32
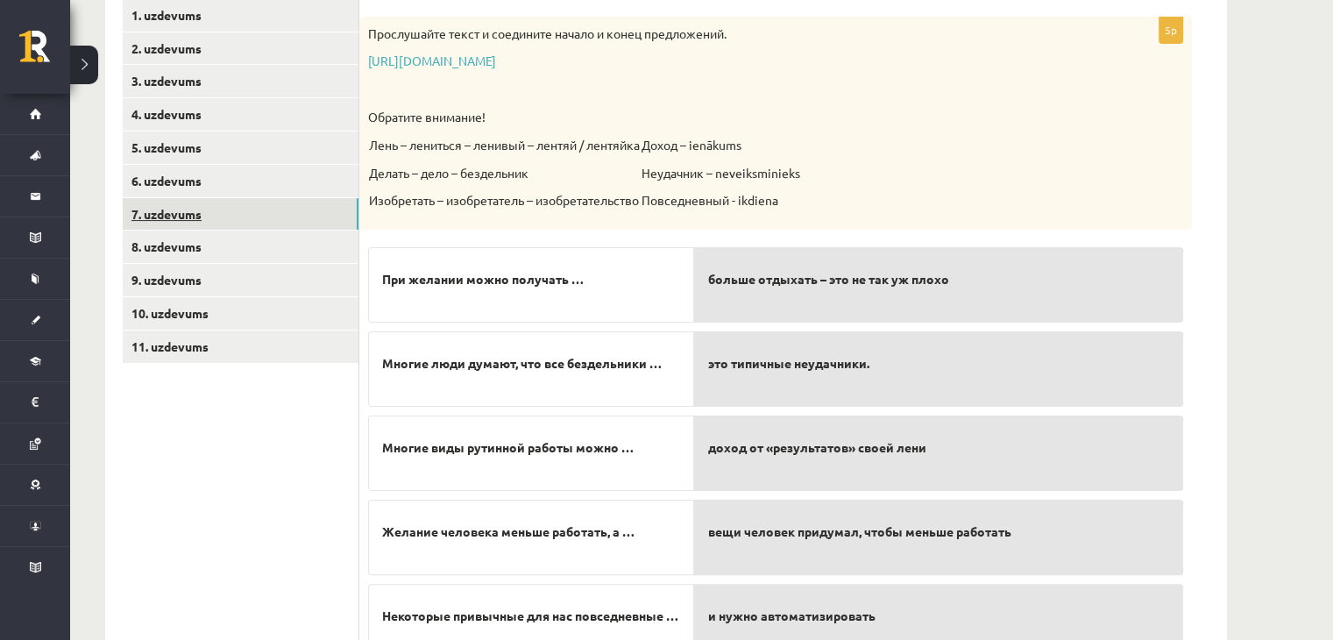
click at [182, 206] on link "7. uzdevums" at bounding box center [241, 214] width 236 height 32
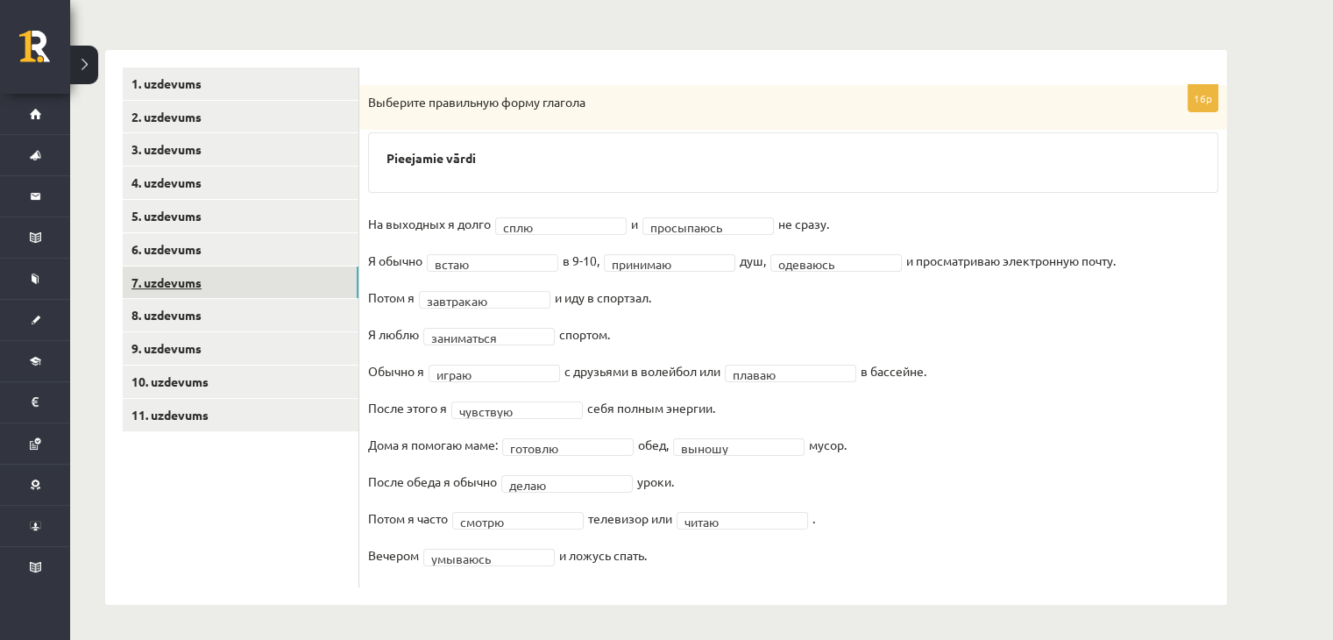
scroll to position [247, 0]
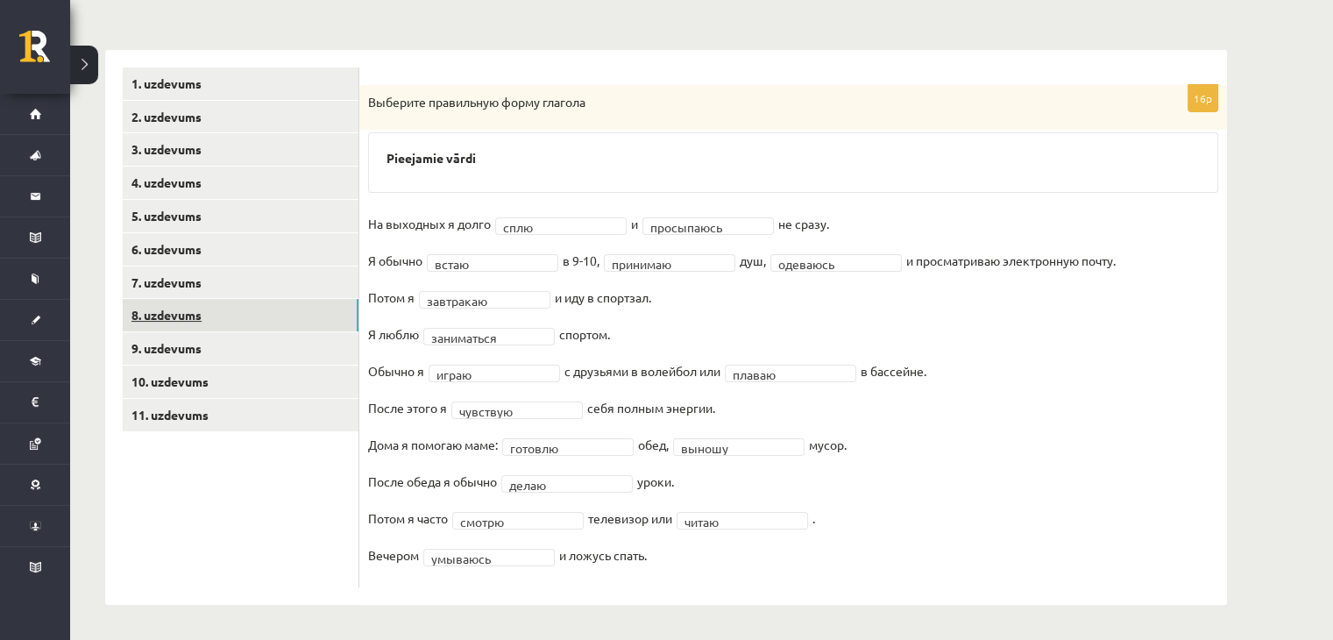
click at [189, 313] on link "8. uzdevums" at bounding box center [241, 315] width 236 height 32
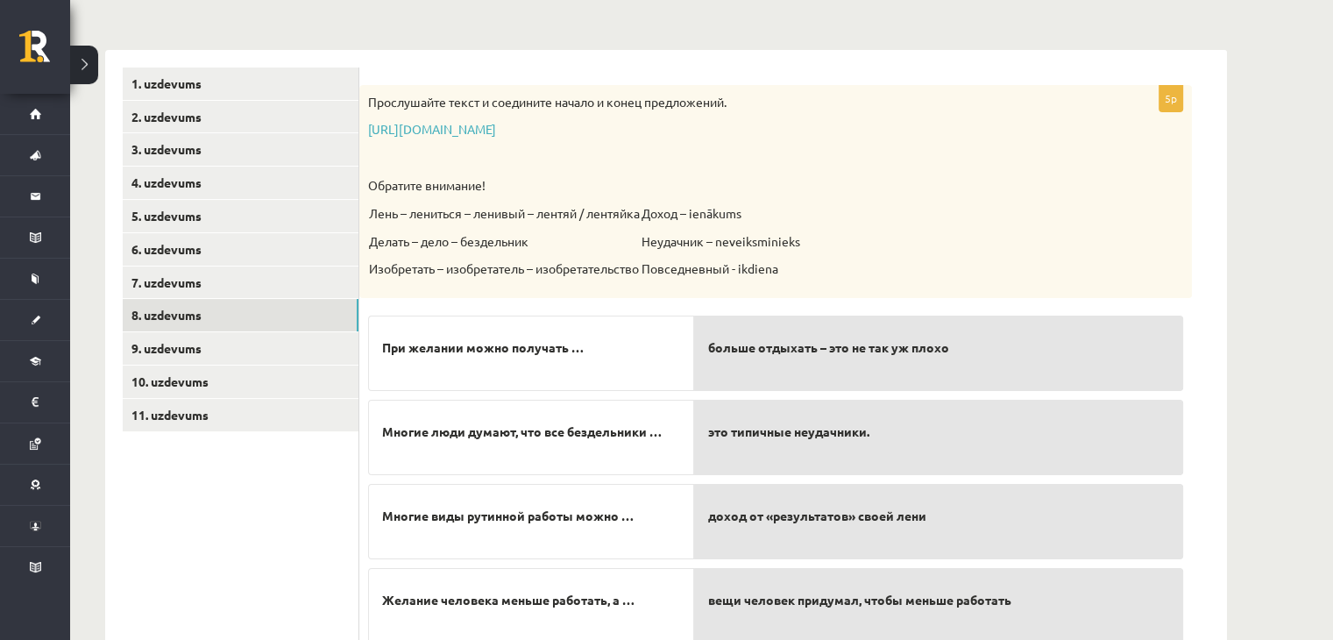
scroll to position [394, 0]
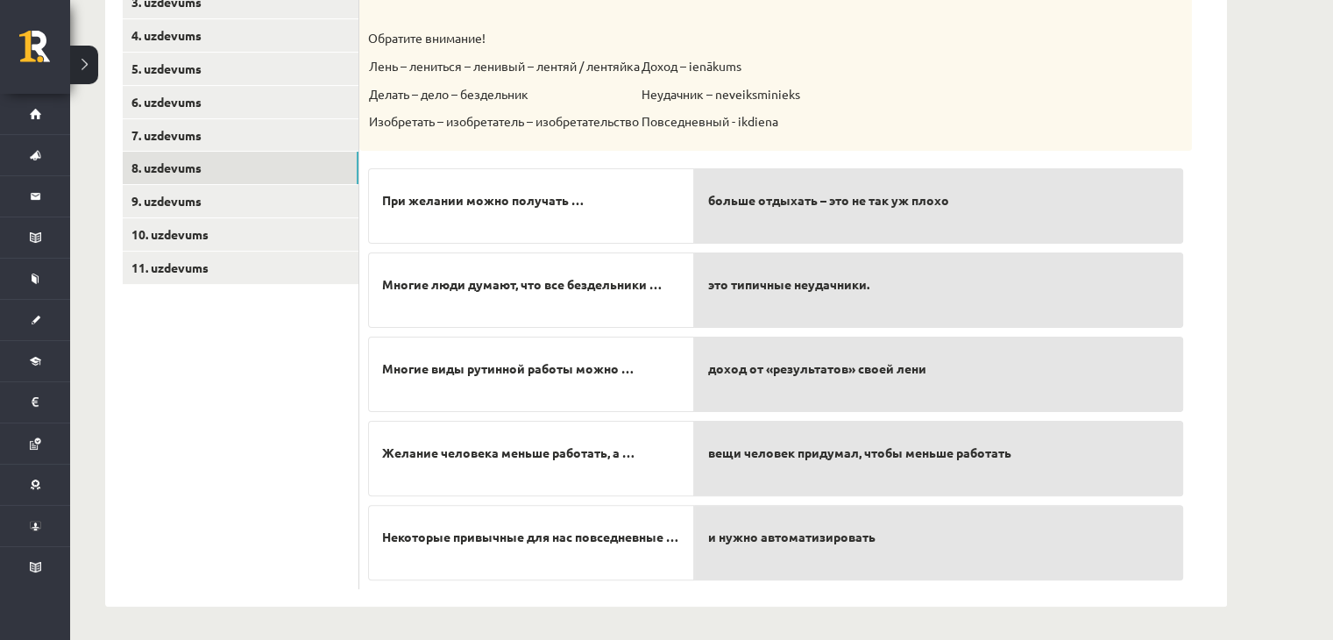
click at [551, 214] on p "При желании можно получать …" at bounding box center [531, 200] width 298 height 37
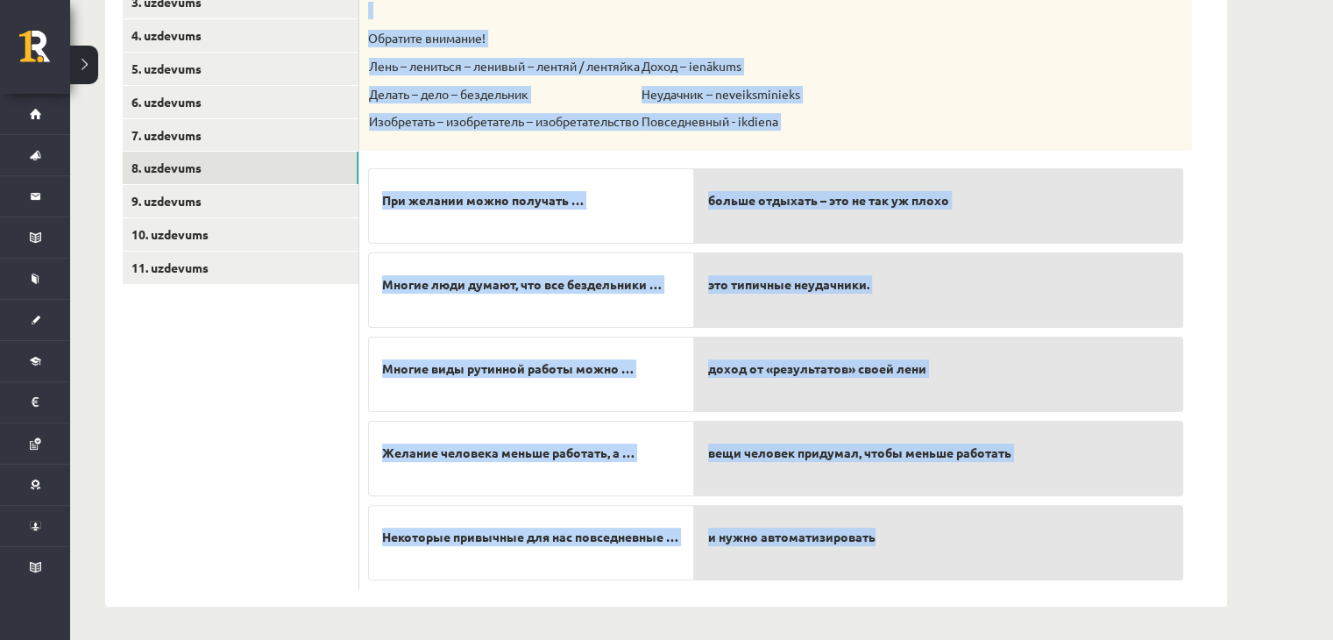
drag, startPoint x: 365, startPoint y: 100, endPoint x: 965, endPoint y: 541, distance: 743.9
click at [965, 541] on div "5p Прослушайте текст и соедините начало и конец предложений. https://www.zvaigz…" at bounding box center [775, 263] width 832 height 651
copy div "Прослушайте текст и соедините начало и конец предложений. https://www.zvaigzne.…"
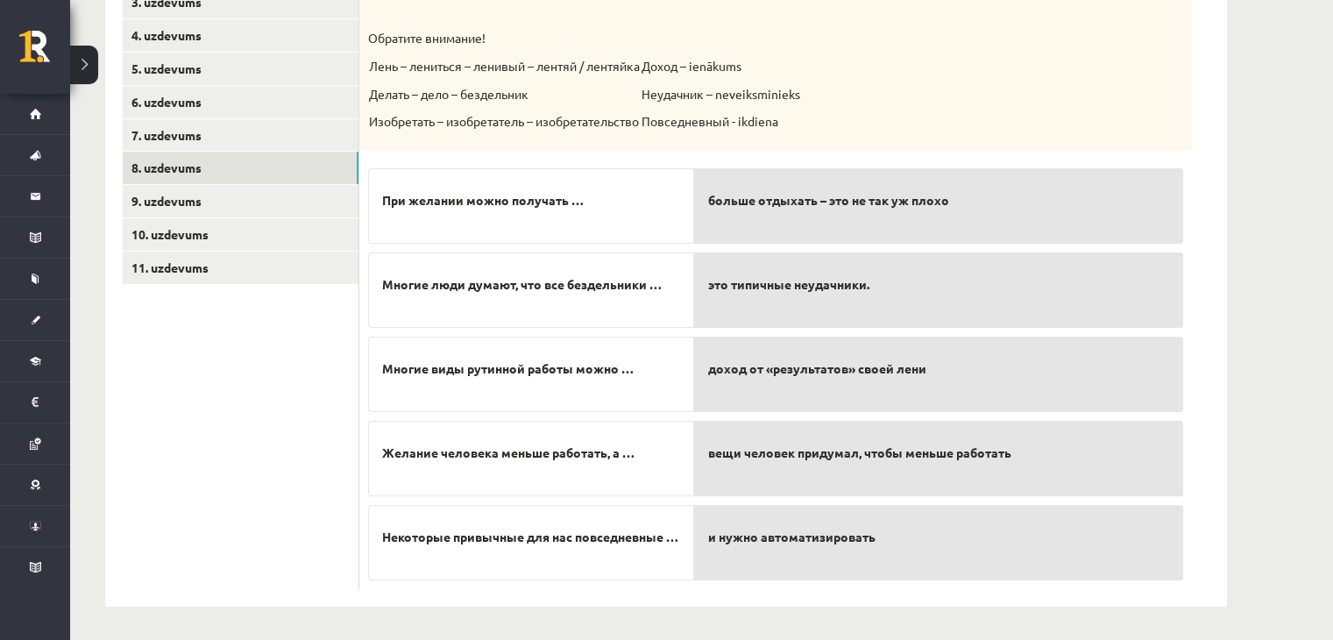
click at [965, 184] on p "больше отдыхать – это не так уж плохо" at bounding box center [938, 200] width 461 height 37
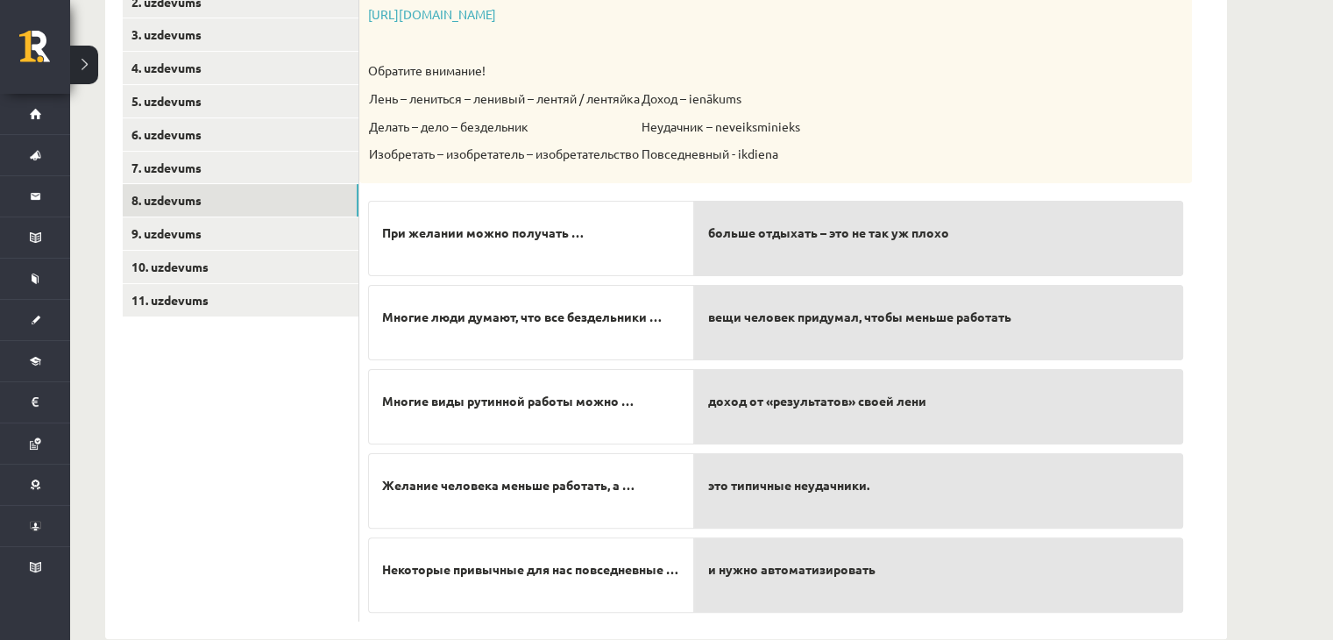
scroll to position [360, 0]
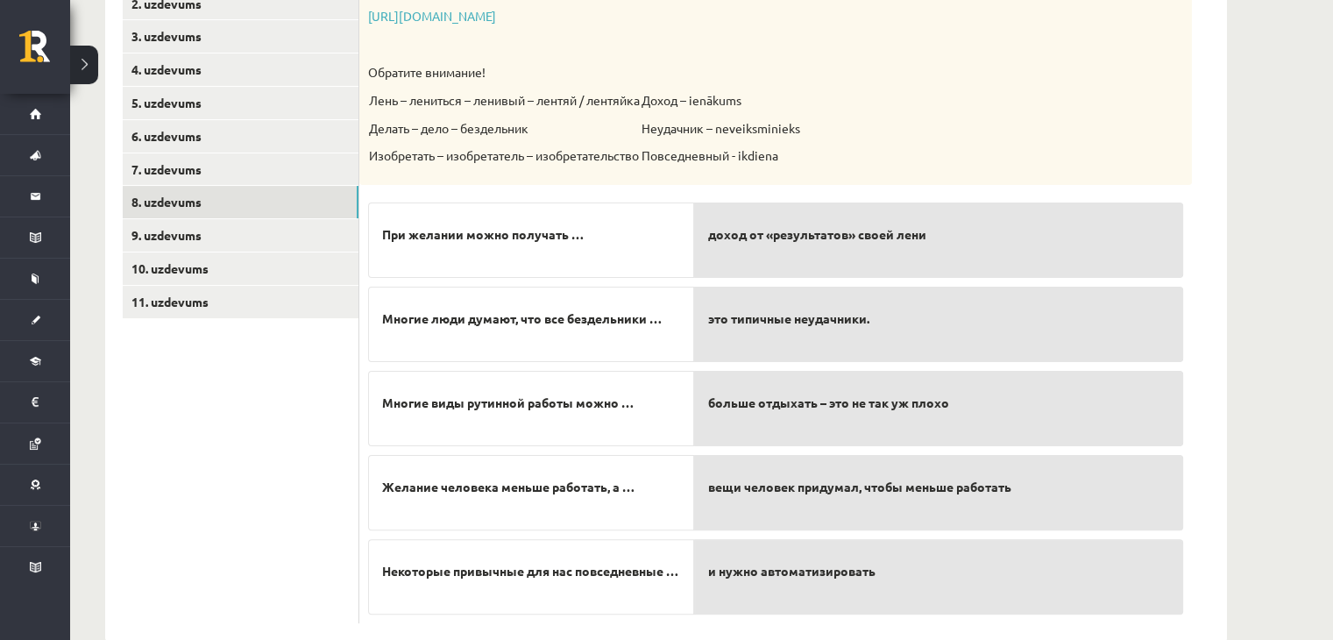
click at [728, 357] on div "это типичные неудачники." at bounding box center [938, 323] width 489 height 75
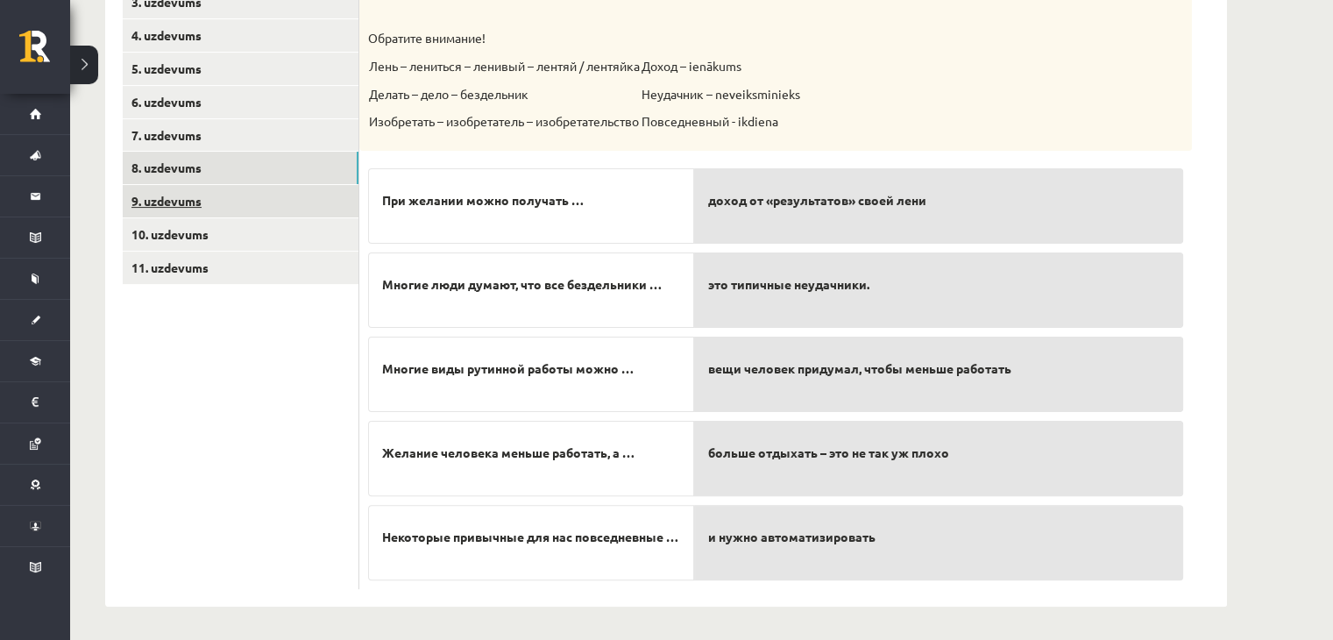
click at [268, 200] on link "9. uzdevums" at bounding box center [241, 201] width 236 height 32
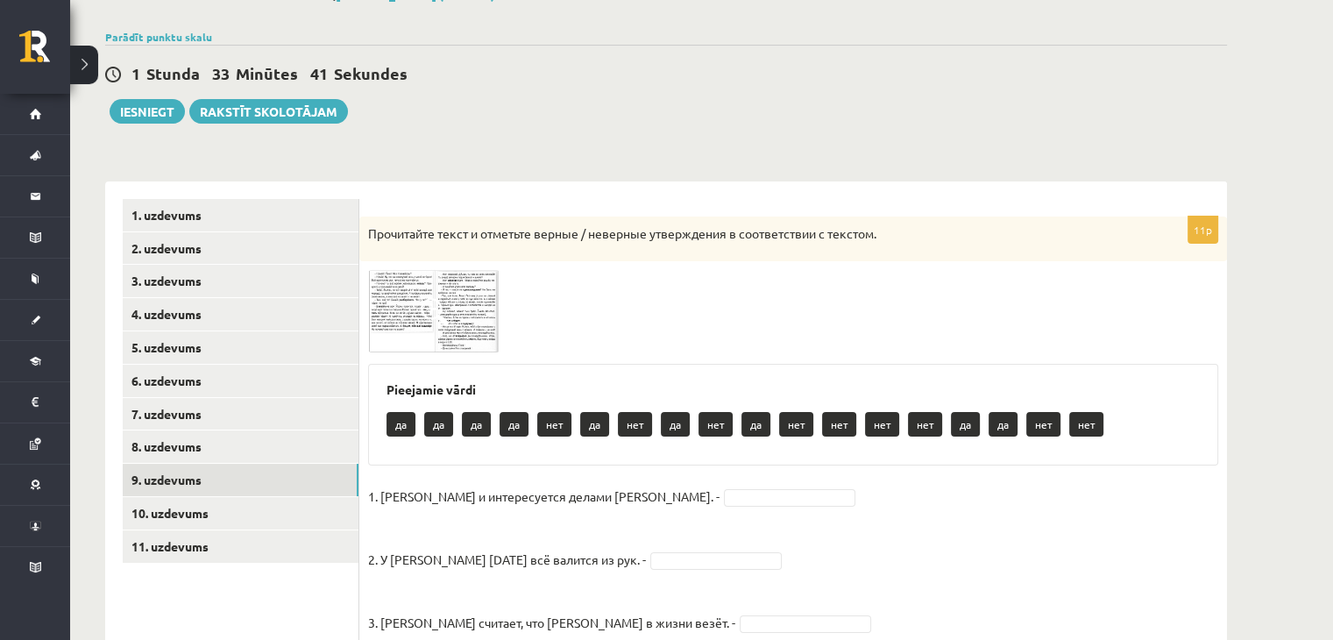
scroll to position [108, 0]
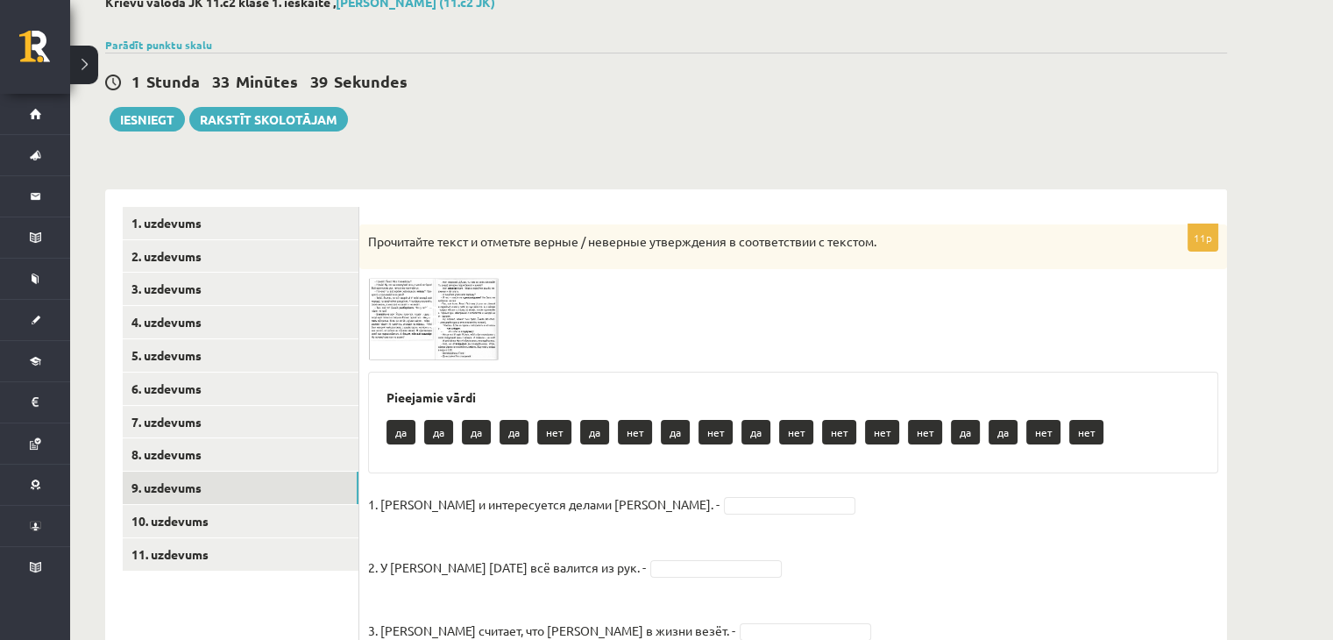
click at [420, 320] on img at bounding box center [433, 319] width 131 height 82
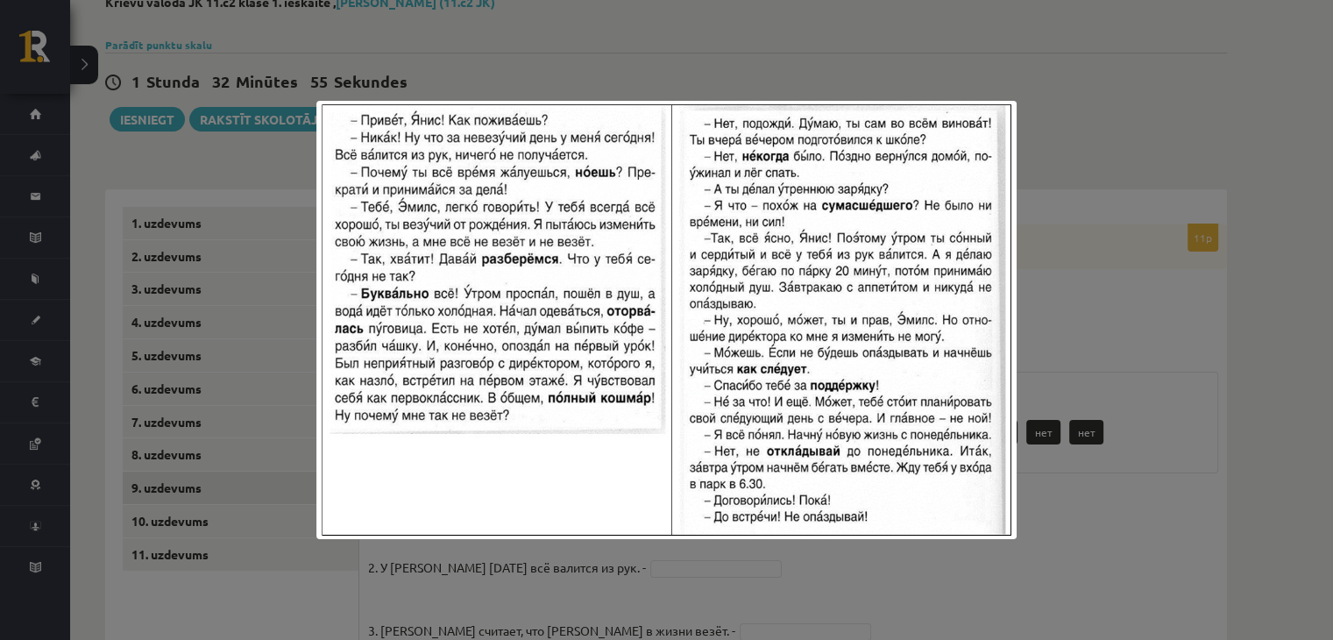
click at [1069, 133] on div at bounding box center [666, 320] width 1333 height 640
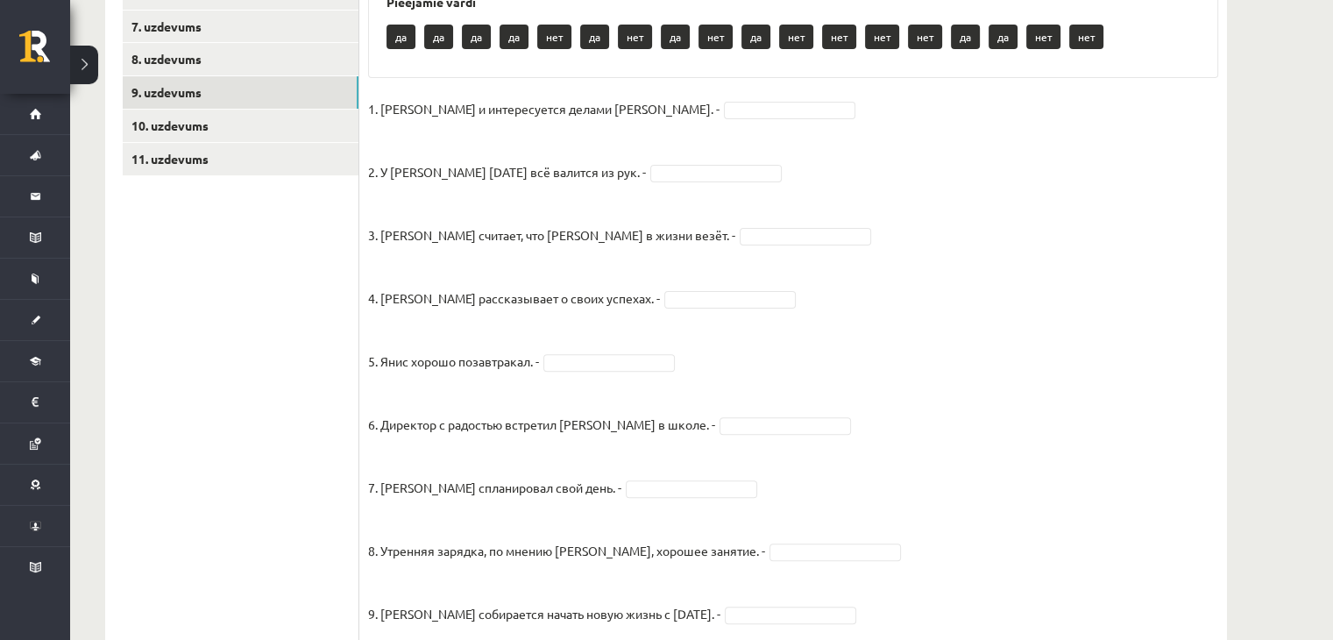
scroll to position [508, 0]
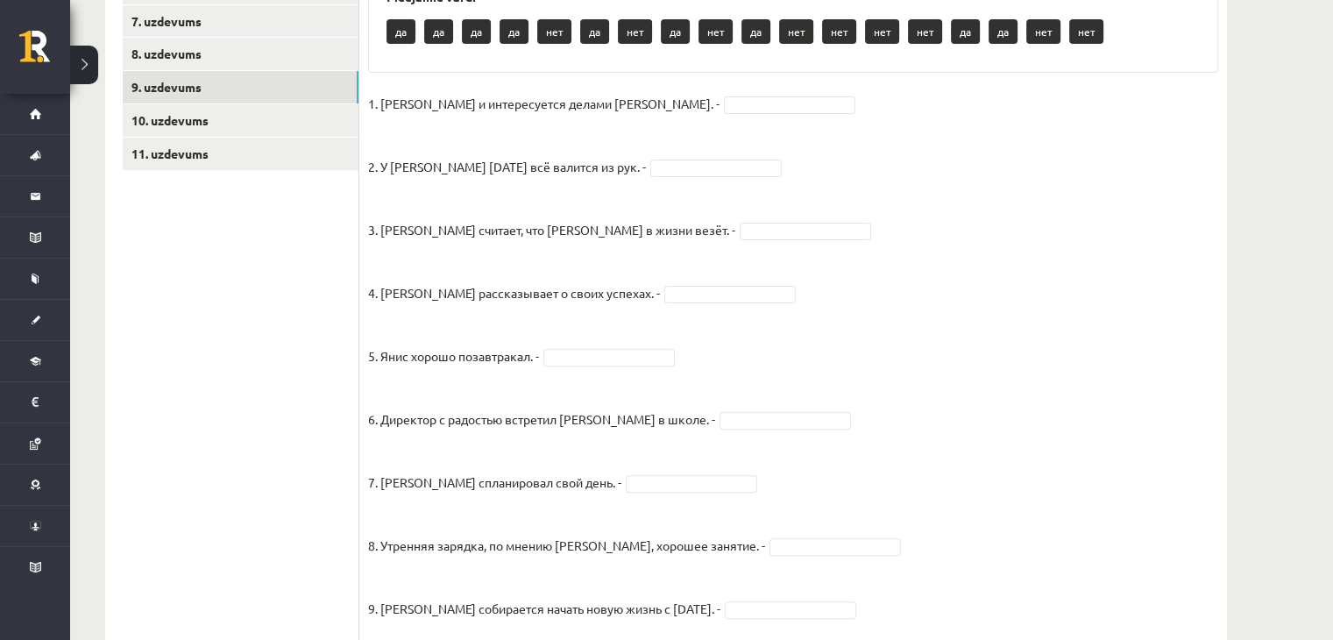
click at [603, 216] on p "3. Янис считает, что Эмилсу в жизни везёт. -" at bounding box center [551, 216] width 367 height 53
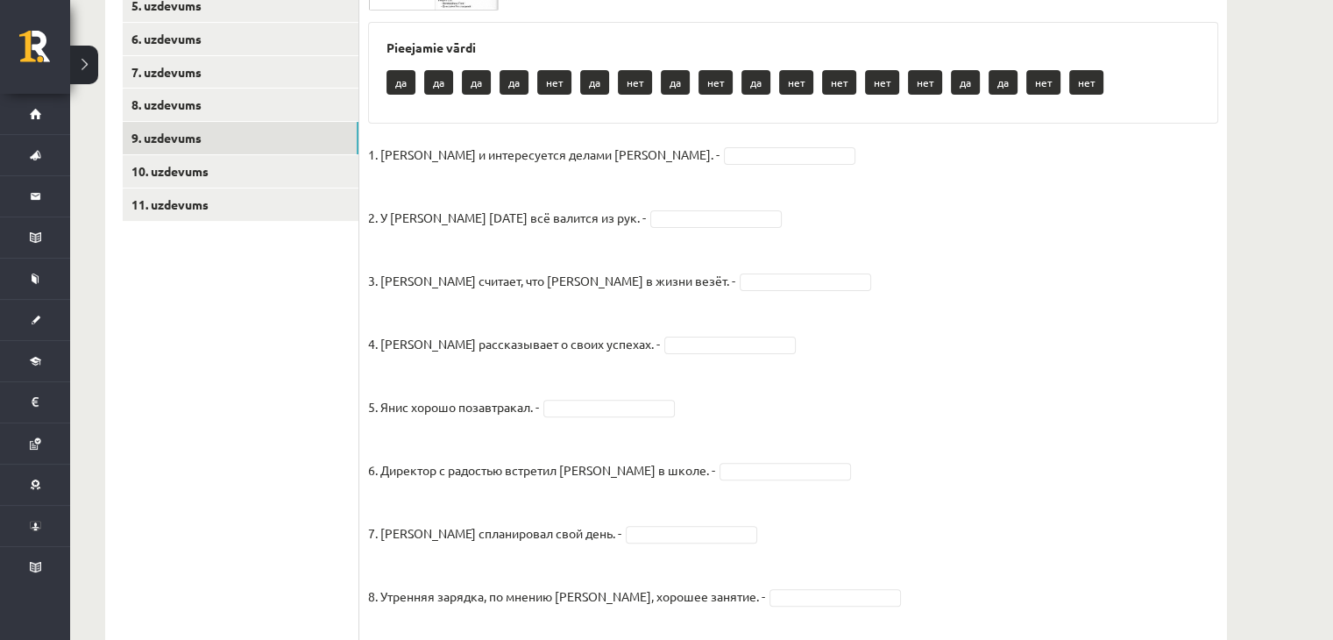
scroll to position [458, 0]
drag, startPoint x: 646, startPoint y: 232, endPoint x: 660, endPoint y: 226, distance: 15.3
click at [660, 226] on fieldset "1. Эмилс и интересуется делами Яниса. - да ** 2. У Яниса сегодня всё валится из…" at bounding box center [793, 487] width 850 height 694
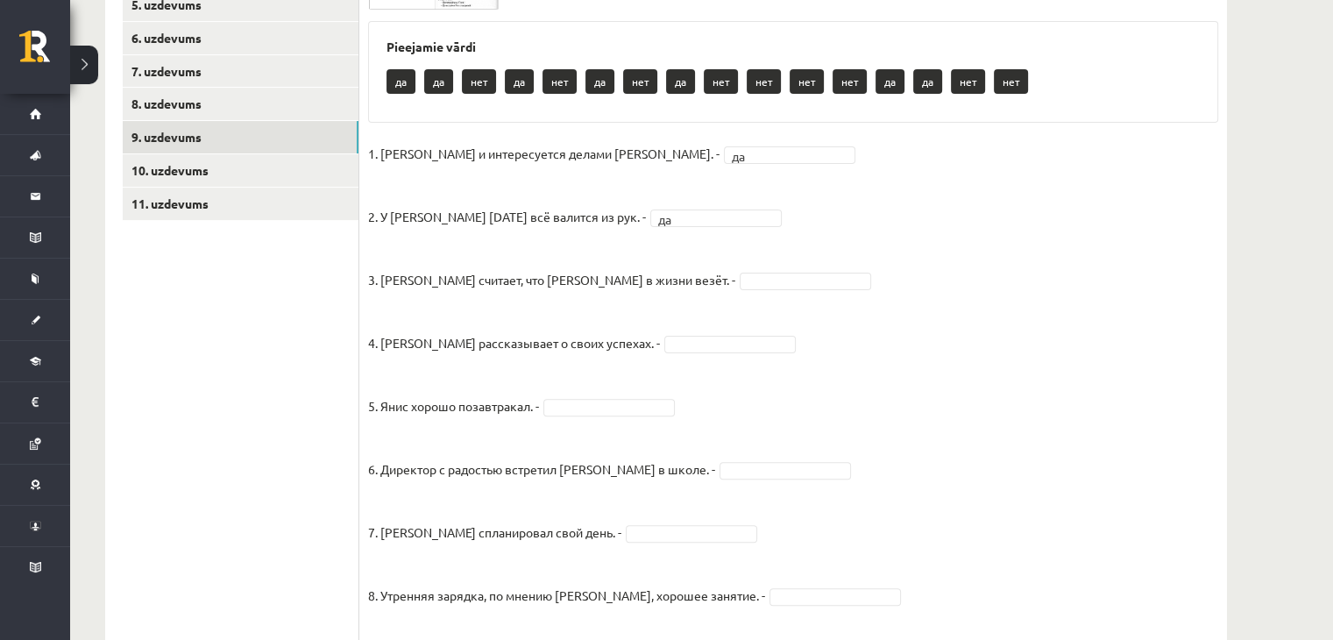
click at [680, 264] on fieldset "1. Эмилс и интересуется делами Яниса. - да ** 2. У Яниса сегодня всё валится из…" at bounding box center [793, 487] width 850 height 694
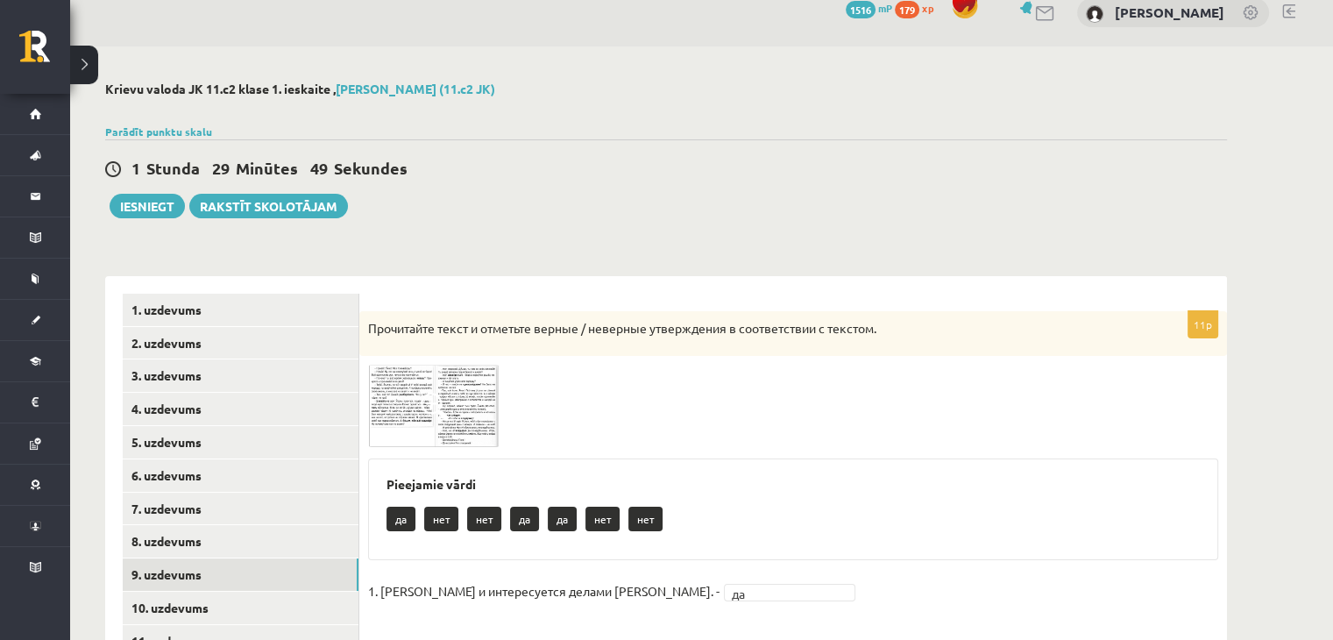
scroll to position [216, 0]
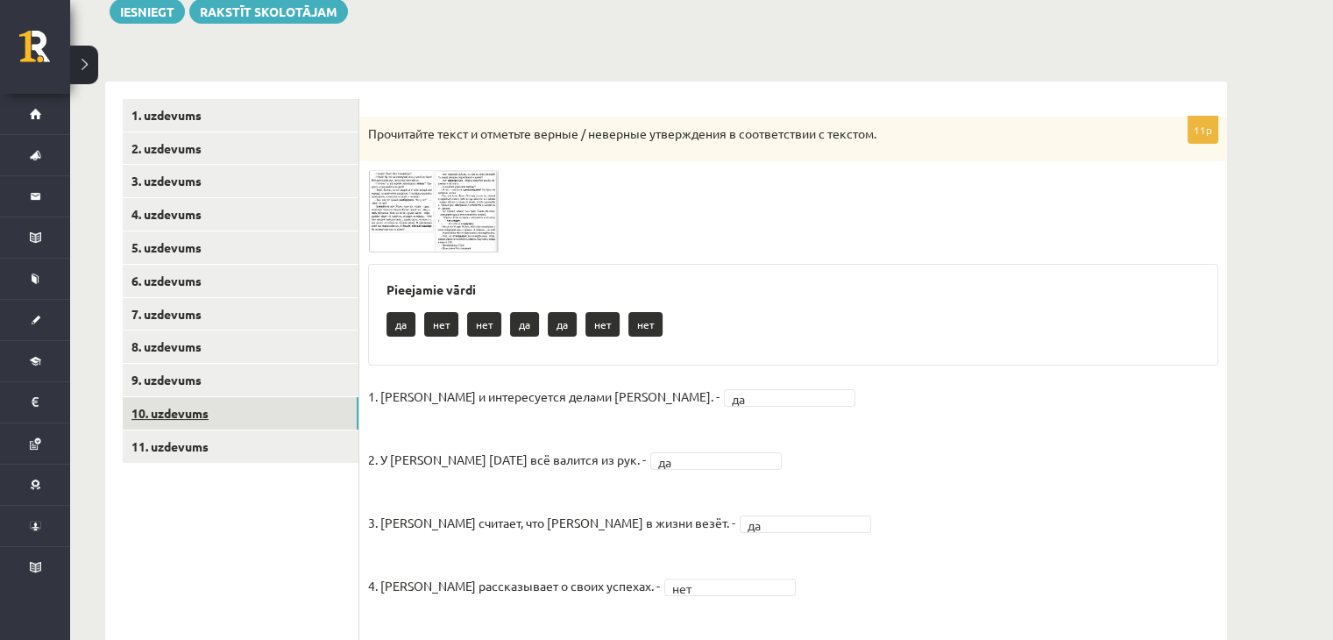
click at [196, 411] on link "10. uzdevums" at bounding box center [241, 413] width 236 height 32
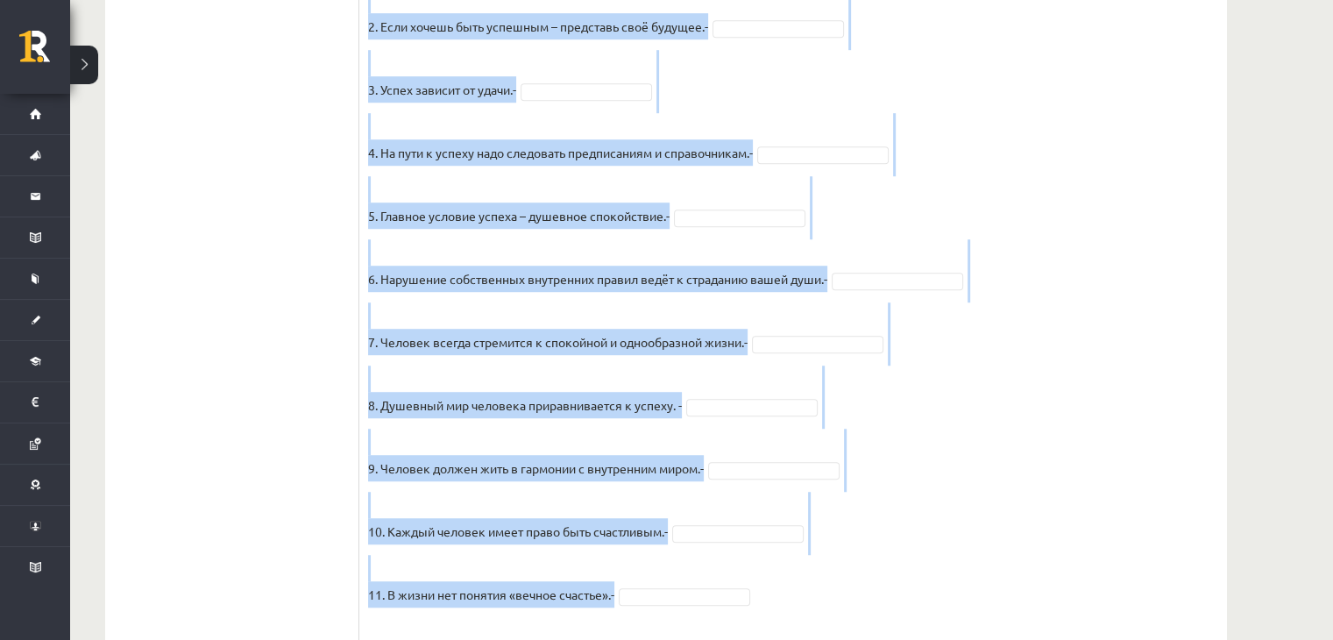
scroll to position [1447, 0]
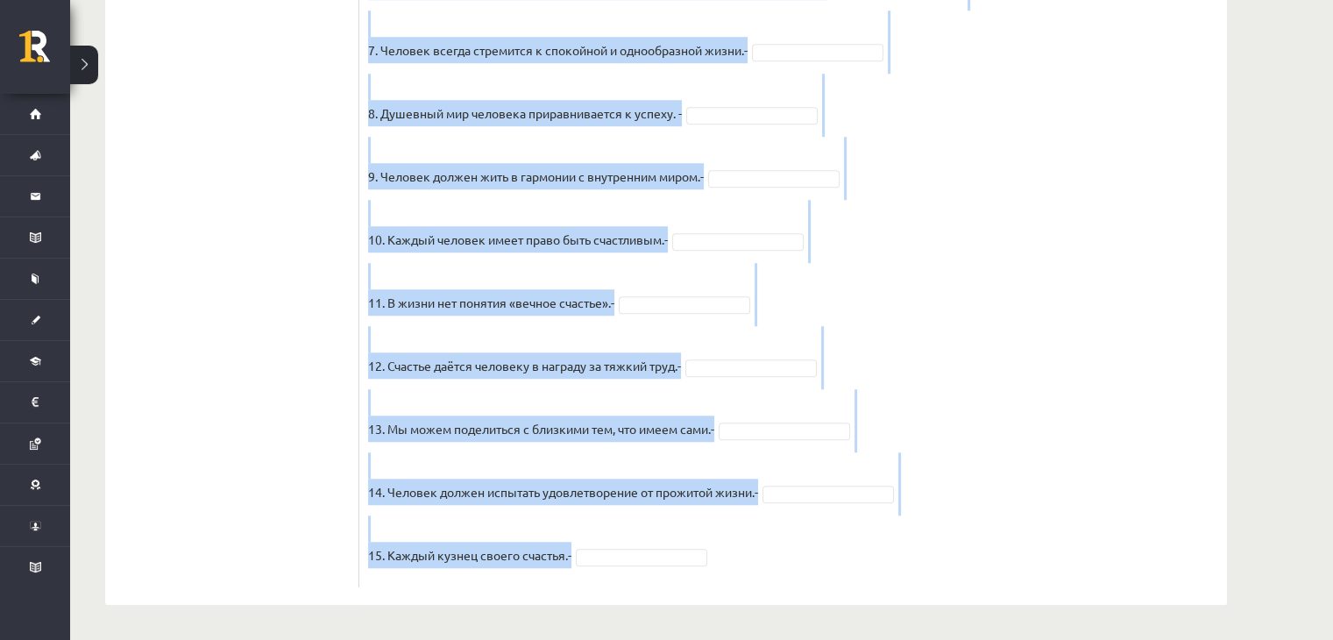
drag, startPoint x: 363, startPoint y: 85, endPoint x: 783, endPoint y: 576, distance: 646.9
copy div "Прочитайте текст и отметьте верные / неверные утверждения в соответствии с текс…"
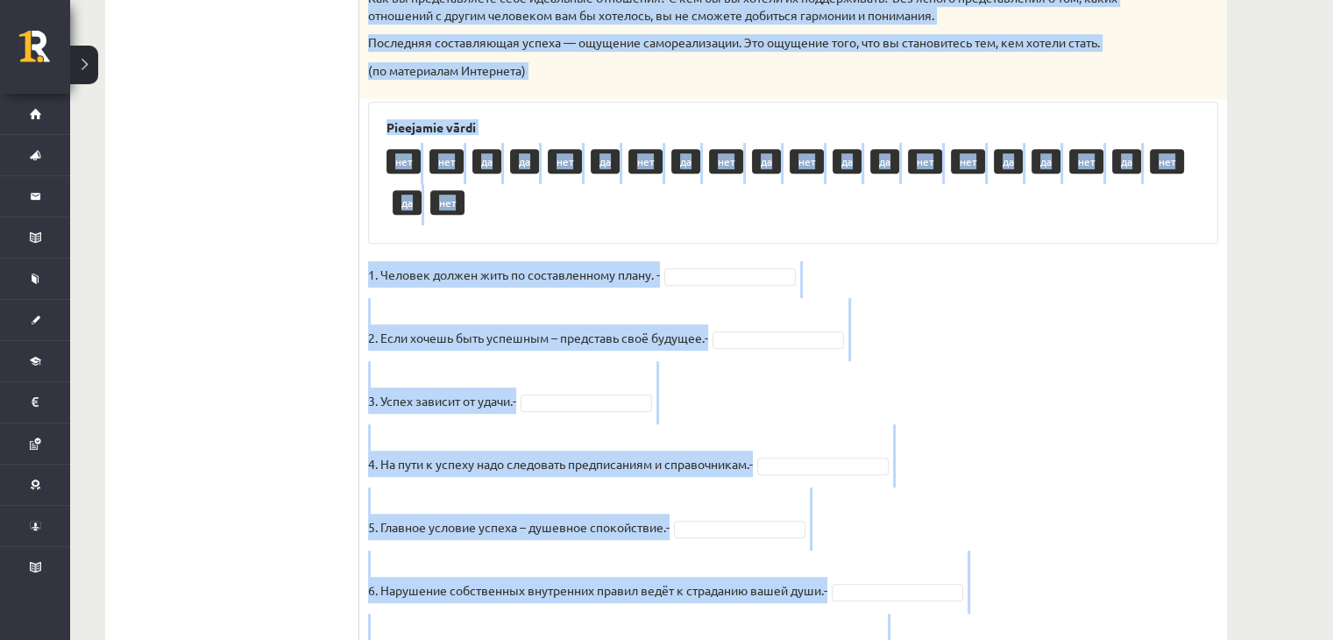
scroll to position [817, 0]
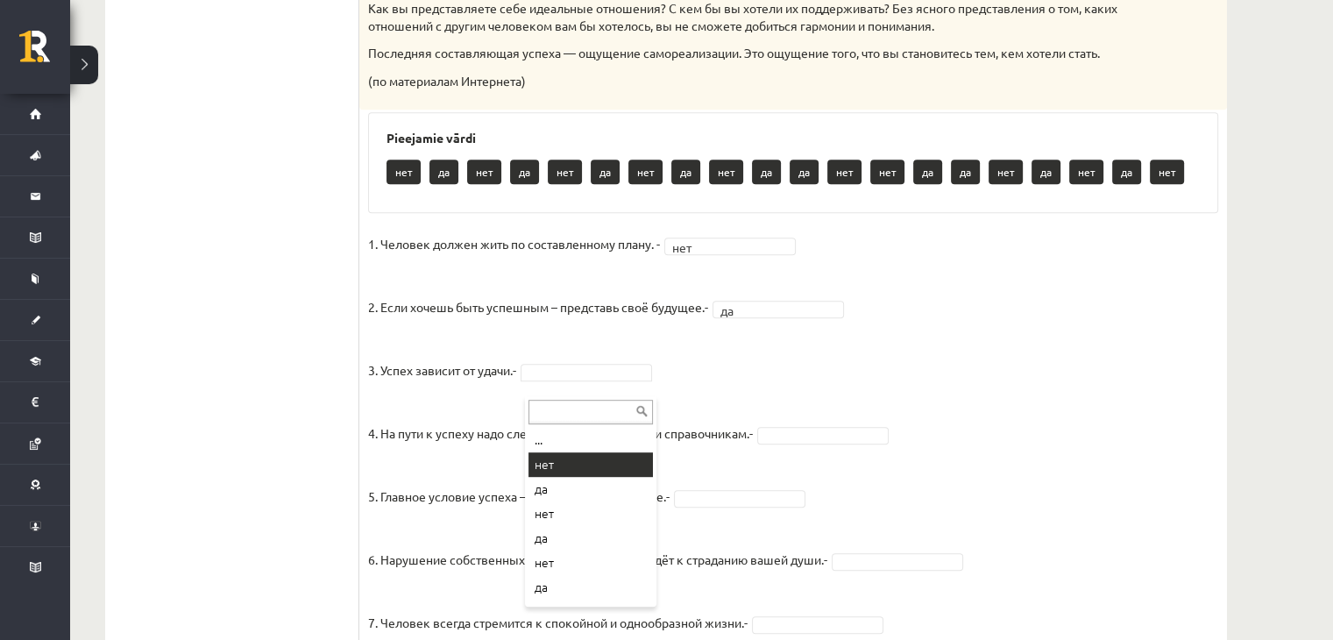
drag, startPoint x: 582, startPoint y: 477, endPoint x: 587, endPoint y: 468, distance: 10.2
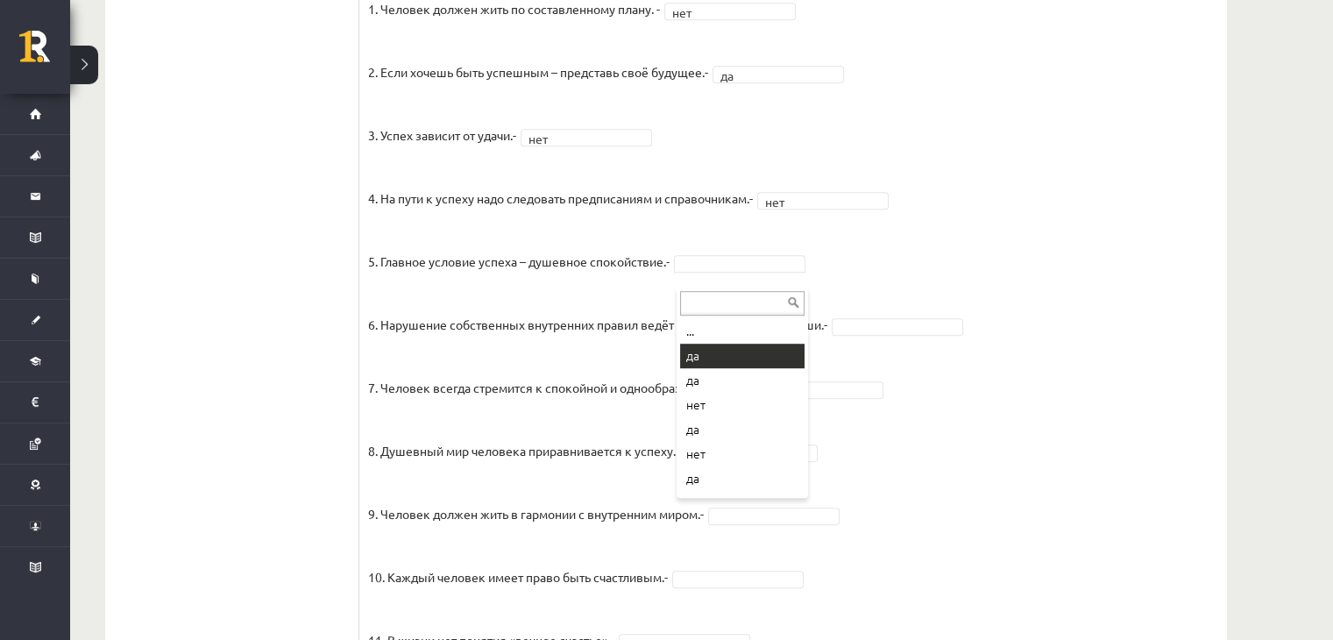
drag, startPoint x: 731, startPoint y: 271, endPoint x: 724, endPoint y: 350, distance: 80.0
click at [724, 337] on p "6. Нарушение собственных внутренних правил ведёт к страданию вашей души.-" at bounding box center [597, 311] width 459 height 53
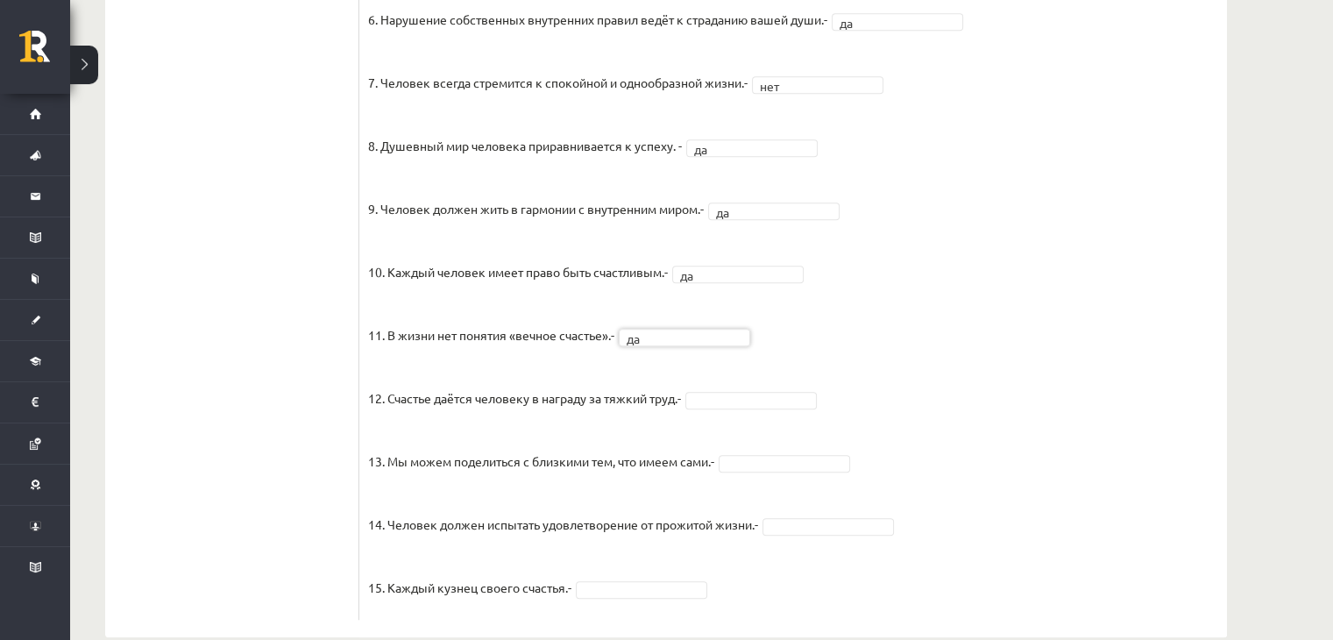
scroll to position [1406, 0]
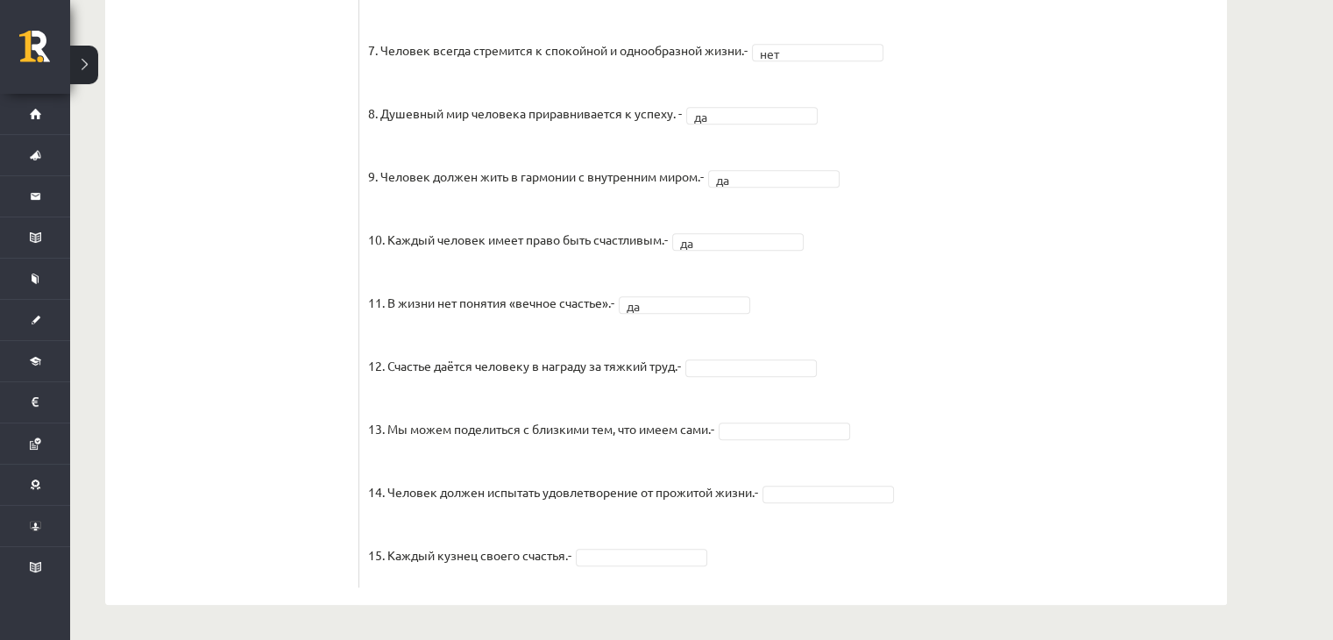
click at [753, 378] on fieldset "1. Человек должен жить по составленному плану. - нет *** 2. Если хочешь быть ус…" at bounding box center [793, 118] width 850 height 920
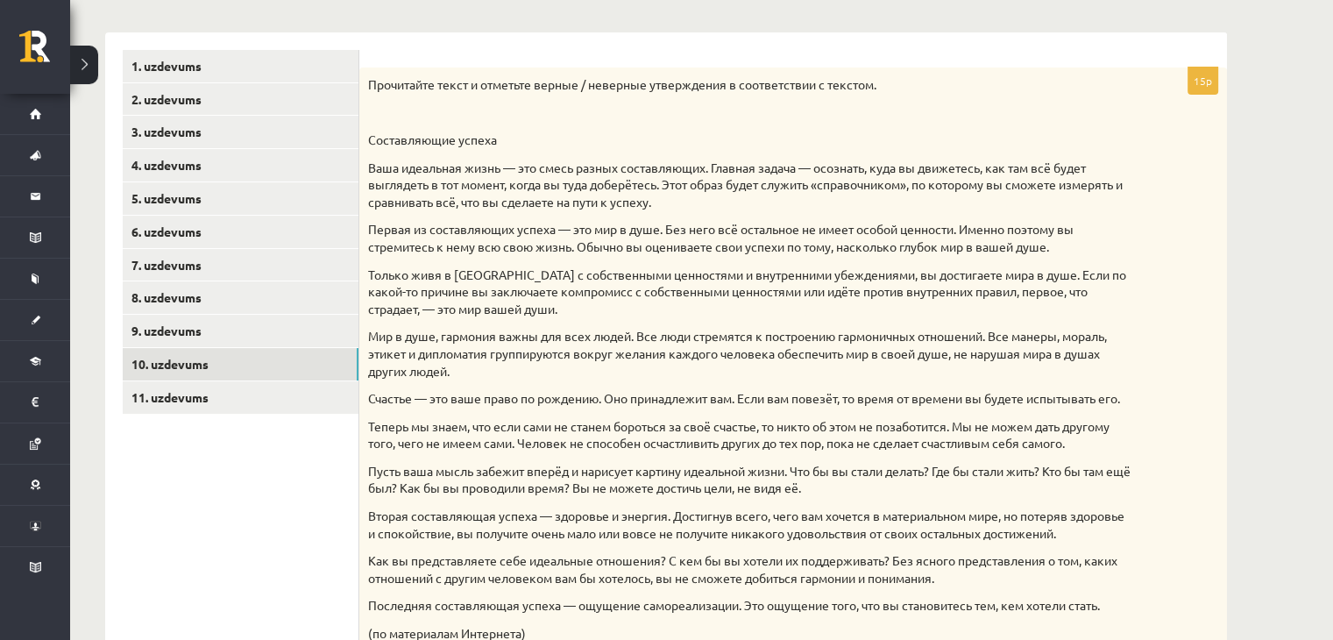
scroll to position [134, 0]
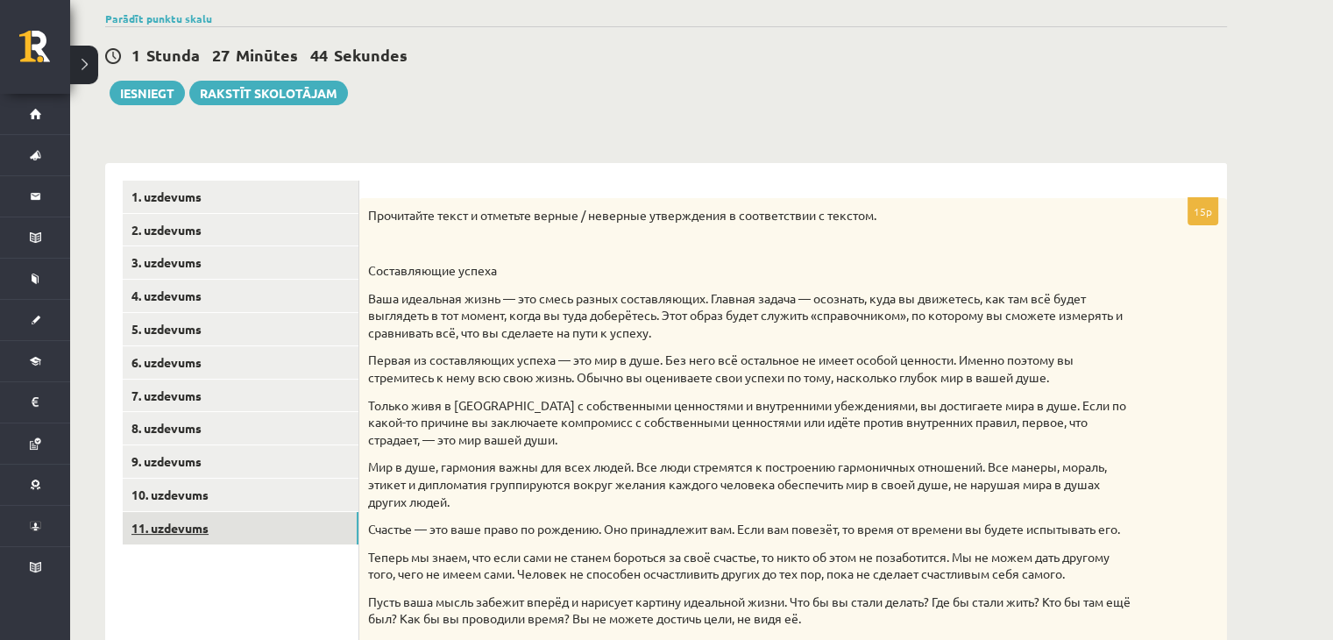
click at [187, 520] on link "11. uzdevums" at bounding box center [241, 528] width 236 height 32
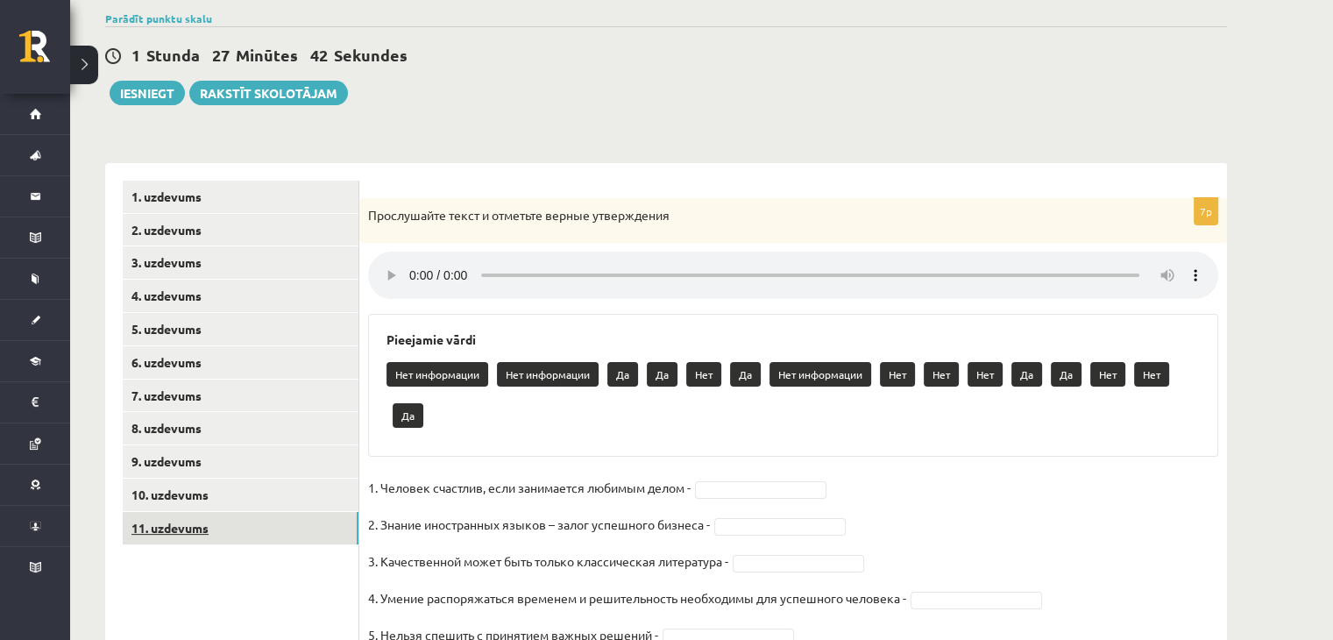
scroll to position [288, 0]
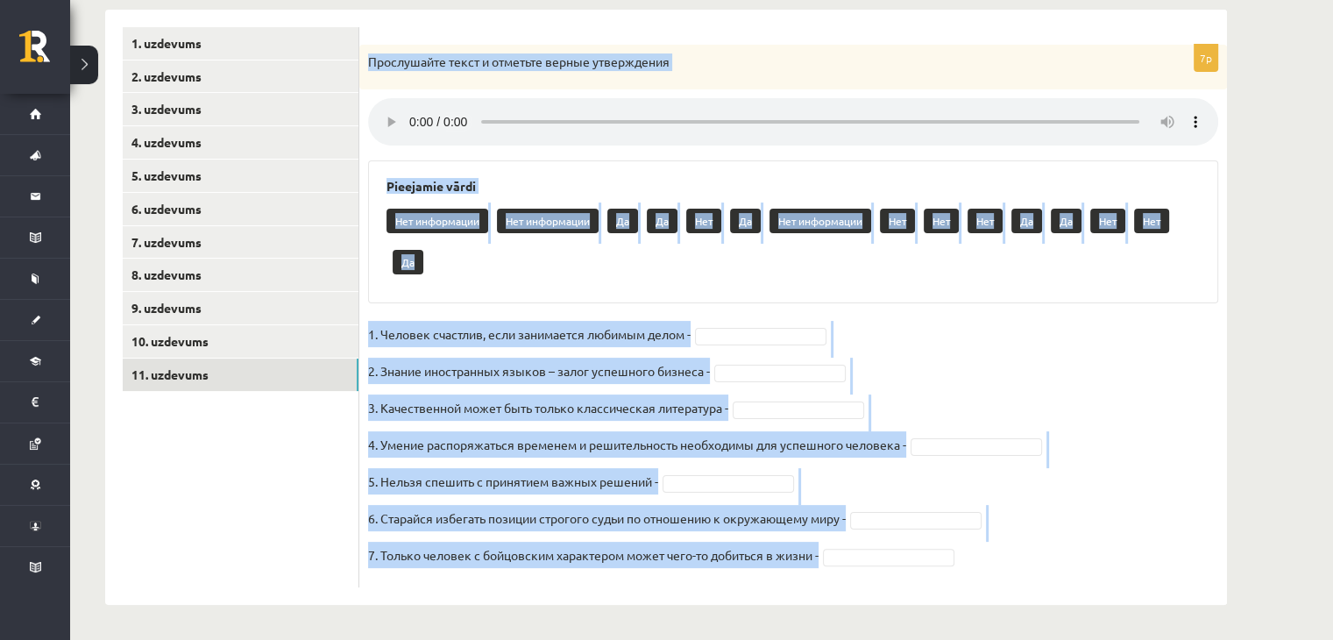
drag, startPoint x: 367, startPoint y: 57, endPoint x: 829, endPoint y: 556, distance: 680.1
click at [829, 556] on div "7p Прослушайте текст и отметьте верные утверждения Pieejamie vārdi Нет информац…" at bounding box center [792, 316] width 867 height 542
copy div "Прослушайте текст и отметьте верные утверждения Pieejamie vārdi Нет информации …"
click at [611, 179] on h3 "Pieejamie vārdi" at bounding box center [792, 186] width 813 height 15
drag, startPoint x: 371, startPoint y: 66, endPoint x: 856, endPoint y: 565, distance: 696.4
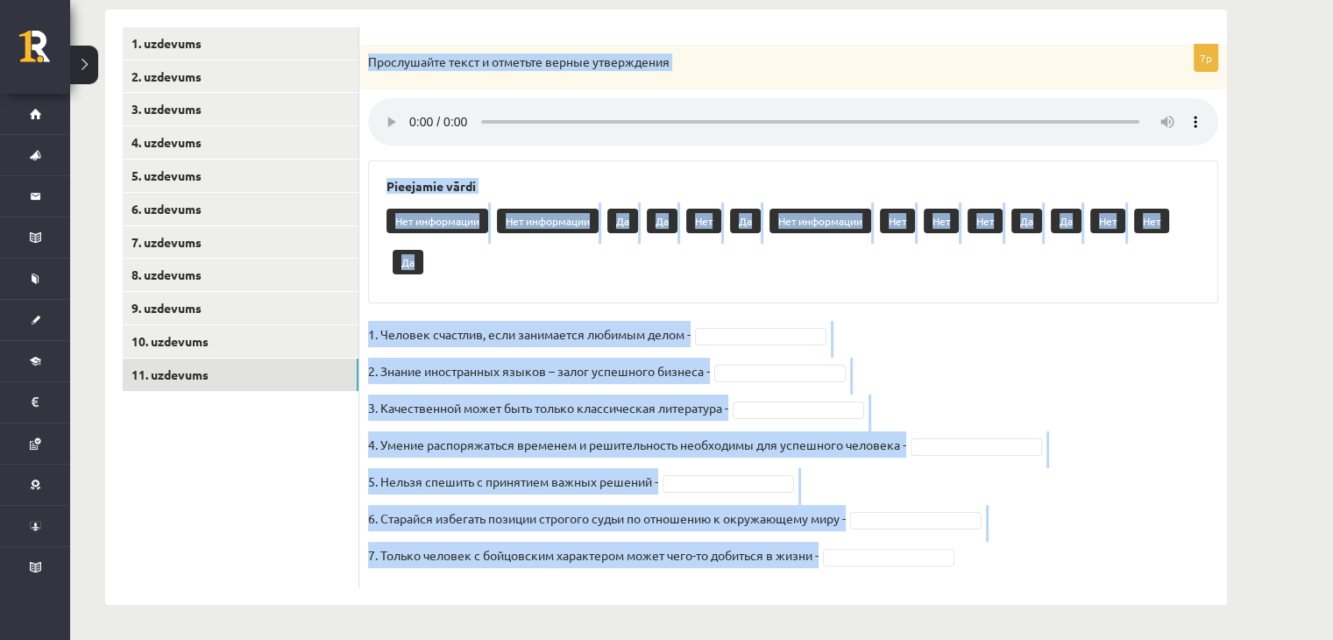
click at [856, 565] on div "7p Прослушайте текст и отметьте верные утверждения Pieejamie vārdi Нет информац…" at bounding box center [792, 316] width 867 height 542
copy div "Прослушайте текст и отметьте верные утверждения Pieejamie vārdi Нет информации …"
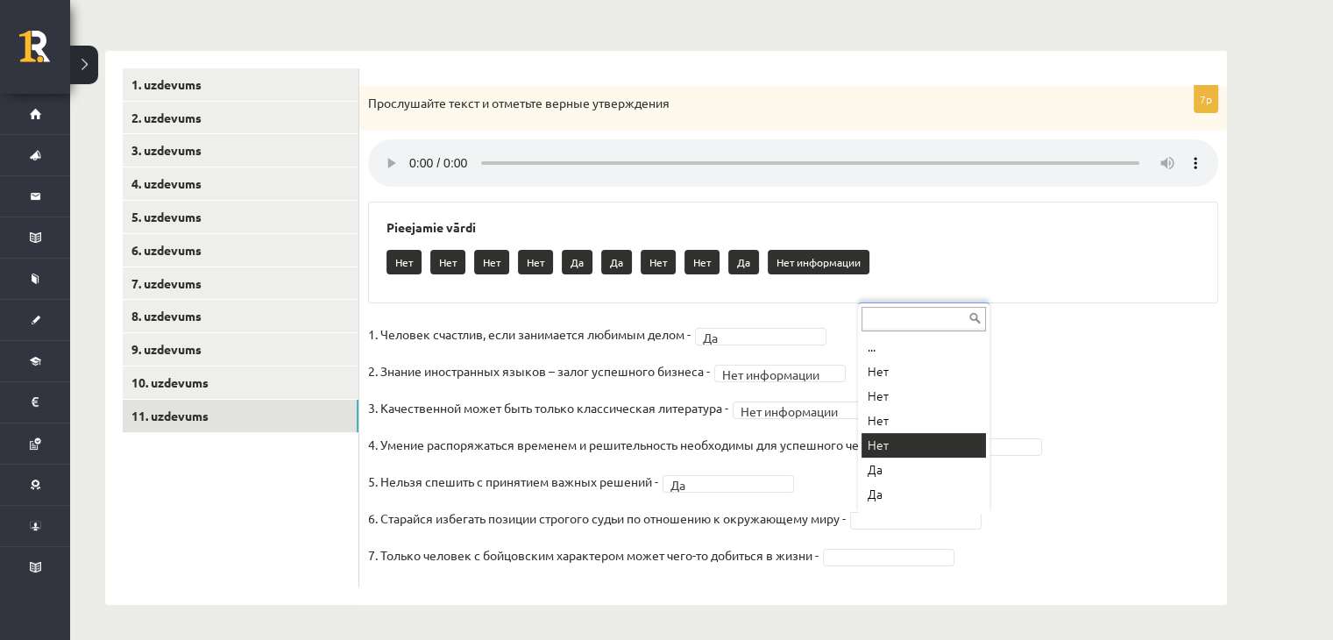
scroll to position [95, 0]
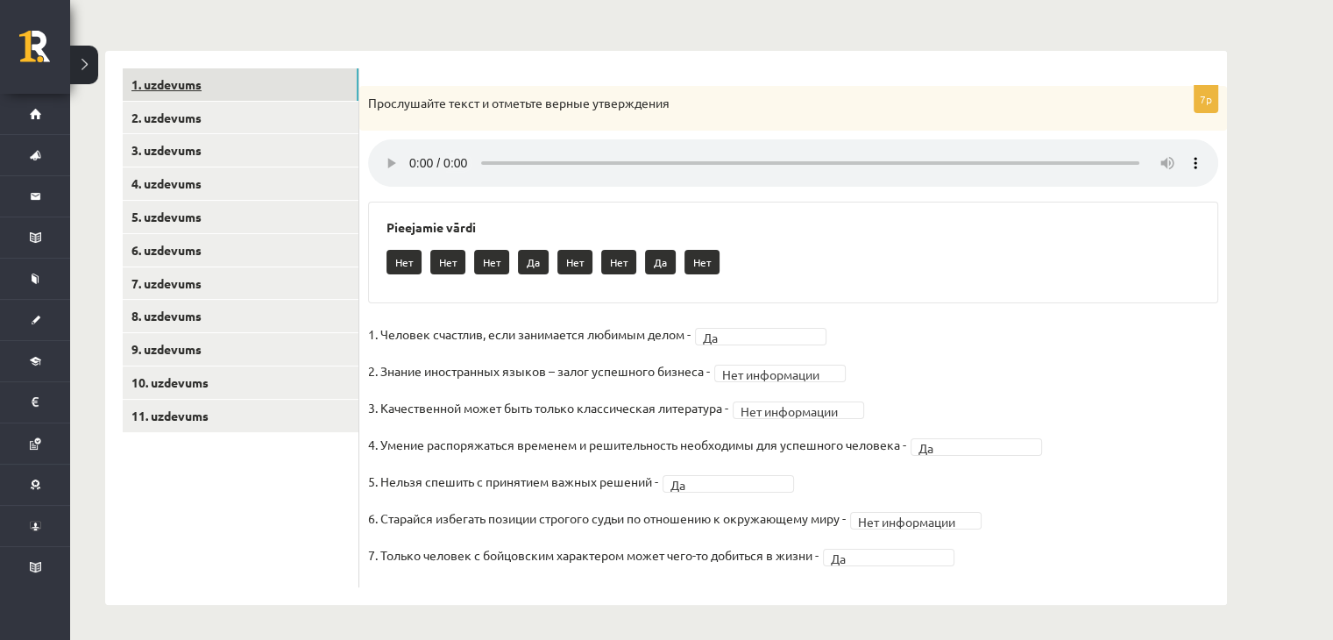
click at [162, 75] on link "1. uzdevums" at bounding box center [241, 84] width 236 height 32
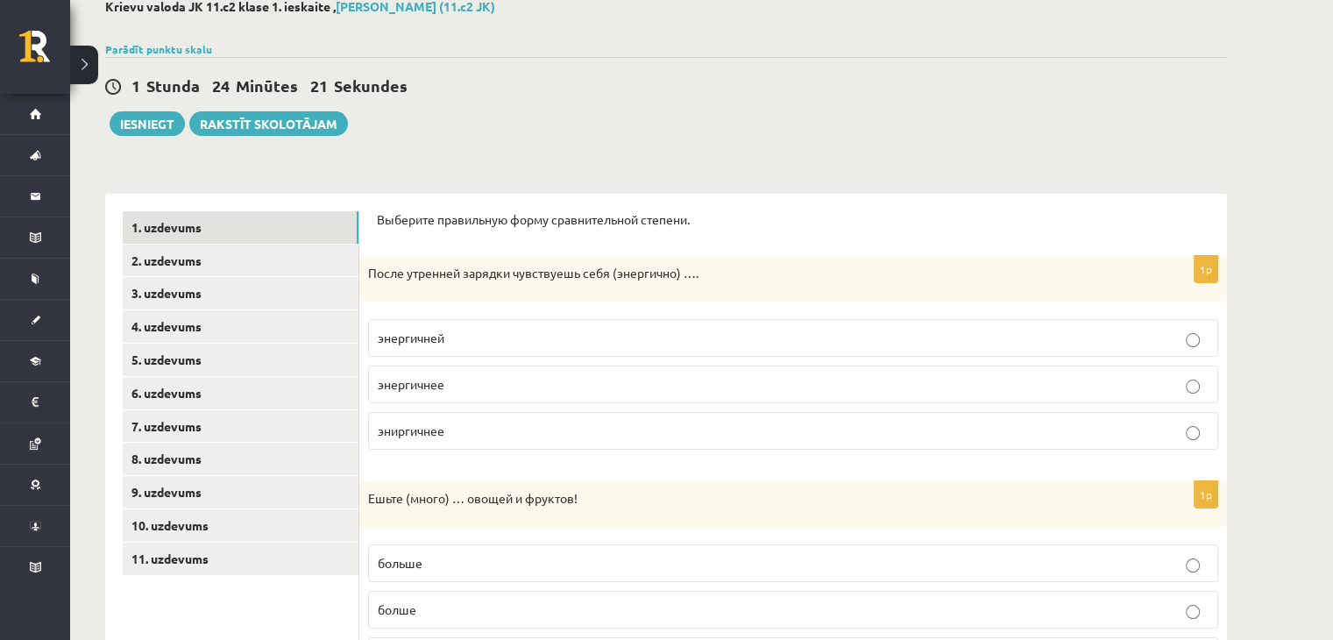
scroll to position [53, 0]
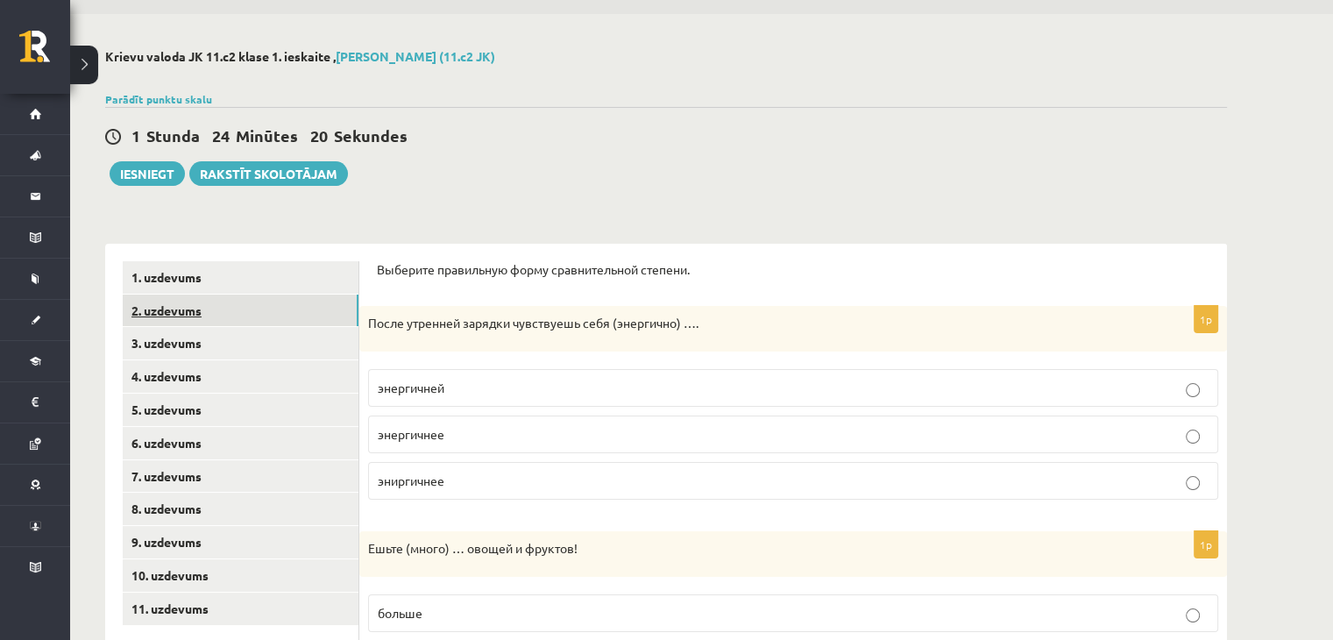
click at [198, 304] on link "2. uzdevums" at bounding box center [241, 310] width 236 height 32
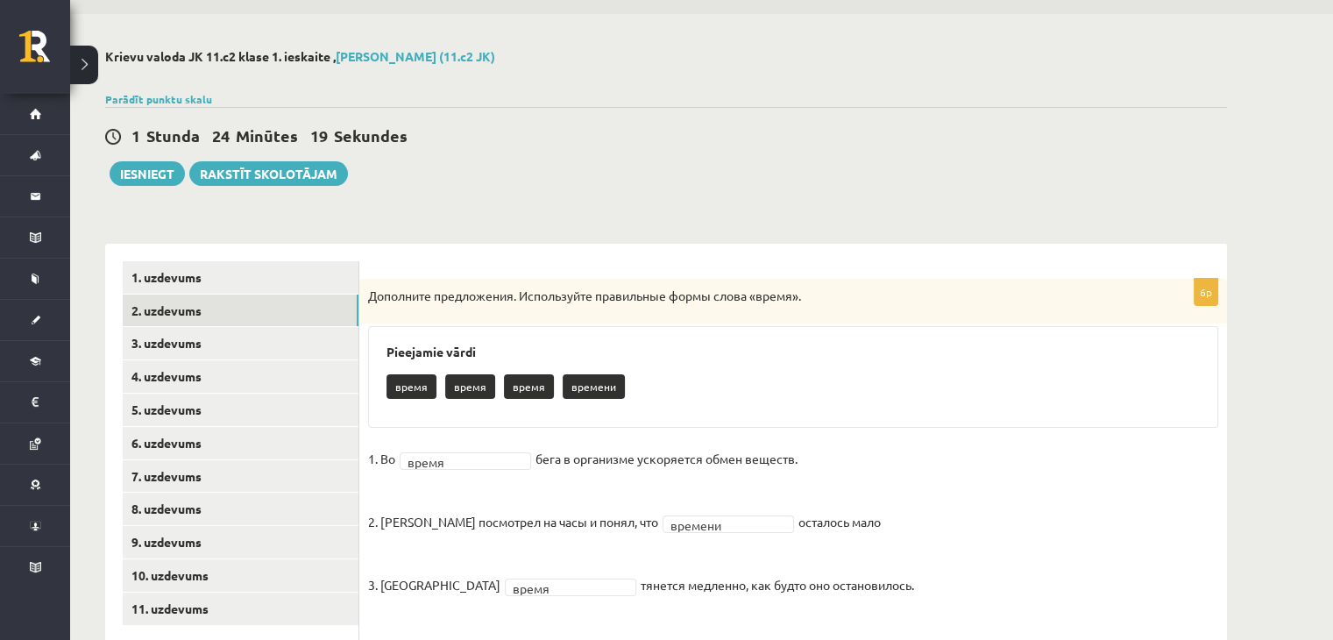
scroll to position [272, 0]
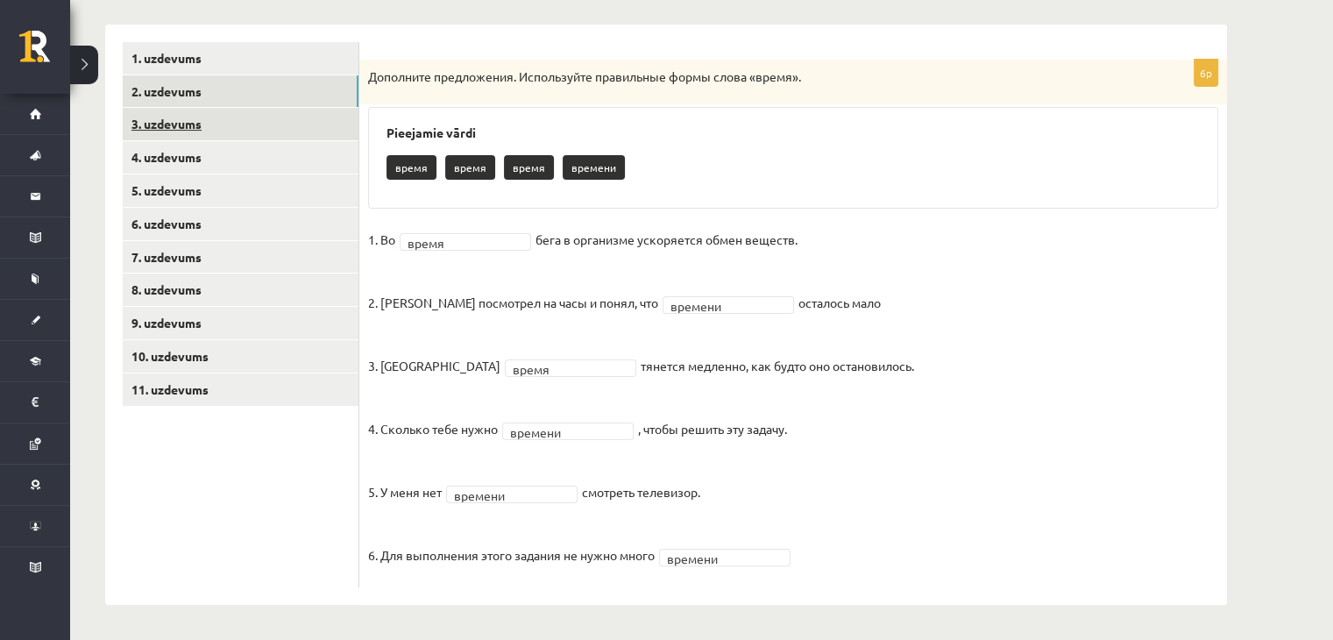
click at [187, 121] on link "3. uzdevums" at bounding box center [241, 124] width 236 height 32
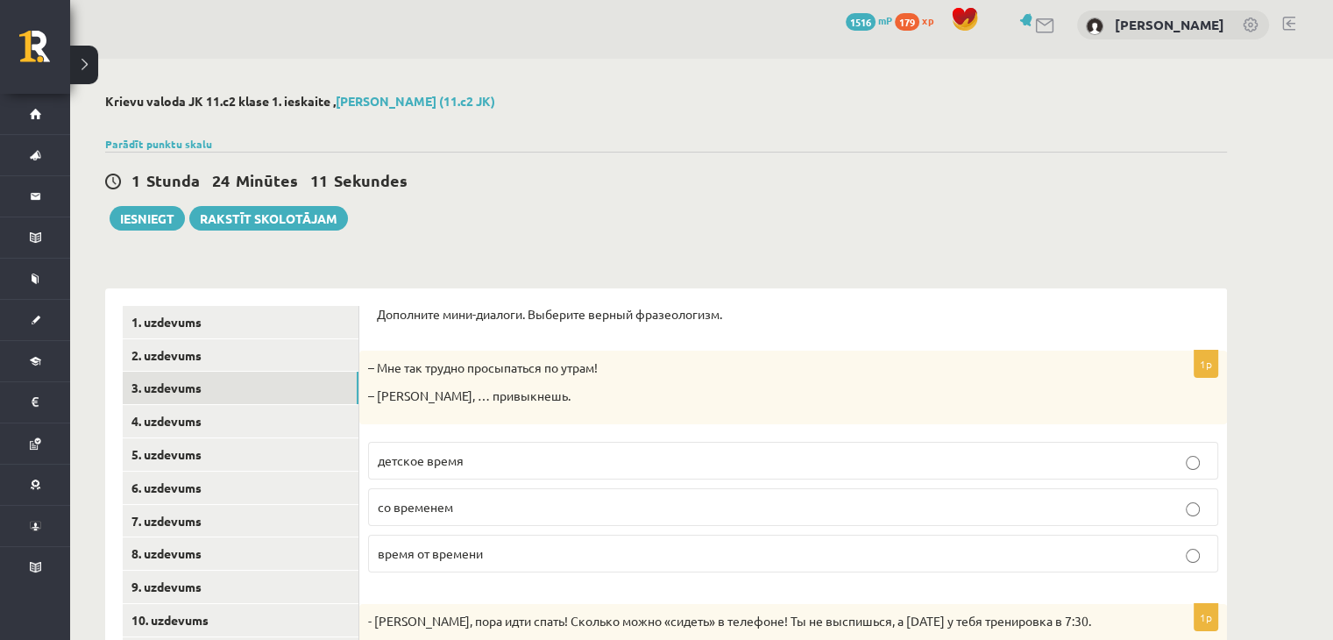
scroll to position [0, 0]
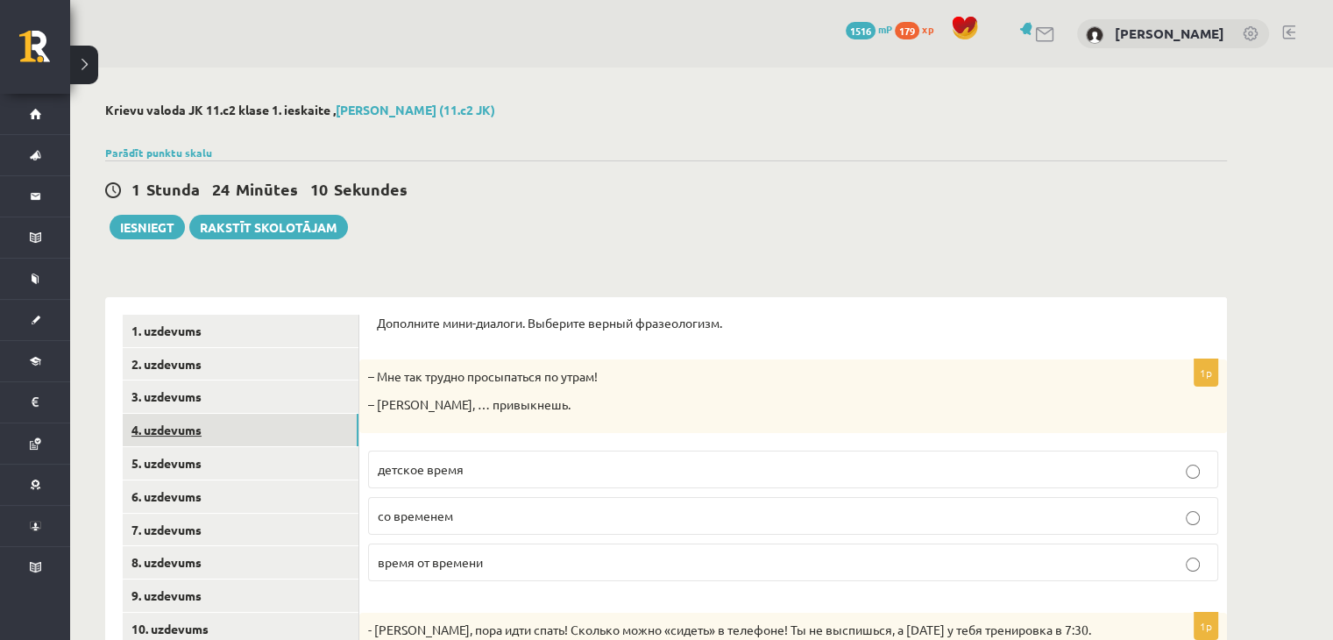
click at [178, 425] on link "4. uzdevums" at bounding box center [241, 430] width 236 height 32
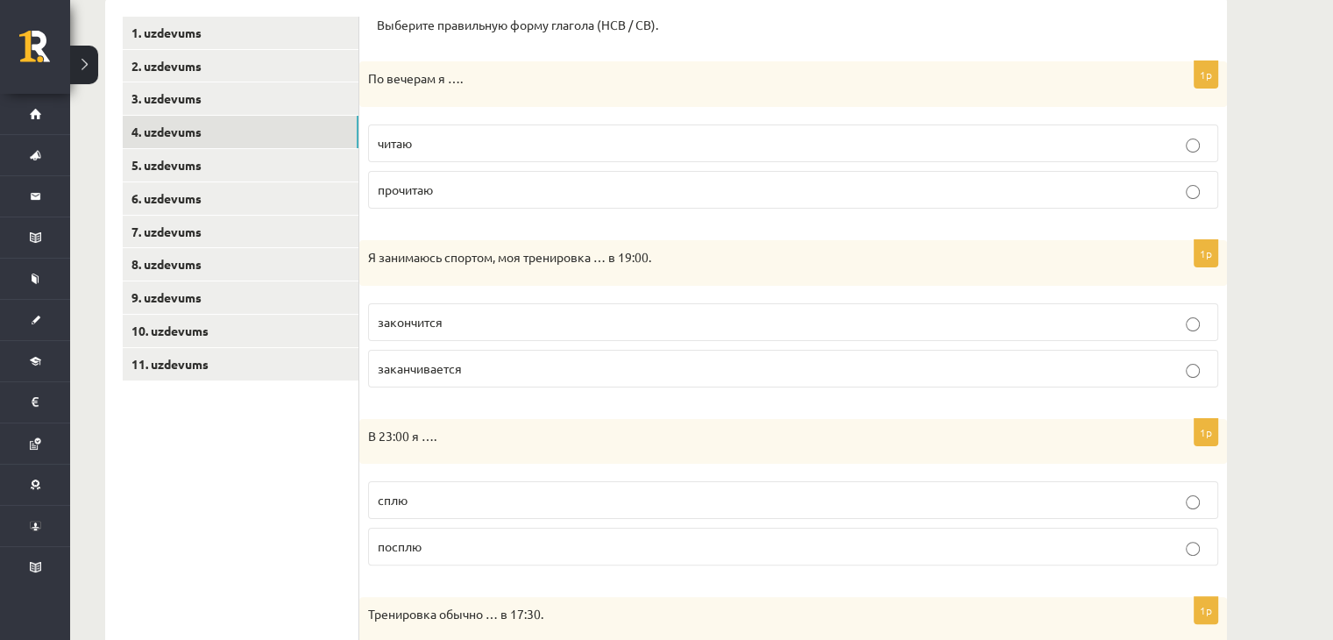
scroll to position [234, 0]
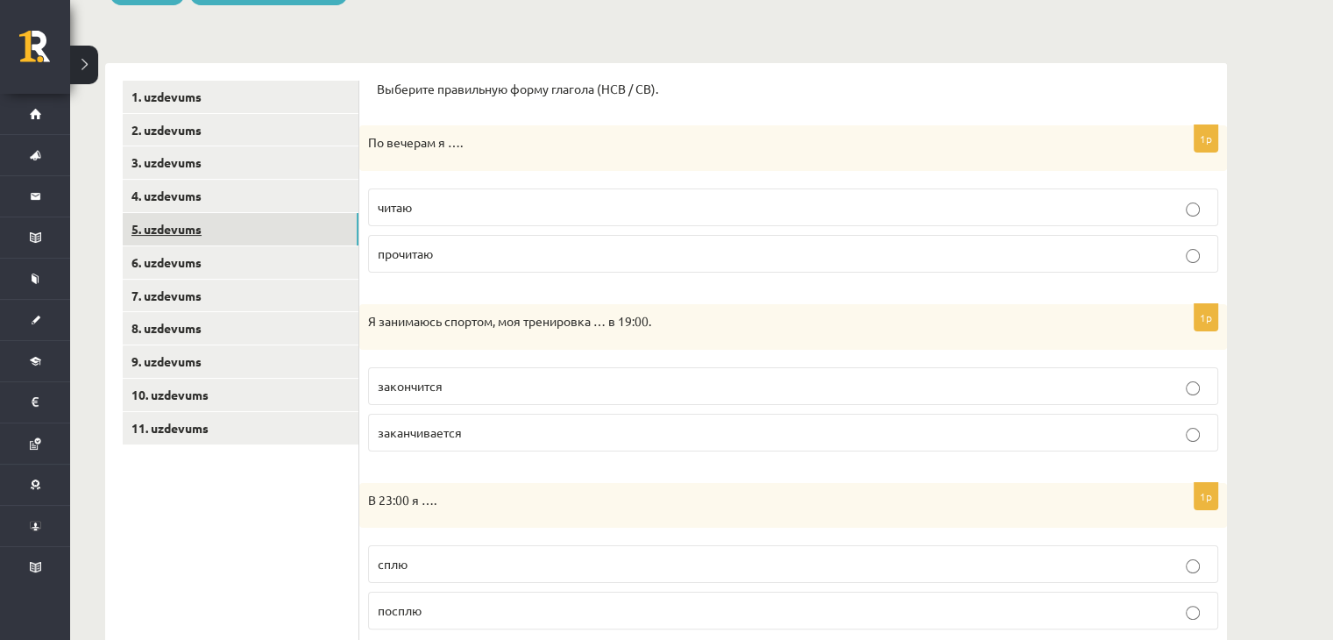
click at [196, 225] on link "5. uzdevums" at bounding box center [241, 229] width 236 height 32
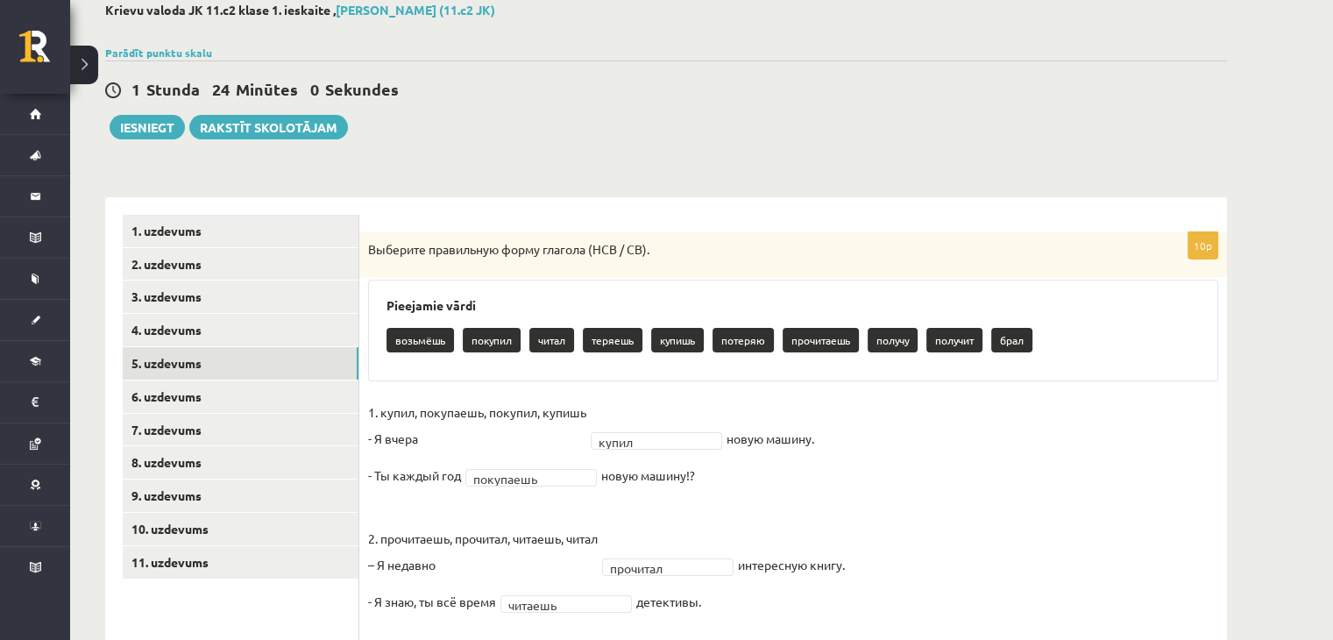
scroll to position [99, 0]
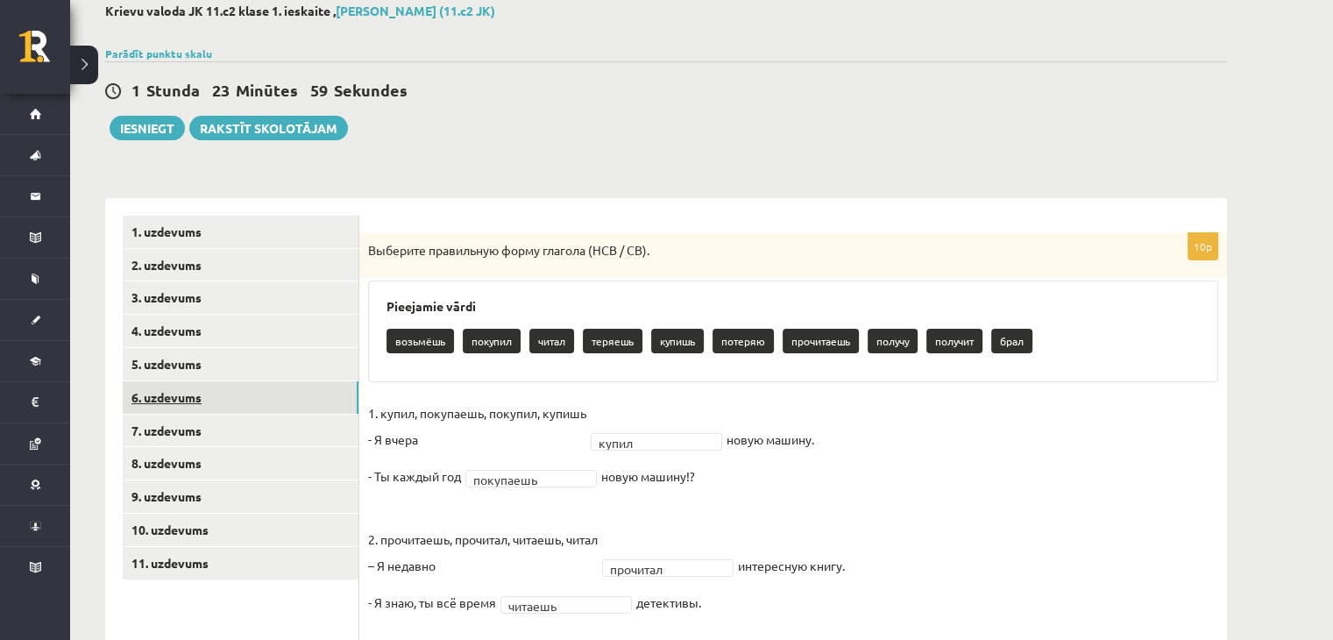
click at [151, 397] on link "6. uzdevums" at bounding box center [241, 397] width 236 height 32
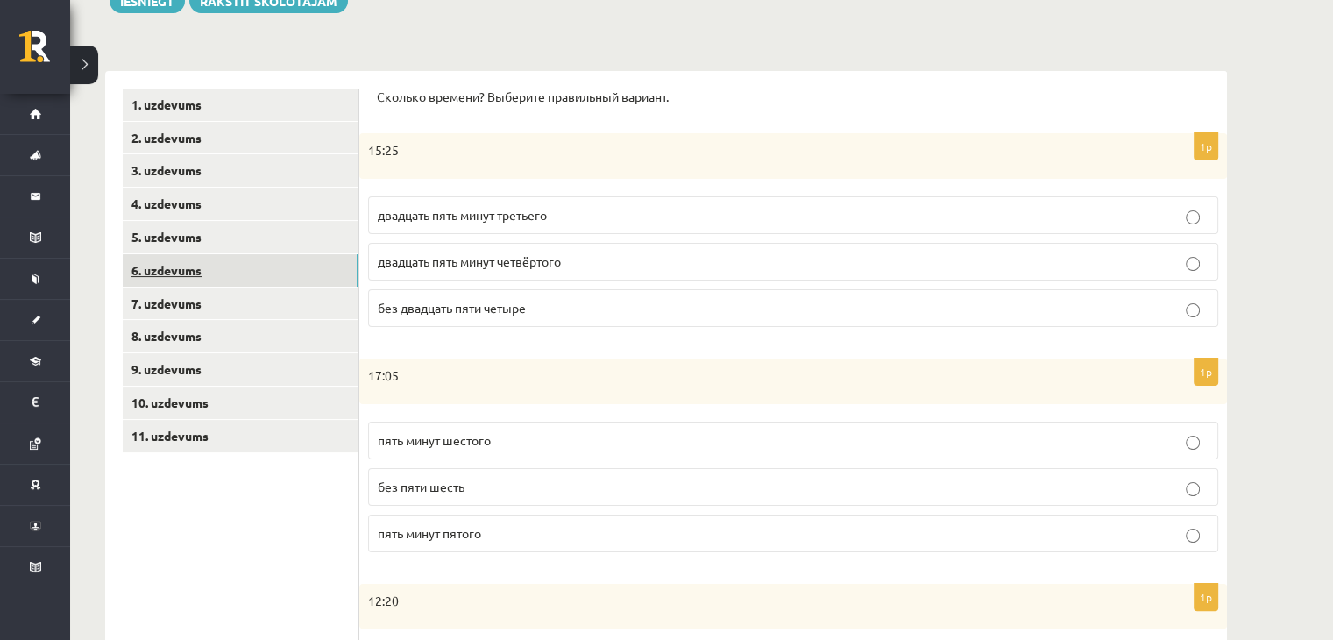
scroll to position [198, 0]
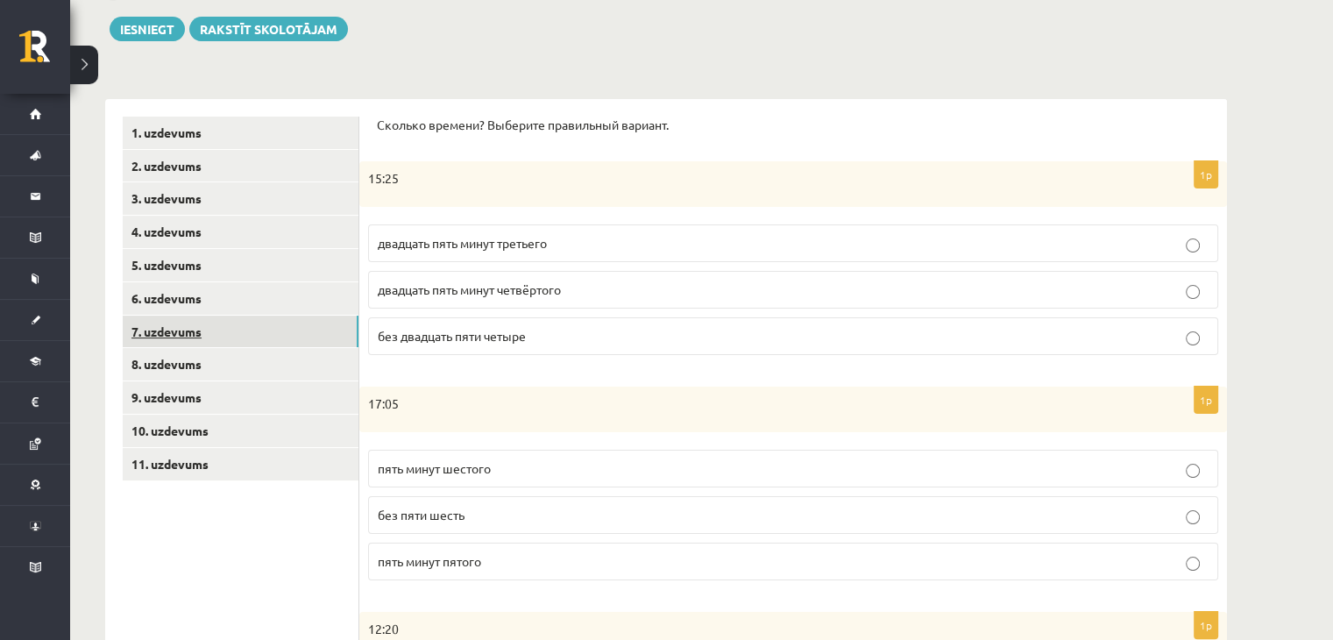
click at [195, 329] on link "7. uzdevums" at bounding box center [241, 331] width 236 height 32
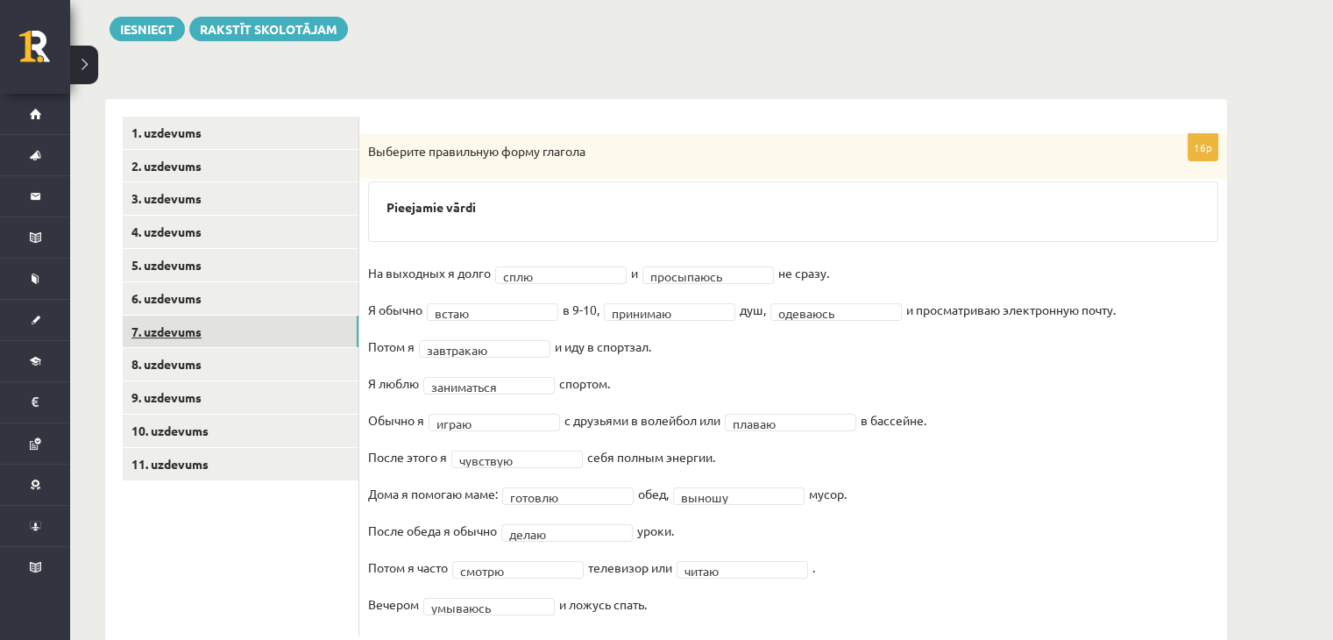
scroll to position [247, 0]
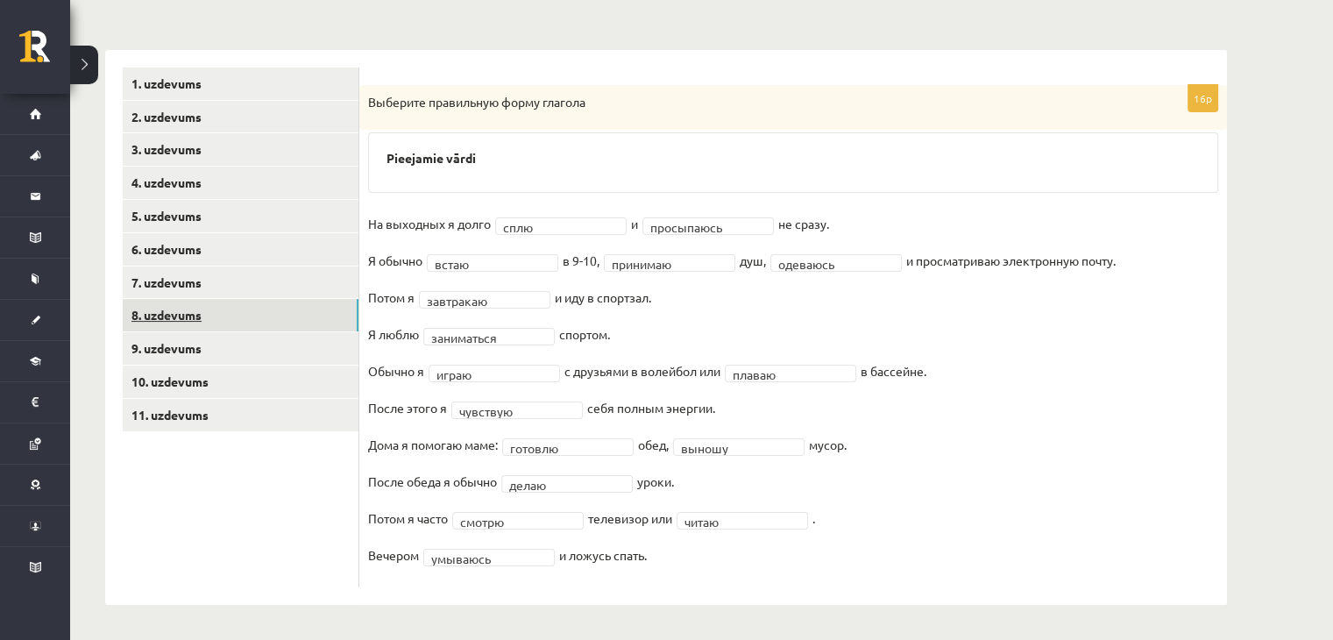
click at [195, 324] on link "8. uzdevums" at bounding box center [241, 315] width 236 height 32
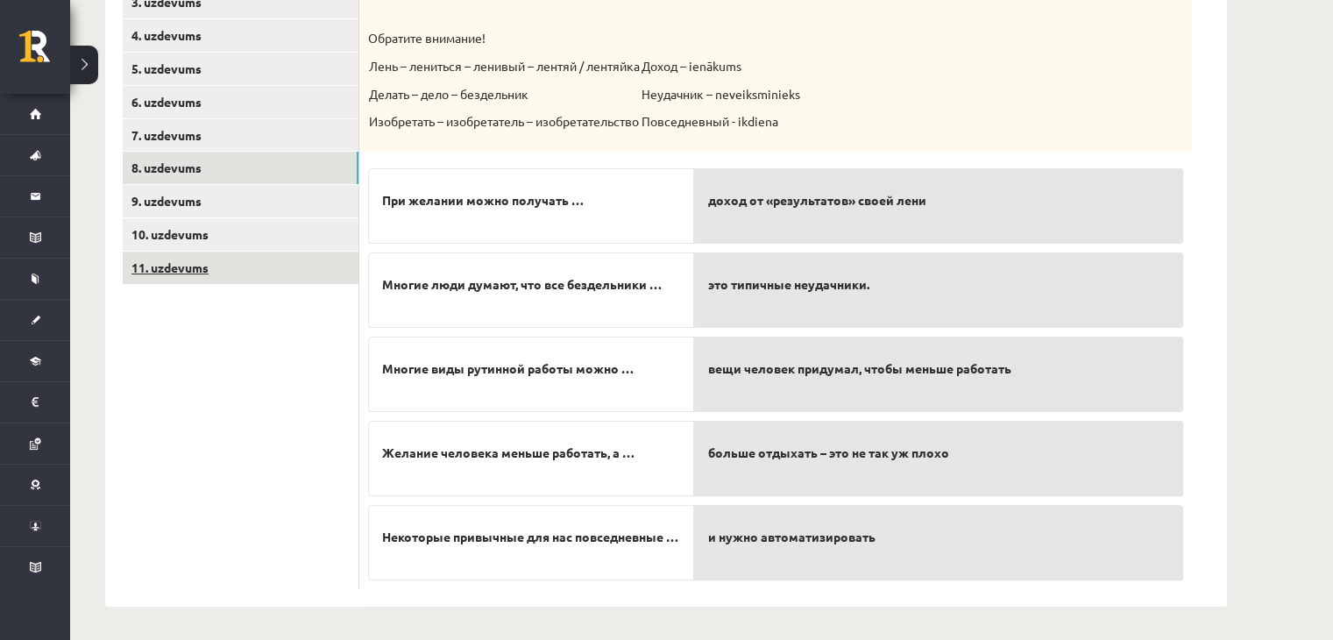
scroll to position [393, 0]
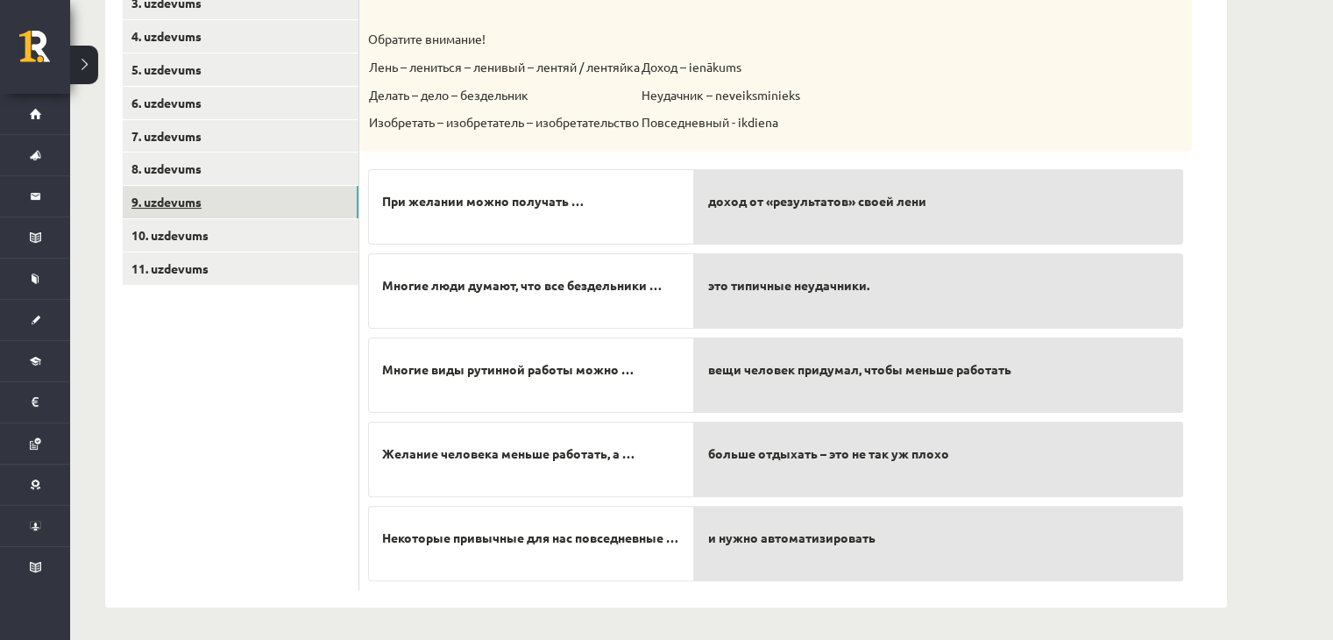
click at [177, 196] on link "9. uzdevums" at bounding box center [241, 202] width 236 height 32
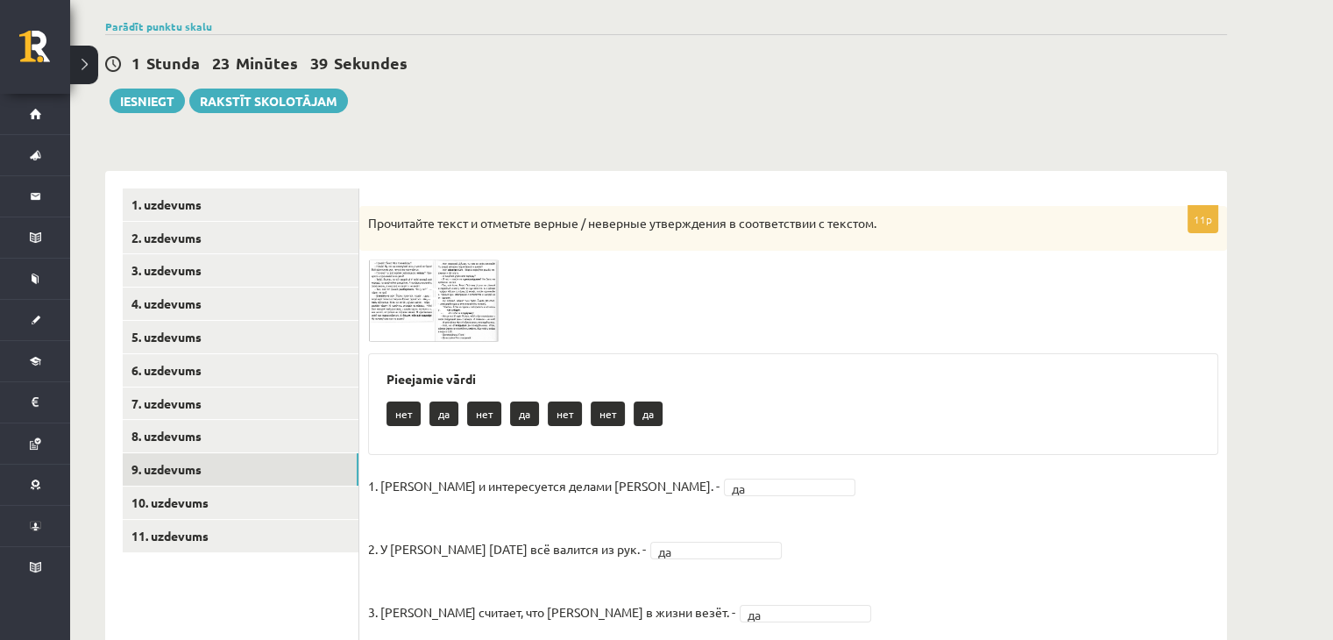
scroll to position [93, 0]
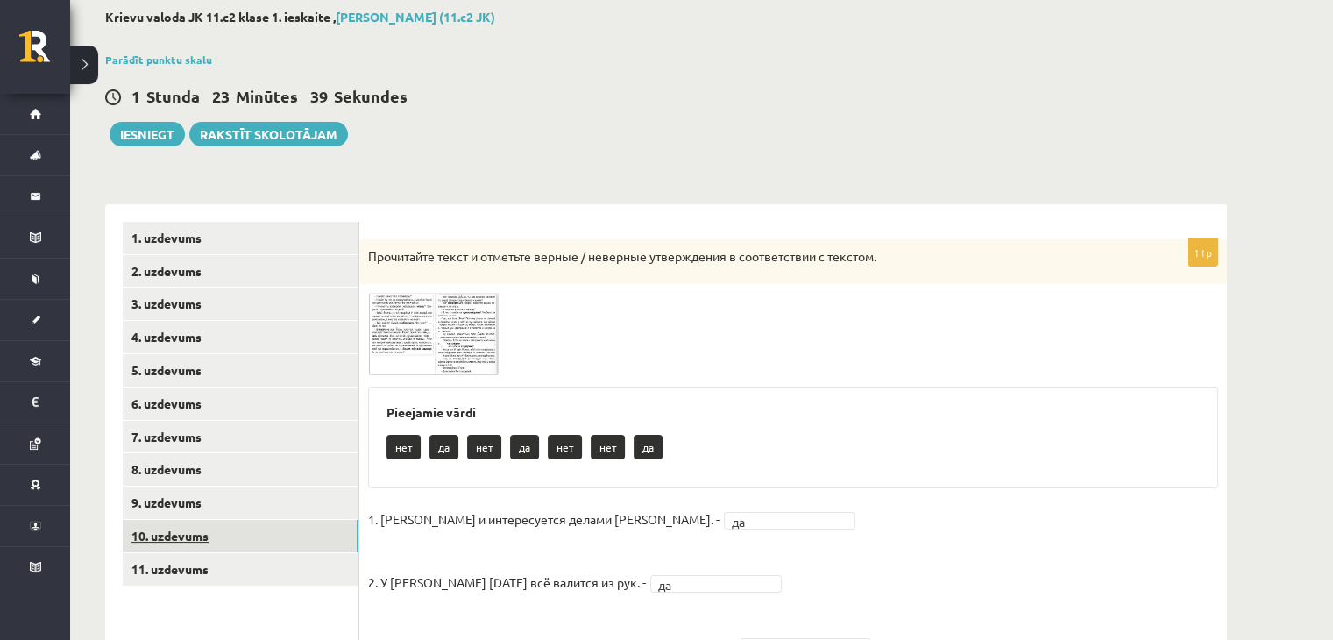
click at [182, 534] on link "10. uzdevums" at bounding box center [241, 536] width 236 height 32
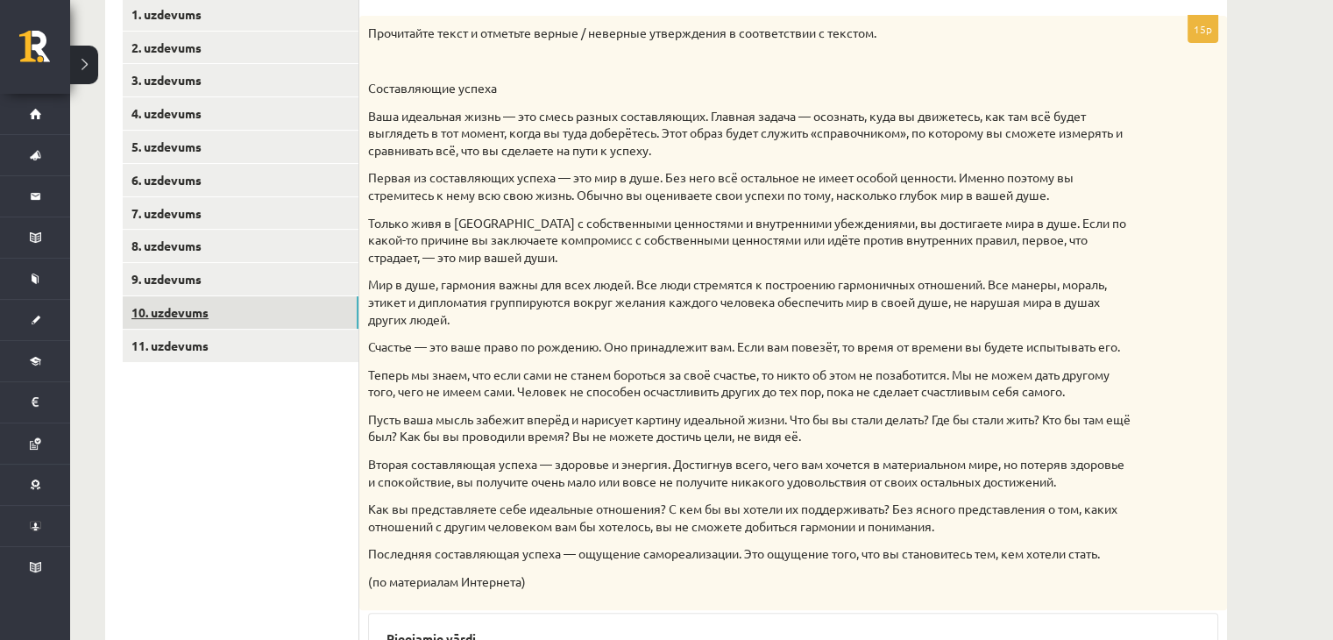
scroll to position [315, 0]
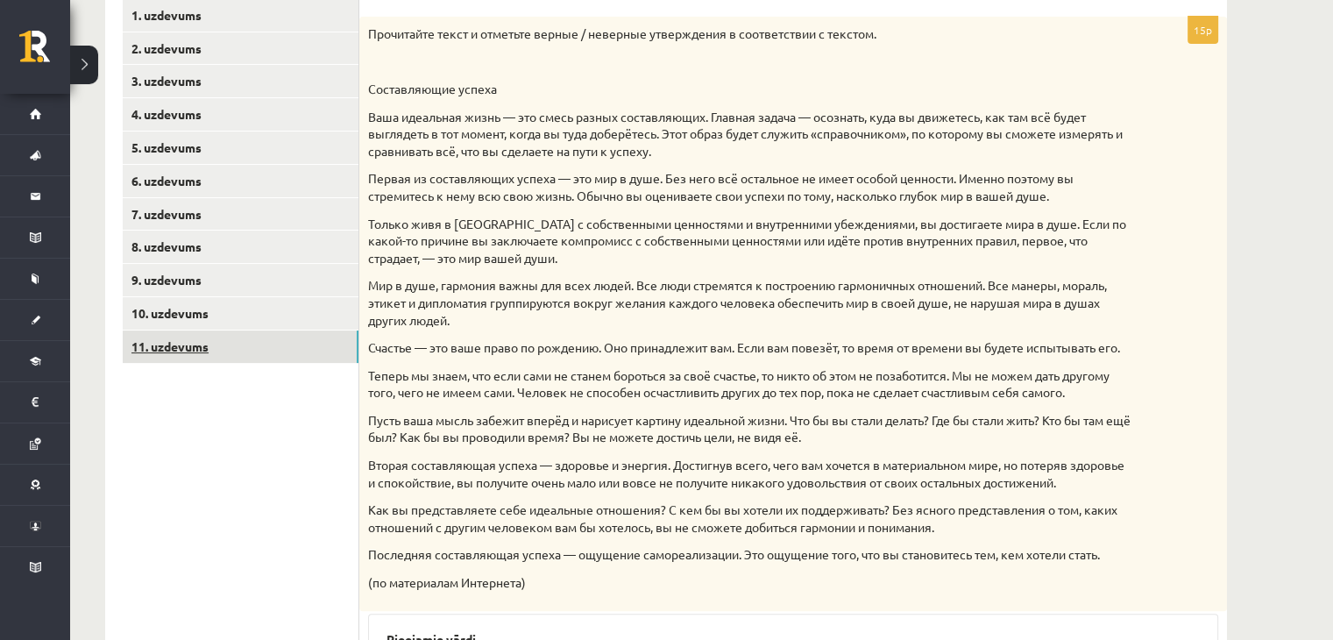
click at [187, 336] on link "11. uzdevums" at bounding box center [241, 346] width 236 height 32
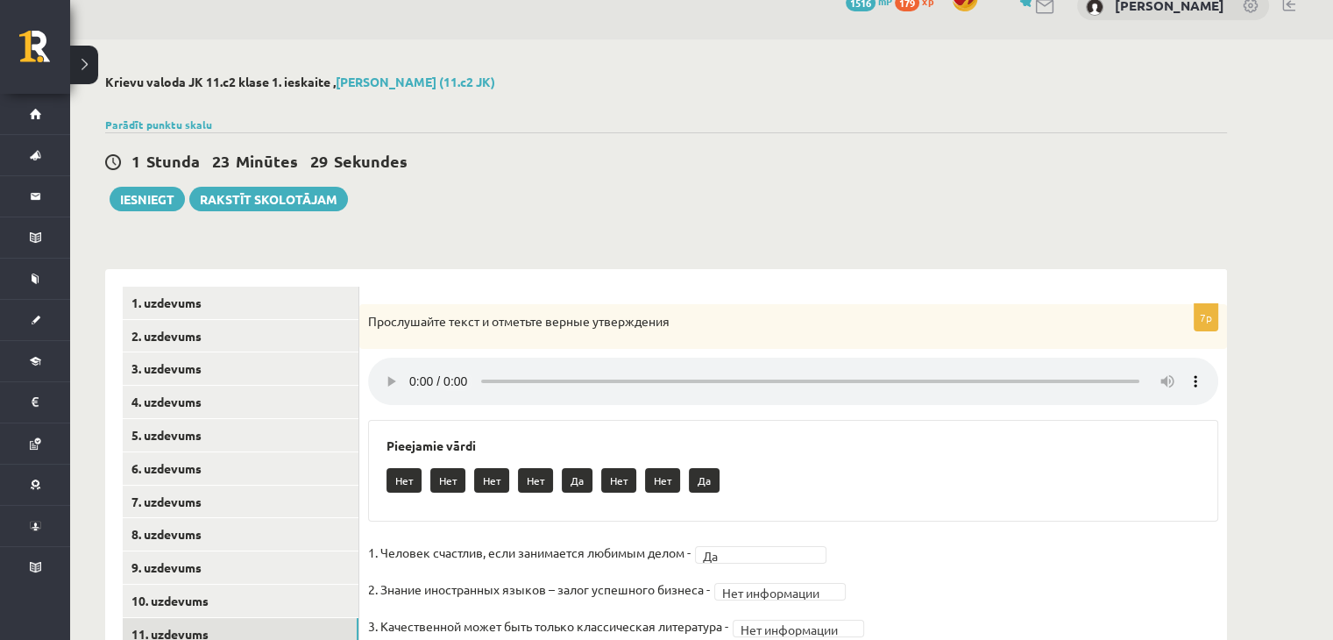
scroll to position [27, 0]
click at [150, 190] on button "Iesniegt" at bounding box center [147, 199] width 75 height 25
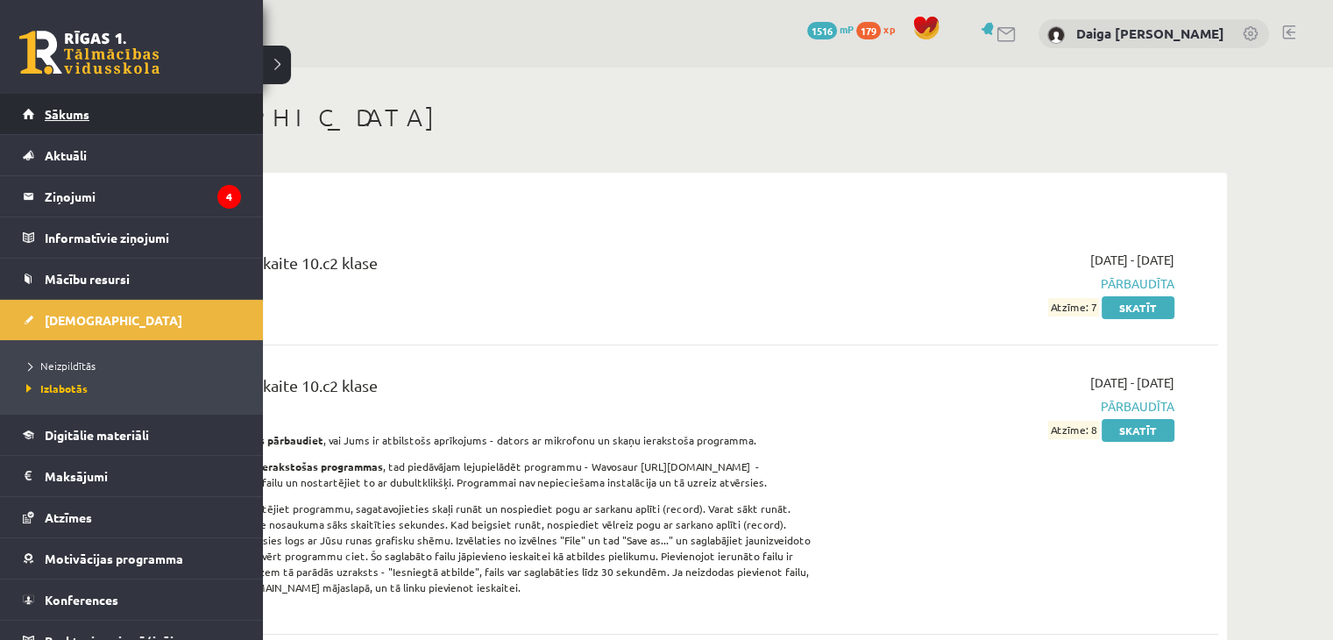
click at [57, 114] on span "Sākums" at bounding box center [67, 114] width 45 height 16
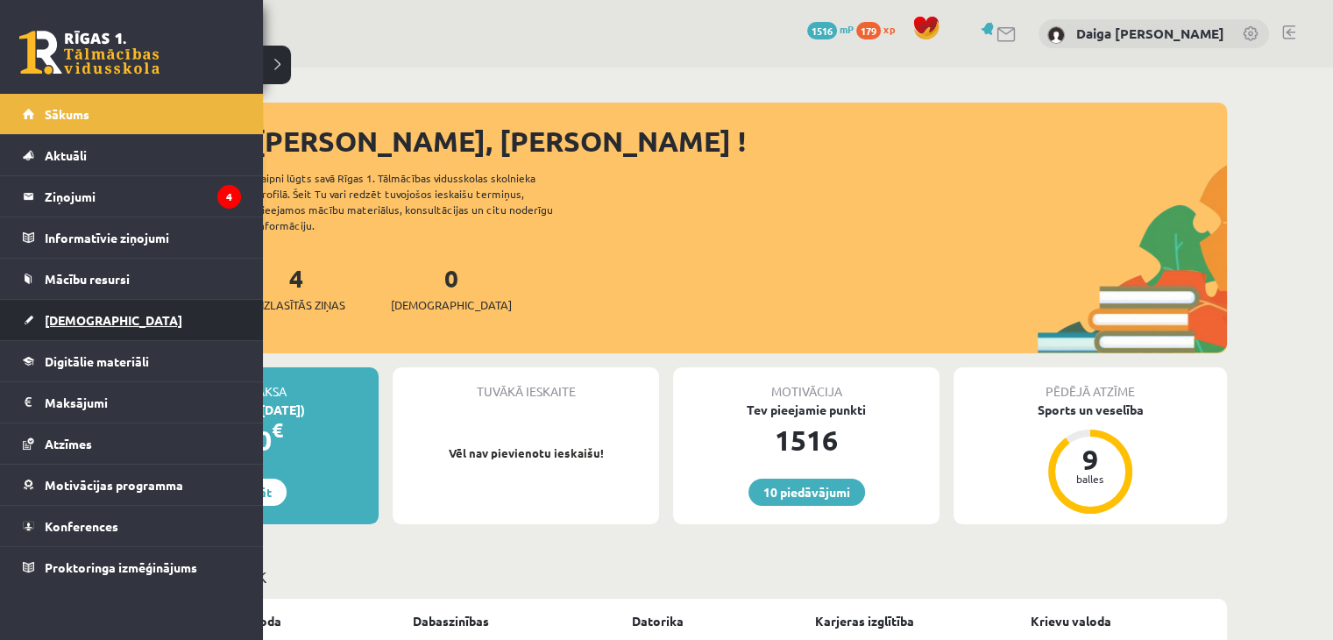
click at [61, 324] on span "[DEMOGRAPHIC_DATA]" at bounding box center [114, 320] width 138 height 16
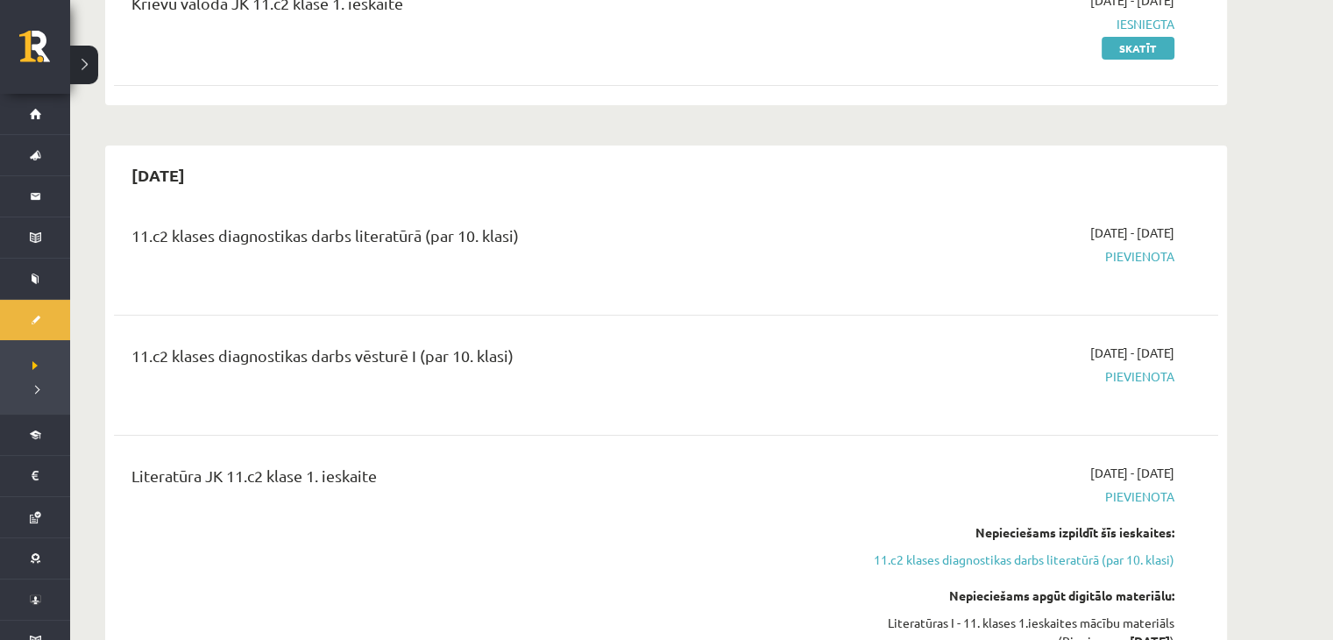
scroll to position [384, 0]
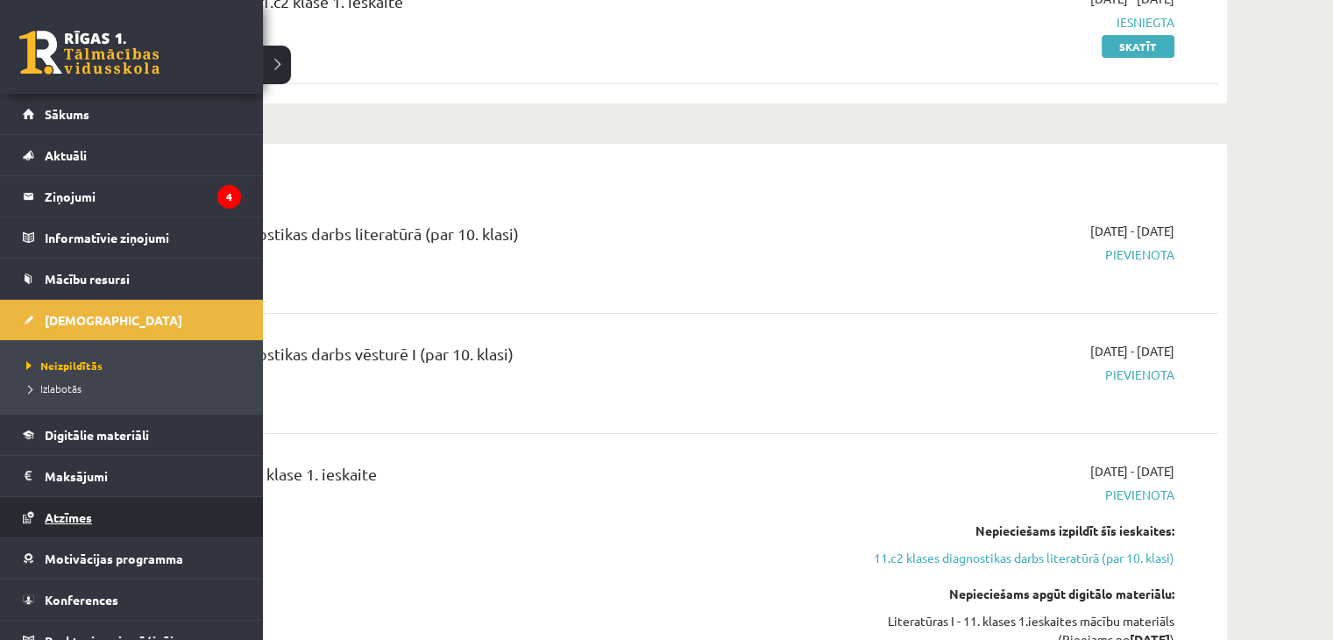
click at [81, 513] on span "Atzīmes" at bounding box center [68, 517] width 47 height 16
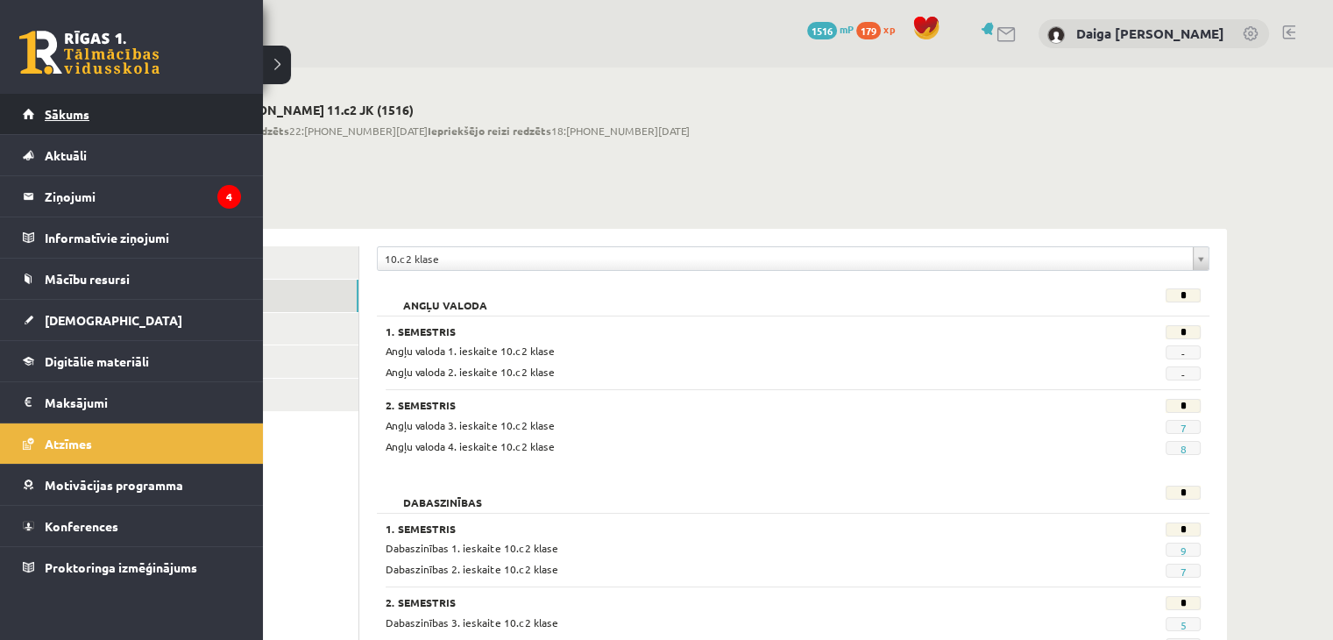
click at [74, 117] on span "Sākums" at bounding box center [67, 114] width 45 height 16
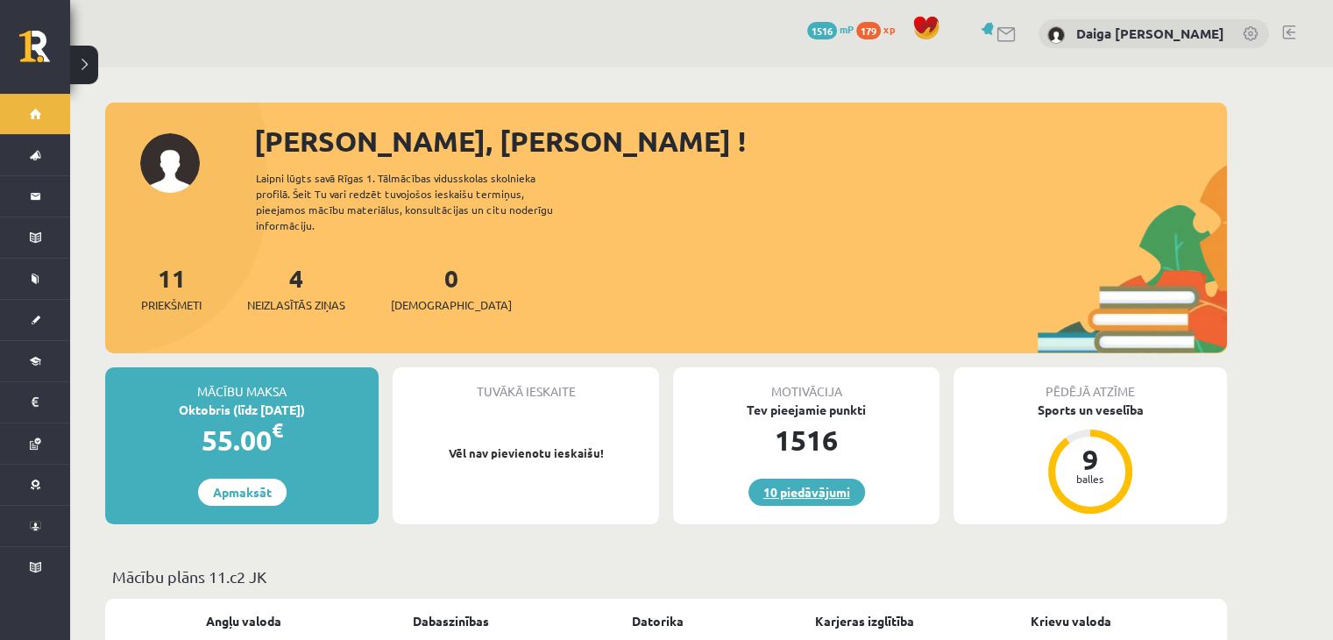
click at [814, 478] on link "10 piedāvājumi" at bounding box center [806, 491] width 117 height 27
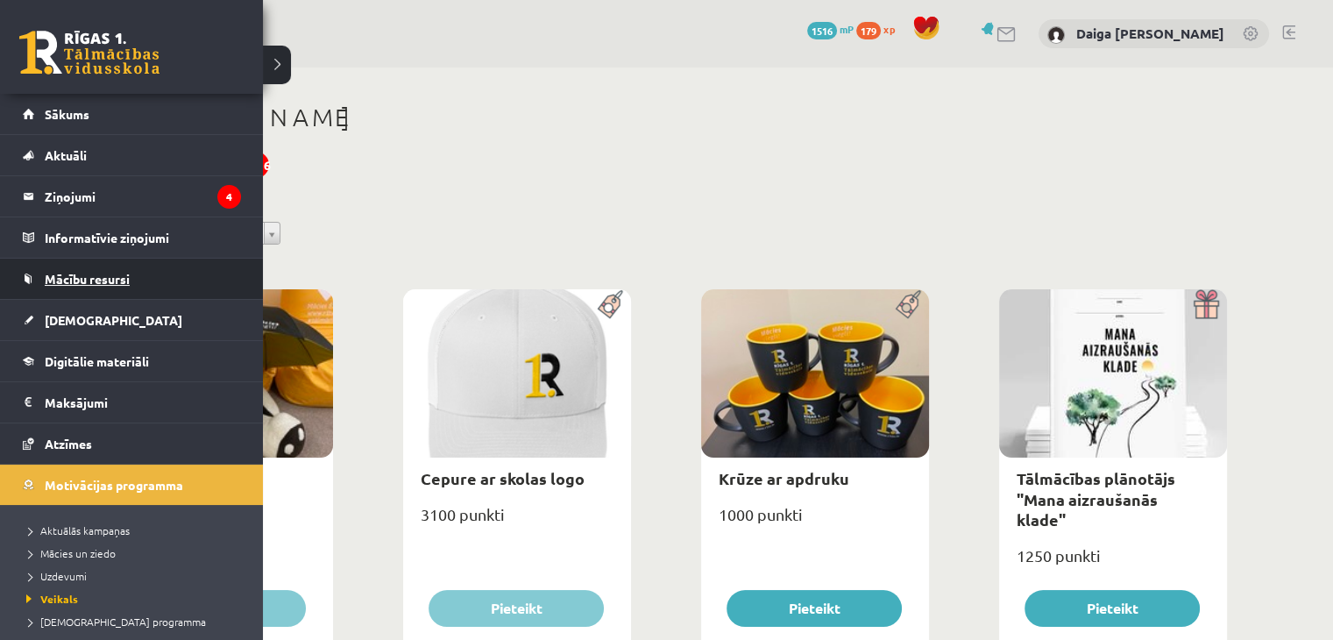
click at [85, 280] on span "Mācību resursi" at bounding box center [87, 279] width 85 height 16
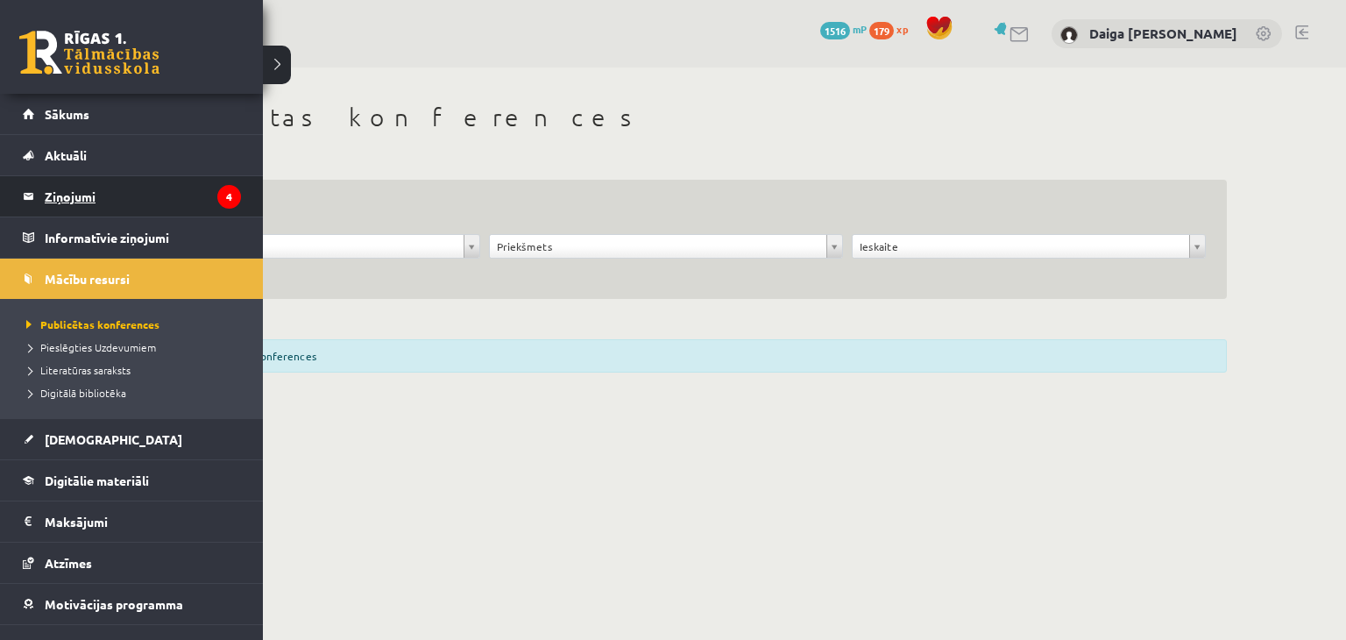
click at [64, 185] on legend "Ziņojumi 4" at bounding box center [143, 196] width 196 height 40
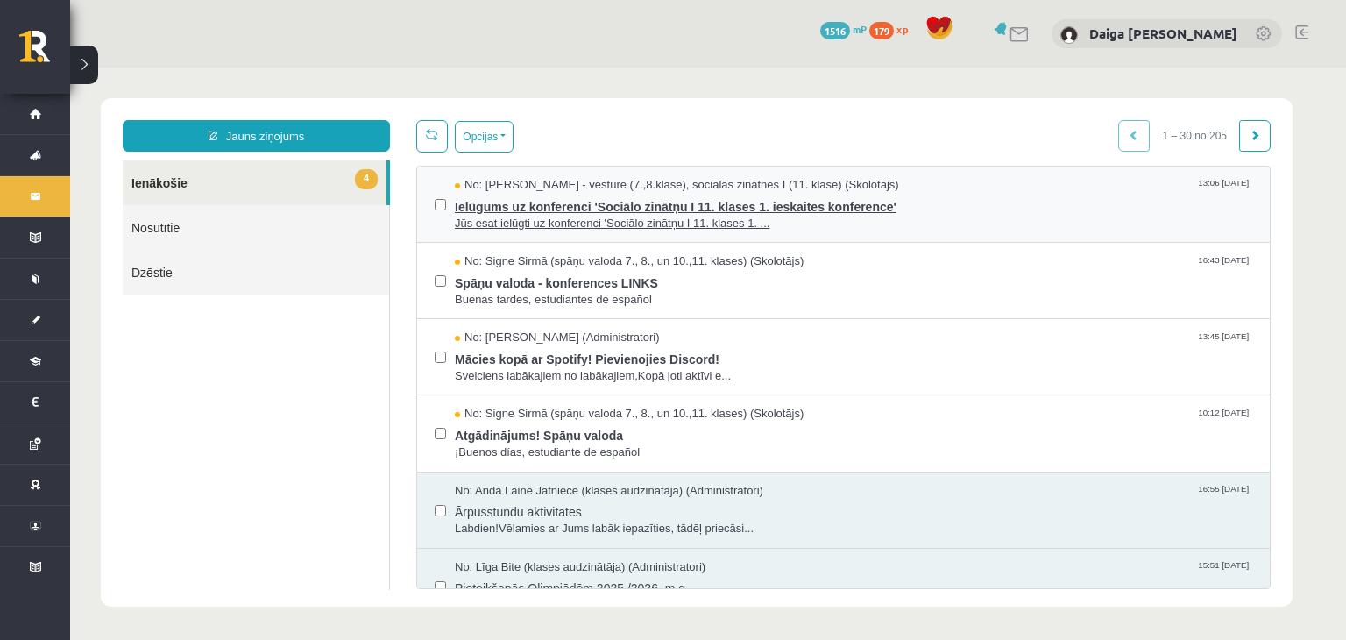
click at [897, 218] on span "Jūs esat ielūgti uz konferenci 'Sociālo zinātņu I 11. klases 1. ..." at bounding box center [853, 224] width 797 height 17
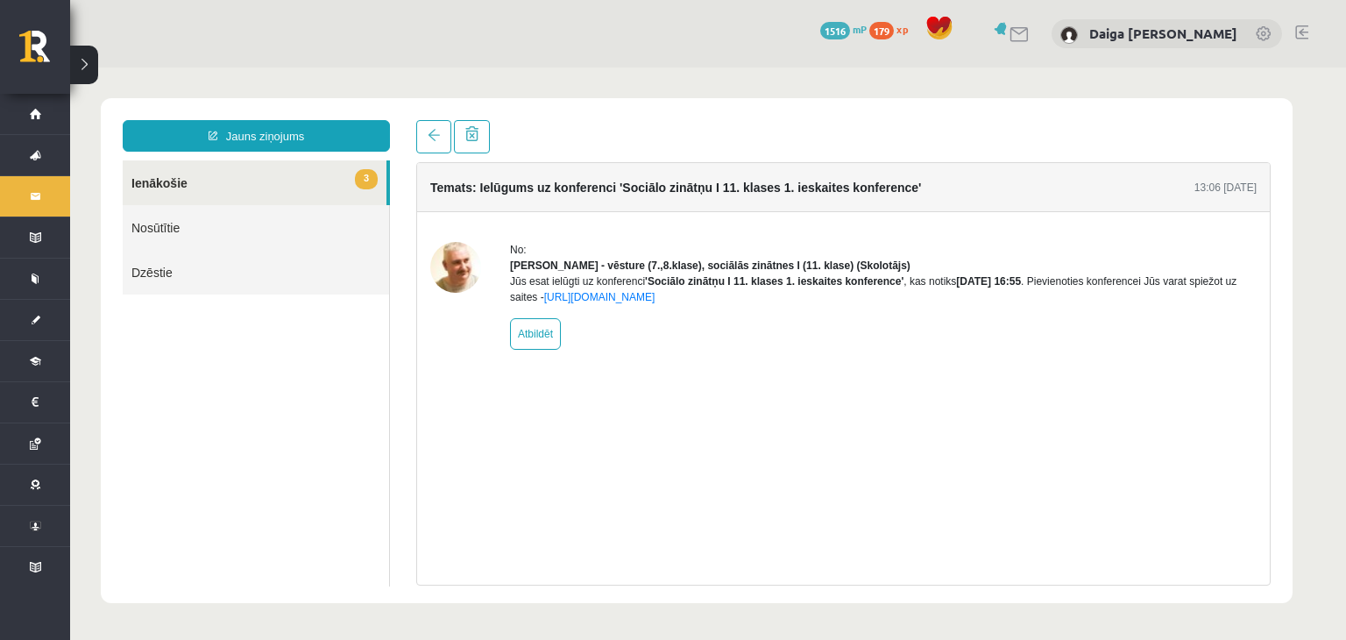
click at [169, 177] on link "3 Ienākošie" at bounding box center [255, 182] width 264 height 45
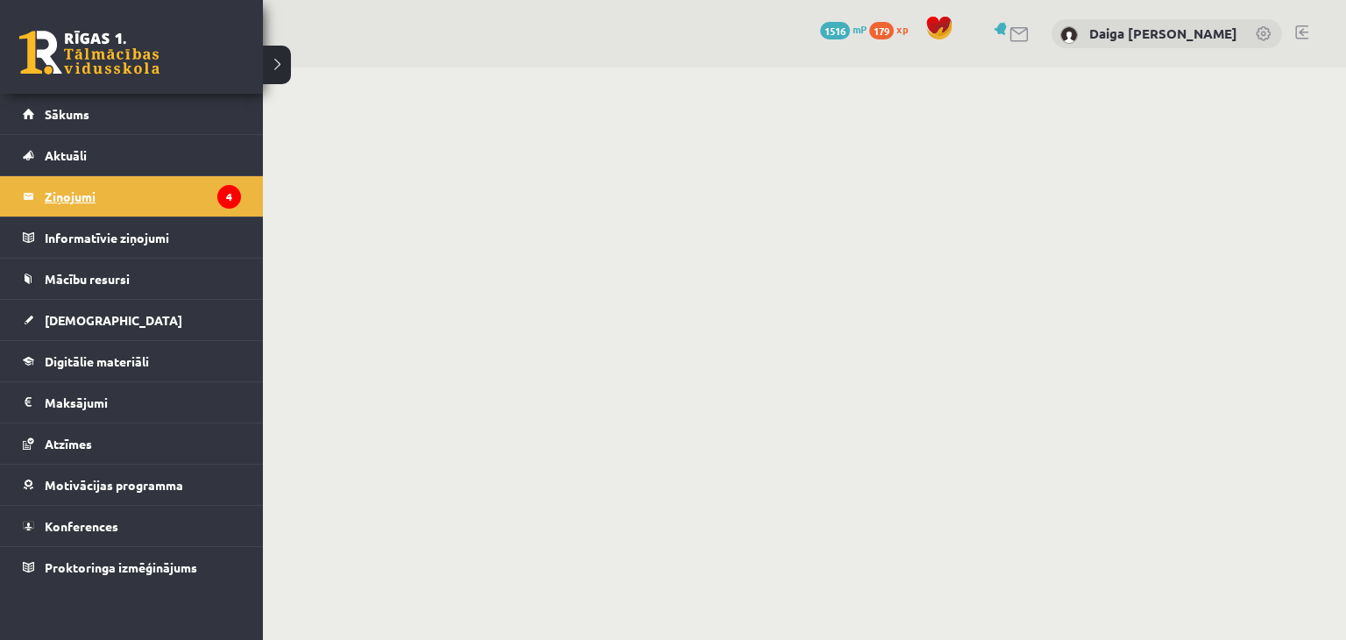
click at [71, 200] on legend "Ziņojumi 4" at bounding box center [143, 196] width 196 height 40
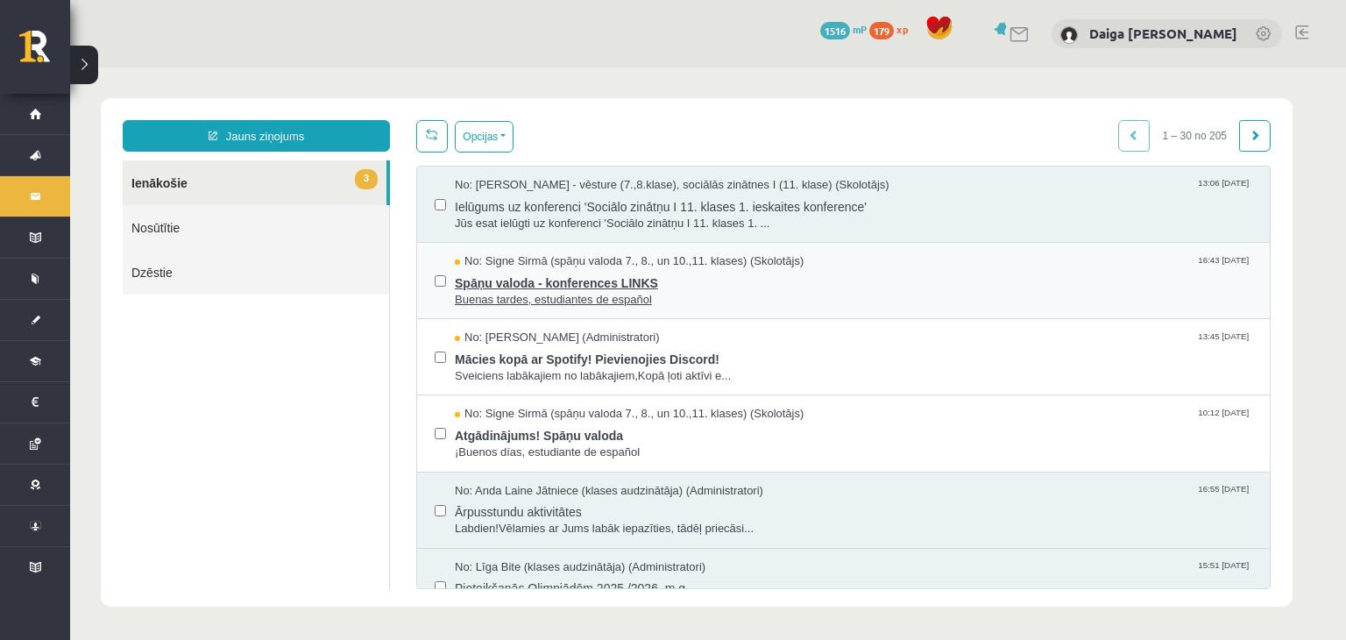
click at [958, 292] on span "Buenas tardes, estudiantes de español" at bounding box center [853, 300] width 797 height 17
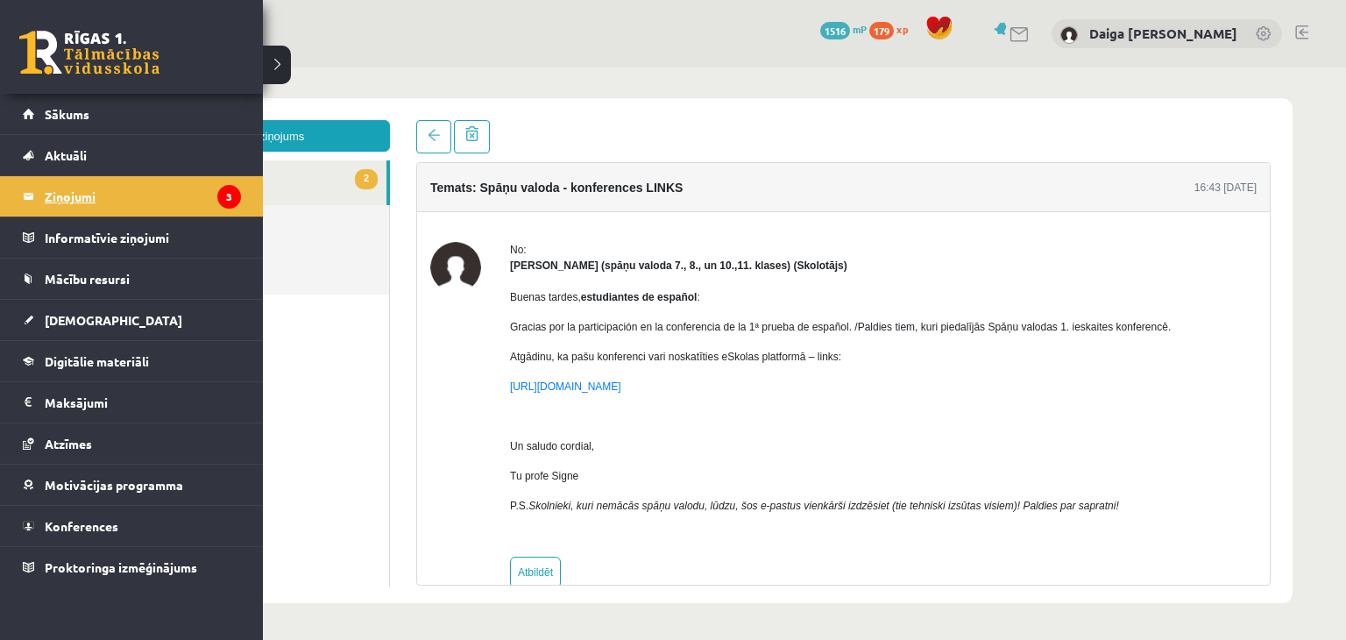
click at [53, 200] on legend "Ziņojumi 3" at bounding box center [143, 196] width 196 height 40
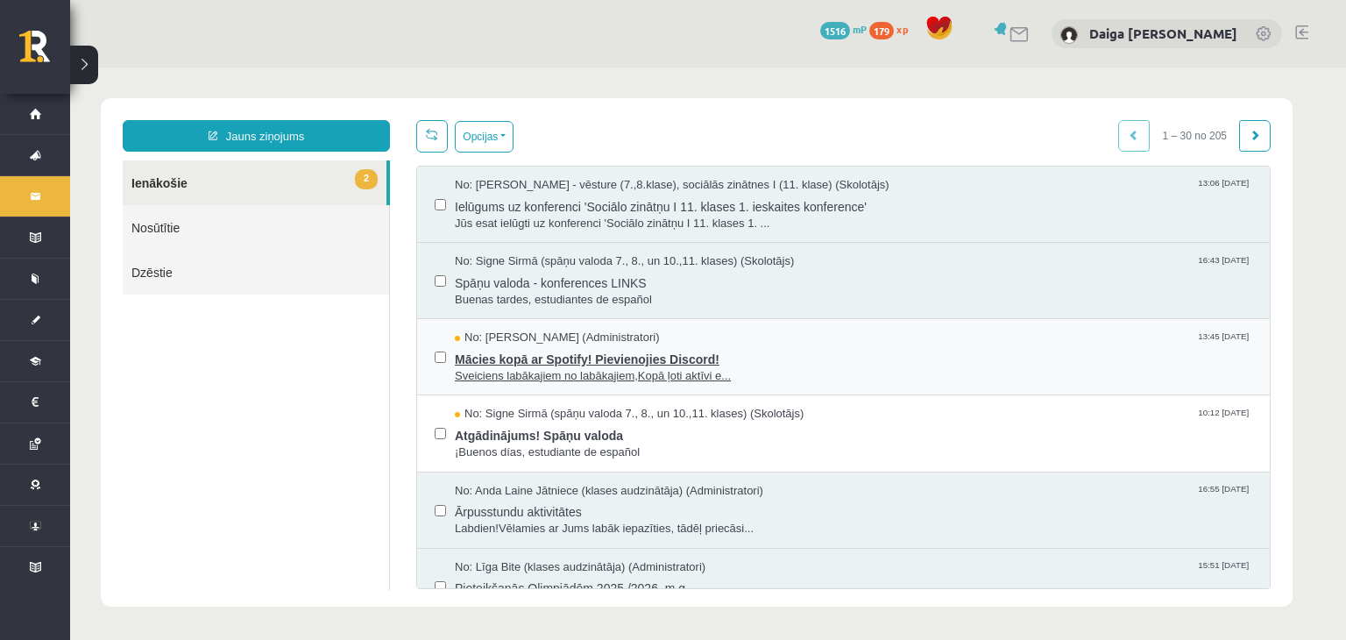
click at [780, 368] on span "Sveiciens labākajiem no labākajiem,Kopā ļoti aktīvi e..." at bounding box center [853, 376] width 797 height 17
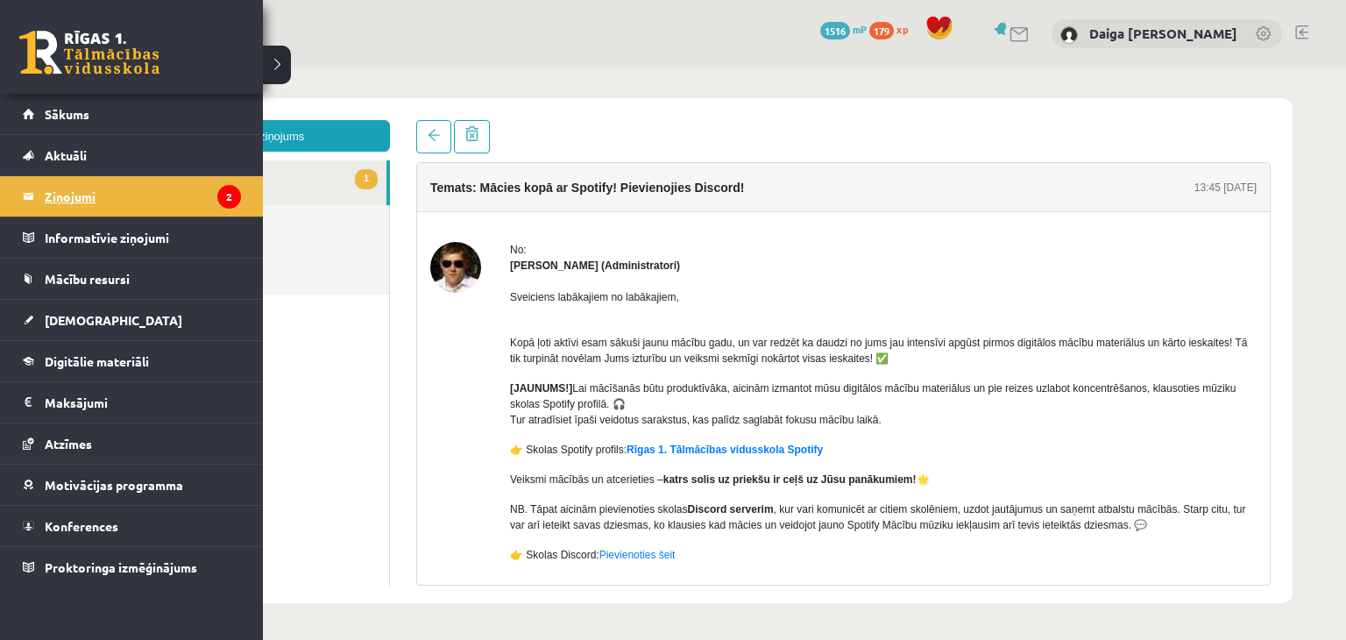
click at [36, 204] on link "Ziņojumi 2" at bounding box center [132, 196] width 218 height 40
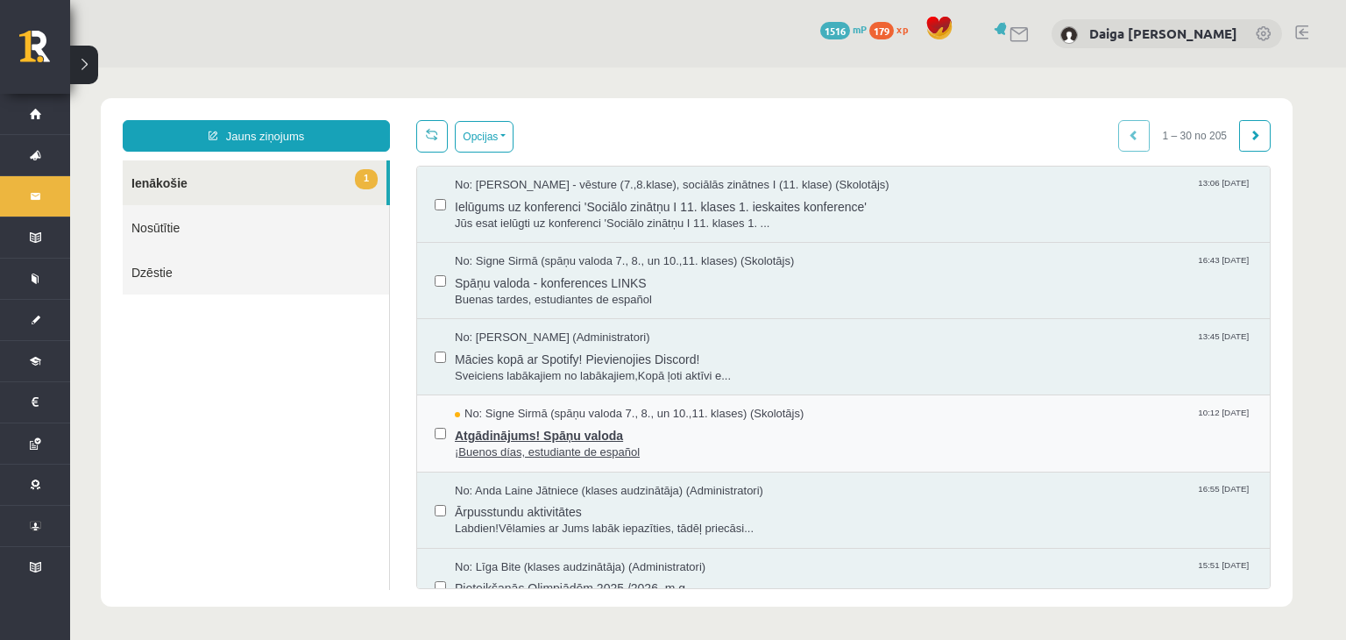
click at [784, 450] on span "¡Buenos días, estudiante de español" at bounding box center [853, 452] width 797 height 17
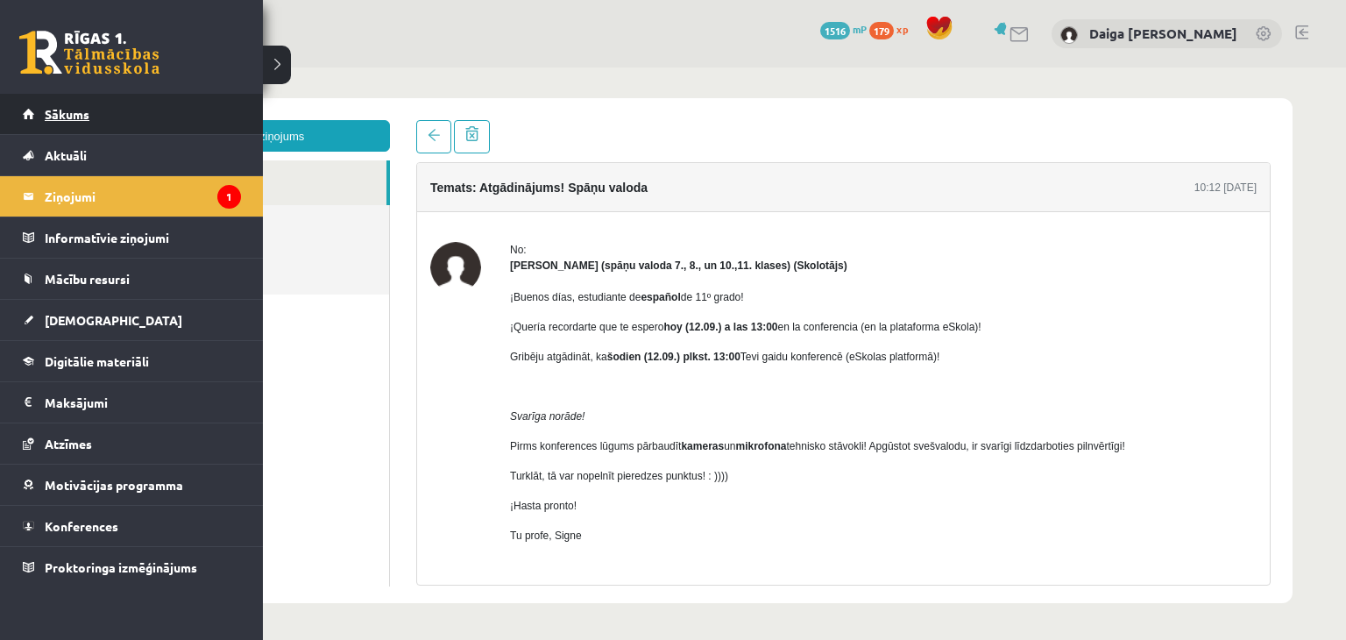
click at [55, 126] on link "Sākums" at bounding box center [132, 114] width 218 height 40
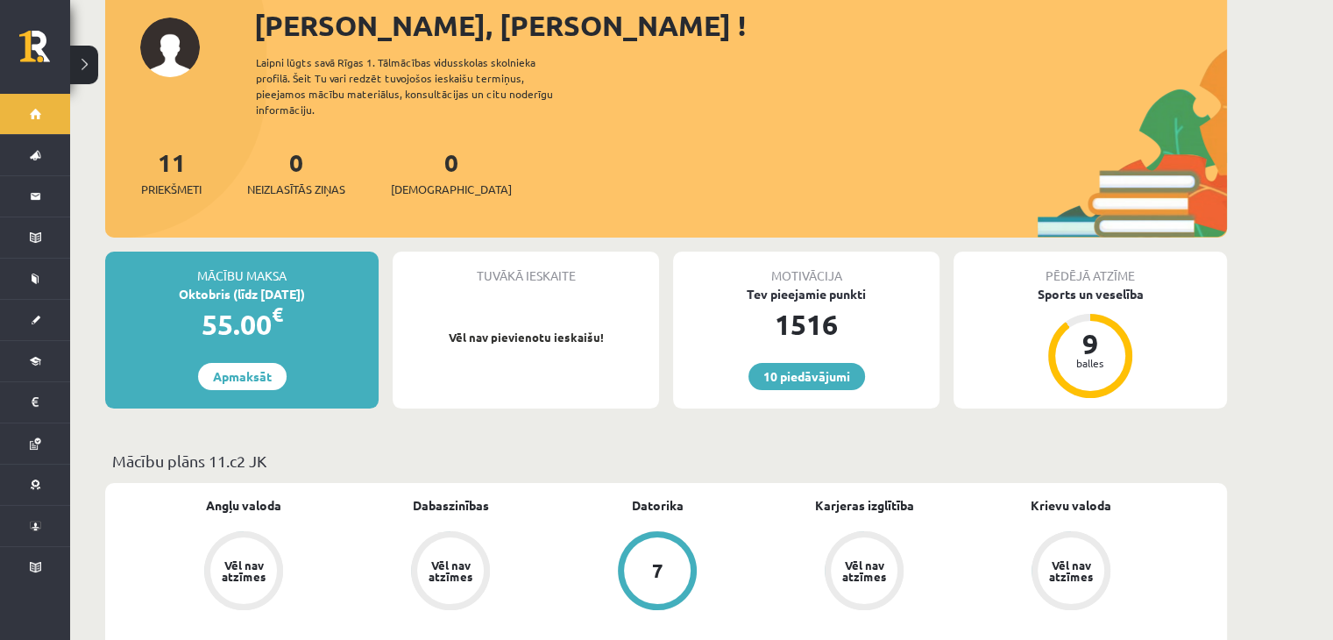
scroll to position [119, 0]
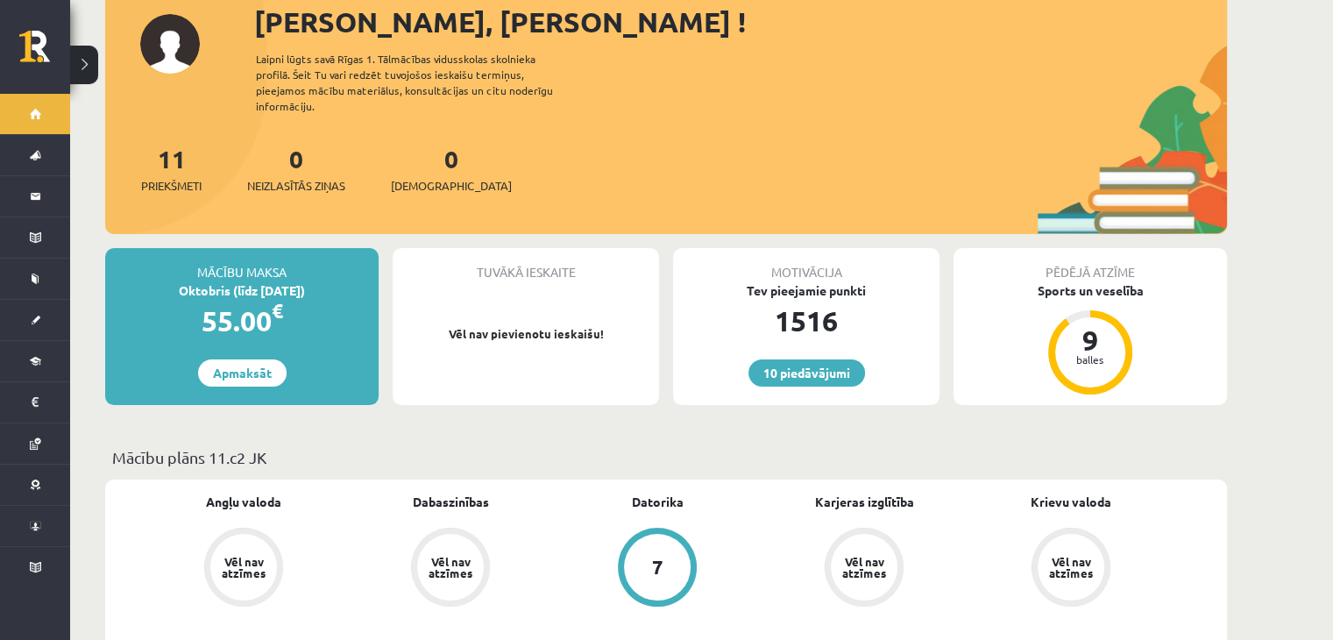
click at [649, 248] on div "Tuvākā ieskaite" at bounding box center [526, 264] width 266 height 33
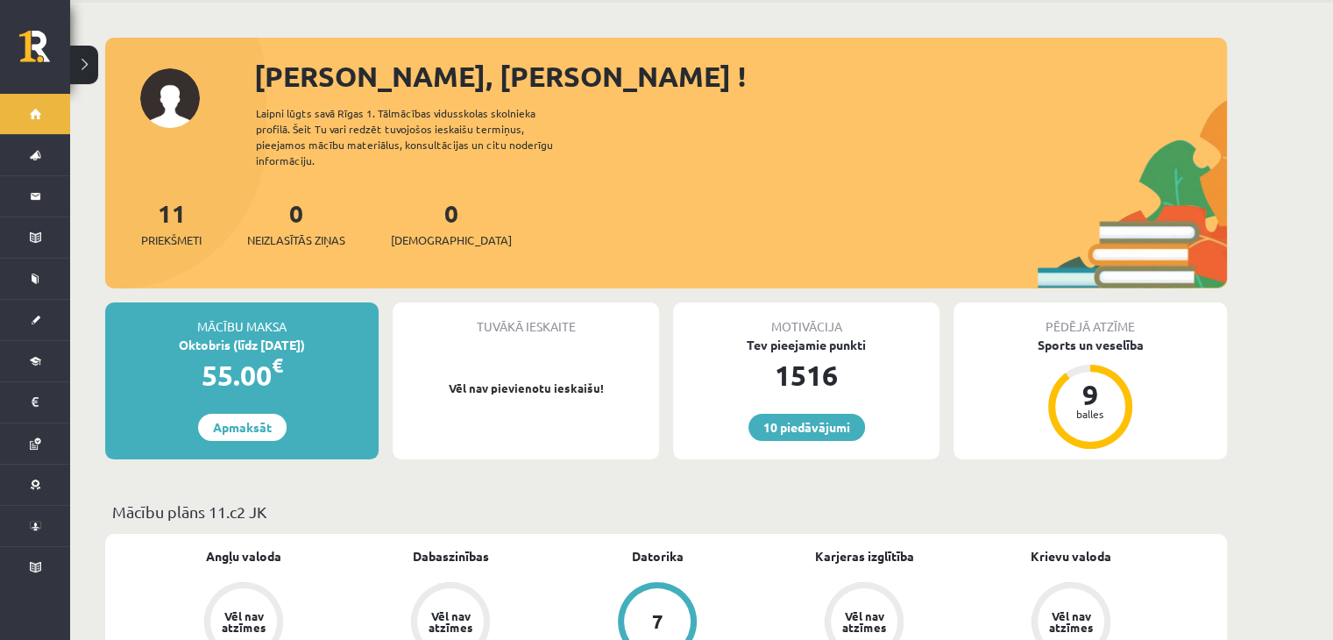
scroll to position [0, 0]
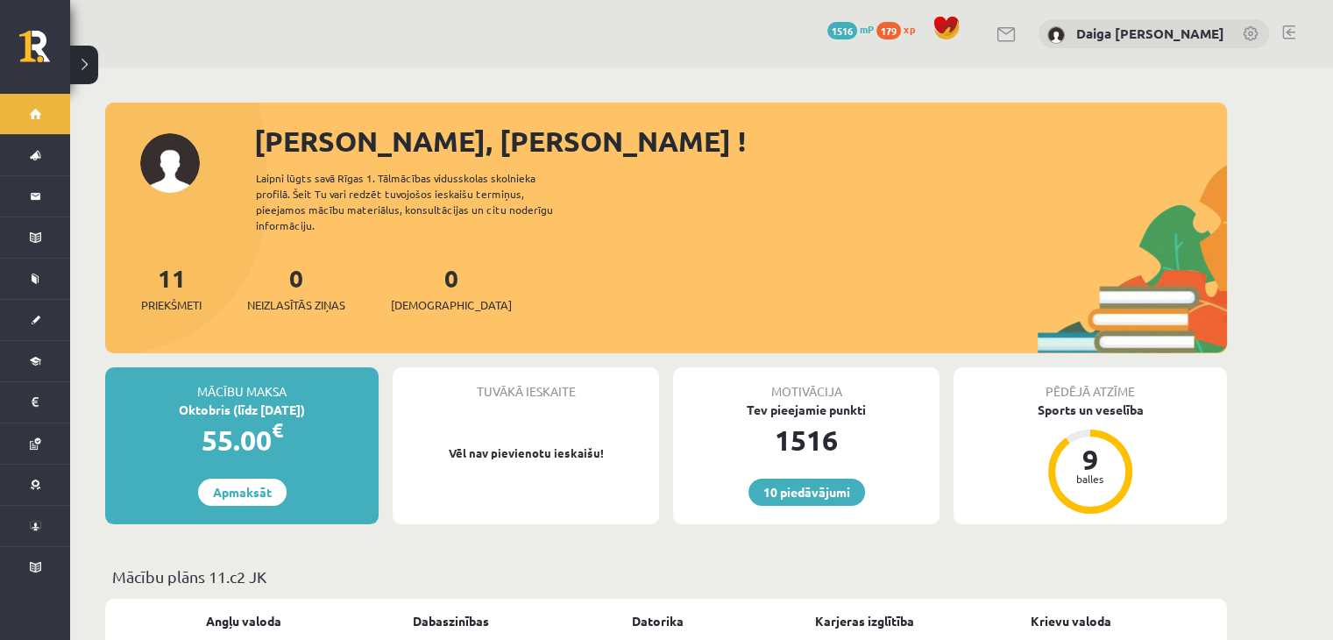
click at [225, 376] on div "Mācību maksa" at bounding box center [241, 383] width 273 height 33
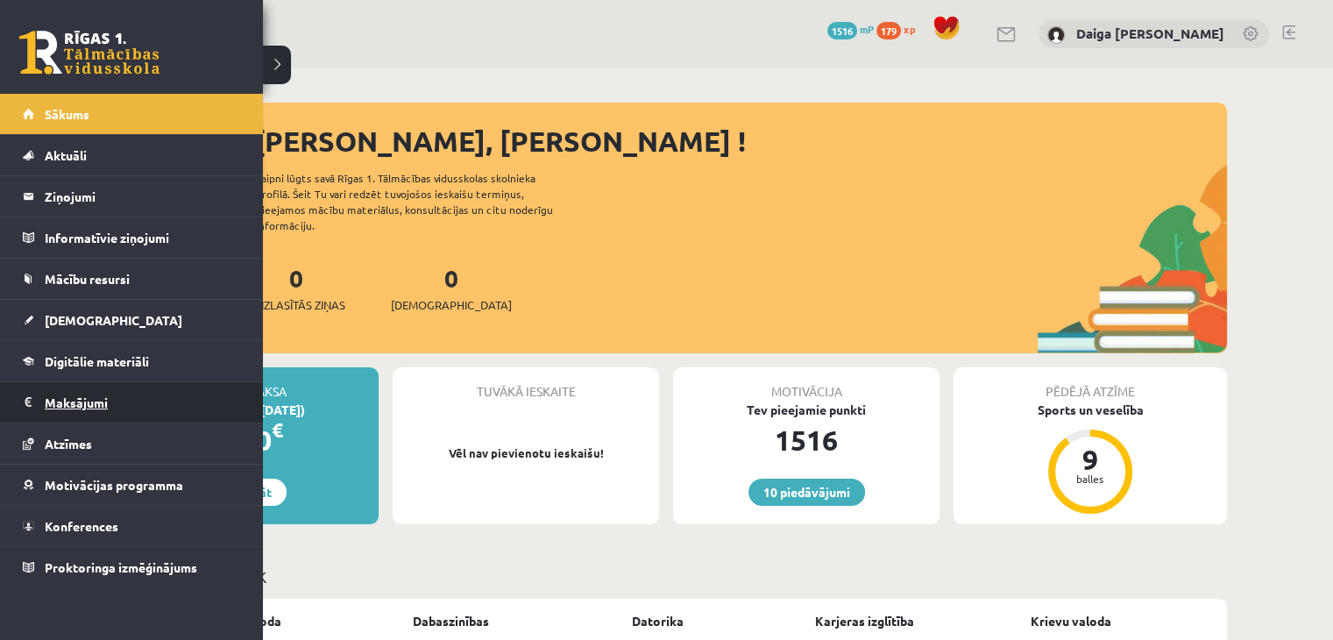
click at [68, 403] on legend "Maksājumi 0" at bounding box center [143, 402] width 196 height 40
